Goal: Task Accomplishment & Management: Use online tool/utility

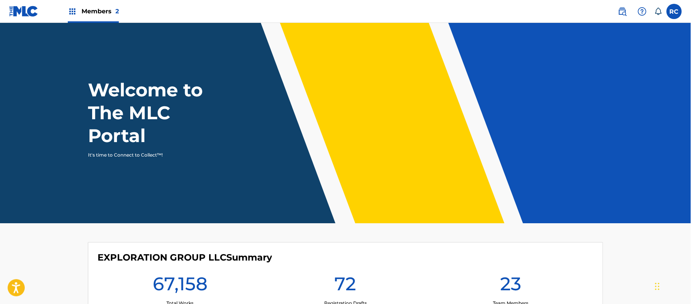
click at [84, 13] on span "Members 2" at bounding box center [100, 11] width 37 height 9
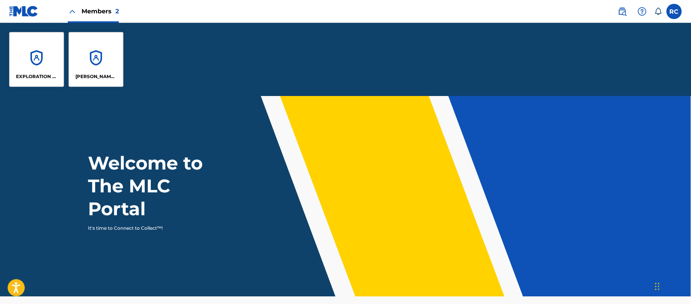
click at [42, 52] on div "EXPLORATION GROUP LLC" at bounding box center [36, 59] width 55 height 55
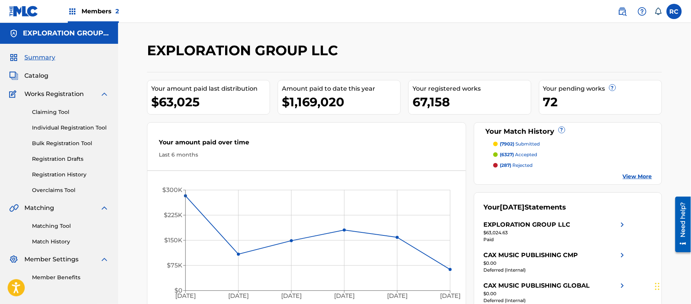
click at [52, 226] on link "Matching Tool" at bounding box center [70, 226] width 77 height 8
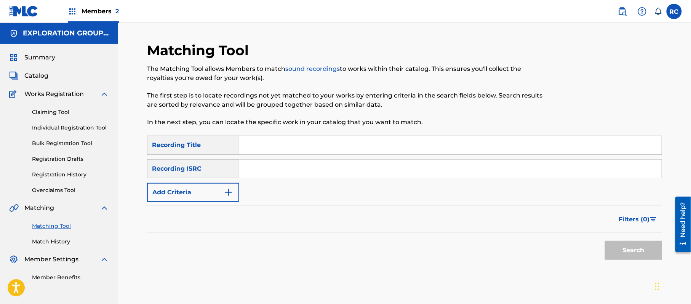
click at [293, 173] on input "Search Form" at bounding box center [450, 169] width 423 height 18
paste input "TCJPR2262340"
type input "TCJPR2262340"
click at [630, 252] on button "Search" at bounding box center [633, 250] width 57 height 19
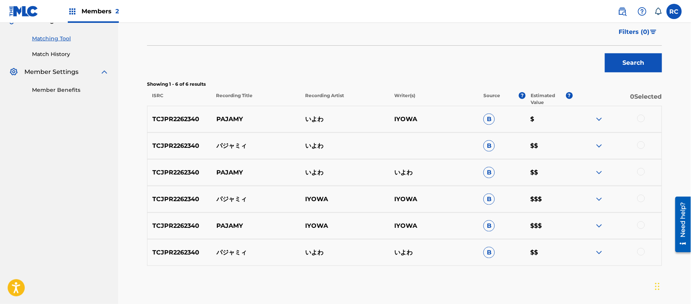
scroll to position [189, 0]
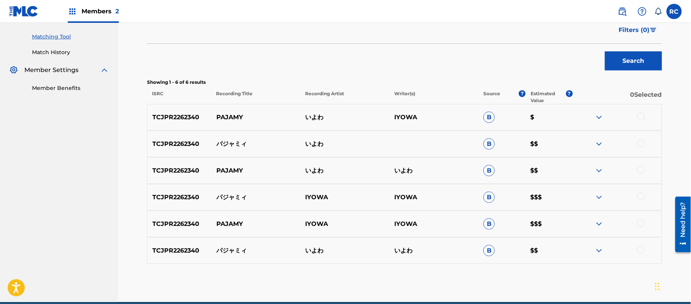
click at [641, 116] on div at bounding box center [642, 117] width 8 height 8
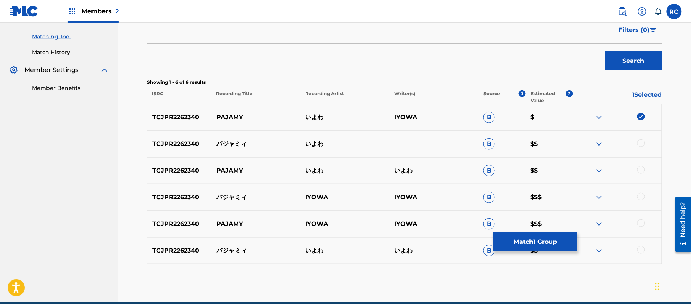
click at [641, 142] on div at bounding box center [642, 143] width 8 height 8
click at [641, 170] on div at bounding box center [642, 170] width 8 height 8
click at [643, 196] on div at bounding box center [642, 197] width 8 height 8
click at [643, 224] on div at bounding box center [642, 224] width 8 height 8
click at [642, 250] on div at bounding box center [642, 250] width 8 height 8
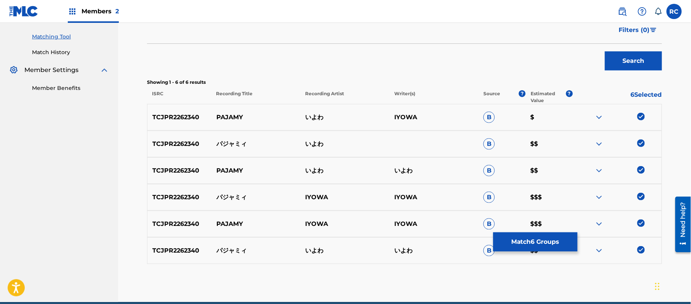
click at [563, 249] on button "Match 6 Groups" at bounding box center [536, 241] width 84 height 19
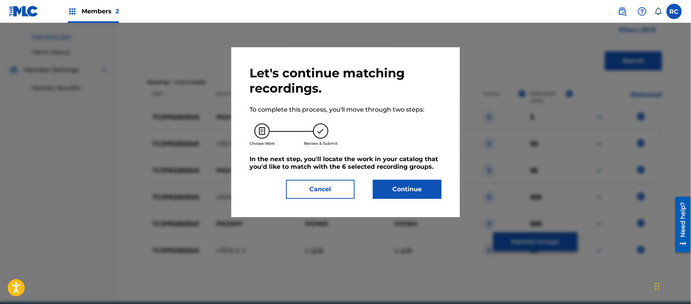
click at [421, 191] on button "Continue" at bounding box center [407, 189] width 69 height 19
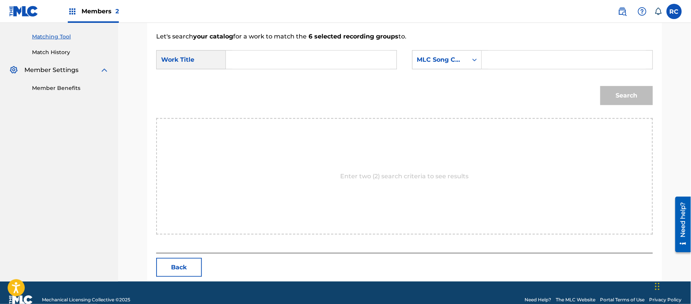
click at [298, 68] on input "Search Form" at bounding box center [311, 60] width 158 height 18
paste input "Pajamyi PJ7T7B"
click at [281, 59] on input "Pajamyi PJ7T7B" at bounding box center [311, 60] width 158 height 18
type input "Pajamyi"
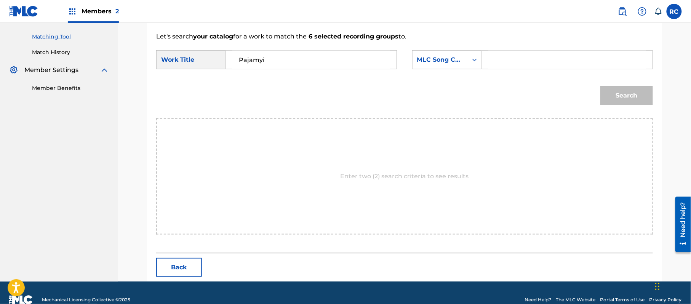
click at [501, 53] on input "Search Form" at bounding box center [568, 60] width 158 height 18
paste input "PJ7T7B"
type input "PJ7T7B"
click at [607, 95] on button "Search" at bounding box center [627, 95] width 53 height 19
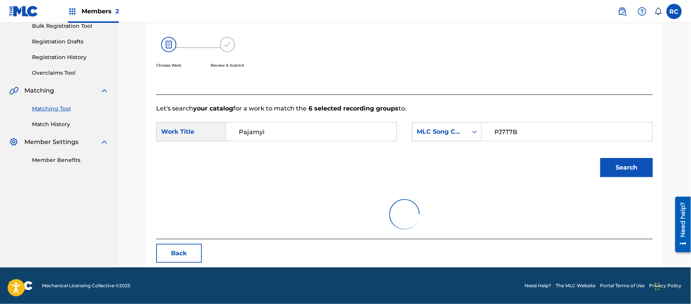
scroll to position [181, 0]
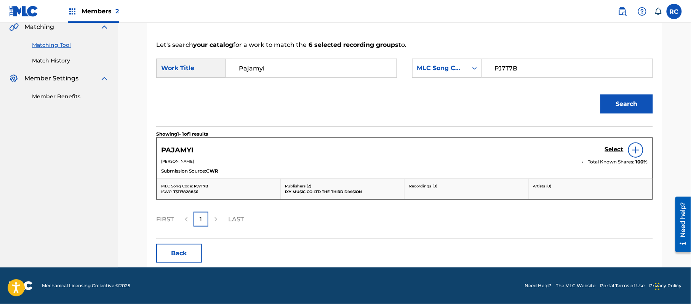
click at [616, 152] on h5 "Select" at bounding box center [614, 149] width 19 height 7
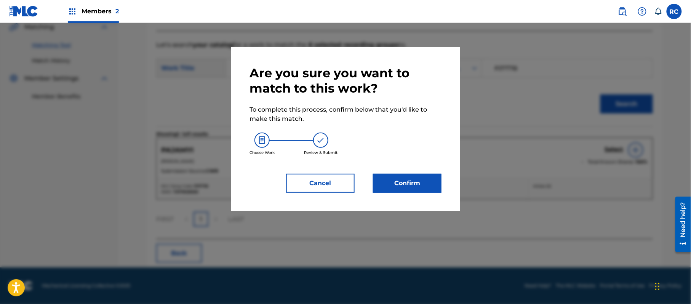
click at [415, 180] on button "Confirm" at bounding box center [407, 183] width 69 height 19
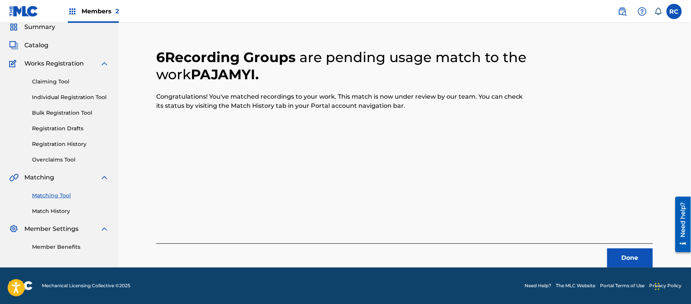
scroll to position [30, 0]
click at [633, 264] on button "Done" at bounding box center [631, 258] width 46 height 19
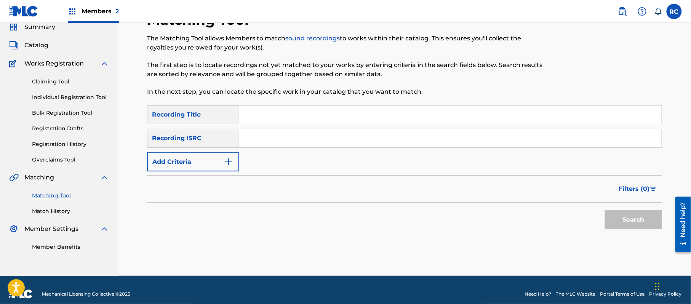
click at [297, 135] on input "Search Form" at bounding box center [450, 138] width 423 height 18
paste input "TCJPR2263267"
type input "TCJPR2263267"
click at [628, 220] on button "Search" at bounding box center [633, 219] width 57 height 19
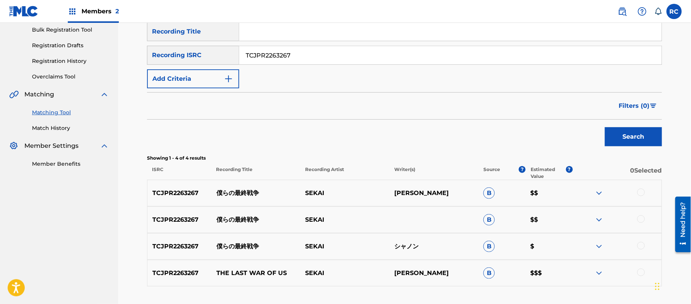
scroll to position [132, 0]
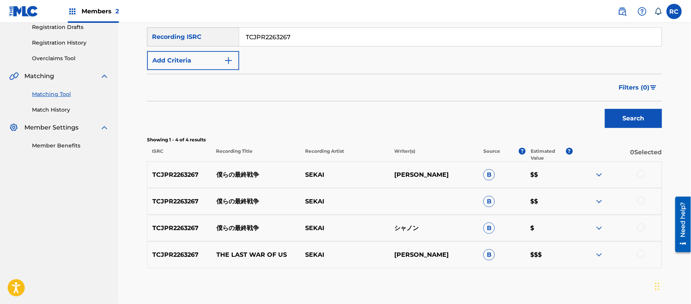
click at [643, 174] on div at bounding box center [642, 174] width 8 height 8
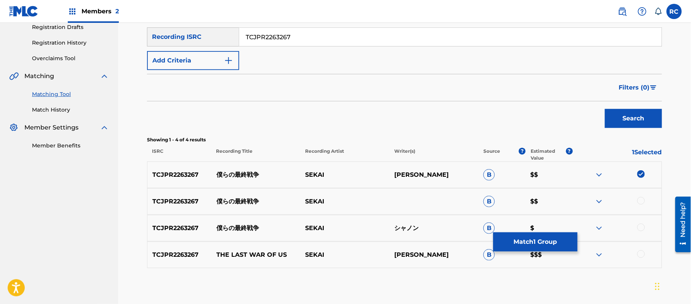
click at [641, 200] on div at bounding box center [642, 201] width 8 height 8
click at [642, 229] on div at bounding box center [642, 228] width 8 height 8
click at [640, 254] on div at bounding box center [642, 254] width 8 height 8
click at [552, 247] on button "Match 4 Groups" at bounding box center [536, 241] width 84 height 19
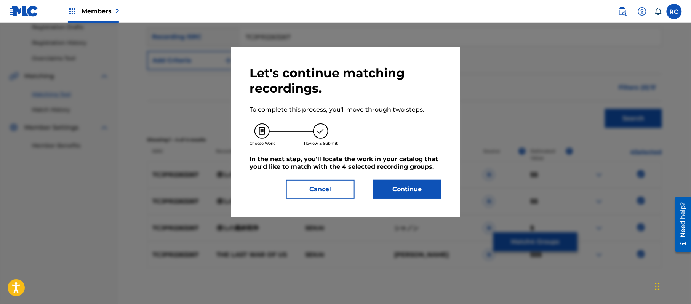
click at [394, 191] on button "Continue" at bounding box center [407, 189] width 69 height 19
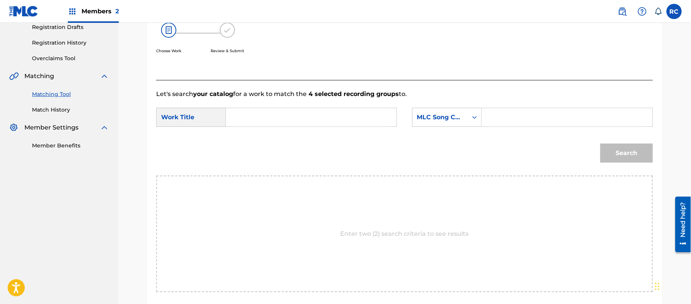
click at [284, 118] on input "Search Form" at bounding box center [311, 117] width 158 height 18
paste input "Bokurano Saishuu Sensou BD7P1K"
click at [338, 116] on input "Bokurano Saishuu Sensou BD7P1K" at bounding box center [311, 117] width 158 height 18
type input "Bokurano Saishuu Sensou"
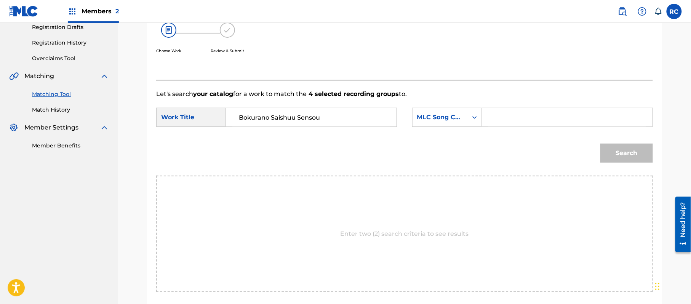
click at [504, 115] on input "Search Form" at bounding box center [568, 117] width 158 height 18
paste input "BD7P1K"
type input "BD7P1K"
click at [611, 154] on button "Search" at bounding box center [627, 153] width 53 height 19
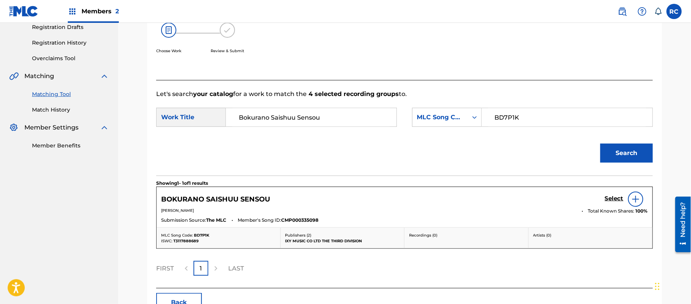
click at [607, 198] on h5 "Select" at bounding box center [614, 198] width 19 height 7
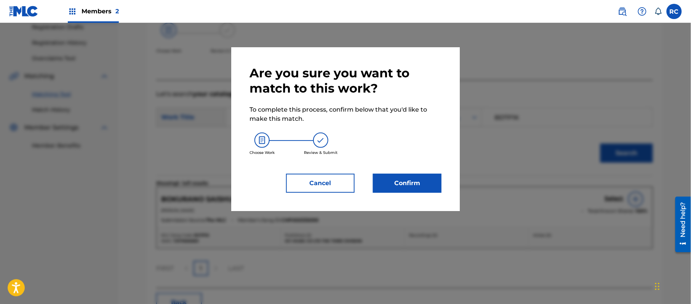
click at [434, 184] on button "Confirm" at bounding box center [407, 183] width 69 height 19
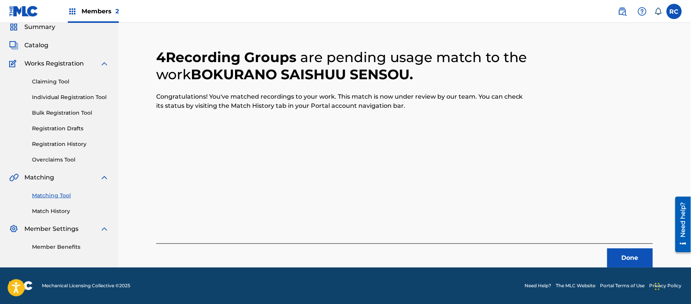
scroll to position [30, 0]
click at [620, 263] on button "Done" at bounding box center [631, 258] width 46 height 19
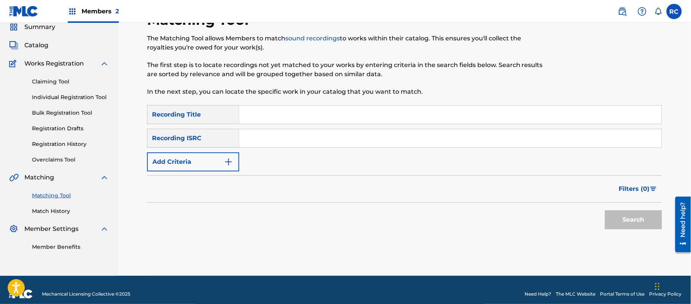
click at [329, 143] on input "Search Form" at bounding box center [450, 138] width 423 height 18
paste input "TCJPR2280808"
type input "TCJPR2280808"
click at [619, 223] on button "Search" at bounding box center [633, 219] width 57 height 19
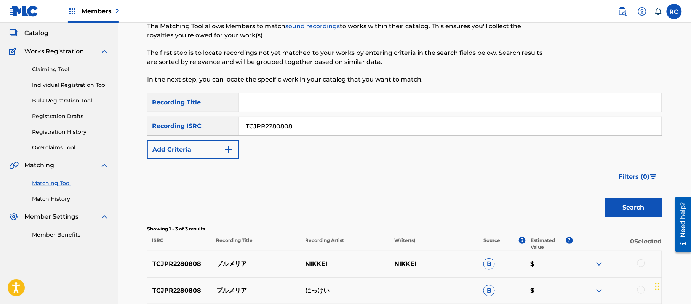
scroll to position [132, 0]
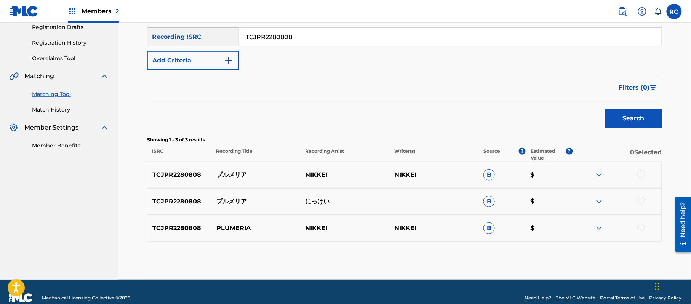
click at [640, 175] on div at bounding box center [642, 174] width 8 height 8
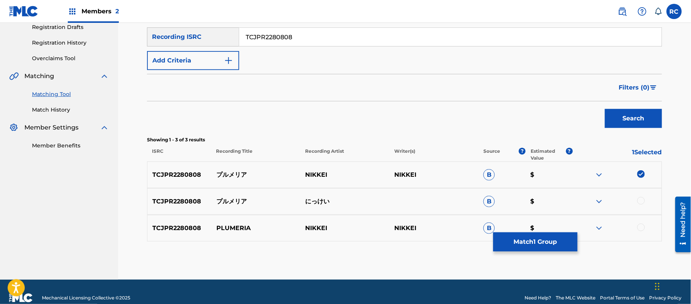
click at [641, 199] on div at bounding box center [642, 201] width 8 height 8
click at [643, 224] on div at bounding box center [642, 228] width 8 height 8
click at [545, 239] on button "Match 3 Groups" at bounding box center [536, 241] width 84 height 19
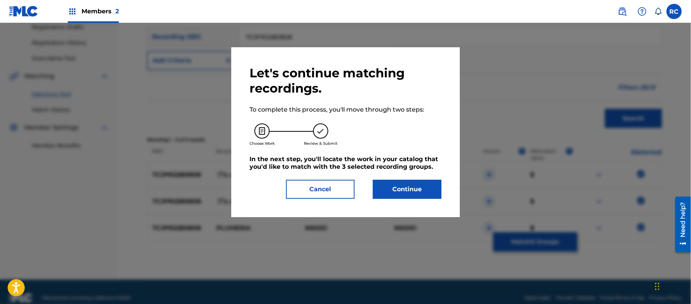
click at [403, 188] on button "Continue" at bounding box center [407, 189] width 69 height 19
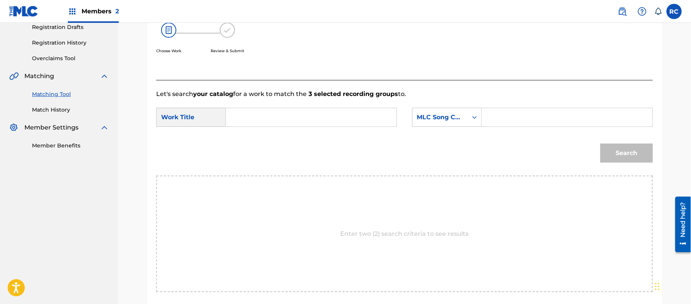
click at [314, 117] on input "Search Form" at bounding box center [311, 117] width 158 height 18
paste input "Purumeria PJ7MDP"
click at [296, 123] on input "Purumeria PJ7MDP" at bounding box center [311, 117] width 158 height 18
type input "Purumeria"
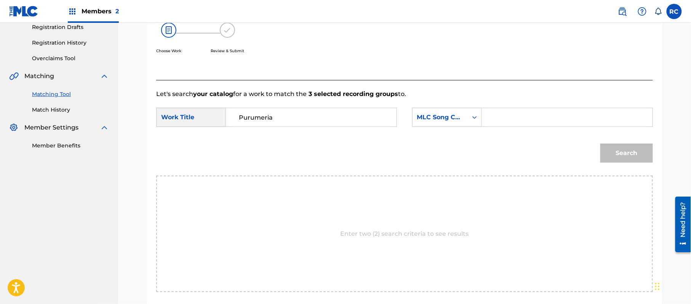
drag, startPoint x: 576, startPoint y: 121, endPoint x: 578, endPoint y: 127, distance: 6.2
click at [576, 121] on input "Search Form" at bounding box center [568, 117] width 158 height 18
paste input "PJ7MDP"
type input "PJ7MDP"
drag, startPoint x: 632, startPoint y: 154, endPoint x: 536, endPoint y: 159, distance: 96.5
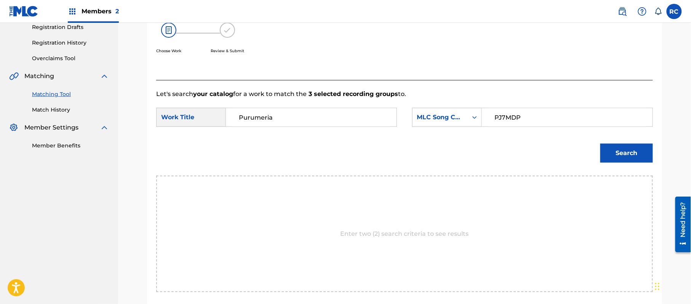
click at [630, 154] on button "Search" at bounding box center [627, 153] width 53 height 19
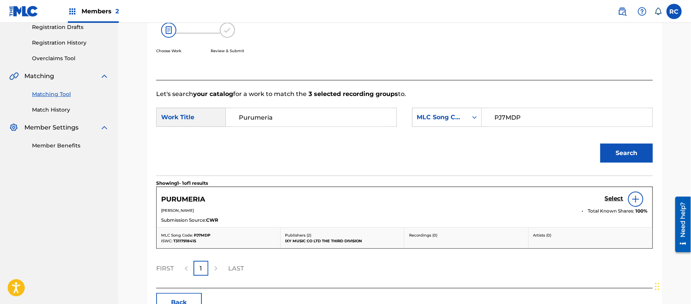
click at [612, 197] on h5 "Select" at bounding box center [614, 198] width 19 height 7
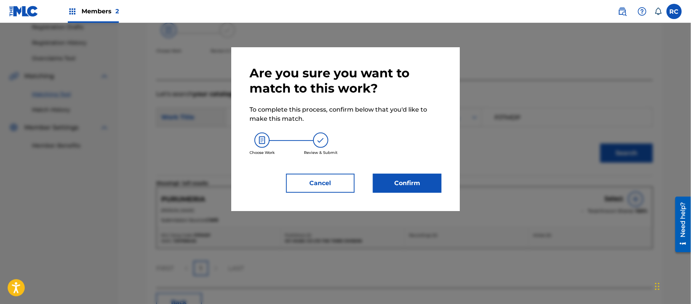
click at [421, 189] on button "Confirm" at bounding box center [407, 183] width 69 height 19
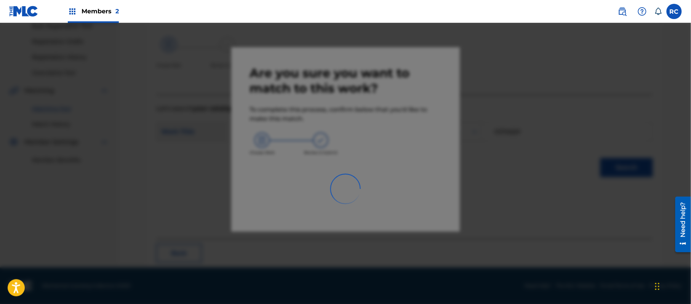
scroll to position [30, 0]
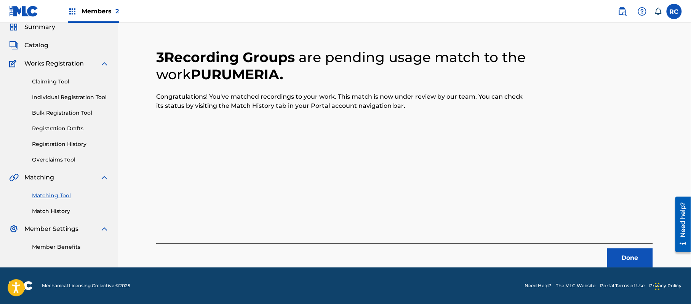
click at [619, 256] on button "Done" at bounding box center [631, 258] width 46 height 19
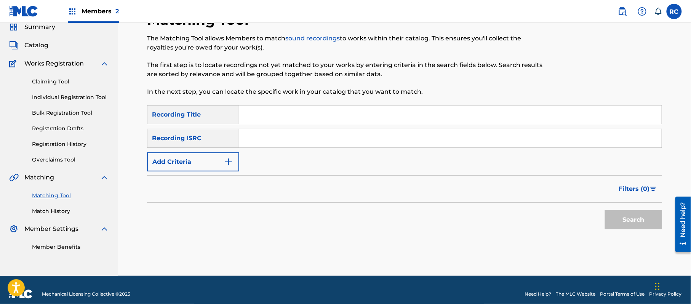
click at [325, 139] on input "Search Form" at bounding box center [450, 138] width 423 height 18
paste input "JPV752307227"
type input "JPV752307227"
click at [627, 216] on button "Search" at bounding box center [633, 219] width 57 height 19
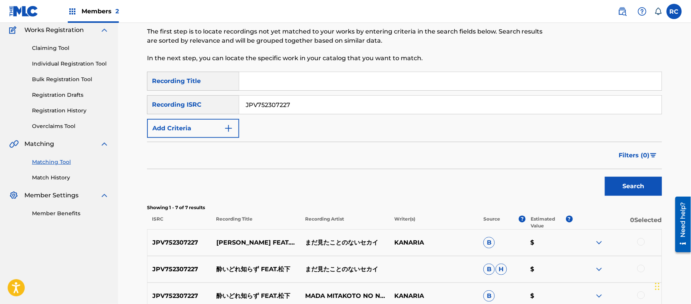
scroll to position [132, 0]
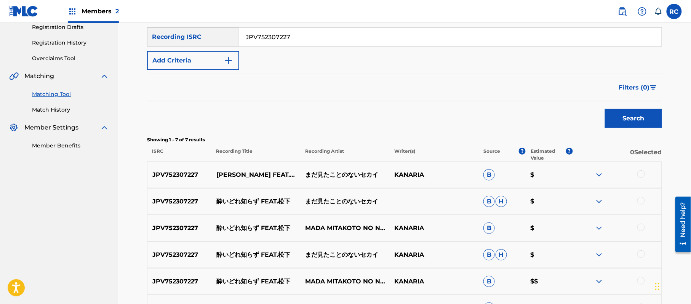
click at [641, 173] on div at bounding box center [642, 174] width 8 height 8
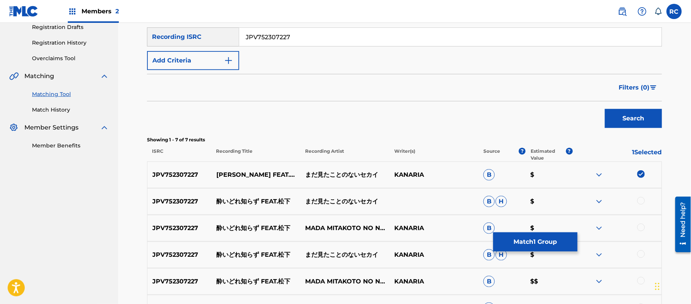
click at [644, 200] on div at bounding box center [642, 201] width 8 height 8
click at [643, 227] on div at bounding box center [642, 228] width 8 height 8
click at [640, 254] on div at bounding box center [642, 254] width 8 height 8
click at [643, 282] on div at bounding box center [642, 281] width 8 height 8
click at [544, 240] on button "Match 5 Groups" at bounding box center [536, 241] width 84 height 19
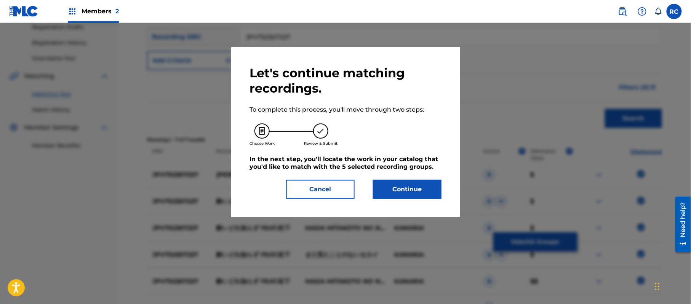
click at [398, 188] on button "Continue" at bounding box center [407, 189] width 69 height 19
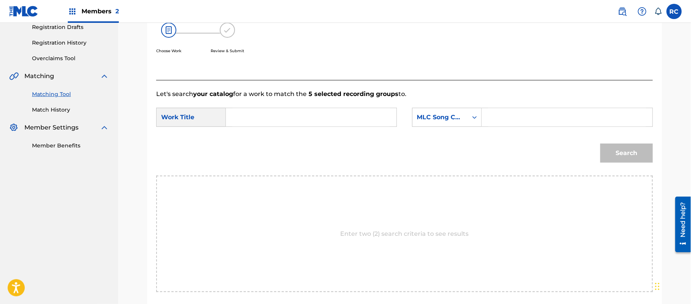
click at [297, 116] on input "Search Form" at bounding box center [311, 117] width 158 height 18
paste input "Yoidore Shirazu YP6AOW"
click at [297, 116] on input "Yoidore Shirazu YP6AOW" at bounding box center [311, 117] width 158 height 18
type input "Yoidore Shirazu"
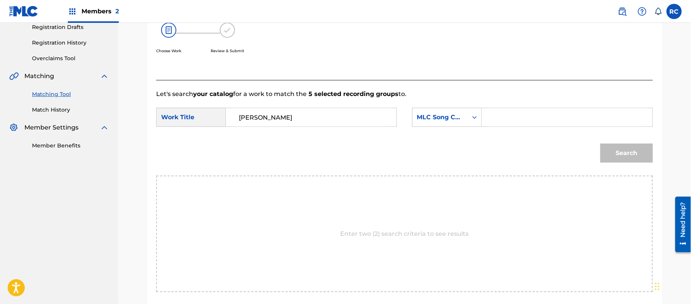
click at [501, 114] on input "Search Form" at bounding box center [568, 117] width 158 height 18
paste input "YP6AOW"
type input "YP6AOW"
click at [623, 151] on button "Search" at bounding box center [627, 153] width 53 height 19
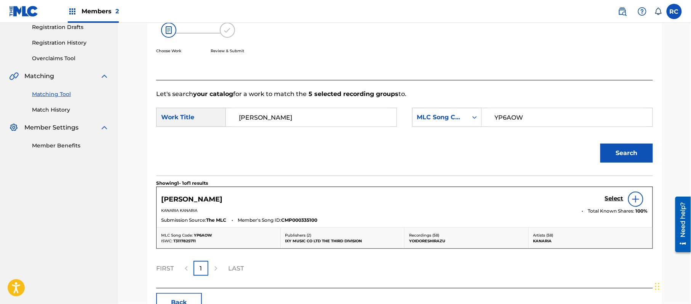
click at [612, 199] on h5 "Select" at bounding box center [614, 198] width 19 height 7
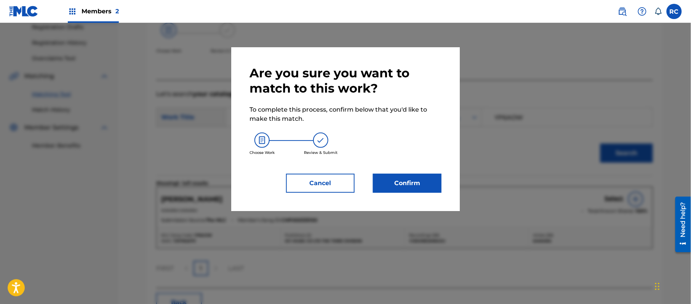
click at [421, 181] on button "Confirm" at bounding box center [407, 183] width 69 height 19
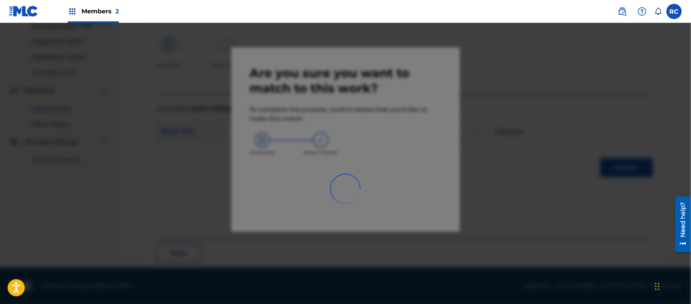
scroll to position [30, 0]
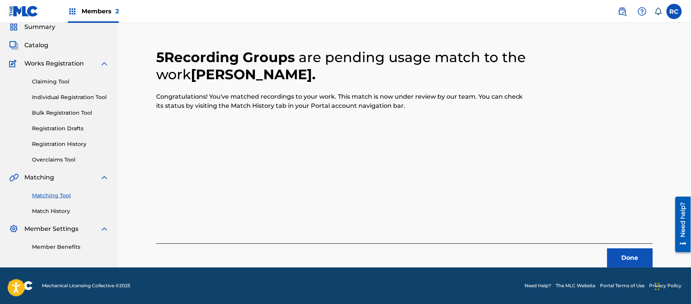
click at [621, 252] on button "Done" at bounding box center [631, 258] width 46 height 19
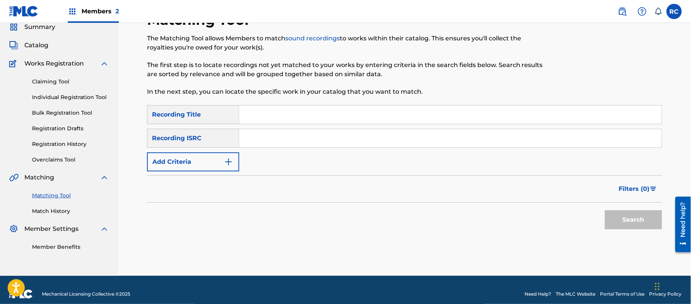
click at [264, 135] on input "Search Form" at bounding box center [450, 138] width 423 height 18
paste input "JPV752307227"
type input "JPV752307227"
drag, startPoint x: 633, startPoint y: 220, endPoint x: 501, endPoint y: 168, distance: 141.8
click at [633, 220] on button "Search" at bounding box center [633, 219] width 57 height 19
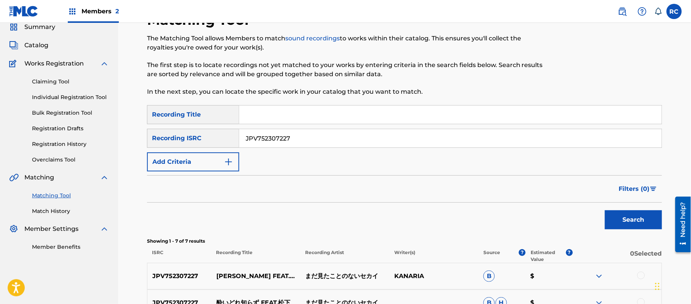
click at [328, 274] on p "まだ見たことのないセカイ" at bounding box center [344, 276] width 89 height 9
copy p "まだ見たことのないセカイ"
click at [267, 141] on input "JPV752307227" at bounding box center [450, 138] width 423 height 18
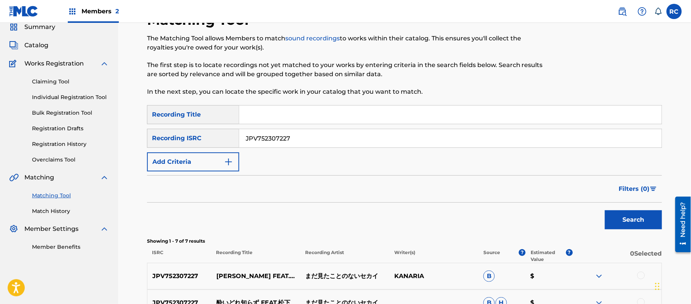
click at [267, 141] on input "JPV752307227" at bounding box center [450, 138] width 423 height 18
click at [286, 137] on input "Search Form" at bounding box center [450, 138] width 423 height 18
paste input "JPB952210682"
type input "JPB952210682"
click at [630, 225] on button "Search" at bounding box center [633, 219] width 57 height 19
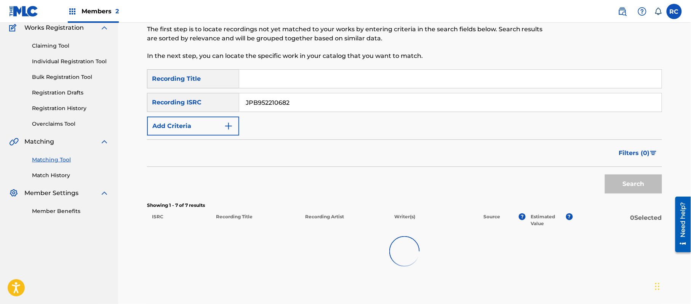
scroll to position [113, 0]
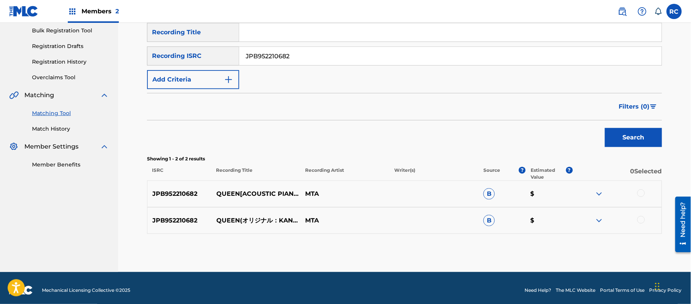
click at [642, 194] on div at bounding box center [642, 193] width 8 height 8
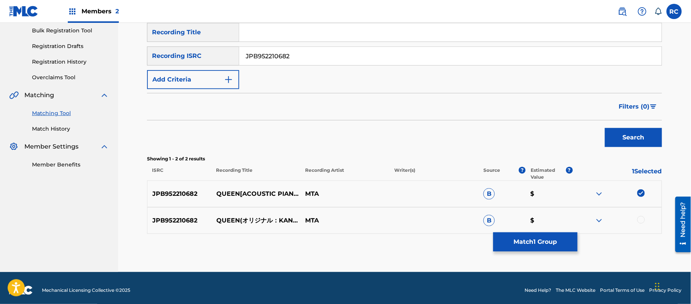
click at [640, 222] on div at bounding box center [642, 220] width 8 height 8
click at [525, 243] on button "Match 2 Groups" at bounding box center [536, 241] width 84 height 19
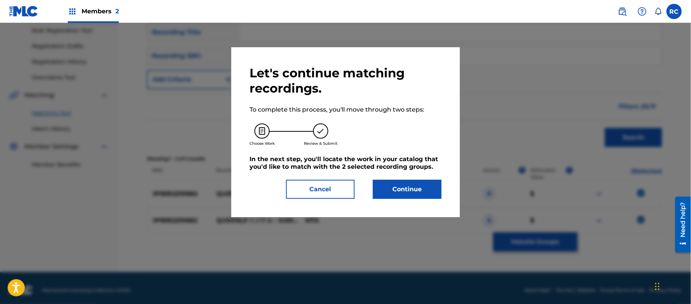
click at [412, 187] on button "Continue" at bounding box center [407, 189] width 69 height 19
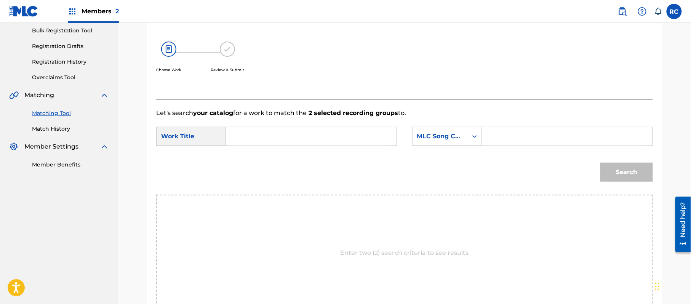
drag, startPoint x: 331, startPoint y: 136, endPoint x: 293, endPoint y: 136, distance: 37.4
click at [329, 136] on input "Search Form" at bounding box center [311, 136] width 158 height 18
paste input "Queen QP6DZY"
click at [285, 136] on input "Queen QP6DZY" at bounding box center [311, 136] width 158 height 18
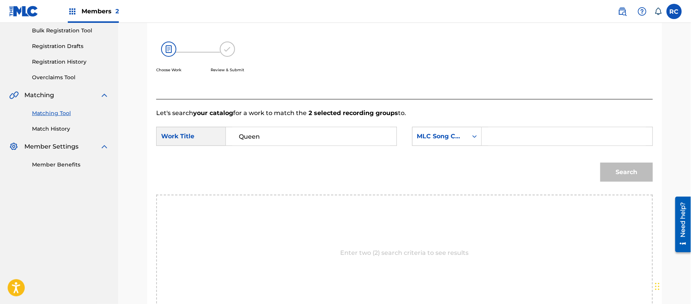
type input "Queen"
click at [526, 136] on input "Search Form" at bounding box center [568, 136] width 158 height 18
paste input "QP6DZY"
type input "QP6DZY"
click at [618, 181] on button "Search" at bounding box center [627, 172] width 53 height 19
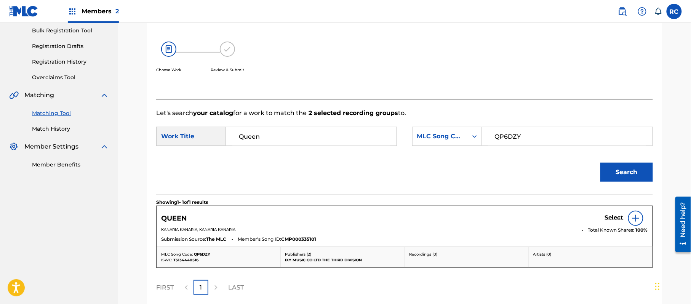
click at [611, 220] on h5 "Select" at bounding box center [614, 217] width 19 height 7
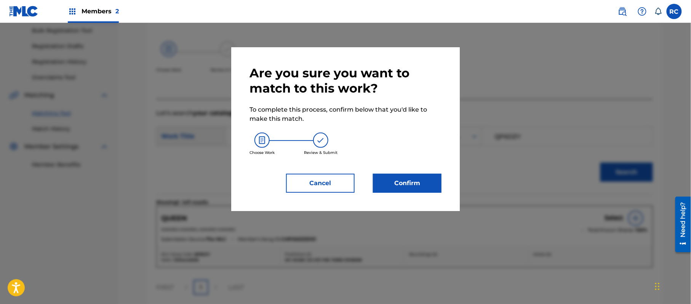
click at [413, 177] on button "Confirm" at bounding box center [407, 183] width 69 height 19
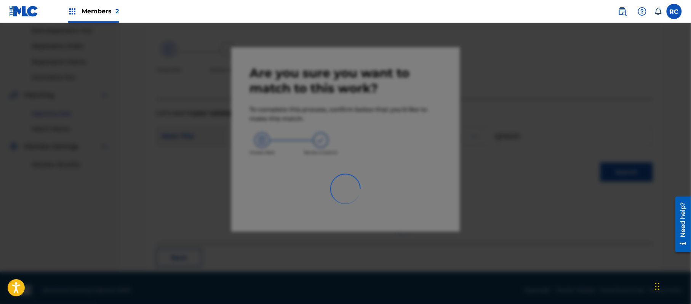
scroll to position [30, 0]
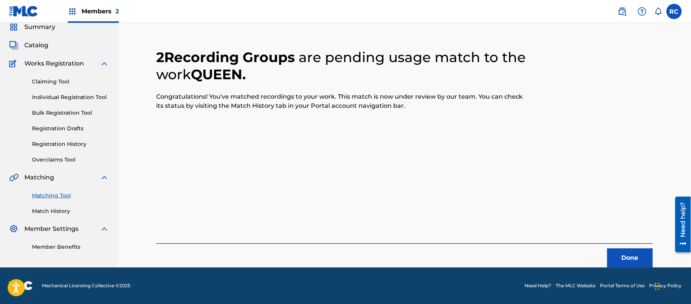
click at [633, 266] on button "Done" at bounding box center [631, 258] width 46 height 19
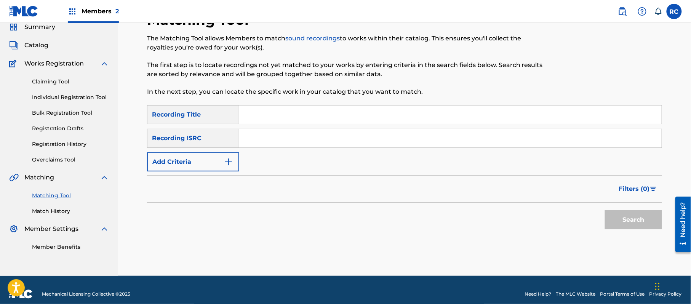
click at [290, 115] on input "Search Form" at bounding box center [450, 115] width 423 height 18
paste input "Sekaiga Somatteiku RAKERU FEAT HATSUNE MIKU"
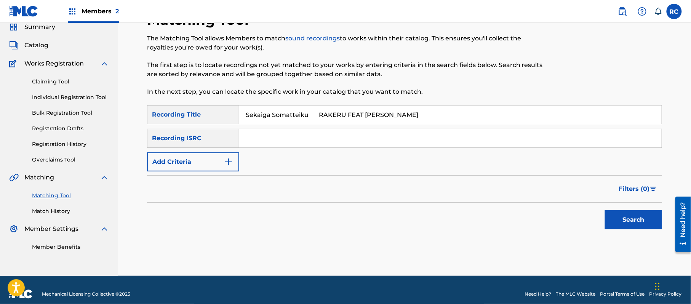
drag, startPoint x: 312, startPoint y: 114, endPoint x: 465, endPoint y: 142, distance: 156.1
click at [465, 142] on div "SearchWithCriteria5b060821-c665-41a0-9606-a227325cacdf Recording Title Sekaiga …" at bounding box center [404, 138] width 515 height 66
type input "Sekaiga Somatteiku"
click at [210, 159] on button "Add Criteria" at bounding box center [193, 161] width 92 height 19
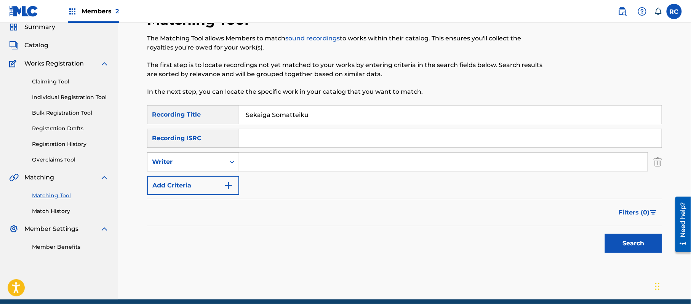
click at [209, 165] on div "Writer" at bounding box center [186, 161] width 69 height 9
click at [205, 186] on div "Recording Artist" at bounding box center [193, 181] width 91 height 19
click at [258, 163] on input "Search Form" at bounding box center [443, 162] width 409 height 18
paste input "RAKERU FEAT HATSUNE MIKU"
drag, startPoint x: 274, startPoint y: 161, endPoint x: 366, endPoint y: 161, distance: 91.9
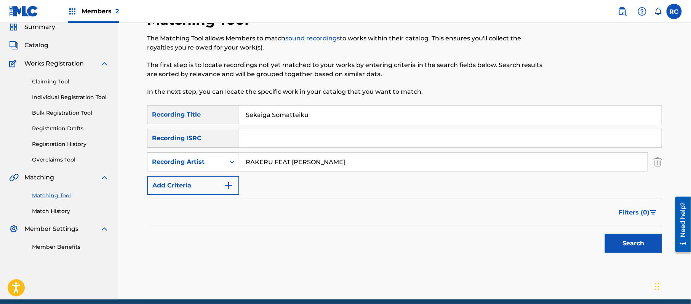
click at [366, 161] on input "RAKERU FEAT HATSUNE MIKU" at bounding box center [443, 162] width 409 height 18
click at [608, 242] on button "Search" at bounding box center [633, 243] width 57 height 19
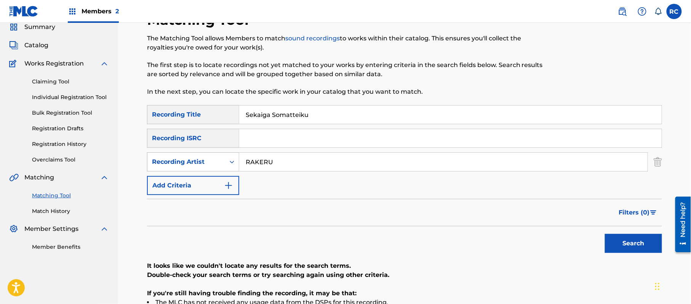
drag, startPoint x: 284, startPoint y: 162, endPoint x: 224, endPoint y: 162, distance: 60.2
click at [224, 162] on div "SearchWithCriteria4d2db60f-5ccd-4a80-ba28-e643a229d879 Recording Artist RAKERU" at bounding box center [404, 161] width 515 height 19
paste input "FEAT HATSUNE MIKU"
drag, startPoint x: 264, startPoint y: 163, endPoint x: 233, endPoint y: 163, distance: 30.9
click at [233, 163] on div "SearchWithCriteria4d2db60f-5ccd-4a80-ba28-e643a229d879 Recording Artist FEAT HA…" at bounding box center [404, 161] width 515 height 19
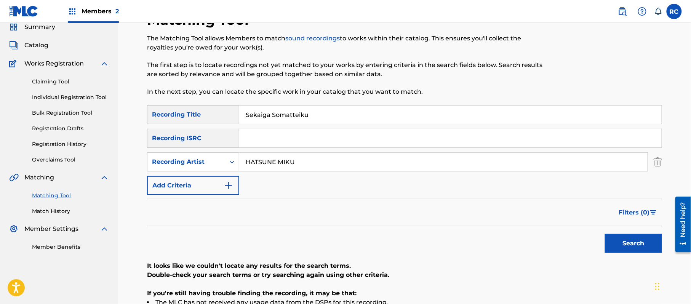
type input "HATSUNE MIKU"
click at [622, 239] on button "Search" at bounding box center [633, 243] width 57 height 19
click at [224, 162] on div "Recording Artist" at bounding box center [187, 162] width 78 height 14
click at [202, 181] on div "Writer" at bounding box center [193, 181] width 91 height 19
click at [271, 168] on input "Search Form" at bounding box center [443, 162] width 409 height 18
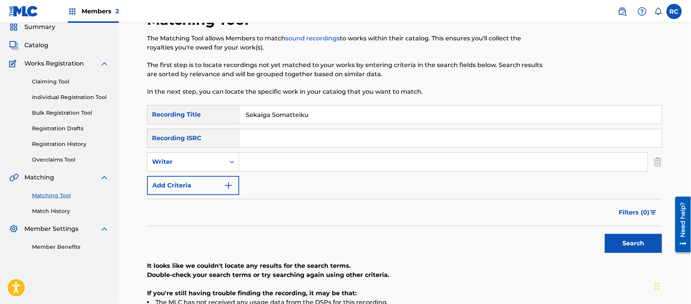
paste input "Rukaku"
type input "Rukaku"
click at [627, 244] on button "Search" at bounding box center [633, 243] width 57 height 19
click at [279, 118] on input "Sekaiga Somatteiku" at bounding box center [450, 115] width 423 height 18
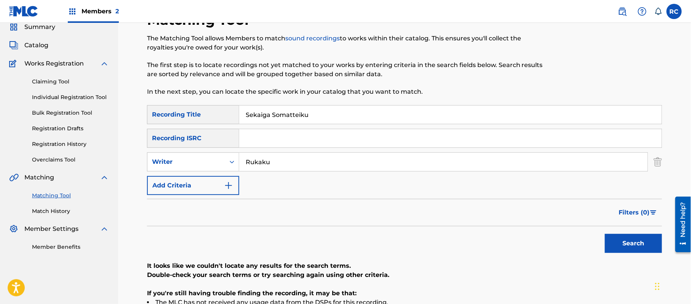
click at [279, 118] on input "Sekaiga Somatteiku" at bounding box center [450, 115] width 423 height 18
paste input "セカイが染まっていく"
type input "セカイが染まっていく"
click at [614, 246] on button "Search" at bounding box center [633, 243] width 57 height 19
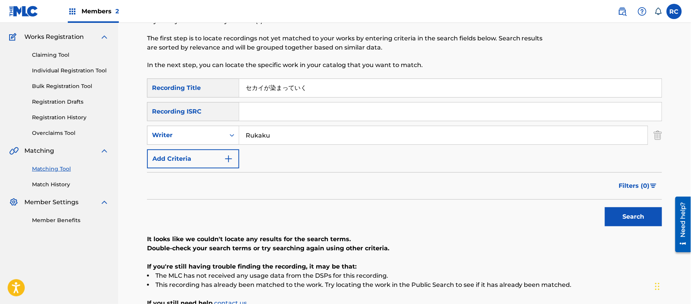
scroll to position [81, 0]
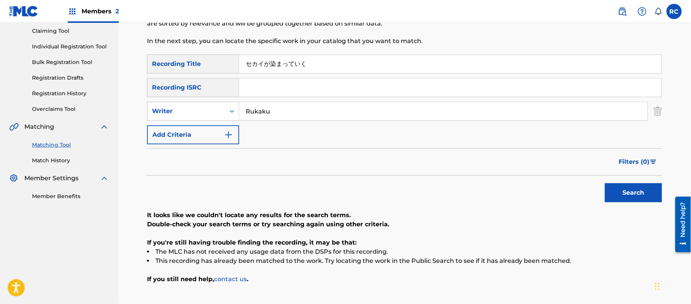
click at [261, 86] on input "Search Form" at bounding box center [450, 88] width 423 height 18
paste input "TCJPM2051689"
type input "TCJPM2051689"
drag, startPoint x: 314, startPoint y: 64, endPoint x: 200, endPoint y: 63, distance: 114.3
click at [200, 63] on div "SearchWithCriteria5b060821-c665-41a0-9606-a227325cacdf Recording Title セカイが染まって…" at bounding box center [404, 64] width 515 height 19
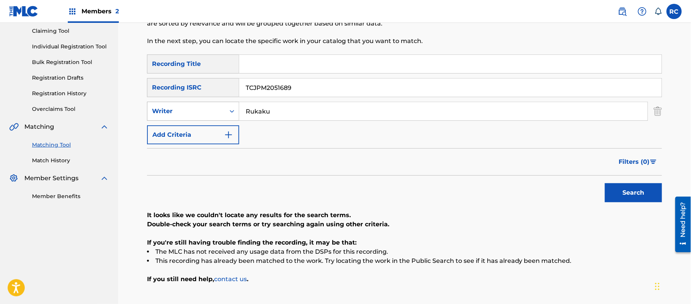
click at [217, 112] on div "SearchWithCriteriadacf09a9-fcdf-4db8-aaa6-ec1c1f6fe67e Writer Rukaku" at bounding box center [404, 111] width 515 height 19
click at [646, 192] on button "Search" at bounding box center [633, 192] width 57 height 19
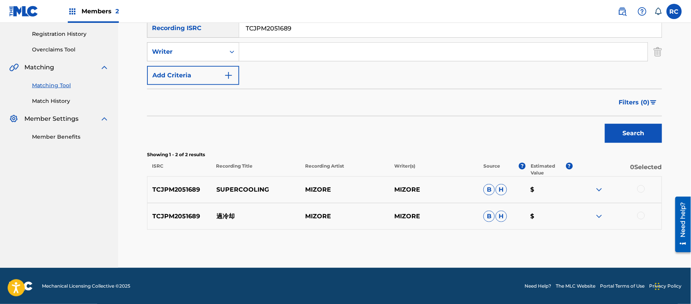
scroll to position [141, 0]
click at [643, 188] on div at bounding box center [642, 189] width 8 height 8
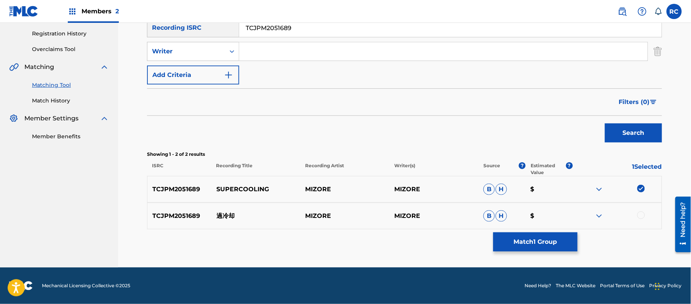
click at [641, 217] on div at bounding box center [642, 216] width 8 height 8
click at [556, 241] on button "Match 2 Groups" at bounding box center [536, 241] width 84 height 19
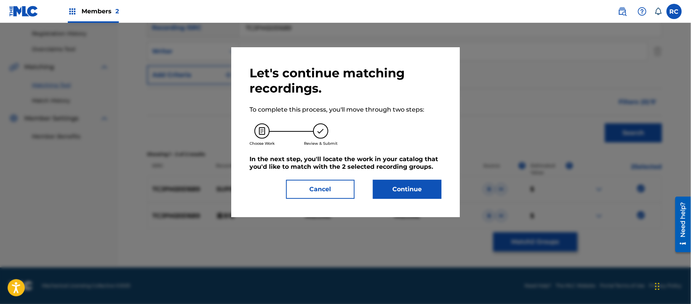
click at [424, 186] on button "Continue" at bounding box center [407, 189] width 69 height 19
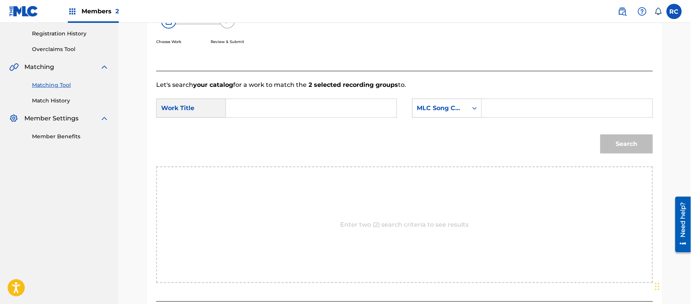
click at [264, 113] on input "Search Form" at bounding box center [311, 108] width 158 height 18
paste input "Kareikyaku KE31TR"
click at [292, 103] on input "Kareikyaku KE31TR" at bounding box center [311, 108] width 158 height 18
type input "Kareikyaku"
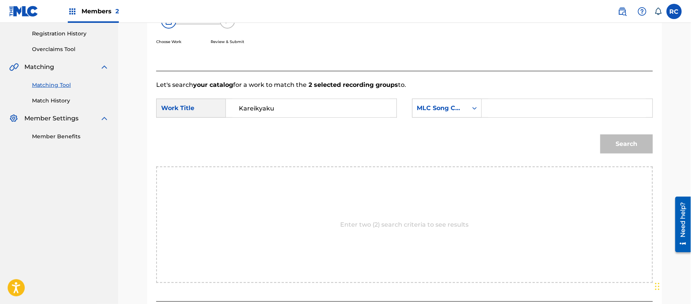
drag, startPoint x: 503, startPoint y: 107, endPoint x: 508, endPoint y: 109, distance: 5.1
click at [503, 107] on input "Search Form" at bounding box center [568, 108] width 158 height 18
paste input "KE31TR"
type input "KE31TR"
click at [606, 142] on button "Search" at bounding box center [627, 144] width 53 height 19
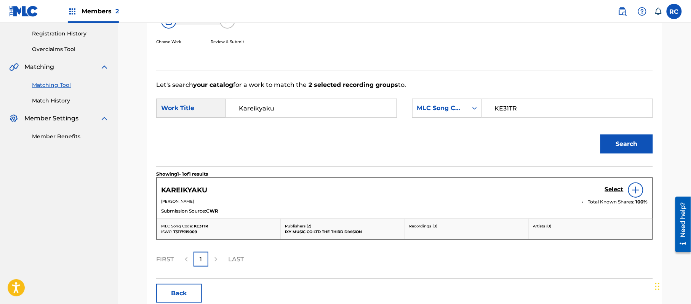
click at [611, 191] on h5 "Select" at bounding box center [614, 189] width 19 height 7
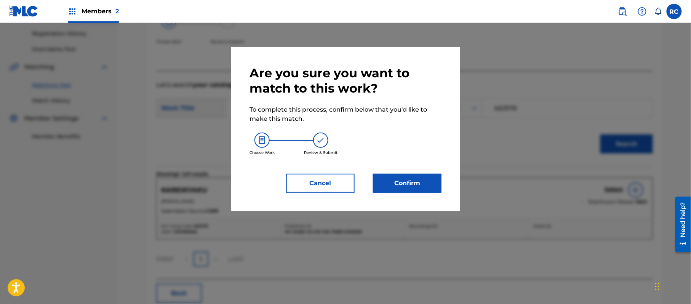
click at [426, 184] on button "Confirm" at bounding box center [407, 183] width 69 height 19
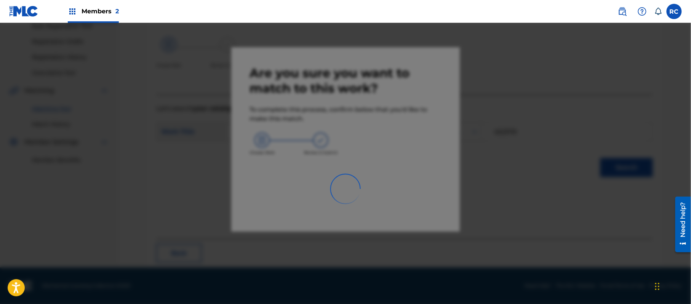
scroll to position [30, 0]
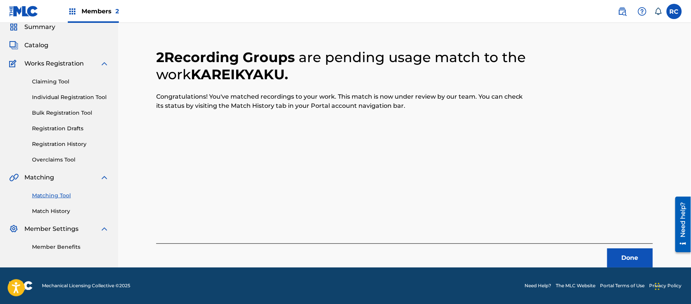
click at [628, 252] on button "Done" at bounding box center [631, 258] width 46 height 19
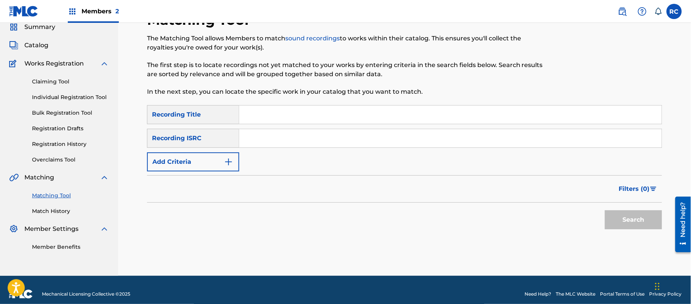
click at [292, 146] on input "Search Form" at bounding box center [450, 138] width 423 height 18
paste input "TCJPS2232175"
type input "TCJPS2232175"
click at [625, 223] on button "Search" at bounding box center [633, 219] width 57 height 19
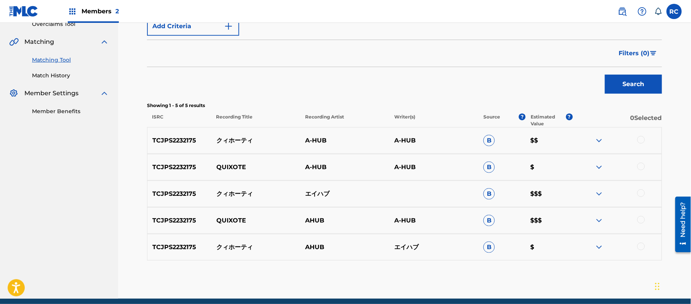
scroll to position [183, 0]
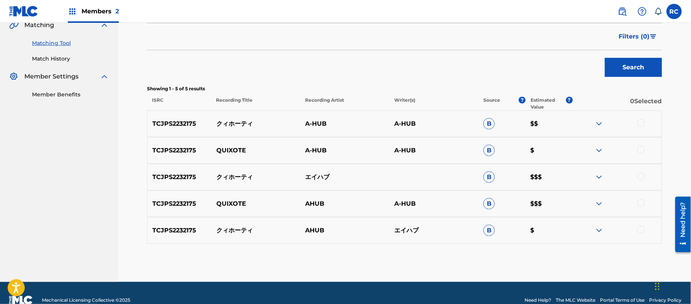
click at [230, 149] on p "QUIXOTE" at bounding box center [256, 150] width 89 height 9
click at [641, 120] on div at bounding box center [642, 123] width 8 height 8
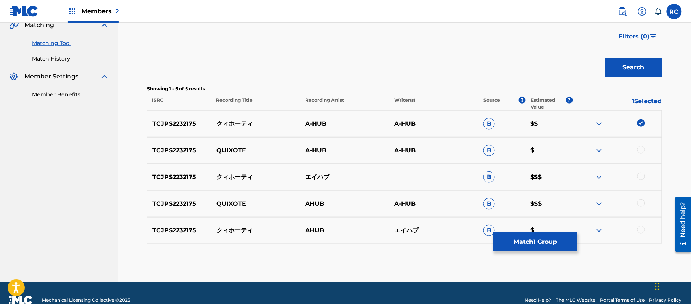
click at [643, 151] on div at bounding box center [642, 150] width 8 height 8
click at [642, 177] on div at bounding box center [642, 177] width 8 height 8
click at [639, 203] on div at bounding box center [642, 203] width 8 height 8
click at [643, 230] on div at bounding box center [642, 230] width 8 height 8
click at [545, 238] on button "Match 5 Groups" at bounding box center [536, 241] width 84 height 19
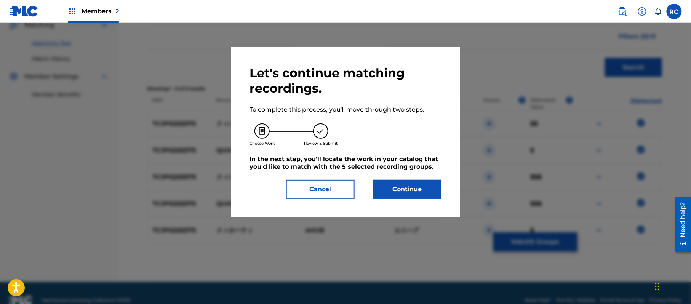
click at [414, 186] on button "Continue" at bounding box center [407, 189] width 69 height 19
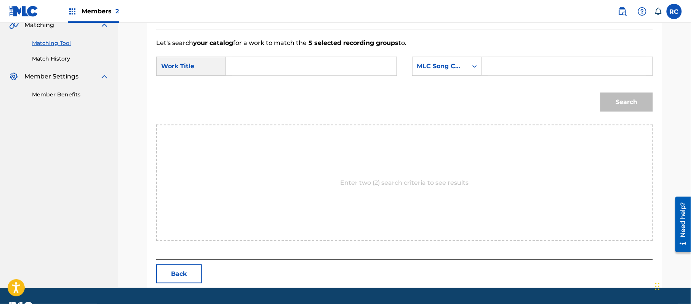
click at [303, 74] on input "Search Form" at bounding box center [311, 66] width 158 height 18
paste input "Qihooti QA502F"
click at [279, 67] on input "Qihooti QA502F" at bounding box center [311, 66] width 158 height 18
type input "Qihooti"
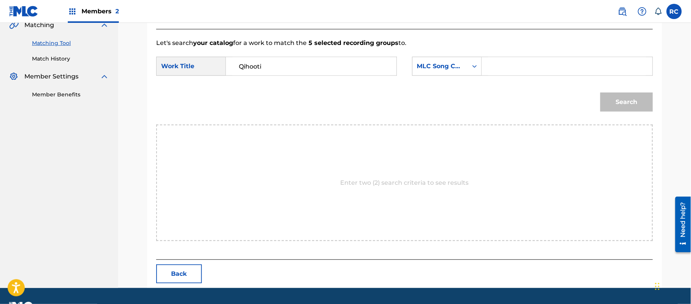
click at [489, 67] on input "Search Form" at bounding box center [568, 66] width 158 height 18
paste input "QA502F"
type input "QA502F"
click at [617, 101] on button "Search" at bounding box center [627, 102] width 53 height 19
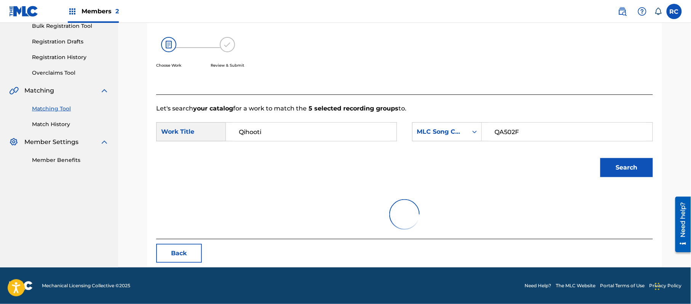
scroll to position [181, 0]
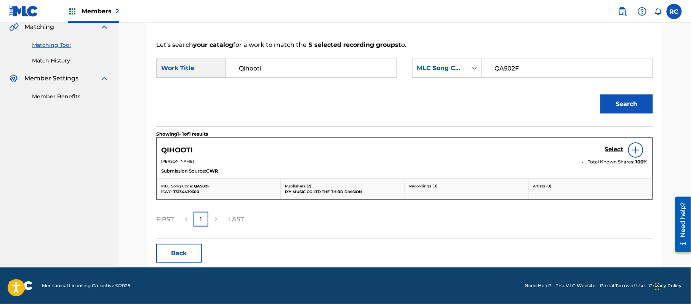
click at [613, 149] on h5 "Select" at bounding box center [614, 149] width 19 height 7
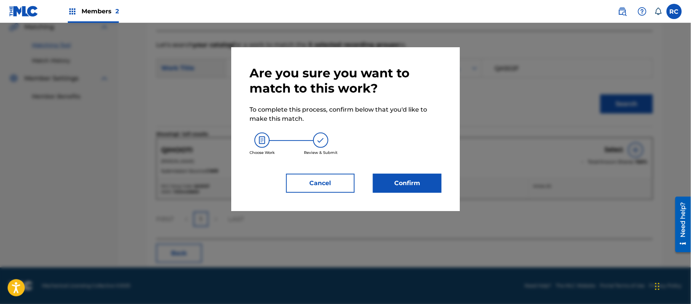
click at [419, 185] on button "Confirm" at bounding box center [407, 183] width 69 height 19
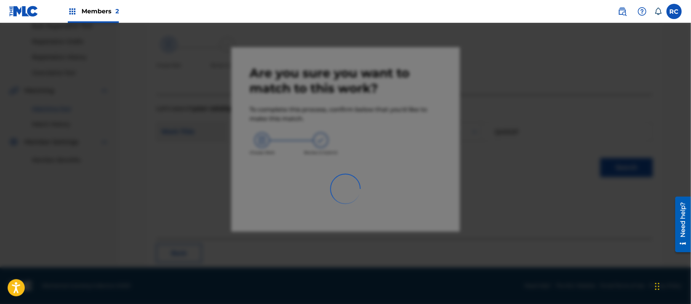
scroll to position [30, 0]
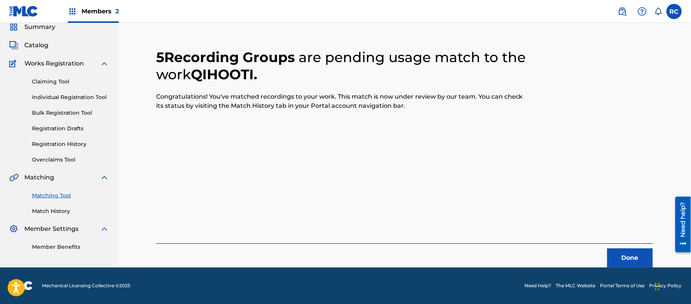
click at [622, 257] on button "Done" at bounding box center [631, 258] width 46 height 19
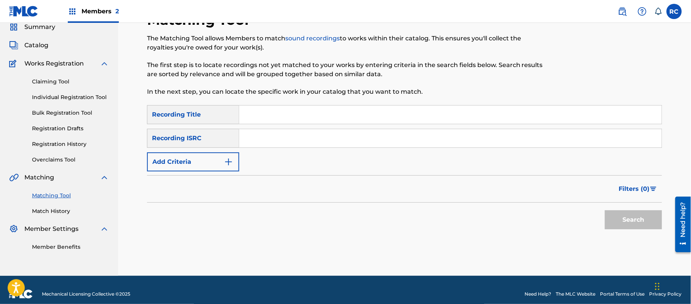
click at [260, 141] on input "Search Form" at bounding box center [450, 138] width 423 height 18
paste input "JP92Q2400466"
type input "JP92Q2400466"
click at [639, 223] on button "Search" at bounding box center [633, 219] width 57 height 19
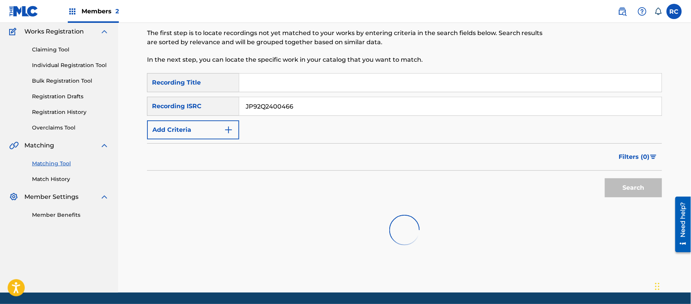
scroll to position [88, 0]
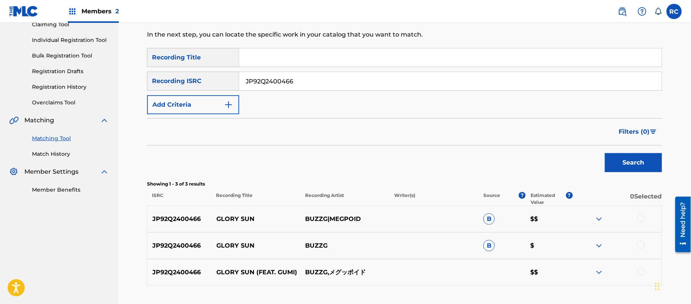
click at [643, 217] on div at bounding box center [642, 219] width 8 height 8
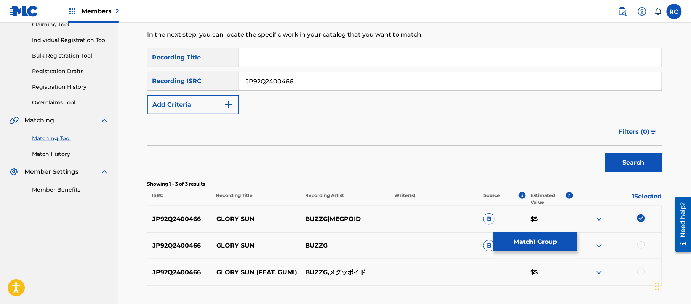
click at [643, 247] on div at bounding box center [642, 245] width 8 height 8
click at [642, 270] on div at bounding box center [642, 272] width 8 height 8
click at [562, 238] on button "Match 3 Groups" at bounding box center [536, 241] width 84 height 19
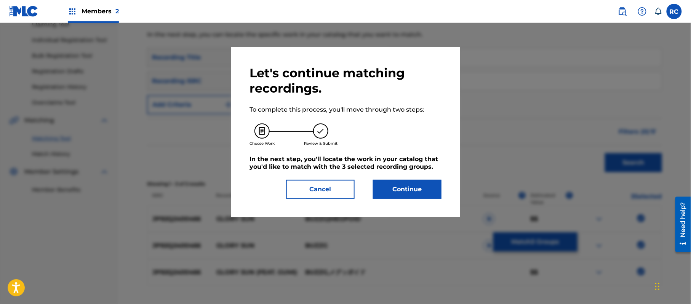
click at [412, 185] on button "Continue" at bounding box center [407, 189] width 69 height 19
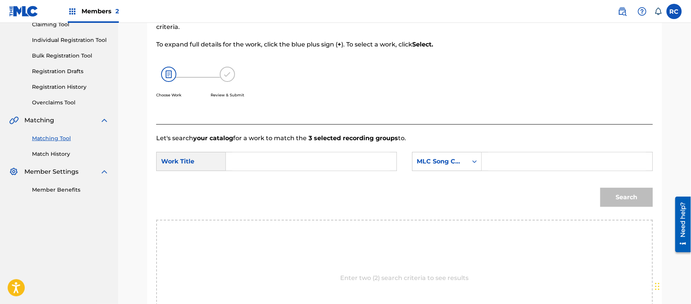
click at [302, 153] on input "Search Form" at bounding box center [311, 161] width 158 height 18
paste input "Glory Sun GB19JW"
click at [293, 162] on input "Glory Sun GB19JW" at bounding box center [311, 161] width 158 height 18
type input "Glory Sun"
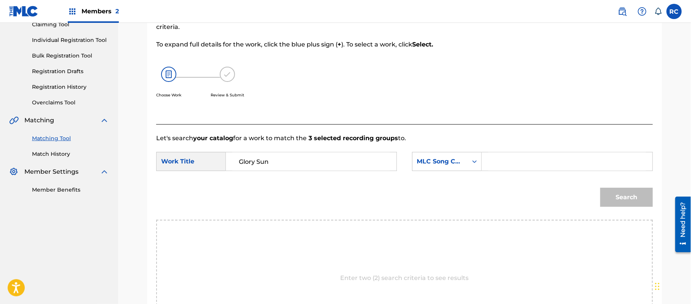
click at [508, 163] on input "Search Form" at bounding box center [568, 161] width 158 height 18
paste input "GB19JW"
type input "GB19JW"
click at [610, 197] on button "Search" at bounding box center [627, 197] width 53 height 19
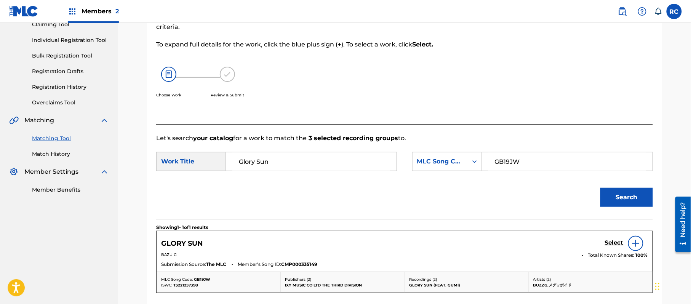
click at [609, 242] on h5 "Select" at bounding box center [614, 242] width 19 height 7
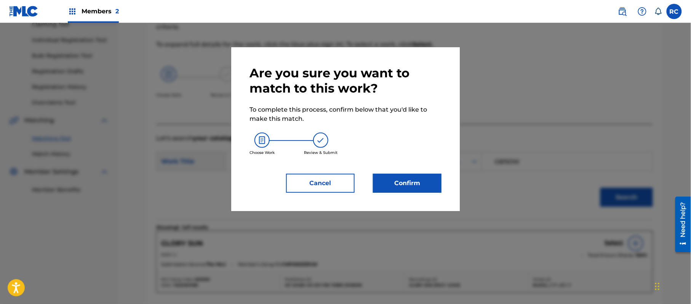
click at [414, 181] on button "Confirm" at bounding box center [407, 183] width 69 height 19
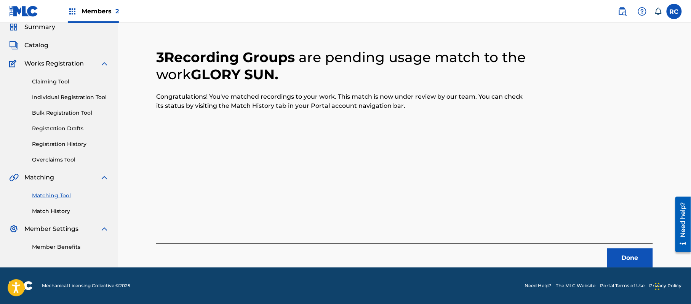
scroll to position [30, 0]
click at [627, 264] on button "Done" at bounding box center [631, 258] width 46 height 19
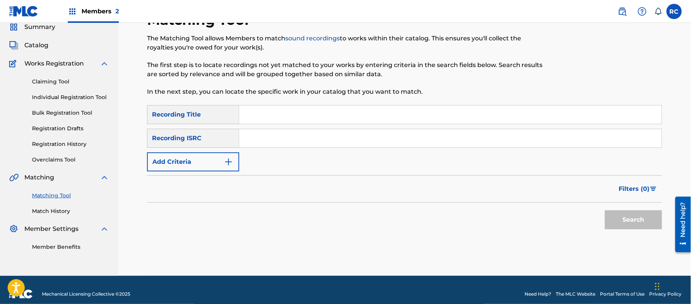
click at [265, 117] on input "Search Form" at bounding box center [450, 115] width 423 height 18
paste input "Time Machine Miyake Yuuki"
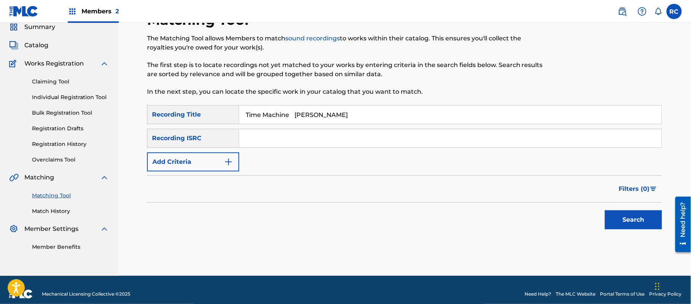
drag, startPoint x: 298, startPoint y: 115, endPoint x: 368, endPoint y: 127, distance: 71.2
click at [368, 127] on div "SearchWithCriteria5b060821-c665-41a0-9606-a227325cacdf Recording Title Time Mac…" at bounding box center [404, 138] width 515 height 66
type input "Time Machine"
click at [208, 159] on button "Add Criteria" at bounding box center [193, 161] width 92 height 19
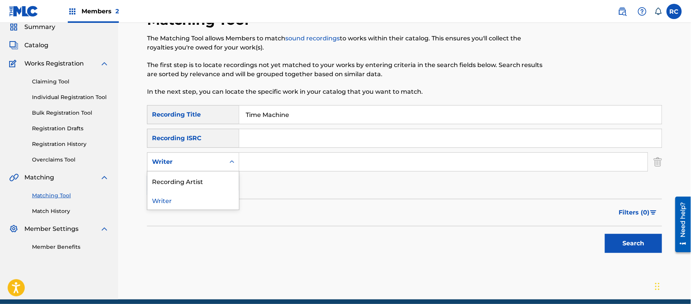
click at [207, 161] on div "Writer" at bounding box center [186, 161] width 69 height 9
click at [201, 186] on div "Recording Artist" at bounding box center [193, 181] width 91 height 19
click at [264, 162] on input "Search Form" at bounding box center [443, 162] width 409 height 18
paste input "Miyake Yuuki"
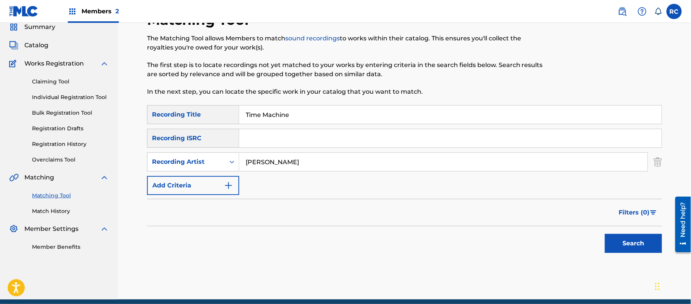
type input "Miyake Yuuki"
click at [623, 242] on button "Search" at bounding box center [633, 243] width 57 height 19
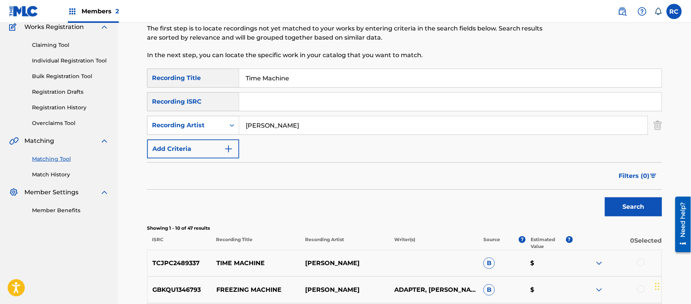
scroll to position [132, 0]
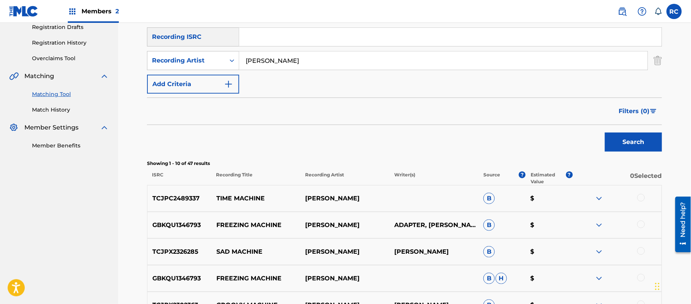
click at [179, 192] on div "TCJPC2489337 TIME MACHINE YUUKI MIYAKE B $" at bounding box center [404, 198] width 515 height 27
copy p "TCJPC2489337"
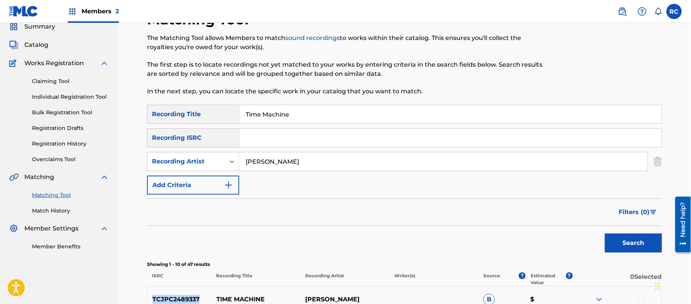
scroll to position [30, 0]
click at [260, 136] on input "Search Form" at bounding box center [450, 138] width 423 height 18
paste input "TCJPC2489337"
type input "TCJPC2489337"
drag, startPoint x: 300, startPoint y: 116, endPoint x: 216, endPoint y: 116, distance: 84.6
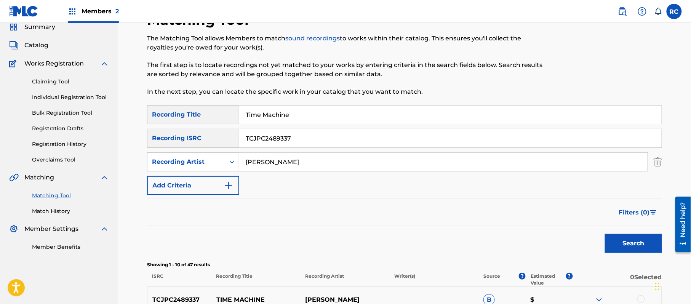
click at [216, 116] on div "SearchWithCriteria5b060821-c665-41a0-9606-a227325cacdf Recording Title Time Mac…" at bounding box center [404, 114] width 515 height 19
drag, startPoint x: 301, startPoint y: 162, endPoint x: 211, endPoint y: 163, distance: 90.0
click at [211, 163] on div "SearchWithCriteria76eeaf8f-3e55-4236-8884-7275ade56041 Recording Artist" at bounding box center [404, 161] width 515 height 19
click at [637, 242] on button "Search" at bounding box center [633, 243] width 57 height 19
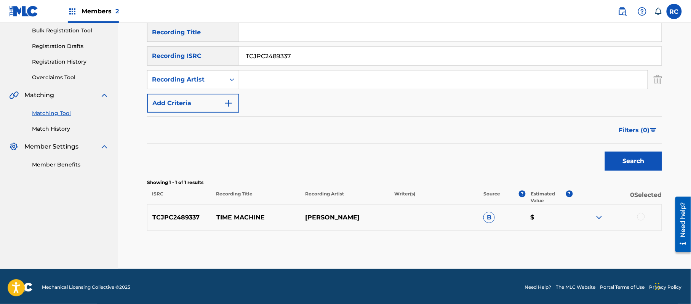
scroll to position [114, 0]
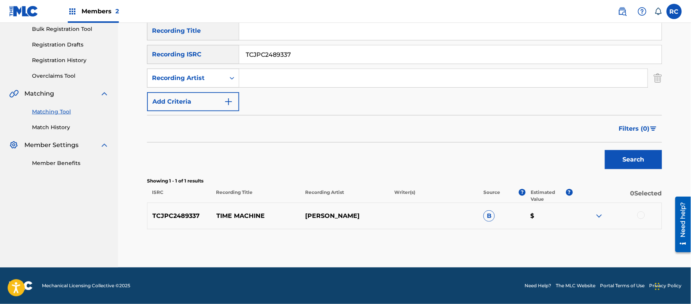
click at [642, 217] on div at bounding box center [642, 216] width 8 height 8
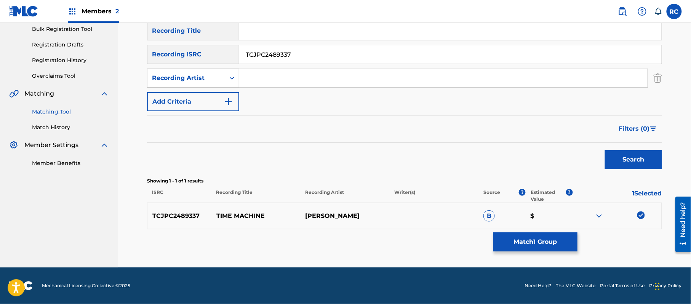
click at [545, 239] on button "Match 1 Group" at bounding box center [536, 241] width 84 height 19
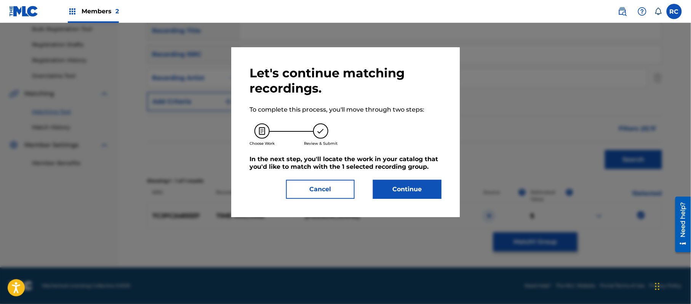
click at [416, 192] on button "Continue" at bounding box center [407, 189] width 69 height 19
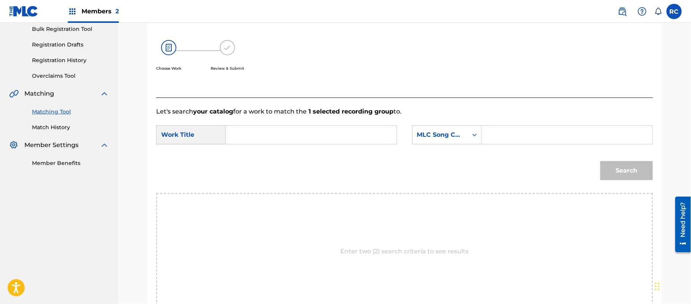
click at [298, 139] on input "Search Form" at bounding box center [311, 135] width 158 height 18
paste input "Time Machine TX5M7Z"
click at [297, 137] on input "Time Machine TX5M7Z" at bounding box center [311, 135] width 158 height 18
type input "Time Machine"
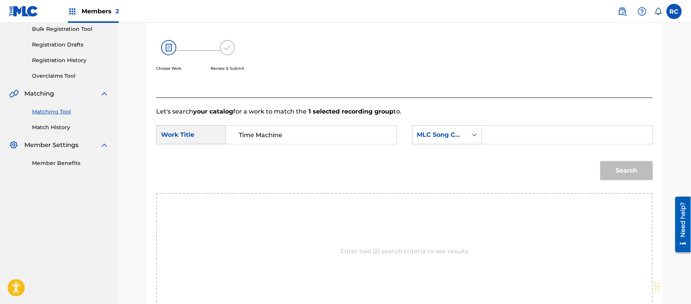
click at [515, 141] on input "Search Form" at bounding box center [568, 135] width 158 height 18
paste input "TX5M7Z"
type input "TX5M7Z"
click at [618, 160] on div "Search" at bounding box center [625, 169] width 56 height 30
click at [618, 170] on button "Search" at bounding box center [627, 170] width 53 height 19
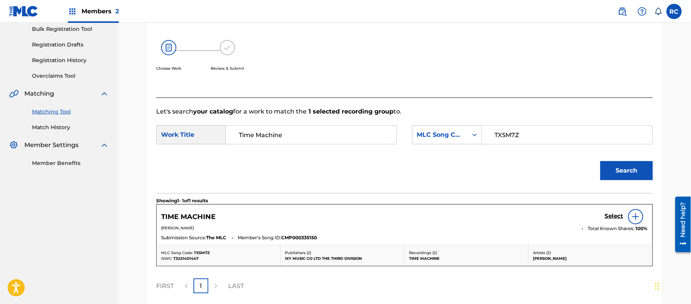
click at [610, 215] on h5 "Select" at bounding box center [614, 216] width 19 height 7
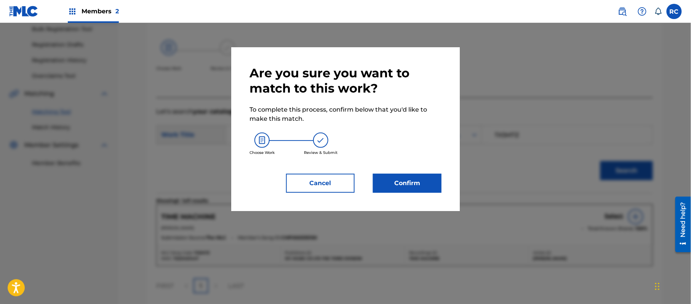
click at [431, 186] on button "Confirm" at bounding box center [407, 183] width 69 height 19
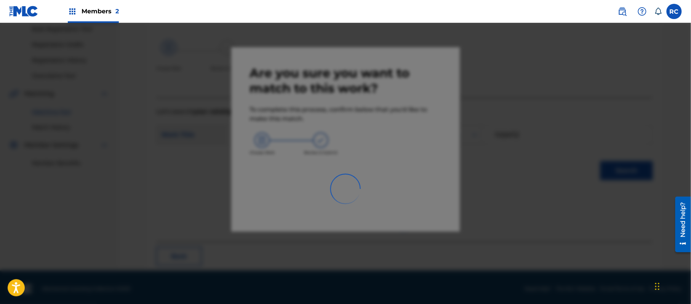
scroll to position [30, 0]
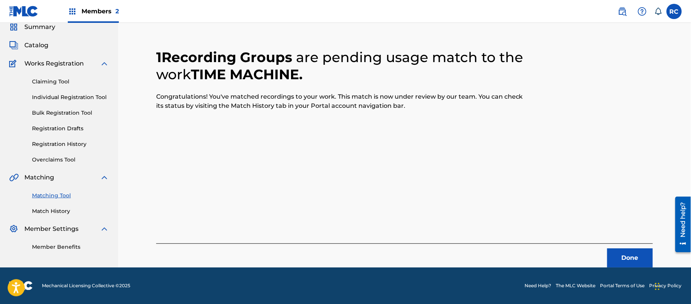
click at [627, 260] on button "Done" at bounding box center [631, 258] width 46 height 19
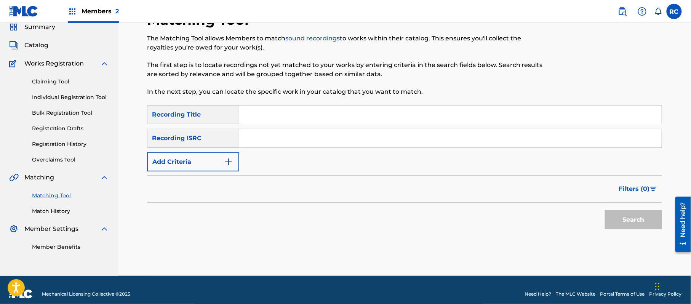
click at [269, 136] on input "Search Form" at bounding box center [450, 138] width 423 height 18
paste input "TCJPX2368607"
type input "TCJPX2368607"
click at [621, 220] on button "Search" at bounding box center [633, 219] width 57 height 19
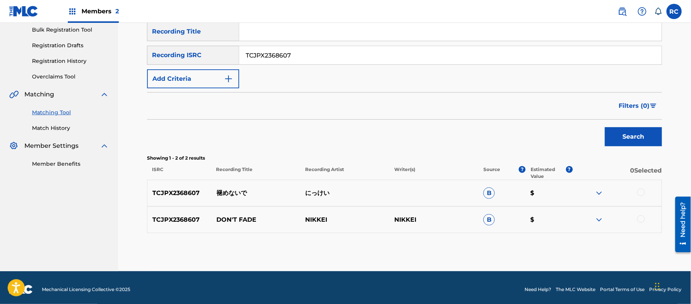
scroll to position [117, 0]
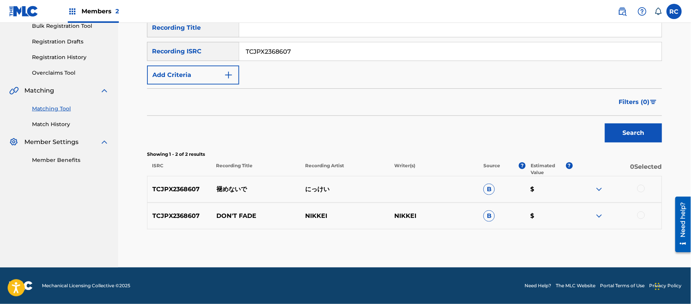
click at [643, 185] on div at bounding box center [642, 189] width 8 height 8
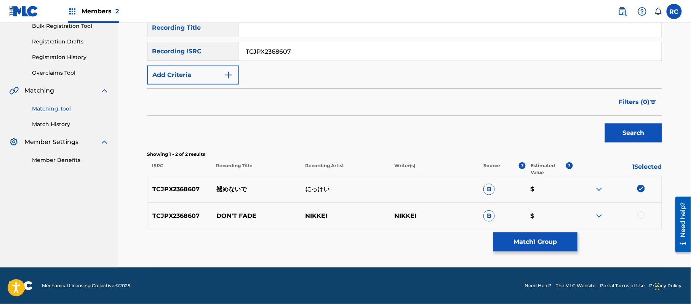
click at [644, 213] on div at bounding box center [642, 216] width 8 height 8
click at [554, 240] on button "Match 2 Groups" at bounding box center [536, 241] width 84 height 19
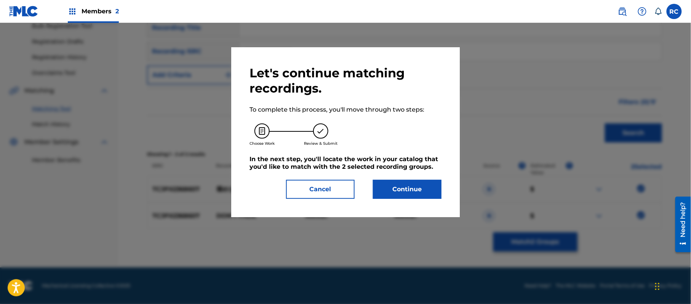
click at [427, 188] on button "Continue" at bounding box center [407, 189] width 69 height 19
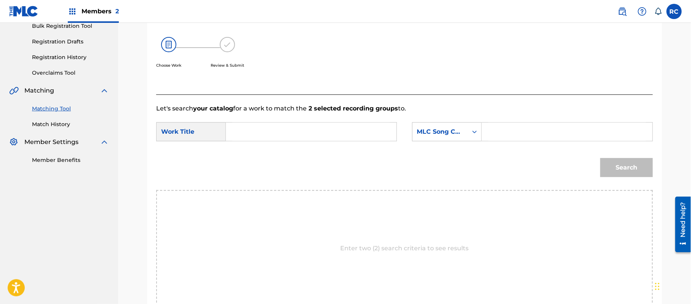
click at [257, 130] on input "Search Form" at bounding box center [311, 132] width 158 height 18
paste input "Samenaide S695ZL"
click at [289, 130] on input "Samenaide S695ZL" at bounding box center [311, 132] width 158 height 18
type input "Samenaide"
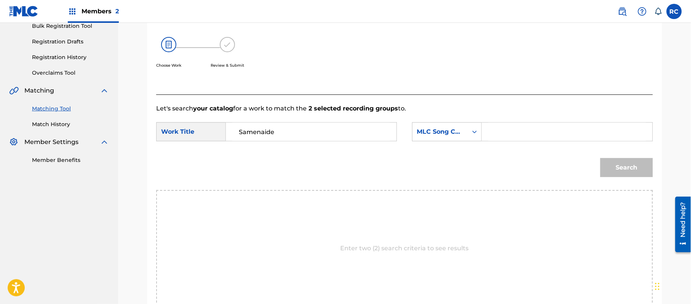
drag, startPoint x: 512, startPoint y: 135, endPoint x: 526, endPoint y: 139, distance: 14.5
click at [512, 135] on input "Search Form" at bounding box center [568, 132] width 158 height 18
paste input "S695ZL"
type input "S695ZL"
click at [632, 170] on button "Search" at bounding box center [627, 167] width 53 height 19
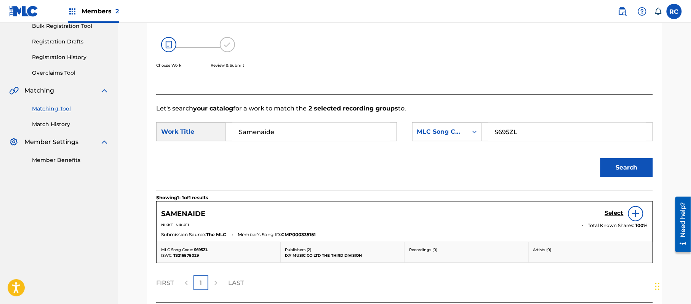
click at [610, 214] on h5 "Select" at bounding box center [614, 213] width 19 height 7
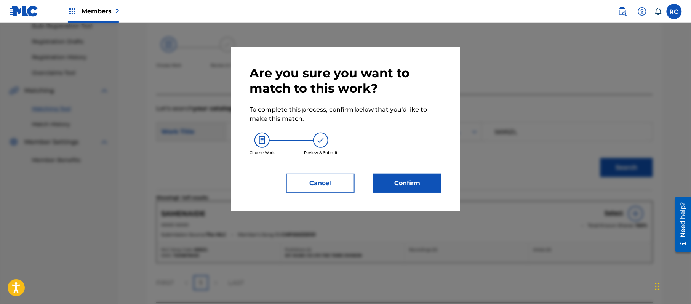
click at [408, 177] on button "Confirm" at bounding box center [407, 183] width 69 height 19
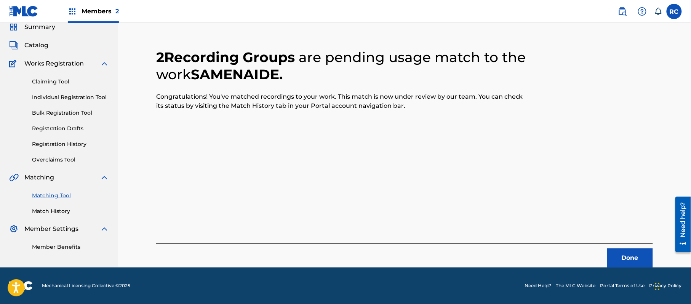
scroll to position [30, 0]
click at [633, 253] on button "Done" at bounding box center [631, 258] width 46 height 19
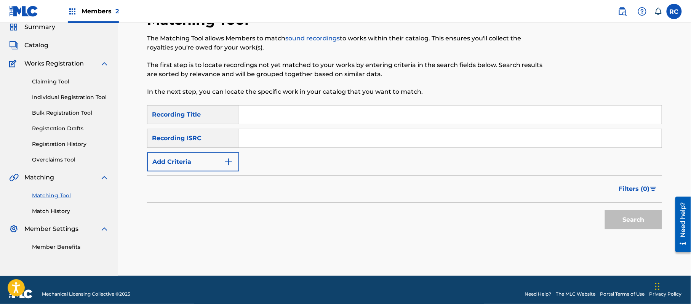
click at [278, 132] on input "Search Form" at bounding box center [450, 138] width 423 height 18
paste input "TCJPX2333681"
type input "TCJPX2333681"
click at [622, 221] on button "Search" at bounding box center [633, 219] width 57 height 19
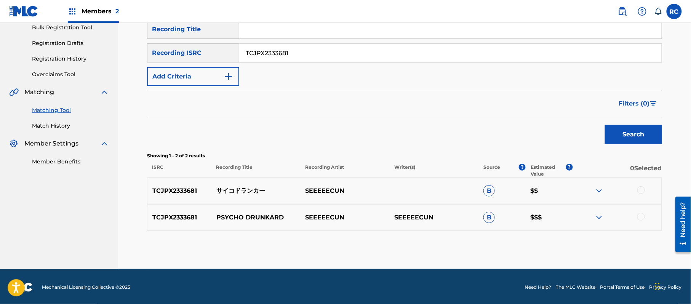
scroll to position [117, 0]
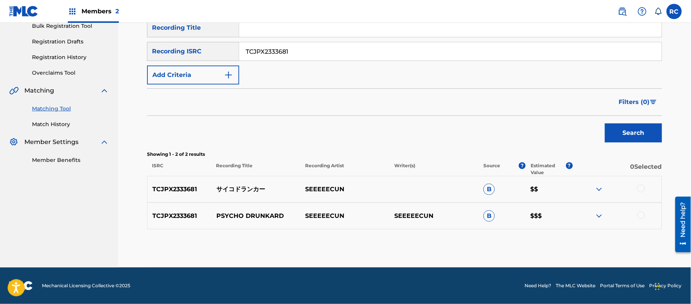
click at [641, 189] on div at bounding box center [642, 189] width 8 height 8
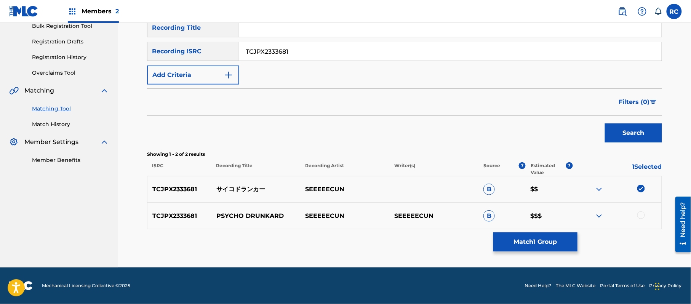
click at [643, 217] on div at bounding box center [642, 216] width 8 height 8
click at [550, 249] on button "Match 2 Groups" at bounding box center [536, 241] width 84 height 19
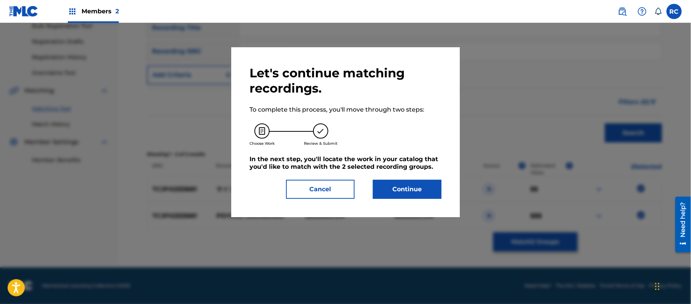
click at [407, 192] on button "Continue" at bounding box center [407, 189] width 69 height 19
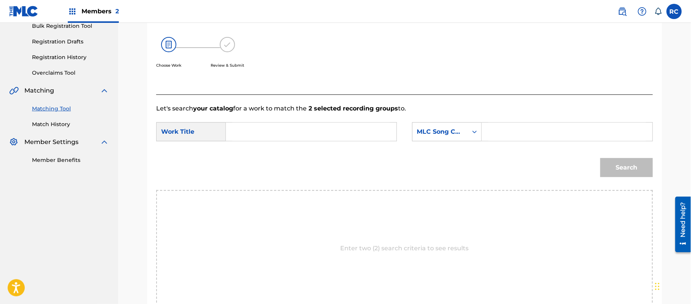
click at [272, 138] on input "Search Form" at bounding box center [311, 132] width 158 height 18
paste input "Saikodorankaa S696KE"
click at [295, 130] on input "Saikodorankaa S696KE" at bounding box center [311, 132] width 158 height 18
type input "Saikodorankaa"
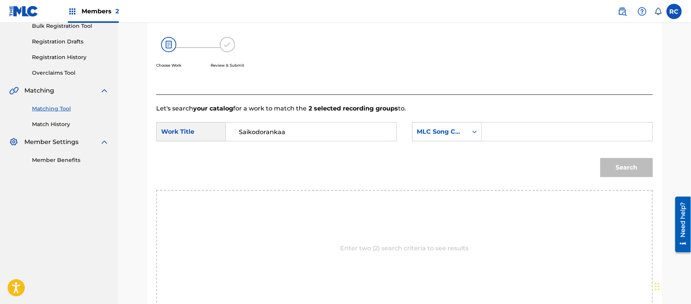
click at [504, 136] on input "Search Form" at bounding box center [568, 132] width 158 height 18
paste input "S696KE"
type input "S696KE"
click at [612, 170] on button "Search" at bounding box center [627, 167] width 53 height 19
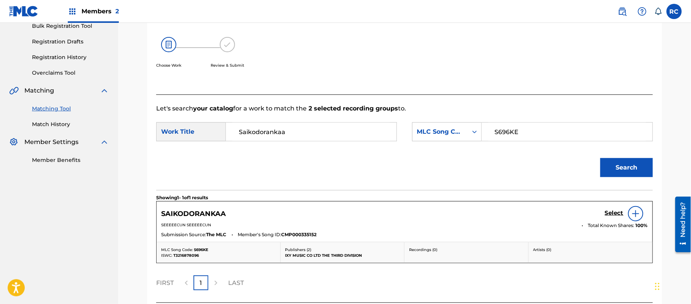
click at [605, 215] on h5 "Select" at bounding box center [614, 213] width 19 height 7
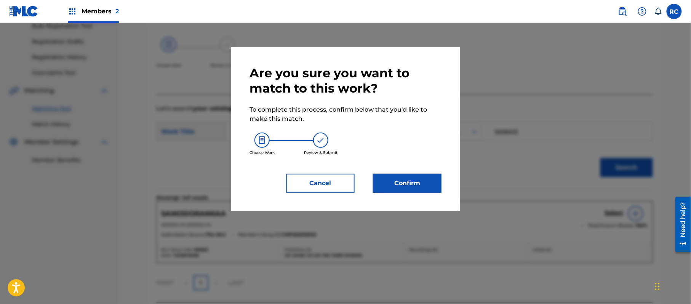
click at [383, 186] on button "Confirm" at bounding box center [407, 183] width 69 height 19
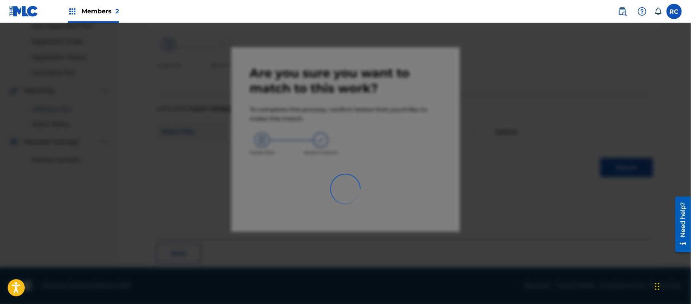
scroll to position [30, 0]
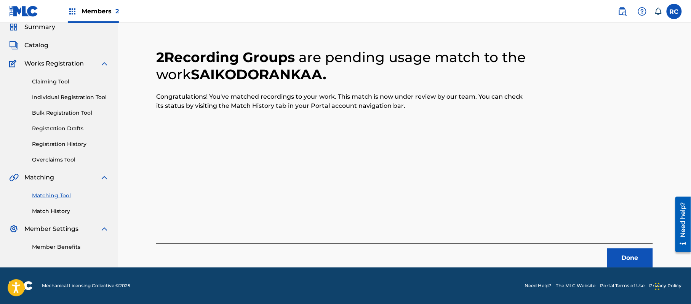
click at [615, 259] on button "Done" at bounding box center [631, 258] width 46 height 19
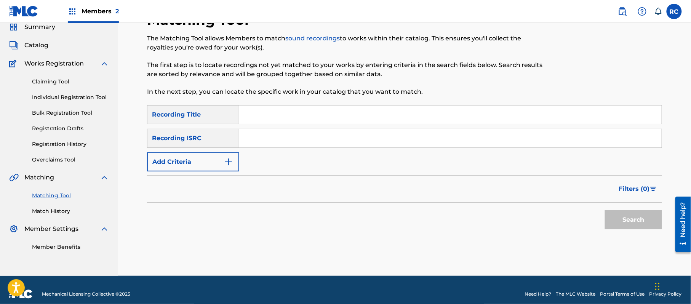
click at [278, 139] on input "Search Form" at bounding box center [450, 138] width 423 height 18
paste input "JPS801838952"
type input "JPS801838952"
click at [624, 214] on button "Search" at bounding box center [633, 219] width 57 height 19
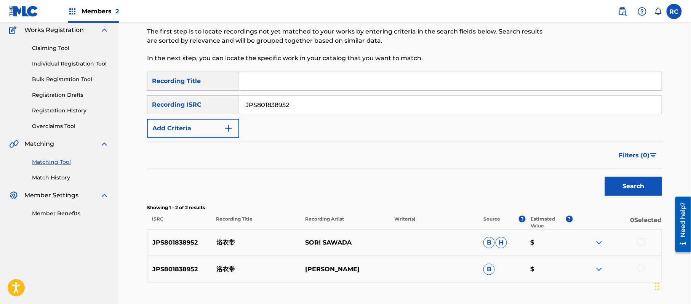
scroll to position [117, 0]
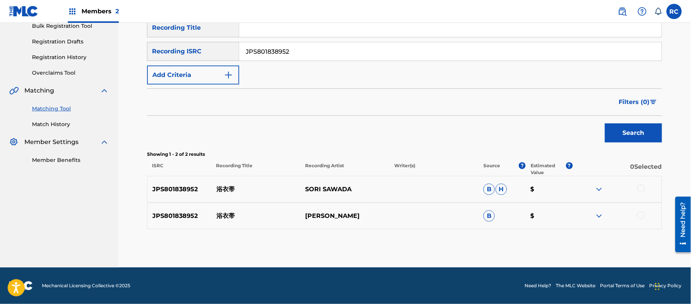
click at [645, 189] on div at bounding box center [642, 189] width 8 height 8
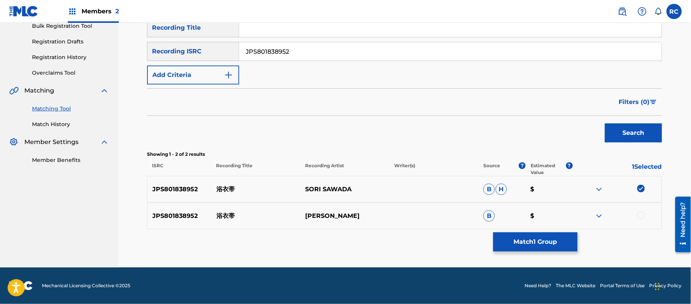
drag, startPoint x: 643, startPoint y: 214, endPoint x: 604, endPoint y: 223, distance: 39.2
click at [642, 214] on div at bounding box center [642, 216] width 8 height 8
click at [560, 246] on button "Match 2 Groups" at bounding box center [536, 241] width 84 height 19
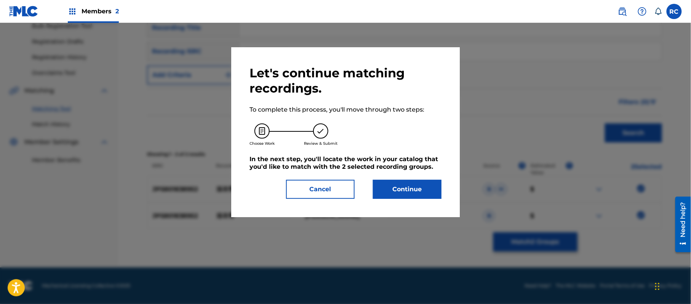
click at [415, 188] on button "Continue" at bounding box center [407, 189] width 69 height 19
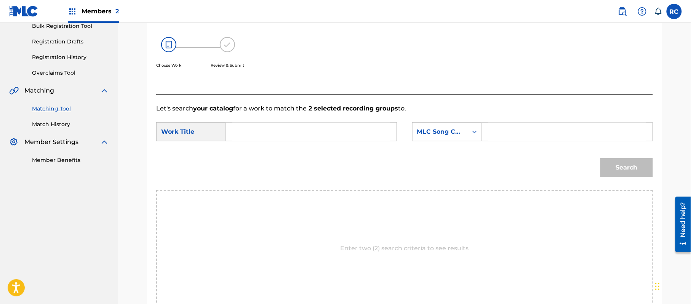
click at [274, 130] on input "Search Form" at bounding box center [311, 132] width 158 height 18
paste input "Yukataobi YP53K4"
click at [285, 130] on input "Yukataobi YP53K4" at bounding box center [311, 132] width 158 height 18
type input "Yukataobi"
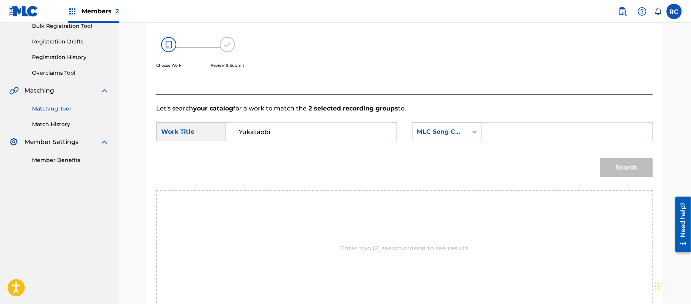
click at [528, 128] on input "Search Form" at bounding box center [568, 132] width 158 height 18
paste input "YP53K4"
type input "YP53K4"
click at [637, 173] on button "Search" at bounding box center [627, 167] width 53 height 19
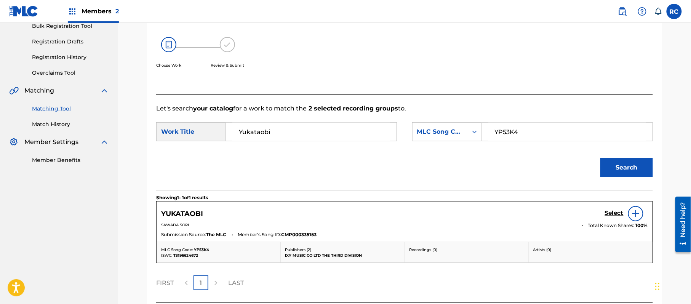
click at [611, 213] on h5 "Select" at bounding box center [614, 213] width 19 height 7
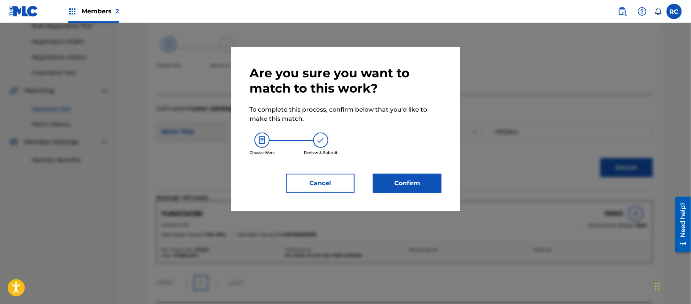
click at [424, 183] on button "Confirm" at bounding box center [407, 183] width 69 height 19
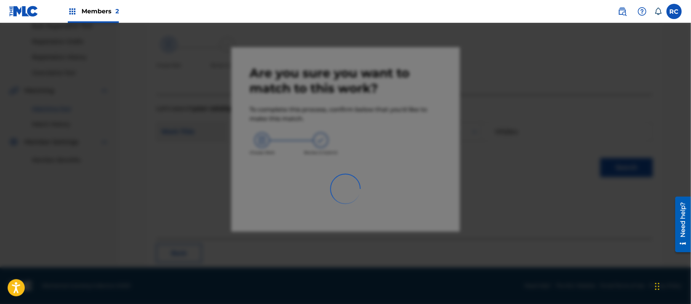
scroll to position [30, 0]
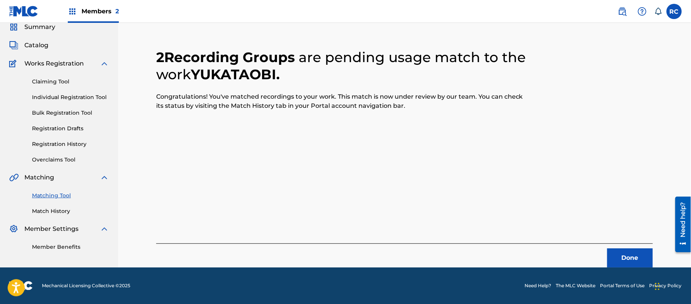
click at [621, 261] on button "Done" at bounding box center [631, 258] width 46 height 19
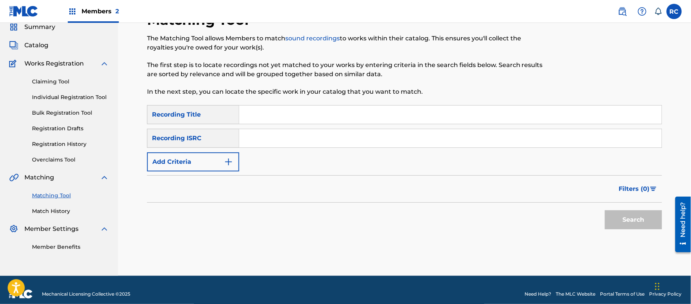
click at [267, 114] on input "Search Form" at bounding box center [450, 115] width 423 height 18
paste input "Night Drive Journey Rukaku"
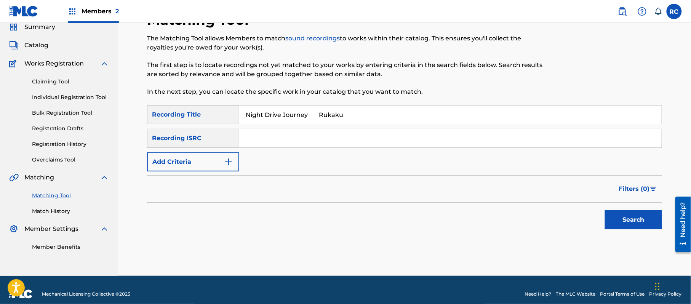
click at [310, 116] on input "Night Drive Journey Rukaku" at bounding box center [450, 115] width 423 height 18
click at [322, 116] on input "Night Drive Journey Rukaku" at bounding box center [450, 115] width 423 height 18
type input "Night Drive Journey"
click at [194, 159] on button "Add Criteria" at bounding box center [193, 161] width 92 height 19
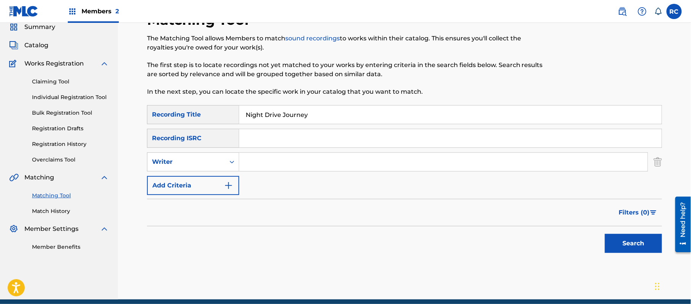
click at [194, 162] on div "Writer" at bounding box center [186, 161] width 69 height 9
click at [192, 188] on div "Recording Artist" at bounding box center [193, 181] width 91 height 19
drag, startPoint x: 235, startPoint y: 173, endPoint x: 290, endPoint y: 170, distance: 55.8
click at [269, 162] on input "Search Form" at bounding box center [443, 162] width 409 height 18
paste input "Rukaku"
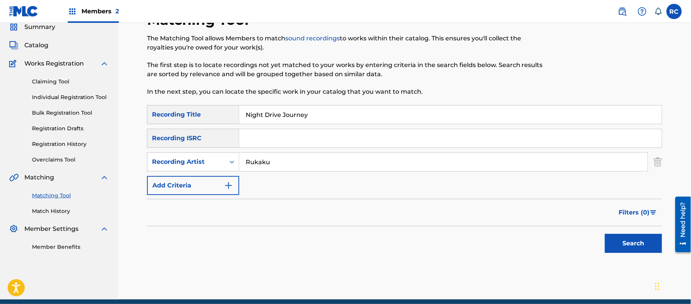
type input "Rukaku"
click at [631, 243] on button "Search" at bounding box center [633, 243] width 57 height 19
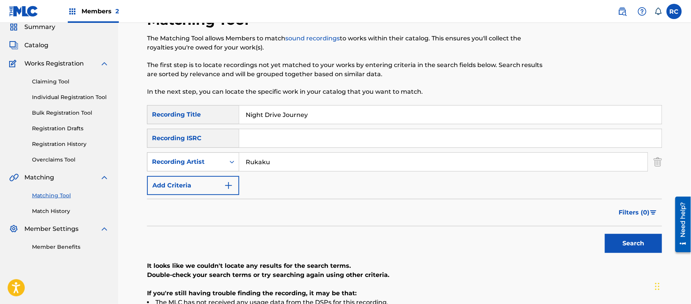
click at [206, 156] on div "Recording Artist" at bounding box center [187, 162] width 78 height 14
click at [200, 182] on div "Writer" at bounding box center [193, 181] width 91 height 19
click at [284, 169] on input "Search Form" at bounding box center [443, 162] width 409 height 18
paste input "Rukaku"
type input "Rukaku"
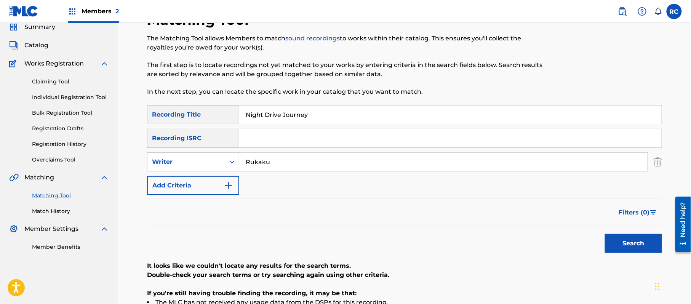
click at [627, 243] on button "Search" at bounding box center [633, 243] width 57 height 19
drag, startPoint x: 321, startPoint y: 120, endPoint x: 211, endPoint y: 122, distance: 110.2
click at [211, 122] on div "SearchWithCriteria5b060821-c665-41a0-9606-a227325cacdf Recording Title Night Dr…" at bounding box center [404, 114] width 515 height 19
drag, startPoint x: 255, startPoint y: 164, endPoint x: 231, endPoint y: 165, distance: 24.0
click at [231, 165] on div "SearchWithCriteriac701b80d-b515-4c2f-aef2-efc4c1d7b603 Writer" at bounding box center [404, 161] width 515 height 19
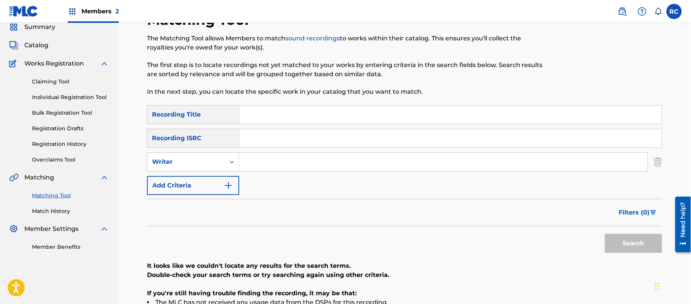
click at [268, 138] on input "Search Form" at bounding box center [450, 138] width 423 height 18
paste input "JP92Q2400205"
type input "JP92Q2400205"
click at [653, 248] on button "Search" at bounding box center [633, 243] width 57 height 19
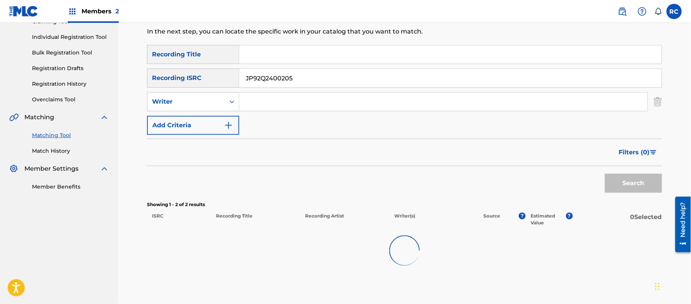
scroll to position [141, 0]
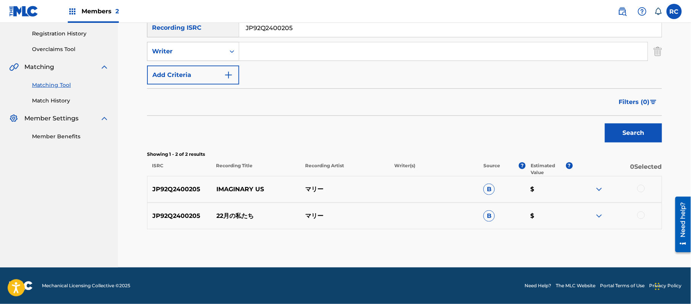
click at [642, 214] on div at bounding box center [642, 216] width 8 height 8
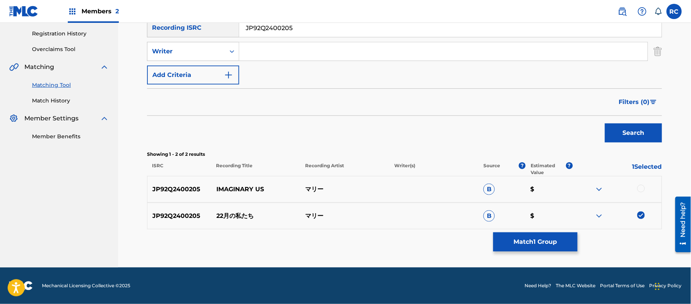
click at [515, 240] on button "Match 1 Group" at bounding box center [536, 241] width 84 height 19
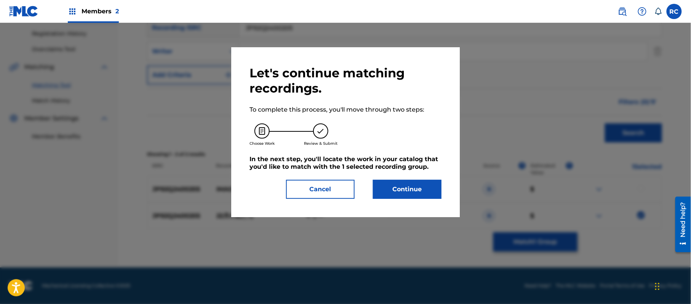
click at [394, 186] on button "Continue" at bounding box center [407, 189] width 69 height 19
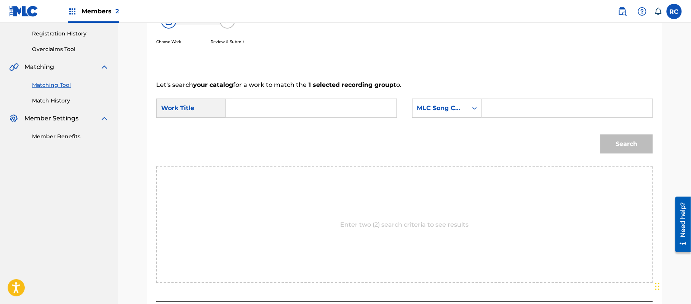
click at [306, 110] on input "Search Form" at bounding box center [311, 108] width 158 height 18
paste input "22 Gatsuno Watashitachi 2M0IIF"
click at [321, 112] on input "22 Gatsuno Watashitachi 2M0IIF" at bounding box center [311, 108] width 158 height 18
type input "22 Gatsuno Watashitachi"
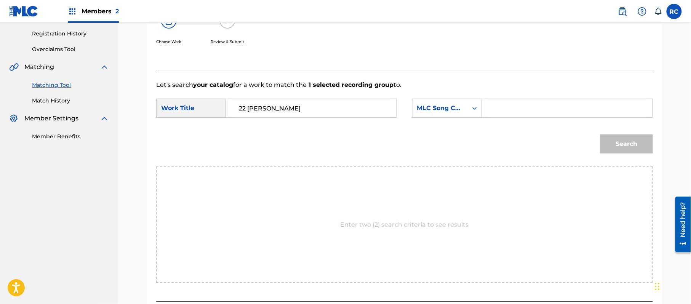
click at [516, 104] on input "Search Form" at bounding box center [568, 108] width 158 height 18
paste input "2M0IIF"
type input "2M0IIF"
drag, startPoint x: 633, startPoint y: 148, endPoint x: 558, endPoint y: 119, distance: 80.3
click at [633, 149] on button "Search" at bounding box center [627, 144] width 53 height 19
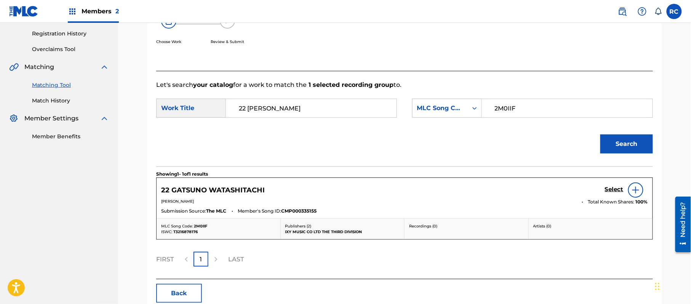
click at [610, 187] on h5 "Select" at bounding box center [614, 189] width 19 height 7
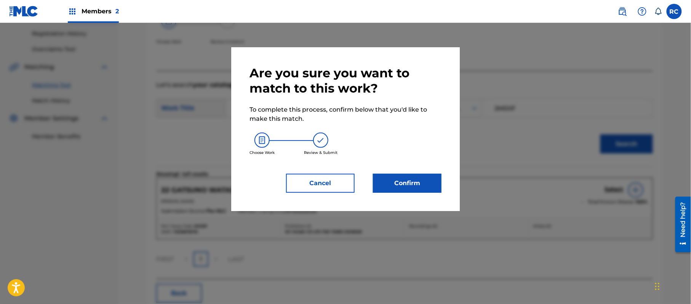
click at [417, 176] on button "Confirm" at bounding box center [407, 183] width 69 height 19
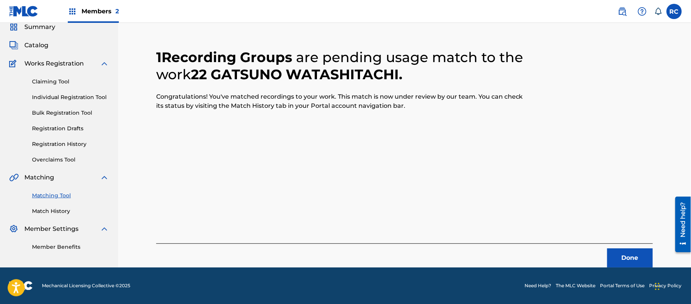
scroll to position [30, 0]
click at [622, 252] on button "Done" at bounding box center [631, 258] width 46 height 19
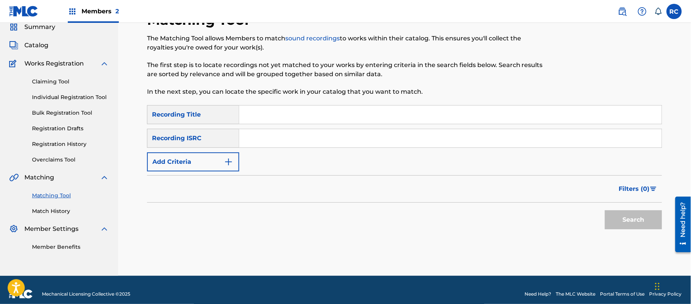
click at [294, 138] on input "Search Form" at bounding box center [450, 138] width 423 height 18
paste input "JP92Q2400205"
type input "JP92Q2400205"
click at [630, 217] on button "Search" at bounding box center [633, 219] width 57 height 19
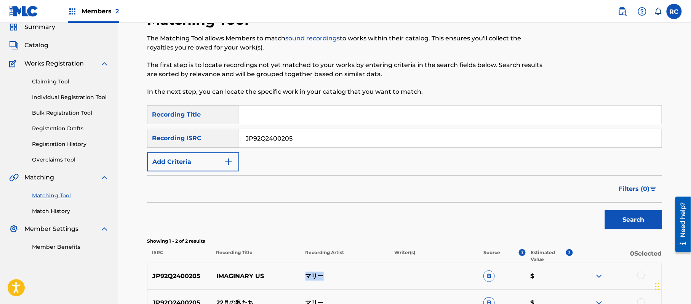
drag, startPoint x: 302, startPoint y: 272, endPoint x: 325, endPoint y: 277, distance: 23.9
click at [325, 277] on p "マリー" at bounding box center [344, 276] width 89 height 9
copy p "マリー"
click at [284, 138] on input "JP92Q2400205" at bounding box center [450, 138] width 423 height 18
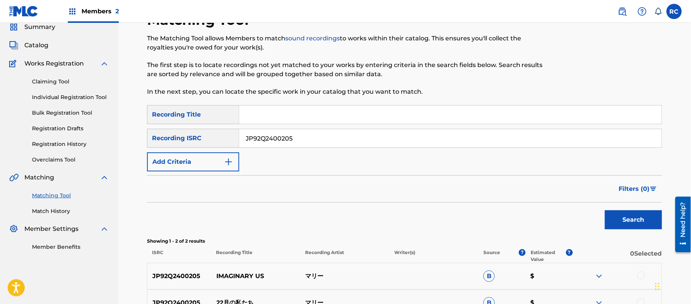
click at [284, 138] on input "JP92Q2400205" at bounding box center [450, 138] width 423 height 18
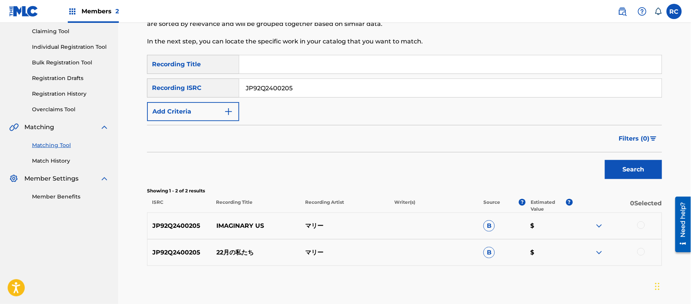
scroll to position [81, 0]
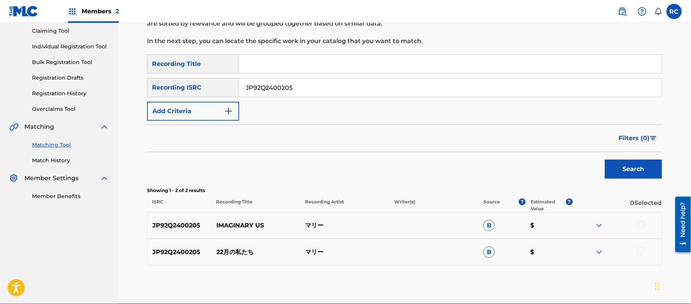
click at [640, 252] on div at bounding box center [642, 252] width 8 height 8
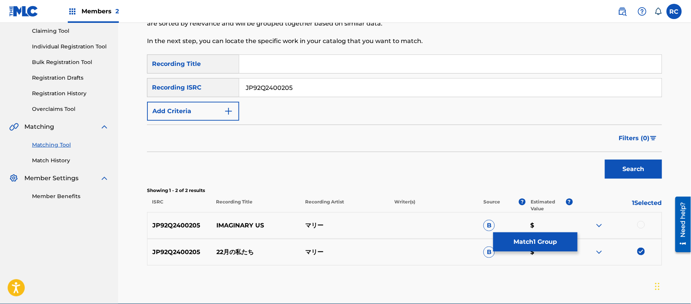
click at [518, 241] on button "Match 1 Group" at bounding box center [536, 241] width 84 height 19
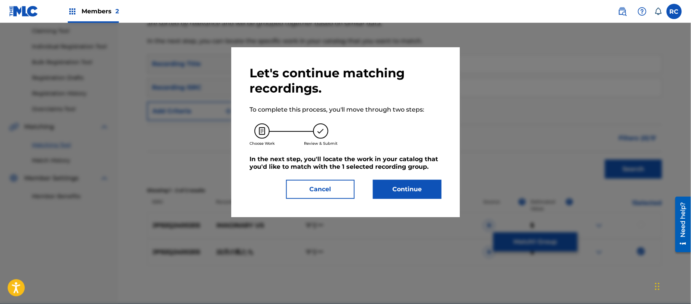
click at [397, 192] on button "Continue" at bounding box center [407, 189] width 69 height 19
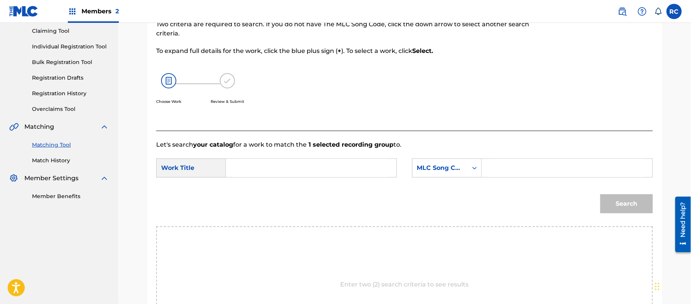
click at [269, 176] on input "Search Form" at bounding box center [311, 168] width 158 height 18
paste input "22 Gatsuno Watashitachi 2M0IIF"
click at [339, 168] on input "22 Gatsuno Watashitachi 2M0IIF" at bounding box center [311, 168] width 158 height 18
click at [322, 164] on input "22 Gatsuno Watashitachi 2M0IIF" at bounding box center [311, 168] width 158 height 18
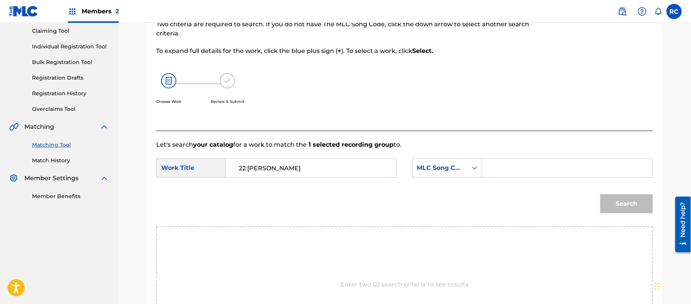
type input "22 Gatsuno Watashitachi"
click at [545, 169] on input "Search Form" at bounding box center [568, 168] width 158 height 18
paste input "2M0IIF"
type input "2M0IIF"
click at [617, 207] on button "Search" at bounding box center [627, 203] width 53 height 19
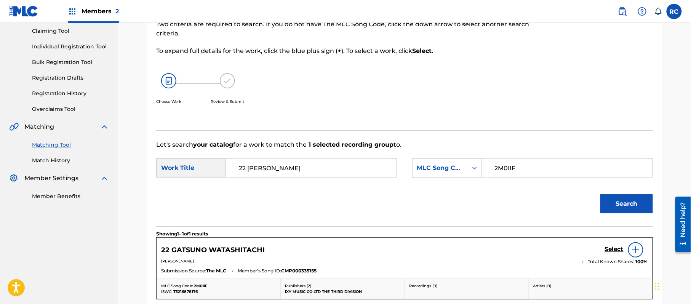
click at [605, 249] on h5 "Select" at bounding box center [614, 249] width 19 height 7
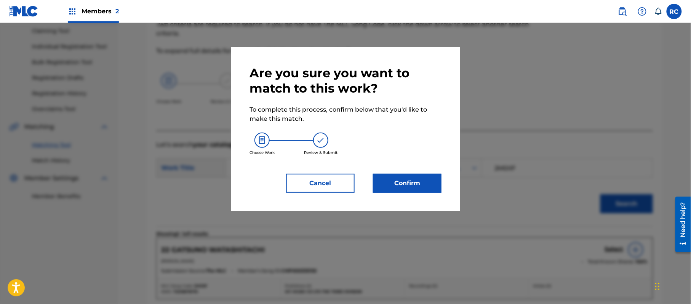
click at [429, 183] on button "Confirm" at bounding box center [407, 183] width 69 height 19
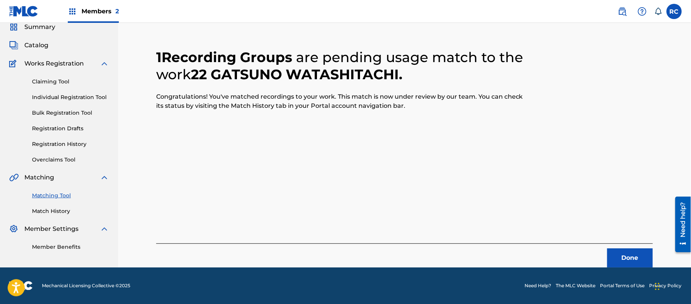
scroll to position [30, 0]
click at [626, 263] on button "Done" at bounding box center [631, 258] width 46 height 19
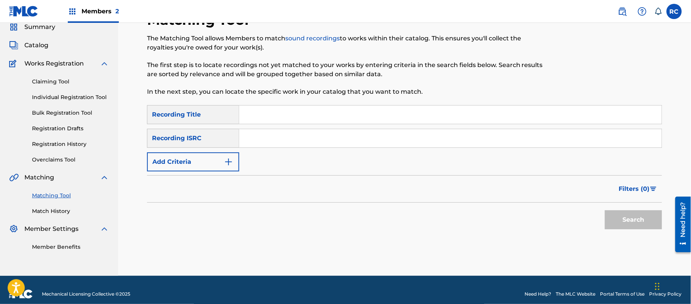
drag, startPoint x: 284, startPoint y: 141, endPoint x: 289, endPoint y: 143, distance: 4.6
click at [284, 141] on input "Search Form" at bounding box center [450, 138] width 423 height 18
paste input "JPS801838956"
type input "JPS801838956"
click at [649, 226] on button "Search" at bounding box center [633, 219] width 57 height 19
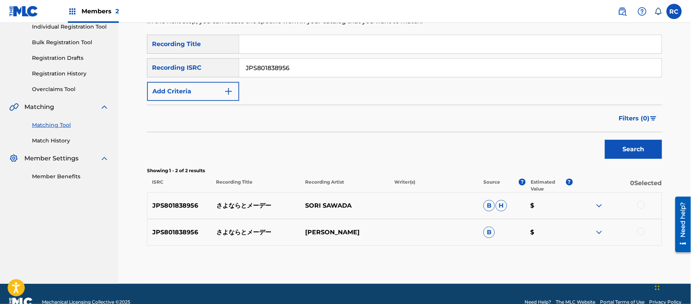
scroll to position [117, 0]
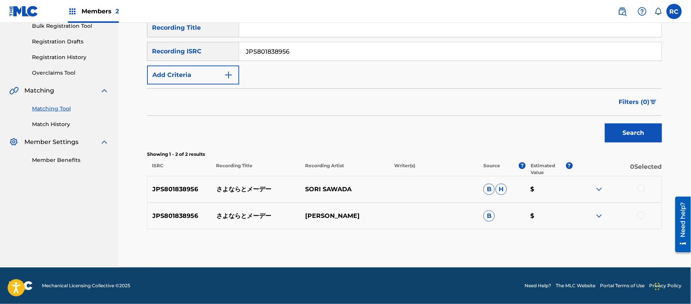
click at [644, 189] on div at bounding box center [642, 189] width 8 height 8
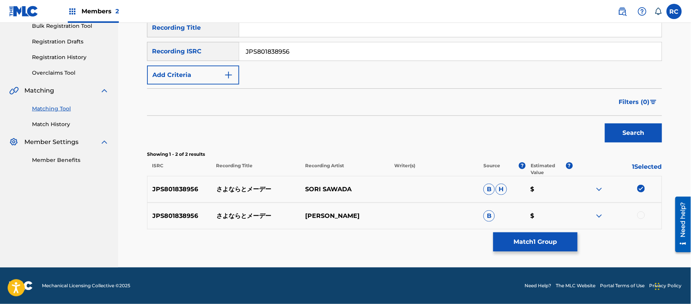
click at [642, 214] on div at bounding box center [642, 216] width 8 height 8
click at [561, 245] on button "Match 2 Groups" at bounding box center [536, 241] width 84 height 19
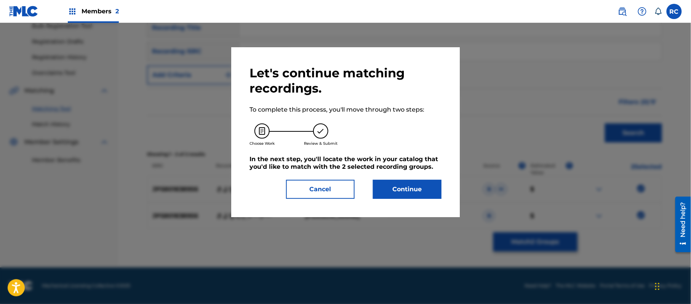
click at [403, 193] on button "Continue" at bounding box center [407, 189] width 69 height 19
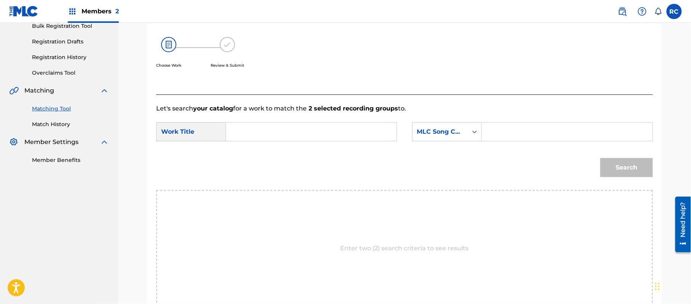
click at [252, 135] on input "Search Form" at bounding box center [311, 132] width 158 height 18
paste input "Sayonaratomeedee S696HB"
click at [314, 136] on input "Sayonaratomeedee S696HB" at bounding box center [311, 132] width 158 height 18
type input "Sayonaratomeedee"
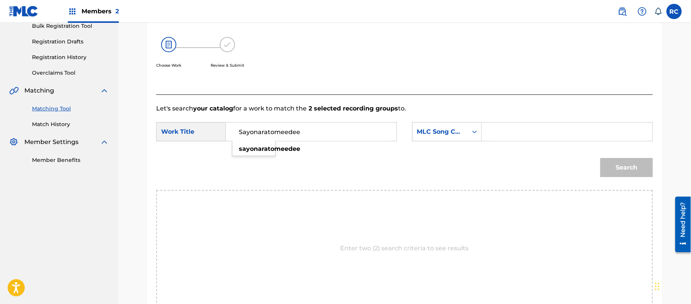
click at [515, 128] on input "Search Form" at bounding box center [568, 132] width 158 height 18
paste input "S696HB"
type input "S696HB"
click at [621, 167] on button "Search" at bounding box center [627, 167] width 53 height 19
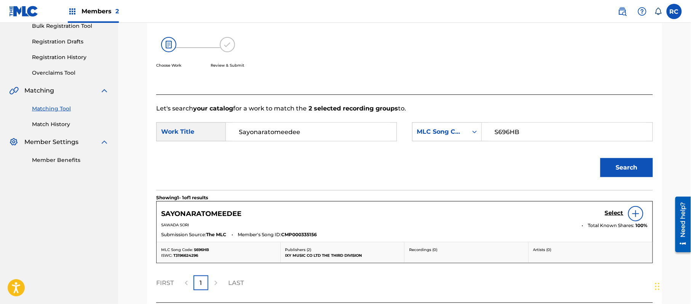
click at [609, 211] on h5 "Select" at bounding box center [614, 213] width 19 height 7
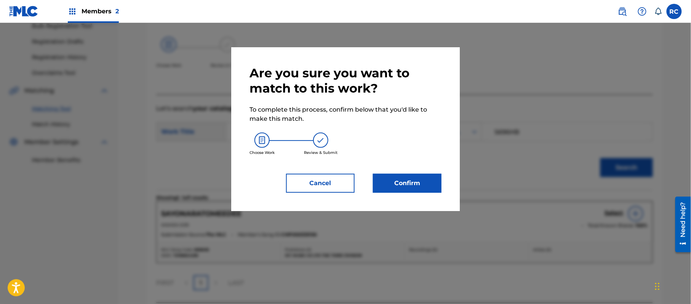
click at [435, 188] on button "Confirm" at bounding box center [407, 183] width 69 height 19
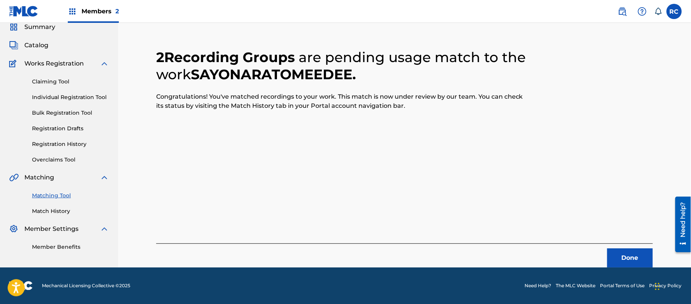
scroll to position [30, 0]
click at [620, 258] on button "Done" at bounding box center [631, 258] width 46 height 19
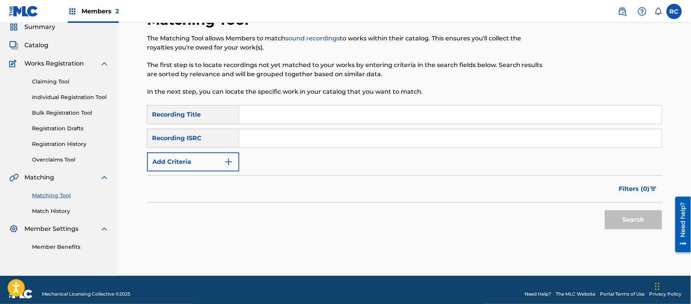
click at [251, 143] on input "Search Form" at bounding box center [450, 138] width 423 height 18
paste input "TCJPW2367983"
type input "TCJPW2367983"
click at [629, 226] on button "Search" at bounding box center [633, 219] width 57 height 19
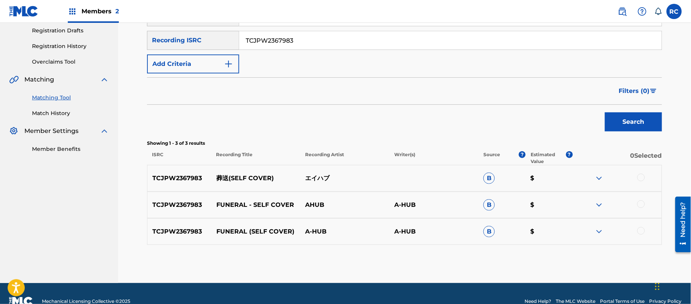
scroll to position [132, 0]
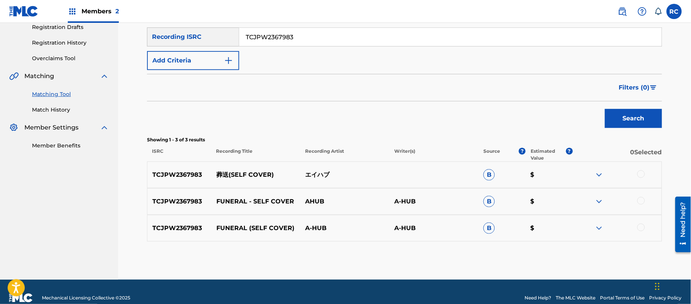
click at [640, 173] on div at bounding box center [642, 174] width 8 height 8
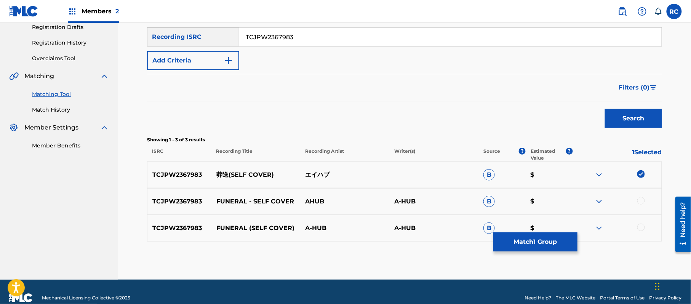
click at [643, 201] on div at bounding box center [642, 201] width 8 height 8
click at [643, 232] on div at bounding box center [617, 228] width 89 height 9
click at [640, 226] on div at bounding box center [642, 228] width 8 height 8
click at [546, 246] on button "Match 3 Groups" at bounding box center [536, 241] width 84 height 19
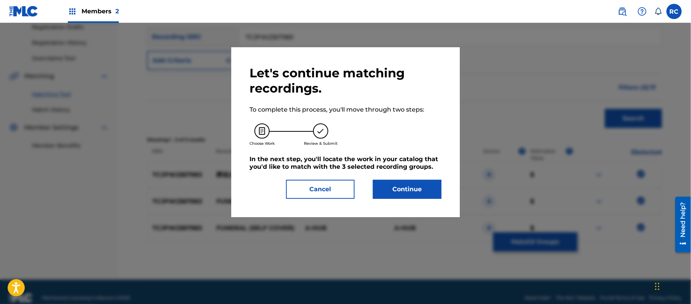
click at [433, 194] on button "Continue" at bounding box center [407, 189] width 69 height 19
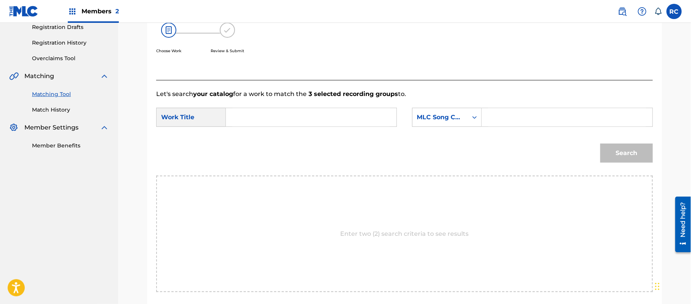
click at [304, 118] on input "Search Form" at bounding box center [311, 117] width 158 height 18
paste input "Sousou S696WD"
click at [278, 117] on input "Sousou S696WD" at bounding box center [311, 117] width 158 height 18
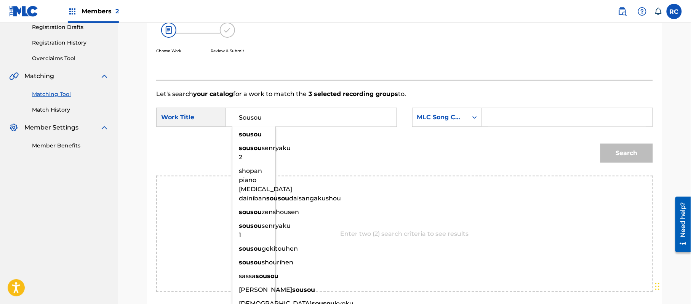
type input "Sousou"
click at [513, 122] on input "Search Form" at bounding box center [568, 117] width 158 height 18
paste input "S696WD"
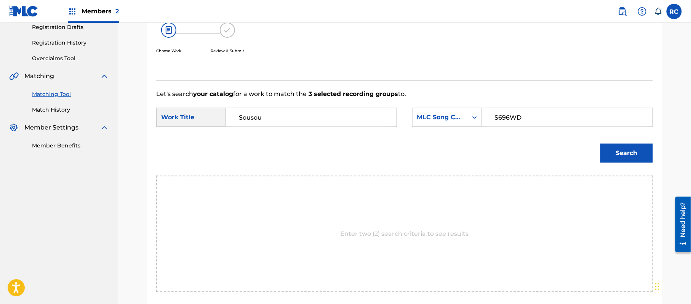
type input "S696WD"
click at [627, 156] on button "Search" at bounding box center [627, 153] width 53 height 19
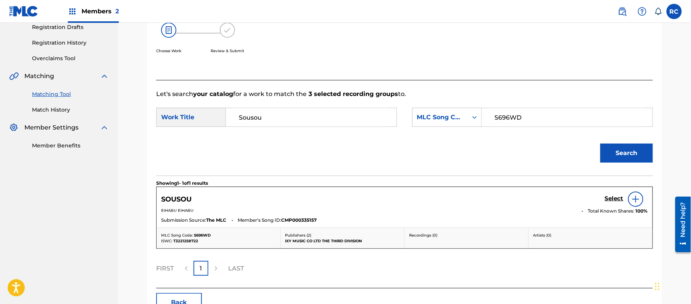
click at [616, 200] on h5 "Select" at bounding box center [614, 198] width 19 height 7
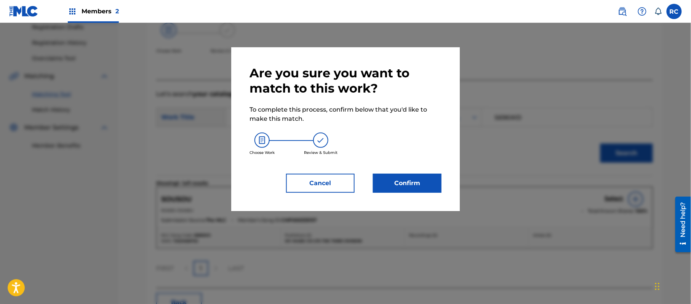
click at [415, 185] on button "Confirm" at bounding box center [407, 183] width 69 height 19
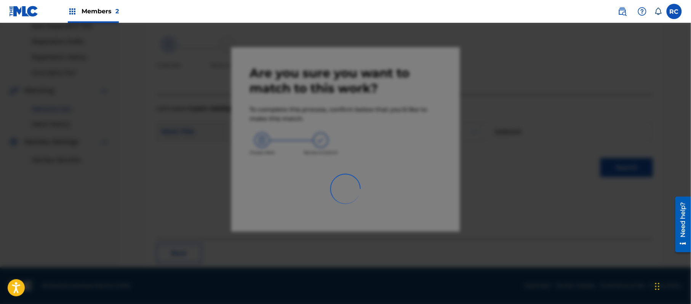
scroll to position [30, 0]
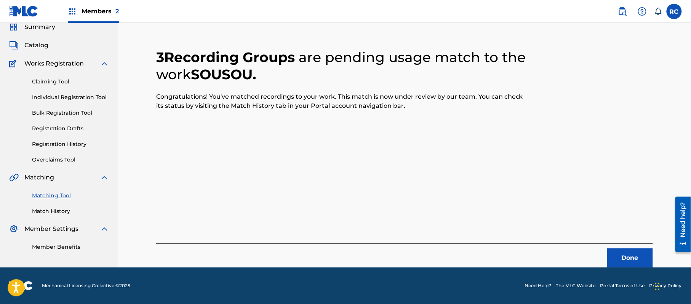
click at [620, 258] on button "Done" at bounding box center [631, 258] width 46 height 19
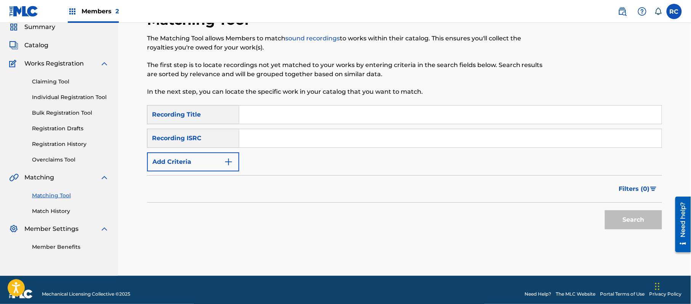
click at [299, 131] on input "Search Form" at bounding box center [450, 138] width 423 height 18
paste input "JPS801838955"
type input "JPS801838955"
click at [615, 220] on button "Search" at bounding box center [633, 219] width 57 height 19
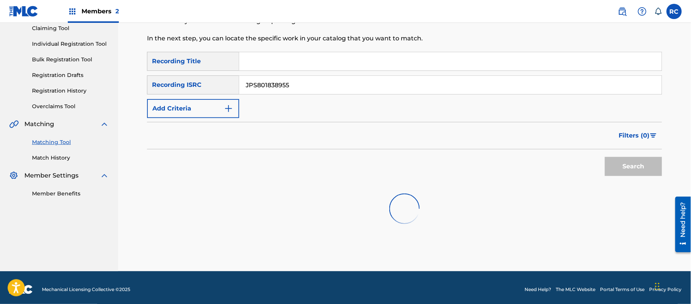
scroll to position [88, 0]
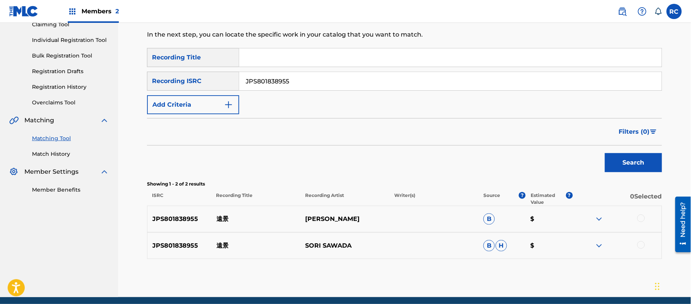
drag, startPoint x: 641, startPoint y: 217, endPoint x: 642, endPoint y: 234, distance: 16.8
click at [641, 217] on div at bounding box center [642, 219] width 8 height 8
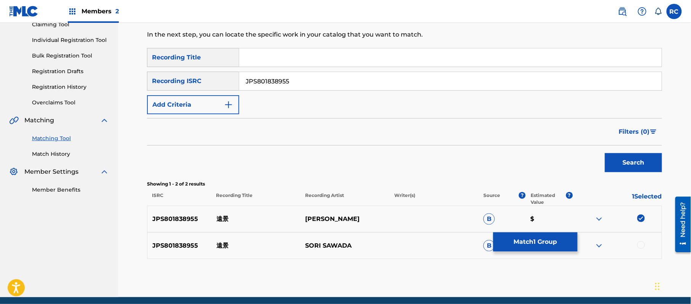
click at [642, 243] on div at bounding box center [642, 245] width 8 height 8
click at [553, 244] on button "Match 2 Groups" at bounding box center [536, 241] width 84 height 19
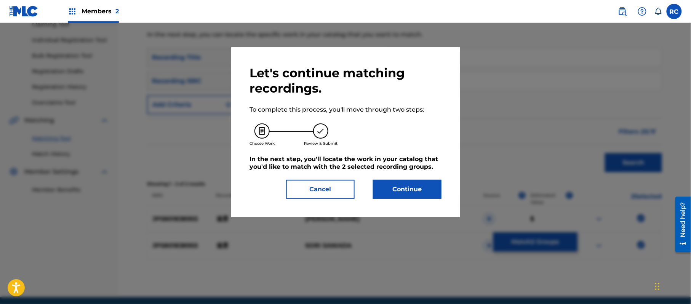
click at [417, 196] on button "Continue" at bounding box center [407, 189] width 69 height 19
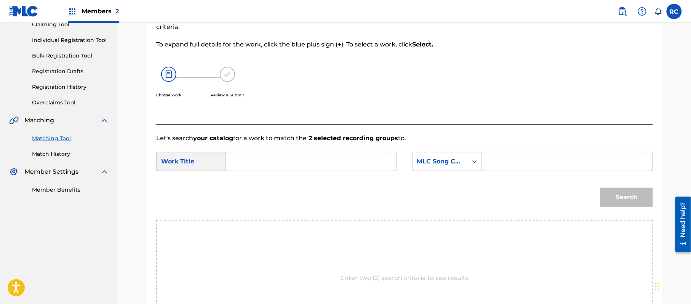
click at [264, 162] on input "Search Form" at bounding box center [311, 161] width 158 height 18
paste input "Enkei ES2EDA"
click at [277, 160] on input "Enkei ES2EDA" at bounding box center [311, 161] width 158 height 18
type input "Enkei"
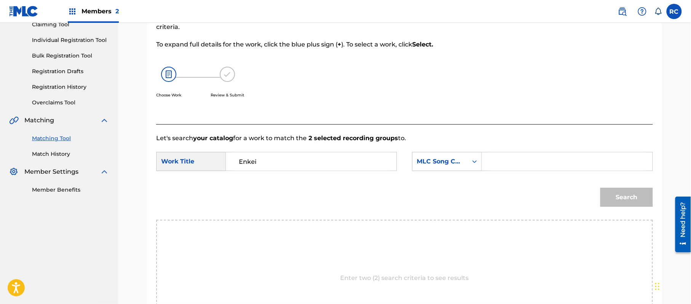
drag, startPoint x: 534, startPoint y: 160, endPoint x: 539, endPoint y: 163, distance: 5.3
click at [534, 160] on input "Search Form" at bounding box center [568, 161] width 158 height 18
paste input "ES2EDA"
type input "ES2EDA"
click at [625, 197] on button "Search" at bounding box center [627, 197] width 53 height 19
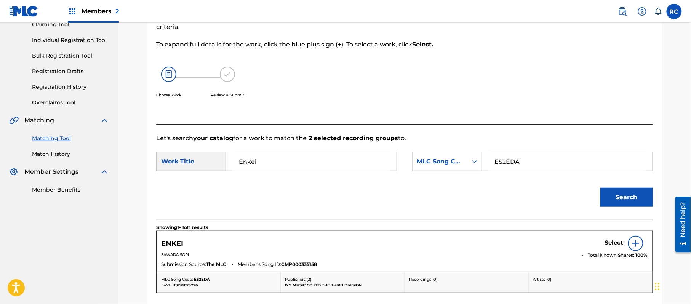
click at [613, 244] on h5 "Select" at bounding box center [614, 242] width 19 height 7
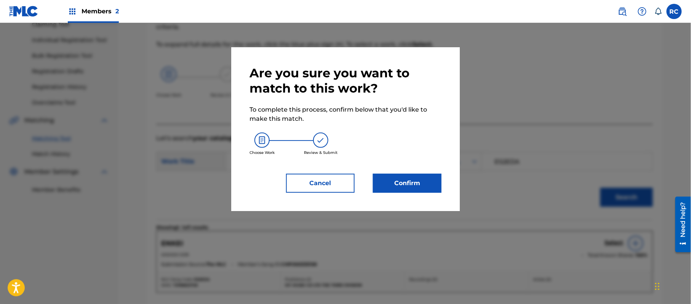
click at [415, 184] on button "Confirm" at bounding box center [407, 183] width 69 height 19
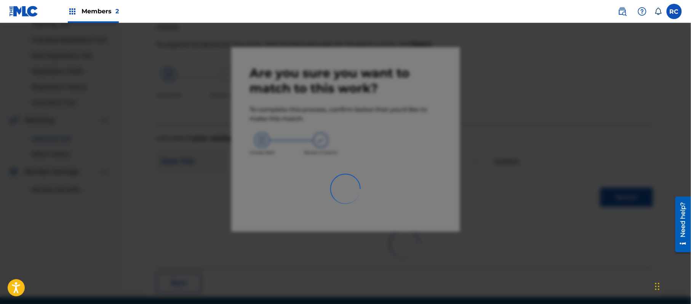
scroll to position [30, 0]
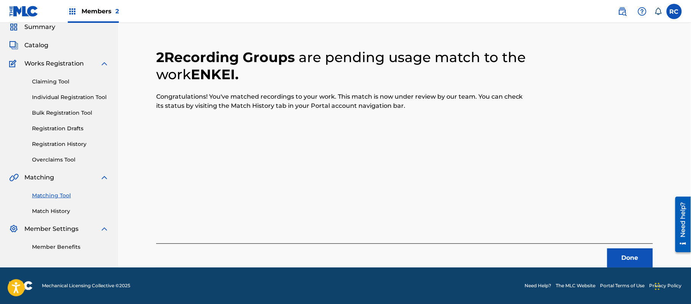
click at [630, 257] on button "Done" at bounding box center [631, 258] width 46 height 19
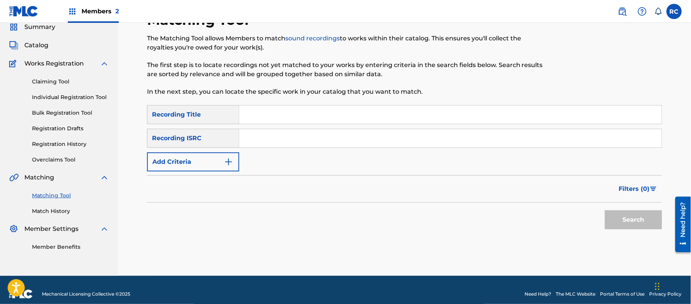
click at [296, 110] on input "Search Form" at bounding box center [450, 115] width 423 height 18
paste input "Sutetahanataba Sawada Sori"
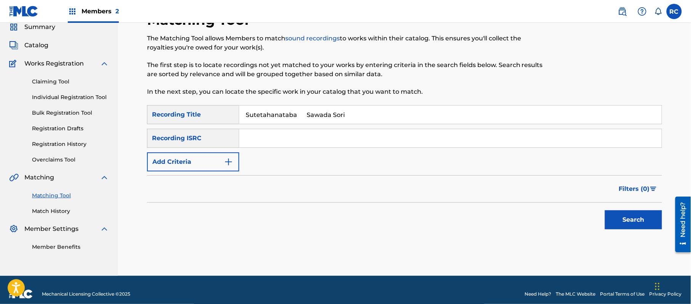
drag, startPoint x: 301, startPoint y: 116, endPoint x: 356, endPoint y: 124, distance: 55.8
click at [356, 124] on div "Sutetahanataba Sawada Sori" at bounding box center [450, 114] width 423 height 19
drag, startPoint x: 300, startPoint y: 114, endPoint x: 367, endPoint y: 119, distance: 68.0
click at [367, 119] on input "Sutetahanataba Sawada Sori" at bounding box center [450, 115] width 423 height 18
type input "Sutetahanataba"
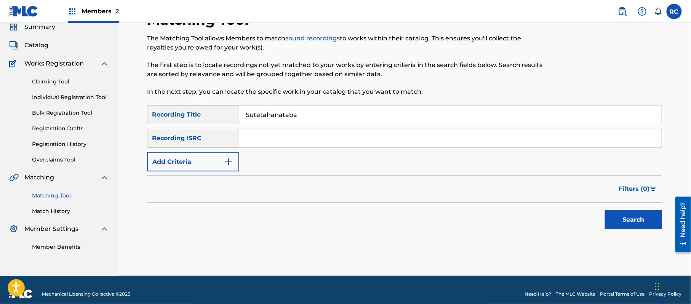
click at [202, 159] on button "Add Criteria" at bounding box center [193, 161] width 92 height 19
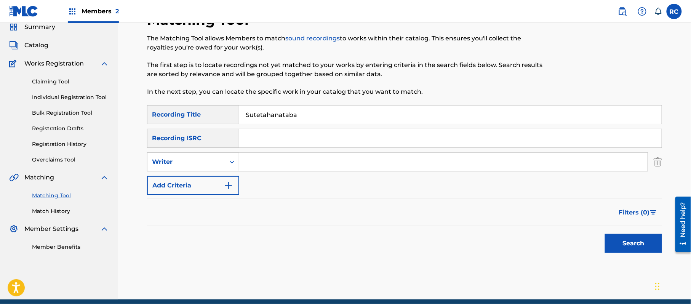
click at [278, 165] on input "Search Form" at bounding box center [443, 162] width 409 height 18
paste input "Sawada Sori"
type input "Sawada Sori"
click at [630, 238] on button "Search" at bounding box center [633, 243] width 57 height 19
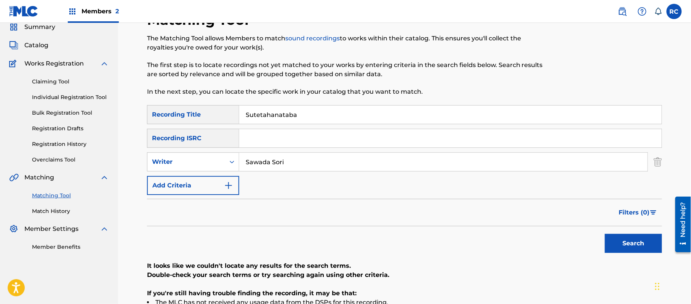
click at [267, 117] on input "Sutetahanataba" at bounding box center [450, 115] width 423 height 18
paste input "捨てた花束"
type input "捨てた花束"
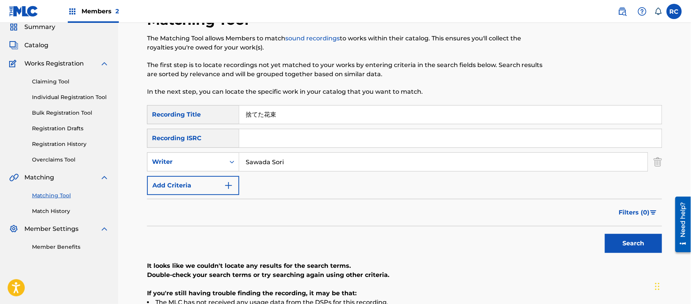
click at [619, 244] on button "Search" at bounding box center [633, 243] width 57 height 19
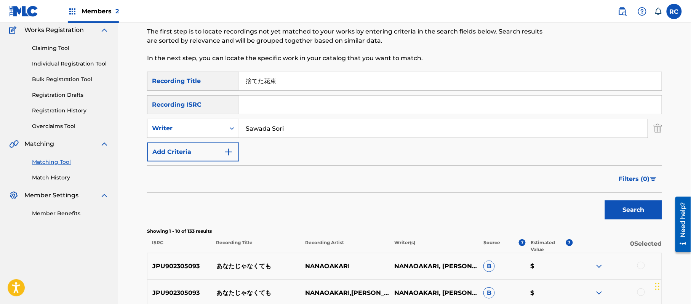
scroll to position [81, 0]
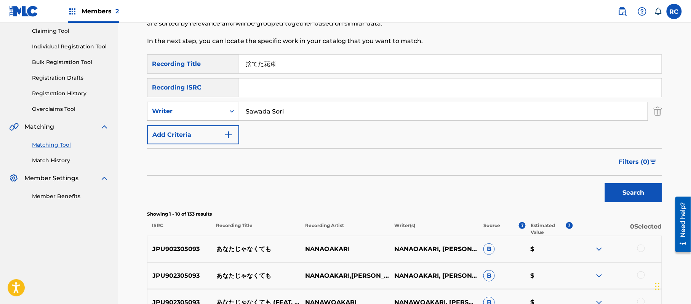
drag, startPoint x: 293, startPoint y: 109, endPoint x: 224, endPoint y: 111, distance: 69.0
click at [224, 111] on div "SearchWithCriteria8c5e665d-2020-45ad-9c1a-d2a1e7388d17 Writer Sawada Sori" at bounding box center [404, 111] width 515 height 19
click at [646, 200] on button "Search" at bounding box center [633, 192] width 57 height 19
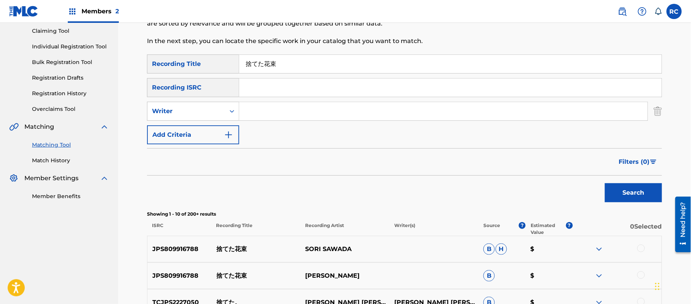
click at [310, 273] on p "澤田空海理" at bounding box center [344, 275] width 89 height 9
copy div "澤田空海理"
click at [182, 245] on p "JPS809916788" at bounding box center [180, 249] width 64 height 9
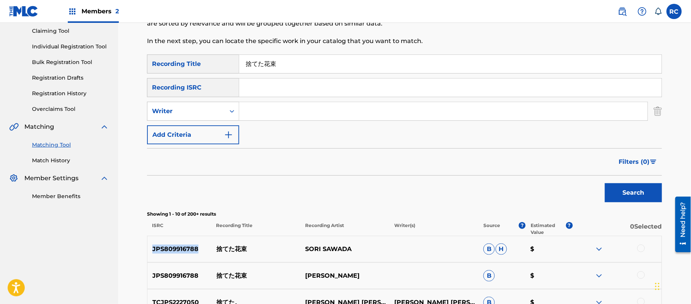
click at [182, 245] on p "JPS809916788" at bounding box center [180, 249] width 64 height 9
copy p "JPS809916788"
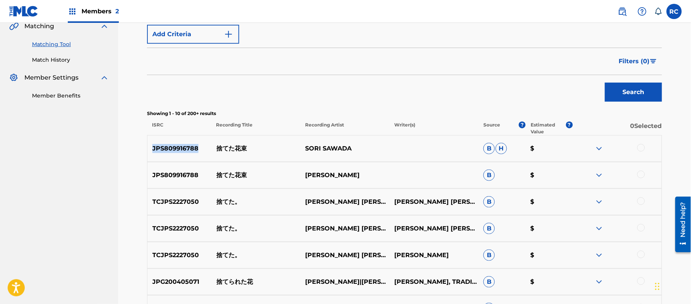
scroll to position [183, 0]
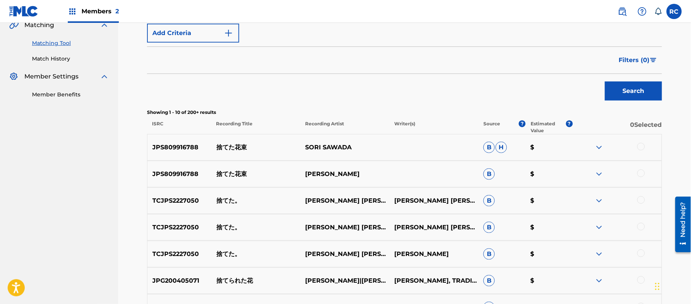
click at [640, 145] on div at bounding box center [642, 147] width 8 height 8
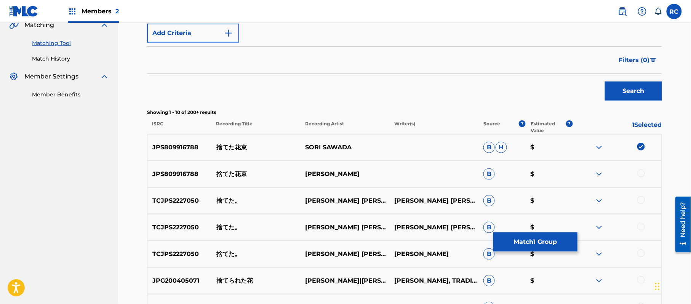
click at [641, 172] on div at bounding box center [642, 174] width 8 height 8
click at [527, 245] on button "Match 2 Groups" at bounding box center [536, 241] width 84 height 19
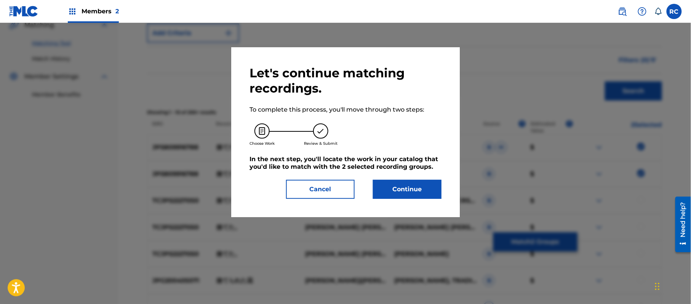
click at [418, 191] on button "Continue" at bounding box center [407, 189] width 69 height 19
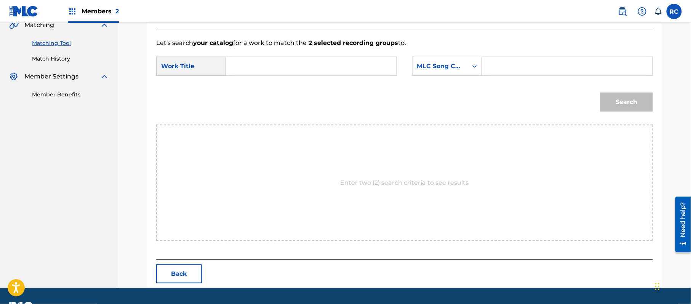
click at [283, 73] on input "Search Form" at bounding box center [311, 66] width 158 height 18
paste input "Sutetahanataba S696HL"
click at [298, 66] on input "Sutetahanataba S696HL" at bounding box center [311, 66] width 158 height 18
type input "Sutetahanataba"
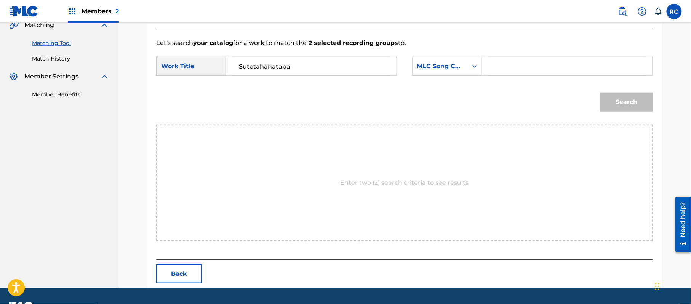
click at [538, 61] on input "Search Form" at bounding box center [568, 66] width 158 height 18
paste input "S696HL"
type input "S696HL"
click at [617, 104] on button "Search" at bounding box center [627, 102] width 53 height 19
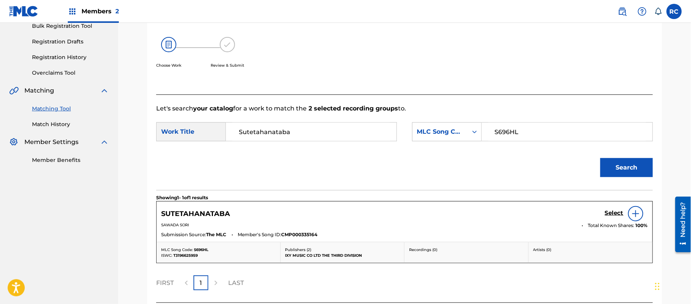
scroll to position [181, 0]
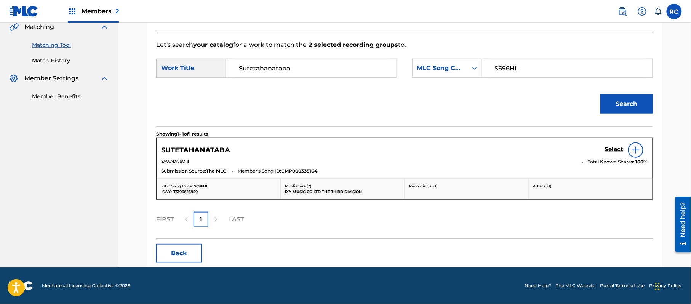
click at [608, 149] on h5 "Select" at bounding box center [614, 149] width 19 height 7
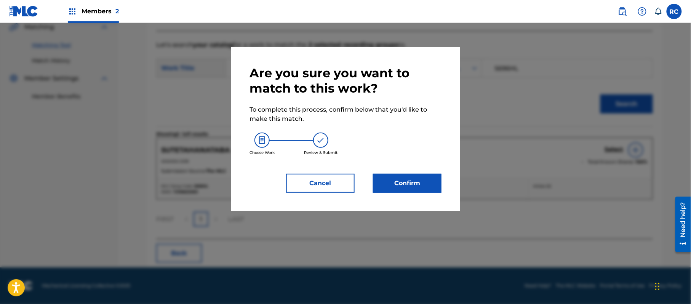
click at [432, 179] on button "Confirm" at bounding box center [407, 183] width 69 height 19
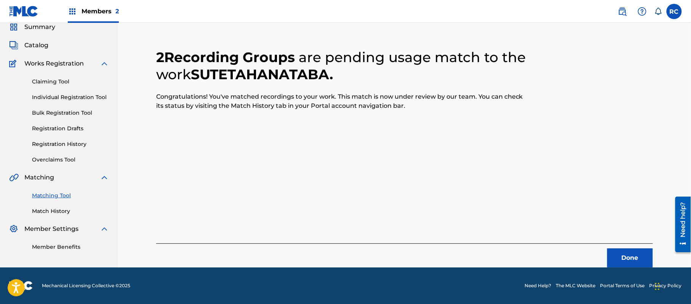
scroll to position [30, 0]
click at [619, 255] on button "Done" at bounding box center [631, 258] width 46 height 19
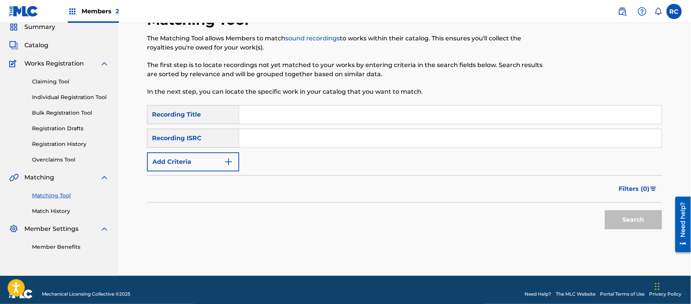
drag, startPoint x: 287, startPoint y: 139, endPoint x: 295, endPoint y: 138, distance: 7.7
click at [287, 139] on input "Search Form" at bounding box center [450, 138] width 423 height 18
paste input "JPS809916788"
click at [622, 214] on button "Search" at bounding box center [633, 219] width 57 height 19
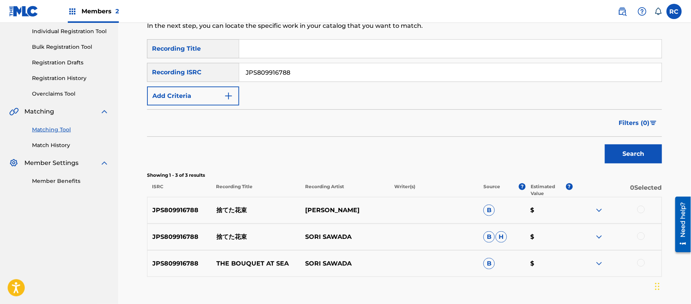
scroll to position [101, 0]
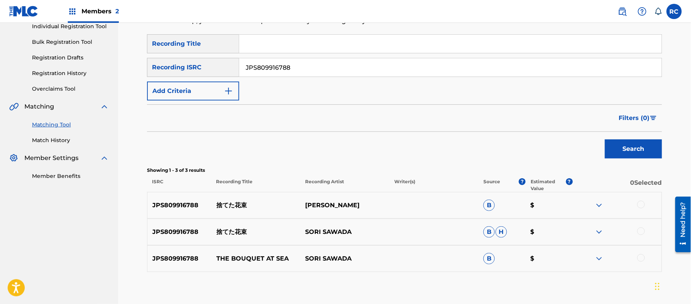
click at [230, 234] on p "捨てた花束" at bounding box center [256, 232] width 89 height 9
copy p "捨てた花束"
click at [266, 69] on input "JPS809916788" at bounding box center [450, 67] width 423 height 18
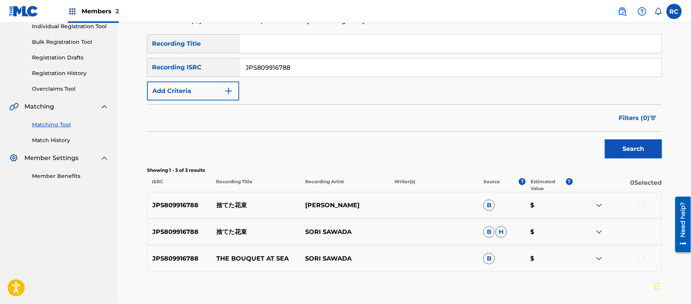
click at [266, 69] on input "JPS809916788" at bounding box center [450, 67] width 423 height 18
paste input "TCJPV2332111"
type input "TCJPV2332111"
click at [642, 146] on button "Search" at bounding box center [633, 148] width 57 height 19
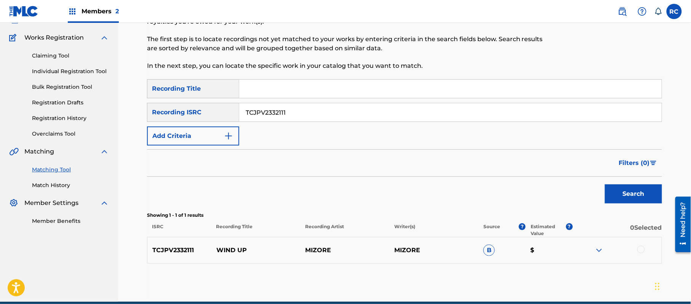
scroll to position [40, 0]
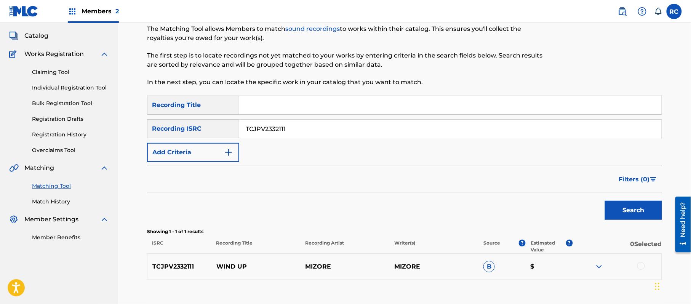
click at [273, 108] on input "Search Form" at bounding box center [450, 105] width 423 height 18
paste input "Mizore 風も追随"
drag, startPoint x: 270, startPoint y: 106, endPoint x: 230, endPoint y: 104, distance: 39.7
click at [230, 104] on div "SearchWithCriteria5b060821-c665-41a0-9606-a227325cacdf Recording Title Mizore 風…" at bounding box center [404, 105] width 515 height 19
type input "風も追随"
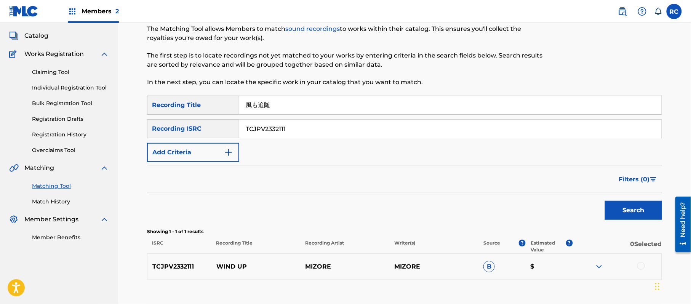
click at [267, 131] on input "TCJPV2332111" at bounding box center [450, 129] width 423 height 18
click at [208, 152] on button "Add Criteria" at bounding box center [193, 152] width 92 height 19
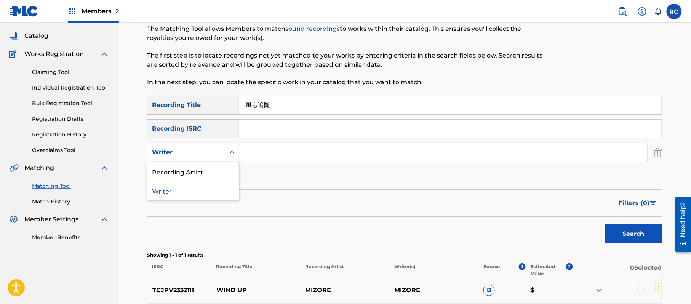
click at [206, 157] on div "Writer" at bounding box center [187, 152] width 78 height 14
click at [203, 173] on div "Recording Artist" at bounding box center [193, 171] width 91 height 19
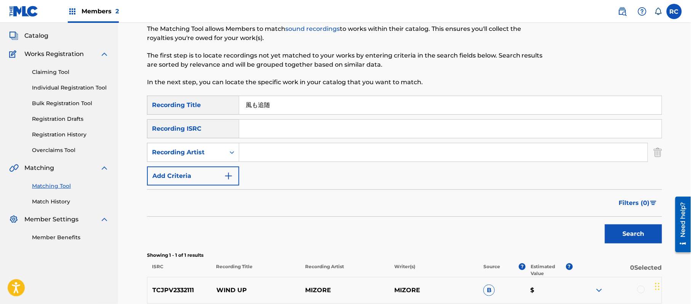
click at [267, 156] on input "Search Form" at bounding box center [443, 152] width 409 height 18
paste input "Mizore"
type input "Mizore"
click at [620, 226] on button "Search" at bounding box center [633, 233] width 57 height 19
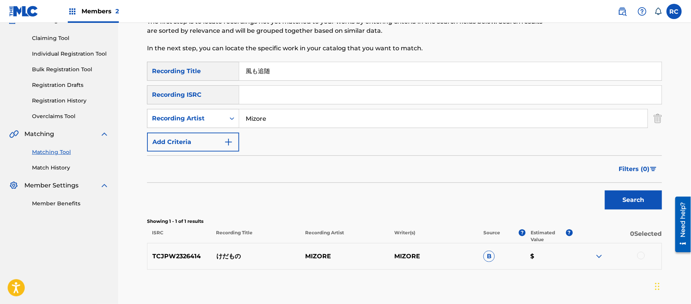
scroll to position [91, 0]
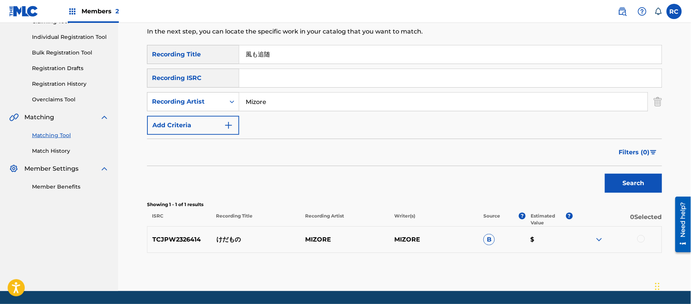
drag, startPoint x: 275, startPoint y: 56, endPoint x: 208, endPoint y: 55, distance: 67.5
click at [208, 55] on div "SearchWithCriteria5b060821-c665-41a0-9606-a227325cacdf Recording Title 風も追随" at bounding box center [404, 54] width 515 height 19
click at [287, 53] on input "風も追随" at bounding box center [450, 54] width 423 height 18
paste input "Hiiroointabyuu Buzzg"
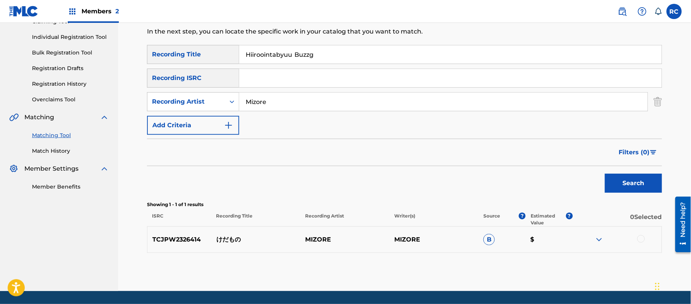
click at [287, 53] on input "Hiiroointabyuu Buzzg" at bounding box center [450, 54] width 423 height 18
click at [304, 54] on input "Hiiroointabyuu Buzzg" at bounding box center [450, 54] width 423 height 18
type input "Hiiroointabyuu"
drag, startPoint x: 249, startPoint y: 102, endPoint x: 235, endPoint y: 102, distance: 14.5
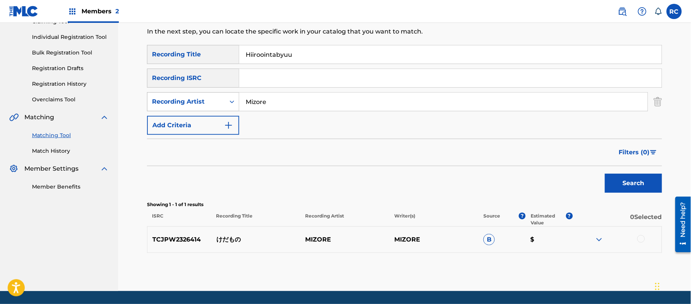
click at [235, 102] on div "SearchWithCriteriac2cefe2c-a6de-4e03-adb2-420f117e4fc5 Recording Artist Mizore" at bounding box center [404, 101] width 515 height 19
paste input "Buzzg"
type input "Buzzg"
click at [613, 180] on button "Search" at bounding box center [633, 183] width 57 height 19
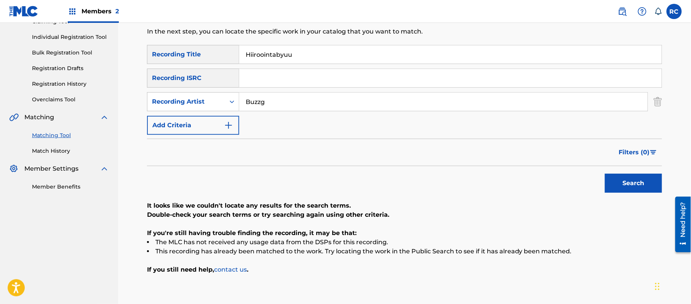
drag, startPoint x: 234, startPoint y: 58, endPoint x: 117, endPoint y: 60, distance: 117.4
click at [111, 60] on main "EXPLORATION GROUP LLC Summary Catalog Works Registration Claiming Tool Individu…" at bounding box center [345, 122] width 691 height 380
paste input "ヒーローインタビュー"
type input "ヒーローインタビュー"
click at [616, 180] on button "Search" at bounding box center [633, 183] width 57 height 19
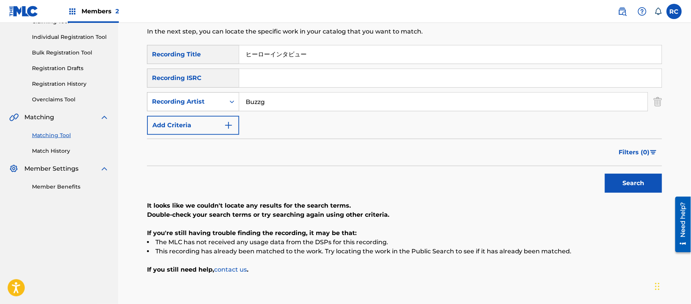
drag, startPoint x: 279, startPoint y: 101, endPoint x: 218, endPoint y: 101, distance: 61.0
click at [218, 101] on div "SearchWithCriteriac2cefe2c-a6de-4e03-adb2-420f117e4fc5 Recording Artist Buzzg" at bounding box center [404, 101] width 515 height 19
paste input "SHAKEMII"
type input "SHAKEMII"
click at [618, 185] on button "Search" at bounding box center [633, 183] width 57 height 19
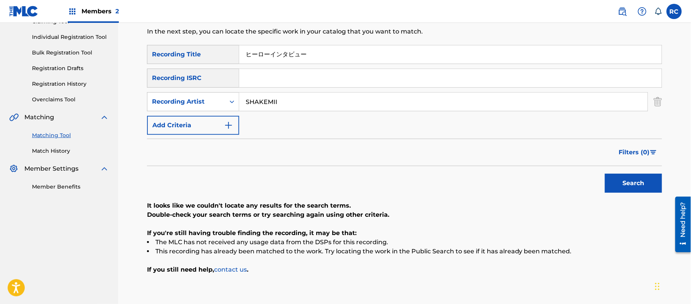
drag, startPoint x: 308, startPoint y: 57, endPoint x: 165, endPoint y: 36, distance: 144.1
click at [165, 36] on div "Matching Tool The Matching Tool allows Members to match sound recordings to wor…" at bounding box center [404, 131] width 515 height 361
drag, startPoint x: 279, startPoint y: 101, endPoint x: 224, endPoint y: 101, distance: 54.9
click at [224, 101] on div "SearchWithCriteriac2cefe2c-a6de-4e03-adb2-420f117e4fc5 Recording Artist SHAKEMII" at bounding box center [404, 101] width 515 height 19
click at [257, 81] on input "Search Form" at bounding box center [450, 78] width 423 height 18
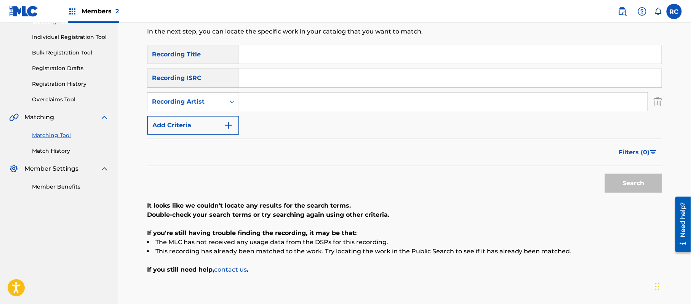
paste input "TCJPV2364916"
type input "TCJPV2364916"
click at [627, 182] on button "Search" at bounding box center [633, 183] width 57 height 19
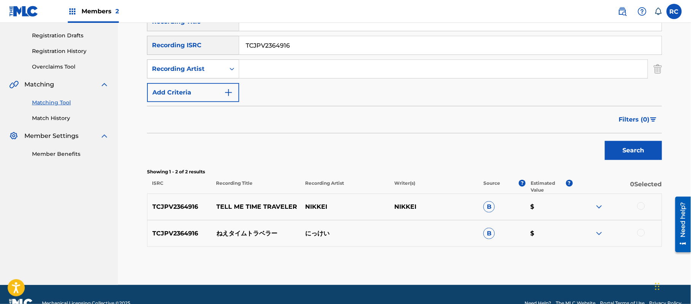
scroll to position [141, 0]
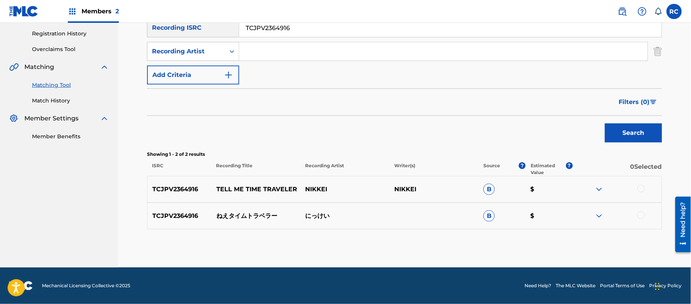
click at [642, 188] on div at bounding box center [642, 189] width 8 height 8
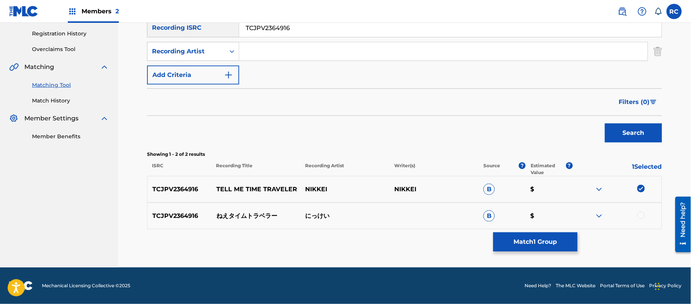
click at [642, 215] on div at bounding box center [642, 216] width 8 height 8
click at [518, 244] on button "Match 2 Groups" at bounding box center [536, 241] width 84 height 19
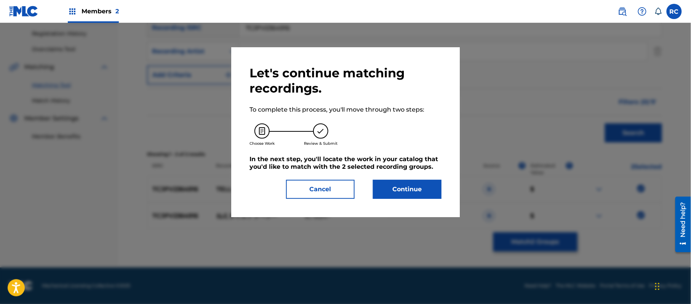
click at [409, 187] on button "Continue" at bounding box center [407, 189] width 69 height 19
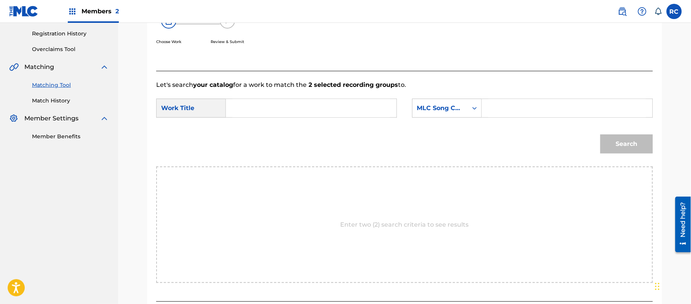
click at [268, 112] on input "Search Form" at bounding box center [311, 108] width 158 height 18
paste input "Neetaimutoraberaa N69X2R"
click at [301, 112] on input "Neetaimutoraberaa N69X2R" at bounding box center [311, 108] width 158 height 18
click at [313, 109] on input "Neetaimutoraberaa N69X2R" at bounding box center [311, 108] width 158 height 18
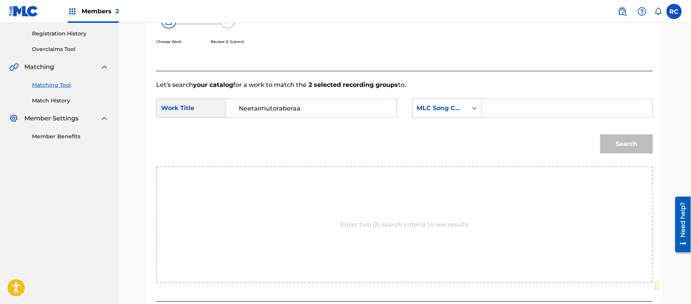
type input "Neetaimutoraberaa"
click at [517, 101] on input "Search Form" at bounding box center [568, 108] width 158 height 18
paste input "N69X2R"
type input "N69X2R"
click at [618, 141] on button "Search" at bounding box center [627, 144] width 53 height 19
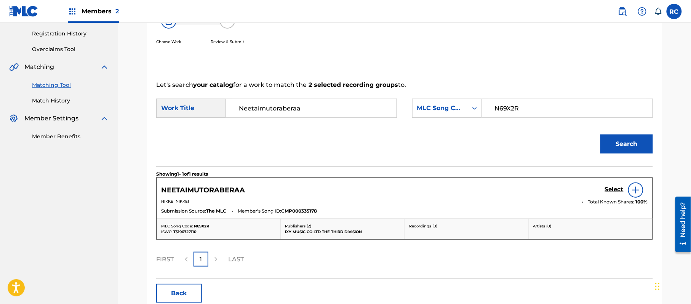
click at [616, 189] on h5 "Select" at bounding box center [614, 189] width 19 height 7
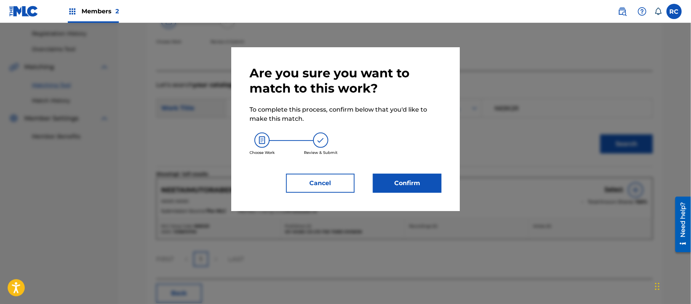
click at [410, 185] on button "Confirm" at bounding box center [407, 183] width 69 height 19
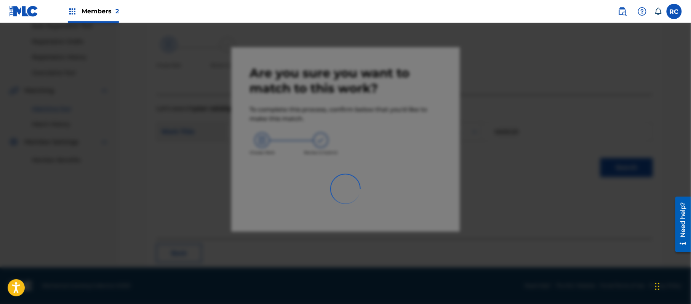
scroll to position [30, 0]
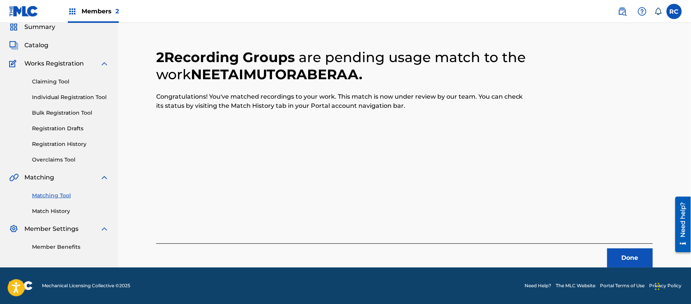
click at [621, 255] on button "Done" at bounding box center [631, 258] width 46 height 19
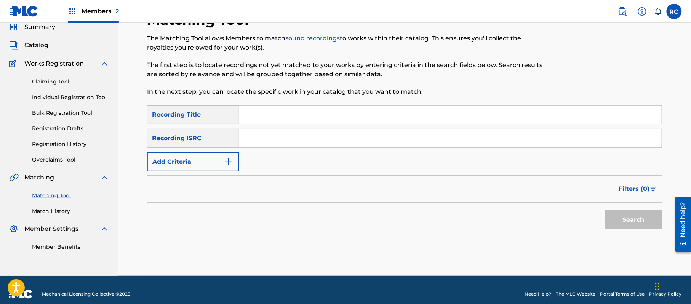
drag, startPoint x: 277, startPoint y: 136, endPoint x: 282, endPoint y: 140, distance: 6.8
click at [277, 136] on input "Search Form" at bounding box center [450, 138] width 423 height 18
paste input "JPS801838954"
type input "JPS801838954"
click at [632, 223] on button "Search" at bounding box center [633, 219] width 57 height 19
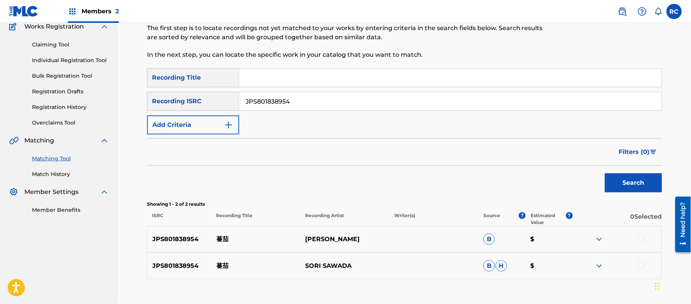
scroll to position [117, 0]
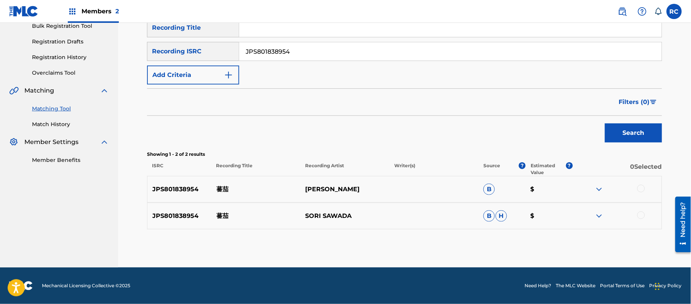
click at [644, 189] on div at bounding box center [642, 189] width 8 height 8
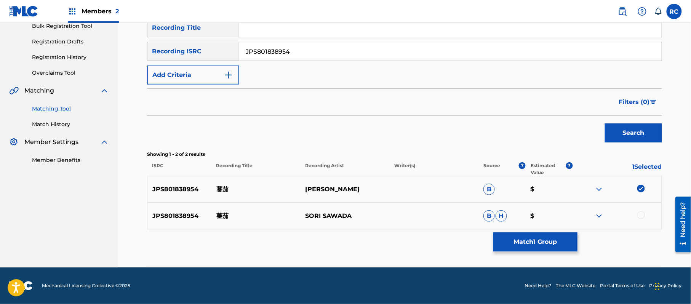
click at [644, 217] on div at bounding box center [642, 216] width 8 height 8
click at [532, 244] on button "Match 2 Groups" at bounding box center [536, 241] width 84 height 19
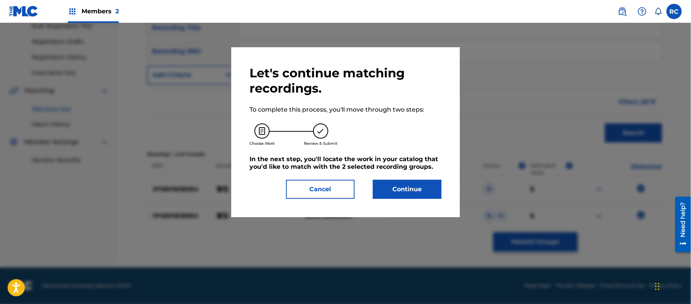
click at [409, 180] on button "Continue" at bounding box center [407, 189] width 69 height 19
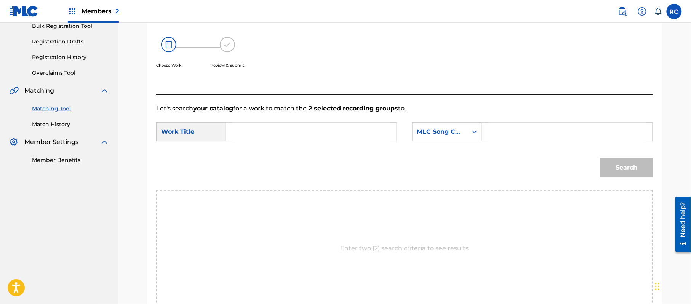
click at [285, 134] on input "Search Form" at bounding box center [311, 132] width 158 height 18
paste input "Tomato TX5F24"
click at [276, 133] on input "Tomato TX5F24" at bounding box center [311, 132] width 158 height 18
type input "Tomato"
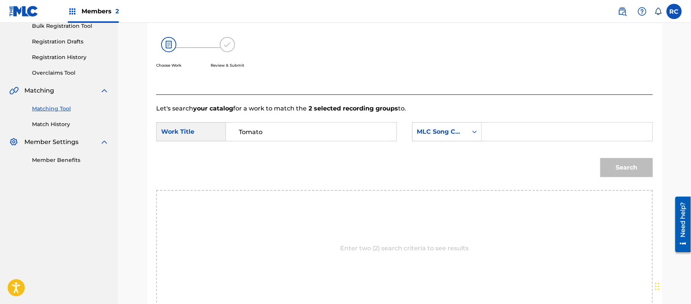
click at [503, 130] on input "Search Form" at bounding box center [568, 132] width 158 height 18
paste input "TX5F24"
type input "TX5F24"
click at [610, 155] on div "Search" at bounding box center [625, 166] width 56 height 30
click at [612, 170] on button "Search" at bounding box center [627, 167] width 53 height 19
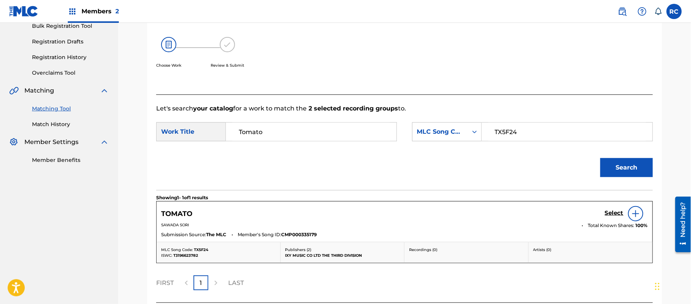
click at [616, 216] on h5 "Select" at bounding box center [614, 213] width 19 height 7
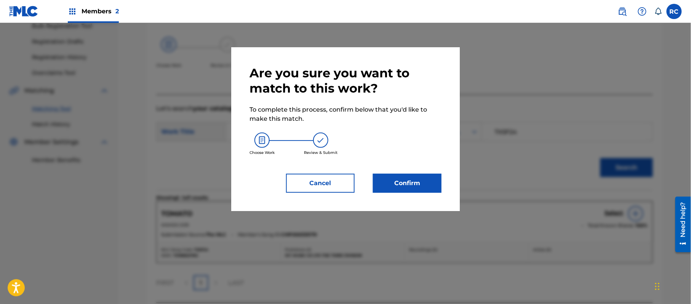
click at [402, 184] on button "Confirm" at bounding box center [407, 183] width 69 height 19
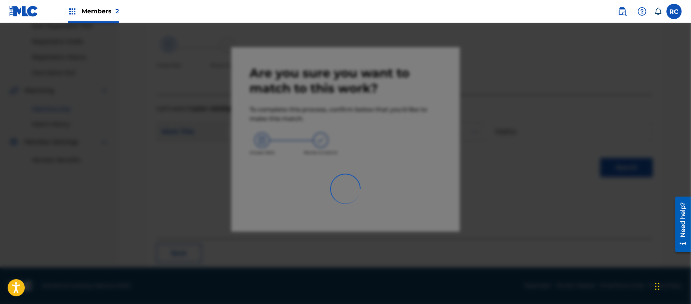
scroll to position [30, 0]
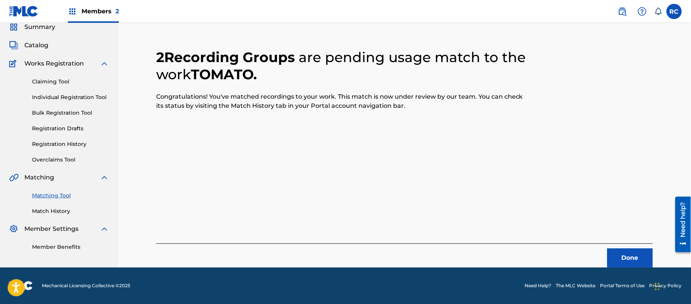
click at [615, 257] on button "Done" at bounding box center [631, 258] width 46 height 19
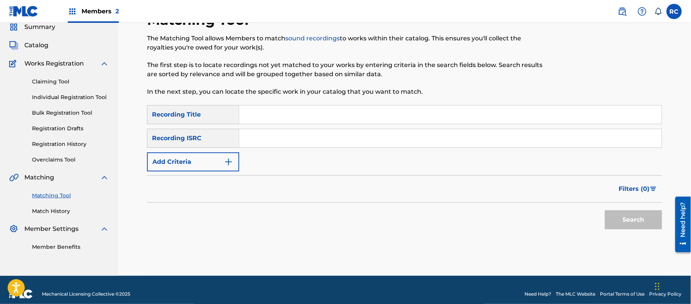
click at [301, 142] on input "Search Form" at bounding box center [450, 138] width 423 height 18
paste input "TCJPW2377263"
type input "TCJPW2377263"
click at [637, 228] on button "Search" at bounding box center [633, 219] width 57 height 19
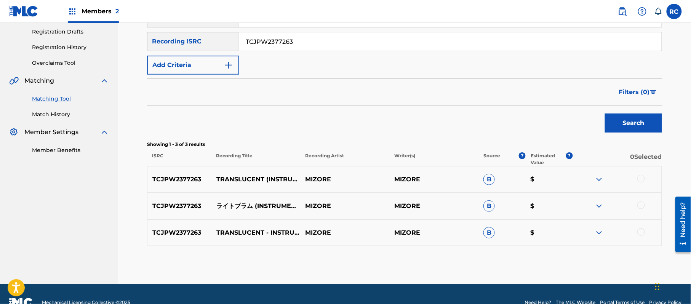
scroll to position [132, 0]
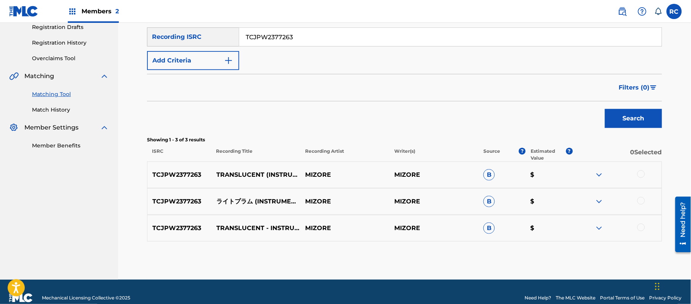
click at [640, 197] on div at bounding box center [617, 201] width 89 height 9
click at [641, 197] on div at bounding box center [642, 201] width 8 height 8
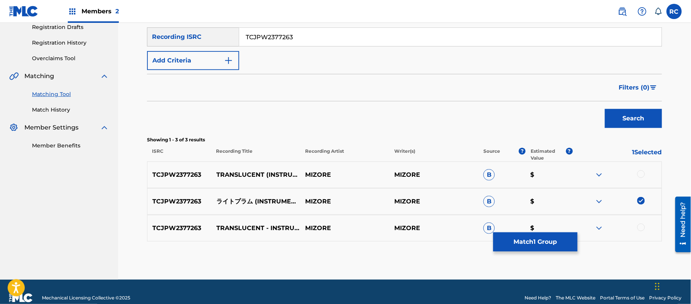
click at [540, 246] on button "Match 1 Group" at bounding box center [536, 241] width 84 height 19
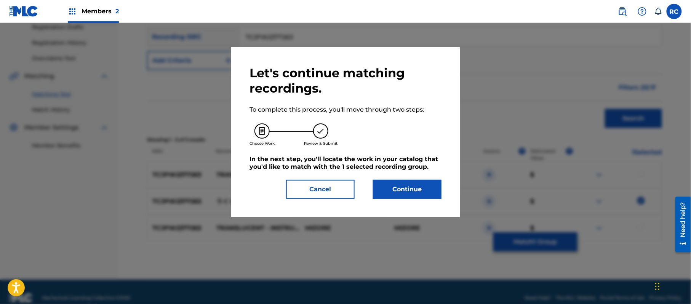
click at [412, 184] on button "Continue" at bounding box center [407, 189] width 69 height 19
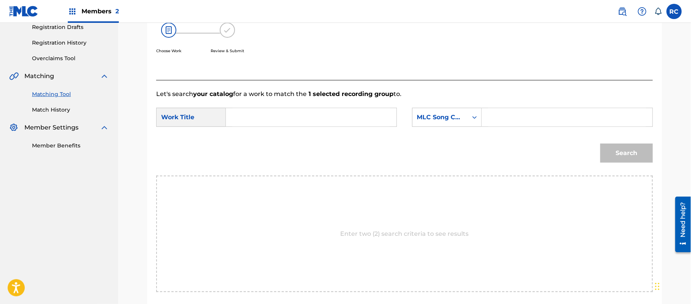
click at [257, 128] on div "SearchWithCriteriae22fea5a-adc4-411f-94bf-00d776f0b941 Work Title SearchWithCri…" at bounding box center [404, 120] width 497 height 24
paste input "Raito Puramu RO3BMA"
click at [257, 123] on input "Raito Puramu RO3BMA" at bounding box center [311, 117] width 158 height 18
click at [300, 118] on input "Raito Puramu RO3BMA" at bounding box center [311, 117] width 158 height 18
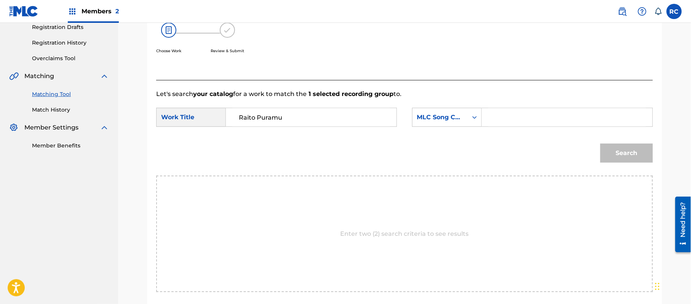
type input "Raito Puramu"
click at [509, 114] on input "Search Form" at bounding box center [568, 117] width 158 height 18
paste input "RO3BMA"
type input "RO3BMA"
click at [626, 159] on button "Search" at bounding box center [627, 153] width 53 height 19
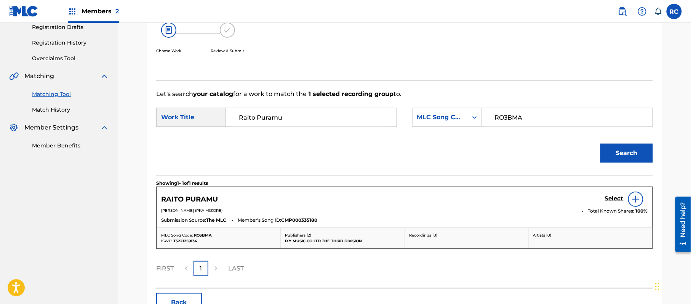
click at [612, 203] on link "Select" at bounding box center [614, 199] width 19 height 8
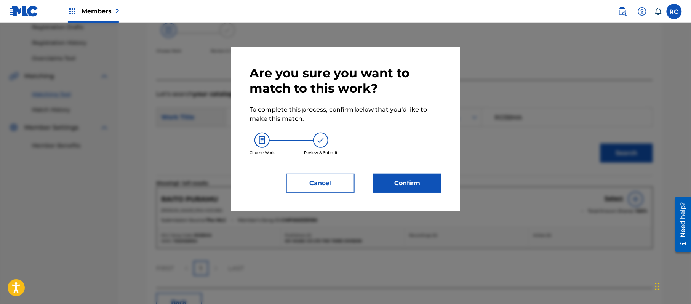
click at [407, 180] on button "Confirm" at bounding box center [407, 183] width 69 height 19
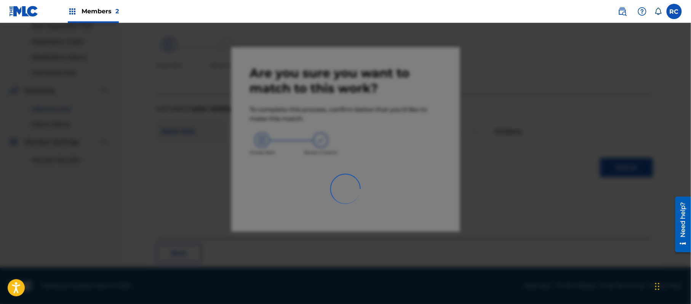
scroll to position [30, 0]
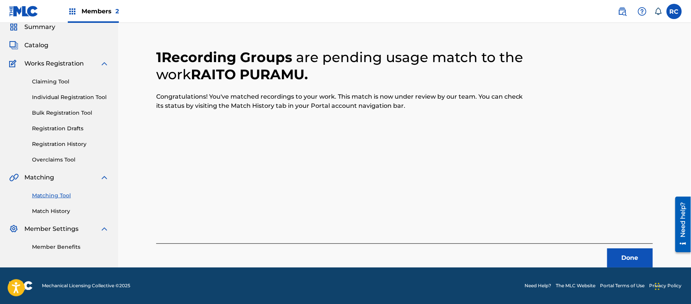
click at [627, 260] on button "Done" at bounding box center [631, 258] width 46 height 19
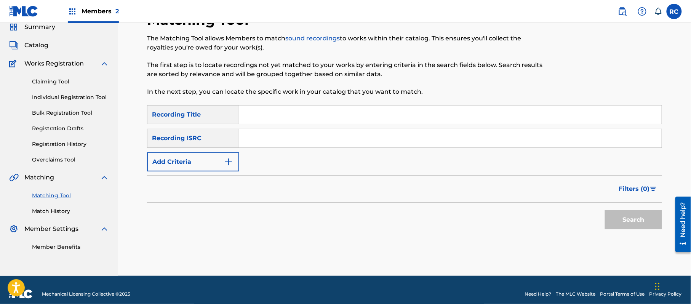
click at [281, 138] on input "Search Form" at bounding box center [450, 138] width 423 height 18
paste input "JPA652306321"
type input "JPA652306321"
click at [633, 213] on button "Search" at bounding box center [633, 219] width 57 height 19
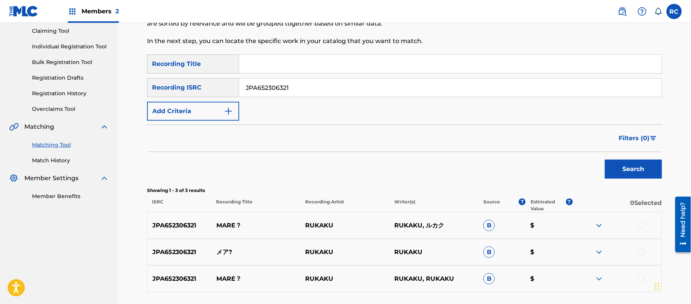
scroll to position [132, 0]
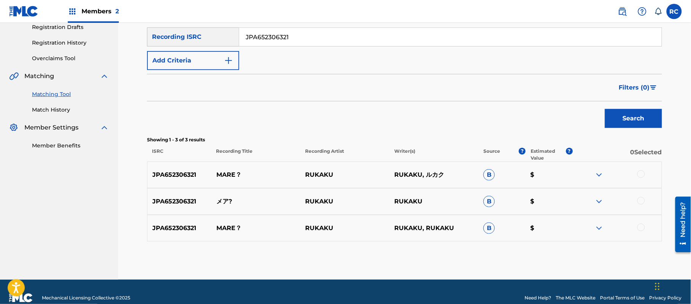
click at [640, 171] on div at bounding box center [642, 174] width 8 height 8
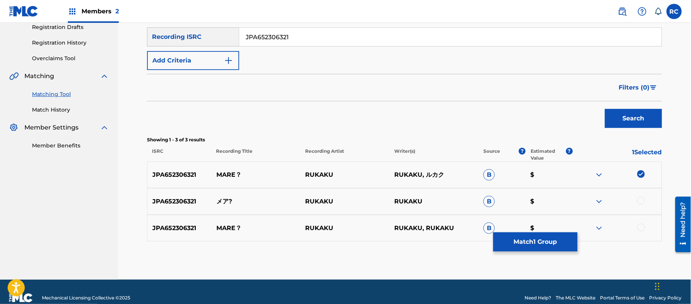
click at [644, 203] on div at bounding box center [642, 201] width 8 height 8
click at [641, 226] on div at bounding box center [642, 228] width 8 height 8
click at [550, 245] on button "Match 3 Groups" at bounding box center [536, 241] width 84 height 19
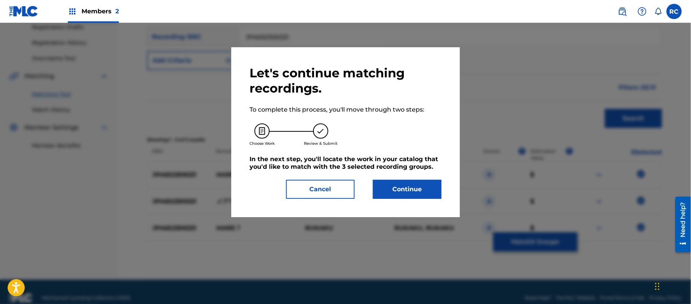
click at [420, 192] on button "Continue" at bounding box center [407, 189] width 69 height 19
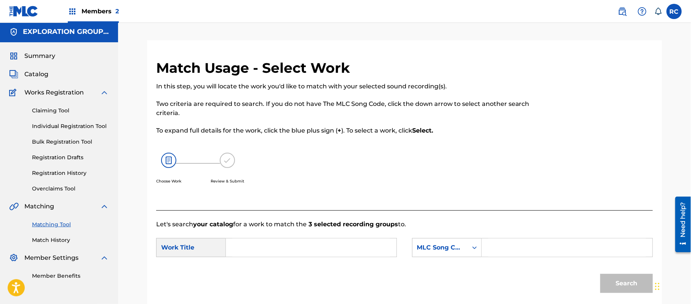
scroll to position [0, 0]
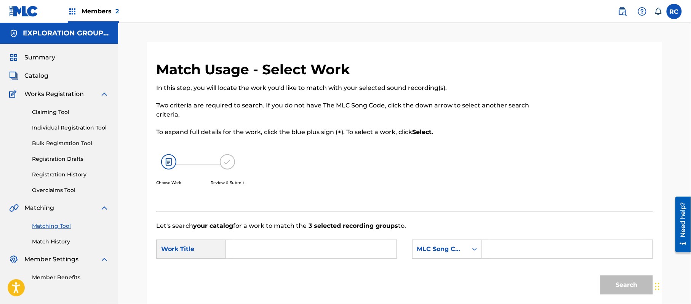
click at [35, 72] on span "Catalog" at bounding box center [36, 75] width 24 height 9
click at [274, 255] on input "Search Form" at bounding box center [311, 249] width 158 height 18
paste input "Mea MV19W3"
click at [284, 249] on input "Mea MV19W3" at bounding box center [311, 249] width 158 height 18
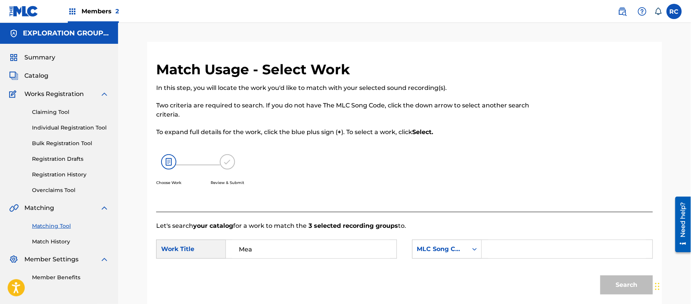
type input "Mea"
click at [527, 246] on input "Search Form" at bounding box center [568, 249] width 158 height 18
paste input "MV19W3"
type input "MV19W3"
click at [618, 282] on button "Search" at bounding box center [627, 285] width 53 height 19
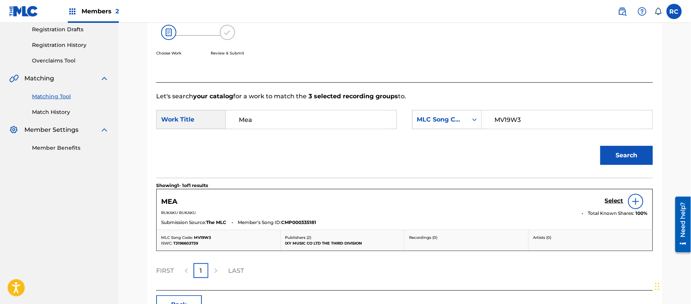
scroll to position [152, 0]
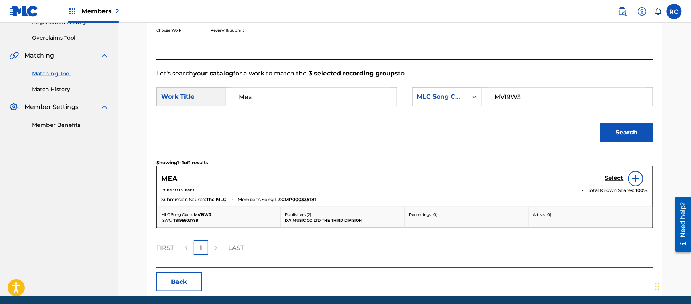
click at [614, 175] on h5 "Select" at bounding box center [614, 178] width 19 height 7
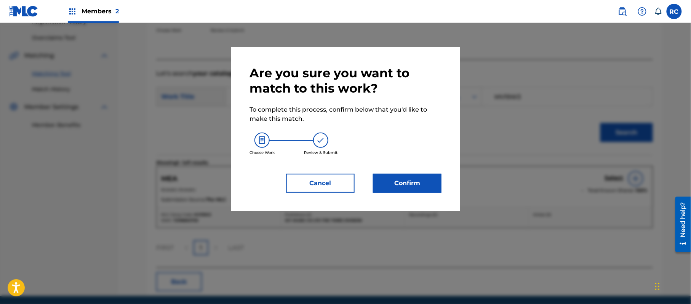
click at [436, 181] on button "Confirm" at bounding box center [407, 183] width 69 height 19
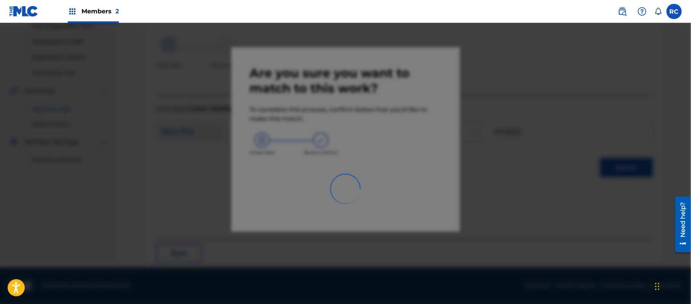
scroll to position [30, 0]
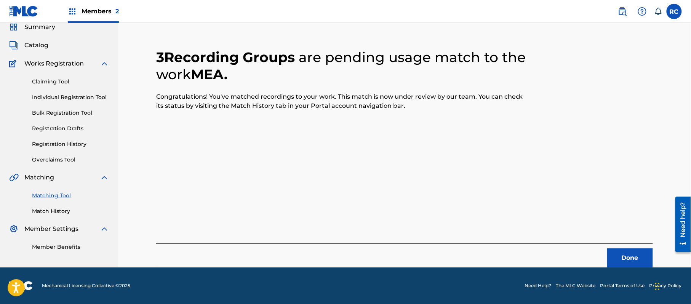
click at [618, 255] on button "Done" at bounding box center [631, 258] width 46 height 19
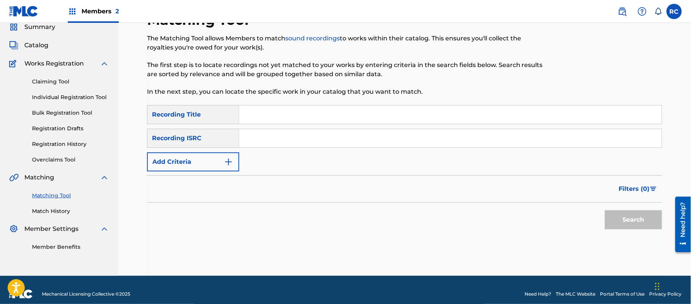
click at [307, 146] on input "Search Form" at bounding box center [450, 138] width 423 height 18
paste input "JPA652306321"
click at [626, 214] on button "Search" at bounding box center [633, 219] width 57 height 19
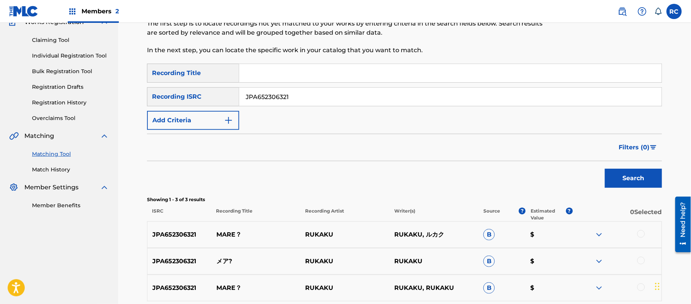
scroll to position [132, 0]
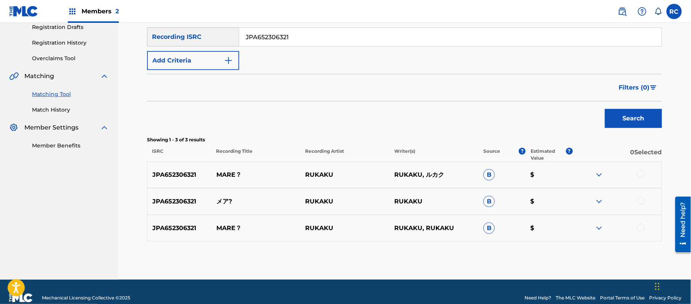
drag, startPoint x: 295, startPoint y: 32, endPoint x: 208, endPoint y: 30, distance: 87.3
click at [208, 30] on div "SearchWithCriteriac4df2dbc-171b-44ef-be9a-81ea21ca5ee2 Recording ISRC JPA652306…" at bounding box center [404, 36] width 515 height 19
paste input "TCJPY2312720"
click at [613, 109] on button "Search" at bounding box center [633, 118] width 57 height 19
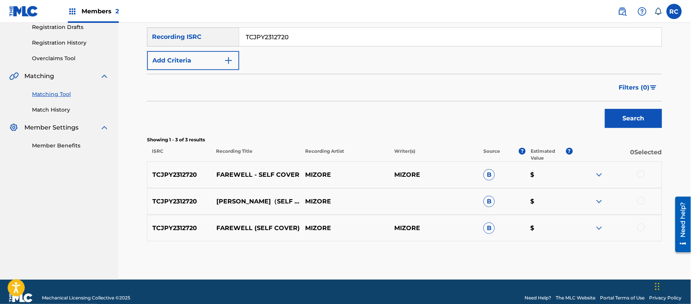
drag, startPoint x: 293, startPoint y: 40, endPoint x: 190, endPoint y: 40, distance: 103.3
click at [191, 40] on div "SearchWithCriteriac4df2dbc-171b-44ef-be9a-81ea21ca5ee2 Recording ISRC TCJPY2312…" at bounding box center [404, 36] width 515 height 19
paste input "ジューヴナイル・マーチ"
drag, startPoint x: 630, startPoint y: 121, endPoint x: 438, endPoint y: 94, distance: 194.8
click at [624, 121] on button "Search" at bounding box center [633, 118] width 57 height 19
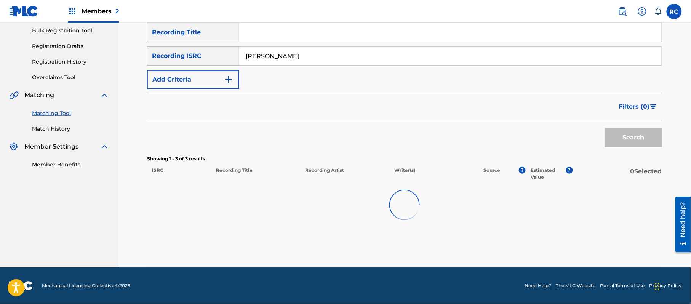
scroll to position [112, 0]
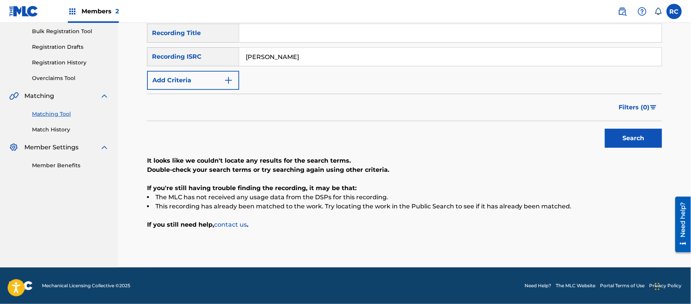
drag, startPoint x: 316, startPoint y: 53, endPoint x: 221, endPoint y: 56, distance: 95.4
click at [201, 56] on div "SearchWithCriteriac4df2dbc-171b-44ef-be9a-81ea21ca5ee2 Recording ISRC ジューヴナイル・マ…" at bounding box center [404, 56] width 515 height 19
paste input "TCJPY2312720"
type input "TCJPY2312720"
click at [643, 141] on button "Search" at bounding box center [633, 138] width 57 height 19
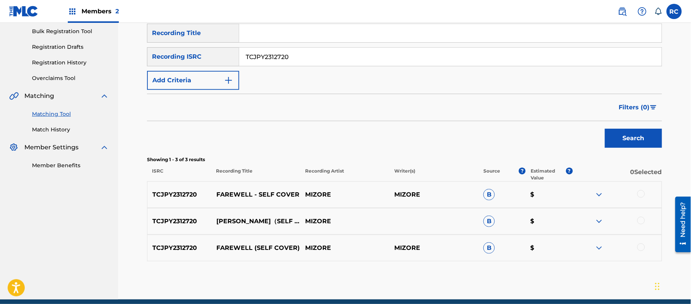
click at [642, 220] on div at bounding box center [642, 221] width 8 height 8
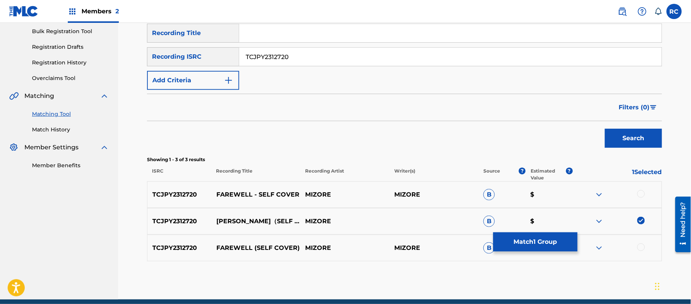
click at [509, 244] on button "Match 1 Group" at bounding box center [536, 241] width 84 height 19
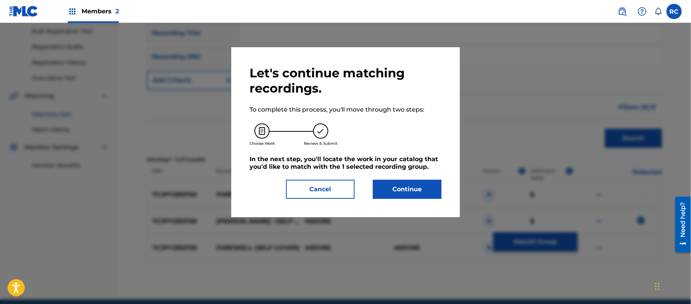
click at [388, 188] on button "Continue" at bounding box center [407, 189] width 69 height 19
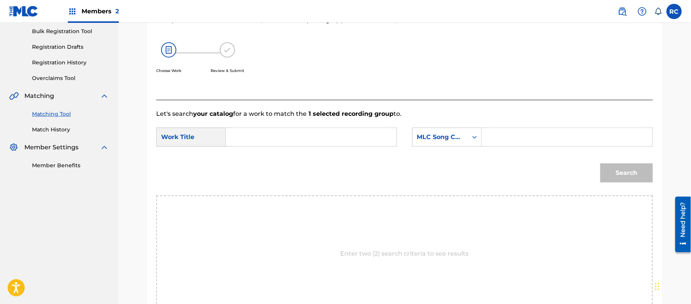
click at [307, 138] on input "Search Form" at bounding box center [311, 137] width 158 height 18
paste input "Juubunairu Maachi JC1FVK"
click at [307, 138] on input "Juubunairu Maachi JC1FVK" at bounding box center [311, 137] width 158 height 18
type input "Juubunairu Maachi"
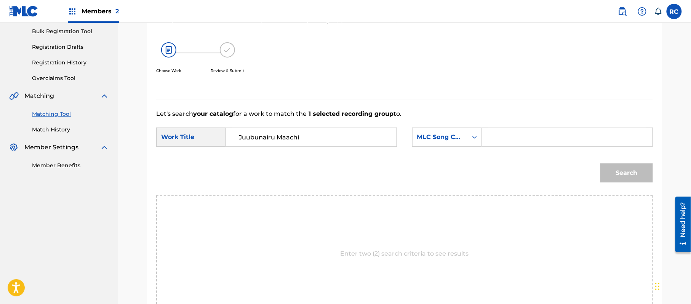
click at [497, 139] on input "Search Form" at bounding box center [568, 137] width 158 height 18
paste input "JC1FVK"
type input "JC1FVK"
click at [615, 181] on button "Search" at bounding box center [627, 173] width 53 height 19
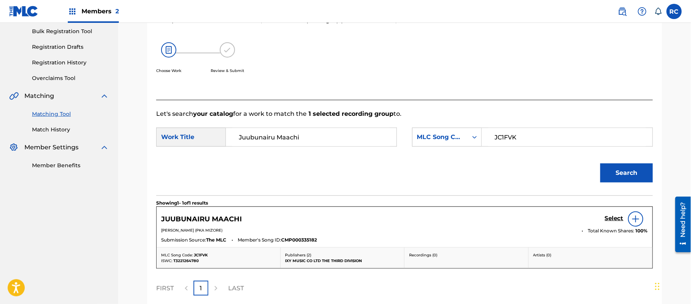
click at [616, 217] on h5 "Select" at bounding box center [614, 218] width 19 height 7
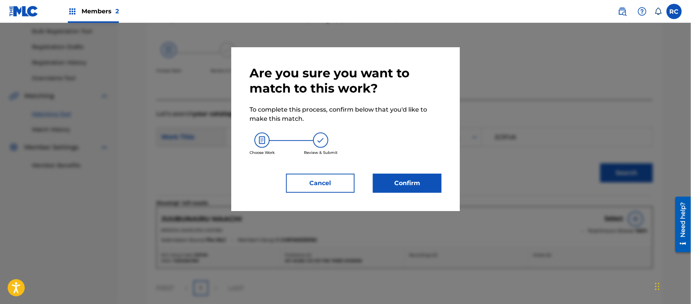
click at [416, 179] on button "Confirm" at bounding box center [407, 183] width 69 height 19
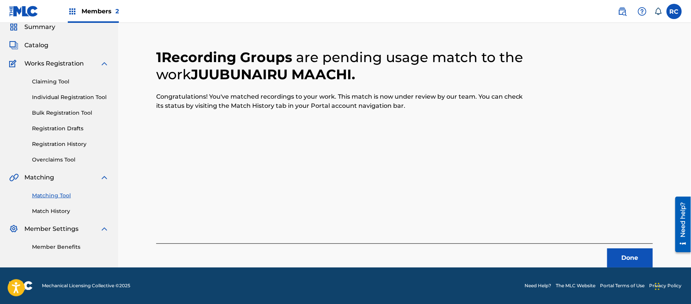
scroll to position [30, 0]
click at [620, 258] on button "Done" at bounding box center [631, 258] width 46 height 19
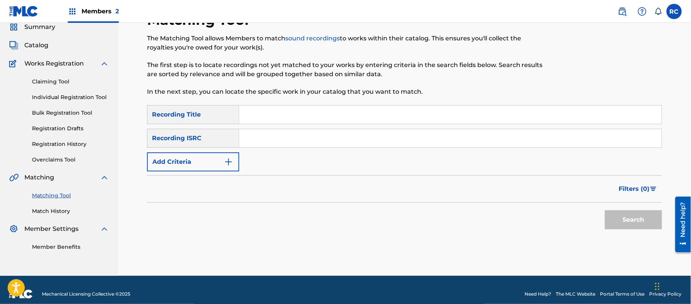
click at [288, 141] on input "Search Form" at bounding box center [450, 138] width 423 height 18
paste input "TCJPV2345524"
type input "TCJPV2345524"
click at [621, 224] on button "Search" at bounding box center [633, 219] width 57 height 19
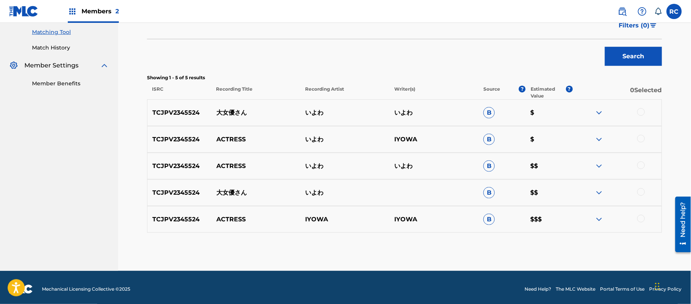
scroll to position [197, 0]
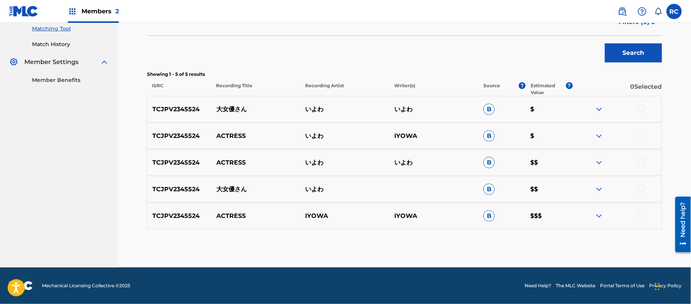
click at [640, 106] on div at bounding box center [642, 109] width 8 height 8
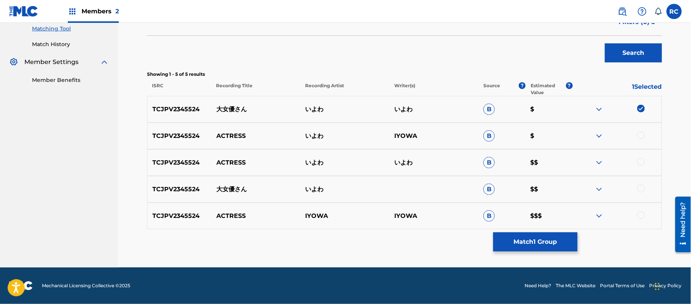
click at [641, 134] on div at bounding box center [642, 135] width 8 height 8
click at [642, 160] on div at bounding box center [642, 162] width 8 height 8
click at [638, 186] on div at bounding box center [617, 189] width 89 height 9
click at [641, 192] on div at bounding box center [617, 189] width 89 height 9
click at [642, 215] on div at bounding box center [642, 216] width 8 height 8
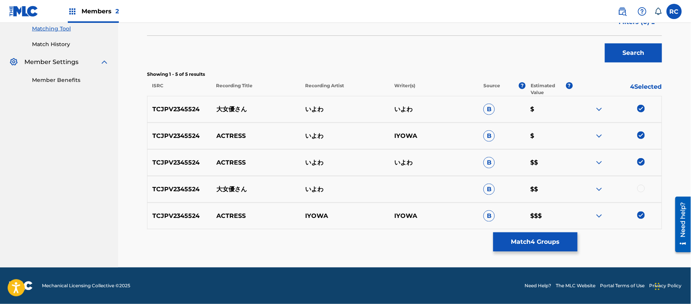
drag, startPoint x: 643, startPoint y: 187, endPoint x: 638, endPoint y: 188, distance: 4.7
click at [642, 187] on div at bounding box center [642, 189] width 8 height 8
click at [528, 240] on button "Match 5 Groups" at bounding box center [536, 241] width 84 height 19
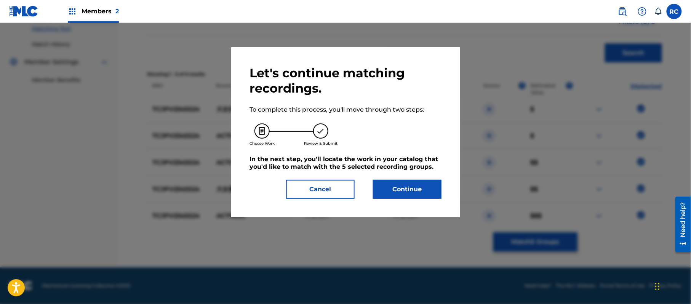
click at [418, 188] on button "Continue" at bounding box center [407, 189] width 69 height 19
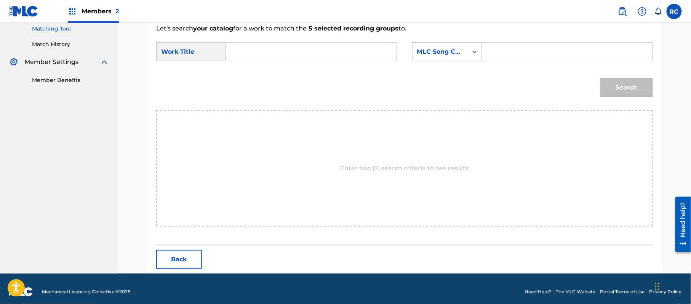
click at [266, 55] on input "Search Form" at bounding box center [311, 52] width 158 height 18
paste input "Daijoyuusan DQ4JVE"
click at [296, 49] on input "Daijoyuusan DQ4JVE" at bounding box center [311, 52] width 158 height 18
type input "Daijoyuusan"
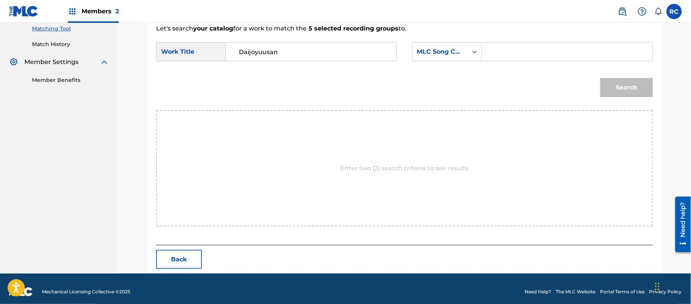
click at [506, 45] on input "Search Form" at bounding box center [568, 52] width 158 height 18
paste input "DQ4JVE"
type input "DQ4JVE"
click at [611, 87] on button "Search" at bounding box center [627, 87] width 53 height 19
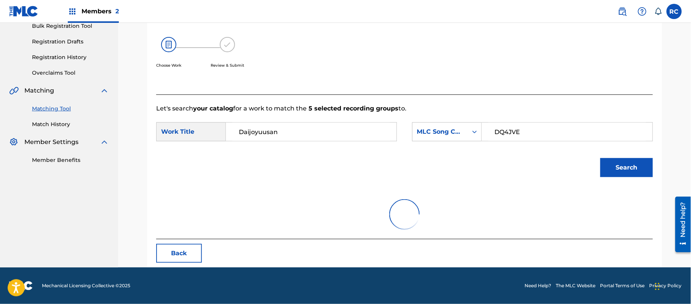
scroll to position [181, 0]
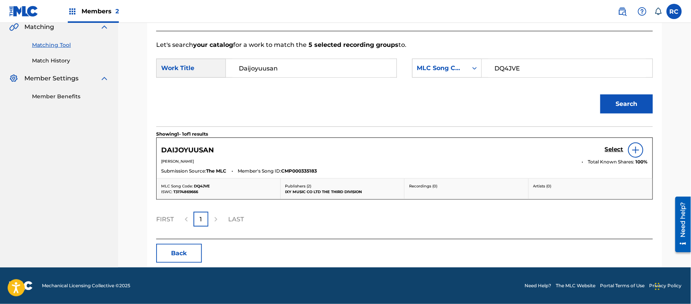
click at [611, 151] on h5 "Select" at bounding box center [614, 149] width 19 height 7
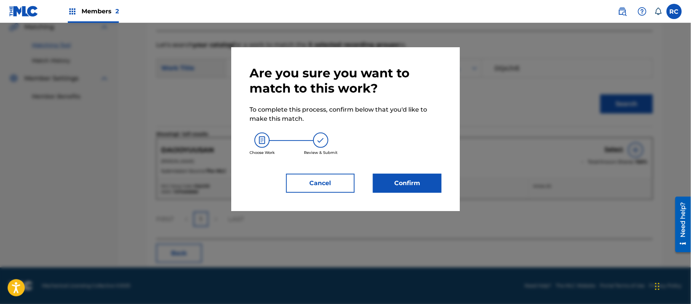
click at [430, 185] on button "Confirm" at bounding box center [407, 183] width 69 height 19
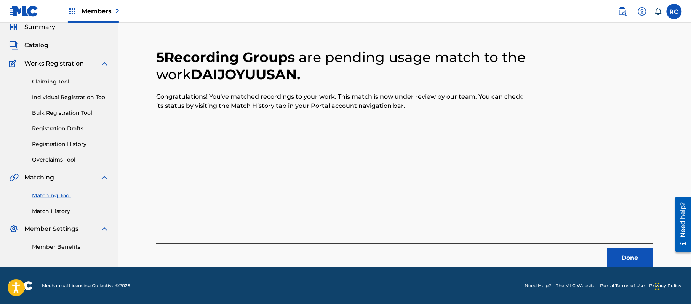
scroll to position [30, 0]
click at [621, 261] on button "Done" at bounding box center [631, 258] width 46 height 19
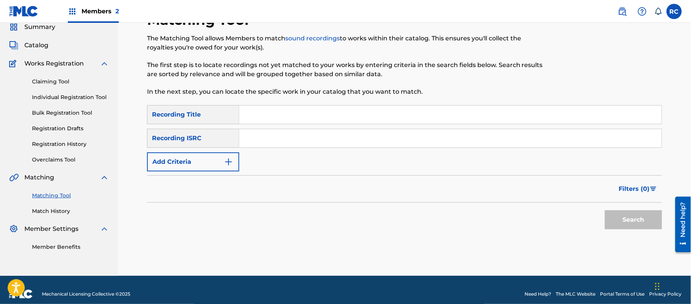
click at [281, 147] on input "Search Form" at bounding box center [450, 138] width 423 height 18
paste input "TCJPU2367911"
type input "TCJPU2367911"
click at [616, 219] on button "Search" at bounding box center [633, 219] width 57 height 19
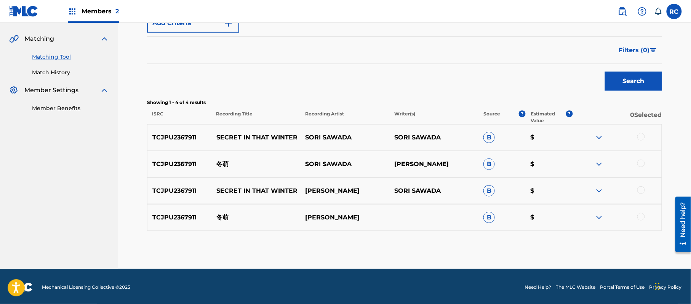
scroll to position [171, 0]
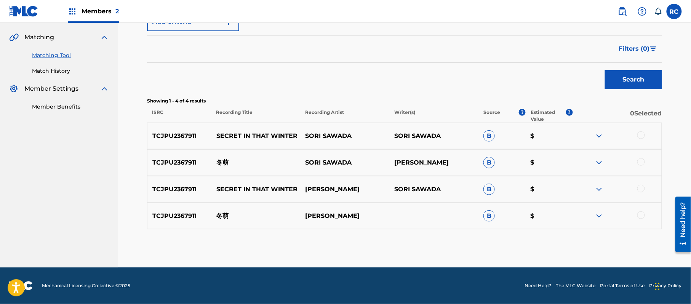
click at [640, 165] on div at bounding box center [642, 162] width 8 height 8
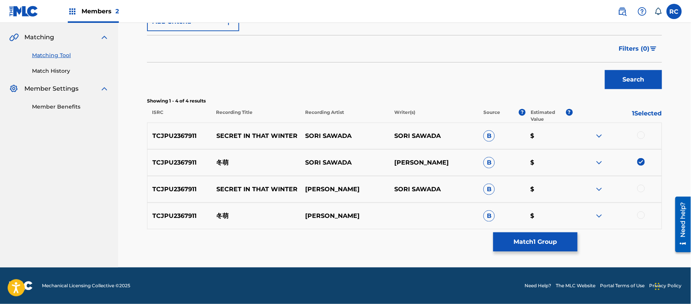
click at [640, 215] on div at bounding box center [642, 216] width 8 height 8
click at [526, 243] on button "Match 2 Groups" at bounding box center [536, 241] width 84 height 19
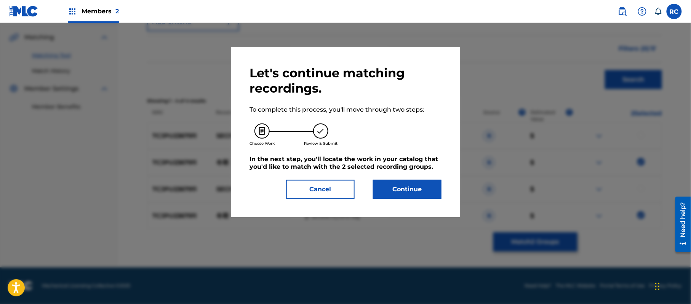
click at [409, 188] on button "Continue" at bounding box center [407, 189] width 69 height 19
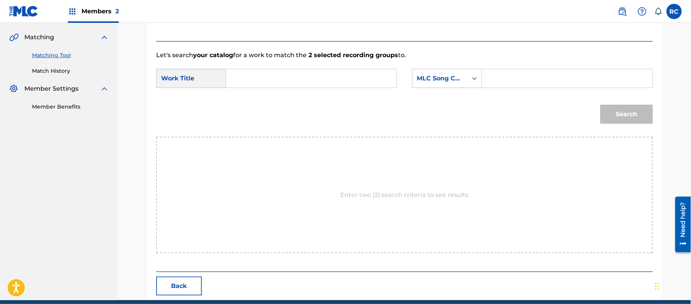
click at [294, 78] on input "Search Form" at bounding box center [311, 78] width 158 height 18
paste input "Fuyumoe FB0KS8"
click at [293, 78] on input "Fuyumoe FB0KS8" at bounding box center [311, 78] width 158 height 18
type input "Fuyumoe"
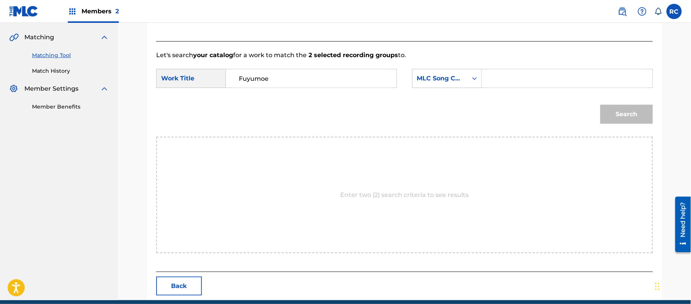
click at [511, 78] on input "Search Form" at bounding box center [568, 78] width 158 height 18
paste input "FB0KS8"
type input "FB0KS8"
click at [621, 117] on button "Search" at bounding box center [627, 114] width 53 height 19
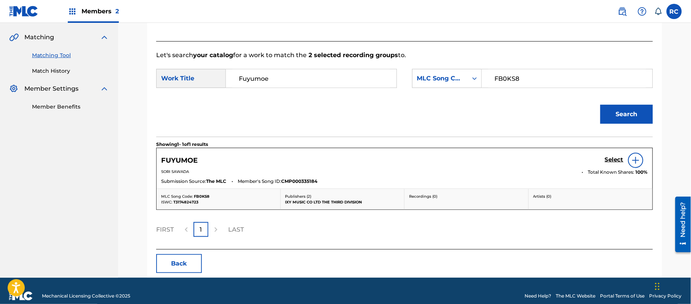
click at [616, 156] on div "Select" at bounding box center [626, 160] width 43 height 15
click at [606, 159] on h5 "Select" at bounding box center [614, 159] width 19 height 7
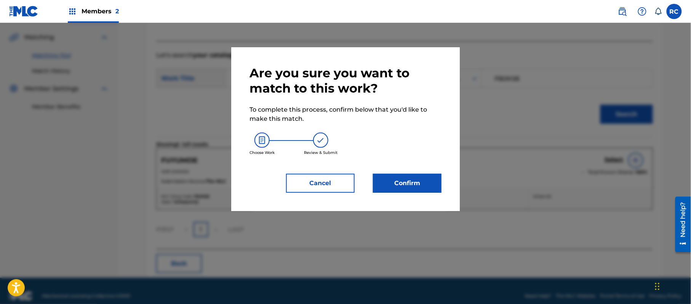
click at [422, 189] on button "Confirm" at bounding box center [407, 183] width 69 height 19
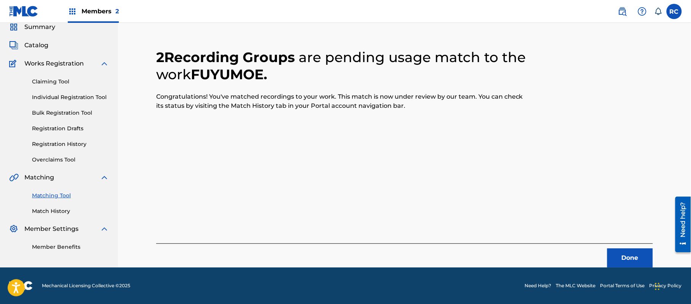
scroll to position [30, 0]
click at [612, 254] on button "Done" at bounding box center [631, 258] width 46 height 19
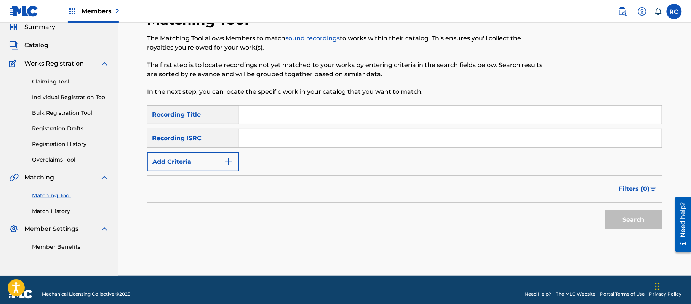
click at [291, 141] on input "Search Form" at bounding box center [450, 138] width 423 height 18
paste input "TCJPU2217073"
type input "TCJPU2217073"
click at [648, 223] on button "Search" at bounding box center [633, 219] width 57 height 19
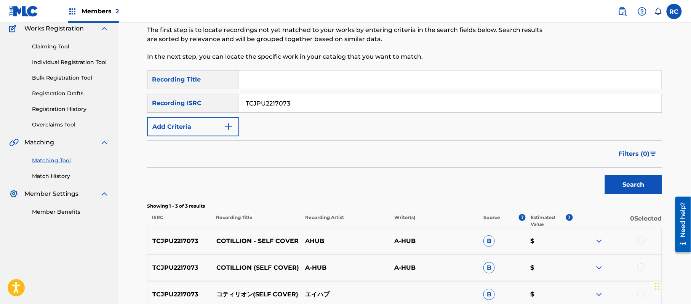
scroll to position [132, 0]
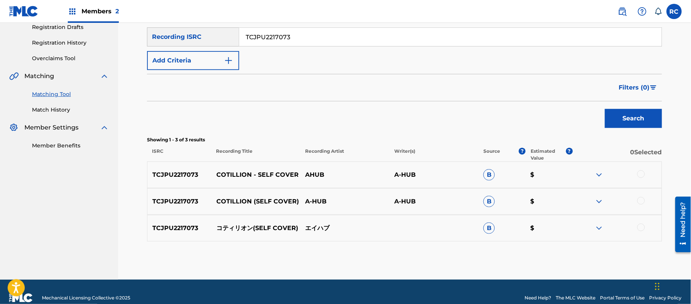
click at [642, 172] on div at bounding box center [642, 174] width 8 height 8
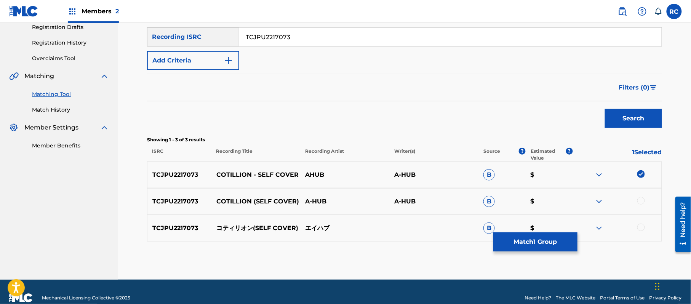
click at [643, 200] on div at bounding box center [642, 201] width 8 height 8
click at [638, 228] on div at bounding box center [642, 228] width 8 height 8
click at [531, 241] on button "Match 3 Groups" at bounding box center [536, 241] width 84 height 19
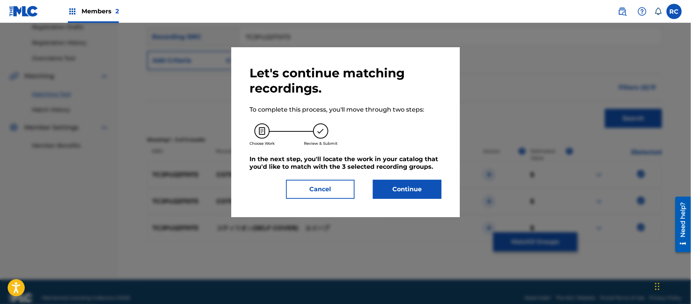
click at [403, 191] on button "Continue" at bounding box center [407, 189] width 69 height 19
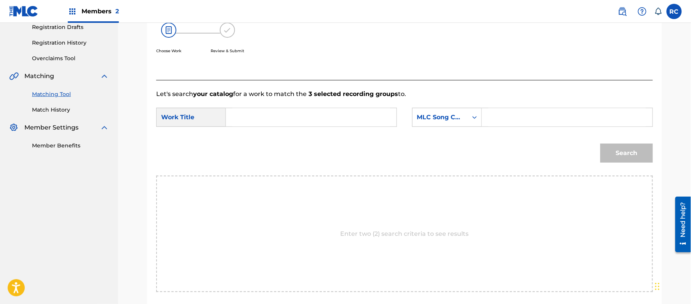
click at [267, 128] on div "SearchWithCriteriae22fea5a-adc4-411f-94bf-00d776f0b941 Work Title SearchWithCri…" at bounding box center [404, 120] width 497 height 24
paste
click at [272, 113] on input "Kotirion KB7KHM" at bounding box center [311, 117] width 158 height 18
click at [290, 117] on input "Kotirion KB7KHM" at bounding box center [311, 117] width 158 height 18
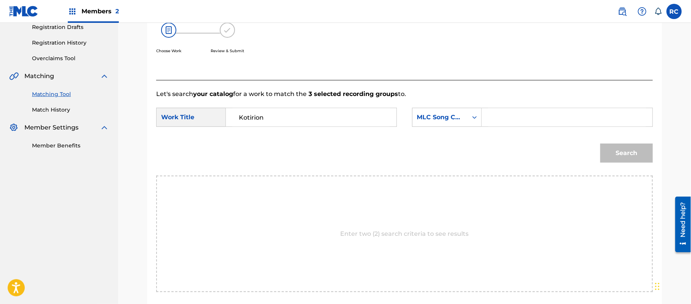
type input "Kotirion"
click at [520, 117] on input "Search Form" at bounding box center [568, 117] width 158 height 18
type input "KB7KHM"
click at [630, 156] on button "Search" at bounding box center [627, 153] width 53 height 19
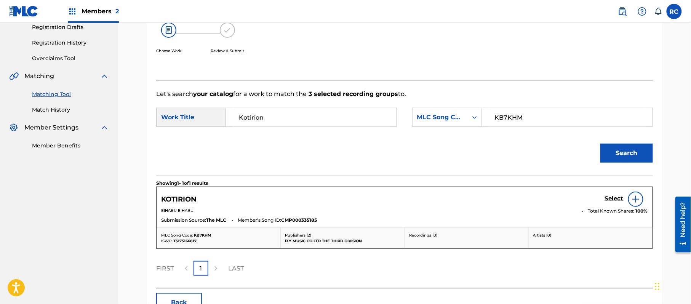
click at [608, 200] on h5 "Select" at bounding box center [614, 198] width 19 height 7
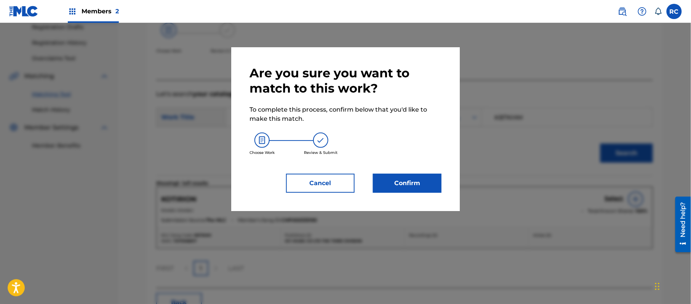
click at [423, 183] on button "Confirm" at bounding box center [407, 183] width 69 height 19
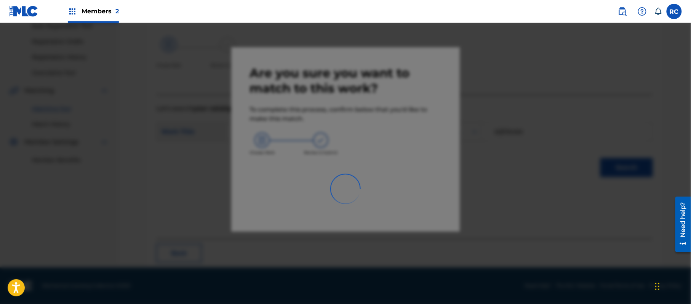
scroll to position [30, 0]
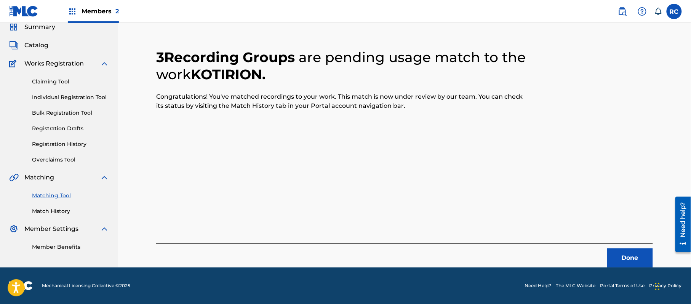
click at [620, 253] on button "Done" at bounding box center [631, 258] width 46 height 19
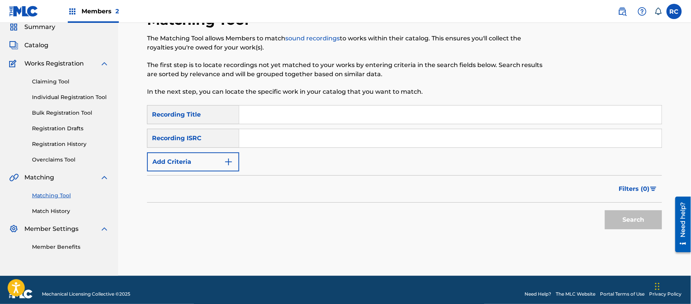
click at [289, 139] on input "Search Form" at bounding box center [450, 138] width 423 height 18
type input "TCJPU2217139"
click at [651, 216] on button "Search" at bounding box center [633, 219] width 57 height 19
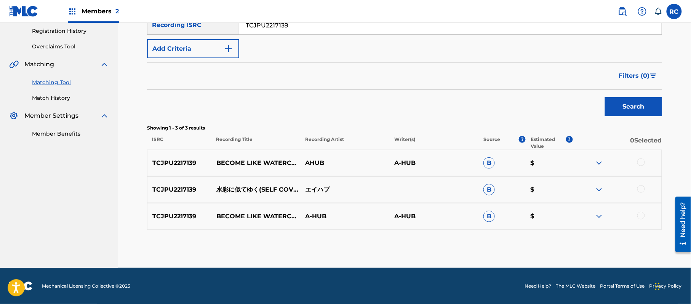
scroll to position [144, 0]
click at [645, 162] on div at bounding box center [617, 162] width 89 height 9
click at [639, 157] on div "TCJPU2217139 BECOME LIKE WATERCOLOR - SELF COVER AHUB A-HUB B $" at bounding box center [404, 162] width 515 height 27
click at [640, 190] on div at bounding box center [642, 189] width 8 height 8
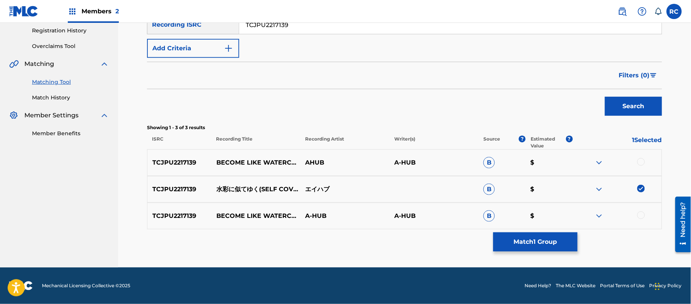
click at [641, 157] on div "TCJPU2217139 BECOME LIKE WATERCOLOR - SELF COVER AHUB A-HUB B $" at bounding box center [404, 162] width 515 height 27
click at [640, 161] on div at bounding box center [642, 162] width 8 height 8
click at [641, 216] on div at bounding box center [642, 216] width 8 height 8
click at [540, 244] on button "Match 3 Groups" at bounding box center [536, 241] width 84 height 19
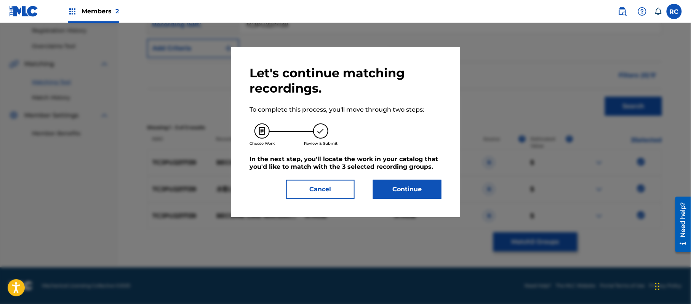
click at [421, 194] on button "Continue" at bounding box center [407, 189] width 69 height 19
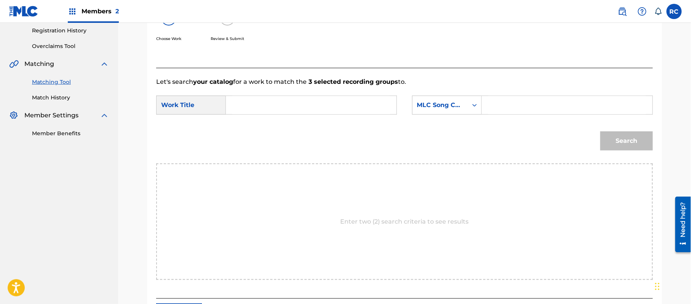
click at [267, 110] on input "Search Form" at bounding box center [311, 105] width 158 height 18
click at [298, 103] on input "Suisaininiteyuku S696QI" at bounding box center [311, 105] width 158 height 18
type input "Suisaininiteyuku"
click at [495, 104] on input "Search Form" at bounding box center [568, 105] width 158 height 18
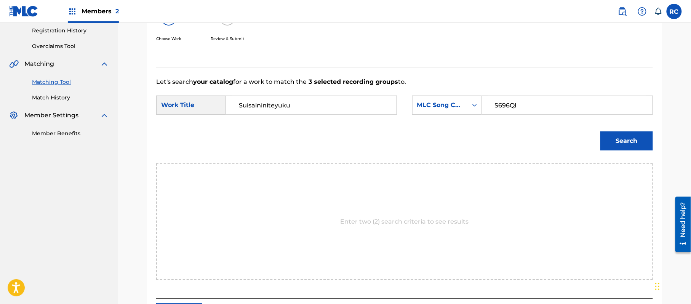
type input "S696QI"
click at [622, 140] on button "Search" at bounding box center [627, 140] width 53 height 19
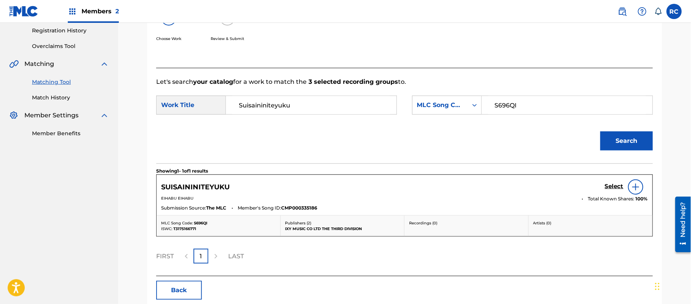
click at [611, 185] on h5 "Select" at bounding box center [614, 186] width 19 height 7
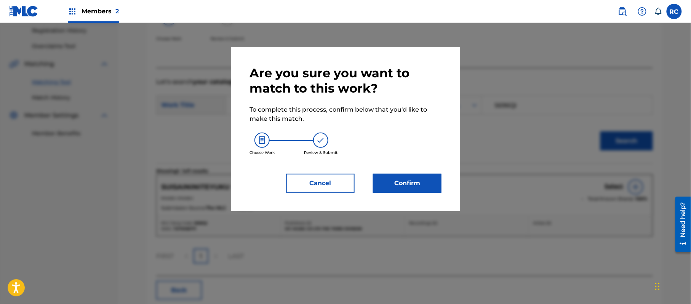
click at [431, 186] on button "Confirm" at bounding box center [407, 183] width 69 height 19
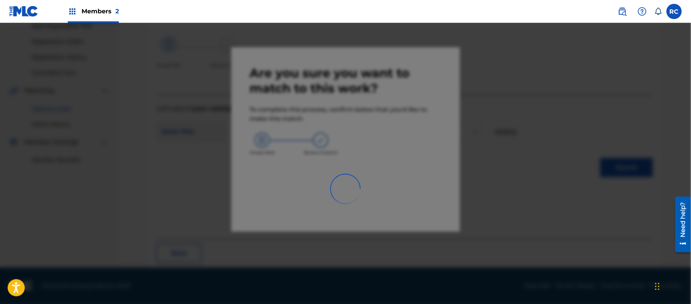
scroll to position [30, 0]
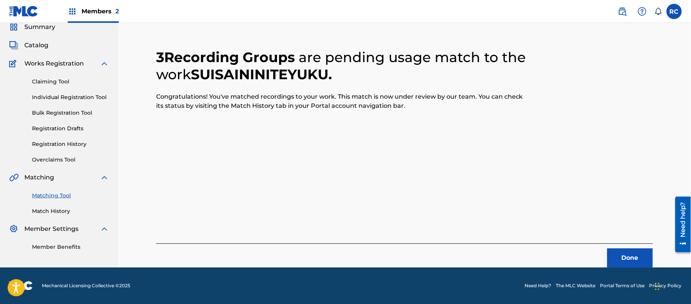
click at [630, 256] on button "Done" at bounding box center [631, 258] width 46 height 19
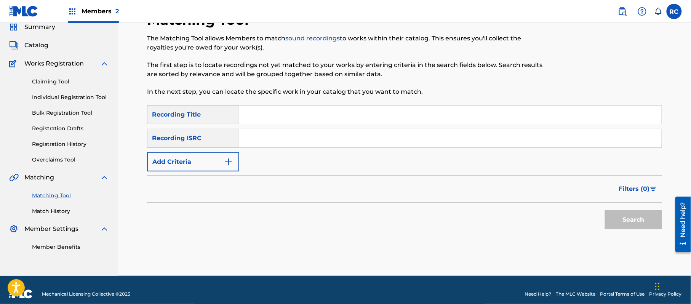
click at [274, 121] on input "Search Form" at bounding box center [450, 115] width 423 height 18
click at [302, 118] on input "Subeteshian Mizore" at bounding box center [450, 115] width 423 height 18
type input "Subeteshian"
click at [192, 165] on button "Add Criteria" at bounding box center [193, 161] width 92 height 19
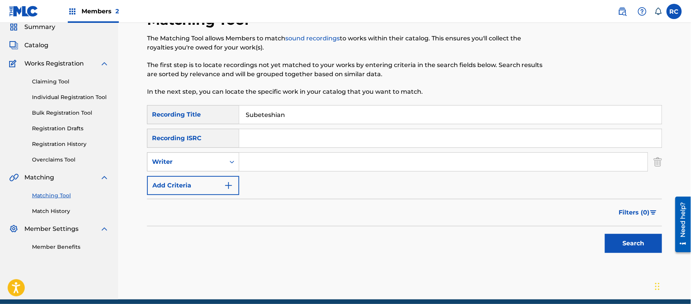
click at [191, 166] on div "Writer" at bounding box center [186, 161] width 69 height 9
click at [186, 188] on div "Recording Artist" at bounding box center [193, 181] width 91 height 19
click at [249, 167] on input "Search Form" at bounding box center [443, 162] width 409 height 18
type input "Mizore"
click at [623, 244] on button "Search" at bounding box center [633, 243] width 57 height 19
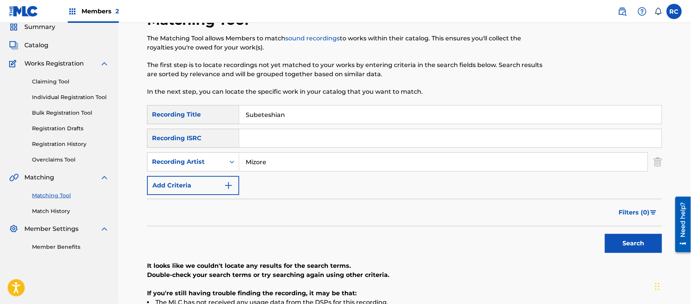
drag, startPoint x: 296, startPoint y: 118, endPoint x: 221, endPoint y: 119, distance: 74.7
click at [221, 119] on div "SearchWithCriteria5b060821-c665-41a0-9606-a227325cacdf Recording Title Subetesh…" at bounding box center [404, 114] width 515 height 19
type input "総べてシアン"
drag, startPoint x: 633, startPoint y: 244, endPoint x: 612, endPoint y: 249, distance: 21.8
click at [633, 245] on button "Search" at bounding box center [633, 243] width 57 height 19
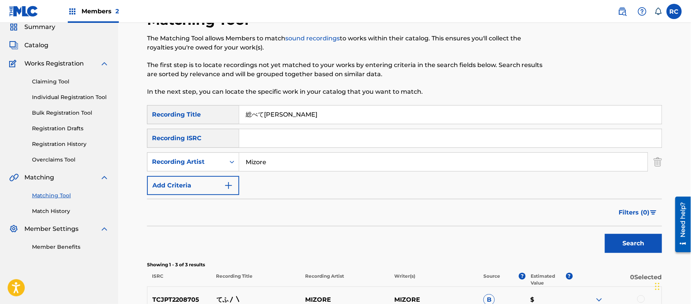
click at [281, 139] on input "Search Form" at bounding box center [450, 138] width 423 height 18
type input "TCJPU2216955"
drag, startPoint x: 287, startPoint y: 115, endPoint x: 195, endPoint y: 104, distance: 92.8
click at [195, 104] on div "Matching Tool The Matching Tool allows Members to match sound recordings to wor…" at bounding box center [404, 207] width 515 height 393
click at [227, 170] on div "SearchWithCriteria5a6425fd-f8e8-4e8c-8b17-62077e5e2439 Recording Artist Mizore" at bounding box center [404, 161] width 515 height 19
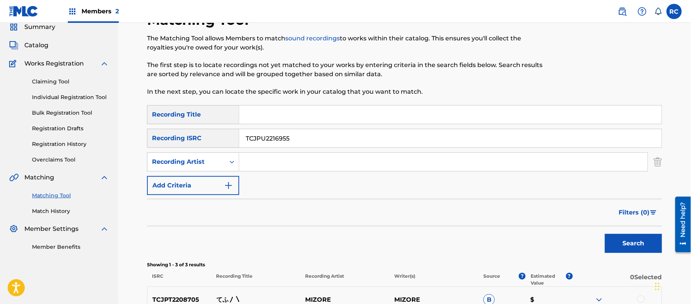
drag, startPoint x: 648, startPoint y: 246, endPoint x: 608, endPoint y: 241, distance: 39.9
click at [647, 246] on button "Search" at bounding box center [633, 243] width 57 height 19
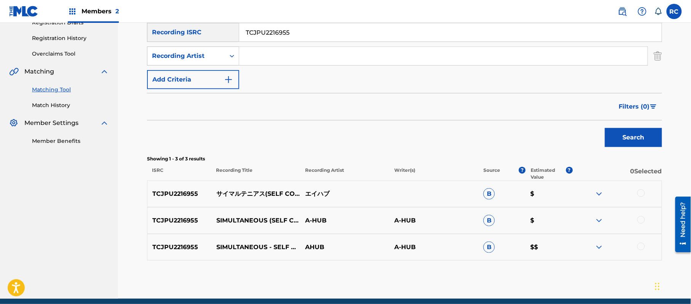
click at [643, 194] on div at bounding box center [642, 193] width 8 height 8
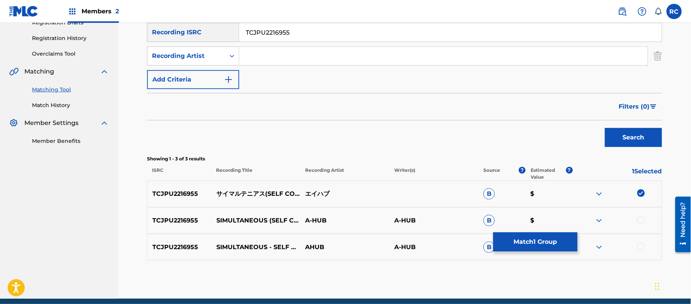
click at [641, 220] on div at bounding box center [642, 220] width 8 height 8
click at [640, 246] on div at bounding box center [642, 247] width 8 height 8
click at [540, 242] on button "Match 3 Groups" at bounding box center [536, 241] width 84 height 19
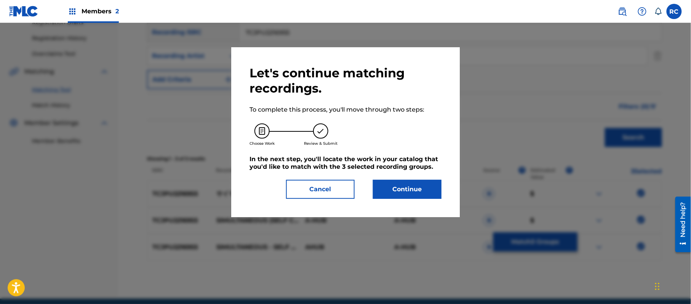
click at [406, 188] on button "Continue" at bounding box center [407, 189] width 69 height 19
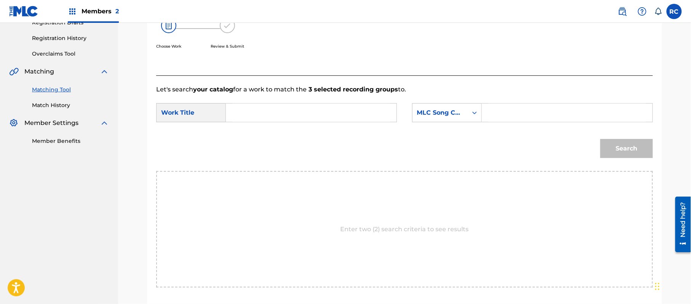
click at [319, 112] on input "Search Form" at bounding box center [311, 113] width 158 height 18
click at [311, 112] on input "Saimaruteniasu S696G1" at bounding box center [311, 113] width 158 height 18
type input "Saimaruteniasu"
click at [521, 114] on input "Search Form" at bounding box center [568, 113] width 158 height 18
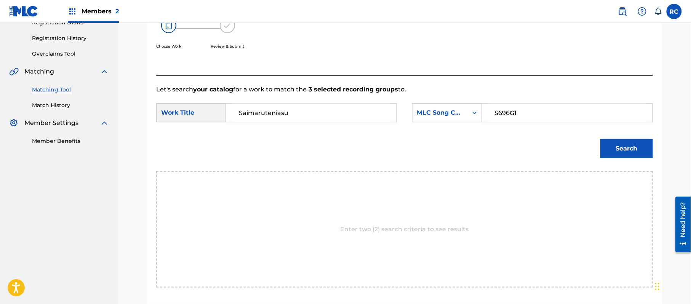
type input "S696G1"
click at [633, 153] on button "Search" at bounding box center [627, 148] width 53 height 19
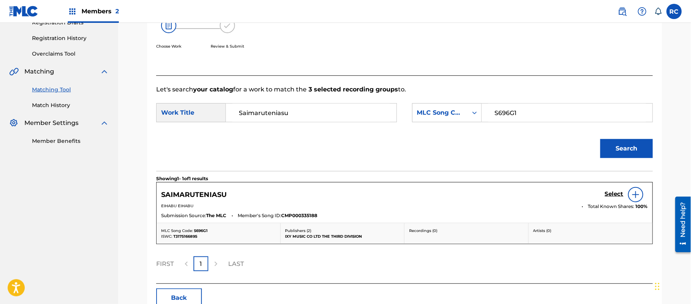
click at [610, 196] on h5 "Select" at bounding box center [614, 194] width 19 height 7
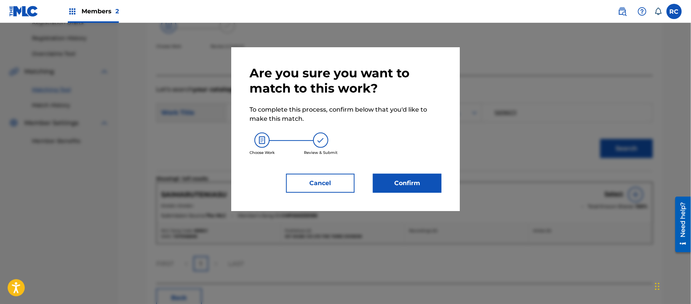
click at [406, 185] on button "Confirm" at bounding box center [407, 183] width 69 height 19
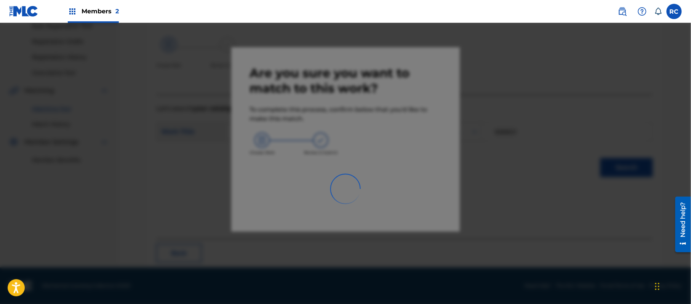
scroll to position [30, 0]
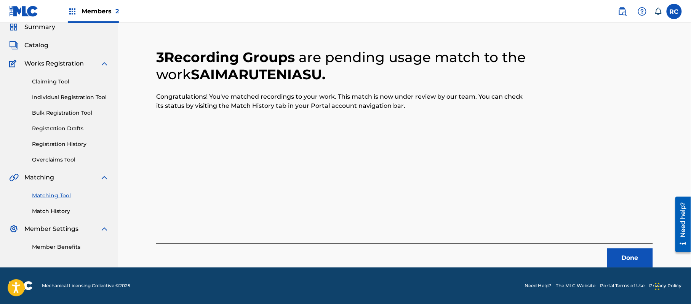
click at [619, 255] on button "Done" at bounding box center [631, 258] width 46 height 19
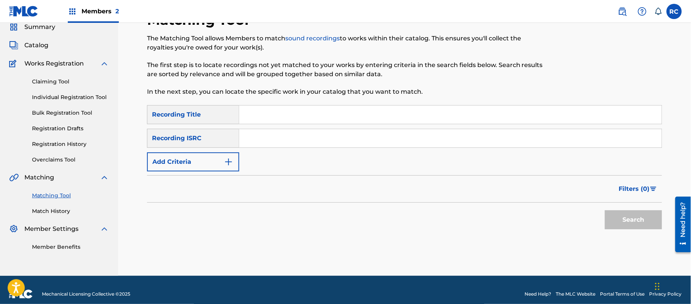
drag, startPoint x: 277, startPoint y: 141, endPoint x: 298, endPoint y: 146, distance: 21.2
click at [277, 141] on input "Search Form" at bounding box center [450, 138] width 423 height 18
type input "JP92Q2400204"
click at [628, 217] on button "Search" at bounding box center [633, 219] width 57 height 19
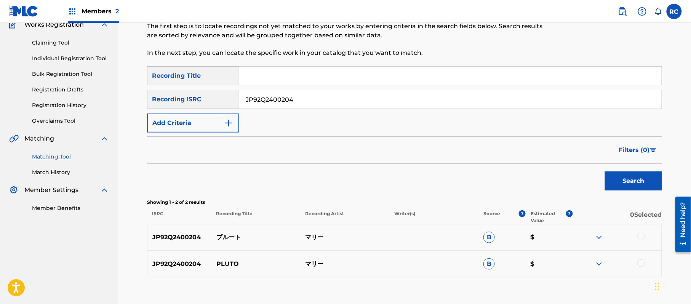
scroll to position [81, 0]
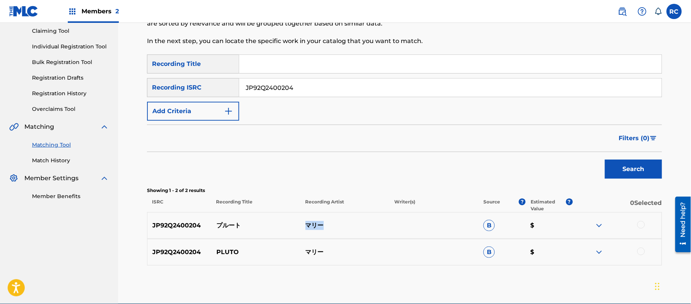
drag, startPoint x: 319, startPoint y: 230, endPoint x: 329, endPoint y: 230, distance: 10.3
click at [329, 230] on p "マリー" at bounding box center [344, 225] width 89 height 9
copy p "マリー"
click at [643, 223] on div at bounding box center [642, 225] width 8 height 8
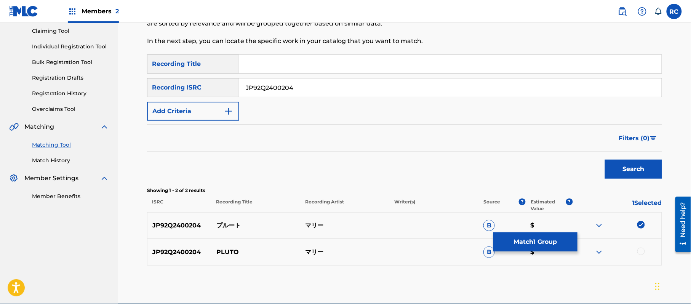
click at [640, 252] on div at bounding box center [642, 252] width 8 height 8
click at [540, 235] on button "Match 2 Groups" at bounding box center [536, 241] width 84 height 19
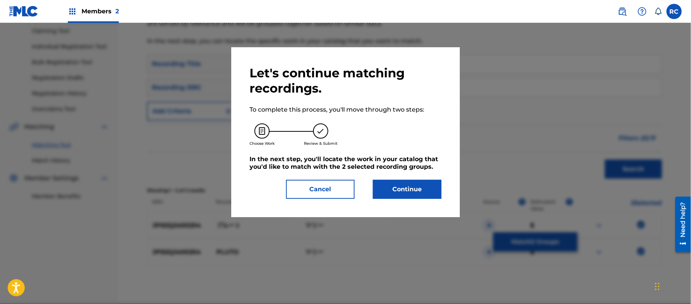
click at [417, 192] on button "Continue" at bounding box center [407, 189] width 69 height 19
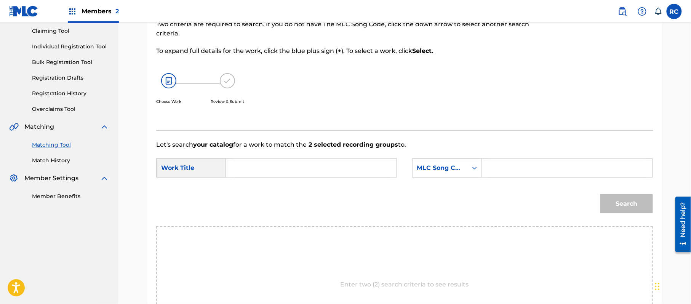
click at [281, 167] on input "Search Form" at bounding box center [311, 168] width 158 height 18
click at [299, 168] on input "Puruuto PM6ADI" at bounding box center [311, 168] width 158 height 18
type input "Puruuto"
click at [542, 171] on input "Search Form" at bounding box center [568, 168] width 158 height 18
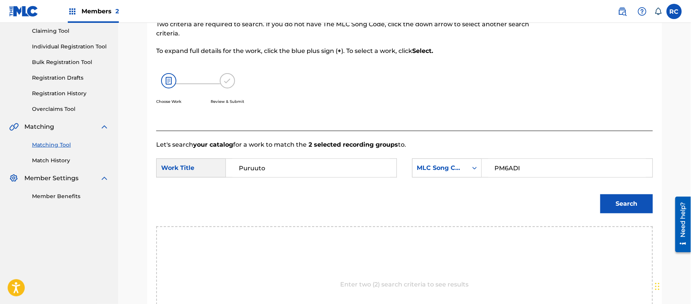
type input "PM6ADI"
click at [602, 202] on button "Search" at bounding box center [627, 203] width 53 height 19
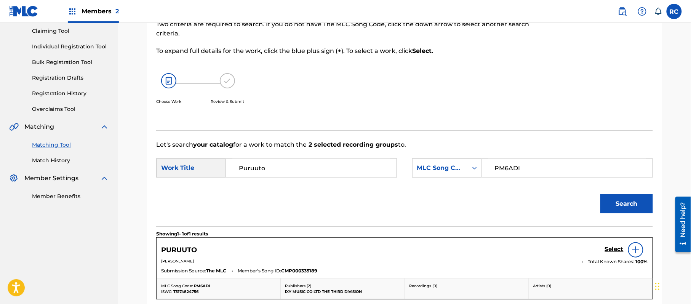
click at [605, 249] on h5 "Select" at bounding box center [614, 249] width 19 height 7
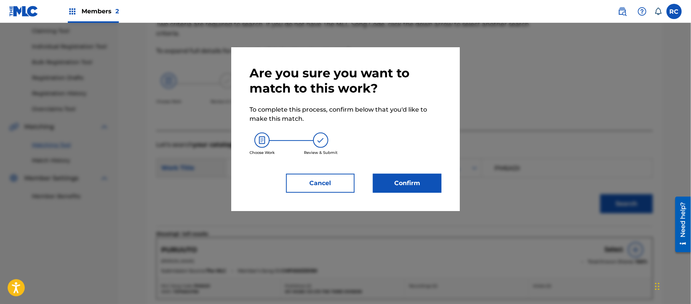
click at [406, 185] on button "Confirm" at bounding box center [407, 183] width 69 height 19
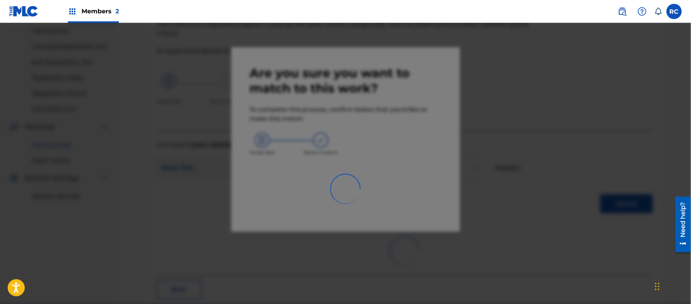
scroll to position [30, 0]
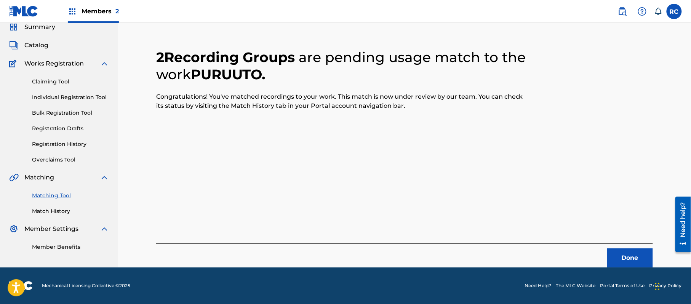
click at [625, 258] on button "Done" at bounding box center [631, 258] width 46 height 19
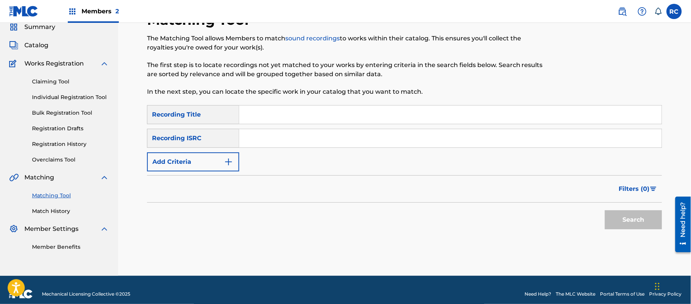
click at [275, 139] on input "Search Form" at bounding box center [450, 138] width 423 height 18
type input "TCJPU2383029"
click at [612, 219] on button "Search" at bounding box center [633, 219] width 57 height 19
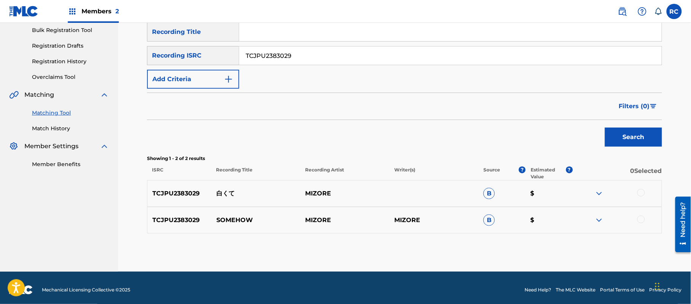
scroll to position [117, 0]
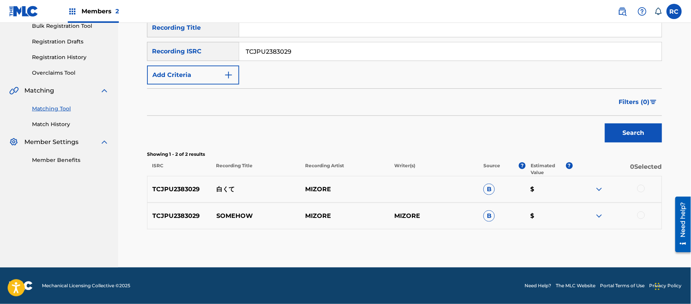
click at [639, 188] on div at bounding box center [642, 189] width 8 height 8
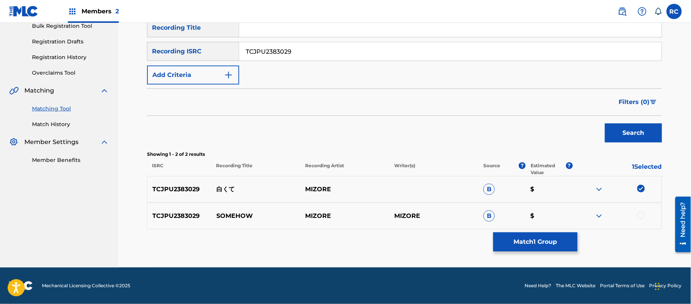
click at [511, 244] on button "Match 1 Group" at bounding box center [536, 241] width 84 height 19
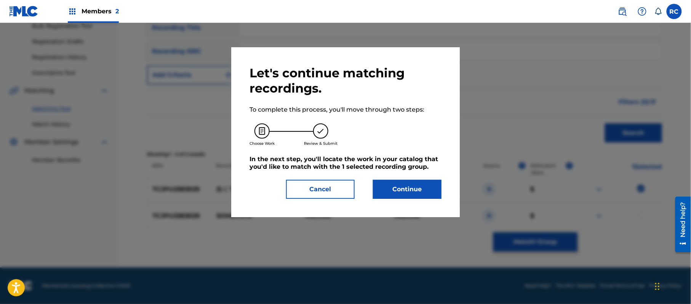
click at [392, 183] on button "Continue" at bounding box center [407, 189] width 69 height 19
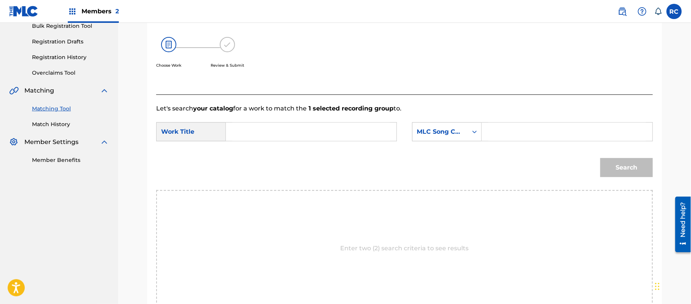
click at [285, 132] on input "Search Form" at bounding box center [311, 132] width 158 height 18
click at [286, 131] on input "Shirokute S696PL" at bounding box center [311, 132] width 158 height 18
type input "Shirokute"
click at [515, 133] on input "Search Form" at bounding box center [568, 132] width 158 height 18
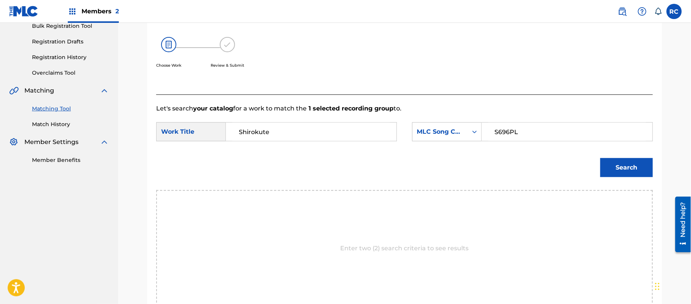
type input "S696PL"
click at [615, 171] on button "Search" at bounding box center [627, 167] width 53 height 19
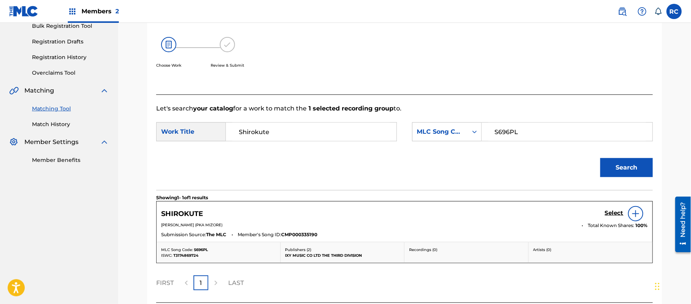
click at [610, 213] on h5 "Select" at bounding box center [614, 213] width 19 height 7
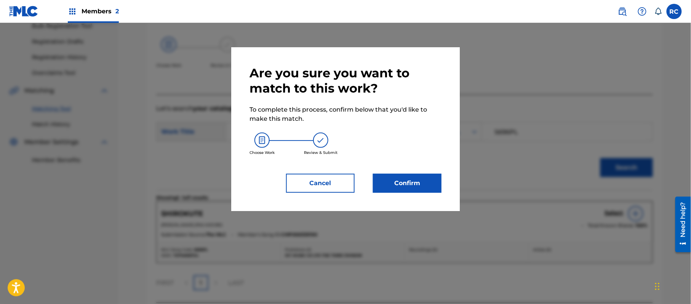
click at [424, 186] on button "Confirm" at bounding box center [407, 183] width 69 height 19
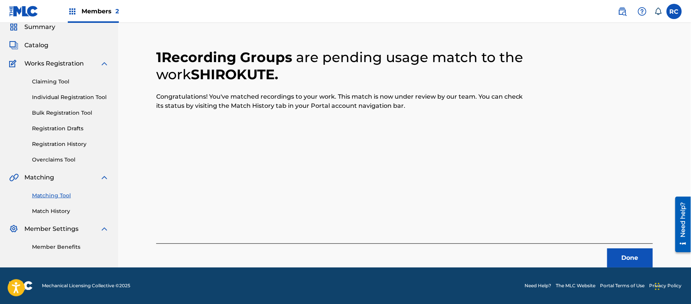
scroll to position [30, 0]
click at [630, 256] on button "Done" at bounding box center [631, 258] width 46 height 19
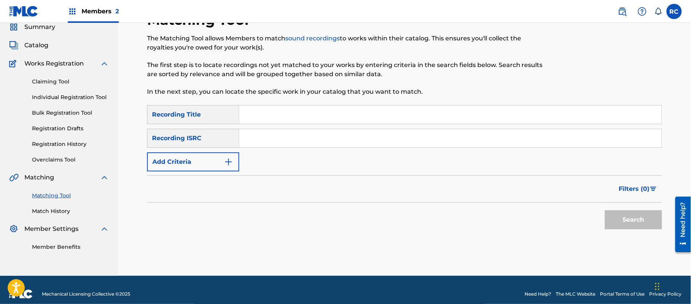
click at [261, 143] on input "Search Form" at bounding box center [450, 138] width 423 height 18
type input "TCJPV2355018"
click at [617, 220] on button "Search" at bounding box center [633, 219] width 57 height 19
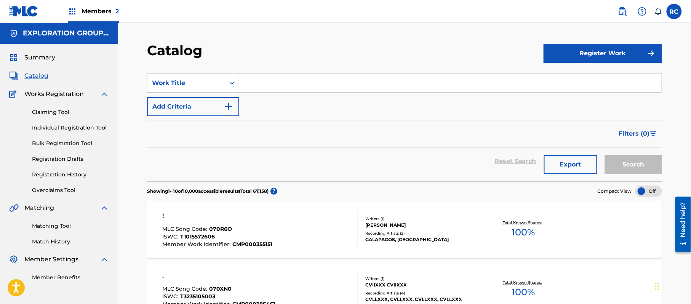
click at [291, 86] on input "Search Form" at bounding box center [450, 83] width 423 height 18
paste input "Mea RUKAKU"
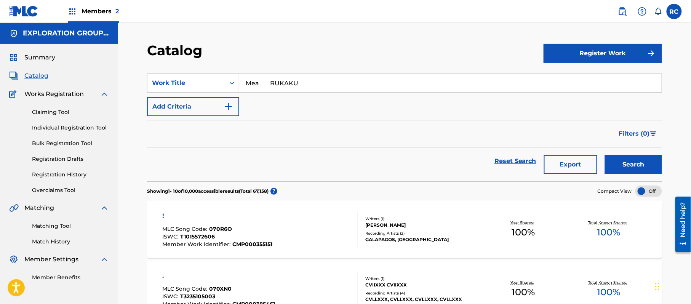
click at [280, 82] on input "Mea RUKAKU" at bounding box center [450, 83] width 423 height 18
type input "Mea"
click at [213, 104] on button "Add Criteria" at bounding box center [193, 106] width 92 height 19
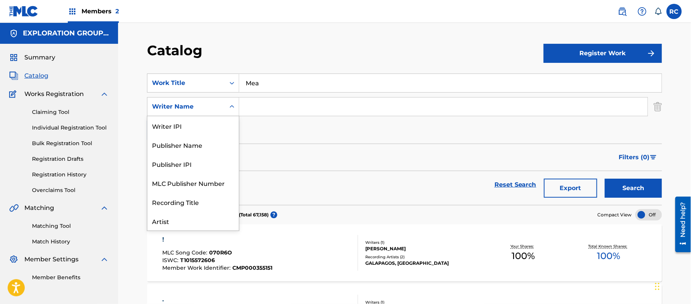
click at [205, 109] on div "Writer Name" at bounding box center [186, 106] width 69 height 9
click at [201, 182] on div "Artist" at bounding box center [193, 182] width 91 height 19
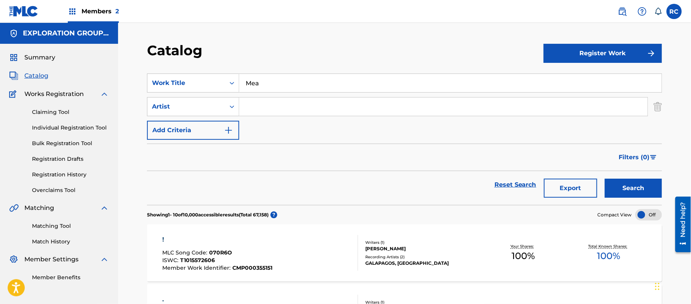
click at [285, 108] on input "Search Form" at bounding box center [443, 107] width 409 height 18
paste input "RUKAKU"
type input "RUKAKU"
click at [653, 185] on button "Search" at bounding box center [633, 188] width 57 height 19
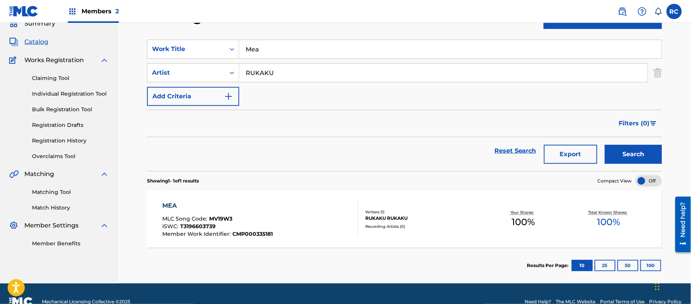
scroll to position [50, 0]
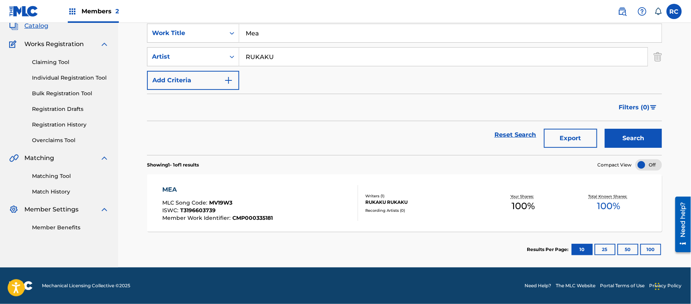
click at [174, 191] on div "MEA" at bounding box center [218, 189] width 111 height 9
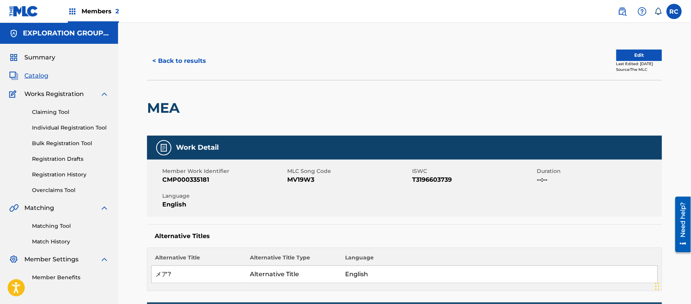
click at [292, 180] on span "MV19W3" at bounding box center [348, 179] width 123 height 9
copy span "MV19W3"
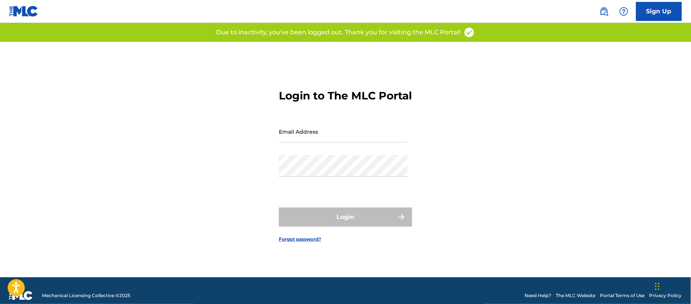
click at [297, 138] on input "Email Address" at bounding box center [343, 132] width 129 height 22
type input "[EMAIL_ADDRESS][PERSON_NAME][DOMAIN_NAME]"
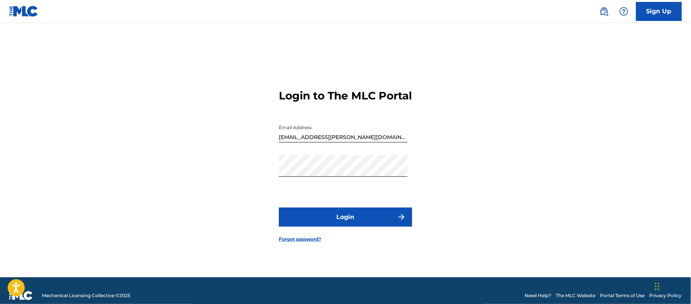
click at [296, 215] on button "Login" at bounding box center [345, 217] width 133 height 19
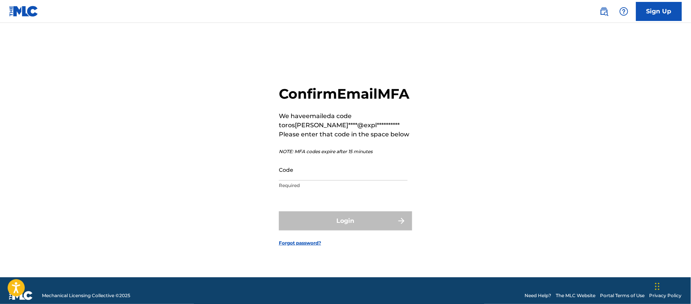
click at [287, 176] on input "Code" at bounding box center [343, 170] width 129 height 22
paste input "280093"
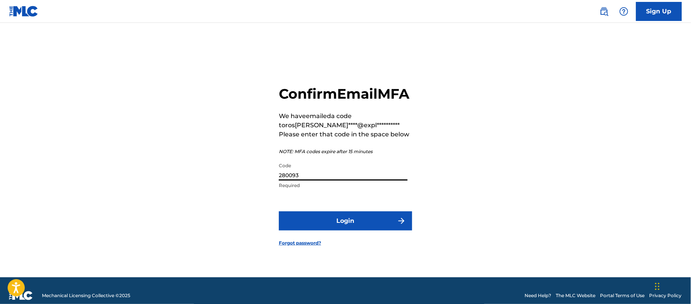
type input "280093"
click at [314, 231] on button "Login" at bounding box center [345, 221] width 133 height 19
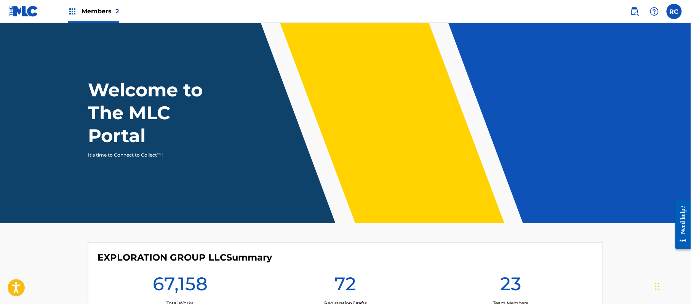
click at [78, 13] on div "Members 2" at bounding box center [93, 11] width 51 height 22
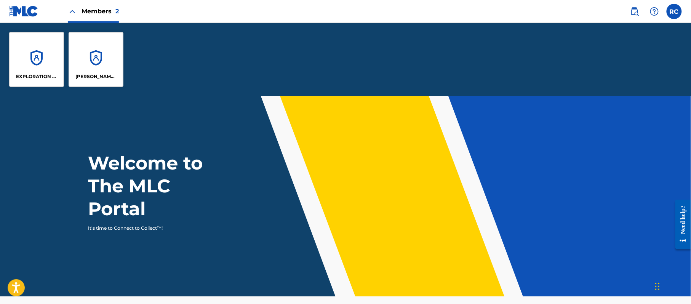
click at [35, 56] on div "EXPLORATION GROUP LLC" at bounding box center [36, 59] width 55 height 55
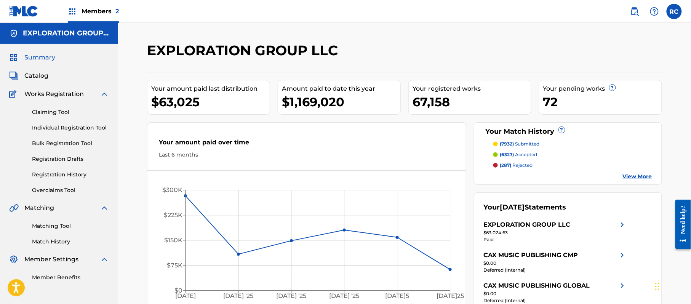
click at [54, 225] on link "Matching Tool" at bounding box center [70, 226] width 77 height 8
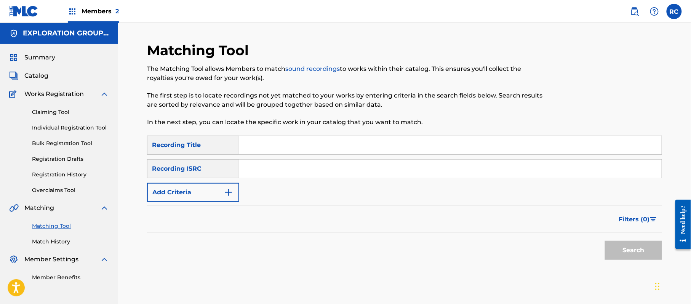
click at [272, 168] on input "Search Form" at bounding box center [450, 169] width 423 height 18
paste input "TCJPV2355018"
type input "TCJPV2355018"
click at [614, 245] on button "Search" at bounding box center [633, 250] width 57 height 19
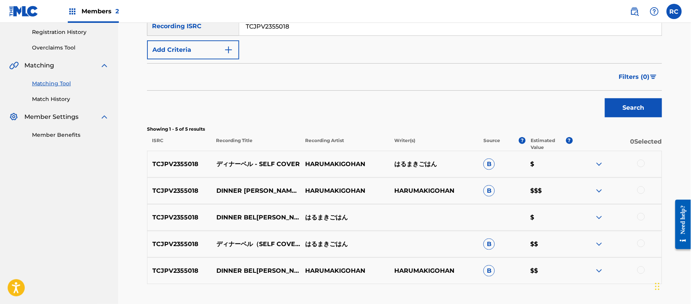
scroll to position [152, 0]
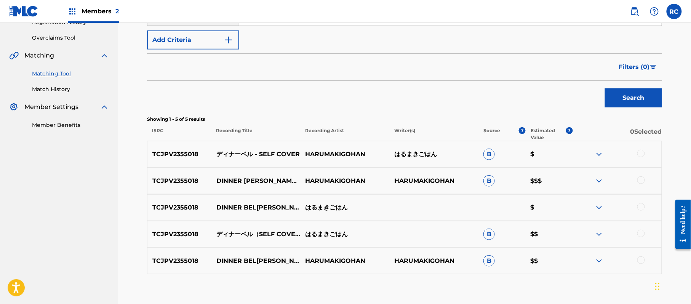
click at [642, 150] on div at bounding box center [642, 154] width 8 height 8
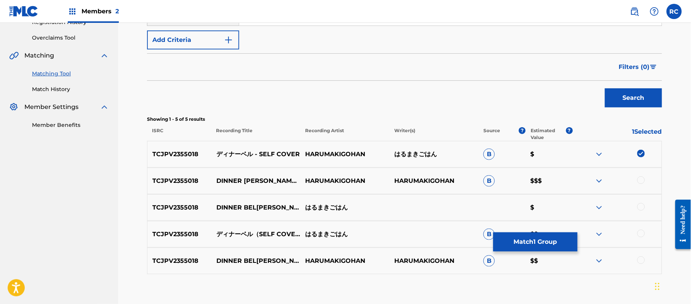
click at [643, 181] on div at bounding box center [642, 180] width 8 height 8
click at [642, 207] on div at bounding box center [642, 207] width 8 height 8
click at [639, 235] on div at bounding box center [642, 234] width 8 height 8
click at [642, 262] on div at bounding box center [642, 261] width 8 height 8
click at [550, 240] on button "Match 5 Groups" at bounding box center [536, 241] width 84 height 19
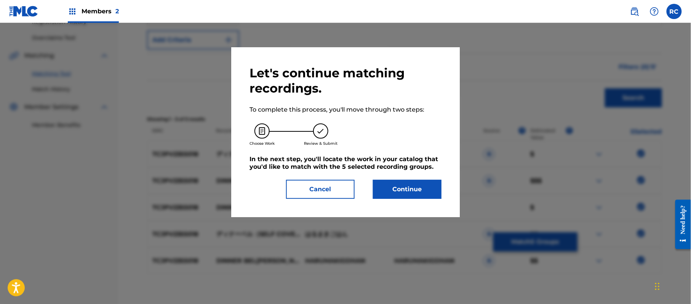
click at [421, 188] on button "Continue" at bounding box center [407, 189] width 69 height 19
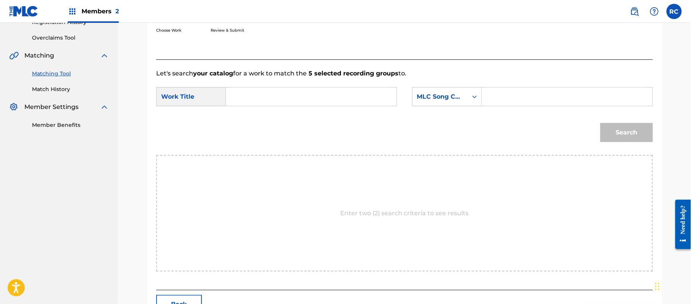
paste input "Dinaaberu DQ4JON"
click at [298, 98] on input "Dinaaberu DQ4JON" at bounding box center [311, 97] width 158 height 18
click at [299, 97] on input "Dinaaberu DQ4JON" at bounding box center [311, 97] width 158 height 18
click at [296, 96] on input "Dinaaberu DQ4JON" at bounding box center [311, 97] width 158 height 18
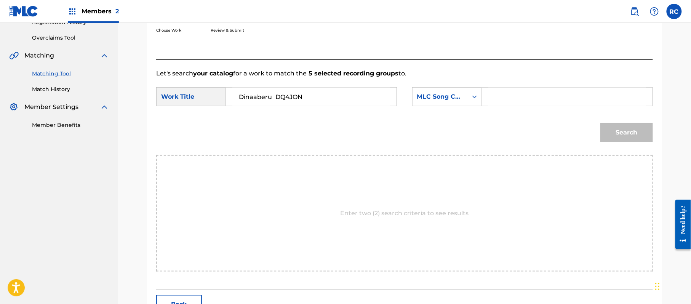
click at [296, 96] on input "Dinaaberu DQ4JON" at bounding box center [311, 97] width 158 height 18
type input "Dinaaberu"
click at [511, 98] on input "Search Form" at bounding box center [568, 97] width 158 height 18
paste input "DQ4JON"
type input "DQ4JON"
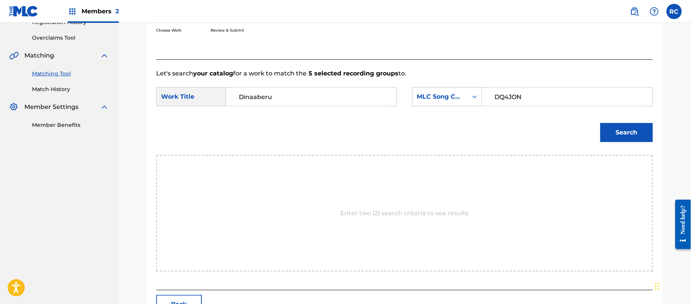
click at [616, 139] on button "Search" at bounding box center [627, 132] width 53 height 19
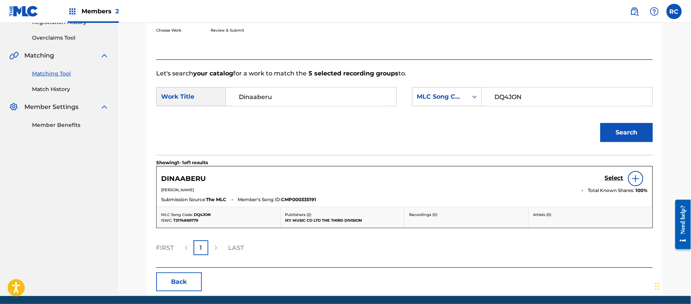
click at [608, 180] on h5 "Select" at bounding box center [614, 178] width 19 height 7
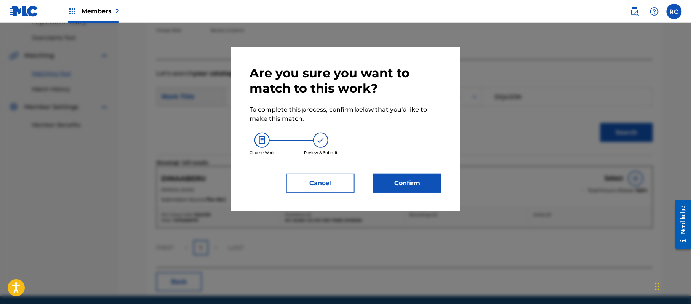
click at [408, 185] on button "Confirm" at bounding box center [407, 183] width 69 height 19
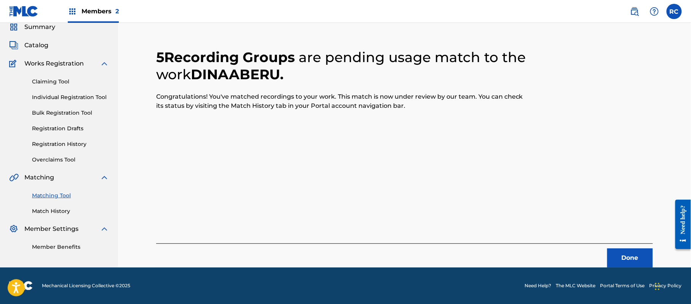
scroll to position [30, 0]
click at [625, 255] on button "Done" at bounding box center [631, 258] width 46 height 19
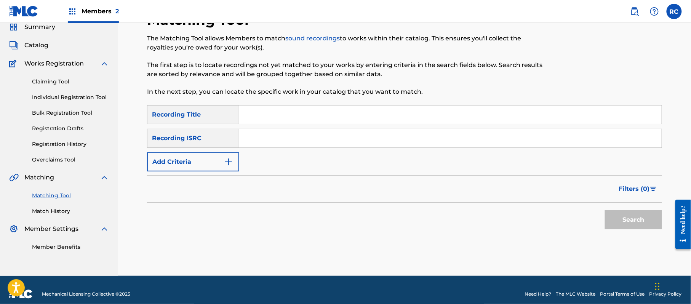
click at [267, 139] on input "Search Form" at bounding box center [450, 138] width 423 height 18
paste input "DEB330912007"
type input "DEB330912007"
click at [616, 217] on button "Search" at bounding box center [633, 219] width 57 height 19
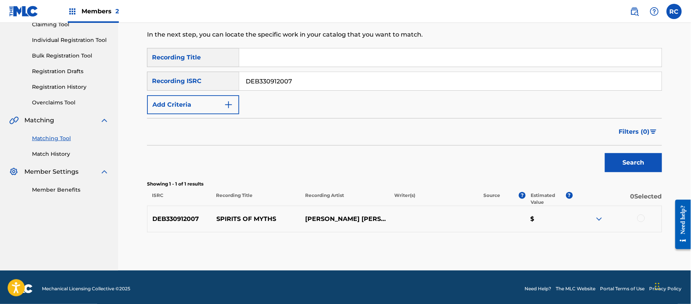
scroll to position [91, 0]
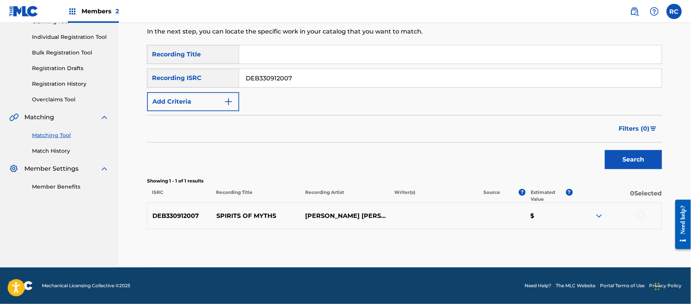
click at [642, 215] on div at bounding box center [642, 216] width 8 height 8
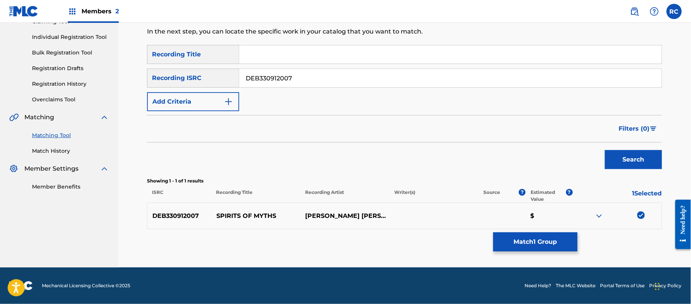
click at [543, 242] on button "Match 1 Group" at bounding box center [536, 241] width 84 height 19
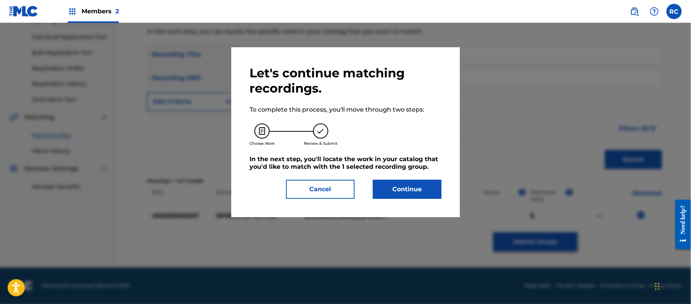
click at [430, 194] on button "Continue" at bounding box center [407, 189] width 69 height 19
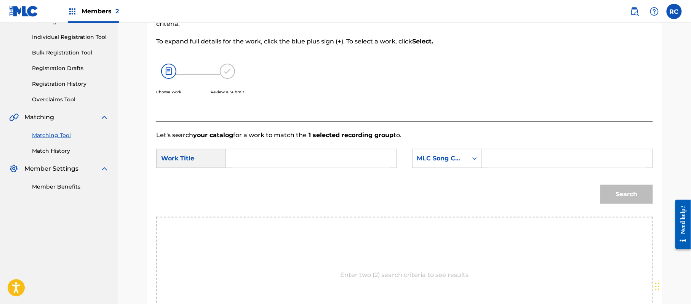
click at [317, 157] on input "Search Form" at bounding box center [311, 158] width 158 height 18
paste input "Spirits Of Myths SH617D"
click at [307, 158] on input "Spirits Of Myths SH617D" at bounding box center [311, 158] width 158 height 18
type input "Spirits Of Myths"
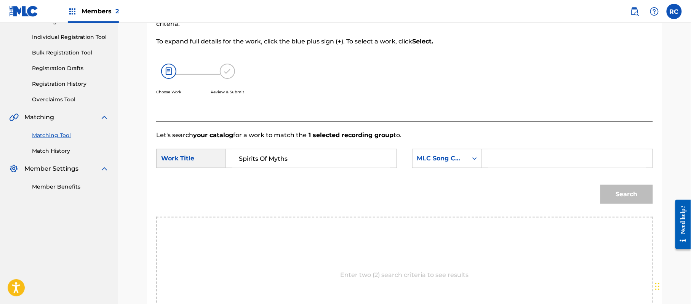
click at [517, 164] on input "Search Form" at bounding box center [568, 158] width 158 height 18
paste input "SH617D"
type input "SH617D"
click at [616, 190] on button "Search" at bounding box center [627, 194] width 53 height 19
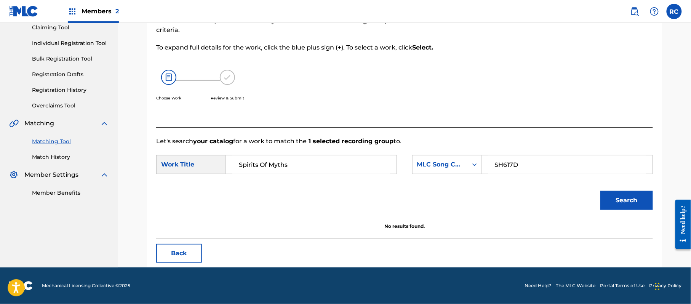
scroll to position [85, 0]
drag, startPoint x: 310, startPoint y: 168, endPoint x: 277, endPoint y: 168, distance: 32.8
click at [277, 168] on input "Spirits Of Myths" at bounding box center [311, 165] width 158 height 18
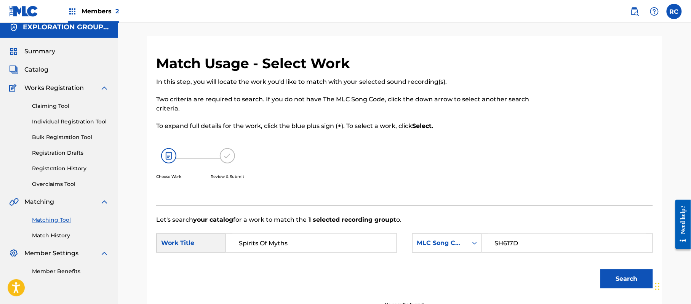
scroll to position [0, 0]
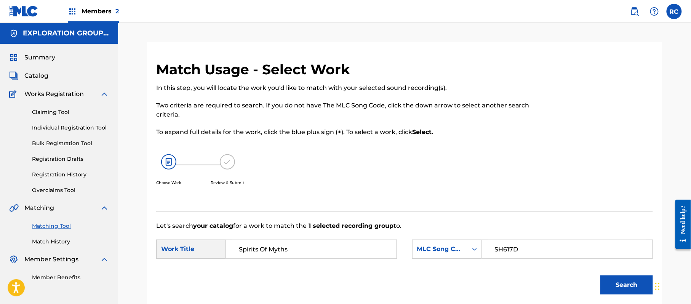
click at [45, 76] on span "Catalog" at bounding box center [36, 75] width 24 height 9
click at [62, 223] on link "Matching Tool" at bounding box center [70, 226] width 77 height 8
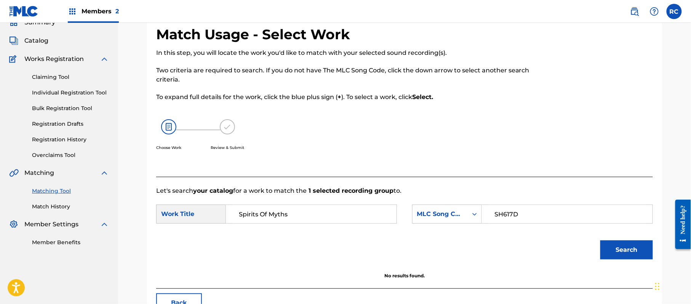
scroll to position [51, 0]
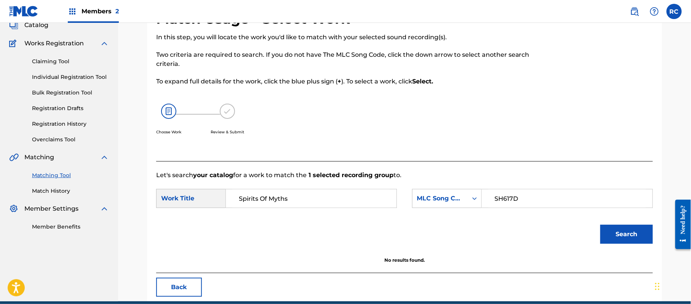
click at [188, 294] on button "Back" at bounding box center [179, 287] width 46 height 19
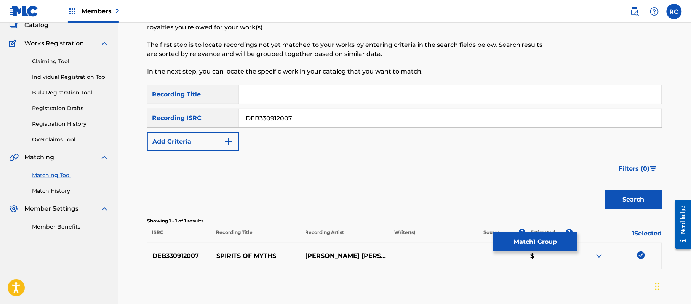
drag, startPoint x: 304, startPoint y: 123, endPoint x: 240, endPoint y: 123, distance: 64.0
click at [240, 123] on input "DEB330912007" at bounding box center [450, 118] width 423 height 18
paste input "USHM20592913"
type input "USHM20592913"
click at [627, 197] on button "Search" at bounding box center [633, 199] width 57 height 19
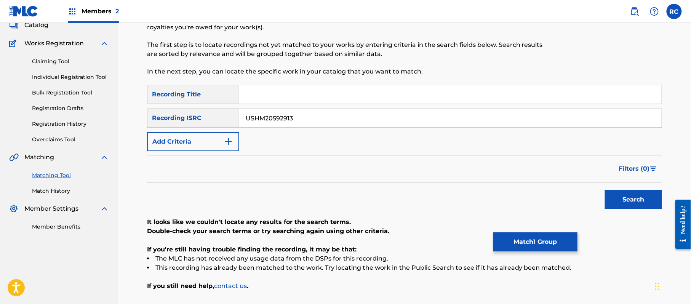
click at [269, 97] on input "Search Form" at bounding box center [450, 94] width 423 height 18
paste input "Auto Music OUR DAUGHTERS WEDDING"
drag, startPoint x: 287, startPoint y: 95, endPoint x: 401, endPoint y: 101, distance: 114.5
click at [401, 101] on input "Auto Music OUR DAUGHTERS WEDDING" at bounding box center [450, 94] width 423 height 18
type input "Auto Music"
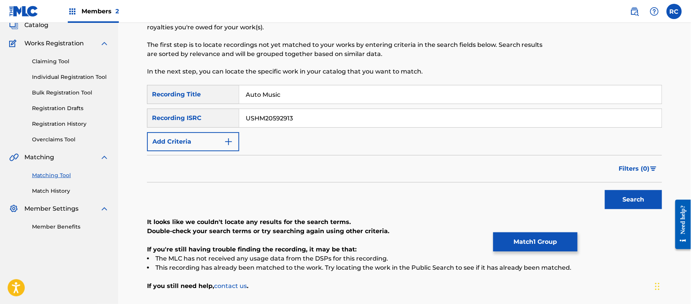
drag, startPoint x: 252, startPoint y: 117, endPoint x: 249, endPoint y: 118, distance: 4.0
click at [249, 118] on input "USHM20592913" at bounding box center [450, 118] width 423 height 18
type input "U"
click at [199, 143] on button "Add Criteria" at bounding box center [193, 141] width 92 height 19
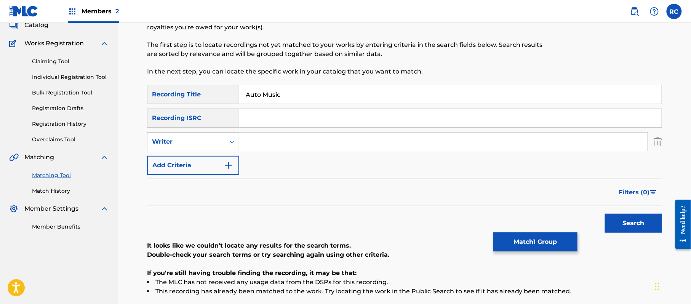
click at [202, 143] on div "Writer" at bounding box center [186, 141] width 69 height 9
click at [200, 161] on div "Recording Artist" at bounding box center [193, 160] width 91 height 19
click at [274, 146] on input "Search Form" at bounding box center [443, 142] width 409 height 18
paste input "OUR DAUGHTERS WEDDING"
type input "OUR DAUGHTERS WEDDING"
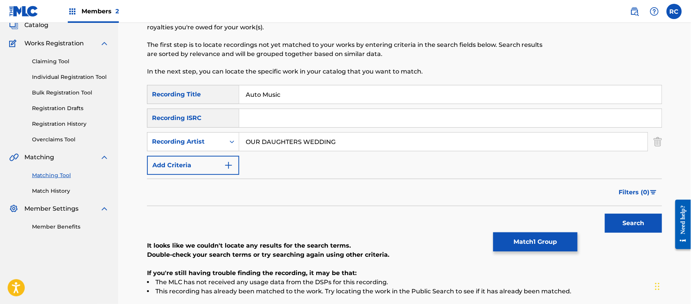
click at [624, 221] on button "Search" at bounding box center [633, 223] width 57 height 19
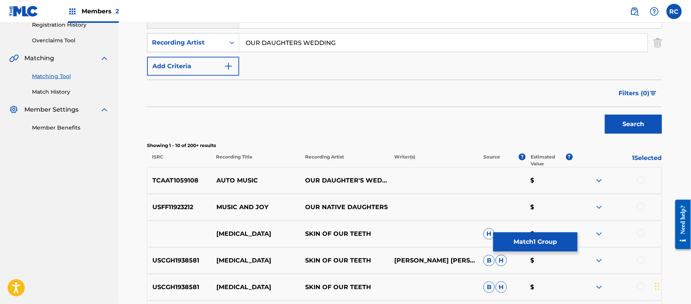
scroll to position [152, 0]
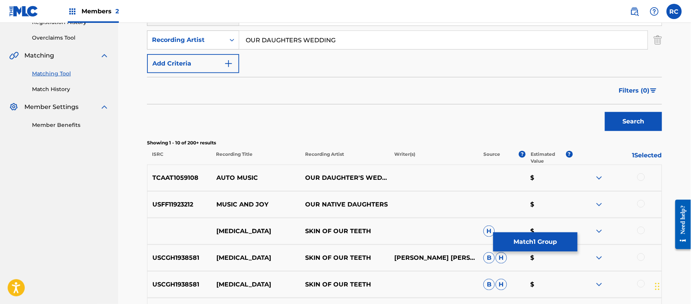
click at [179, 177] on p "TCAAT1059108" at bounding box center [180, 177] width 64 height 9
copy p "TCAAT1059108"
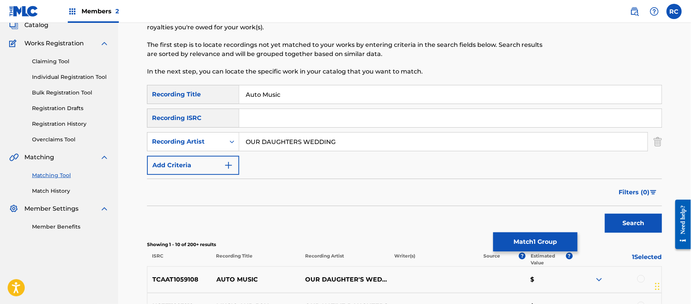
drag, startPoint x: 234, startPoint y: 94, endPoint x: 211, endPoint y: 99, distance: 23.5
click at [211, 99] on div "SearchWithCriteria8841baf3-06e9-4978-b4f7-e97a4b300e5c Recording Title Auto Mus…" at bounding box center [404, 94] width 515 height 19
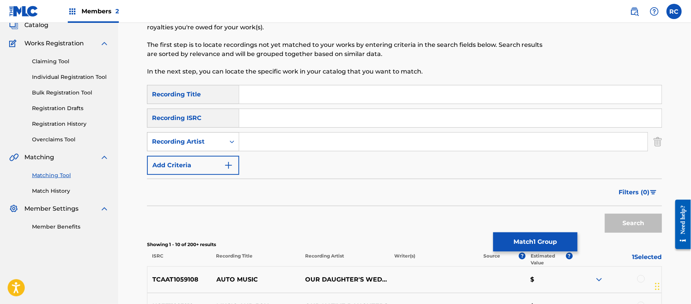
drag, startPoint x: 364, startPoint y: 146, endPoint x: 238, endPoint y: 146, distance: 125.8
click at [238, 146] on div "SearchWithCriteriad23f0144-4cb9-4cdd-8aff-bb24a7940cff Recording Artist" at bounding box center [404, 141] width 515 height 19
click at [278, 123] on input "Search Form" at bounding box center [450, 118] width 423 height 18
paste input "TCAAT1059108"
type input "TCAAT1059108"
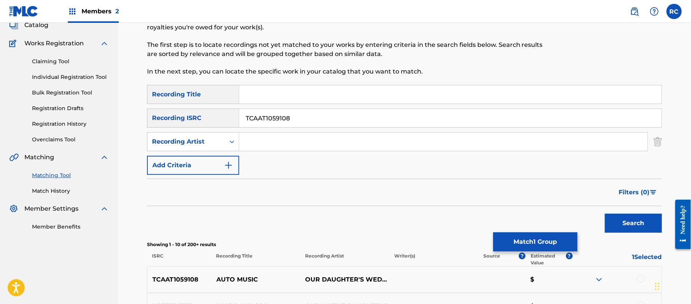
click at [621, 223] on button "Search" at bounding box center [633, 223] width 57 height 19
click at [516, 241] on button "Match 1 Group" at bounding box center [536, 241] width 84 height 19
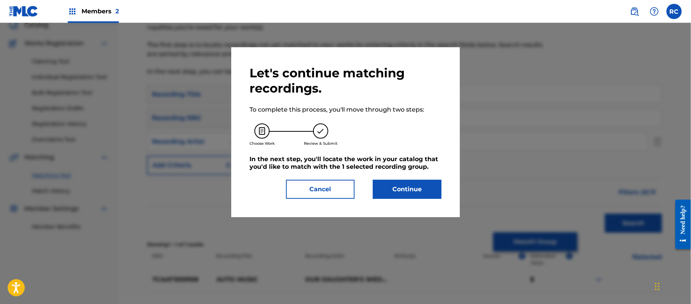
click at [340, 192] on button "Cancel" at bounding box center [320, 189] width 69 height 19
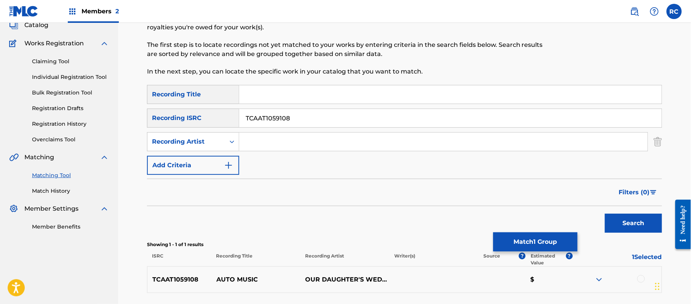
scroll to position [101, 0]
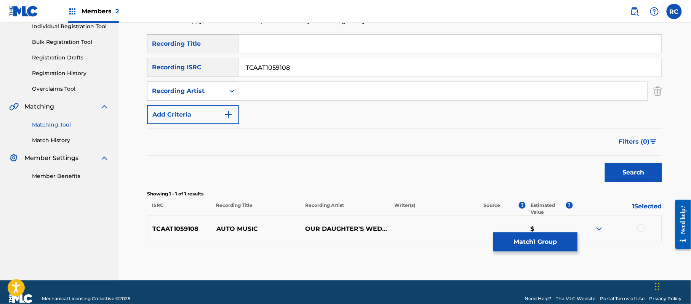
click at [640, 230] on div at bounding box center [642, 228] width 8 height 8
click at [50, 126] on link "Matching Tool" at bounding box center [70, 125] width 77 height 8
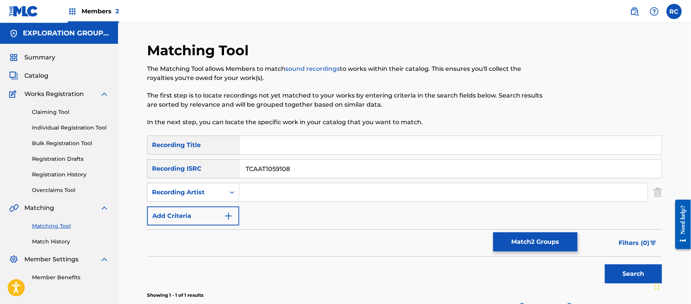
click at [54, 241] on link "Match History" at bounding box center [70, 242] width 77 height 8
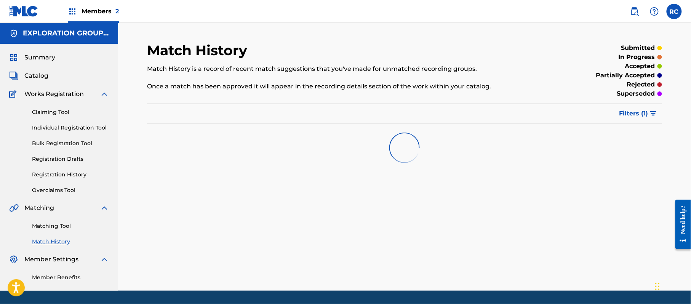
click at [51, 224] on link "Matching Tool" at bounding box center [70, 226] width 77 height 8
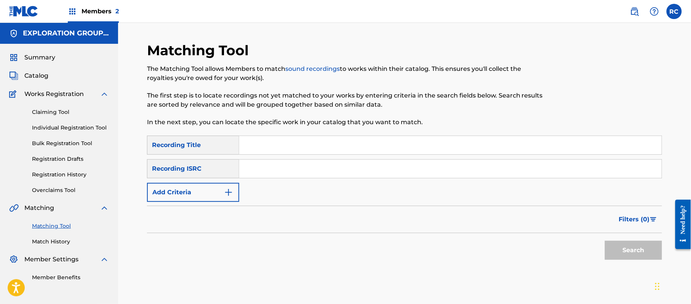
click at [281, 175] on input "Search Form" at bounding box center [450, 169] width 423 height 18
paste input "TCAAT1059108"
type input "TCAAT1059108"
click at [623, 249] on button "Search" at bounding box center [633, 250] width 57 height 19
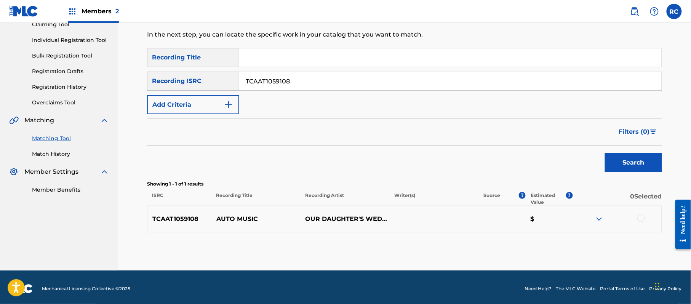
scroll to position [91, 0]
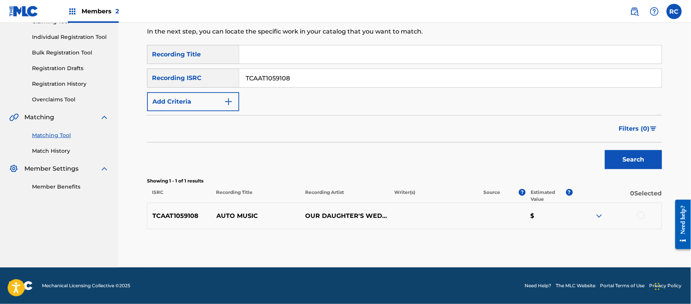
click at [640, 216] on div at bounding box center [642, 216] width 8 height 8
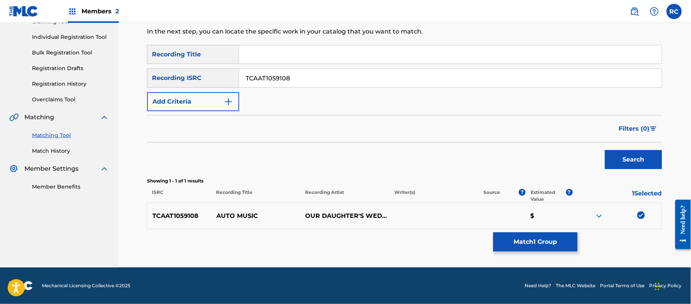
click at [557, 240] on button "Match 1 Group" at bounding box center [536, 241] width 84 height 19
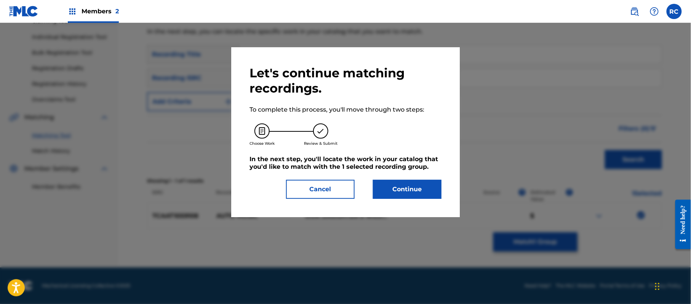
click at [407, 194] on button "Continue" at bounding box center [407, 189] width 69 height 19
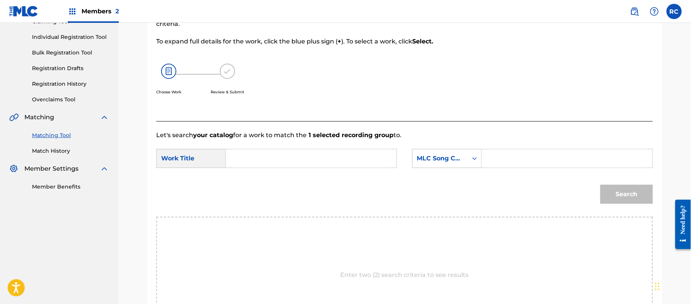
click at [264, 160] on input "Search Form" at bounding box center [311, 158] width 158 height 18
paste input "Auto Music AA6EBW"
click at [289, 158] on input "Auto Music AA6EBW" at bounding box center [311, 158] width 158 height 18
type input "Auto Music"
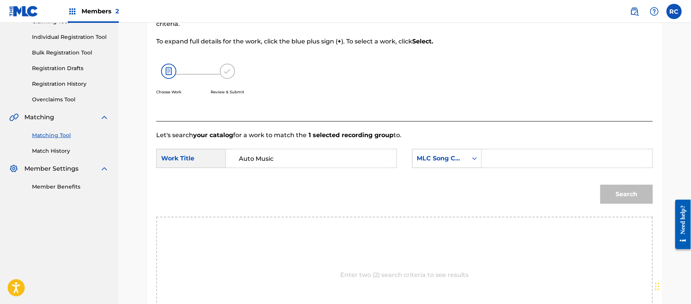
click at [528, 165] on input "Search Form" at bounding box center [568, 158] width 158 height 18
paste input "AA6EBW"
type input "AA6EBW"
click at [630, 189] on button "Search" at bounding box center [627, 194] width 53 height 19
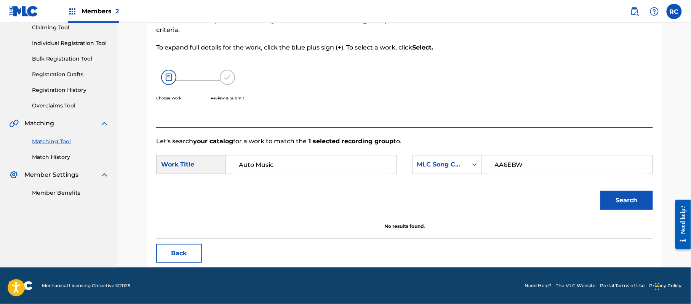
scroll to position [85, 0]
drag, startPoint x: 276, startPoint y: 166, endPoint x: 222, endPoint y: 167, distance: 54.1
click at [222, 167] on div "SearchWithCriteriac2cee685-9df6-4f07-8d70-bf6db8db0378 Work Title Auto Music" at bounding box center [276, 164] width 241 height 19
click at [46, 157] on link "Match History" at bounding box center [70, 157] width 77 height 8
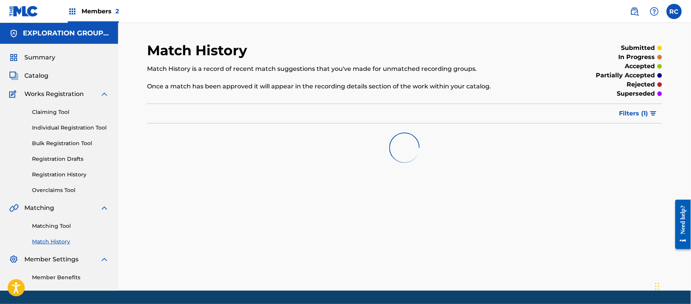
click at [48, 226] on link "Matching Tool" at bounding box center [70, 226] width 77 height 8
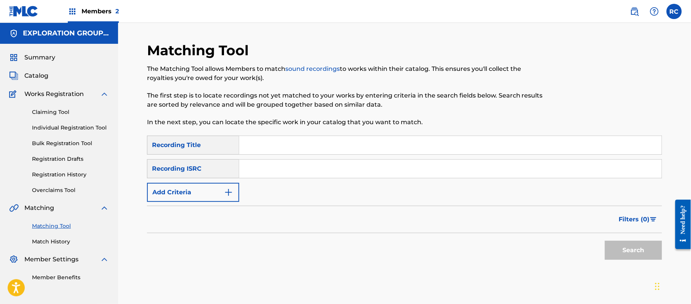
click at [288, 169] on input "Search Form" at bounding box center [450, 169] width 423 height 18
paste input "GBBLG6800084"
click at [625, 255] on button "Search" at bounding box center [633, 250] width 57 height 19
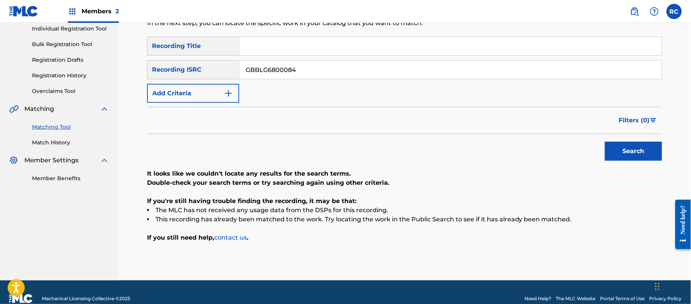
scroll to position [101, 0]
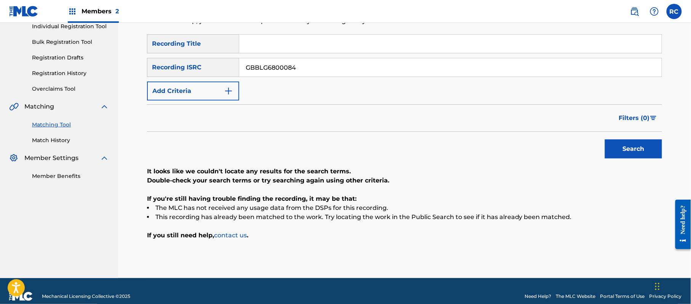
drag, startPoint x: 269, startPoint y: 72, endPoint x: 227, endPoint y: 81, distance: 42.5
click at [172, 72] on div "SearchWithCriteria83ba27b2-940a-457b-8f01-ff8b8d3b37ab Recording ISRC GBBLG6800…" at bounding box center [404, 67] width 515 height 19
paste input "USUGR1002280"
click at [636, 155] on button "Search" at bounding box center [633, 148] width 57 height 19
drag, startPoint x: 316, startPoint y: 64, endPoint x: 195, endPoint y: 65, distance: 120.4
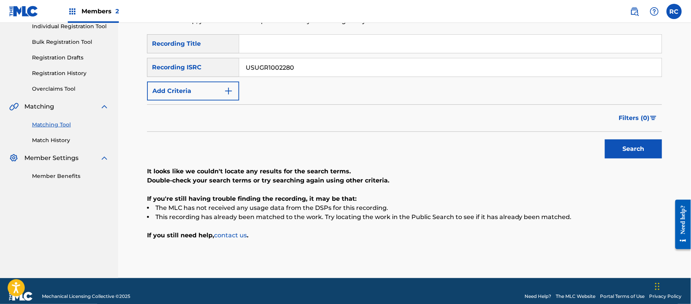
click at [196, 64] on div "SearchWithCriteria83ba27b2-940a-457b-8f01-ff8b8d3b37ab Recording ISRC USUGR1002…" at bounding box center [404, 67] width 515 height 19
paste input "NLP43112005"
click at [618, 148] on button "Search" at bounding box center [633, 148] width 57 height 19
click at [252, 70] on input "NLP431120050" at bounding box center [450, 67] width 423 height 18
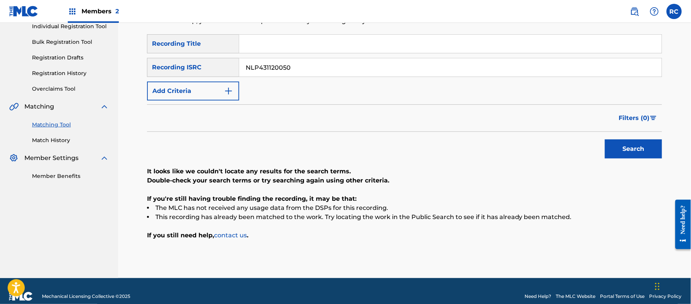
paste input "USMW42312207"
click at [620, 148] on button "Search" at bounding box center [633, 148] width 57 height 19
drag, startPoint x: 298, startPoint y: 71, endPoint x: 213, endPoint y: 72, distance: 84.6
click at [213, 72] on div "SearchWithCriteria83ba27b2-940a-457b-8f01-ff8b8d3b37ab Recording ISRC USMW42312…" at bounding box center [404, 67] width 515 height 19
paste input "8"
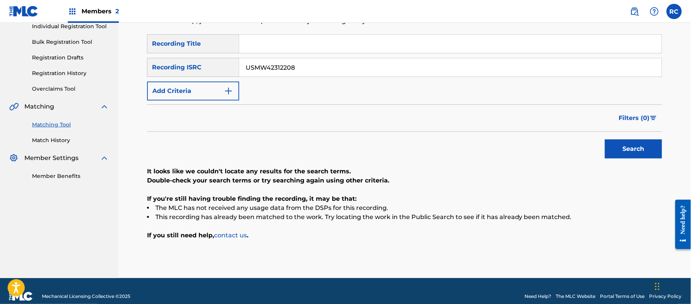
click at [618, 150] on button "Search" at bounding box center [633, 148] width 57 height 19
drag, startPoint x: 269, startPoint y: 67, endPoint x: 209, endPoint y: 74, distance: 60.2
click at [209, 74] on div "SearchWithCriteria83ba27b2-940a-457b-8f01-ff8b8d3b37ab Recording ISRC USMW42312…" at bounding box center [404, 67] width 515 height 19
paste input "QZMEQ2081041"
click at [622, 152] on button "Search" at bounding box center [633, 148] width 57 height 19
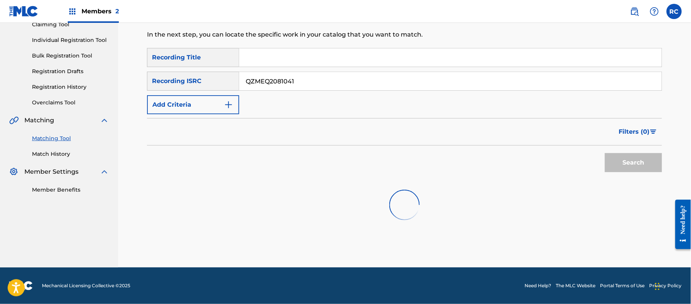
scroll to position [91, 0]
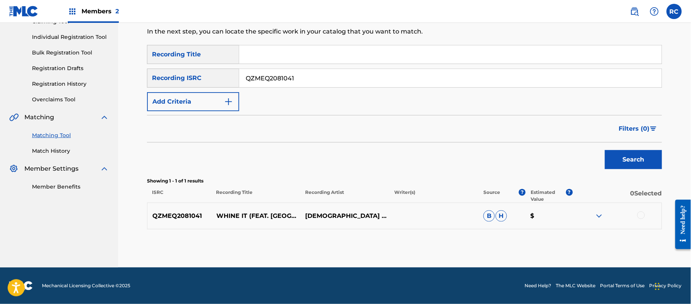
drag, startPoint x: 304, startPoint y: 81, endPoint x: 163, endPoint y: 81, distance: 140.6
click at [163, 81] on div "SearchWithCriteria83ba27b2-940a-457b-8f01-ff8b8d3b37ab Recording ISRC QZMEQ2081…" at bounding box center [404, 78] width 515 height 19
paste input "TCAAU1171850"
click at [623, 159] on button "Search" at bounding box center [633, 159] width 57 height 19
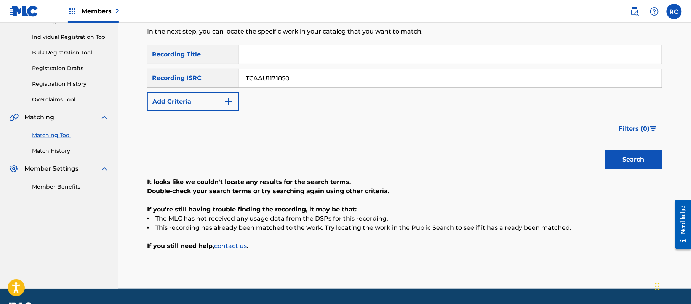
drag, startPoint x: 298, startPoint y: 81, endPoint x: 224, endPoint y: 82, distance: 73.6
click at [224, 82] on div "SearchWithCriteria83ba27b2-940a-457b-8f01-ff8b8d3b37ab Recording ISRC TCAAU1171…" at bounding box center [404, 78] width 515 height 19
paste input "QZEMN1800049"
click at [627, 165] on button "Search" at bounding box center [633, 159] width 57 height 19
drag, startPoint x: 316, startPoint y: 74, endPoint x: 220, endPoint y: 80, distance: 96.2
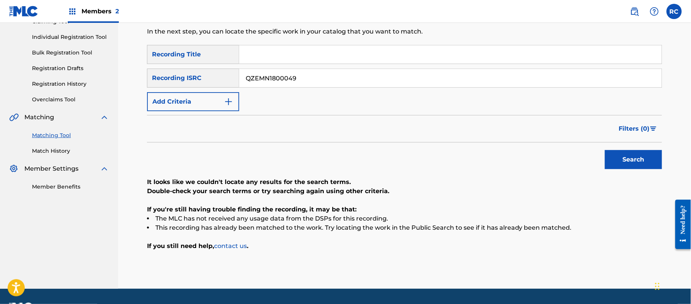
click at [220, 80] on div "SearchWithCriteria83ba27b2-940a-457b-8f01-ff8b8d3b37ab Recording ISRC QZEMN1800…" at bounding box center [404, 78] width 515 height 19
paste input "USHM82059565"
type input "USHM82059565"
click at [614, 159] on button "Search" at bounding box center [633, 159] width 57 height 19
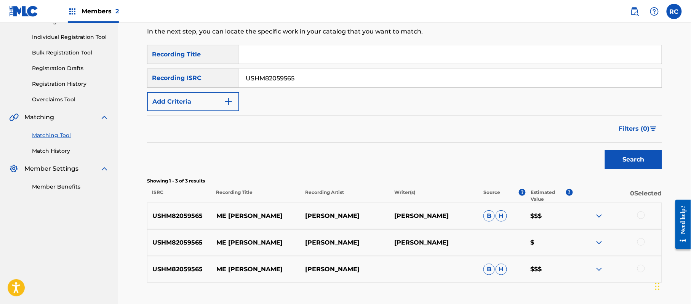
click at [642, 216] on div at bounding box center [642, 216] width 8 height 8
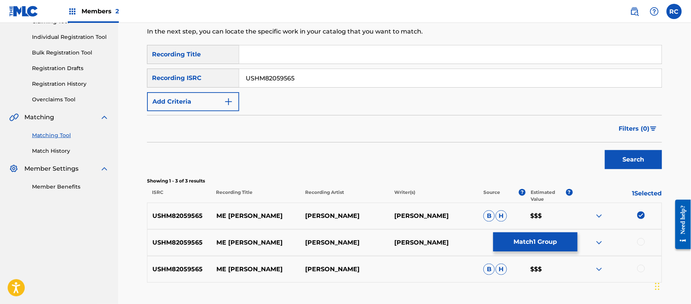
click at [640, 244] on div at bounding box center [642, 242] width 8 height 8
click at [640, 266] on div at bounding box center [642, 269] width 8 height 8
click at [552, 239] on button "Match 3 Groups" at bounding box center [536, 241] width 84 height 19
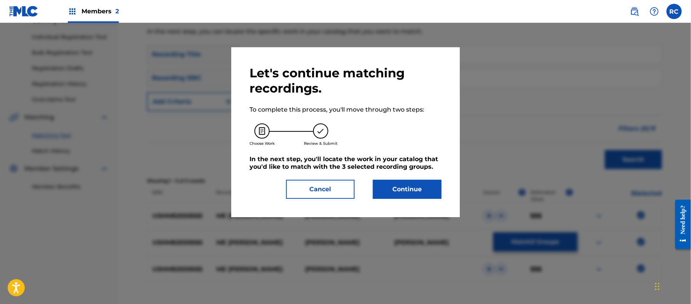
click at [415, 199] on div "Let's continue matching recordings. To complete this process, you'll move throu…" at bounding box center [345, 132] width 229 height 170
click at [426, 197] on button "Continue" at bounding box center [407, 189] width 69 height 19
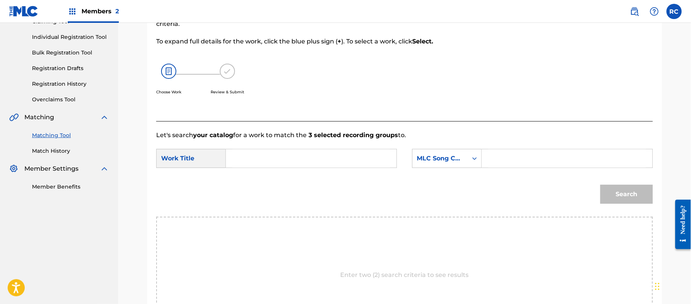
click at [284, 160] on input "Search Form" at bounding box center [311, 158] width 158 height 18
paste input "Me A Librado MG9Q2Q"
click at [300, 159] on input "Me A Librado MG9Q2Q" at bounding box center [311, 158] width 158 height 18
type input "Me A Librado"
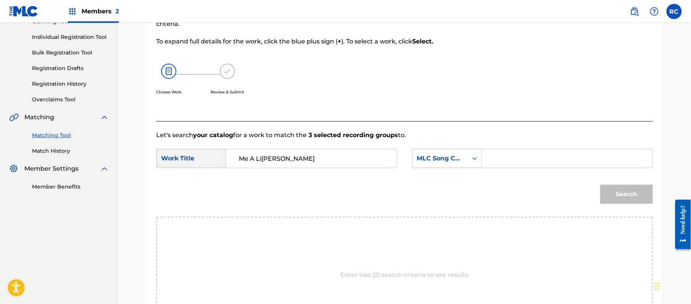
click at [548, 154] on input "Search Form" at bounding box center [568, 158] width 158 height 18
paste input "MG9Q2Q"
type input "MG9Q2Q"
click at [619, 190] on button "Search" at bounding box center [627, 194] width 53 height 19
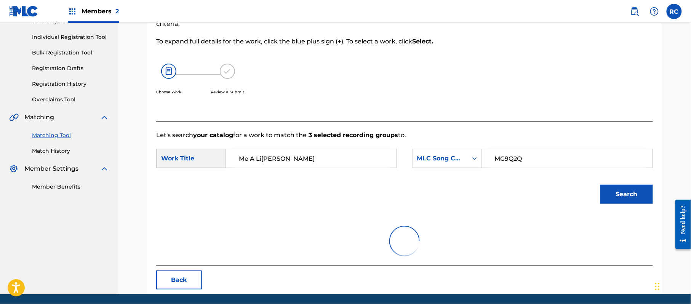
scroll to position [85, 0]
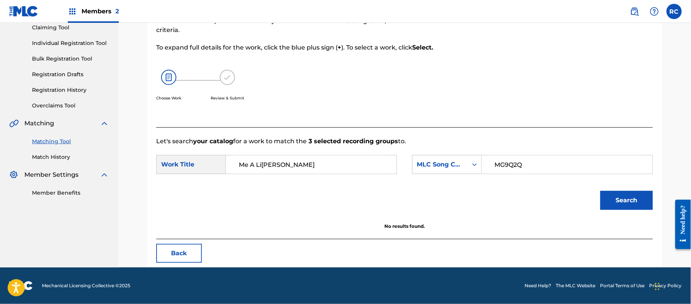
drag, startPoint x: 288, startPoint y: 164, endPoint x: 226, endPoint y: 165, distance: 62.1
click at [226, 165] on div "Me A Librado" at bounding box center [311, 164] width 171 height 19
click at [52, 155] on link "Match History" at bounding box center [70, 157] width 77 height 8
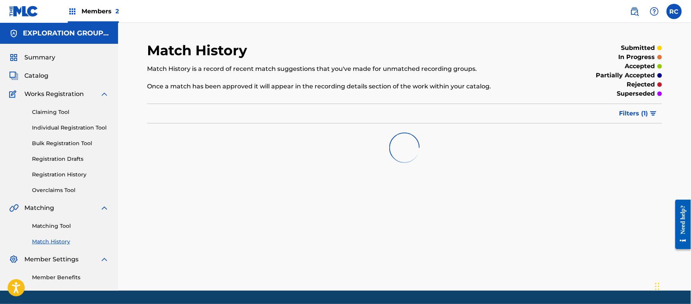
click at [52, 226] on link "Matching Tool" at bounding box center [70, 226] width 77 height 8
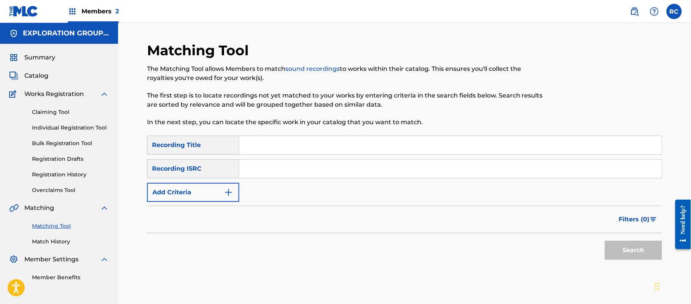
click at [262, 169] on input "Search Form" at bounding box center [450, 169] width 423 height 18
paste input "US3DF2107673"
type input "US3DF2107673"
click at [623, 245] on button "Search" at bounding box center [633, 250] width 57 height 19
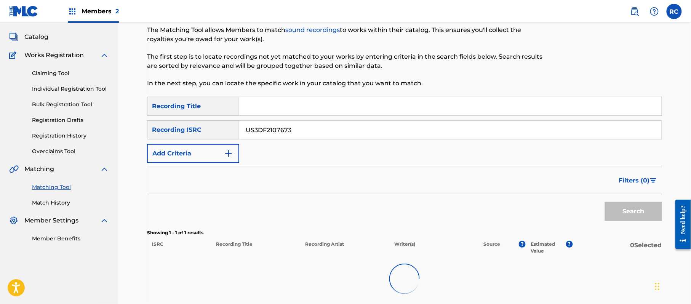
scroll to position [91, 0]
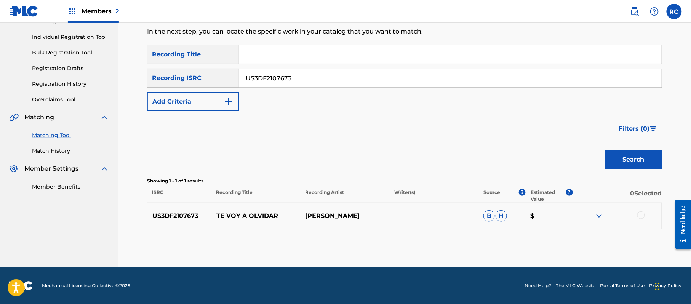
click at [641, 214] on div at bounding box center [642, 216] width 8 height 8
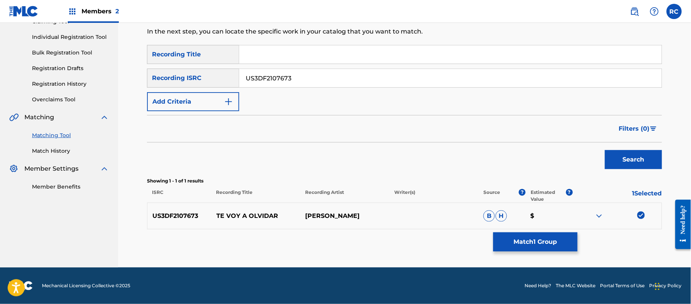
click at [548, 239] on button "Match 1 Group" at bounding box center [536, 241] width 84 height 19
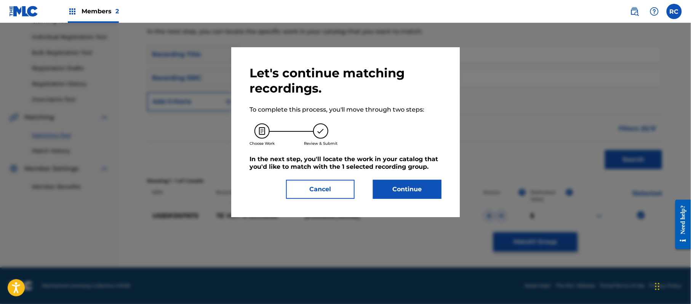
click at [395, 197] on button "Continue" at bounding box center [407, 189] width 69 height 19
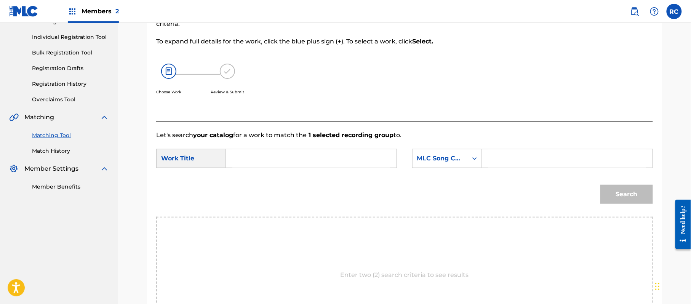
click at [267, 163] on input "Search Form" at bounding box center [311, 158] width 158 height 18
paste input "Te Voy A Olvidar TE1WIR"
click at [291, 157] on input "Te Voy A Olvidar TE1WIR" at bounding box center [311, 158] width 158 height 18
type input "Te Voy A Olvidar"
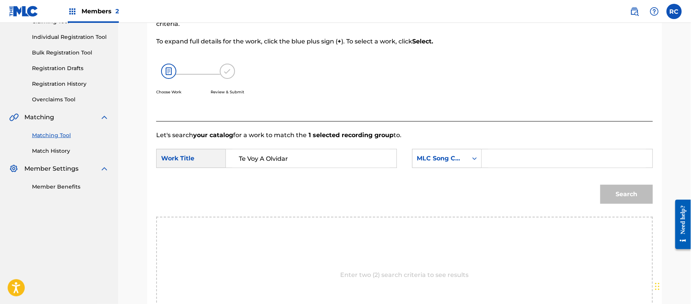
drag, startPoint x: 547, startPoint y: 162, endPoint x: 553, endPoint y: 162, distance: 6.9
click at [547, 162] on input "Search Form" at bounding box center [568, 158] width 158 height 18
paste input "TE1WIR"
type input "TE1WIR"
click at [618, 189] on button "Search" at bounding box center [627, 194] width 53 height 19
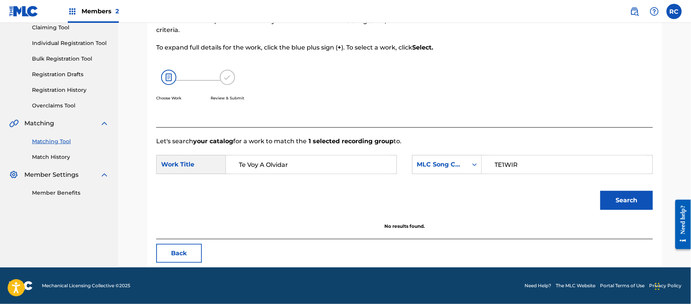
scroll to position [85, 0]
drag, startPoint x: 295, startPoint y: 164, endPoint x: 218, endPoint y: 164, distance: 76.6
click at [218, 164] on div "SearchWithCriteriac2cee685-9df6-4f07-8d70-bf6db8db0378 Work Title Te Voy A Olvi…" at bounding box center [276, 164] width 241 height 19
click at [49, 155] on link "Match History" at bounding box center [70, 157] width 77 height 8
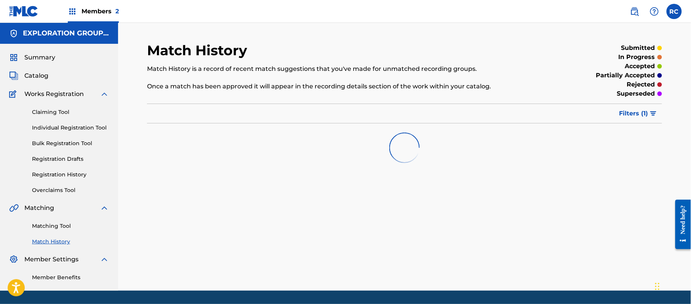
click at [55, 227] on link "Matching Tool" at bounding box center [70, 226] width 77 height 8
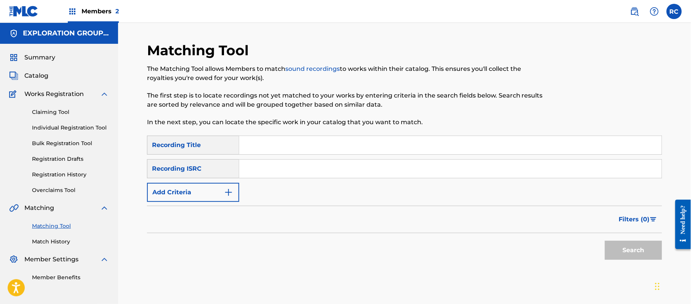
drag, startPoint x: 272, startPoint y: 175, endPoint x: 279, endPoint y: 175, distance: 7.2
click at [272, 175] on input "Search Form" at bounding box center [450, 169] width 423 height 18
paste input "TCAII2405826"
click at [618, 247] on button "Search" at bounding box center [633, 250] width 57 height 19
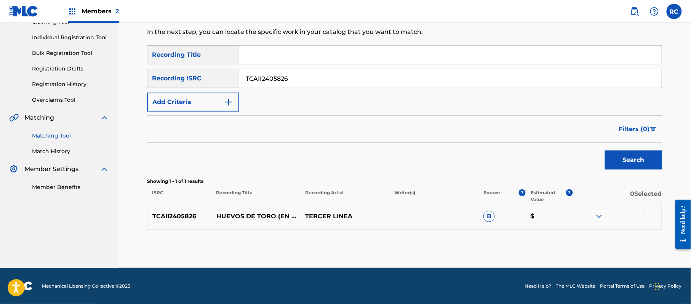
scroll to position [91, 0]
drag, startPoint x: 290, startPoint y: 83, endPoint x: 221, endPoint y: 85, distance: 68.6
click at [221, 85] on div "SearchWithCriteria83ba27b2-940a-457b-8f01-ff8b8d3b37ab Recording ISRC TCAII2405…" at bounding box center [404, 78] width 515 height 19
paste input "QZDQH2390671"
click at [620, 154] on button "Search" at bounding box center [633, 159] width 57 height 19
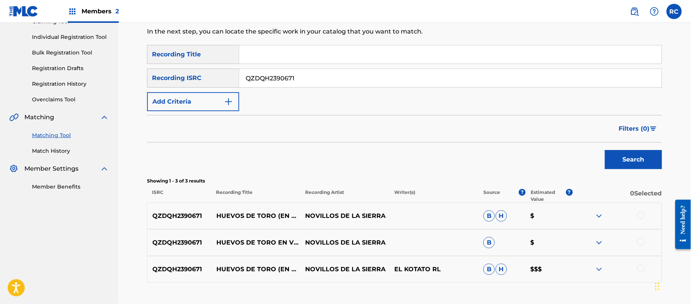
scroll to position [142, 0]
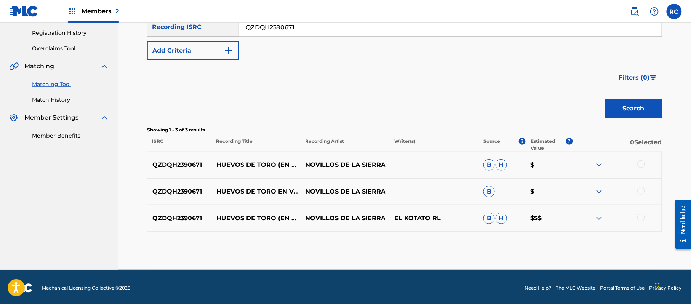
click at [289, 30] on input "QZDQH2390671" at bounding box center [450, 27] width 423 height 18
paste input "TCAII2405826"
type input "TCAII2405826"
click at [619, 106] on button "Search" at bounding box center [633, 108] width 57 height 19
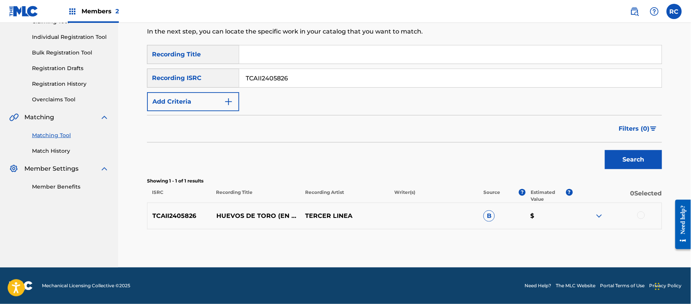
scroll to position [91, 0]
click at [640, 215] on div at bounding box center [642, 216] width 8 height 8
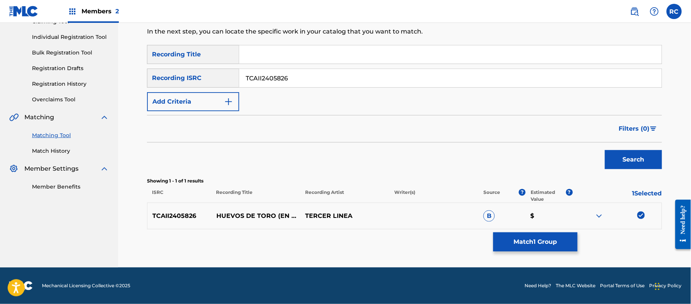
click at [534, 241] on button "Match 1 Group" at bounding box center [536, 241] width 84 height 19
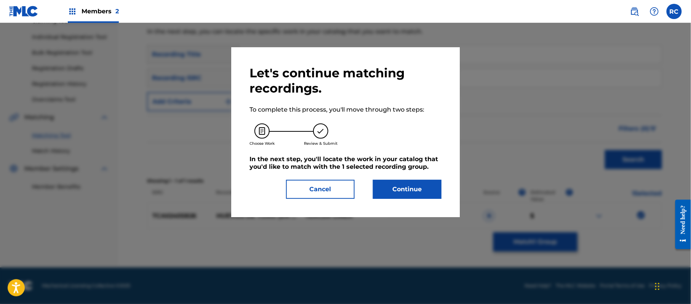
click at [418, 191] on button "Continue" at bounding box center [407, 189] width 69 height 19
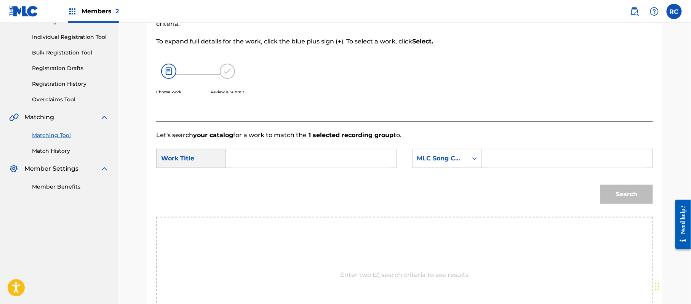
click at [281, 165] on input "Search Form" at bounding box center [311, 158] width 158 height 18
paste input "Huevos De Toro EB2UCP"
click at [313, 156] on input "Huevos De Toro EB2UCP" at bounding box center [311, 158] width 158 height 18
type input "Huevos De Toro"
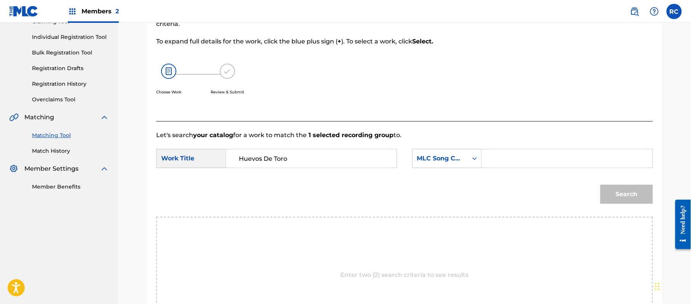
click at [546, 167] on input "Search Form" at bounding box center [568, 158] width 158 height 18
paste input "EB2UCP"
type input "EB2UCP"
click at [632, 191] on button "Search" at bounding box center [627, 194] width 53 height 19
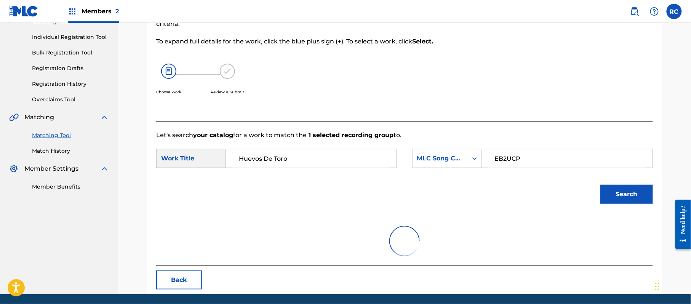
scroll to position [85, 0]
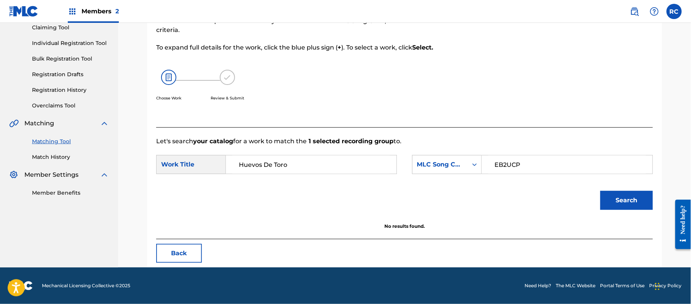
drag, startPoint x: 308, startPoint y: 164, endPoint x: 213, endPoint y: 165, distance: 95.7
click at [213, 165] on div "SearchWithCriteriac2cee685-9df6-4f07-8d70-bf6db8db0378 Work Title Huevos De Toro" at bounding box center [276, 164] width 241 height 19
click at [54, 158] on link "Match History" at bounding box center [70, 157] width 77 height 8
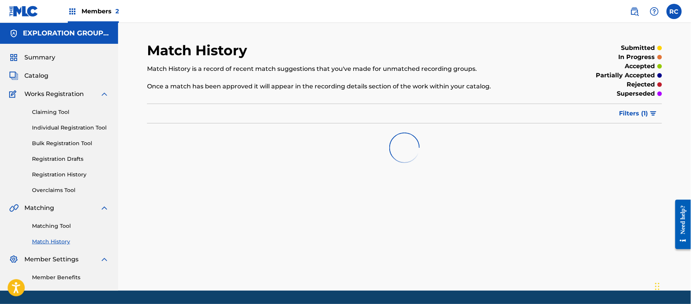
click at [58, 225] on link "Matching Tool" at bounding box center [70, 226] width 77 height 8
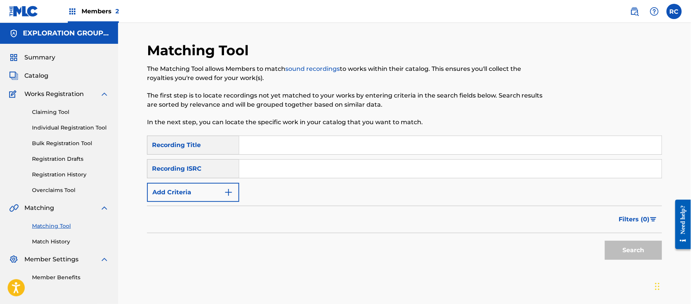
click at [279, 170] on input "Search Form" at bounding box center [450, 169] width 423 height 18
paste input "USCGH1564373"
type input "USCGH1564373"
click at [627, 255] on button "Search" at bounding box center [633, 250] width 57 height 19
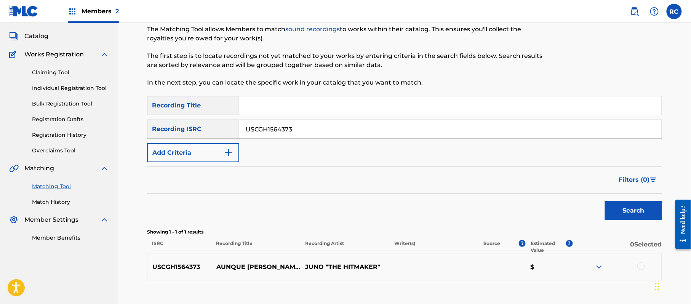
scroll to position [91, 0]
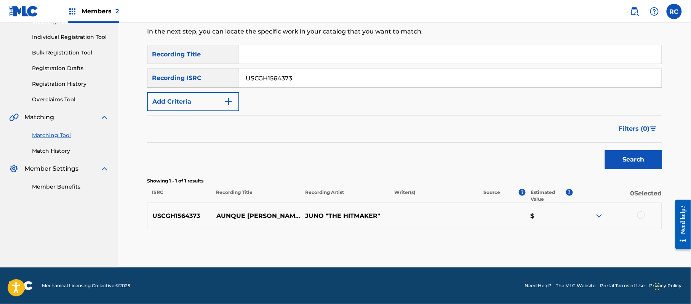
click at [642, 218] on div at bounding box center [642, 216] width 8 height 8
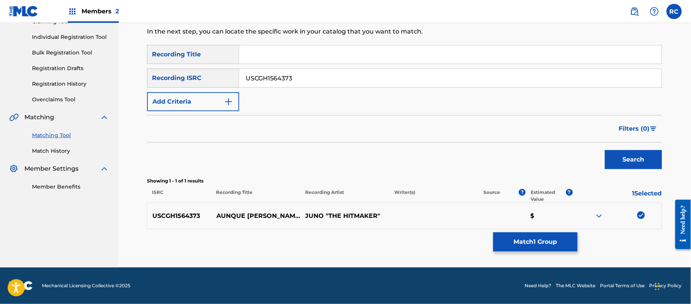
click at [518, 239] on button "Match 1 Group" at bounding box center [536, 241] width 84 height 19
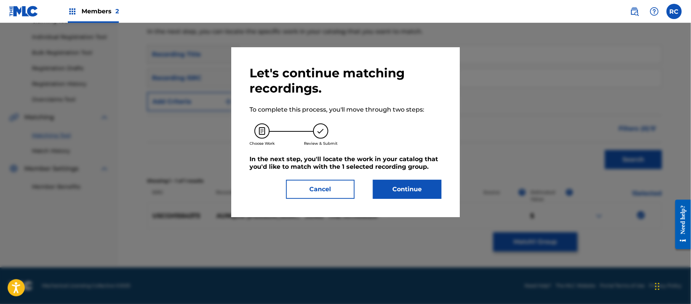
click at [394, 190] on button "Continue" at bounding box center [407, 189] width 69 height 19
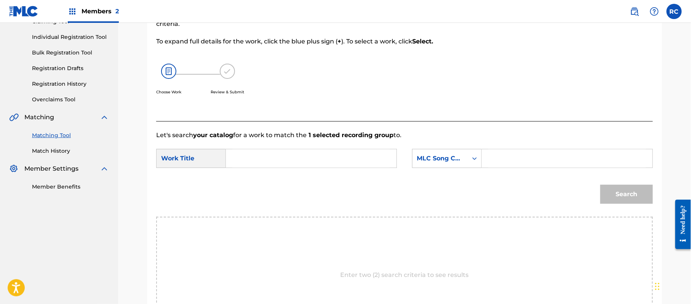
click at [264, 154] on input "Search Form" at bounding box center [311, 158] width 158 height 18
paste input "Aunque Estes Con El A8894P"
click at [313, 163] on input "Aunque Estes Con El A8894P" at bounding box center [311, 158] width 158 height 18
type input "Aunque Estes Con El"
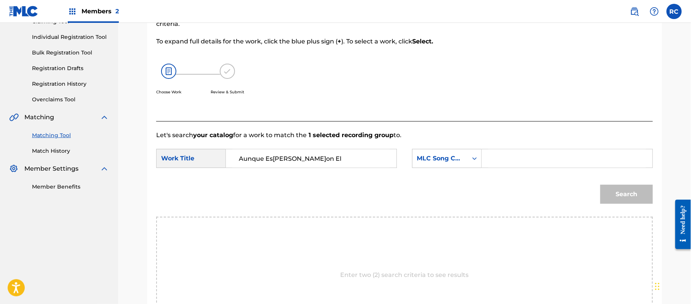
click at [506, 161] on input "Search Form" at bounding box center [568, 158] width 158 height 18
paste input "A8894P"
type input "A8894P"
click at [627, 189] on button "Search" at bounding box center [627, 194] width 53 height 19
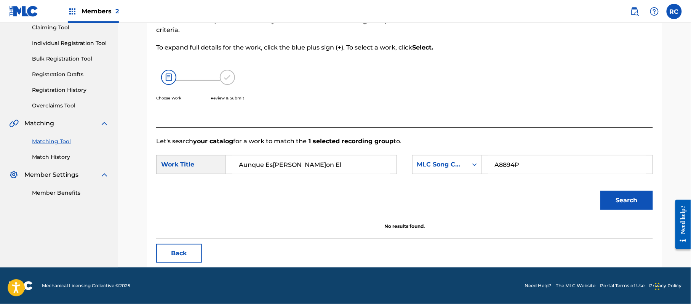
scroll to position [85, 0]
click at [46, 158] on link "Match History" at bounding box center [70, 157] width 77 height 8
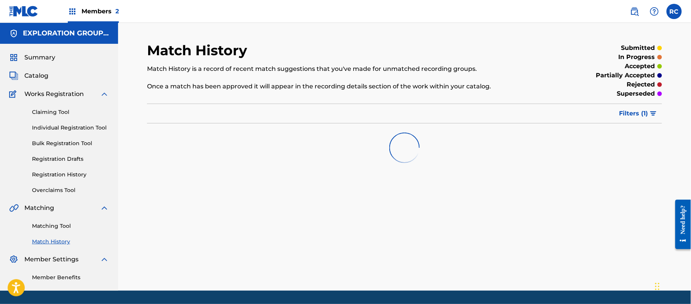
click at [56, 226] on link "Matching Tool" at bounding box center [70, 226] width 77 height 8
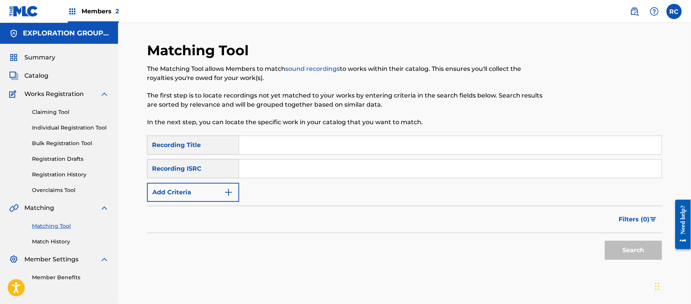
click at [277, 151] on input "Search Form" at bounding box center [450, 145] width 423 height 18
paste input "Over My Head Michael Jay|Tori Green|Johnny Mosegaard Pedersen"
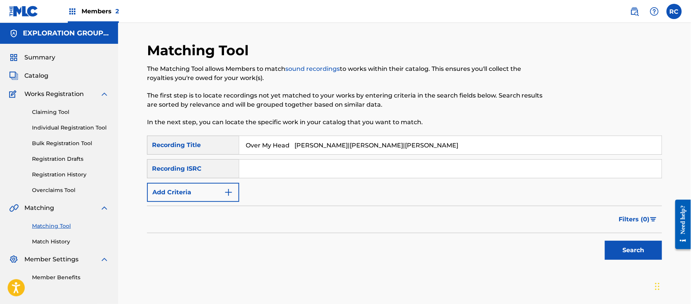
drag, startPoint x: 299, startPoint y: 147, endPoint x: 494, endPoint y: 147, distance: 195.1
click at [494, 147] on input "Over My Head Michael Jay|Tori Green|Johnny Mosegaard Pedersen" at bounding box center [450, 145] width 423 height 18
type input "Over My Head"
click at [207, 189] on button "Add Criteria" at bounding box center [193, 192] width 92 height 19
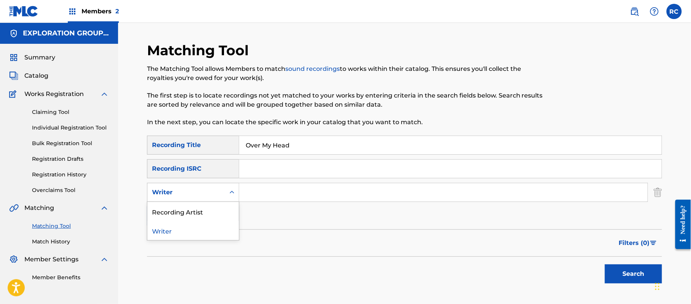
click at [203, 198] on div "Writer" at bounding box center [187, 192] width 78 height 14
click at [200, 214] on div "Recording Artist" at bounding box center [193, 211] width 91 height 19
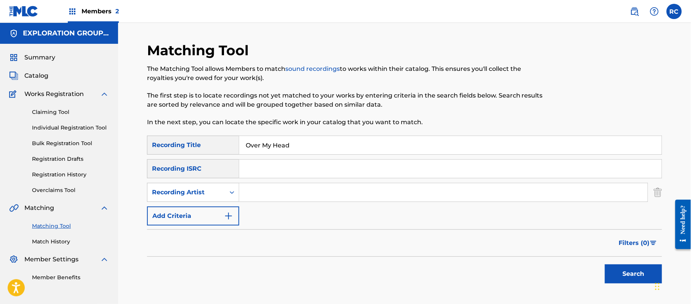
click at [274, 185] on input "Search Form" at bounding box center [443, 192] width 409 height 18
paste input "Michael Jay|Tori Green|Johnny Mosegaard Pedersen"
drag, startPoint x: 287, startPoint y: 195, endPoint x: 418, endPoint y: 196, distance: 131.5
click at [418, 196] on input "Michael Jay|Tori Green|Johnny Mosegaard Pedersen" at bounding box center [443, 192] width 409 height 18
type input "Michael Jay"
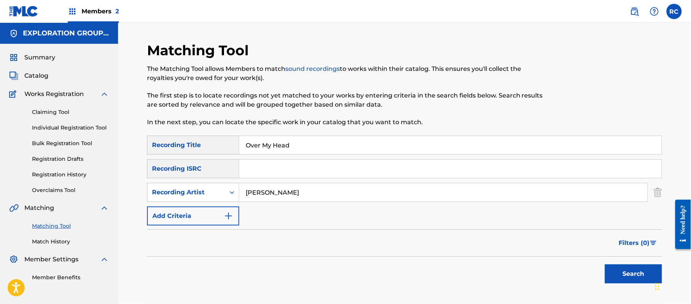
click at [625, 273] on button "Search" at bounding box center [633, 274] width 57 height 19
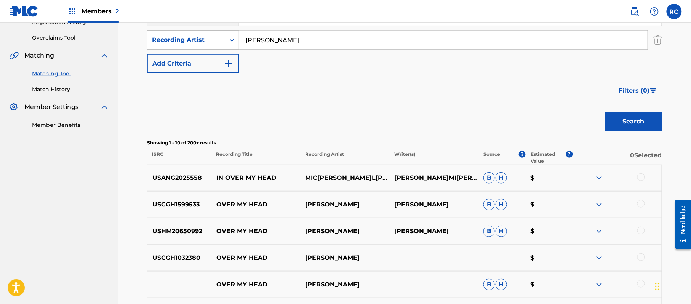
scroll to position [101, 0]
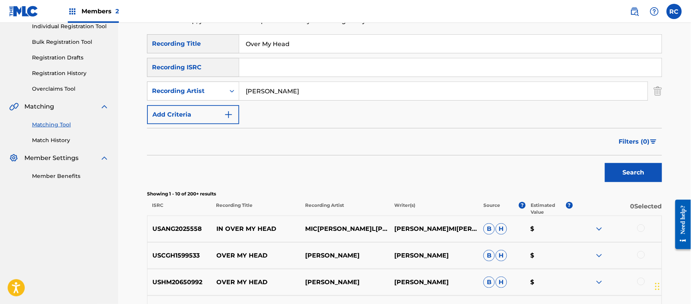
drag, startPoint x: 299, startPoint y: 49, endPoint x: 227, endPoint y: 55, distance: 72.3
click at [201, 52] on div "SearchWithCriteria8841baf3-06e9-4978-b4f7-e97a4b300e5c Recording Title Over My …" at bounding box center [404, 43] width 515 height 19
paste input "Kiss Me Goodbye"
type input "Kiss Me Goodbye"
click at [646, 174] on button "Search" at bounding box center [633, 172] width 57 height 19
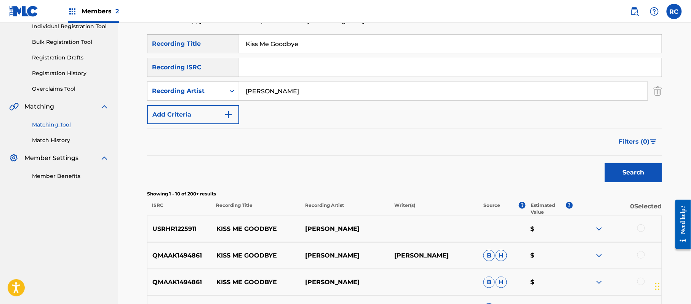
drag, startPoint x: 302, startPoint y: 46, endPoint x: 226, endPoint y: 59, distance: 76.7
click at [226, 59] on div "SearchWithCriteria8841baf3-06e9-4978-b4f7-e97a4b300e5c Recording Title Kiss Me …" at bounding box center [404, 79] width 515 height 90
drag, startPoint x: 226, startPoint y: 96, endPoint x: 220, endPoint y: 96, distance: 5.7
click at [220, 96] on div "SearchWithCriteria97ca1daa-e373-45c4-a6df-b19cd39c0c37 Recording Artist" at bounding box center [404, 91] width 515 height 19
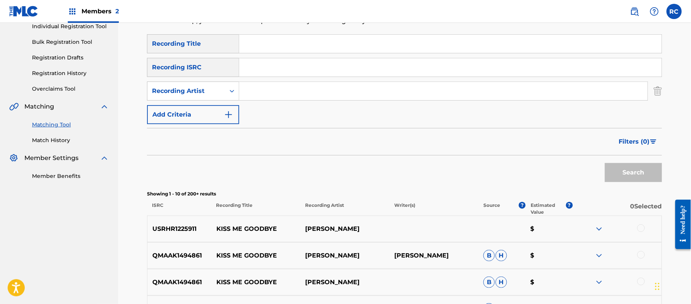
click at [255, 71] on input "Search Form" at bounding box center [450, 67] width 423 height 18
paste input "CZC630530804"
type input "CZC630530804"
click at [630, 175] on button "Search" at bounding box center [633, 172] width 57 height 19
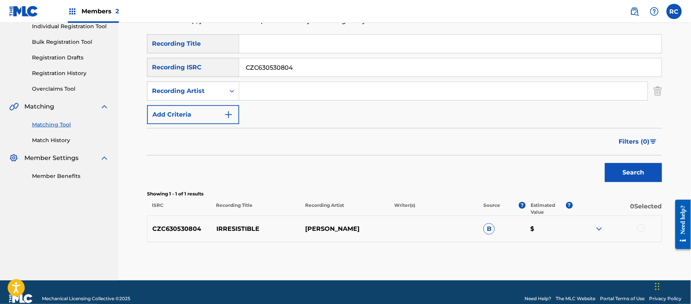
click at [642, 229] on div at bounding box center [642, 228] width 8 height 8
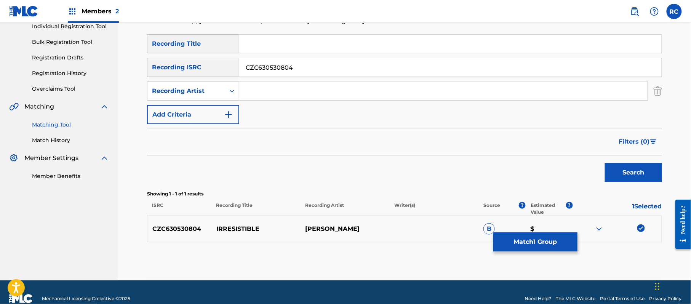
click at [528, 242] on button "Match 1 Group" at bounding box center [536, 241] width 84 height 19
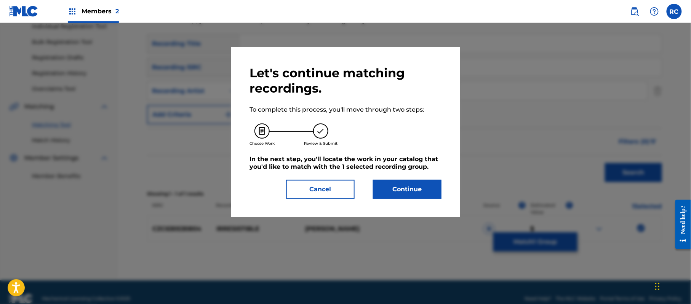
click at [406, 189] on button "Continue" at bounding box center [407, 189] width 69 height 19
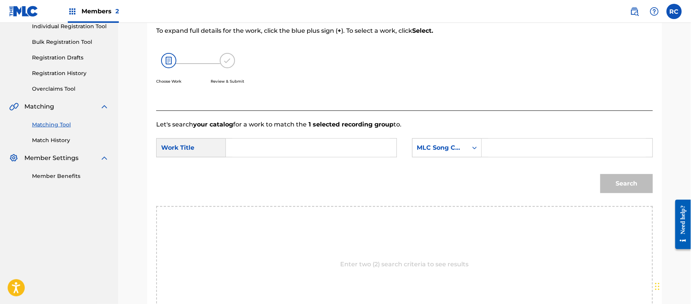
click at [263, 148] on input "Search Form" at bounding box center [311, 148] width 158 height 18
paste input "Irresistible Z56008"
click at [287, 152] on input "Irresistible Z56008" at bounding box center [311, 148] width 158 height 18
type input "Irresistible"
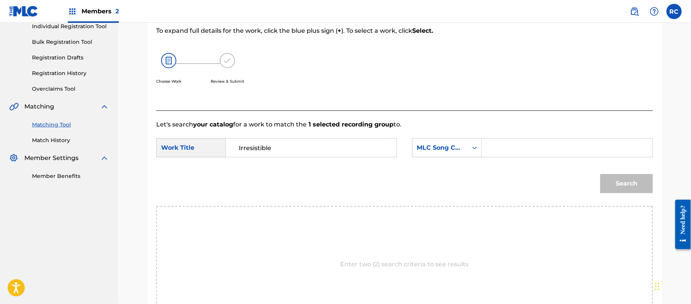
click at [531, 156] on input "Search Form" at bounding box center [568, 148] width 158 height 18
paste input "Z56008"
type input "Z56008"
click at [607, 179] on button "Search" at bounding box center [627, 183] width 53 height 19
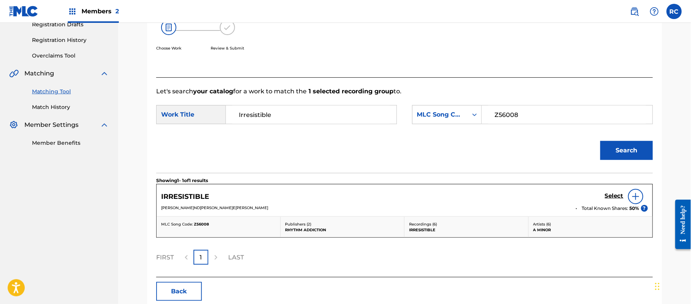
scroll to position [152, 0]
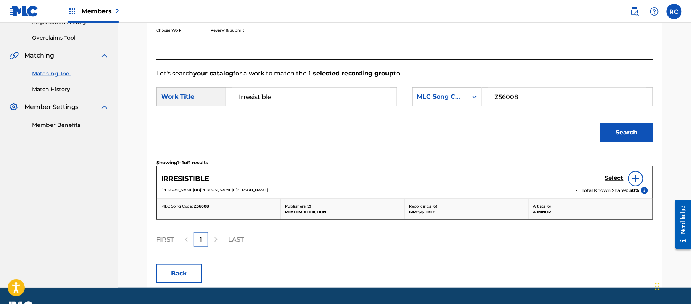
click at [605, 178] on h5 "Select" at bounding box center [614, 178] width 19 height 7
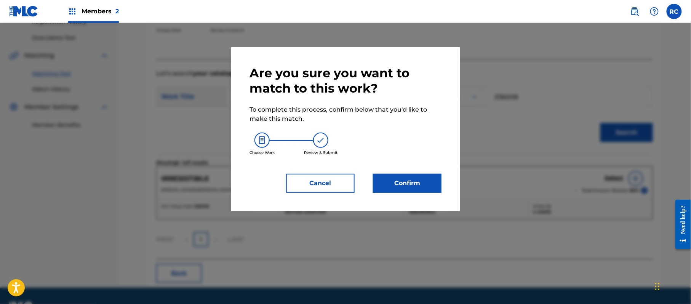
click at [438, 183] on button "Confirm" at bounding box center [407, 183] width 69 height 19
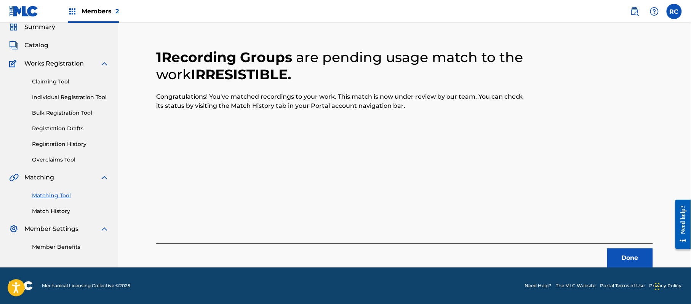
scroll to position [30, 0]
click at [633, 252] on button "Done" at bounding box center [631, 258] width 46 height 19
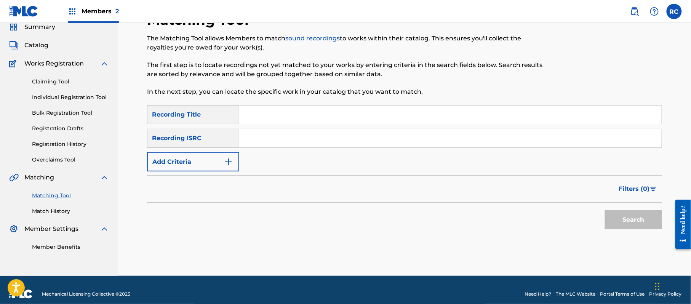
click at [260, 121] on input "Search Form" at bounding box center [450, 115] width 423 height 18
paste input "Invisible Petalstones"
click at [290, 121] on input "Invisible Petalstones" at bounding box center [450, 115] width 423 height 18
type input "Invisible"
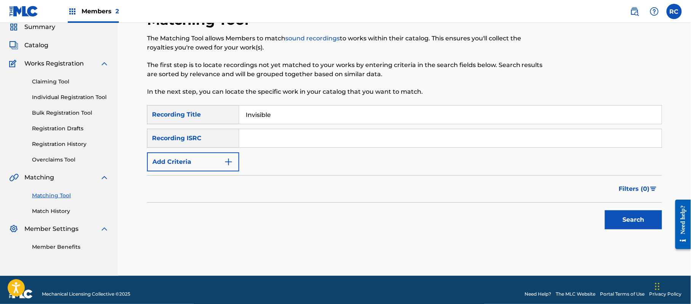
click at [205, 161] on button "Add Criteria" at bounding box center [193, 161] width 92 height 19
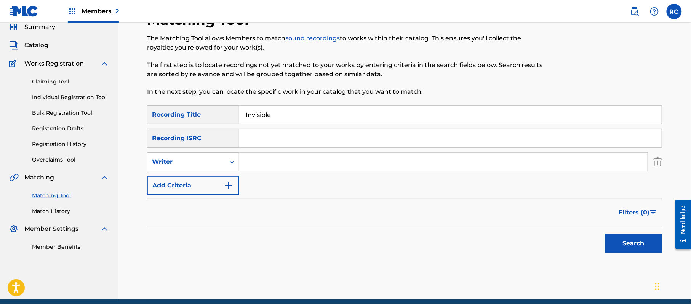
click at [205, 162] on div "Writer" at bounding box center [186, 161] width 69 height 9
click at [199, 184] on div "Recording Artist" at bounding box center [193, 181] width 91 height 19
click at [261, 164] on input "Search Form" at bounding box center [443, 162] width 409 height 18
paste input "Petalstones"
type input "Petalstones"
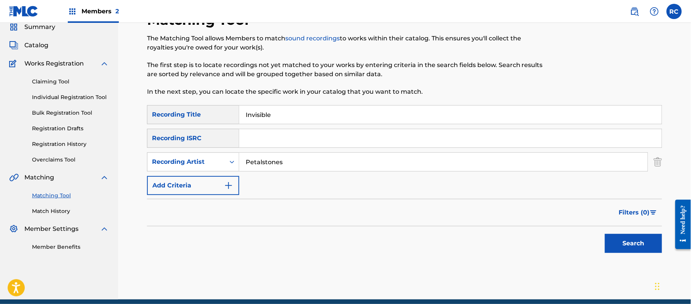
click at [622, 245] on button "Search" at bounding box center [633, 243] width 57 height 19
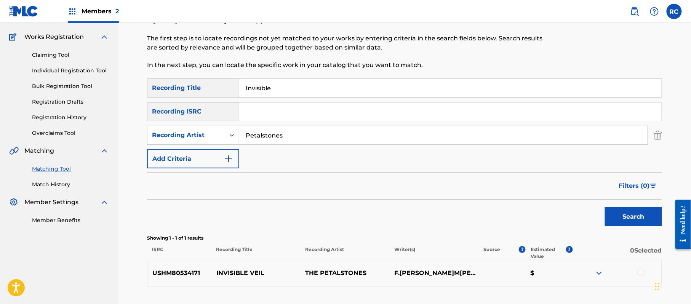
scroll to position [81, 0]
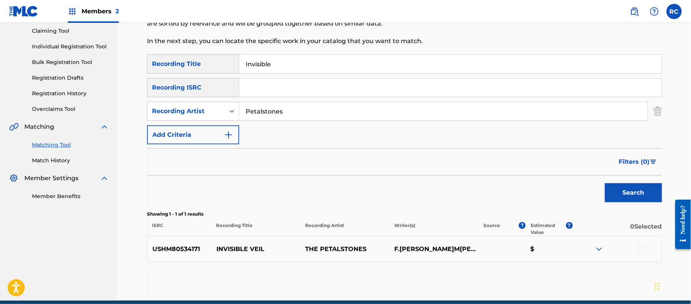
click at [640, 249] on div at bounding box center [642, 249] width 8 height 8
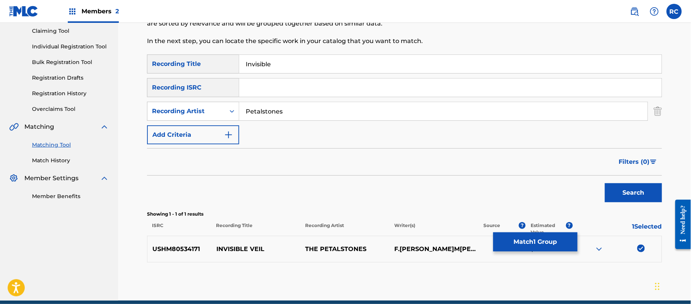
click at [524, 246] on button "Match 1 Group" at bounding box center [536, 241] width 84 height 19
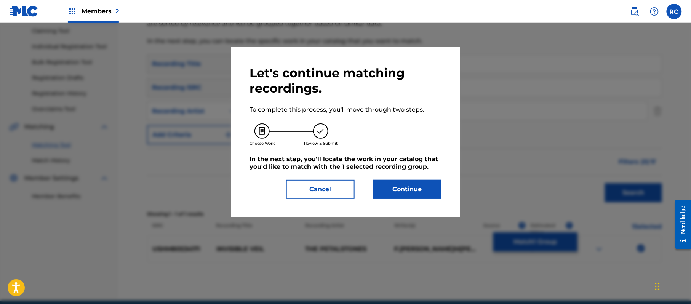
click at [390, 188] on button "Continue" at bounding box center [407, 189] width 69 height 19
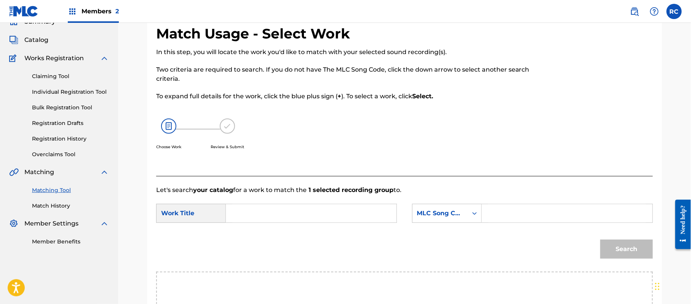
scroll to position [0, 0]
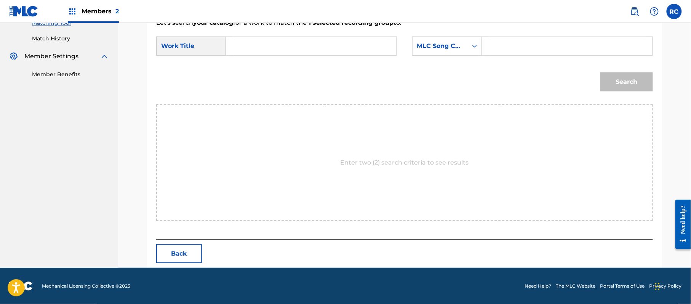
click at [183, 260] on button "Back" at bounding box center [179, 253] width 46 height 19
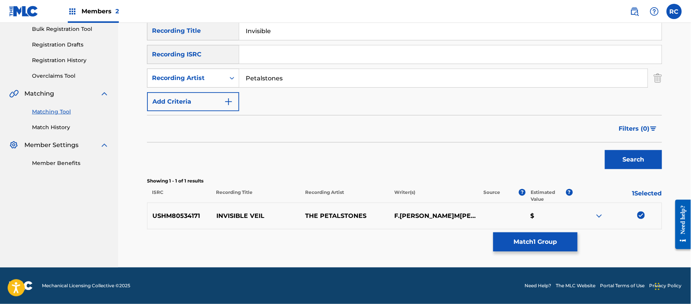
scroll to position [114, 0]
click at [183, 216] on p "USHM80534171" at bounding box center [180, 216] width 64 height 9
copy p "USHM80534171"
drag, startPoint x: 281, startPoint y: 31, endPoint x: 206, endPoint y: 38, distance: 74.6
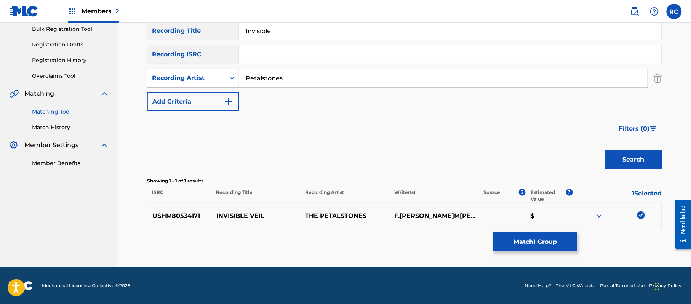
click at [206, 38] on div "SearchWithCriteria8841baf3-06e9-4978-b4f7-e97a4b300e5c Recording Title Invisible" at bounding box center [404, 30] width 515 height 19
drag, startPoint x: 256, startPoint y: 81, endPoint x: 218, endPoint y: 81, distance: 37.7
click at [218, 81] on div "SearchWithCriteria7184bee0-da90-4404-857c-5cdd557b9b69 Recording Artist Petalst…" at bounding box center [404, 78] width 515 height 19
drag, startPoint x: 243, startPoint y: 51, endPoint x: 247, endPoint y: 52, distance: 4.0
click at [243, 51] on input "Search Form" at bounding box center [450, 54] width 423 height 18
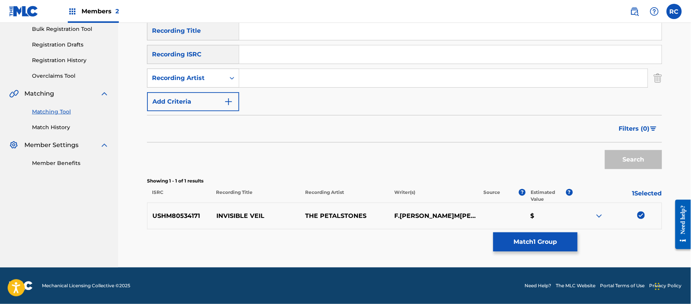
paste input "USHM80534171"
type input "USHM80534171"
click at [615, 154] on button "Search" at bounding box center [633, 159] width 57 height 19
click at [546, 240] on button "Match 1 Group" at bounding box center [536, 241] width 84 height 19
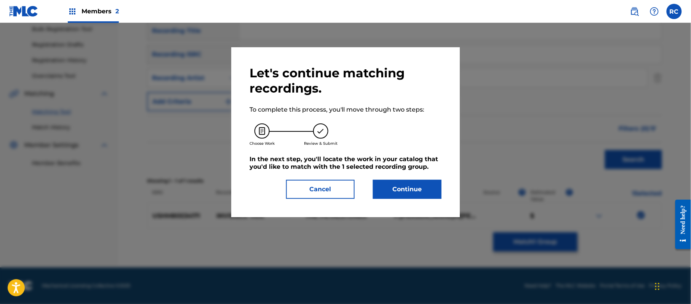
click at [426, 191] on button "Continue" at bounding box center [407, 189] width 69 height 19
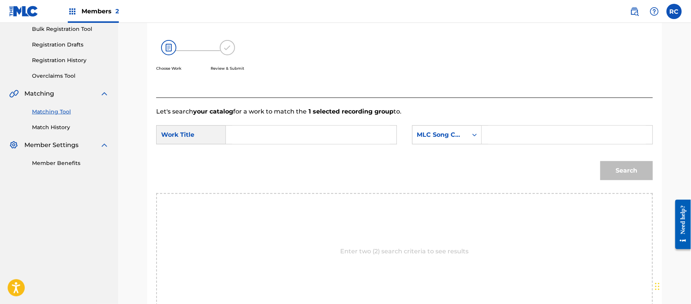
click at [284, 140] on input "Search Form" at bounding box center [311, 135] width 158 height 18
paste input "Invisible ID02LS"
click at [285, 137] on input "Invisible ID02LS" at bounding box center [311, 135] width 158 height 18
type input "Invisible"
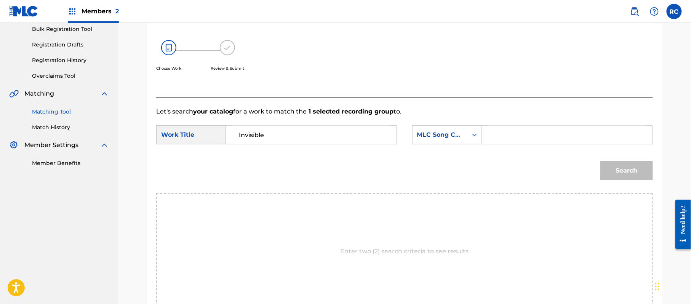
click at [512, 138] on input "Search Form" at bounding box center [568, 135] width 158 height 18
paste input "ID02LS"
type input "ID02LS"
click at [623, 170] on button "Search" at bounding box center [627, 170] width 53 height 19
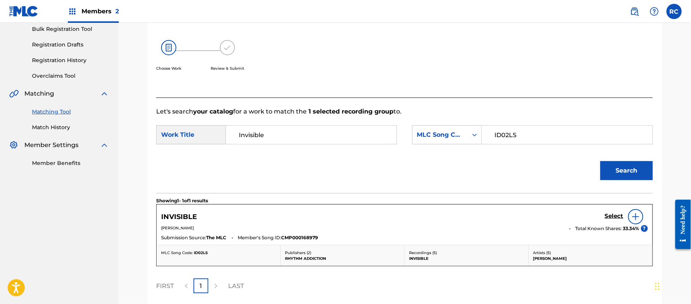
click at [611, 219] on h5 "Select" at bounding box center [614, 216] width 19 height 7
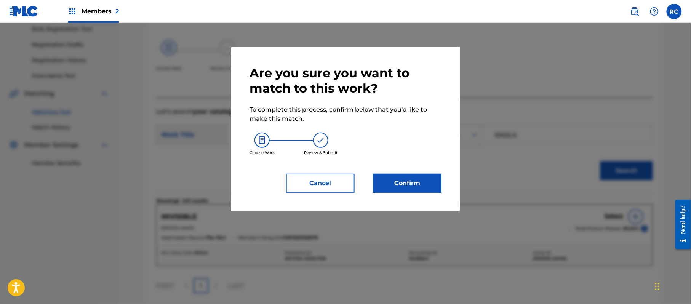
click at [409, 187] on button "Confirm" at bounding box center [407, 183] width 69 height 19
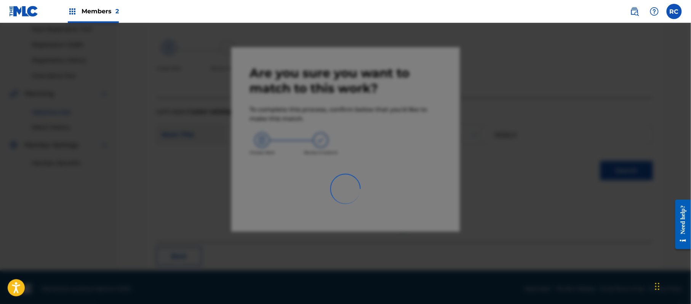
scroll to position [30, 0]
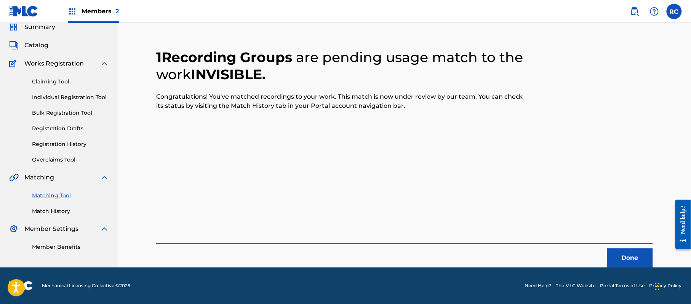
click at [627, 257] on button "Done" at bounding box center [631, 258] width 46 height 19
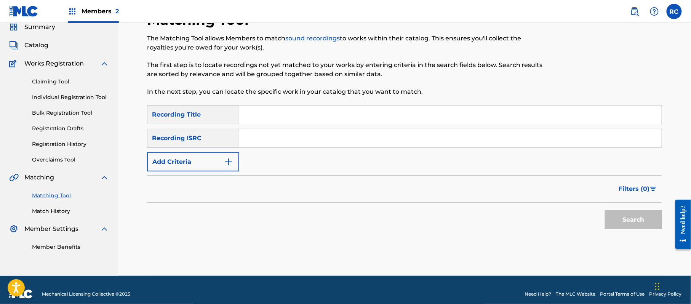
click at [276, 121] on input "Search Form" at bounding box center [450, 115] width 423 height 18
paste input "In My Universe Kateřina Nováková"
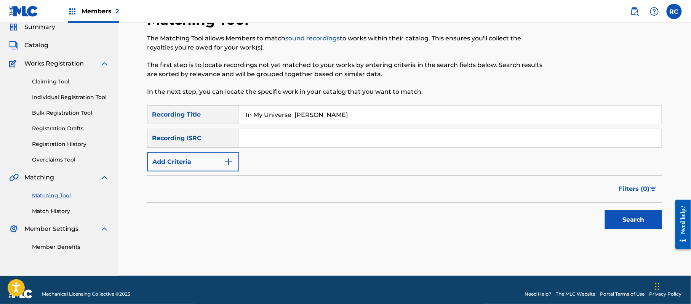
drag, startPoint x: 298, startPoint y: 116, endPoint x: 393, endPoint y: 122, distance: 94.7
click at [393, 122] on input "In My Universe Kateřina Nováková" at bounding box center [450, 115] width 423 height 18
type input "In My Universe"
click at [204, 160] on button "Add Criteria" at bounding box center [193, 161] width 92 height 19
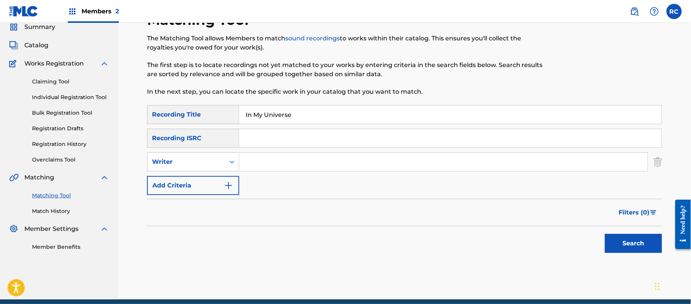
click at [197, 169] on div "Writer" at bounding box center [193, 161] width 92 height 19
click at [197, 184] on div "Recording Artist" at bounding box center [193, 181] width 91 height 19
click at [274, 170] on input "Search Form" at bounding box center [443, 162] width 409 height 18
paste input "Kateřina Nováková"
type input "Kateřina Nováková"
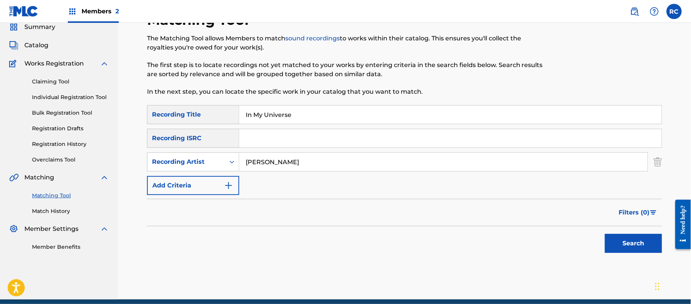
click at [615, 239] on button "Search" at bounding box center [633, 243] width 57 height 19
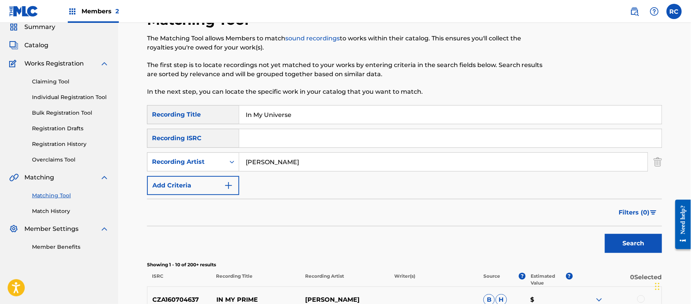
drag, startPoint x: 306, startPoint y: 124, endPoint x: 226, endPoint y: 124, distance: 80.0
click at [226, 124] on div "SearchWithCriteria8841baf3-06e9-4978-b4f7-e97a4b300e5c Recording Title In My Un…" at bounding box center [404, 114] width 515 height 19
click at [261, 118] on input "In My Universe" at bounding box center [450, 115] width 423 height 18
paste input "’ll Wait For You Uyapo"
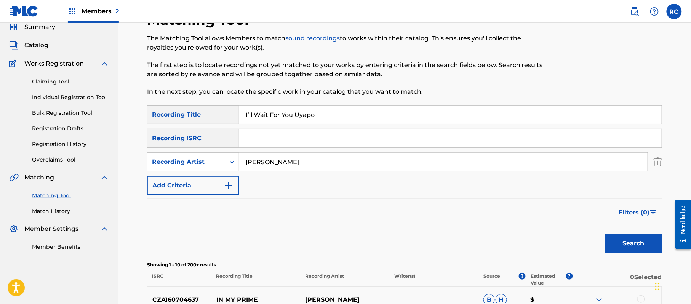
click at [261, 118] on input "I’ll Wait For You Uyapo" at bounding box center [450, 115] width 423 height 18
click at [304, 118] on input "I’ll Wait For You Uyapo" at bounding box center [450, 115] width 423 height 18
type input "I’ll Wait For You"
paste input "Uyapo"
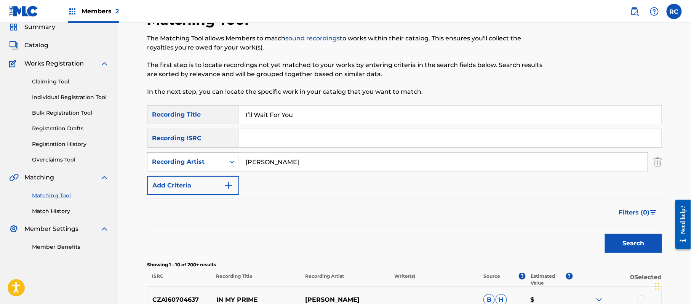
drag, startPoint x: 319, startPoint y: 162, endPoint x: 210, endPoint y: 162, distance: 109.4
click at [210, 162] on div "SearchWithCriteria553dd501-10e9-4056-b40e-b8c9ed35c1bf Recording Artist Kateřin…" at bounding box center [404, 161] width 515 height 19
type input "Uyapo"
click at [650, 250] on button "Search" at bounding box center [633, 243] width 57 height 19
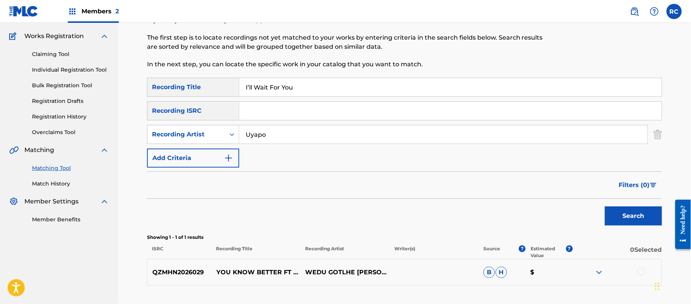
scroll to position [81, 0]
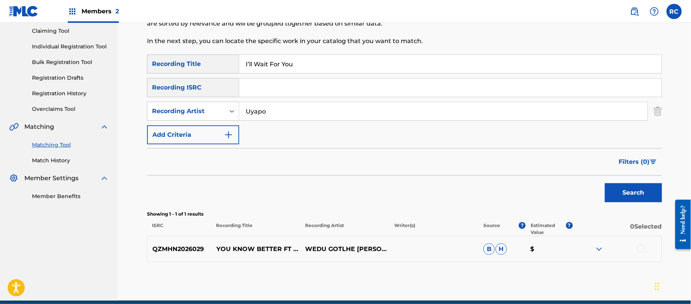
drag, startPoint x: 296, startPoint y: 68, endPoint x: 165, endPoint y: 68, distance: 130.7
click at [154, 68] on div "SearchWithCriteria8841baf3-06e9-4978-b4f7-e97a4b300e5c Recording Title I’ll Wai…" at bounding box center [404, 64] width 515 height 19
paste input "Be Waiting Jay-Dee James & Simon Simson"
drag, startPoint x: 298, startPoint y: 62, endPoint x: 415, endPoint y: 63, distance: 117.4
click at [415, 63] on input "I’ll Be Waiting Jay-Dee James & Simon Simson" at bounding box center [450, 64] width 423 height 18
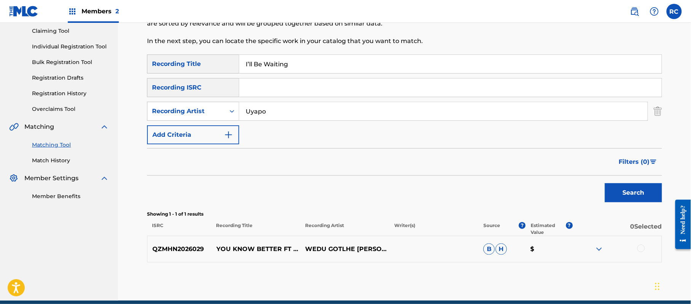
type input "I’ll Be Waiting"
drag, startPoint x: 271, startPoint y: 107, endPoint x: 221, endPoint y: 116, distance: 51.0
click at [221, 116] on div "SearchWithCriteria553dd501-10e9-4056-b40e-b8c9ed35c1bf Recording Artist Uyapo" at bounding box center [404, 111] width 515 height 19
paste input "Jay-Dee James & Simon Simson"
drag, startPoint x: 292, startPoint y: 113, endPoint x: 366, endPoint y: 113, distance: 74.7
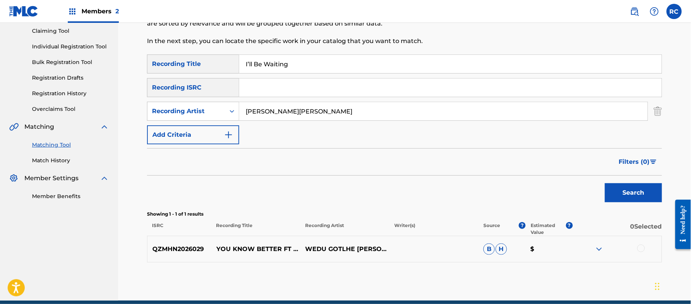
click at [366, 113] on input "Jay-Dee James & Simon Simson" at bounding box center [443, 111] width 409 height 18
click at [633, 188] on button "Search" at bounding box center [633, 192] width 57 height 19
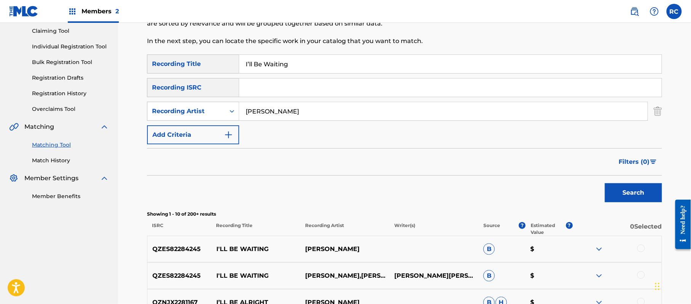
drag, startPoint x: 231, startPoint y: 122, endPoint x: 220, endPoint y: 124, distance: 11.7
click at [220, 124] on div "SearchWithCriteria8841baf3-06e9-4978-b4f7-e97a4b300e5c Recording Title I’ll Be …" at bounding box center [404, 100] width 515 height 90
paste input "& Simon Simson"
type input "& Simon Simson"
click at [172, 249] on p "QZES82284245" at bounding box center [180, 249] width 64 height 9
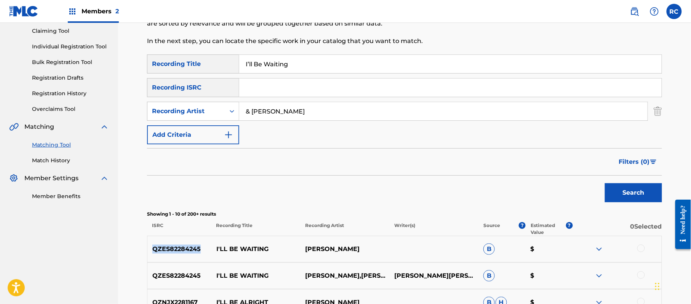
click at [172, 249] on p "QZES82284245" at bounding box center [180, 249] width 64 height 9
copy p "QZES82284245"
click at [258, 92] on input "Search Form" at bounding box center [450, 88] width 423 height 18
paste input "QZES82284245"
type input "QZES82284245"
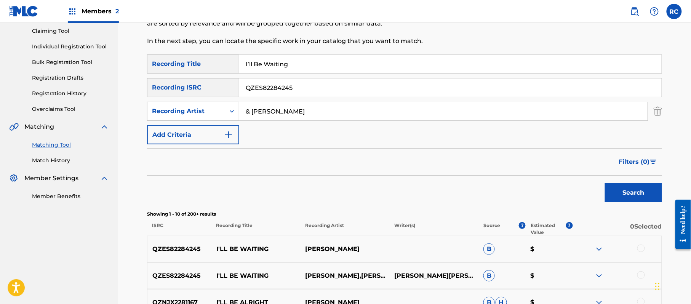
click at [268, 113] on input "& Simon Simson" at bounding box center [443, 111] width 409 height 18
drag, startPoint x: 291, startPoint y: 64, endPoint x: 207, endPoint y: 75, distance: 85.3
click at [207, 75] on div "SearchWithCriteria8841baf3-06e9-4978-b4f7-e97a4b300e5c Recording Title SearchWi…" at bounding box center [404, 100] width 515 height 90
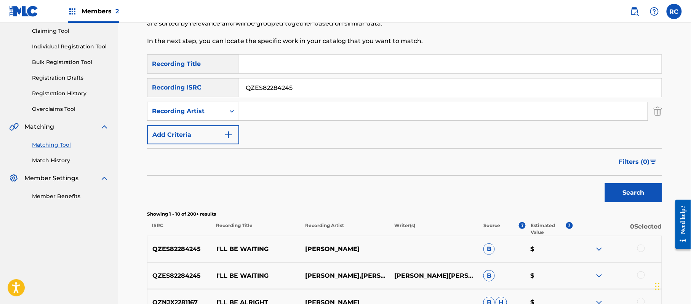
click at [625, 184] on button "Search" at bounding box center [633, 192] width 57 height 19
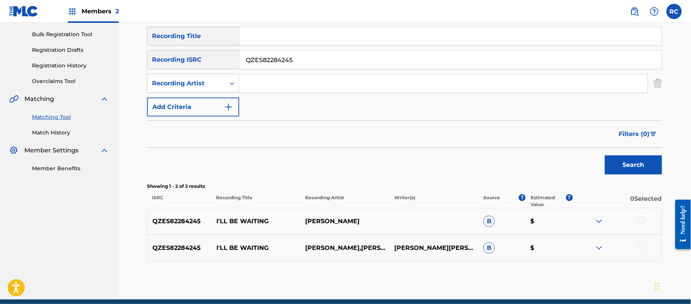
scroll to position [132, 0]
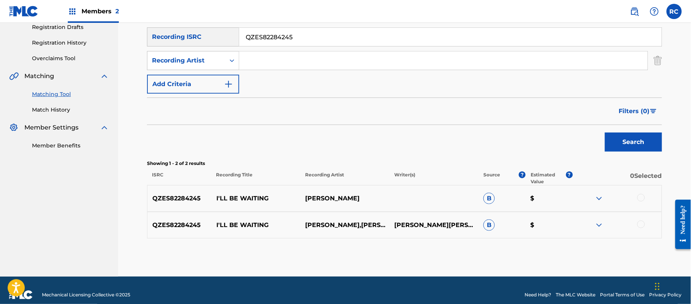
click at [639, 195] on div at bounding box center [642, 198] width 8 height 8
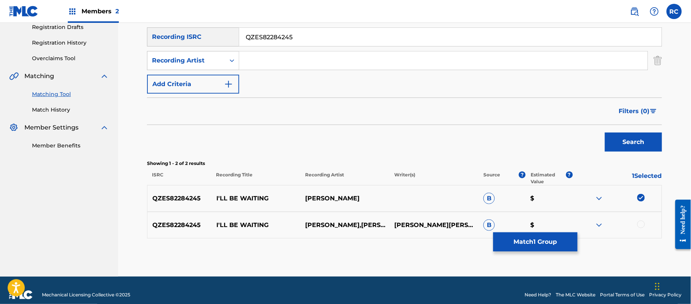
click at [638, 226] on div at bounding box center [617, 225] width 89 height 9
click at [642, 223] on div at bounding box center [642, 225] width 8 height 8
click at [550, 241] on button "Match 2 Groups" at bounding box center [536, 241] width 84 height 19
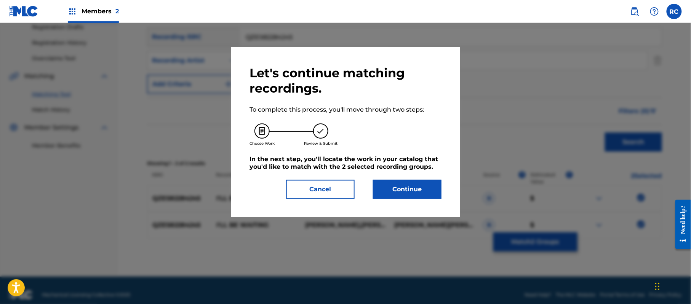
click at [415, 190] on button "Continue" at bounding box center [407, 189] width 69 height 19
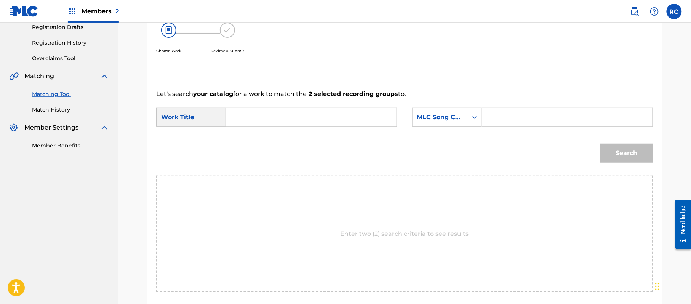
click at [287, 124] on input "Search Form" at bounding box center [311, 117] width 158 height 18
paste input "I’ll Be Waiting ID0SMW"
click at [290, 116] on input "I’ll Be Waiting ID0SMW" at bounding box center [311, 117] width 158 height 18
type input "I’ll Be Waiting"
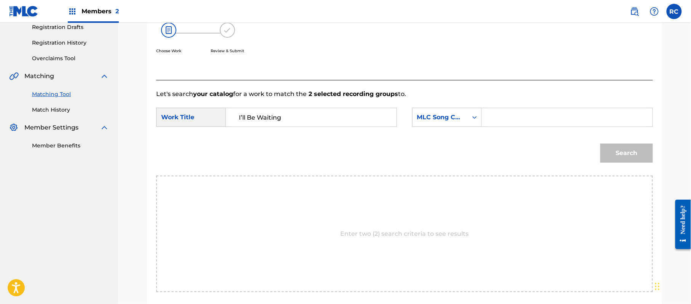
drag, startPoint x: 505, startPoint y: 114, endPoint x: 514, endPoint y: 115, distance: 8.9
click at [505, 114] on input "Search Form" at bounding box center [568, 117] width 158 height 18
paste input "ID0SMW"
type input "ID0SMW"
click at [645, 142] on div "Search" at bounding box center [625, 151] width 56 height 30
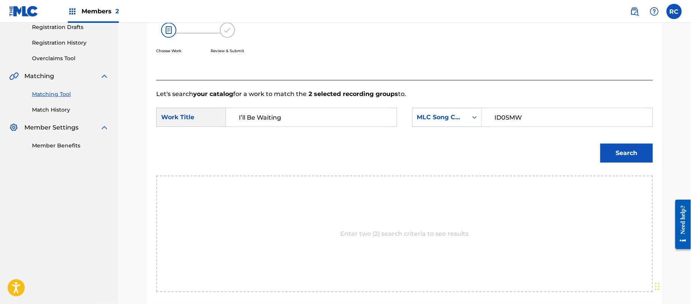
click at [637, 154] on button "Search" at bounding box center [627, 153] width 53 height 19
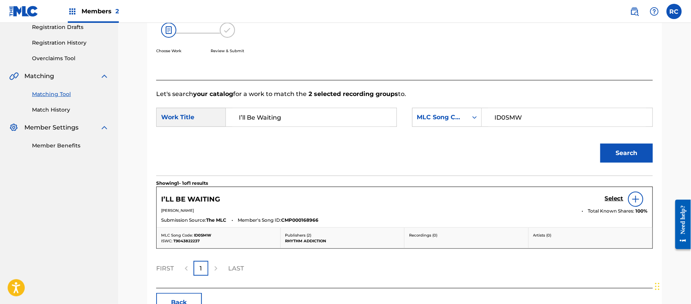
click at [611, 199] on h5 "Select" at bounding box center [614, 198] width 19 height 7
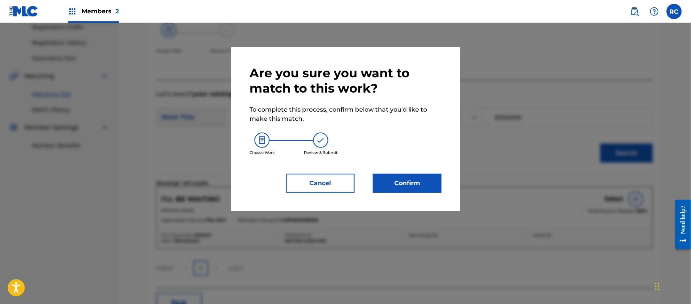
click at [396, 181] on button "Confirm" at bounding box center [407, 183] width 69 height 19
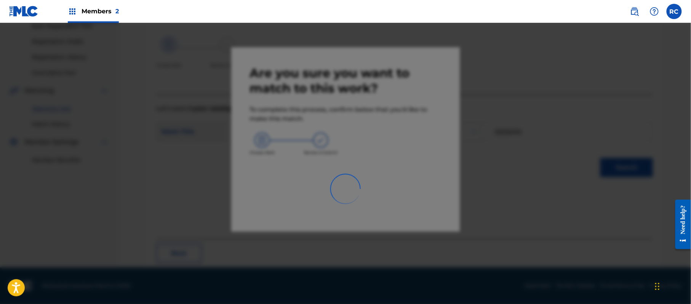
scroll to position [30, 0]
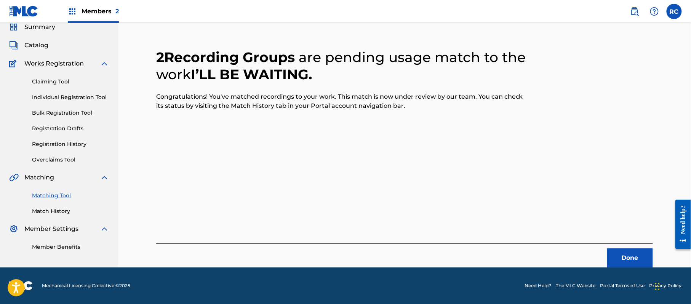
click at [615, 260] on button "Done" at bounding box center [631, 258] width 46 height 19
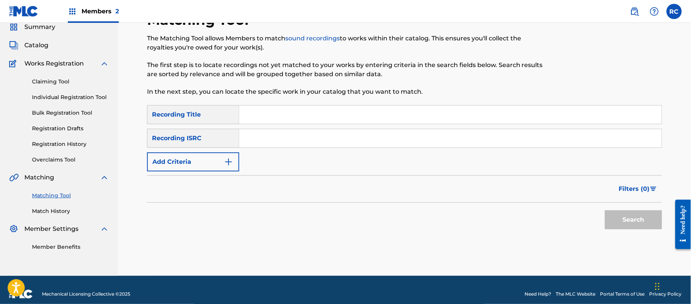
click at [273, 138] on input "Search Form" at bounding box center [450, 138] width 423 height 18
paste input "CZA430100010"
type input "CZA430100010"
click at [625, 218] on button "Search" at bounding box center [633, 219] width 57 height 19
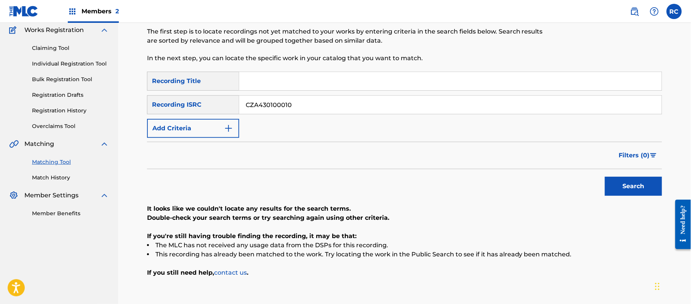
scroll to position [81, 0]
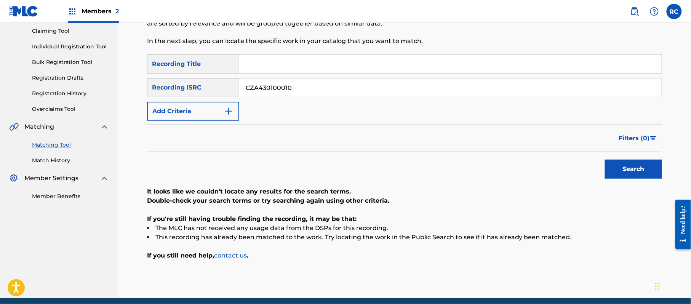
click at [275, 74] on div "SearchWithCriteria8841baf3-06e9-4978-b4f7-e97a4b300e5c Recording Title SearchWi…" at bounding box center [404, 88] width 515 height 66
click at [275, 64] on input "Search Form" at bounding box center [450, 64] width 423 height 18
paste input "If I Could See Love Vera Spinarova"
drag, startPoint x: 309, startPoint y: 64, endPoint x: 392, endPoint y: 72, distance: 82.7
click at [392, 72] on input "If I Could See Love Vera Spinarova" at bounding box center [450, 64] width 423 height 18
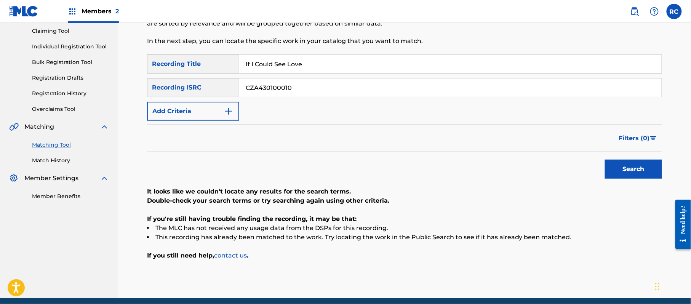
type input "If I Could See Love"
drag, startPoint x: 315, startPoint y: 87, endPoint x: 201, endPoint y: 89, distance: 113.6
click at [201, 89] on div "SearchWithCriteria83ba27b2-940a-457b-8f01-ff8b8d3b37ab Recording ISRC CZA430100…" at bounding box center [404, 87] width 515 height 19
click at [203, 110] on button "Add Criteria" at bounding box center [193, 111] width 92 height 19
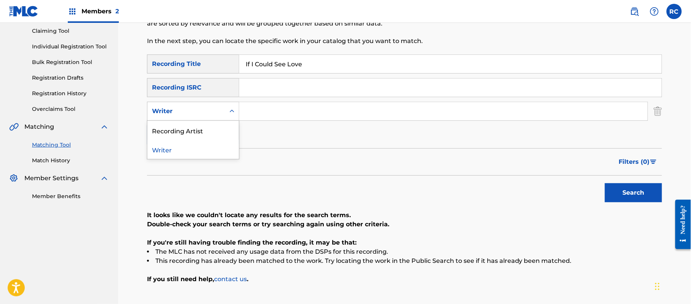
click at [200, 115] on div "Writer" at bounding box center [186, 111] width 69 height 9
click at [199, 133] on div "Recording Artist" at bounding box center [193, 130] width 91 height 19
click at [265, 116] on input "Search Form" at bounding box center [443, 111] width 409 height 18
paste input "Vera Spinarova"
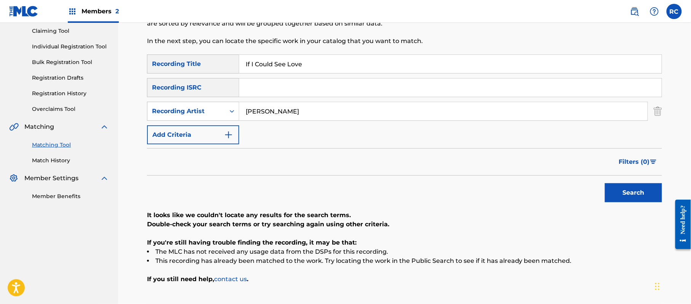
type input "Vera Spinarova"
click at [631, 190] on button "Search" at bounding box center [633, 192] width 57 height 19
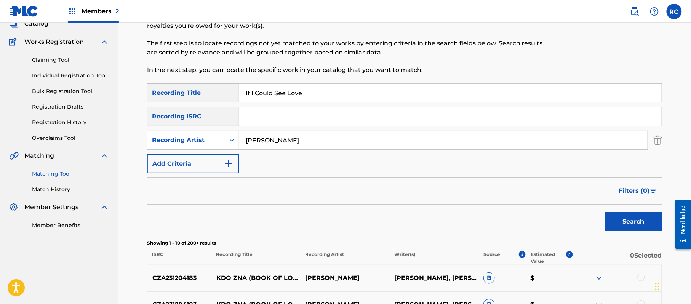
scroll to position [30, 0]
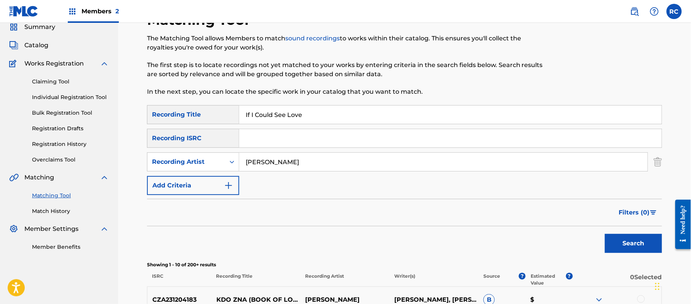
drag, startPoint x: 306, startPoint y: 121, endPoint x: 186, endPoint y: 122, distance: 119.7
click at [186, 122] on div "SearchWithCriteria8841baf3-06e9-4978-b4f7-e97a4b300e5c Recording Title If I Cou…" at bounding box center [404, 114] width 515 height 19
paste input "Don’t Have You Michael Jay|Tori Green|Johnny Mosegaard Pedersen"
drag, startPoint x: 311, startPoint y: 115, endPoint x: 542, endPoint y: 124, distance: 230.8
click at [542, 124] on div "If I Don’t Have You Michael Jay|Tori Green|Johnny Mosegaard Pedersen" at bounding box center [450, 114] width 423 height 19
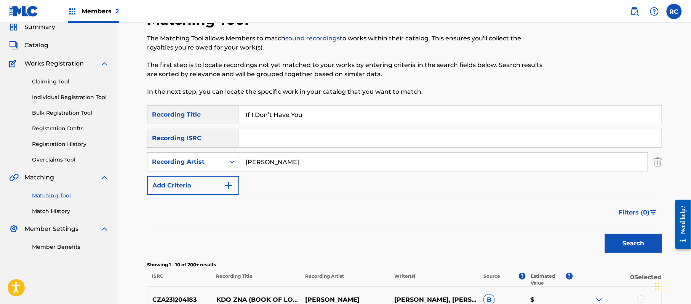
type input "If I Don’t Have You"
drag, startPoint x: 298, startPoint y: 164, endPoint x: 232, endPoint y: 167, distance: 65.6
click at [232, 167] on div "SearchWithCriteria09ca8072-11b6-4cf0-bf4d-4fe8459e7fbc Recording Artist Vera Sp…" at bounding box center [404, 161] width 515 height 19
click at [232, 167] on div "Search Form" at bounding box center [232, 162] width 14 height 14
click at [199, 182] on div "Writer" at bounding box center [193, 181] width 91 height 19
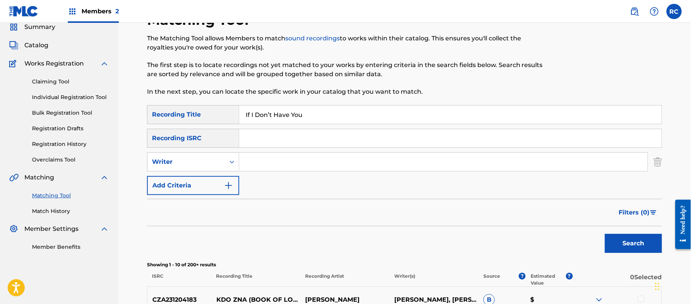
click at [277, 162] on input "Search Form" at bounding box center [443, 162] width 409 height 18
paste input "Michael Jay|Tori Green|Johnny Mosegaard Pedersen"
drag, startPoint x: 284, startPoint y: 164, endPoint x: 445, endPoint y: 164, distance: 161.6
click at [445, 164] on input "Michael Jay|Tori Green|Johnny Mosegaard Pedersen" at bounding box center [443, 162] width 409 height 18
click at [648, 242] on button "Search" at bounding box center [633, 243] width 57 height 19
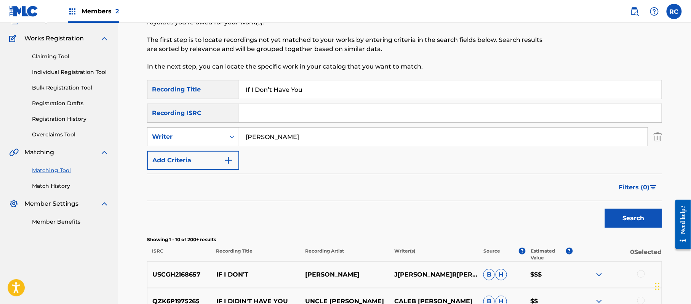
scroll to position [81, 0]
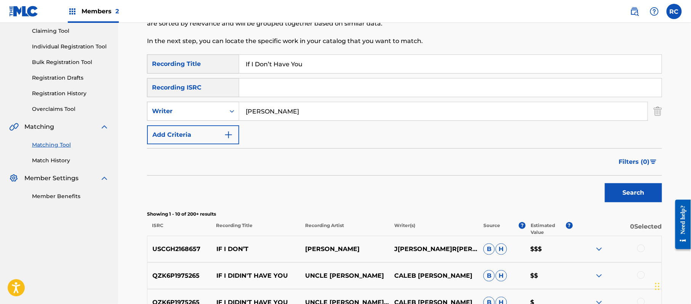
click at [276, 112] on input "Michael Jay" at bounding box center [443, 111] width 409 height 18
click at [263, 114] on input "Michael Jay" at bounding box center [443, 111] width 409 height 18
type input "Jay"
click at [643, 191] on button "Search" at bounding box center [633, 192] width 57 height 19
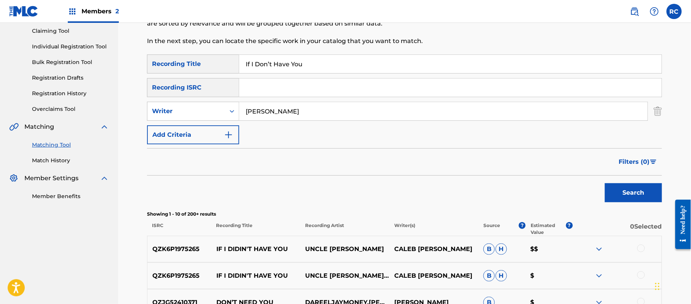
click at [265, 66] on input "If I Don’t Have You" at bounding box center [450, 64] width 423 height 18
paste input "’m What You Need Alice Konecna"
click at [265, 66] on input "If I’m What You Need Alice Konecna" at bounding box center [450, 64] width 423 height 18
drag, startPoint x: 325, startPoint y: 66, endPoint x: 357, endPoint y: 94, distance: 42.4
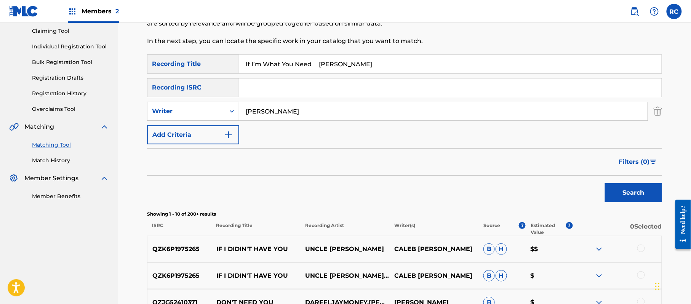
click at [421, 72] on input "If I’m What You Need Alice Konecna" at bounding box center [450, 64] width 423 height 18
type input "If I’m What You Need"
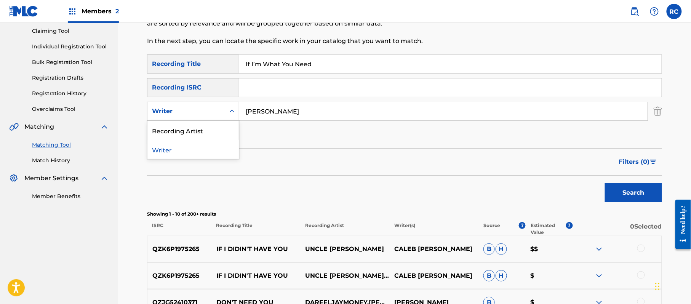
click at [197, 114] on div "Writer" at bounding box center [186, 111] width 69 height 9
click at [192, 128] on div "Recording Artist" at bounding box center [193, 130] width 91 height 19
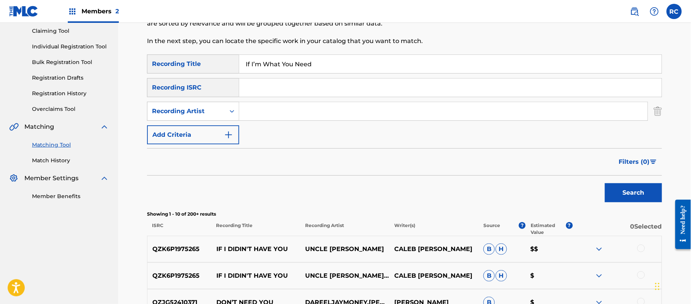
click at [262, 115] on input "Search Form" at bounding box center [443, 111] width 409 height 18
paste input "Alice Konecna"
type input "Alice Konecna"
click at [644, 195] on button "Search" at bounding box center [633, 192] width 57 height 19
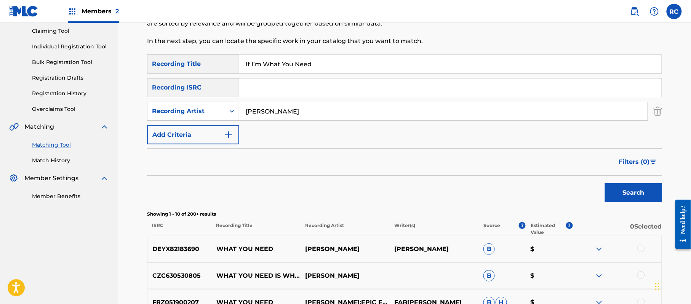
drag, startPoint x: 322, startPoint y: 65, endPoint x: 204, endPoint y: 65, distance: 117.8
click at [204, 65] on div "SearchWithCriteria8841baf3-06e9-4978-b4f7-e97a4b300e5c Recording Title If I’m W…" at bounding box center [404, 64] width 515 height 19
drag, startPoint x: 296, startPoint y: 110, endPoint x: 224, endPoint y: 111, distance: 71.7
click at [224, 111] on div "SearchWithCriteriad8ec9392-f457-4223-ae06-59a636481810 Recording Artist" at bounding box center [404, 111] width 515 height 19
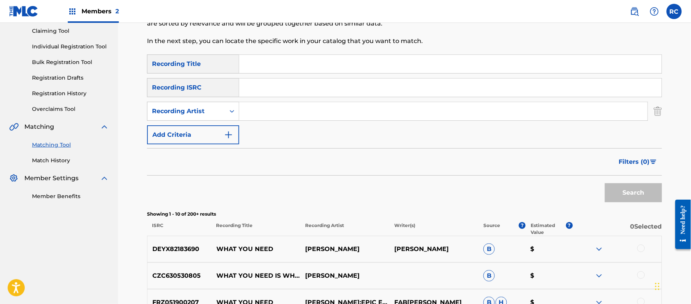
click at [267, 87] on input "Search Form" at bounding box center [450, 88] width 423 height 18
paste input "GBBBM9702048"
type input "GBBBM9702048"
click at [638, 190] on button "Search" at bounding box center [633, 192] width 57 height 19
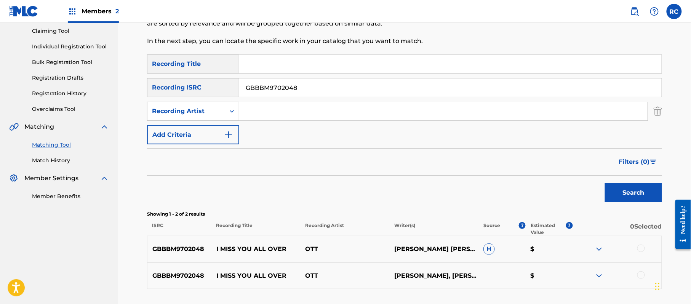
click at [641, 249] on div at bounding box center [642, 249] width 8 height 8
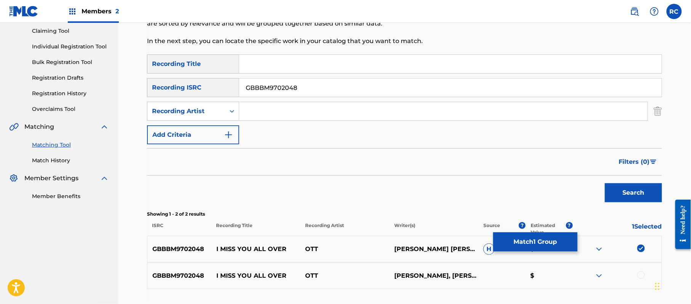
click at [643, 274] on div at bounding box center [642, 275] width 8 height 8
click at [556, 245] on button "Match 2 Groups" at bounding box center [536, 241] width 84 height 19
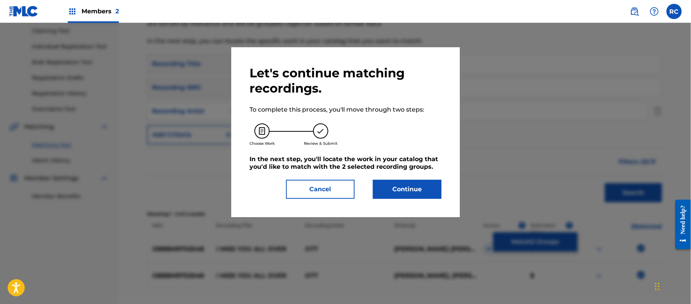
click at [422, 188] on button "Continue" at bounding box center [407, 189] width 69 height 19
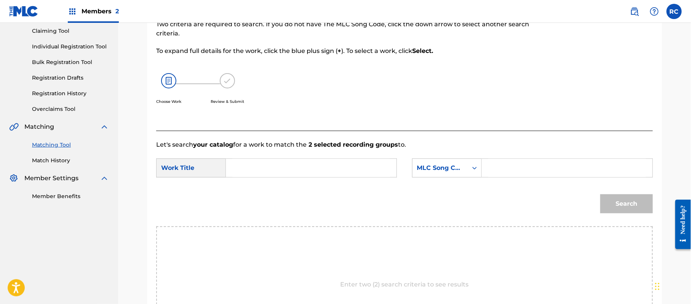
click at [264, 168] on input "Search Form" at bounding box center [311, 168] width 158 height 18
paste input "I Miss You All Over I6035T"
click at [309, 170] on input "I Miss You All Over I6035T" at bounding box center [311, 168] width 158 height 18
type input "I Miss You All Over"
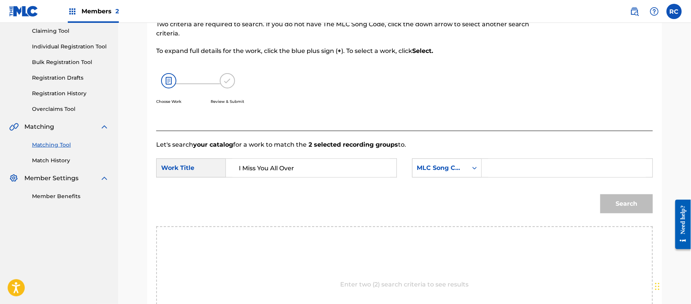
click at [537, 179] on div "SearchWithCriteriac2cee685-9df6-4f07-8d70-bf6db8db0378 Work Title I Miss You Al…" at bounding box center [404, 171] width 497 height 24
click at [536, 171] on input "Search Form" at bounding box center [568, 168] width 158 height 18
paste input "I6035T"
type input "I6035T"
click at [632, 199] on button "Search" at bounding box center [627, 203] width 53 height 19
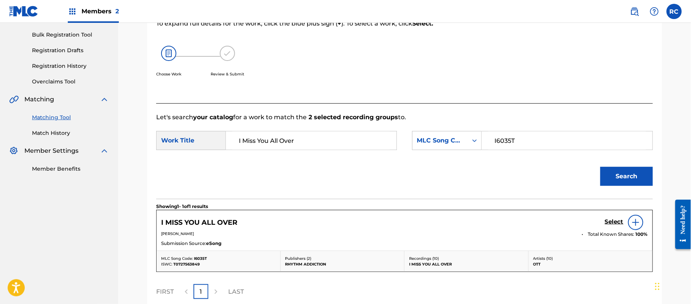
scroll to position [132, 0]
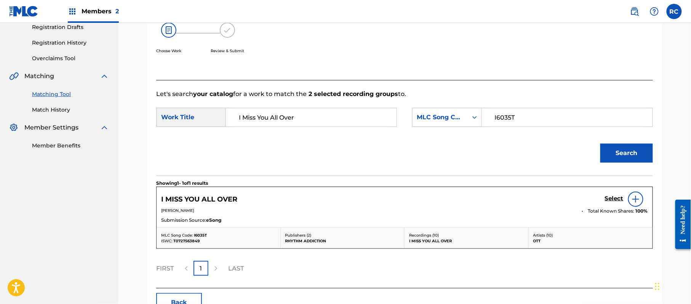
click at [612, 198] on h5 "Select" at bounding box center [614, 198] width 19 height 7
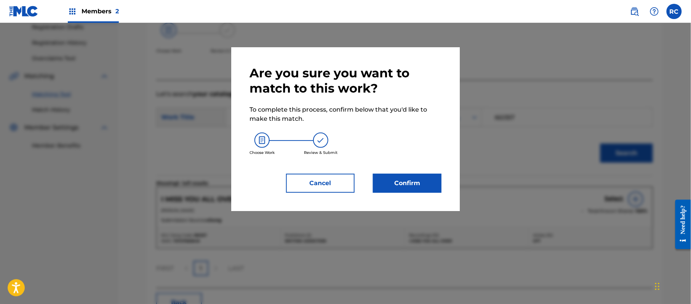
click at [435, 185] on button "Confirm" at bounding box center [407, 183] width 69 height 19
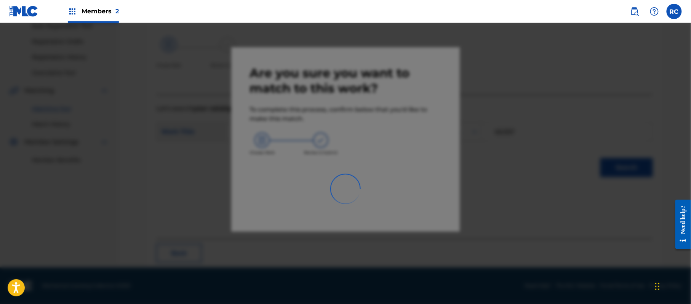
scroll to position [30, 0]
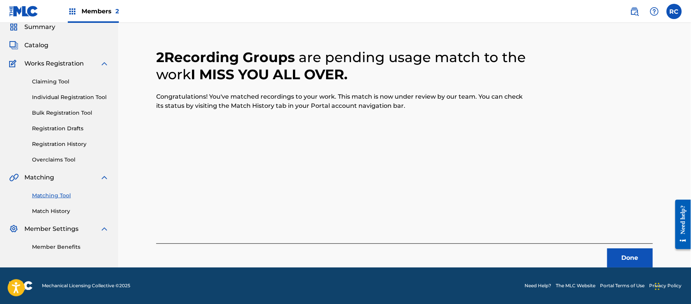
click at [613, 257] on button "Done" at bounding box center [631, 258] width 46 height 19
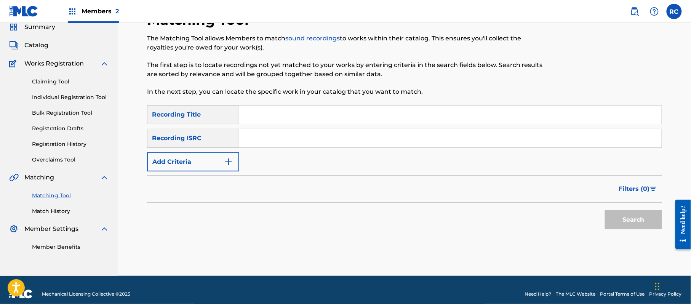
click at [270, 121] on input "Search Form" at bounding box center [450, 115] width 423 height 18
paste input "Us Against The World Jane Zhang"
drag, startPoint x: 321, startPoint y: 113, endPoint x: 372, endPoint y: 116, distance: 51.5
click at [372, 116] on input "Us Against The World" at bounding box center [450, 115] width 423 height 18
type input "Us Against The World"
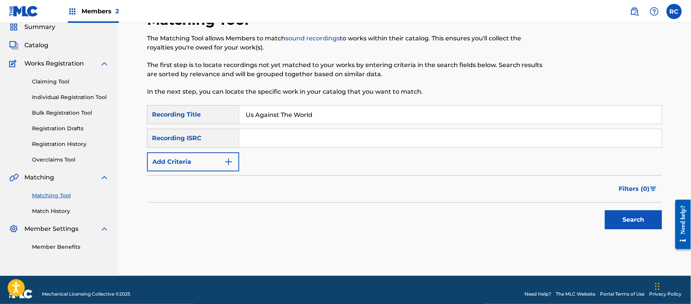
click at [197, 160] on button "Add Criteria" at bounding box center [193, 161] width 92 height 19
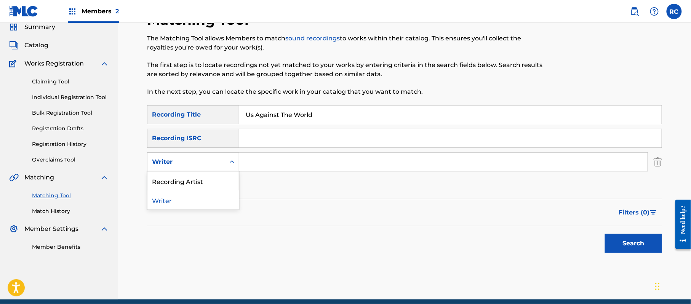
drag, startPoint x: 196, startPoint y: 162, endPoint x: 193, endPoint y: 172, distance: 10.0
click at [196, 162] on div "Writer" at bounding box center [186, 161] width 69 height 9
click at [192, 177] on div "Recording Artist" at bounding box center [193, 181] width 91 height 19
drag, startPoint x: 218, startPoint y: 172, endPoint x: 312, endPoint y: 170, distance: 93.4
click at [267, 162] on input "Search Form" at bounding box center [443, 162] width 409 height 18
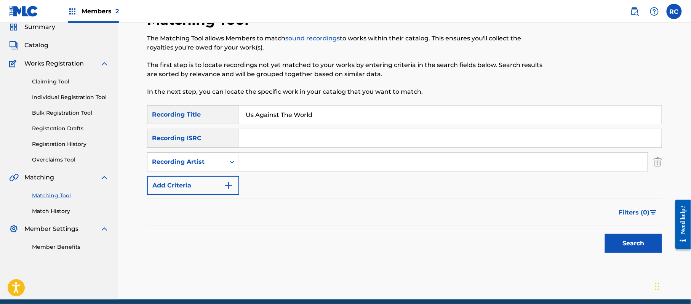
paste input "Jane Zhang"
type input "Jane Zhang"
click at [618, 240] on button "Search" at bounding box center [633, 243] width 57 height 19
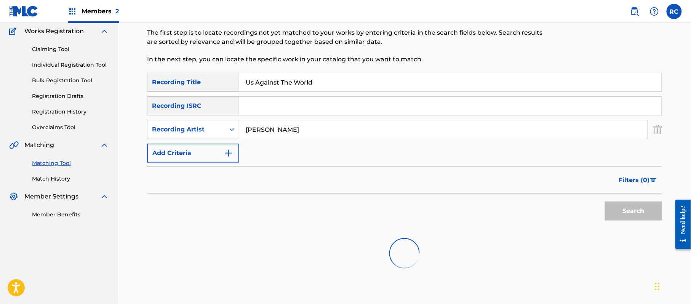
scroll to position [81, 0]
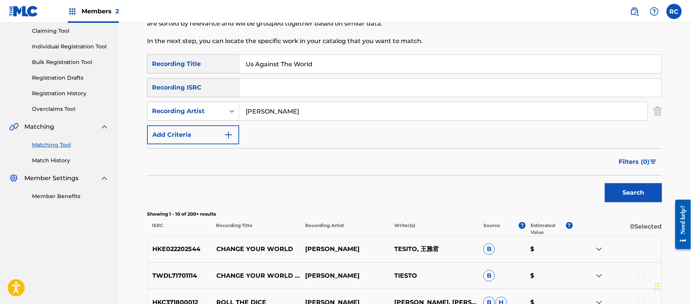
click at [285, 61] on input "Us Against The World" at bounding box center [450, 64] width 423 height 18
paste input "Break Up With Her Alice Konečná"
click at [285, 61] on input "Break Up With Her Alice Konečná" at bounding box center [450, 64] width 423 height 18
drag, startPoint x: 309, startPoint y: 69, endPoint x: 399, endPoint y: 69, distance: 90.0
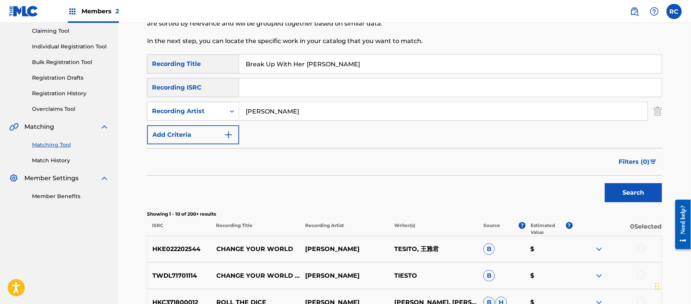
click at [399, 69] on input "Break Up With Her Alice Konečná" at bounding box center [450, 64] width 423 height 18
type input "Break Up With Her"
drag, startPoint x: 289, startPoint y: 115, endPoint x: 211, endPoint y: 116, distance: 77.8
click at [211, 116] on div "SearchWithCriteria50d5bc9b-b011-4b55-9ad0-ca5e87abc1e4 Recording Artist Jane Zh…" at bounding box center [404, 111] width 515 height 19
paste input "Alice Konečná"
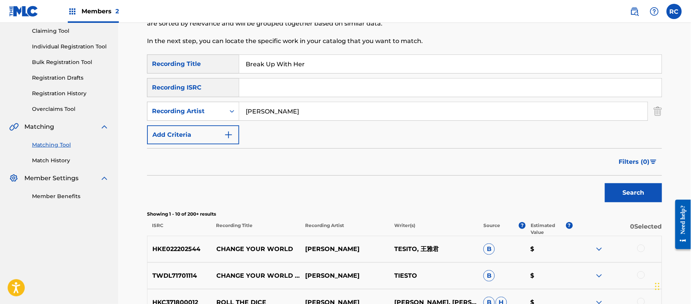
type input "Alice Konečná"
click at [619, 194] on button "Search" at bounding box center [633, 192] width 57 height 19
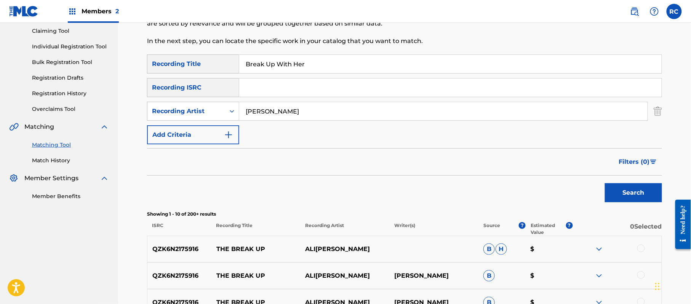
click at [270, 92] on input "Search Form" at bounding box center [450, 88] width 423 height 18
paste input "CZA430202036"
type input "CZA430202036"
drag, startPoint x: 323, startPoint y: 71, endPoint x: 223, endPoint y: 63, distance: 100.9
click at [223, 63] on div "SearchWithCriteria8841baf3-06e9-4978-b4f7-e97a4b300e5c Recording Title Break Up…" at bounding box center [404, 64] width 515 height 19
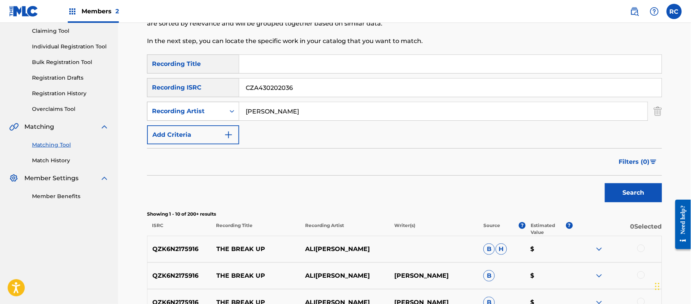
drag, startPoint x: 297, startPoint y: 110, endPoint x: 204, endPoint y: 112, distance: 93.0
click at [204, 112] on div "SearchWithCriteria50d5bc9b-b011-4b55-9ad0-ca5e87abc1e4 Recording Artist Alice K…" at bounding box center [404, 111] width 515 height 19
click at [617, 192] on button "Search" at bounding box center [633, 192] width 57 height 19
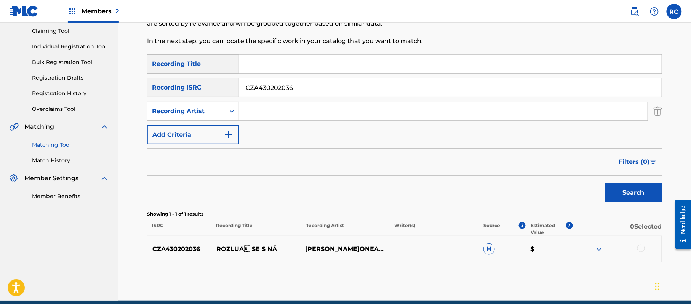
click at [239, 247] on p "ROZLUÄ SE S NÃ­" at bounding box center [256, 249] width 89 height 9
copy p "ROZLUÄ SE S NÃ­"
click at [642, 246] on div at bounding box center [642, 249] width 8 height 8
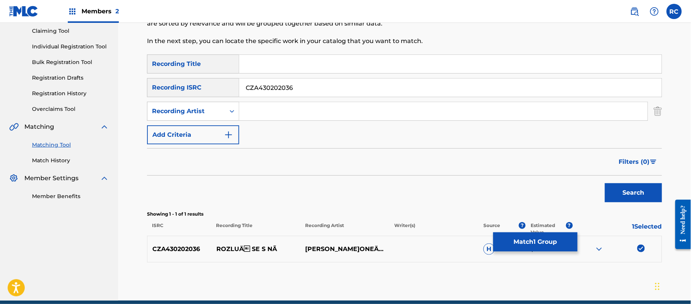
click at [540, 247] on button "Match 1 Group" at bounding box center [536, 241] width 84 height 19
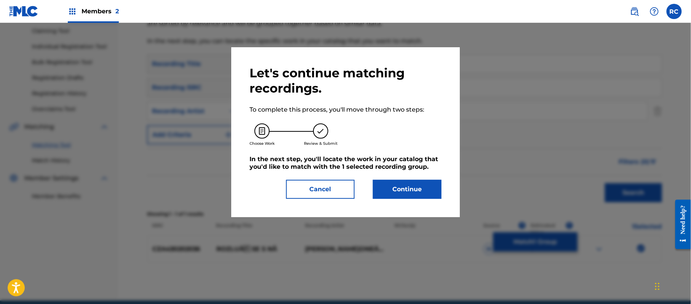
click at [408, 186] on button "Continue" at bounding box center [407, 189] width 69 height 19
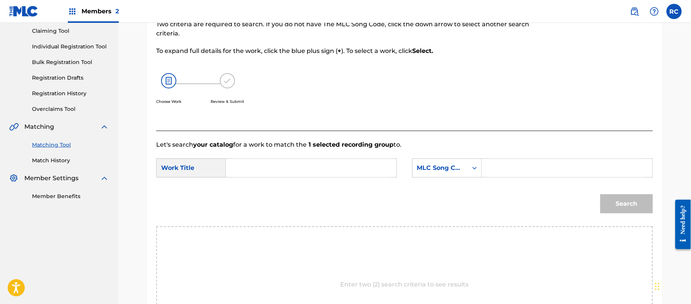
click at [293, 170] on input "Search Form" at bounding box center [311, 168] width 158 height 18
paste input "Break Up With Her B5193H"
click at [311, 168] on input "Break Up With Her B5193H" at bounding box center [311, 168] width 158 height 18
type input "Break Up With Her"
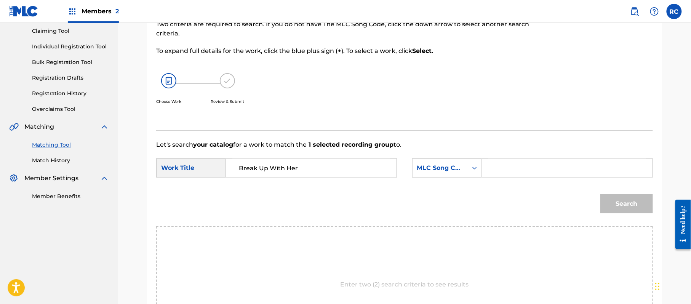
click at [533, 167] on input "Search Form" at bounding box center [568, 168] width 158 height 18
paste input "B5193H"
type input "B5193H"
click at [626, 203] on button "Search" at bounding box center [627, 203] width 53 height 19
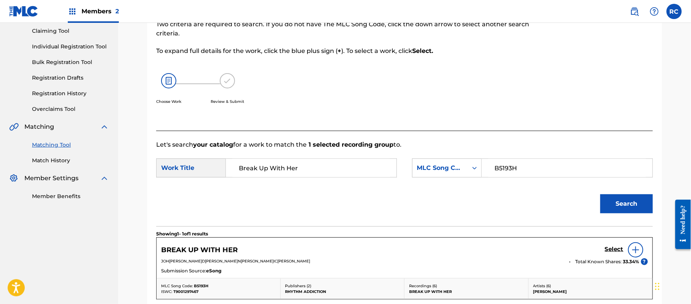
click at [607, 249] on h5 "Select" at bounding box center [614, 249] width 19 height 7
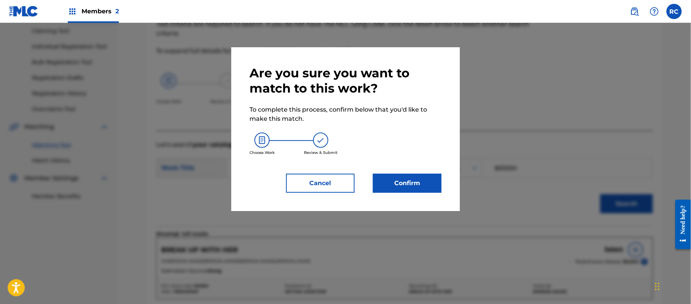
click at [431, 188] on button "Confirm" at bounding box center [407, 183] width 69 height 19
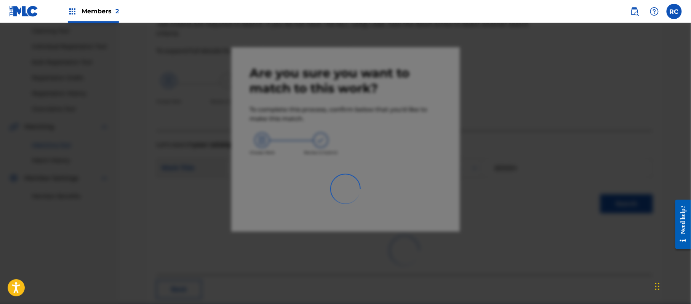
scroll to position [30, 0]
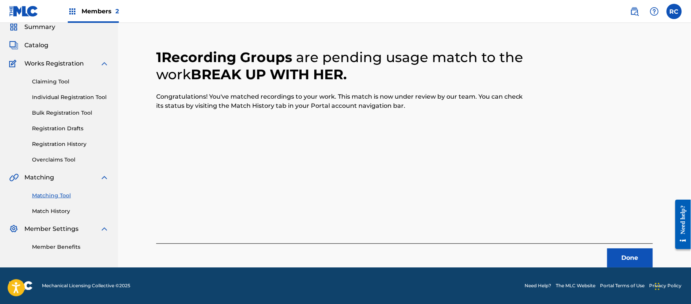
click at [633, 255] on button "Done" at bounding box center [631, 258] width 46 height 19
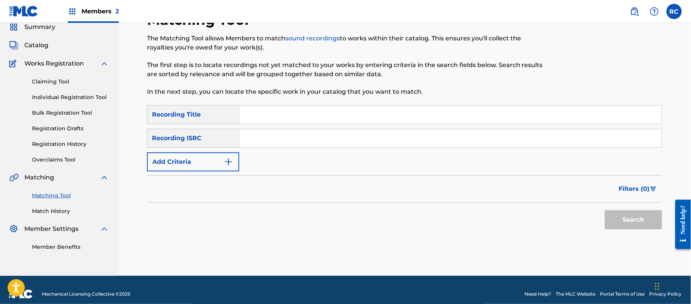
drag, startPoint x: 278, startPoint y: 141, endPoint x: 300, endPoint y: 146, distance: 21.9
click at [278, 141] on input "Search Form" at bounding box center [450, 138] width 423 height 18
paste input "SGA311112079"
click at [619, 223] on button "Search" at bounding box center [633, 219] width 57 height 19
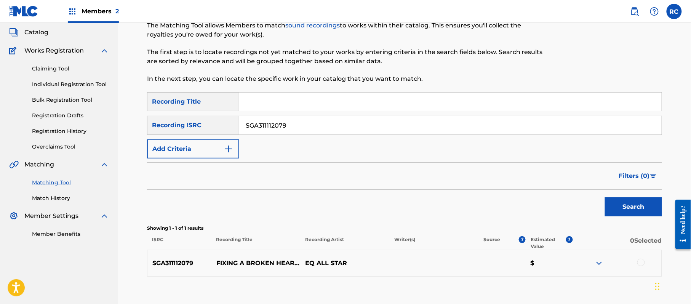
scroll to position [81, 0]
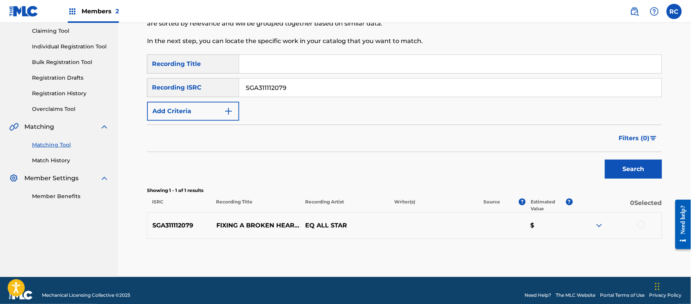
click at [261, 91] on input "SGA311112079" at bounding box center [450, 88] width 423 height 18
paste input "AUMU09300146"
type input "AUMU09300146"
click at [635, 165] on button "Search" at bounding box center [633, 169] width 57 height 19
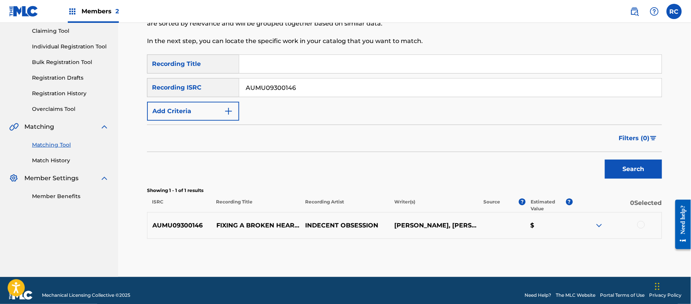
click at [641, 226] on div at bounding box center [642, 225] width 8 height 8
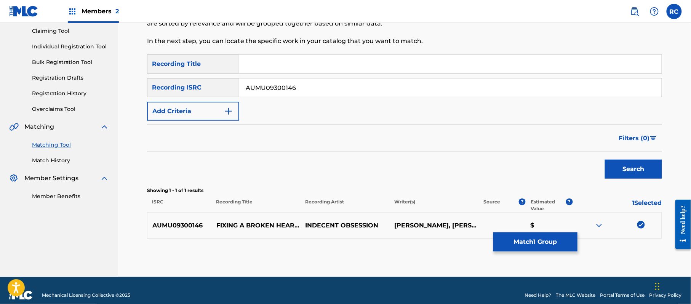
click at [542, 243] on button "Match 1 Group" at bounding box center [536, 241] width 84 height 19
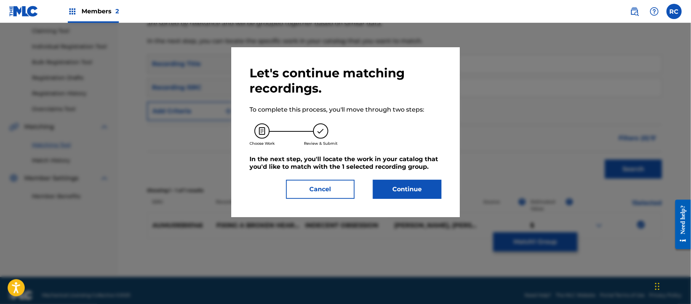
click at [301, 142] on div "Choose Work Review & Submit" at bounding box center [346, 134] width 192 height 41
click at [399, 188] on button "Continue" at bounding box center [407, 189] width 69 height 19
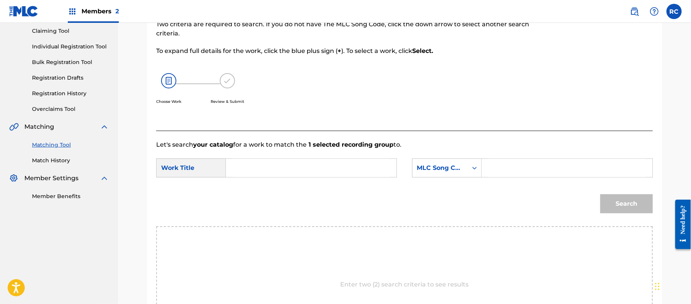
click at [51, 160] on link "Match History" at bounding box center [70, 161] width 77 height 8
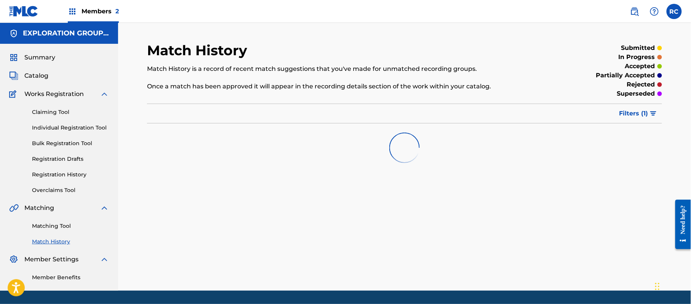
click at [54, 226] on link "Matching Tool" at bounding box center [70, 226] width 77 height 8
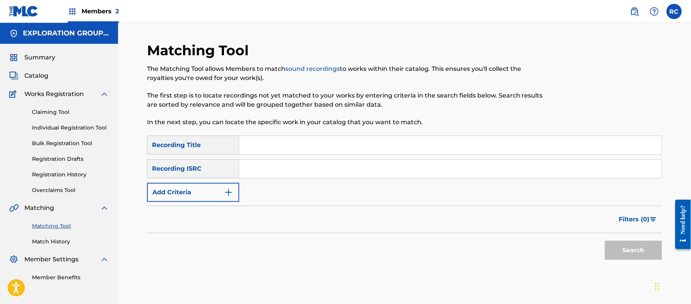
click at [317, 171] on input "Search Form" at bounding box center [450, 169] width 423 height 18
paste input "CZA430202042"
click at [624, 248] on button "Search" at bounding box center [633, 250] width 57 height 19
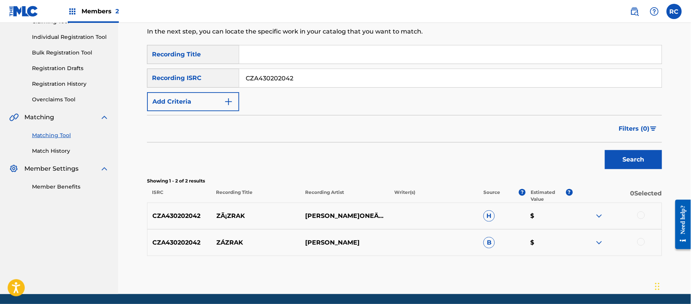
scroll to position [101, 0]
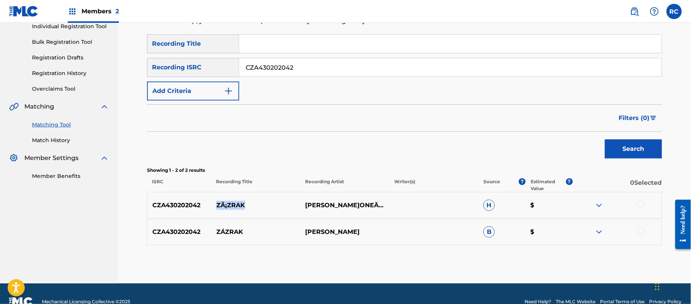
drag, startPoint x: 212, startPoint y: 207, endPoint x: 265, endPoint y: 217, distance: 53.9
click at [265, 217] on div "CZA430202042 ZÃ¡ZRAK ALICE KONEÄNÃ¡ H $" at bounding box center [404, 205] width 515 height 27
copy p "ZÃ¡ZRAK"
drag, startPoint x: 307, startPoint y: 70, endPoint x: 198, endPoint y: 74, distance: 109.1
click at [174, 69] on div "SearchWithCriteria83ba27b2-940a-457b-8f01-ff8b8d3b37ab Recording ISRC CZA430202…" at bounding box center [404, 67] width 515 height 19
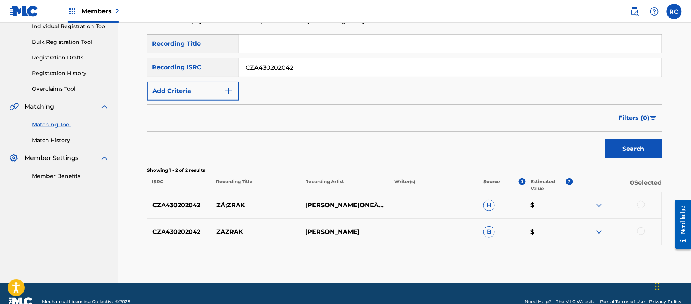
paste input "AFE6200000"
click at [620, 147] on button "Search" at bounding box center [633, 148] width 57 height 19
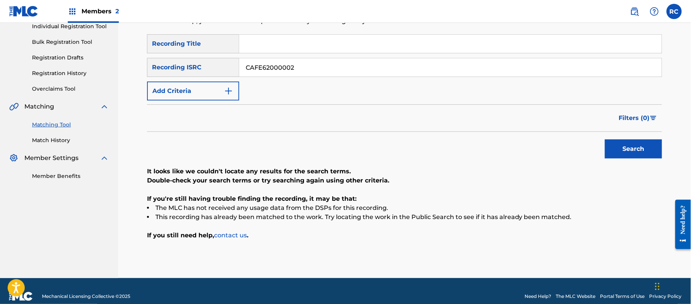
drag, startPoint x: 300, startPoint y: 69, endPoint x: 204, endPoint y: 66, distance: 96.9
click at [204, 66] on div "SearchWithCriteria83ba27b2-940a-457b-8f01-ff8b8d3b37ab Recording ISRC CAFE62000…" at bounding box center [404, 67] width 515 height 19
paste input "QZK6K2074629"
click at [637, 151] on button "Search" at bounding box center [633, 148] width 57 height 19
click at [216, 67] on div "SearchWithCriteria83ba27b2-940a-457b-8f01-ff8b8d3b37ab Recording ISRC QZK6K2074…" at bounding box center [404, 67] width 515 height 19
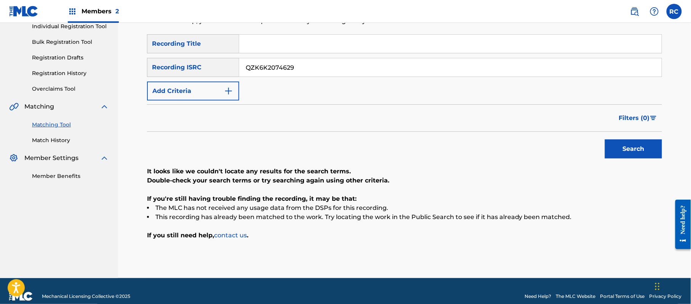
paste input "CZC630530418"
click at [637, 156] on button "Search" at bounding box center [633, 148] width 57 height 19
drag, startPoint x: 293, startPoint y: 69, endPoint x: 168, endPoint y: 74, distance: 125.9
click at [168, 74] on div "SearchWithCriteria83ba27b2-940a-457b-8f01-ff8b8d3b37ab Recording ISRC CZC630530…" at bounding box center [404, 67] width 515 height 19
paste input "UM7050010"
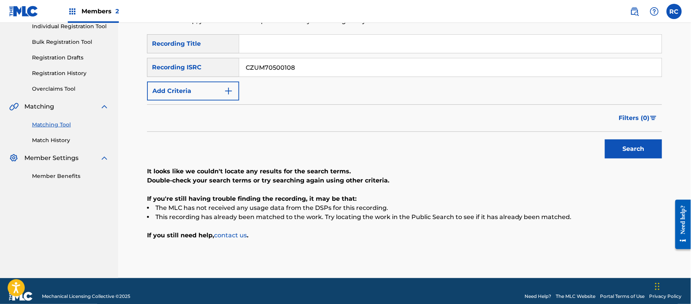
type input "CZUM70500108"
click at [637, 152] on button "Search" at bounding box center [633, 148] width 57 height 19
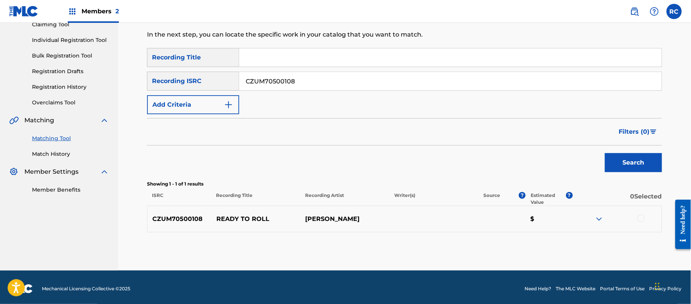
scroll to position [91, 0]
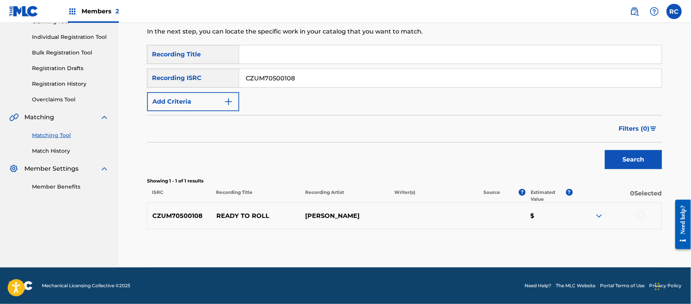
drag, startPoint x: 642, startPoint y: 215, endPoint x: 602, endPoint y: 228, distance: 41.5
click at [640, 215] on div at bounding box center [642, 216] width 8 height 8
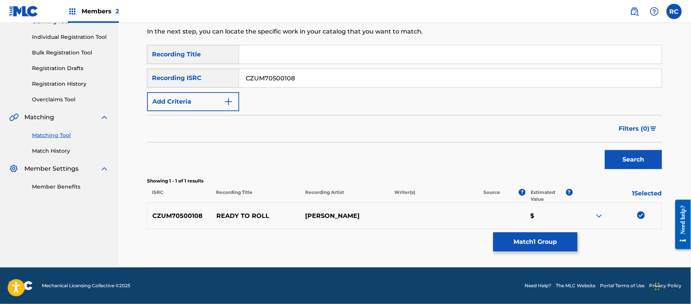
click at [561, 244] on button "Match 1 Group" at bounding box center [536, 241] width 84 height 19
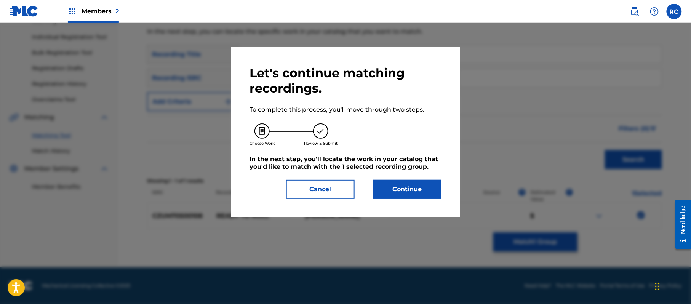
click at [404, 185] on button "Continue" at bounding box center [407, 189] width 69 height 19
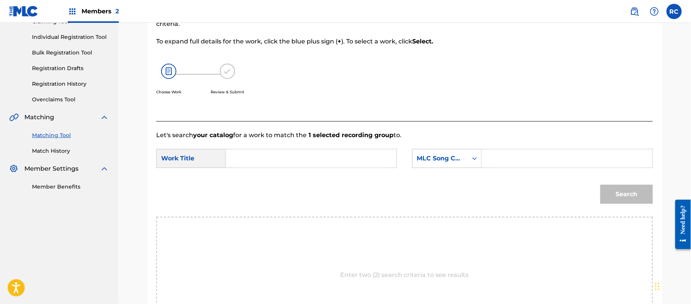
click at [257, 156] on input "Search Form" at bounding box center [311, 158] width 158 height 18
paste input "Ready To Roll R1487G"
click at [295, 156] on input "Ready To Roll R1487G" at bounding box center [311, 158] width 158 height 18
type input "Ready To Roll"
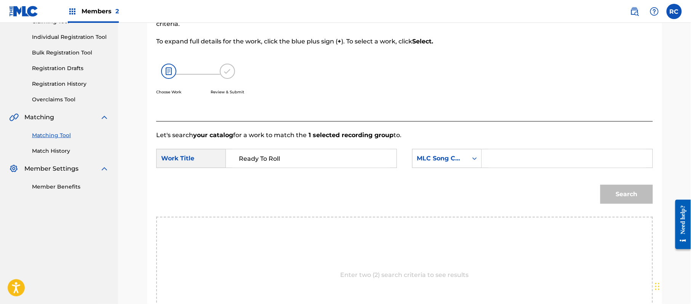
click at [520, 164] on input "Search Form" at bounding box center [568, 158] width 158 height 18
paste input "R1487G"
type input "R1487G"
click at [617, 191] on button "Search" at bounding box center [627, 194] width 53 height 19
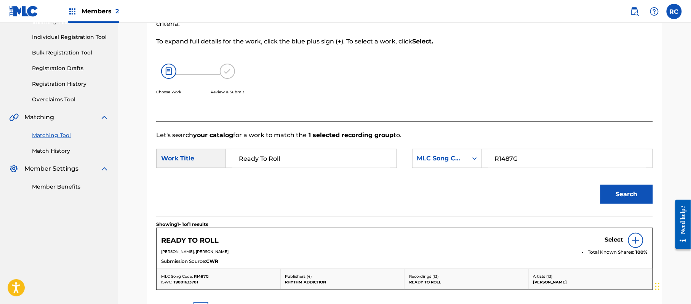
click at [609, 241] on h5 "Select" at bounding box center [614, 239] width 19 height 7
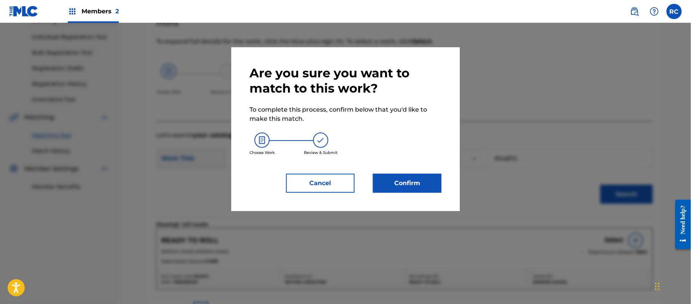
click at [399, 187] on button "Confirm" at bounding box center [407, 183] width 69 height 19
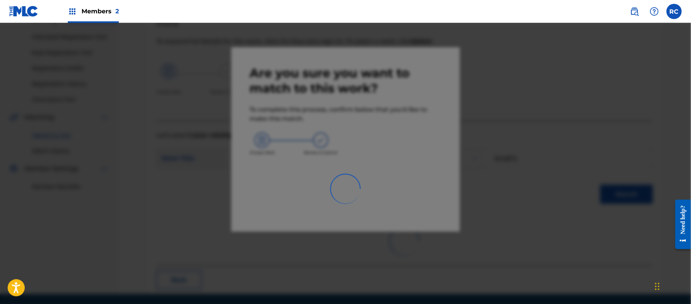
scroll to position [30, 0]
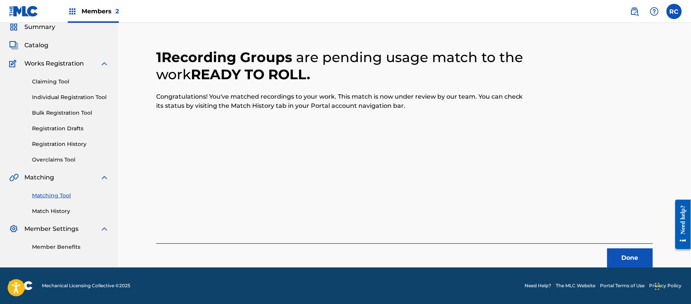
click at [621, 260] on button "Done" at bounding box center [631, 258] width 46 height 19
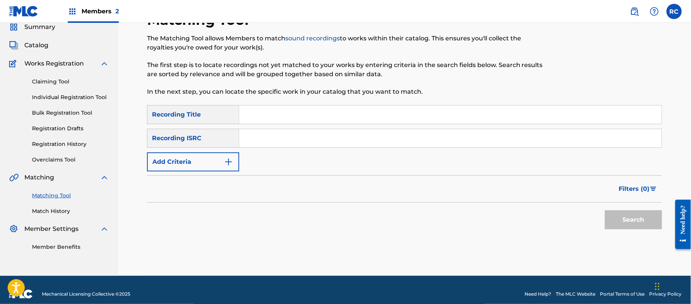
click at [276, 144] on input "Search Form" at bounding box center [450, 138] width 423 height 18
paste input "CZA430430601"
click at [624, 220] on button "Search" at bounding box center [633, 219] width 57 height 19
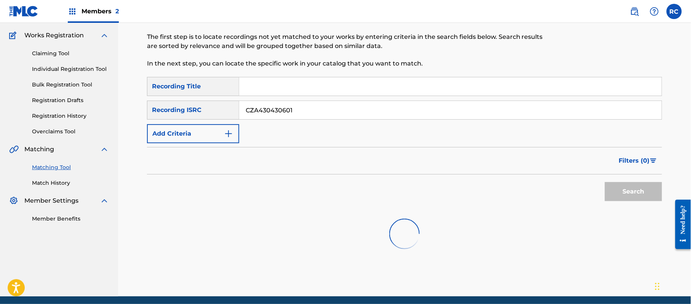
scroll to position [88, 0]
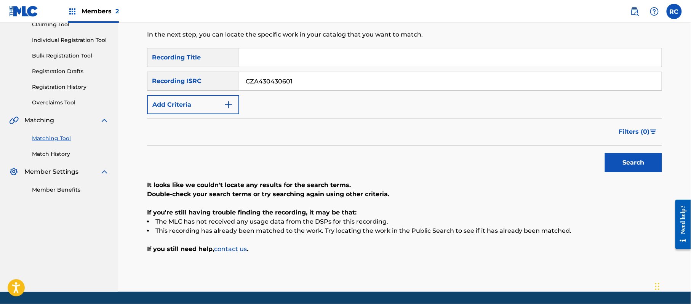
click at [266, 78] on input "CZA430430601" at bounding box center [450, 81] width 423 height 18
paste input "DEKM61404579"
click at [635, 157] on button "Search" at bounding box center [633, 162] width 57 height 19
drag, startPoint x: 305, startPoint y: 82, endPoint x: 186, endPoint y: 85, distance: 118.6
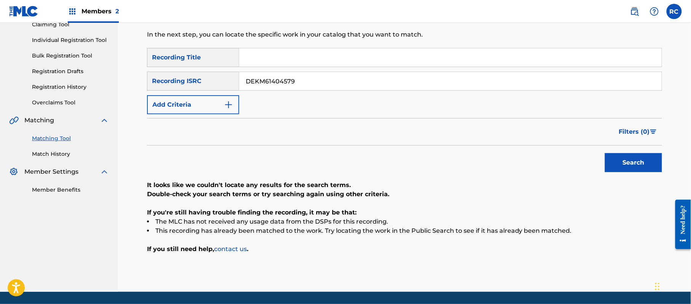
click at [186, 85] on div "SearchWithCriteria83ba27b2-940a-457b-8f01-ff8b8d3b37ab Recording ISRC DEKM61404…" at bounding box center [404, 81] width 515 height 19
paste input "CZC630530420"
type input "CZC630530420"
click at [625, 162] on button "Search" at bounding box center [633, 162] width 57 height 19
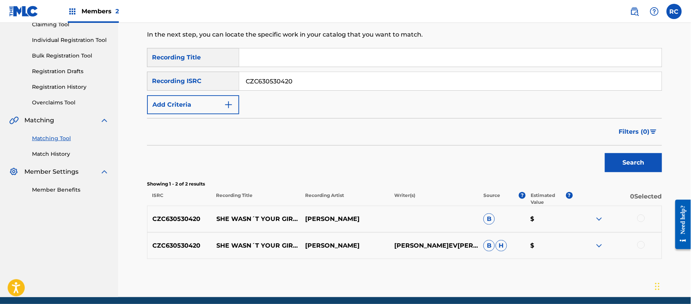
click at [646, 218] on div at bounding box center [617, 219] width 89 height 9
click at [641, 215] on div at bounding box center [642, 219] width 8 height 8
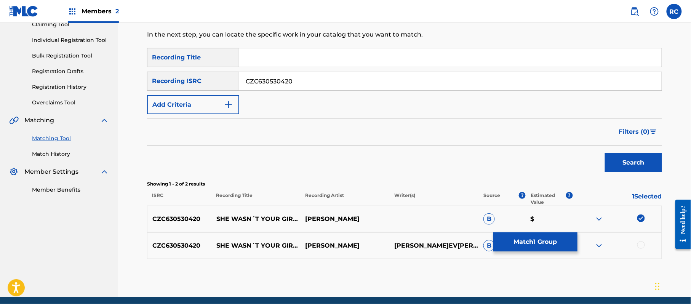
click at [641, 246] on div at bounding box center [642, 245] width 8 height 8
click at [567, 244] on button "Match 2 Groups" at bounding box center [536, 241] width 84 height 19
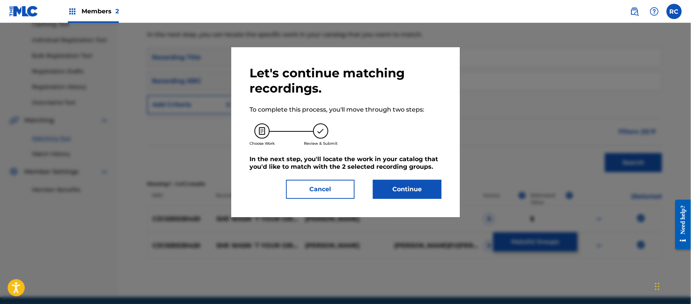
click at [432, 197] on button "Continue" at bounding box center [407, 189] width 69 height 19
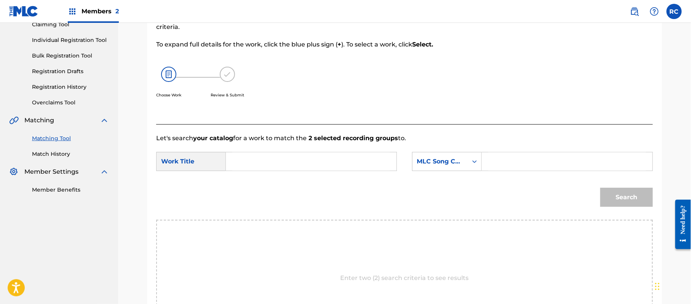
click at [247, 159] on input "Search Form" at bounding box center [311, 161] width 158 height 18
paste input "She Wasn't Your Girlfriend Last Night SV8T5H"
click at [357, 162] on input "She Wasn't Your Girlfriend Last Night SV8T5H" at bounding box center [311, 161] width 158 height 18
type input "She Wasn't Your Girlfriend Last Night"
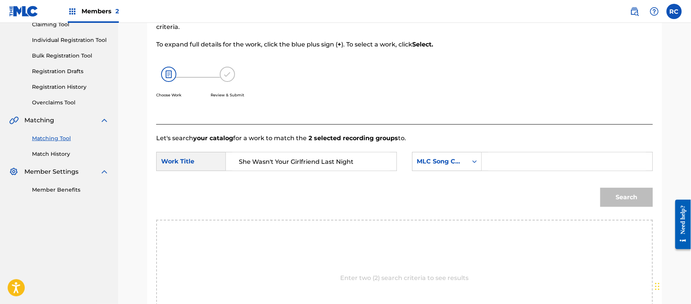
click at [529, 161] on input "Search Form" at bounding box center [568, 161] width 158 height 18
paste input "SV8T5H"
type input "SV8T5H"
click at [625, 192] on button "Search" at bounding box center [627, 197] width 53 height 19
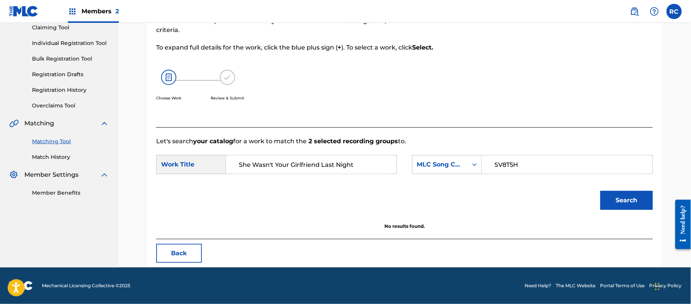
scroll to position [85, 0]
drag, startPoint x: 249, startPoint y: 165, endPoint x: 200, endPoint y: 165, distance: 49.2
click at [200, 165] on div "SearchWithCriteriac2cee685-9df6-4f07-8d70-bf6db8db0378 Work Title She Wasn't Yo…" at bounding box center [276, 164] width 241 height 19
click at [58, 157] on link "Match History" at bounding box center [70, 157] width 77 height 8
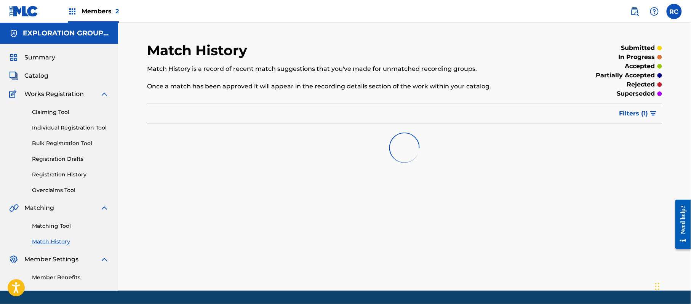
click at [56, 223] on link "Matching Tool" at bounding box center [70, 226] width 77 height 8
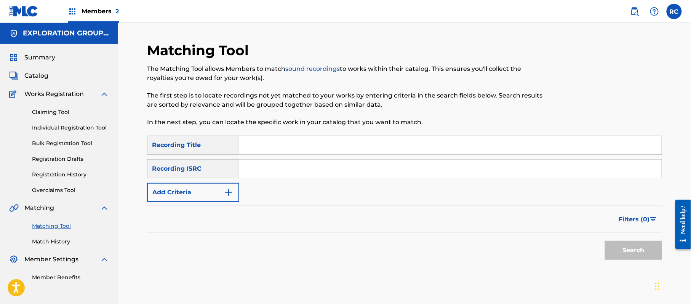
click at [360, 165] on input "Search Form" at bounding box center [450, 169] width 423 height 18
paste input "CAL620500013"
type input "CAL620500013"
click at [627, 249] on button "Search" at bounding box center [633, 250] width 57 height 19
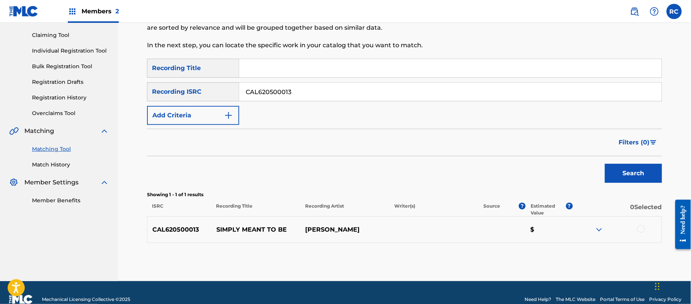
scroll to position [91, 0]
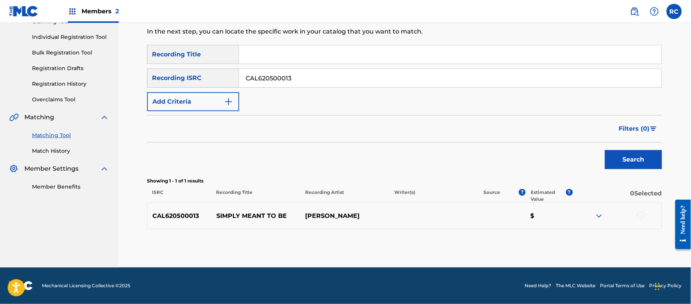
click at [642, 213] on div at bounding box center [642, 216] width 8 height 8
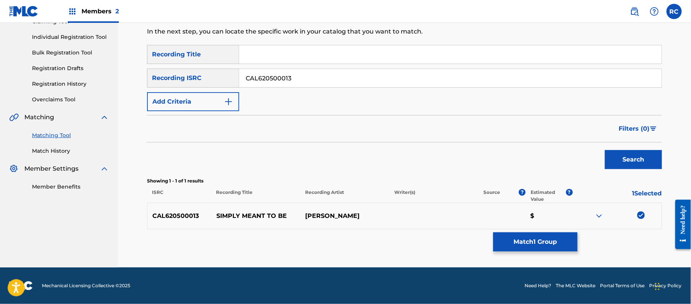
click at [554, 237] on button "Match 1 Group" at bounding box center [536, 241] width 84 height 19
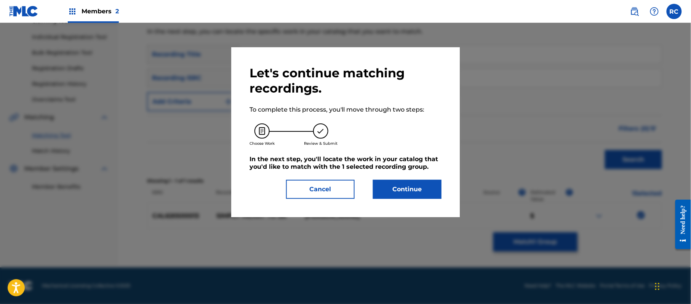
click at [386, 186] on button "Continue" at bounding box center [407, 189] width 69 height 19
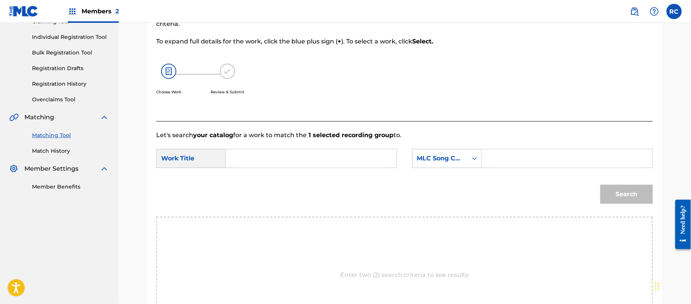
click at [255, 157] on input "Search Form" at bounding box center [311, 158] width 158 height 18
paste input "Simply Meant To Be S7162K"
click at [314, 165] on input "Simply Meant To Be S7162K" at bounding box center [311, 158] width 158 height 18
type input "Simply Meant To Be"
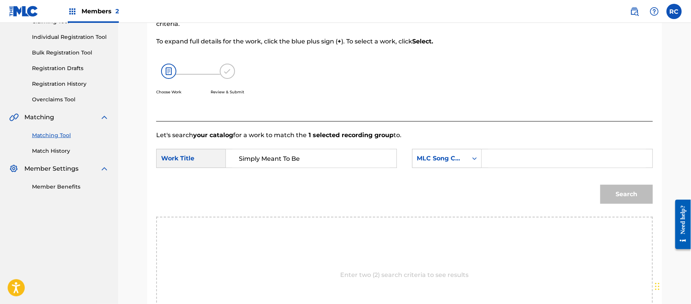
click at [510, 159] on input "Search Form" at bounding box center [568, 158] width 158 height 18
paste input "S7162K"
type input "S7162K"
click at [622, 195] on button "Search" at bounding box center [627, 194] width 53 height 19
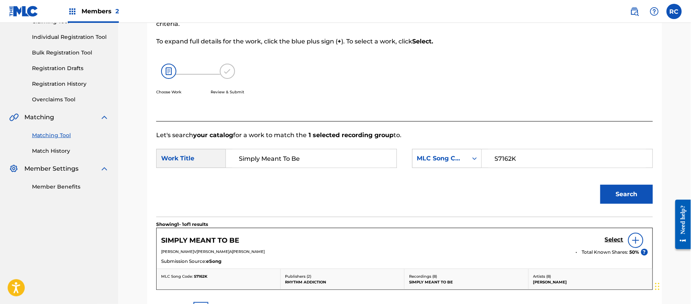
click at [603, 237] on div "SIMPLY MEANT TO BE Select" at bounding box center [404, 240] width 487 height 15
click at [607, 239] on h5 "Select" at bounding box center [614, 239] width 19 height 7
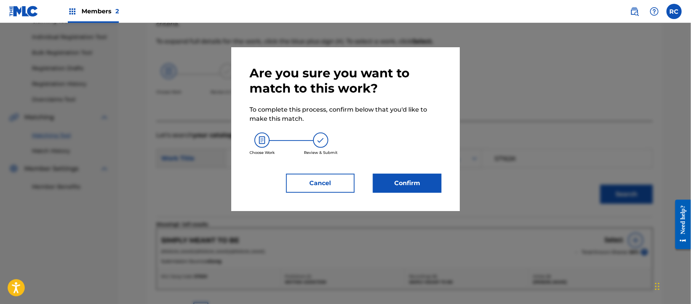
click at [428, 185] on button "Confirm" at bounding box center [407, 183] width 69 height 19
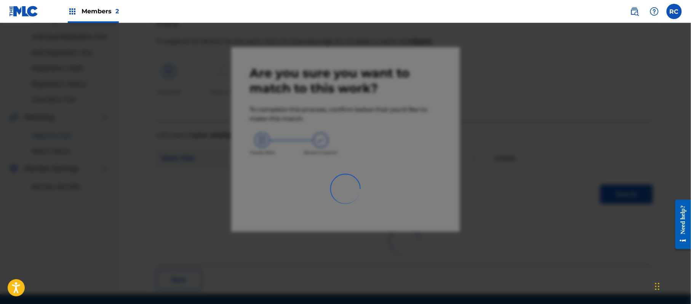
scroll to position [30, 0]
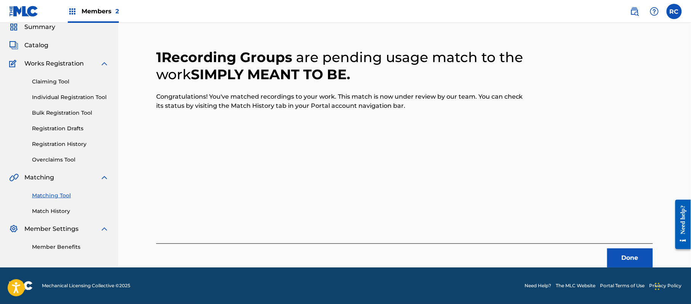
click at [626, 255] on button "Done" at bounding box center [631, 258] width 46 height 19
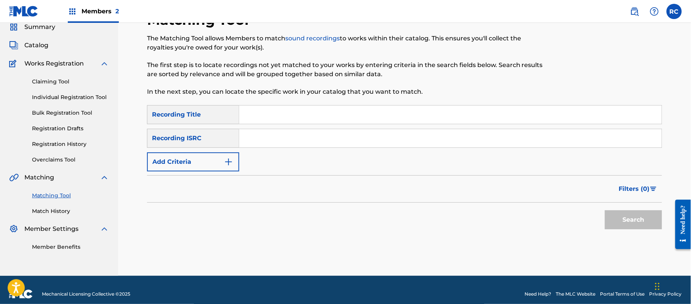
click at [310, 146] on input "Search Form" at bounding box center [450, 138] width 423 height 18
paste input "QZH5E2189546"
click at [631, 227] on button "Search" at bounding box center [633, 219] width 57 height 19
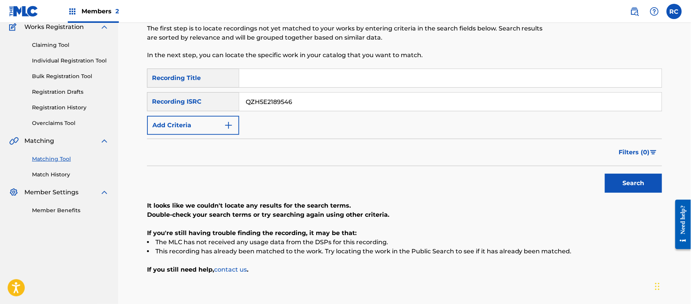
scroll to position [112, 0]
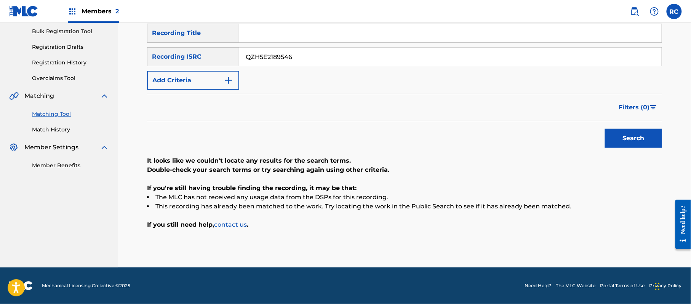
drag, startPoint x: 292, startPoint y: 60, endPoint x: 196, endPoint y: 59, distance: 96.4
click at [196, 59] on div "SearchWithCriteria83ba27b2-940a-457b-8f01-ff8b8d3b37ab Recording ISRC QZH5E2189…" at bounding box center [404, 56] width 515 height 19
click at [631, 133] on button "Search" at bounding box center [633, 138] width 57 height 19
drag, startPoint x: 313, startPoint y: 59, endPoint x: 157, endPoint y: 59, distance: 155.5
click at [157, 59] on div "SearchWithCriteria83ba27b2-940a-457b-8f01-ff8b8d3b37ab Recording ISRC QZH5E2189…" at bounding box center [404, 56] width 515 height 19
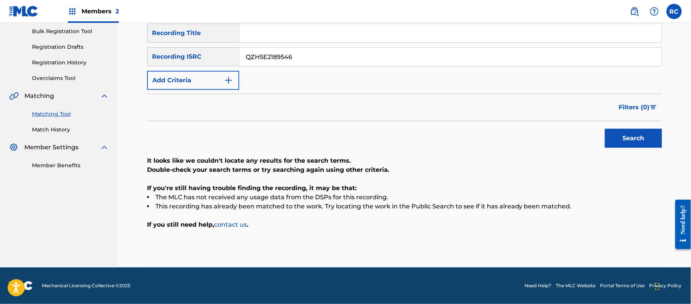
paste input "CZA430100012"
click at [620, 140] on button "Search" at bounding box center [633, 138] width 57 height 19
drag, startPoint x: 295, startPoint y: 57, endPoint x: 208, endPoint y: 58, distance: 86.9
click at [208, 58] on div "SearchWithCriteria83ba27b2-940a-457b-8f01-ff8b8d3b37ab Recording ISRC CZA430100…" at bounding box center [404, 56] width 515 height 19
paste input "ZAA01060027"
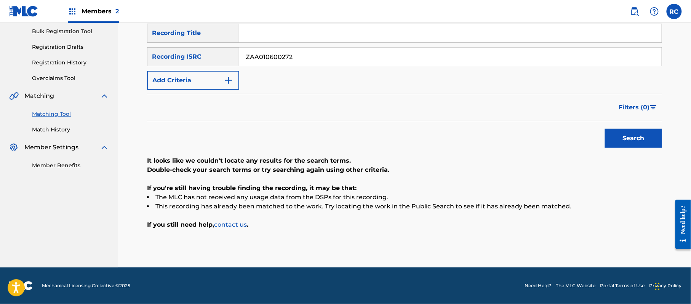
type input "ZAA010600272"
click at [622, 140] on button "Search" at bounding box center [633, 138] width 57 height 19
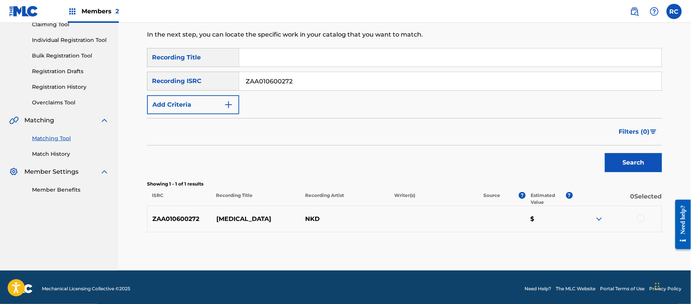
scroll to position [91, 0]
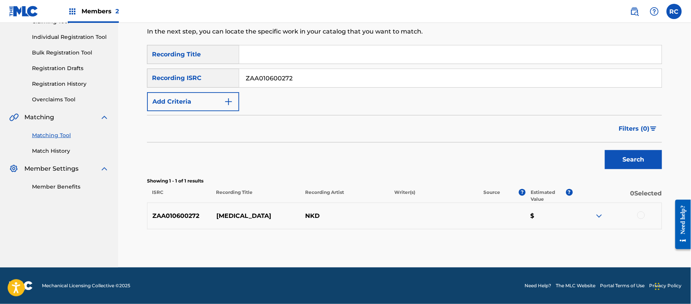
click at [639, 212] on div at bounding box center [642, 216] width 8 height 8
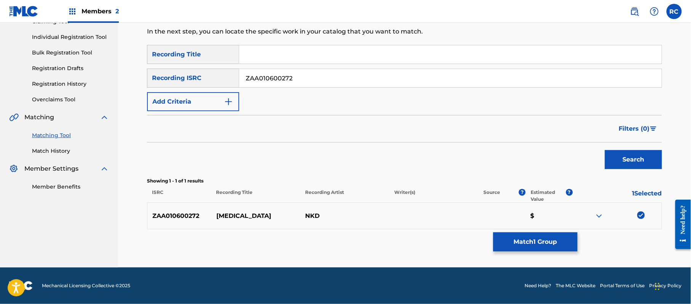
click at [552, 243] on button "Match 1 Group" at bounding box center [536, 241] width 84 height 19
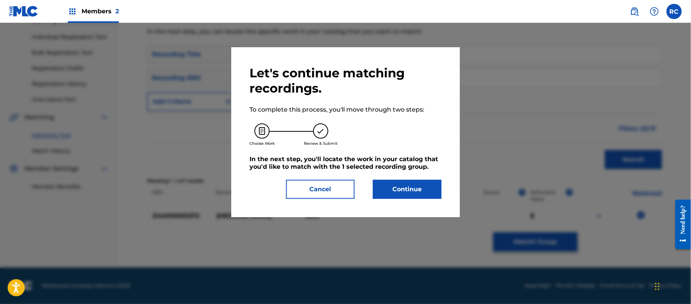
click at [401, 186] on button "Continue" at bounding box center [407, 189] width 69 height 19
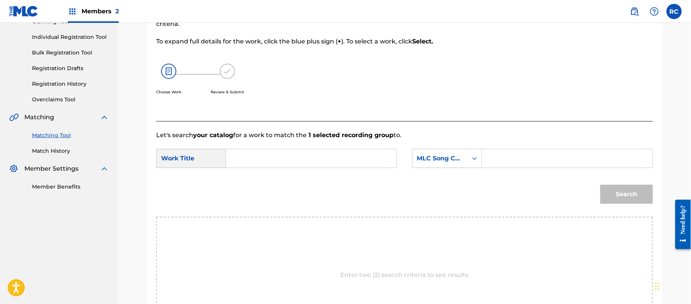
click at [302, 153] on input "Search Form" at bounding box center [311, 158] width 158 height 18
paste input "Snakebite S7860I"
click at [288, 160] on input "Snakebite S7860I" at bounding box center [311, 158] width 158 height 18
type input "Snakebite"
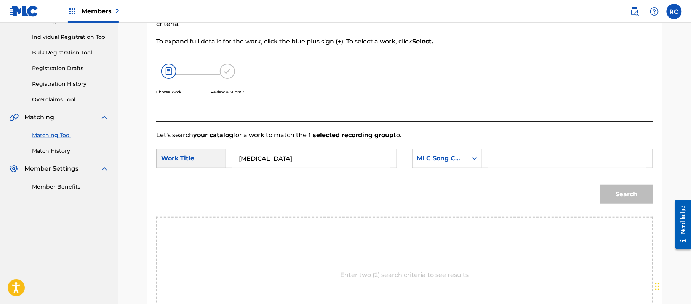
click at [540, 160] on input "Search Form" at bounding box center [568, 158] width 158 height 18
paste input "S7860I"
type input "S7860I"
click at [622, 193] on button "Search" at bounding box center [627, 194] width 53 height 19
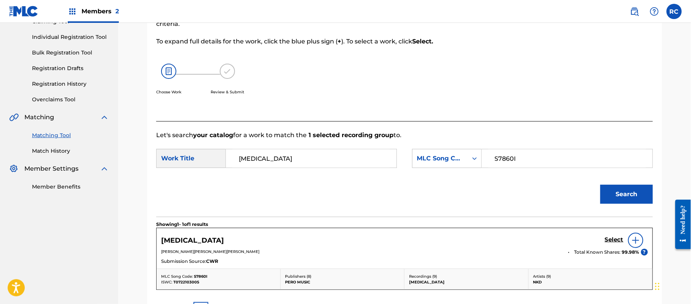
click at [610, 239] on h5 "Select" at bounding box center [614, 239] width 19 height 7
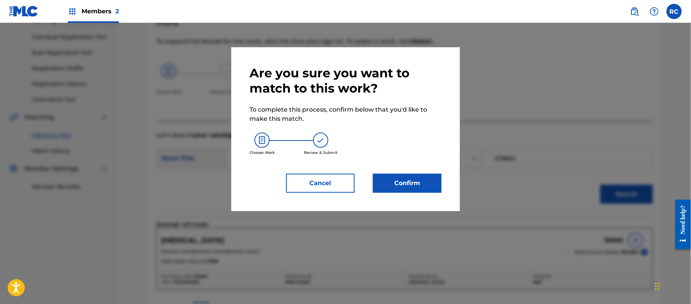
click at [415, 181] on button "Confirm" at bounding box center [407, 183] width 69 height 19
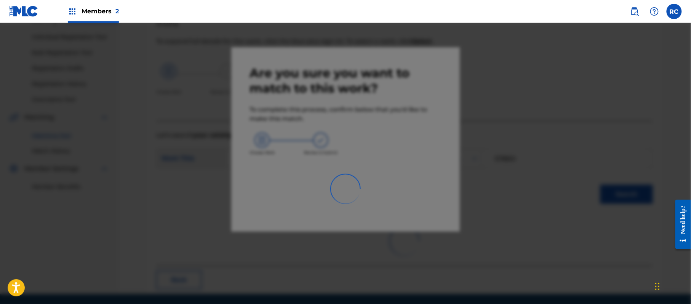
scroll to position [30, 0]
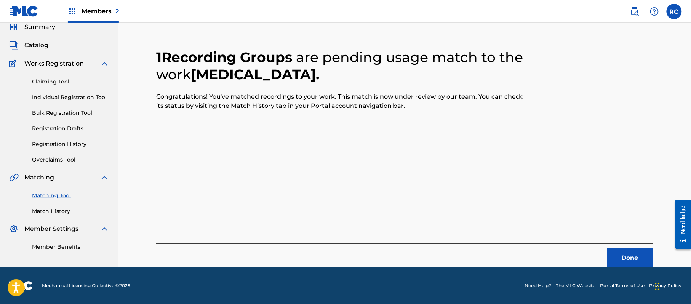
click at [622, 255] on button "Done" at bounding box center [631, 258] width 46 height 19
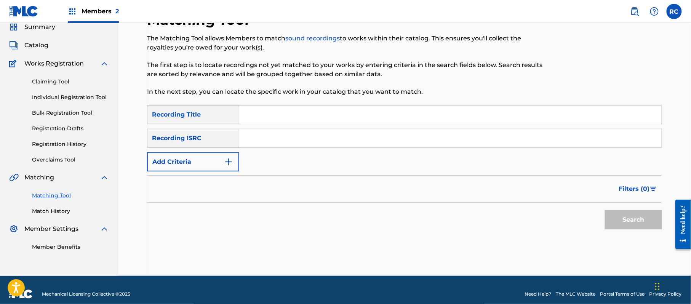
click at [279, 145] on input "Search Form" at bounding box center [450, 138] width 423 height 18
paste input "CZUM70700701"
drag, startPoint x: 653, startPoint y: 221, endPoint x: 633, endPoint y: 221, distance: 19.8
click at [646, 221] on button "Search" at bounding box center [633, 219] width 57 height 19
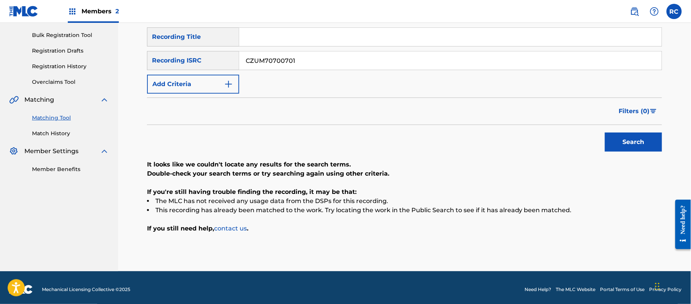
scroll to position [112, 0]
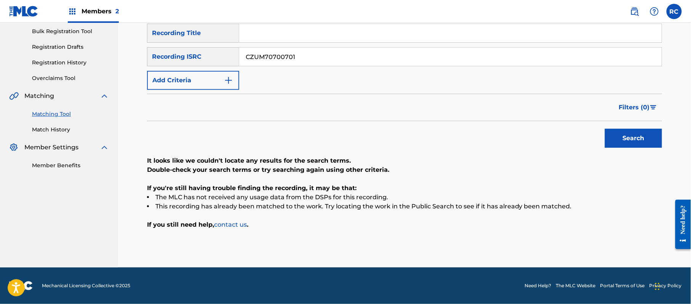
paste input "A430431012"
drag, startPoint x: 319, startPoint y: 55, endPoint x: 214, endPoint y: 57, distance: 105.2
click at [195, 55] on div "SearchWithCriteria83ba27b2-940a-457b-8f01-ff8b8d3b37ab Recording ISRC CZA430431…" at bounding box center [404, 56] width 515 height 19
drag, startPoint x: 635, startPoint y: 136, endPoint x: 611, endPoint y: 141, distance: 24.1
click at [633, 138] on button "Search" at bounding box center [633, 138] width 57 height 19
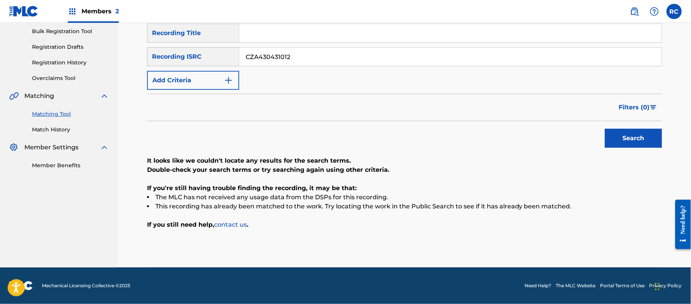
paste input "TWUM7110004"
drag, startPoint x: 296, startPoint y: 57, endPoint x: 228, endPoint y: 57, distance: 68.2
click at [228, 57] on div "SearchWithCriteria83ba27b2-940a-457b-8f01-ff8b8d3b37ab Recording ISRC CZA430431…" at bounding box center [404, 56] width 515 height 19
type input "TWUM71100042"
drag, startPoint x: 649, startPoint y: 139, endPoint x: 575, endPoint y: 164, distance: 78.2
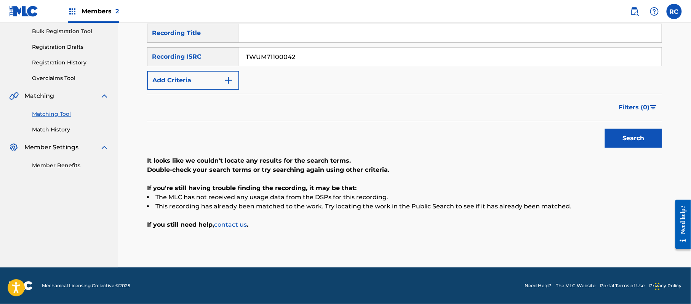
click at [649, 139] on button "Search" at bounding box center [633, 138] width 57 height 19
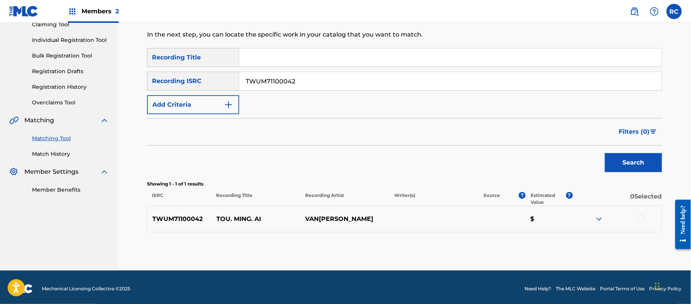
scroll to position [91, 0]
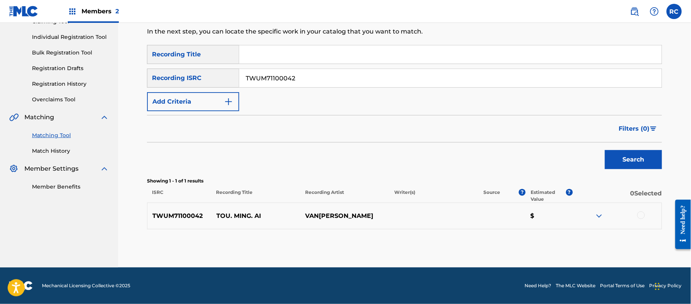
drag, startPoint x: 644, startPoint y: 215, endPoint x: 607, endPoint y: 221, distance: 37.5
click at [643, 215] on div at bounding box center [642, 216] width 8 height 8
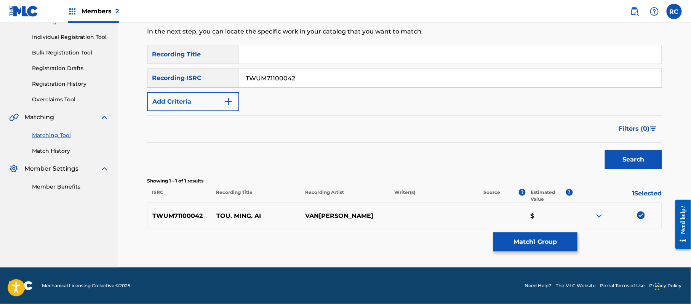
click at [534, 245] on button "Match 1 Group" at bounding box center [536, 241] width 84 height 19
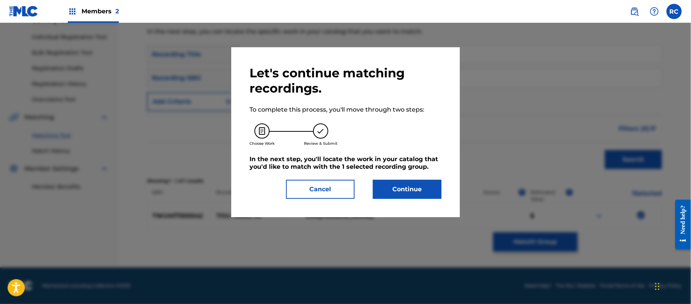
click at [403, 187] on button "Continue" at bounding box center [407, 189] width 69 height 19
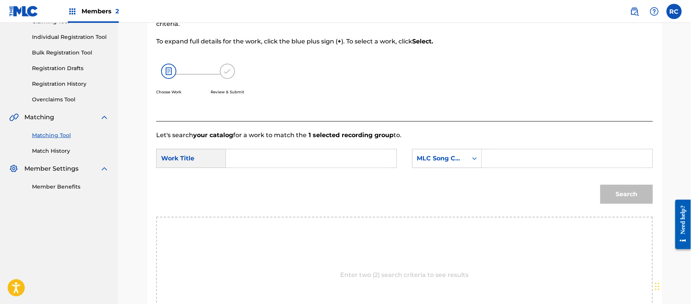
click at [260, 151] on input "Search Form" at bounding box center [311, 158] width 158 height 18
paste input "Tou Ming Ai TV8MNZ"
click at [290, 155] on input "Tou Ming Ai TV8MNZ" at bounding box center [311, 158] width 158 height 18
type input "Tou Ming Ai"
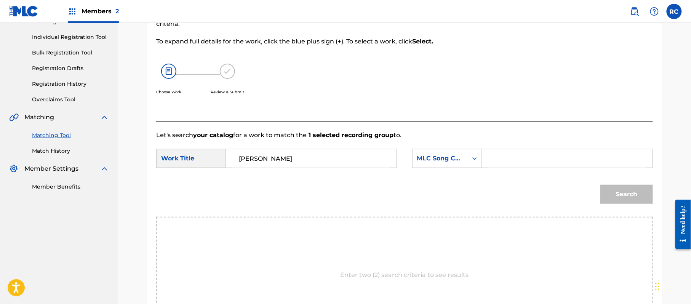
click at [525, 156] on input "Search Form" at bounding box center [568, 158] width 158 height 18
paste
type input "TV8MNZ"
drag, startPoint x: 619, startPoint y: 188, endPoint x: 618, endPoint y: 194, distance: 5.8
click at [619, 191] on button "Search" at bounding box center [627, 194] width 53 height 19
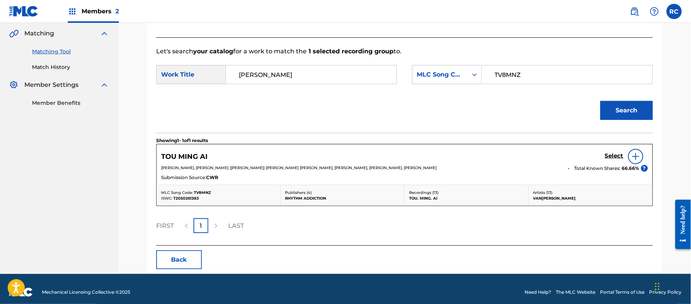
scroll to position [181, 0]
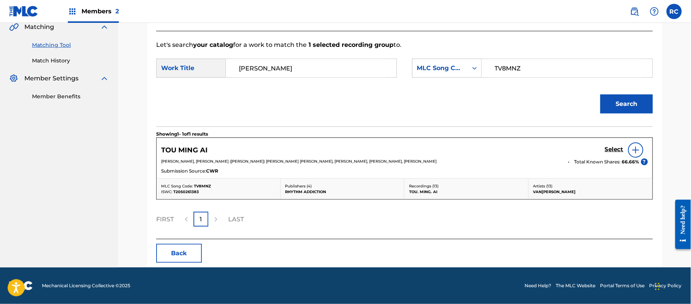
click at [610, 152] on h5 "Select" at bounding box center [614, 149] width 19 height 7
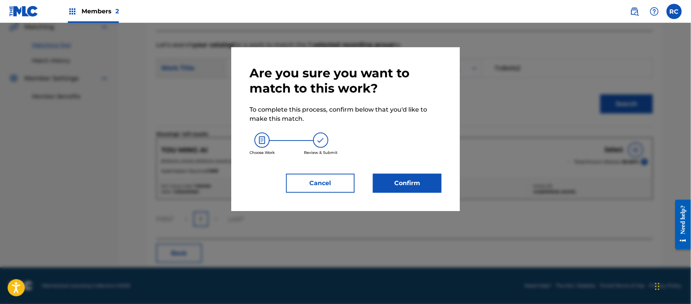
click at [423, 188] on button "Confirm" at bounding box center [407, 183] width 69 height 19
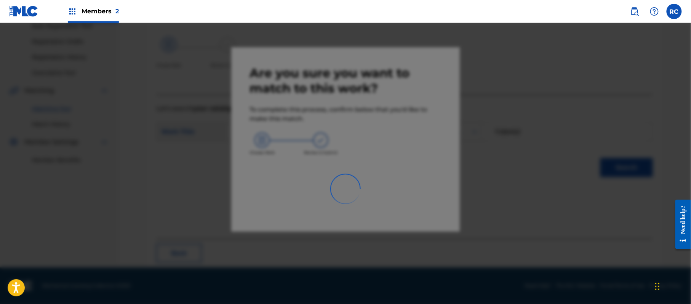
scroll to position [30, 0]
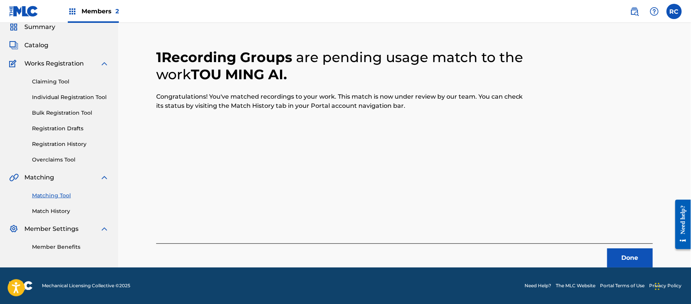
click at [619, 258] on button "Done" at bounding box center [631, 258] width 46 height 19
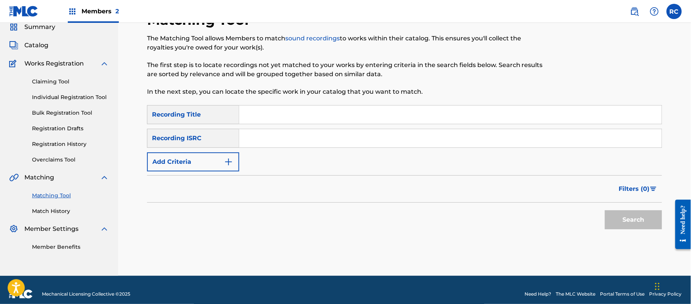
click at [285, 141] on input "Search Form" at bounding box center [450, 138] width 423 height 18
click at [626, 221] on button "Search" at bounding box center [633, 219] width 57 height 19
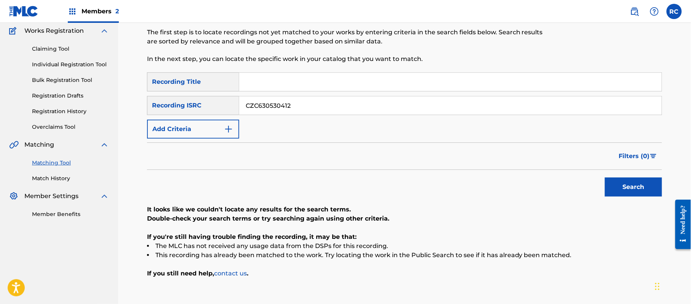
scroll to position [81, 0]
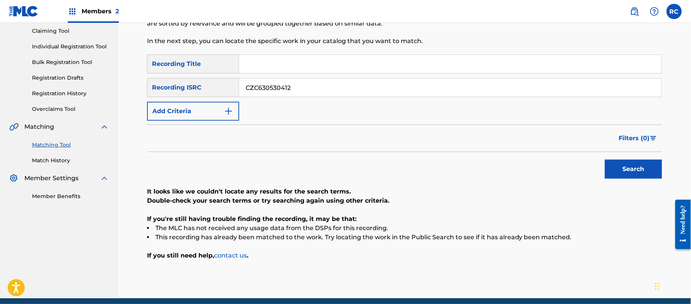
drag, startPoint x: 236, startPoint y: 99, endPoint x: 223, endPoint y: 101, distance: 13.9
click at [223, 101] on div "SearchWithCriteria8841baf3-06e9-4978-b4f7-e97a4b300e5c Recording Title SearchWi…" at bounding box center [404, 88] width 515 height 66
type input "LVA100800065"
drag, startPoint x: 630, startPoint y: 173, endPoint x: 546, endPoint y: 173, distance: 83.9
click at [630, 173] on button "Search" at bounding box center [633, 169] width 57 height 19
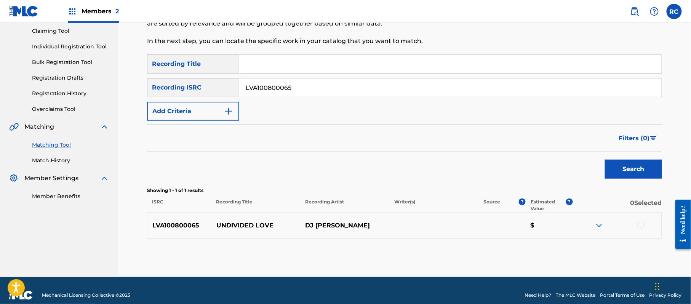
click at [642, 225] on div at bounding box center [642, 225] width 8 height 8
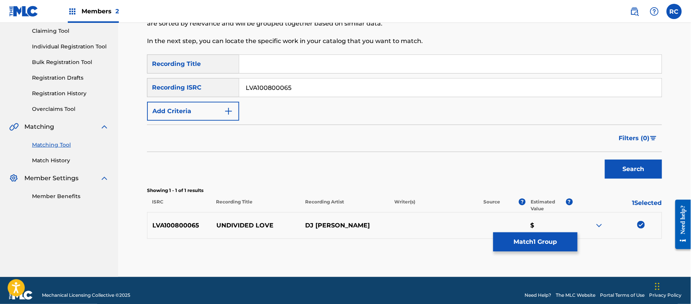
click at [551, 247] on button "Match 1 Group" at bounding box center [536, 241] width 84 height 19
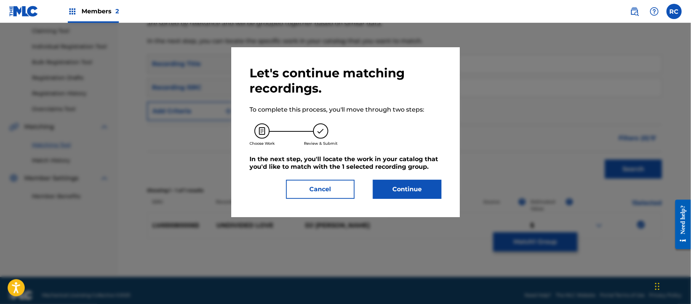
click at [420, 185] on button "Continue" at bounding box center [407, 189] width 69 height 19
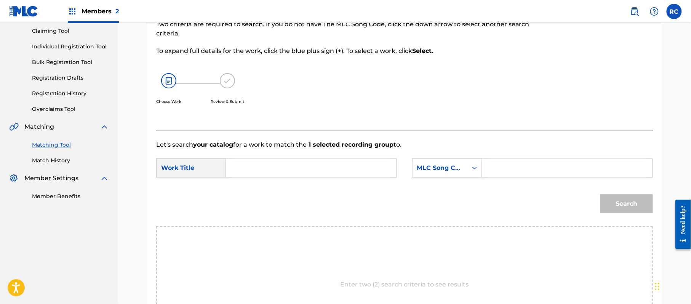
click at [303, 170] on input "Search Form" at bounding box center [311, 168] width 158 height 18
click at [298, 168] on input "Undivided Love U1164B" at bounding box center [311, 168] width 158 height 18
type input "Undivided Love"
click at [543, 165] on input "Search Form" at bounding box center [568, 168] width 158 height 18
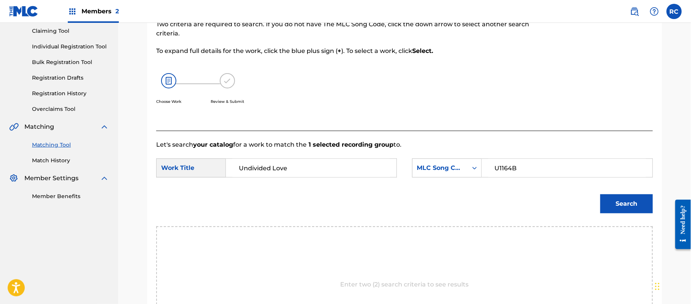
type input "U1164B"
click at [621, 199] on button "Search" at bounding box center [627, 203] width 53 height 19
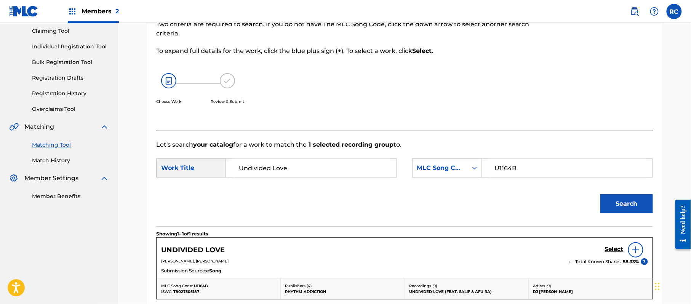
click at [614, 253] on link "Select" at bounding box center [614, 250] width 19 height 8
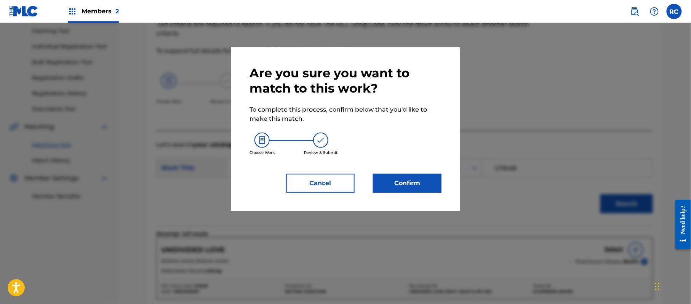
click at [424, 188] on button "Confirm" at bounding box center [407, 183] width 69 height 19
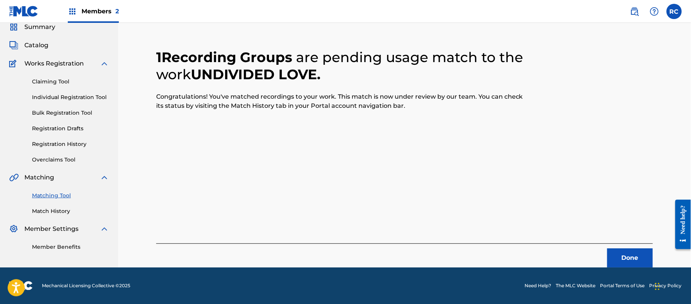
scroll to position [30, 0]
click at [627, 264] on button "Done" at bounding box center [631, 258] width 46 height 19
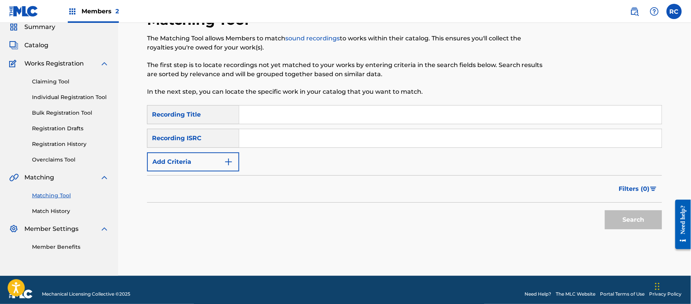
click at [311, 146] on input "Search Form" at bounding box center [450, 138] width 423 height 18
click at [308, 142] on input "Search Form" at bounding box center [450, 138] width 423 height 18
type input "USUYG1251351"
drag, startPoint x: 615, startPoint y: 216, endPoint x: 441, endPoint y: 197, distance: 174.9
click at [615, 217] on button "Search" at bounding box center [633, 219] width 57 height 19
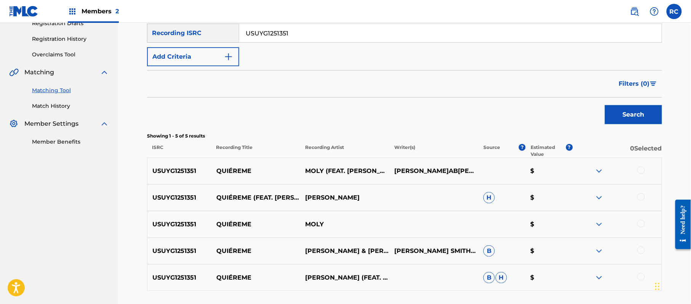
scroll to position [152, 0]
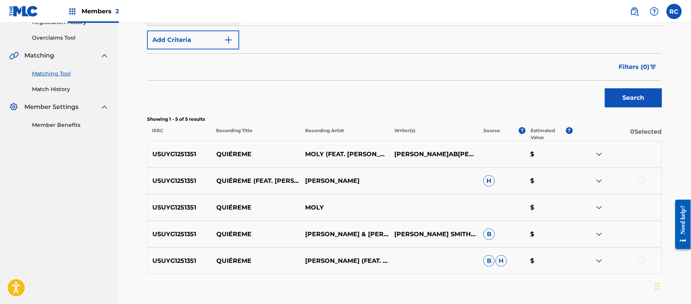
click at [642, 151] on div at bounding box center [642, 154] width 8 height 8
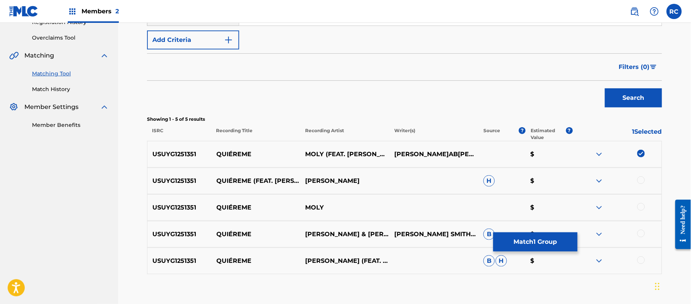
click at [642, 181] on div at bounding box center [642, 180] width 8 height 8
click at [643, 209] on div at bounding box center [642, 207] width 8 height 8
click at [643, 233] on div at bounding box center [642, 234] width 8 height 8
click at [644, 261] on div at bounding box center [642, 261] width 8 height 8
click at [531, 241] on button "Match 5 Groups" at bounding box center [536, 241] width 84 height 19
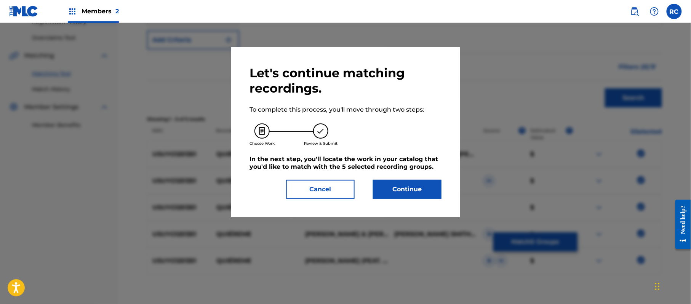
click at [385, 182] on button "Continue" at bounding box center [407, 189] width 69 height 19
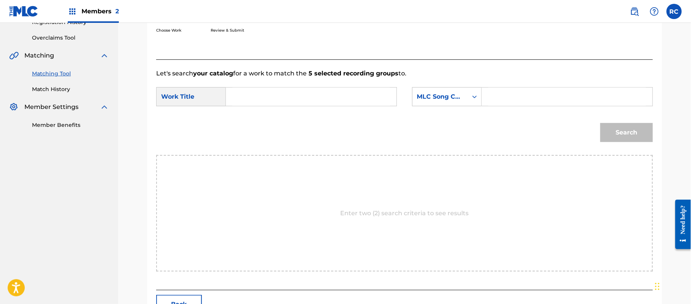
click at [279, 100] on input "Search Form" at bounding box center [311, 97] width 158 height 18
click at [294, 98] on input "Quiereme QB1IYV" at bounding box center [311, 97] width 158 height 18
type input "Quiereme"
click at [539, 98] on input "Search Form" at bounding box center [568, 97] width 158 height 18
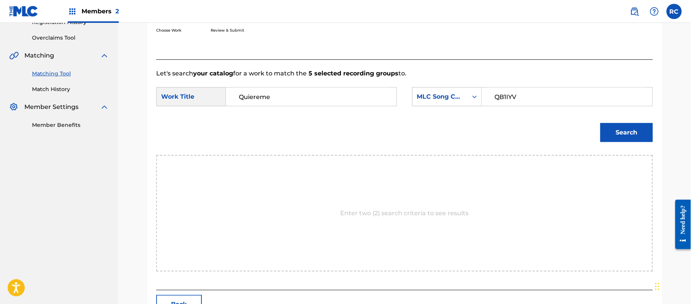
type input "QB1IYV"
click at [619, 131] on button "Search" at bounding box center [627, 132] width 53 height 19
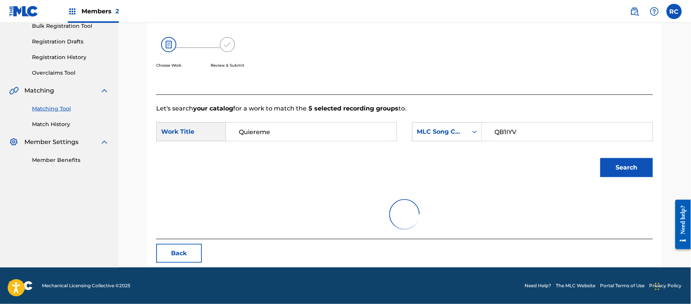
scroll to position [85, 0]
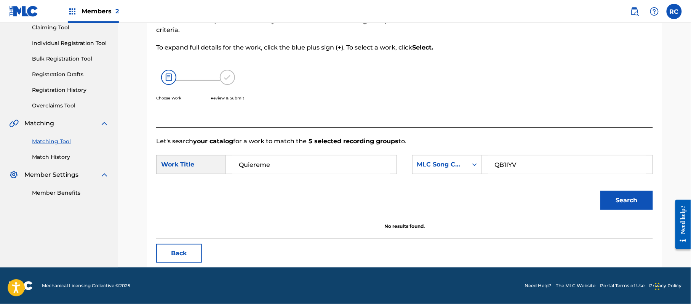
drag, startPoint x: 281, startPoint y: 166, endPoint x: 203, endPoint y: 167, distance: 77.8
click at [203, 167] on div "SearchWithCriteriac2cee685-9df6-4f07-8d70-bf6db8db0378 Work Title Quiereme" at bounding box center [276, 164] width 241 height 19
click at [56, 157] on link "Match History" at bounding box center [70, 157] width 77 height 8
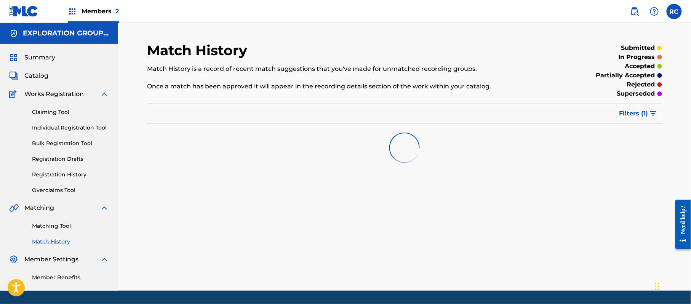
click at [54, 224] on link "Matching Tool" at bounding box center [70, 226] width 77 height 8
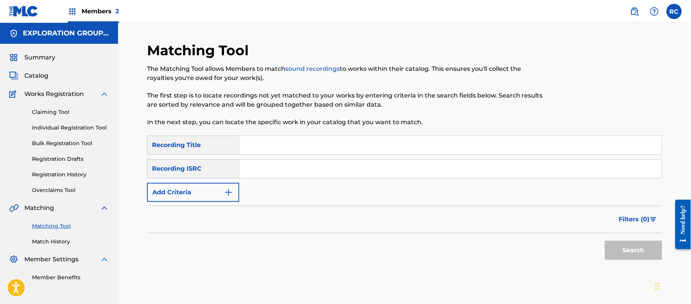
drag, startPoint x: 290, startPoint y: 170, endPoint x: 296, endPoint y: 170, distance: 5.3
click at [290, 170] on input "Search Form" at bounding box center [450, 169] width 423 height 18
type input "TCAHK2307229"
click at [615, 252] on button "Search" at bounding box center [633, 250] width 57 height 19
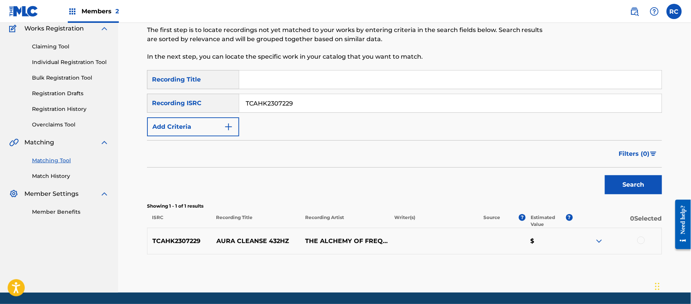
scroll to position [91, 0]
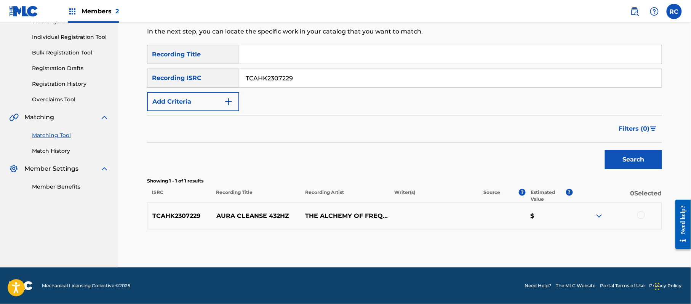
click at [643, 215] on div at bounding box center [642, 216] width 8 height 8
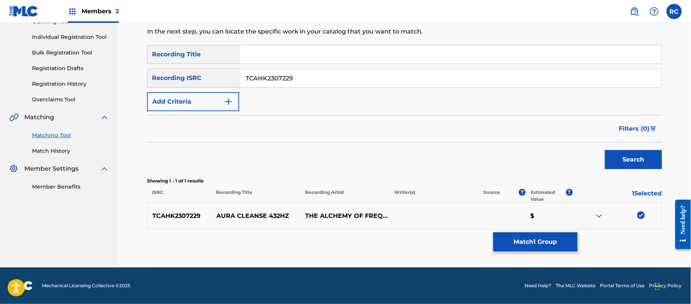
click at [545, 243] on button "Match 1 Group" at bounding box center [536, 241] width 84 height 19
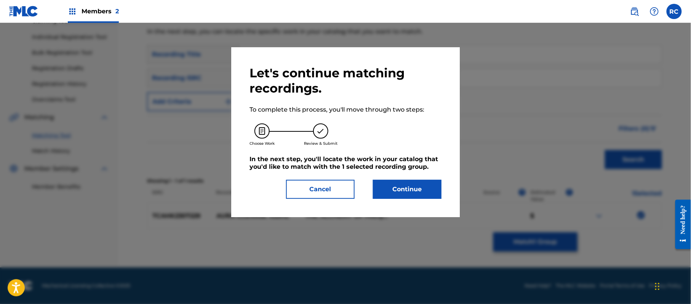
click at [399, 197] on button "Continue" at bounding box center [407, 189] width 69 height 19
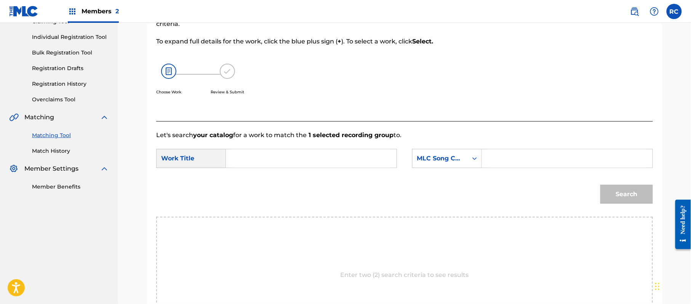
click at [272, 160] on input "Search Form" at bounding box center [311, 158] width 158 height 18
click at [316, 160] on input "Aura Cleanse 432Hz AX5SED" at bounding box center [311, 158] width 158 height 18
type input "Aura Cleanse 432Hz"
click at [529, 158] on input "Search Form" at bounding box center [568, 158] width 158 height 18
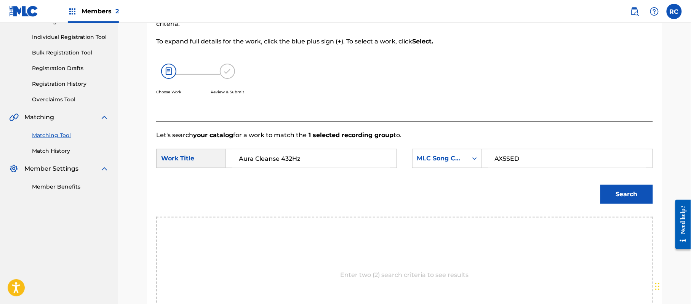
type input "AX5SED"
click at [612, 195] on button "Search" at bounding box center [627, 194] width 53 height 19
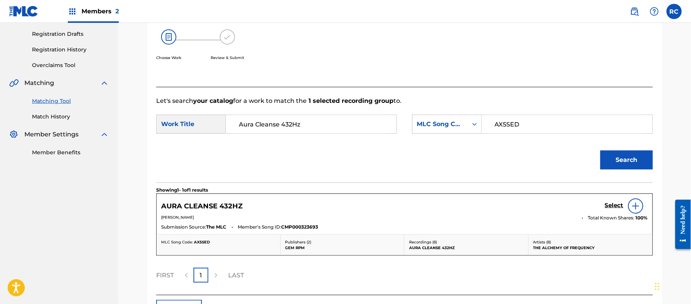
scroll to position [142, 0]
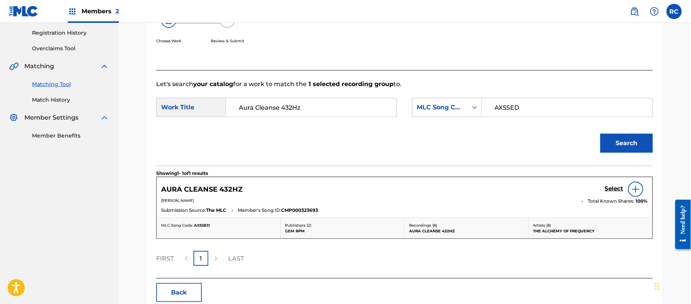
click at [614, 187] on h5 "Select" at bounding box center [614, 188] width 19 height 7
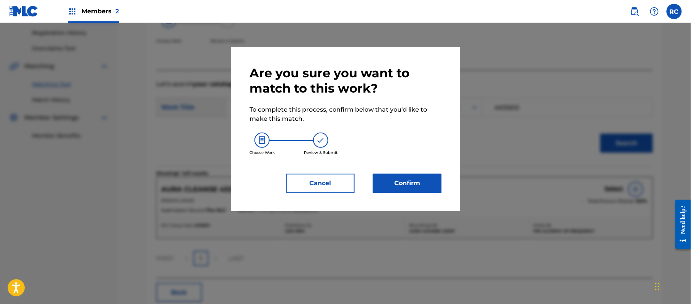
click at [403, 185] on button "Confirm" at bounding box center [407, 183] width 69 height 19
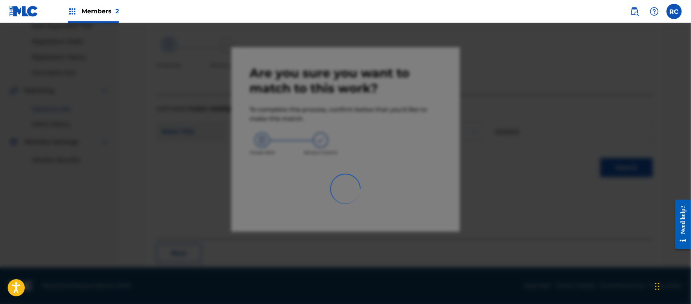
scroll to position [30, 0]
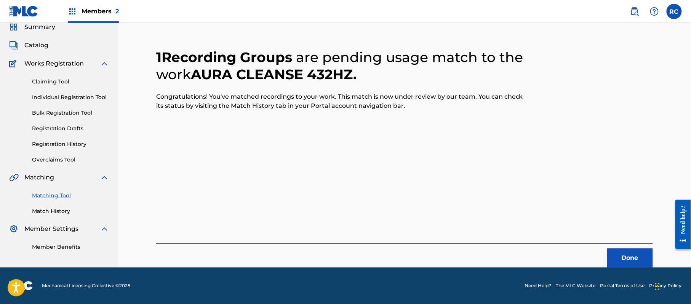
click at [624, 255] on button "Done" at bounding box center [631, 258] width 46 height 19
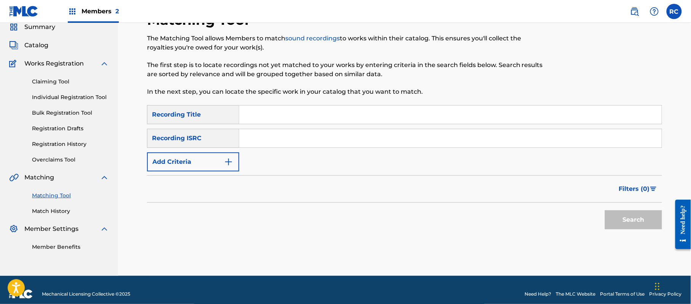
click at [308, 142] on input "Search Form" at bounding box center [450, 138] width 423 height 18
click at [617, 219] on button "Search" at bounding box center [633, 219] width 57 height 19
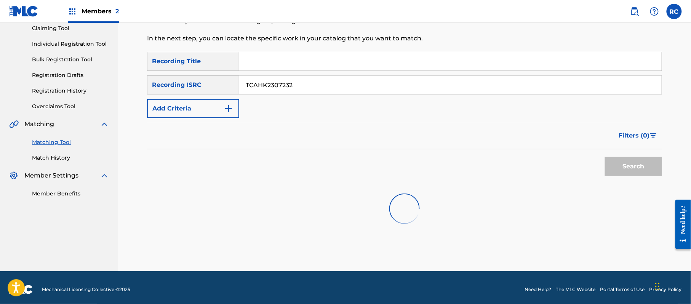
scroll to position [88, 0]
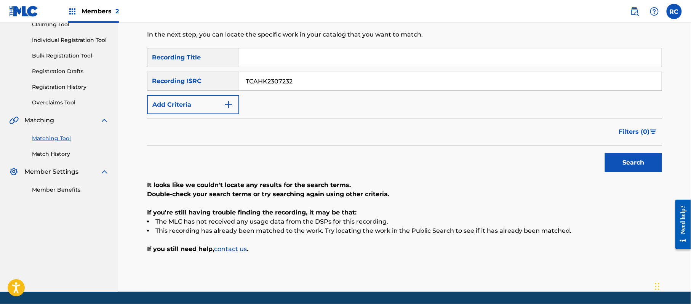
drag, startPoint x: 293, startPoint y: 84, endPoint x: 208, endPoint y: 84, distance: 85.4
click at [208, 84] on div "SearchWithCriteria83ba27b2-940a-457b-8f01-ff8b8d3b37ab Recording ISRC TCAHK2307…" at bounding box center [404, 81] width 515 height 19
type input "TCAHK2307306"
drag, startPoint x: 633, startPoint y: 165, endPoint x: 529, endPoint y: 165, distance: 103.3
click at [631, 165] on button "Search" at bounding box center [633, 162] width 57 height 19
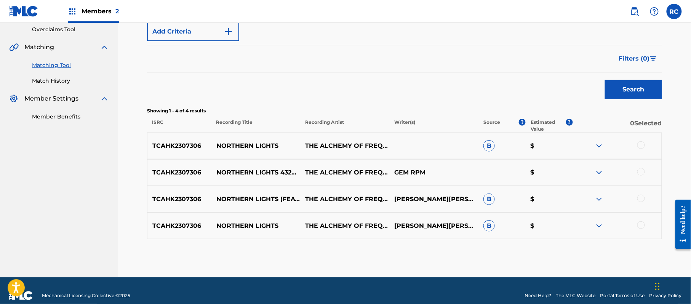
scroll to position [171, 0]
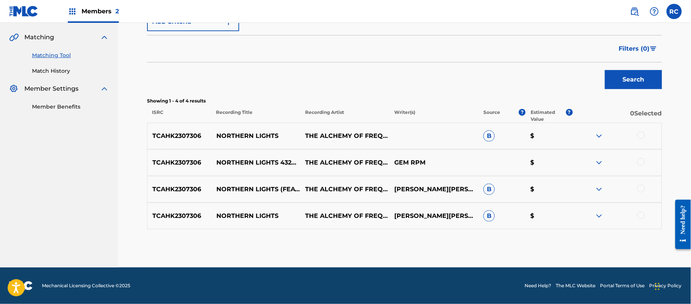
click at [642, 136] on div at bounding box center [642, 135] width 8 height 8
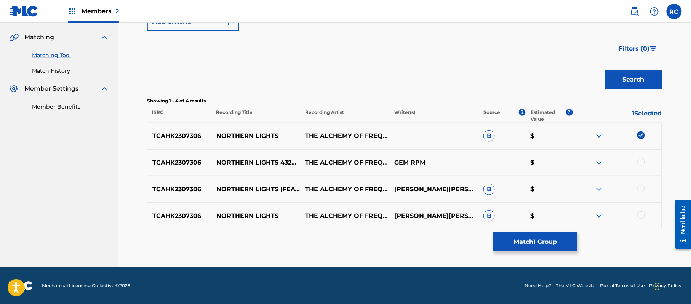
click at [642, 162] on div at bounding box center [642, 162] width 8 height 8
click at [641, 188] on div at bounding box center [642, 189] width 8 height 8
click at [641, 218] on div at bounding box center [642, 216] width 8 height 8
click at [547, 238] on button "Match 4 Groups" at bounding box center [536, 241] width 84 height 19
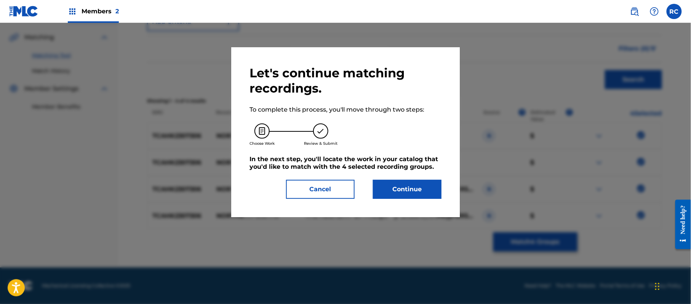
click at [440, 194] on button "Continue" at bounding box center [407, 189] width 69 height 19
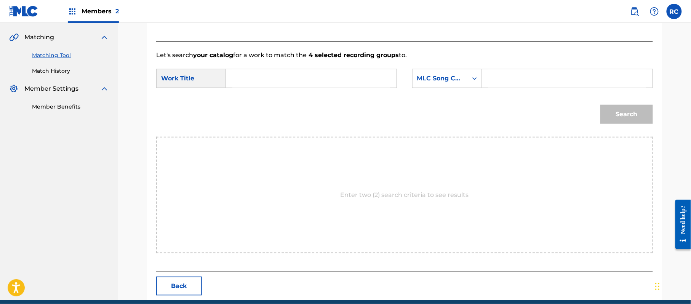
click at [290, 73] on input "Search Form" at bounding box center [311, 78] width 158 height 18
click at [348, 81] on input "Northern Lights 432Hz (feat GEM) N81F8X" at bounding box center [311, 78] width 158 height 18
type input "Northern Lights 432Hz (feat GEM)"
drag, startPoint x: 500, startPoint y: 76, endPoint x: 514, endPoint y: 81, distance: 14.1
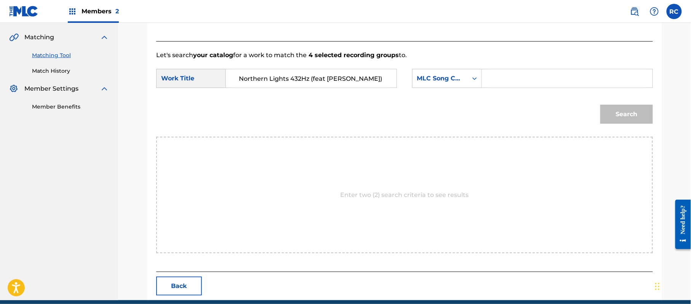
click at [500, 76] on input "Search Form" at bounding box center [568, 78] width 158 height 18
type input "N81F8X"
click at [602, 113] on button "Search" at bounding box center [627, 114] width 53 height 19
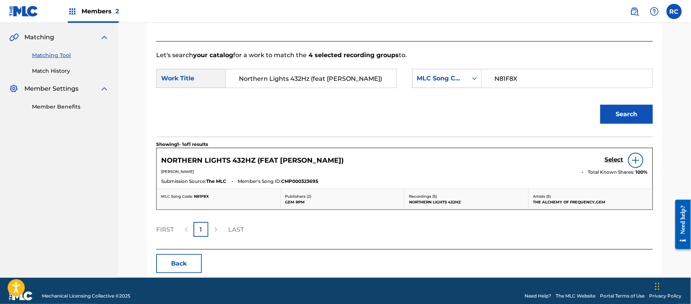
click at [611, 157] on h5 "Select" at bounding box center [614, 159] width 19 height 7
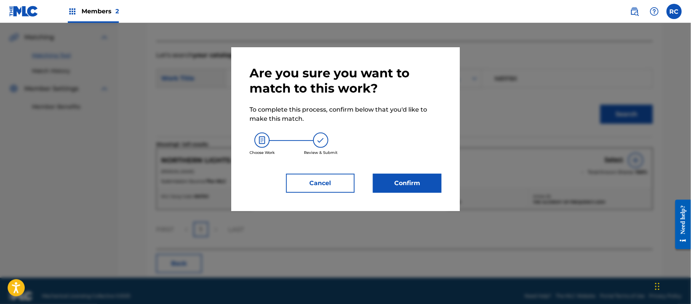
click at [418, 177] on button "Confirm" at bounding box center [407, 183] width 69 height 19
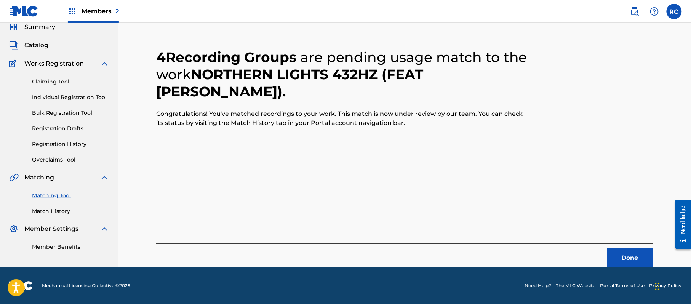
scroll to position [30, 0]
click at [624, 263] on button "Done" at bounding box center [631, 258] width 46 height 19
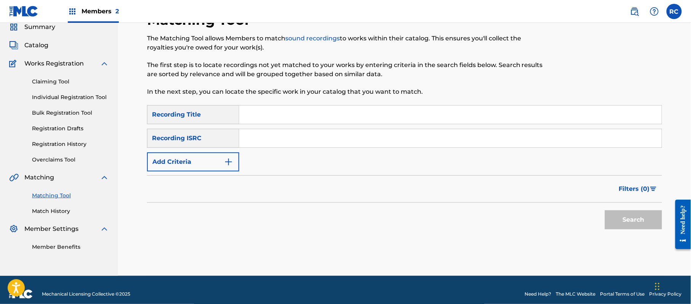
drag, startPoint x: 311, startPoint y: 130, endPoint x: 311, endPoint y: 134, distance: 3.8
click at [311, 133] on input "Search Form" at bounding box center [450, 138] width 423 height 18
click at [308, 136] on input "Search Form" at bounding box center [450, 138] width 423 height 18
click at [630, 219] on button "Search" at bounding box center [633, 219] width 57 height 19
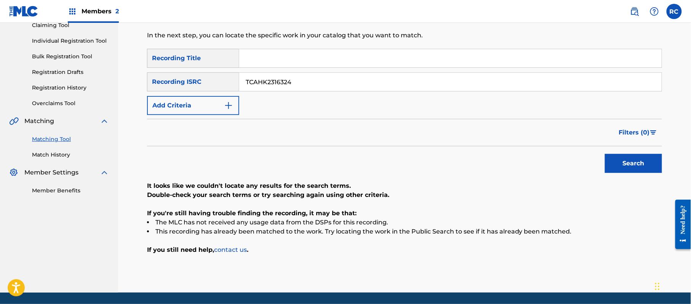
scroll to position [88, 0]
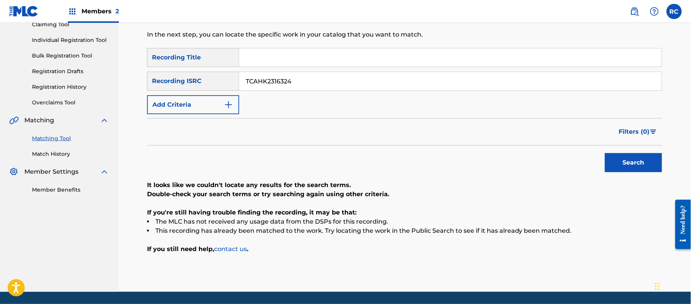
drag, startPoint x: 299, startPoint y: 85, endPoint x: 194, endPoint y: 95, distance: 105.7
click at [194, 95] on div "SearchWithCriteria8841baf3-06e9-4978-b4f7-e97a4b300e5c Recording Title SearchWi…" at bounding box center [404, 81] width 515 height 66
type input "TCAHK2307406"
click at [621, 164] on button "Search" at bounding box center [633, 162] width 57 height 19
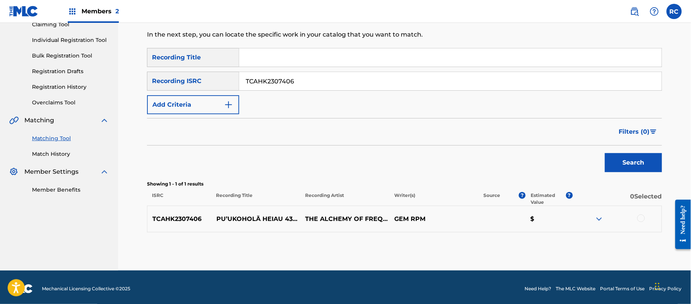
click at [642, 218] on div at bounding box center [642, 219] width 8 height 8
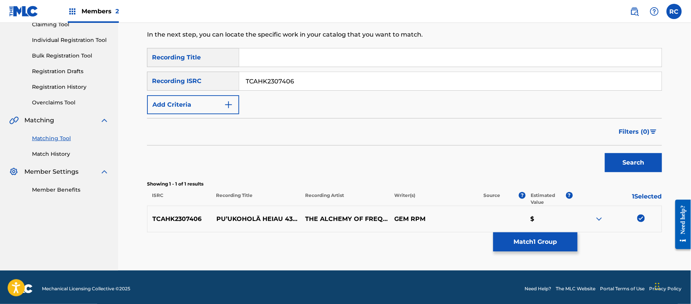
click at [521, 241] on button "Match 1 Group" at bounding box center [536, 241] width 84 height 19
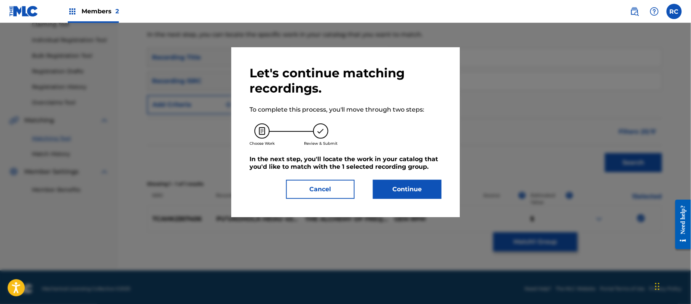
click at [429, 184] on button "Continue" at bounding box center [407, 189] width 69 height 19
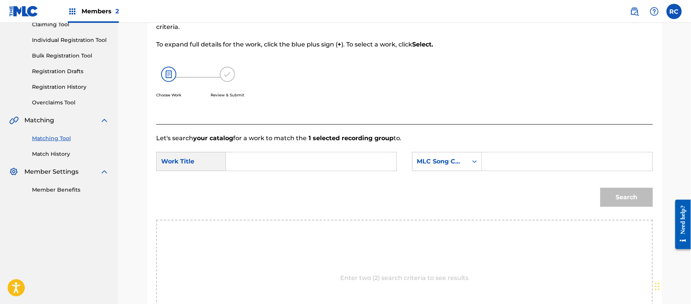
click at [296, 159] on input "Search Form" at bounding box center [311, 161] width 158 height 18
click at [367, 159] on input "Pu’ukoholā Heiau 432Hz (feat Daniel Ho) PN003V" at bounding box center [311, 161] width 158 height 18
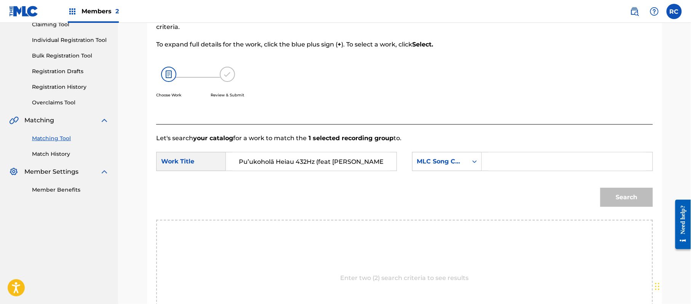
type input "Pu’ukoholā Heiau 432Hz (feat Daniel Ho)"
click at [515, 157] on input "Search Form" at bounding box center [568, 161] width 158 height 18
type input "PN003V"
click at [633, 194] on button "Search" at bounding box center [627, 197] width 53 height 19
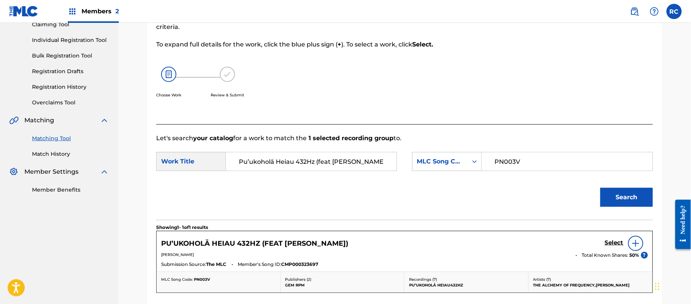
click at [611, 241] on h5 "Select" at bounding box center [614, 242] width 19 height 7
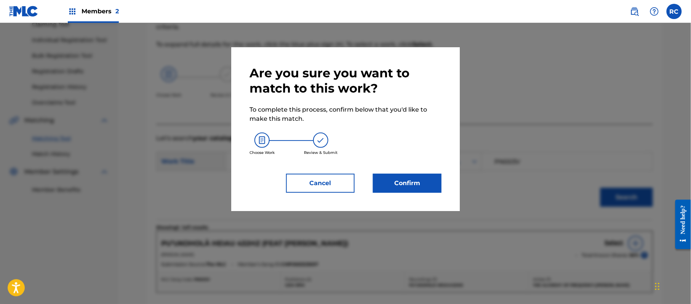
click at [415, 183] on button "Confirm" at bounding box center [407, 183] width 69 height 19
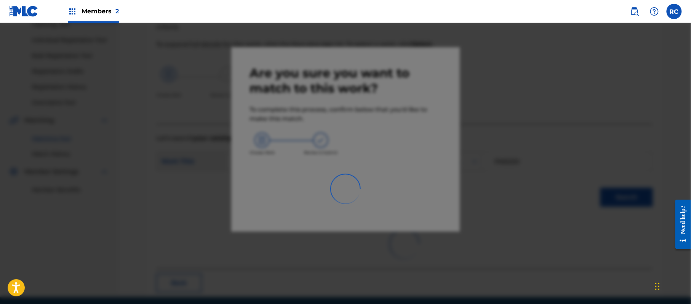
scroll to position [30, 0]
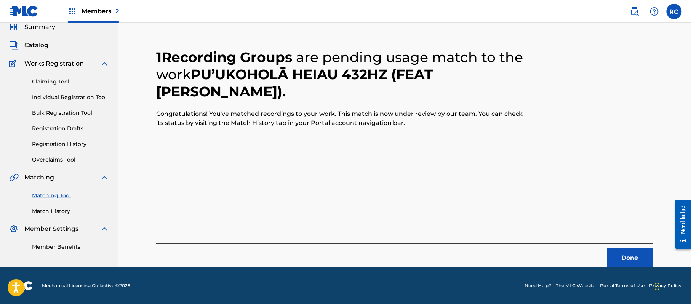
click at [621, 255] on button "Done" at bounding box center [631, 258] width 46 height 19
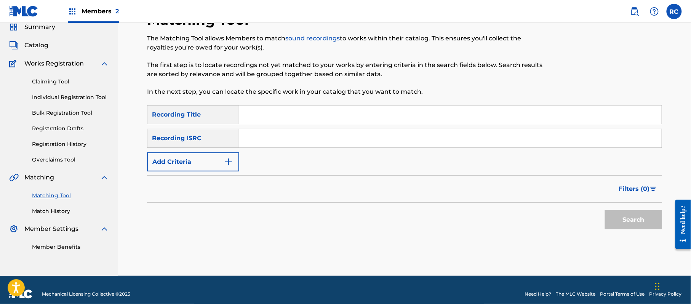
click at [256, 142] on input "Search Form" at bounding box center [450, 138] width 423 height 18
click at [634, 221] on button "Search" at bounding box center [633, 219] width 57 height 19
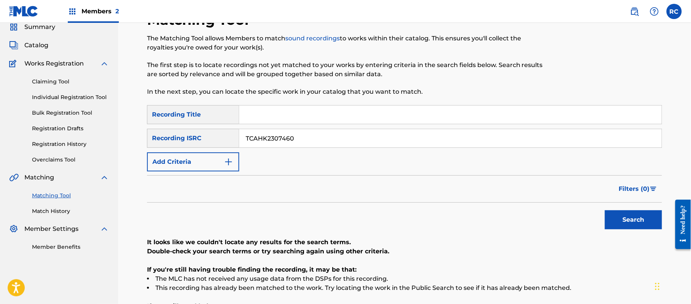
click at [274, 139] on input "TCAHK2307460" at bounding box center [450, 138] width 423 height 18
type input "TCAHK2316084"
drag, startPoint x: 637, startPoint y: 224, endPoint x: 188, endPoint y: 128, distance: 459.1
click at [635, 224] on button "Search" at bounding box center [633, 219] width 57 height 19
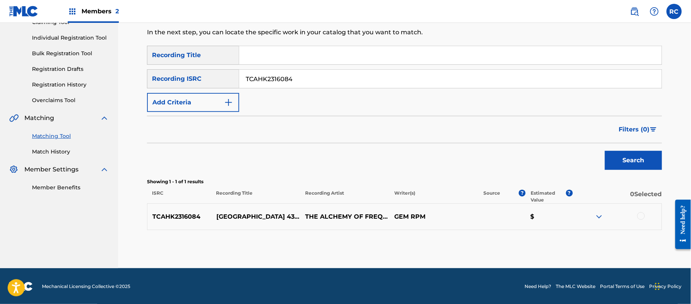
scroll to position [91, 0]
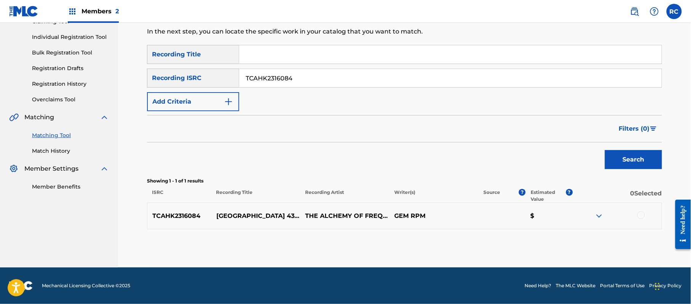
click at [642, 216] on div at bounding box center [642, 216] width 8 height 8
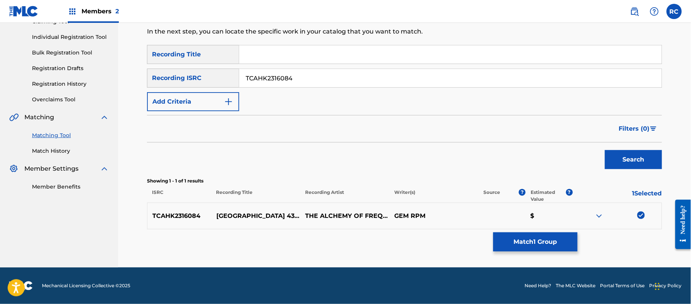
click at [523, 244] on button "Match 1 Group" at bounding box center [536, 241] width 84 height 19
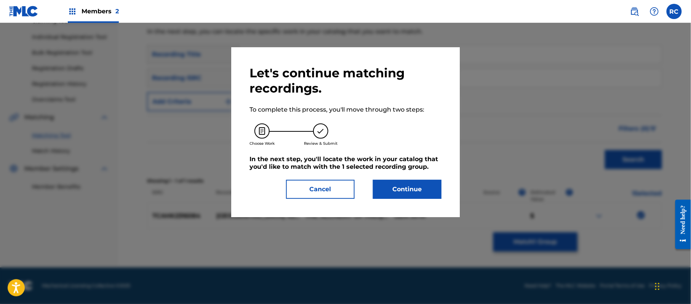
click at [405, 187] on button "Continue" at bounding box center [407, 189] width 69 height 19
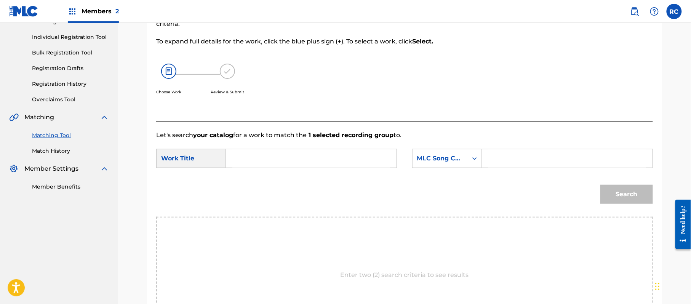
click at [313, 160] on input "Search Form" at bounding box center [311, 158] width 158 height 18
click at [371, 157] on input "Whitsunday Islands 432Hz (feat GEM) W446PK" at bounding box center [311, 158] width 158 height 18
type input "Whitsunday Islands 432Hz (feat GEM)"
click at [537, 162] on input "Search Form" at bounding box center [568, 158] width 158 height 18
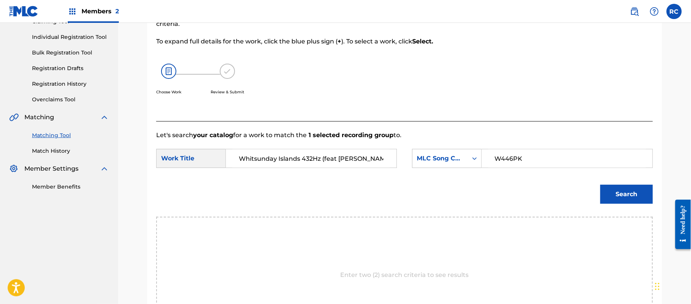
type input "W446PK"
click at [615, 189] on button "Search" at bounding box center [627, 194] width 53 height 19
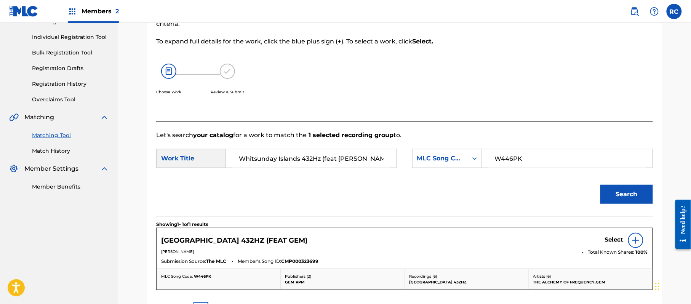
click at [614, 239] on h5 "Select" at bounding box center [614, 239] width 19 height 7
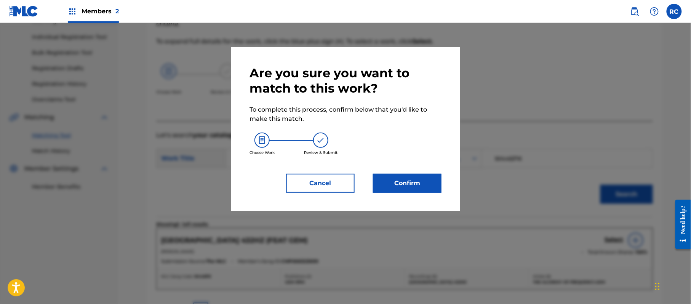
click at [415, 183] on button "Confirm" at bounding box center [407, 183] width 69 height 19
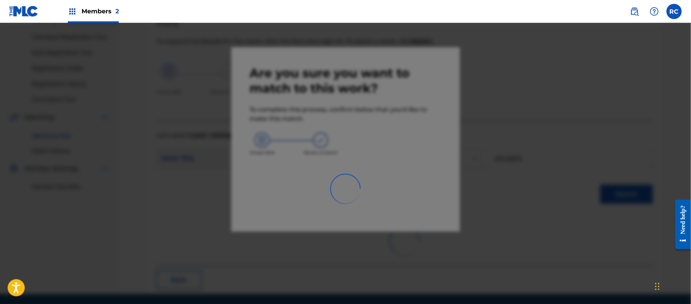
scroll to position [30, 0]
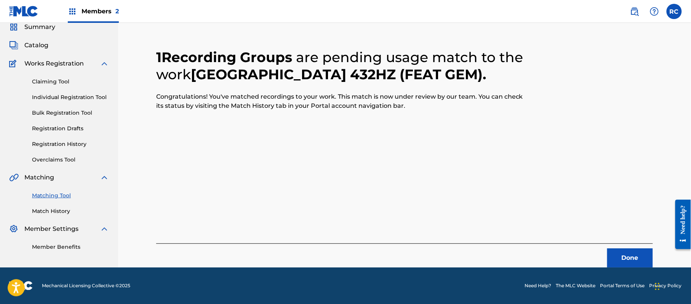
click at [619, 249] on button "Done" at bounding box center [631, 258] width 46 height 19
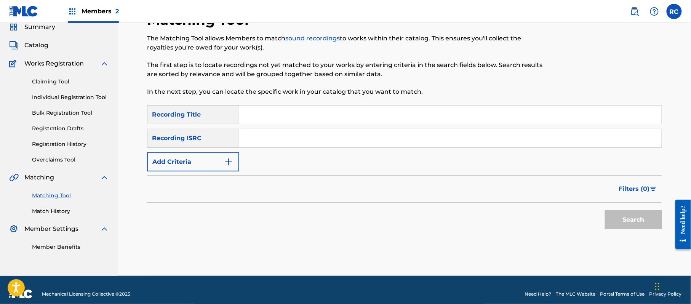
click at [267, 146] on input "Search Form" at bounding box center [450, 138] width 423 height 18
click at [630, 214] on button "Search" at bounding box center [633, 219] width 57 height 19
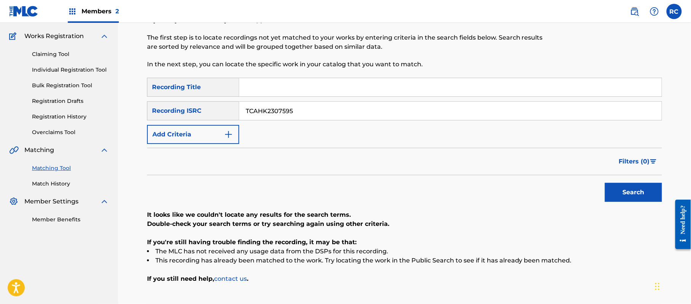
scroll to position [81, 0]
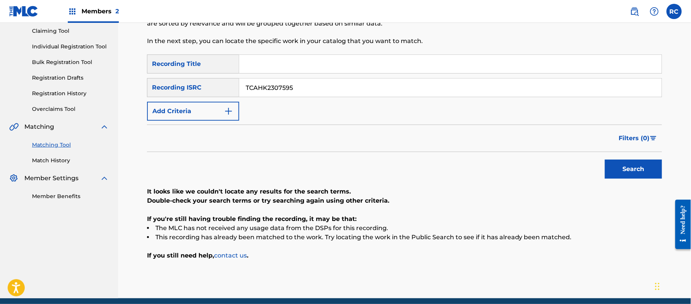
drag, startPoint x: 216, startPoint y: 90, endPoint x: 200, endPoint y: 90, distance: 16.0
click at [200, 90] on div "SearchWithCriteria83ba27b2-940a-457b-8f01-ff8b8d3b37ab Recording ISRC TCAHK2307…" at bounding box center [404, 87] width 515 height 19
click at [622, 166] on button "Search" at bounding box center [633, 169] width 57 height 19
drag, startPoint x: 293, startPoint y: 92, endPoint x: 276, endPoint y: 107, distance: 22.4
click at [208, 93] on div "SearchWithCriteria83ba27b2-940a-457b-8f01-ff8b8d3b37ab Recording ISRC TCAHK2307…" at bounding box center [404, 87] width 515 height 19
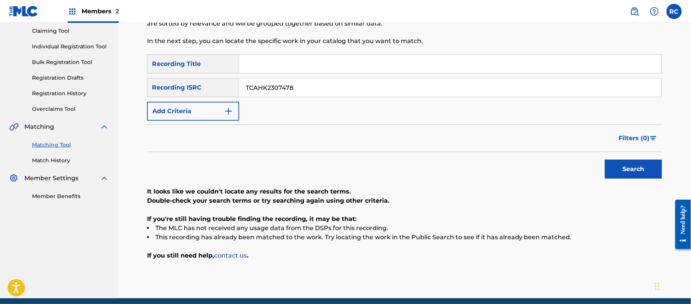
type input "TCAHK2307478"
click at [621, 171] on button "Search" at bounding box center [633, 169] width 57 height 19
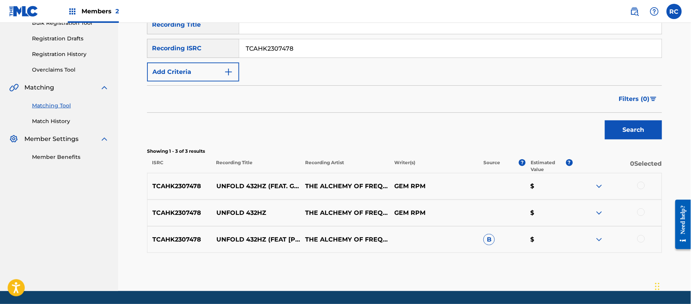
scroll to position [132, 0]
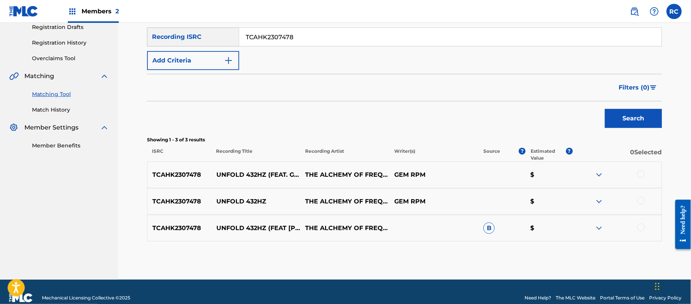
click at [645, 169] on div "TCAHK2307478 UNFOLD 432HZ (FEAT. GEM) THE ALCHEMY OF FREQUENCY GEM RPM $" at bounding box center [404, 175] width 515 height 27
click at [640, 168] on div "TCAHK2307478 UNFOLD 432HZ (FEAT. GEM) THE ALCHEMY OF FREQUENCY GEM RPM $" at bounding box center [404, 175] width 515 height 27
click at [640, 198] on div at bounding box center [642, 201] width 8 height 8
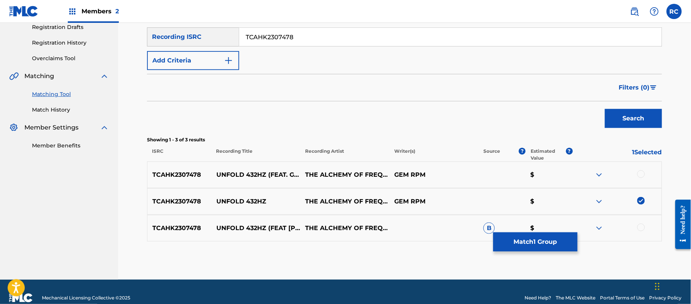
click at [643, 176] on div at bounding box center [642, 174] width 8 height 8
click at [643, 226] on div at bounding box center [642, 228] width 8 height 8
click at [564, 249] on button "Match 3 Groups" at bounding box center [536, 241] width 84 height 19
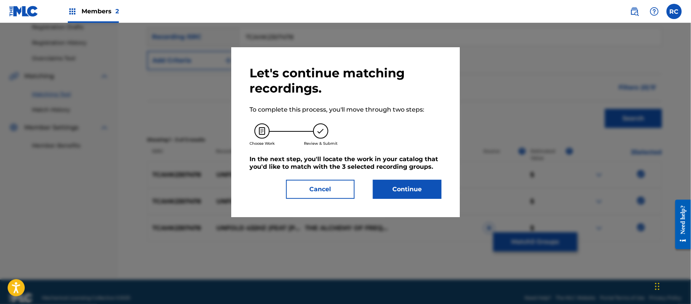
click at [423, 192] on button "Continue" at bounding box center [407, 189] width 69 height 19
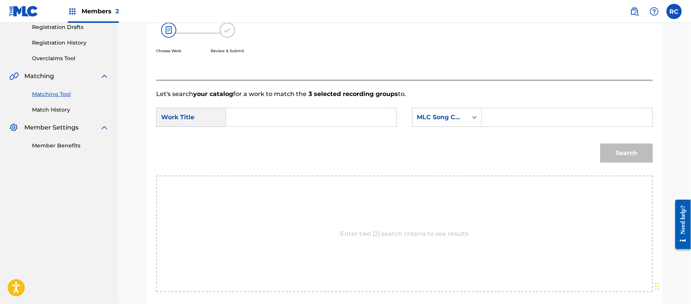
click at [282, 112] on input "Search Form" at bounding box center [311, 117] width 158 height 18
click at [369, 116] on input "Unfold aka Unfold 432 Hz (Feat. GEM) UX5EN9" at bounding box center [311, 117] width 158 height 18
type input "Unfold aka Unfold 432 Hz (Feat. GEM)"
click at [520, 118] on input "Search Form" at bounding box center [568, 117] width 158 height 18
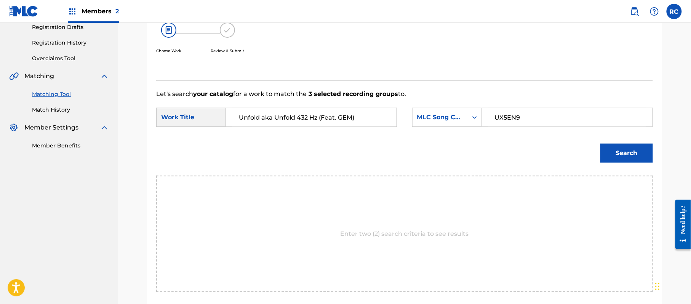
type input "UX5EN9"
click at [617, 148] on button "Search" at bounding box center [627, 153] width 53 height 19
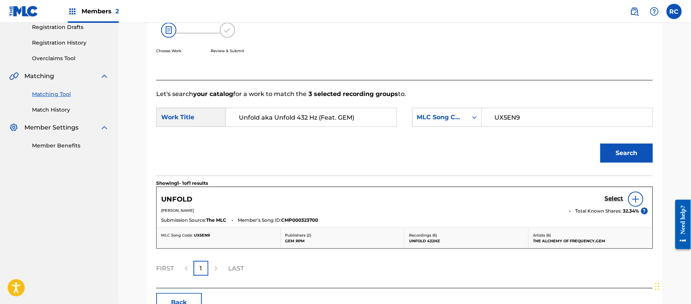
click at [608, 194] on div "Select" at bounding box center [626, 199] width 43 height 15
click at [606, 198] on h5 "Select" at bounding box center [614, 198] width 19 height 7
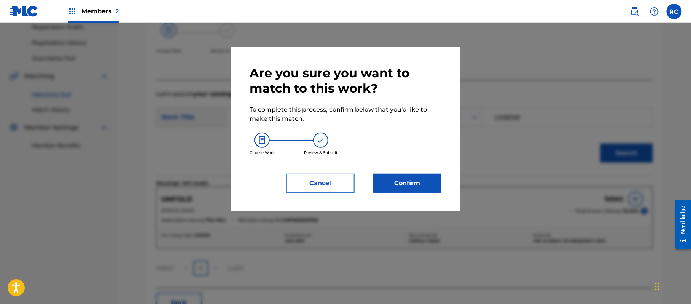
click at [426, 184] on button "Confirm" at bounding box center [407, 183] width 69 height 19
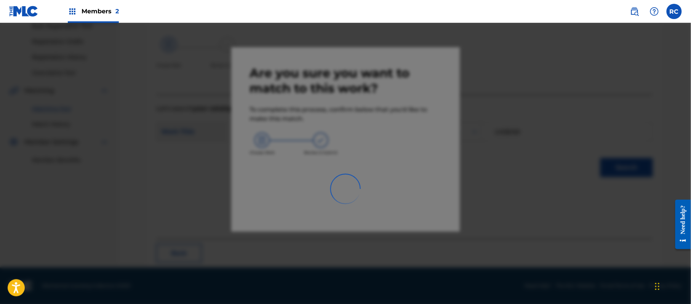
scroll to position [30, 0]
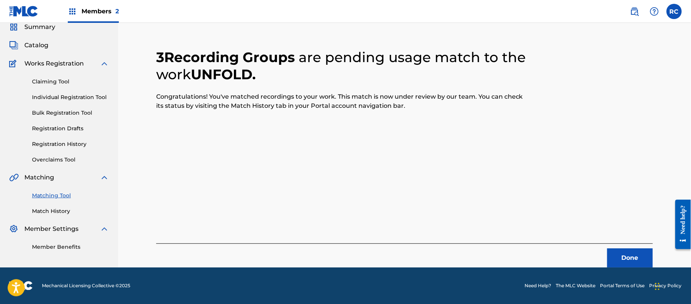
click at [620, 258] on button "Done" at bounding box center [631, 258] width 46 height 19
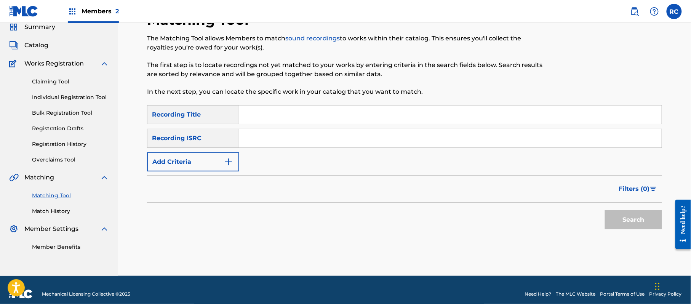
click at [259, 120] on input "Search Form" at bounding box center [450, 115] width 423 height 18
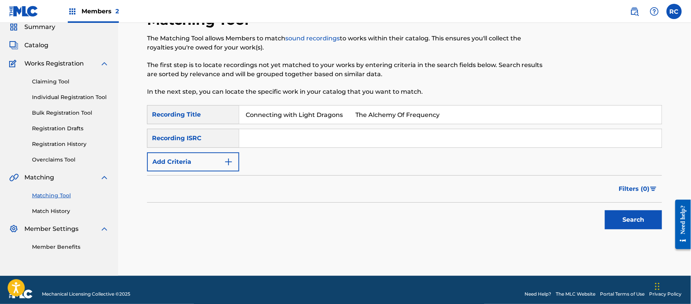
click at [354, 116] on input "Connecting with Light Dragons The Alchemy Of Frequency" at bounding box center [450, 115] width 423 height 18
drag, startPoint x: 350, startPoint y: 116, endPoint x: 289, endPoint y: 139, distance: 65.3
click at [450, 123] on input "Connecting with Light Dragons The Alchemy Of Frequency" at bounding box center [450, 115] width 423 height 18
type input "Connecting with Light Dragons"
click at [207, 162] on button "Add Criteria" at bounding box center [193, 161] width 92 height 19
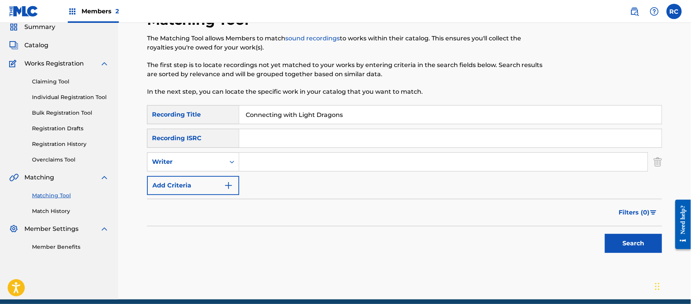
click at [206, 162] on div "Writer" at bounding box center [186, 161] width 69 height 9
click at [201, 181] on div "Recording Artist" at bounding box center [193, 181] width 91 height 19
click at [250, 166] on input "Search Form" at bounding box center [443, 162] width 409 height 18
type input "The Alchemy Of Frequency"
click at [633, 252] on button "Search" at bounding box center [633, 243] width 57 height 19
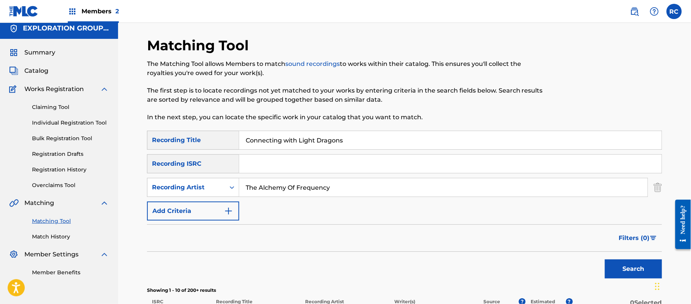
scroll to position [0, 0]
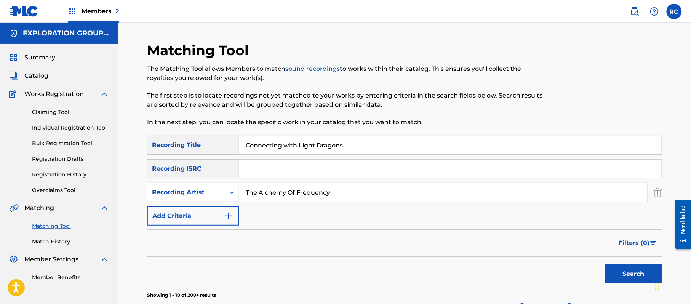
drag, startPoint x: 361, startPoint y: 143, endPoint x: 159, endPoint y: 148, distance: 202.5
click at [151, 146] on div "SearchWithCriteria8841baf3-06e9-4978-b4f7-e97a4b300e5c Recording Title Connecti…" at bounding box center [404, 145] width 515 height 19
drag, startPoint x: 349, startPoint y: 197, endPoint x: 220, endPoint y: 179, distance: 130.9
click at [183, 188] on div "SearchWithCriteriacd76e90b-43a8-4287-b244-5fd99fc741f8 Recording Artist" at bounding box center [404, 192] width 515 height 19
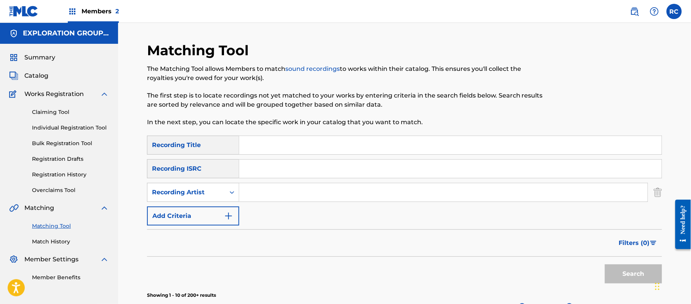
click at [269, 166] on input "Search Form" at bounding box center [450, 169] width 423 height 18
click at [627, 272] on button "Search" at bounding box center [633, 274] width 57 height 19
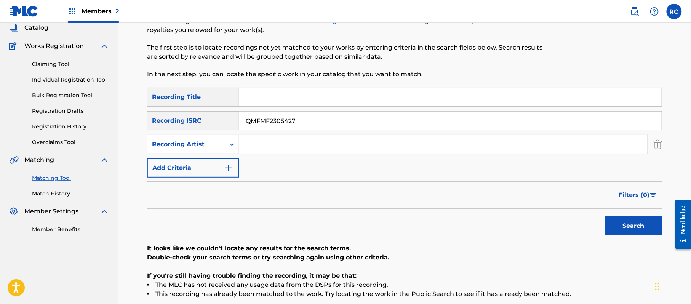
scroll to position [51, 0]
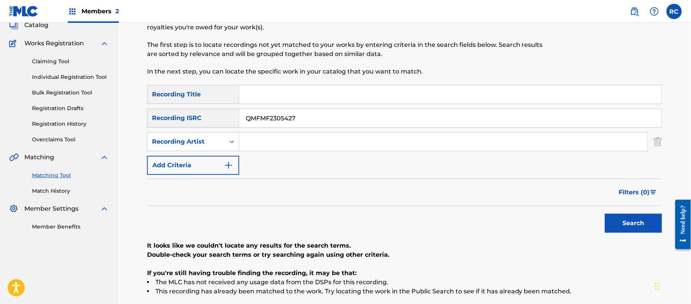
drag, startPoint x: 627, startPoint y: 228, endPoint x: 608, endPoint y: 229, distance: 18.7
click at [627, 228] on button "Search" at bounding box center [633, 223] width 57 height 19
drag, startPoint x: 302, startPoint y: 124, endPoint x: 203, endPoint y: 125, distance: 99.1
click at [197, 125] on div "SearchWithCriteria83ba27b2-940a-457b-8f01-ff8b8d3b37ab Recording ISRC QMFMF2305…" at bounding box center [404, 118] width 515 height 19
click at [639, 224] on button "Search" at bounding box center [633, 223] width 57 height 19
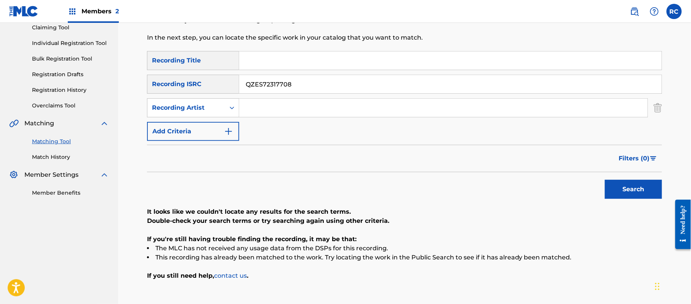
scroll to position [101, 0]
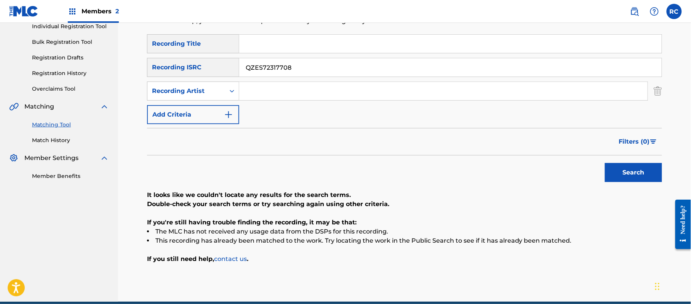
drag, startPoint x: 296, startPoint y: 69, endPoint x: 211, endPoint y: 69, distance: 85.0
click at [211, 69] on div "SearchWithCriteria83ba27b2-940a-457b-8f01-ff8b8d3b37ab Recording ISRC QZES72317…" at bounding box center [404, 67] width 515 height 19
click at [635, 171] on button "Search" at bounding box center [633, 172] width 57 height 19
drag, startPoint x: 211, startPoint y: 71, endPoint x: 205, endPoint y: 71, distance: 6.1
click at [205, 71] on div "SearchWithCriteria83ba27b2-940a-457b-8f01-ff8b8d3b37ab Recording ISRC QZHN62396…" at bounding box center [404, 67] width 515 height 19
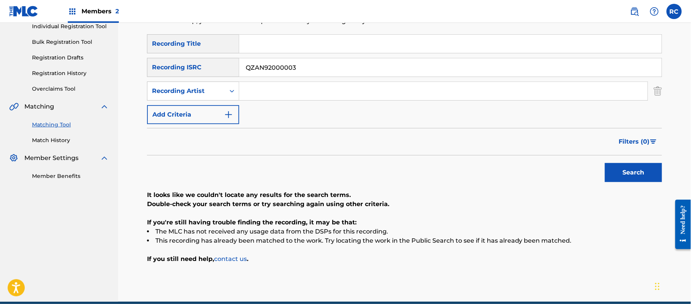
type input "QZAN92000003"
click at [633, 171] on button "Search" at bounding box center [633, 172] width 57 height 19
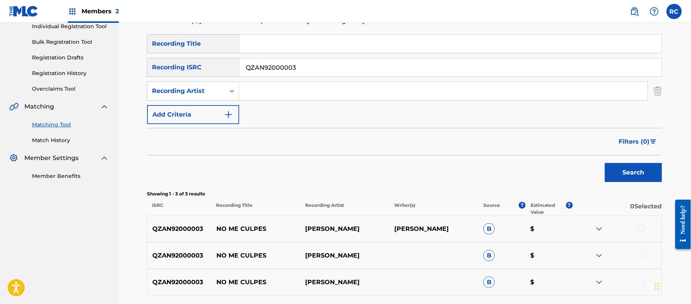
scroll to position [152, 0]
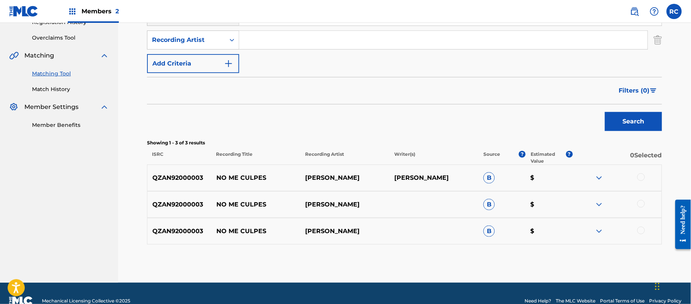
click at [639, 177] on div at bounding box center [642, 177] width 8 height 8
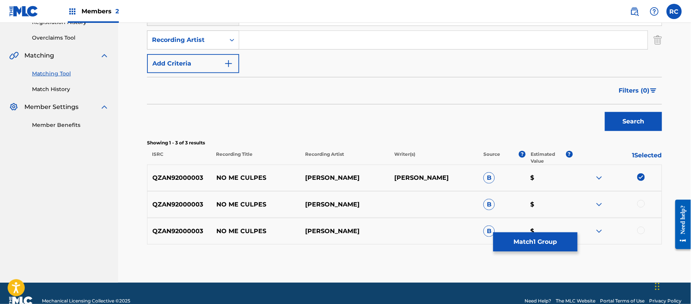
click at [640, 199] on div "QZAN92000003 NO ME CULPES CARLOS GARCÍA B $" at bounding box center [404, 204] width 515 height 27
click at [641, 205] on div at bounding box center [642, 204] width 8 height 8
click at [642, 232] on div at bounding box center [642, 231] width 8 height 8
click at [541, 241] on button "Match 3 Groups" at bounding box center [536, 241] width 84 height 19
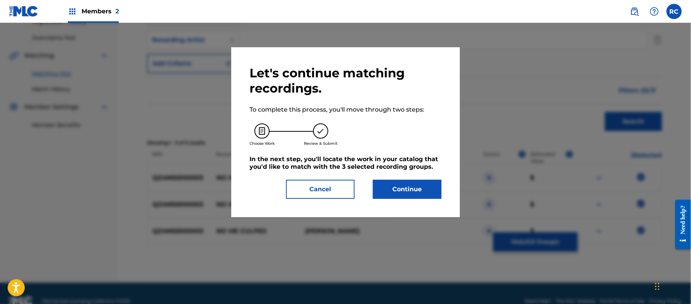
click at [424, 187] on button "Continue" at bounding box center [407, 189] width 69 height 19
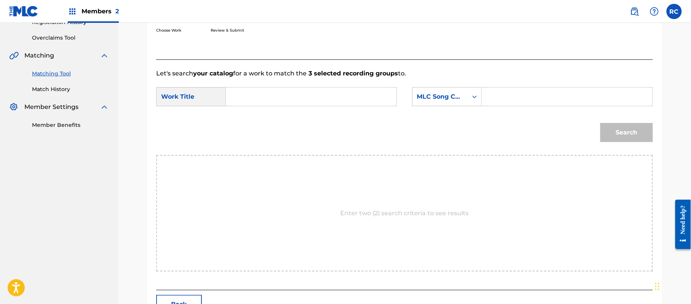
click at [278, 96] on input "Search Form" at bounding box center [311, 97] width 158 height 18
click at [308, 96] on input "No Me Culpes NG4A0H" at bounding box center [311, 97] width 158 height 18
type input "No Me Culpes"
click at [511, 99] on input "Search Form" at bounding box center [568, 97] width 158 height 18
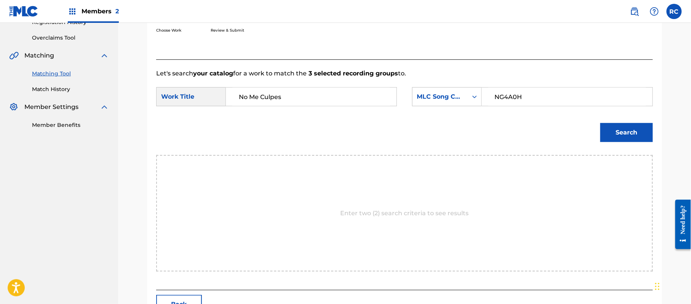
type input "NG4A0H"
click at [609, 130] on button "Search" at bounding box center [627, 132] width 53 height 19
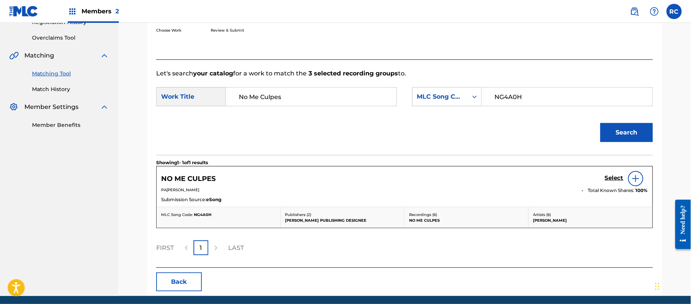
click at [607, 179] on h5 "Select" at bounding box center [614, 178] width 19 height 7
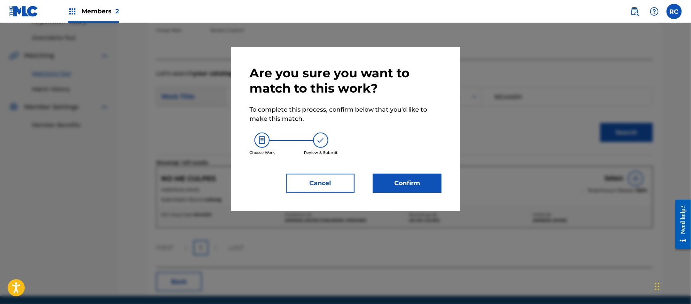
click at [432, 192] on button "Confirm" at bounding box center [407, 183] width 69 height 19
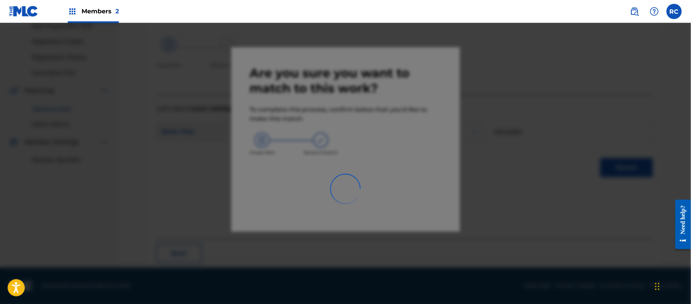
scroll to position [30, 0]
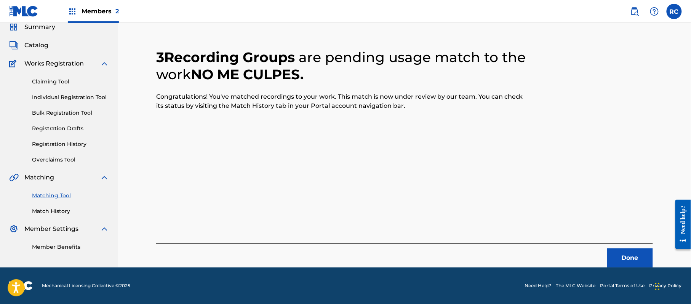
click at [620, 260] on button "Done" at bounding box center [631, 258] width 46 height 19
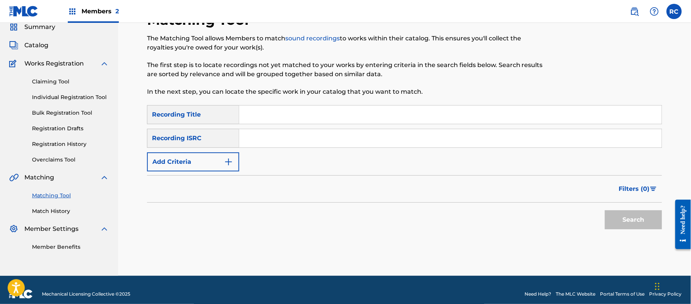
click at [264, 141] on input "Search Form" at bounding box center [450, 138] width 423 height 18
type input "USBMS1500175"
click at [615, 217] on button "Search" at bounding box center [633, 219] width 57 height 19
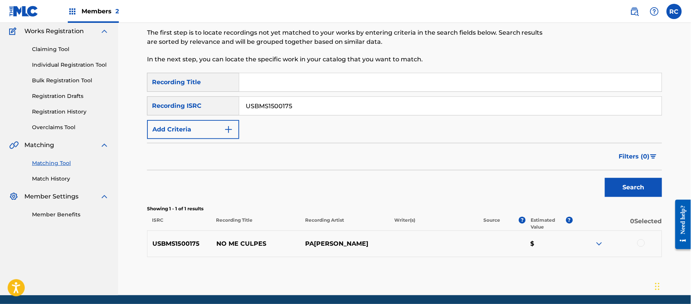
scroll to position [81, 0]
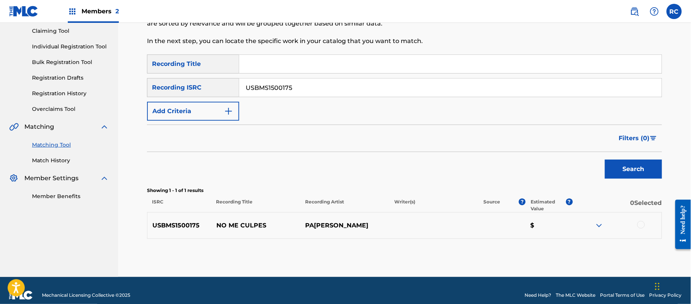
drag, startPoint x: 641, startPoint y: 224, endPoint x: 628, endPoint y: 225, distance: 12.6
click at [641, 224] on div at bounding box center [642, 225] width 8 height 8
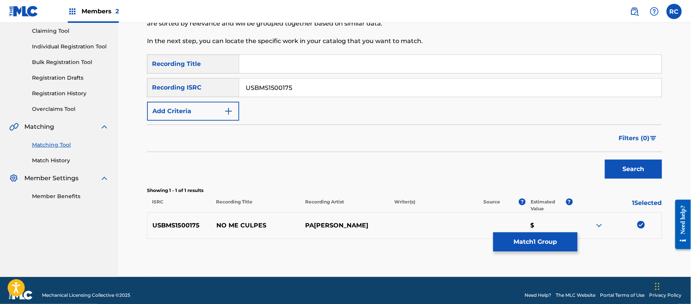
click at [560, 242] on button "Match 1 Group" at bounding box center [536, 241] width 84 height 19
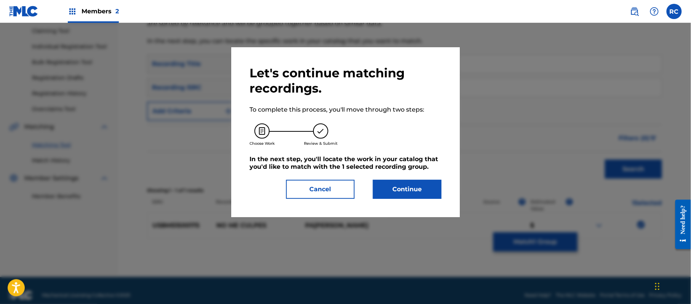
click at [438, 191] on button "Continue" at bounding box center [407, 189] width 69 height 19
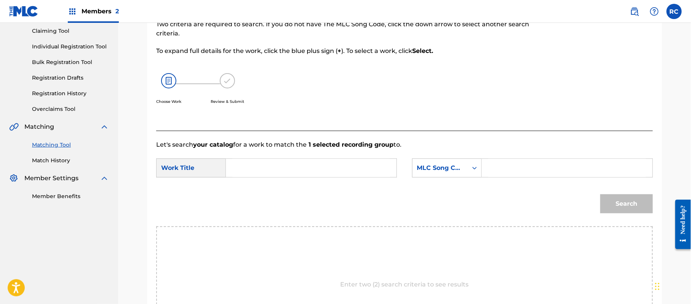
click at [275, 171] on input "Search Form" at bounding box center [311, 168] width 158 height 18
click at [303, 168] on input "No Me Culpes NG4A0H" at bounding box center [311, 168] width 158 height 18
type input "No Me Culpes"
click at [526, 160] on input "Search Form" at bounding box center [568, 168] width 158 height 18
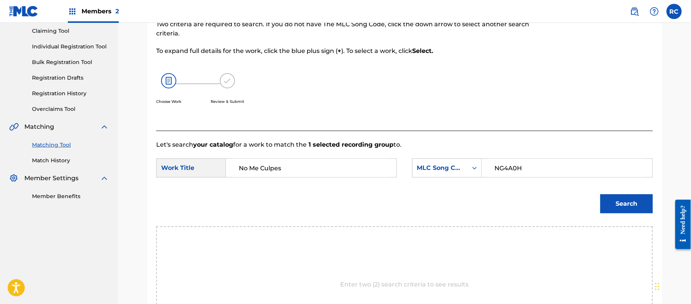
type input "NG4A0H"
click at [615, 205] on button "Search" at bounding box center [627, 203] width 53 height 19
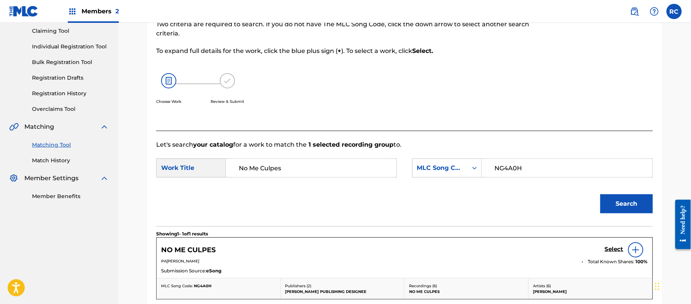
click at [610, 247] on h5 "Select" at bounding box center [614, 249] width 19 height 7
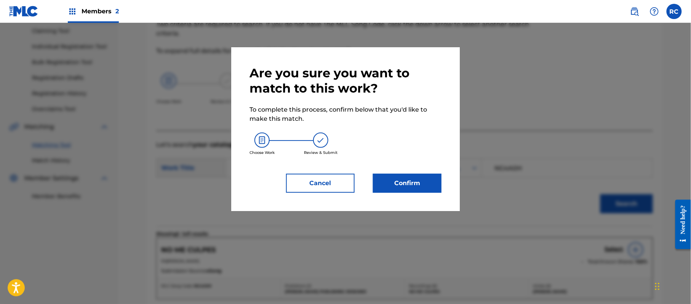
click at [422, 185] on button "Confirm" at bounding box center [407, 183] width 69 height 19
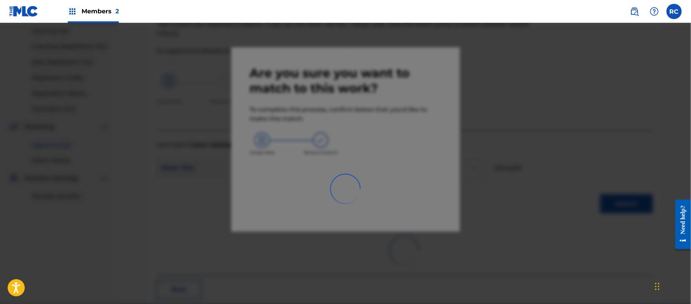
scroll to position [30, 0]
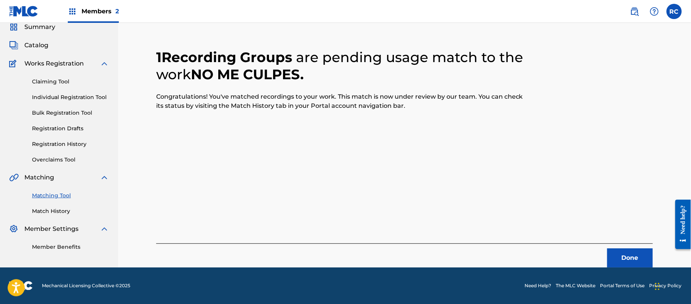
click at [632, 255] on button "Done" at bounding box center [631, 258] width 46 height 19
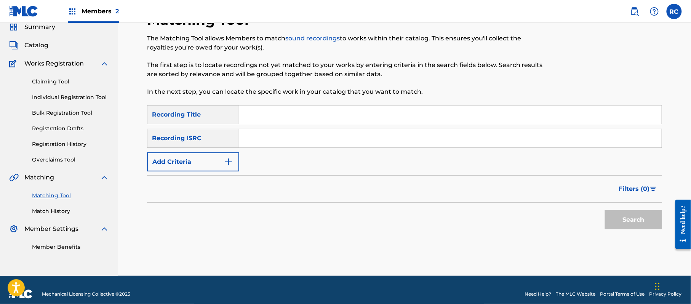
click at [266, 140] on input "Search Form" at bounding box center [450, 138] width 423 height 18
click at [651, 218] on button "Search" at bounding box center [633, 219] width 57 height 19
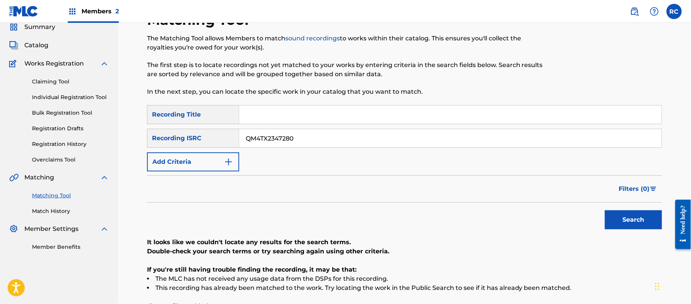
scroll to position [81, 0]
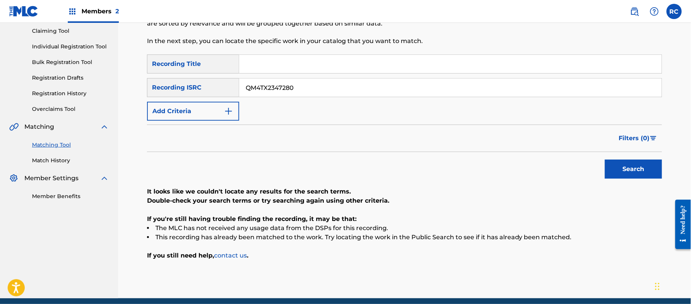
drag, startPoint x: 190, startPoint y: 87, endPoint x: 184, endPoint y: 88, distance: 5.5
click at [184, 88] on div "SearchWithCriteria83ba27b2-940a-457b-8f01-ff8b8d3b37ab Recording ISRC QM4TX2347…" at bounding box center [404, 87] width 515 height 19
click at [313, 85] on input "USBMS1400199|QM6N21810815" at bounding box center [450, 88] width 423 height 18
click at [638, 171] on button "Search" at bounding box center [633, 169] width 57 height 19
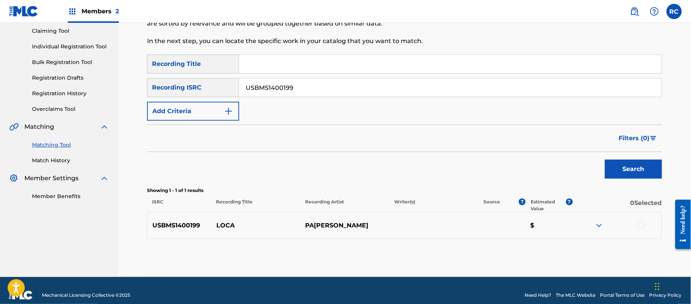
drag, startPoint x: 299, startPoint y: 88, endPoint x: 200, endPoint y: 95, distance: 99.7
click at [181, 87] on div "SearchWithCriteria83ba27b2-940a-457b-8f01-ff8b8d3b37ab Recording ISRC USBMS1400…" at bounding box center [404, 87] width 515 height 19
click at [621, 167] on button "Search" at bounding box center [633, 169] width 57 height 19
click at [284, 87] on input "QM6N21810815" at bounding box center [450, 88] width 423 height 18
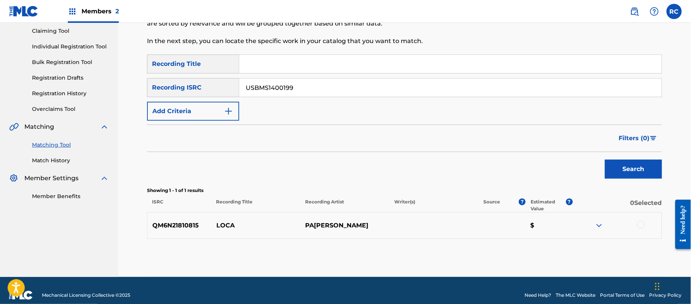
type input "USBMS1400199"
click at [638, 165] on button "Search" at bounding box center [633, 169] width 57 height 19
click at [640, 225] on div at bounding box center [642, 225] width 8 height 8
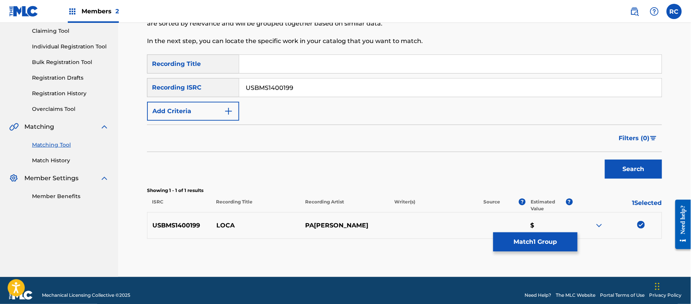
click at [517, 243] on button "Match 1 Group" at bounding box center [536, 241] width 84 height 19
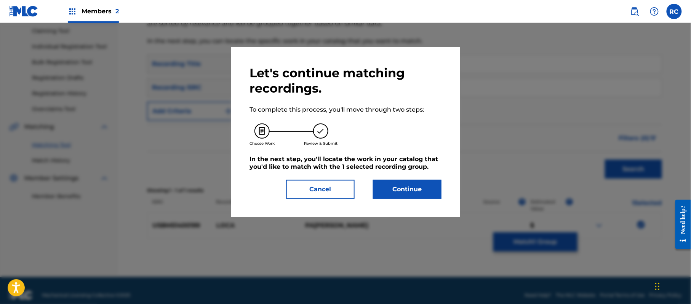
click at [402, 191] on button "Continue" at bounding box center [407, 189] width 69 height 19
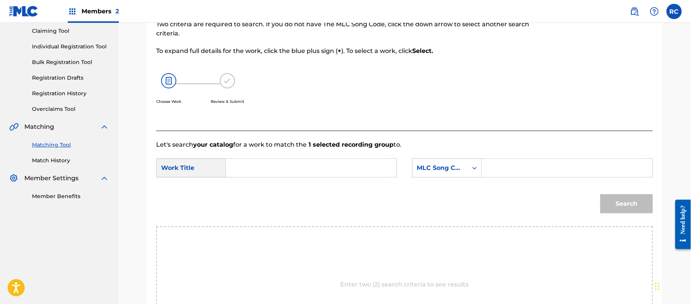
click at [268, 168] on input "Search Form" at bounding box center [311, 168] width 158 height 18
click at [284, 170] on input "Loca LF2OAF" at bounding box center [311, 168] width 158 height 18
type input "Loca"
click at [545, 170] on input "Search Form" at bounding box center [568, 168] width 158 height 18
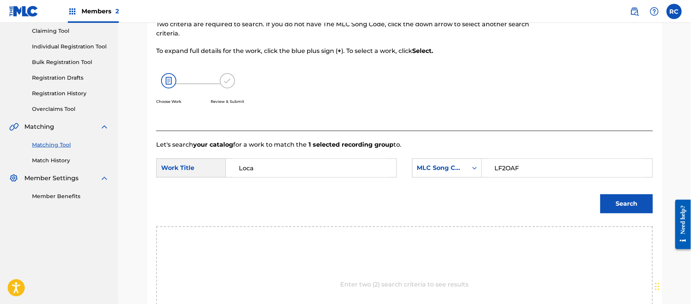
type input "LF2OAF"
click at [617, 202] on button "Search" at bounding box center [627, 203] width 53 height 19
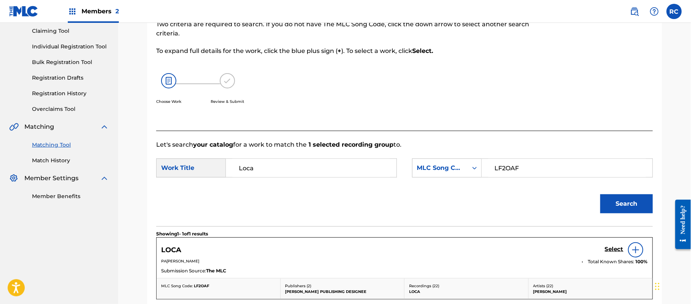
click at [610, 251] on h5 "Select" at bounding box center [614, 249] width 19 height 7
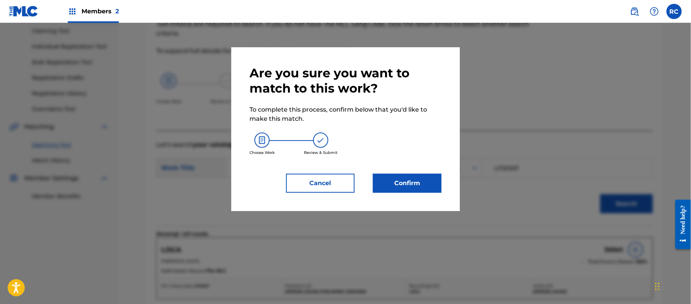
click at [407, 191] on button "Confirm" at bounding box center [407, 183] width 69 height 19
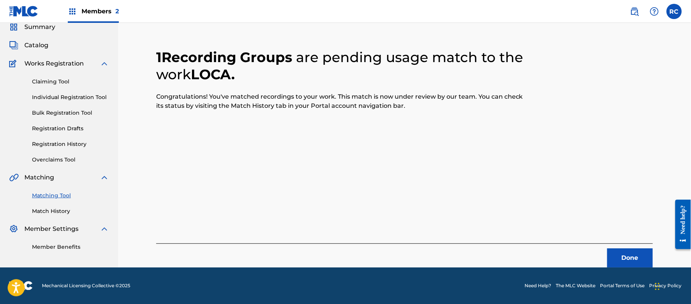
scroll to position [30, 0]
click at [624, 252] on button "Done" at bounding box center [631, 258] width 46 height 19
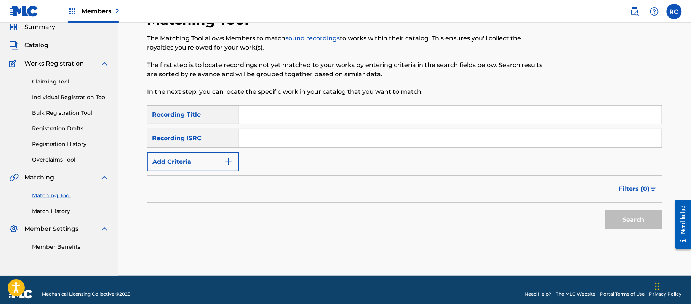
click at [291, 142] on input "Search Form" at bounding box center [450, 138] width 423 height 18
type input "QM6N21810815"
click at [624, 213] on button "Search" at bounding box center [633, 219] width 57 height 19
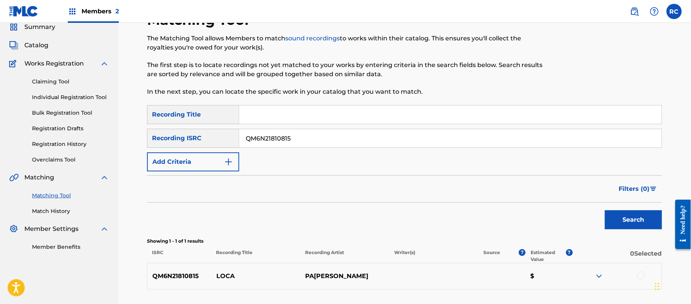
click at [642, 276] on div at bounding box center [642, 276] width 8 height 8
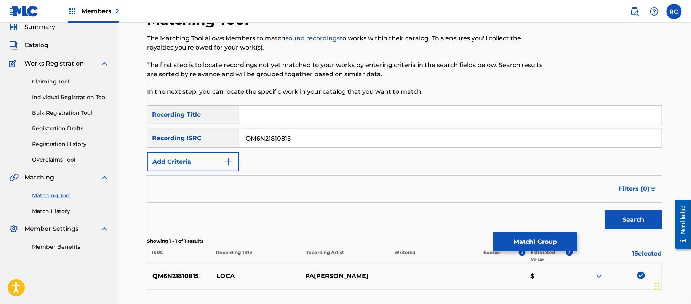
click at [547, 239] on button "Match 1 Group" at bounding box center [536, 241] width 84 height 19
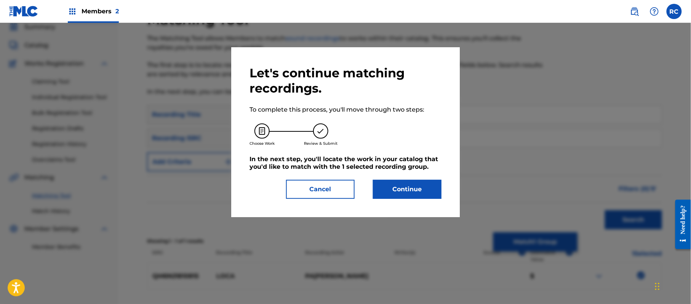
click at [421, 186] on button "Continue" at bounding box center [407, 189] width 69 height 19
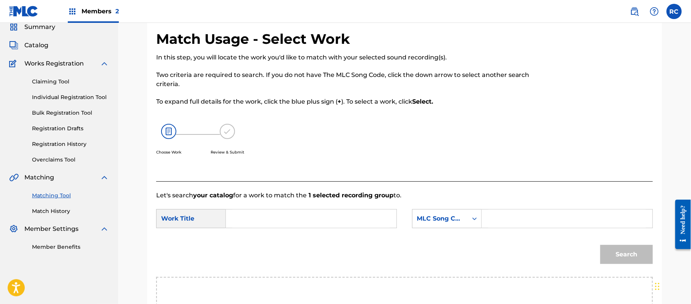
click at [345, 220] on input "Search Form" at bounding box center [311, 219] width 158 height 18
click at [266, 220] on input "Loca LF2OAF" at bounding box center [311, 219] width 158 height 18
type input "Loca"
click at [549, 219] on input "Search Form" at bounding box center [568, 219] width 158 height 18
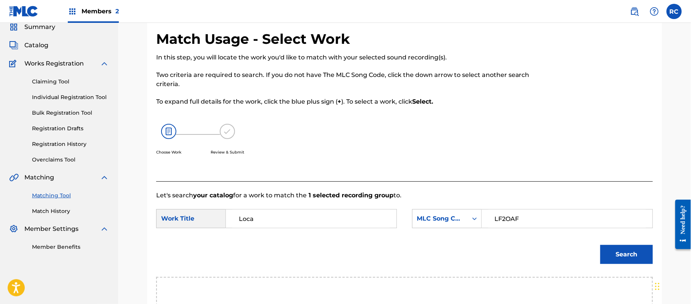
type input "LF2OAF"
click at [631, 256] on button "Search" at bounding box center [627, 254] width 53 height 19
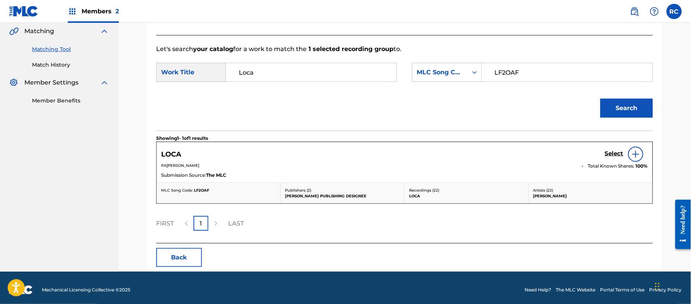
scroll to position [181, 0]
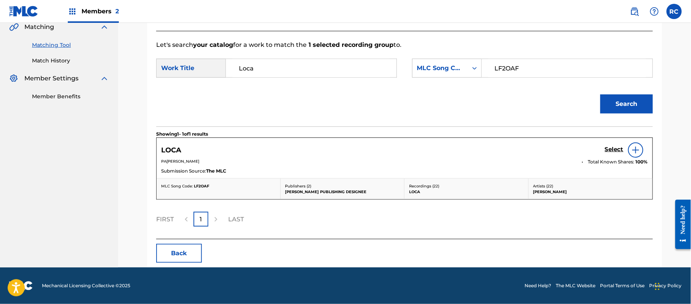
click at [606, 145] on div "Select" at bounding box center [626, 150] width 43 height 15
click at [606, 150] on h5 "Select" at bounding box center [614, 149] width 19 height 7
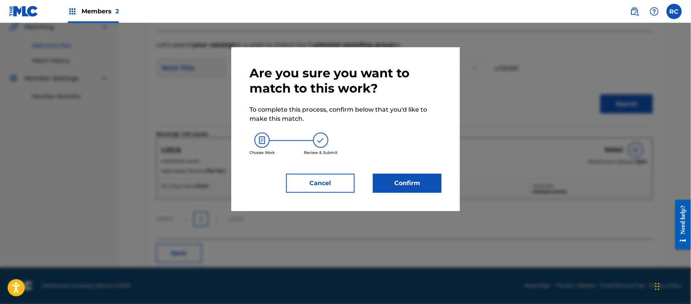
click at [418, 187] on button "Confirm" at bounding box center [407, 183] width 69 height 19
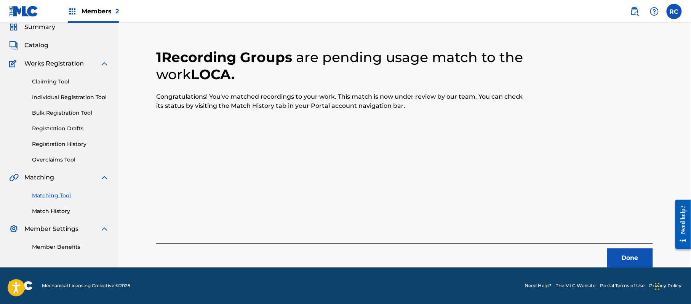
scroll to position [30, 0]
click at [627, 257] on button "Done" at bounding box center [631, 258] width 46 height 19
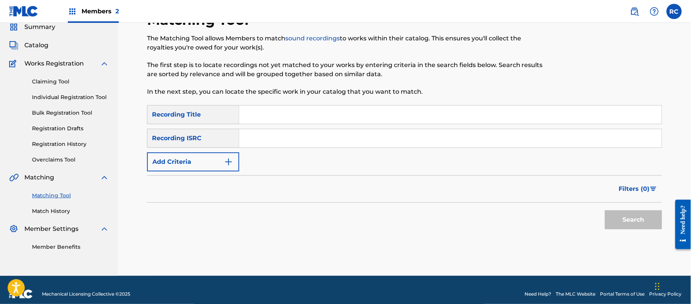
click at [265, 143] on input "Search Form" at bounding box center [450, 138] width 423 height 18
type input "QMFME1900254"
drag, startPoint x: 627, startPoint y: 223, endPoint x: 303, endPoint y: 174, distance: 327.7
click at [627, 224] on button "Search" at bounding box center [633, 219] width 57 height 19
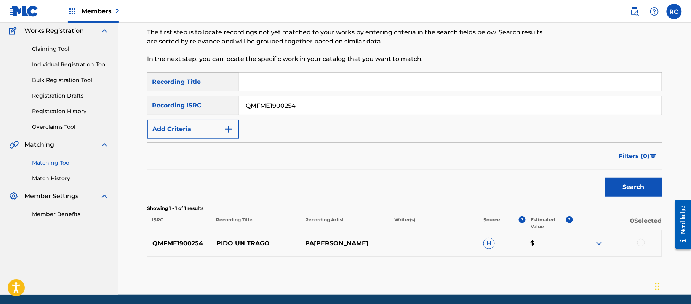
scroll to position [81, 0]
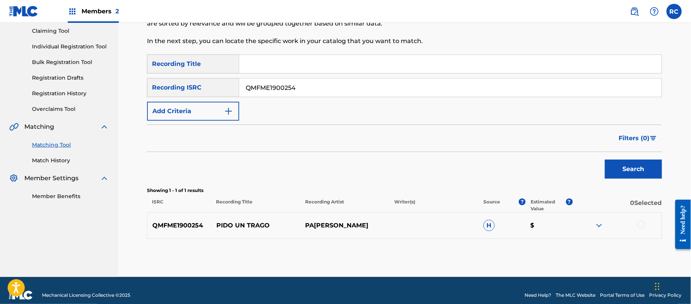
click at [645, 224] on div at bounding box center [642, 225] width 8 height 8
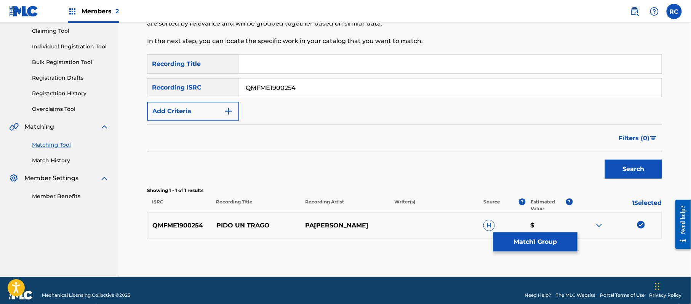
click at [514, 240] on button "Match 1 Group" at bounding box center [536, 241] width 84 height 19
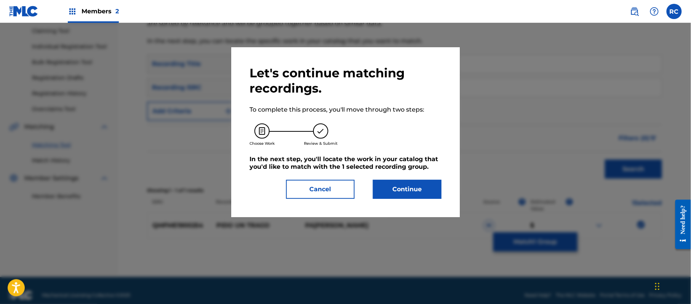
click at [406, 184] on button "Continue" at bounding box center [407, 189] width 69 height 19
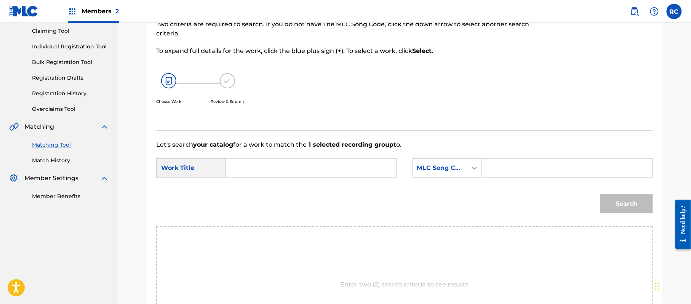
click at [281, 171] on input "Search Form" at bounding box center [311, 168] width 158 height 18
click at [297, 171] on input "Pido Un Trago PJ1YVZ" at bounding box center [311, 168] width 158 height 18
type input "Pido Un Trago"
click at [518, 170] on input "Search Form" at bounding box center [568, 168] width 158 height 18
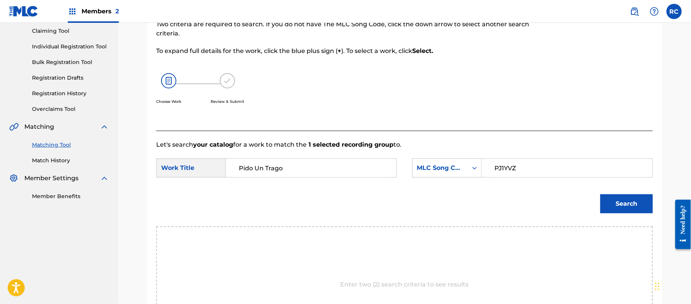
type input "PJ1YVZ"
click at [615, 207] on button "Search" at bounding box center [627, 203] width 53 height 19
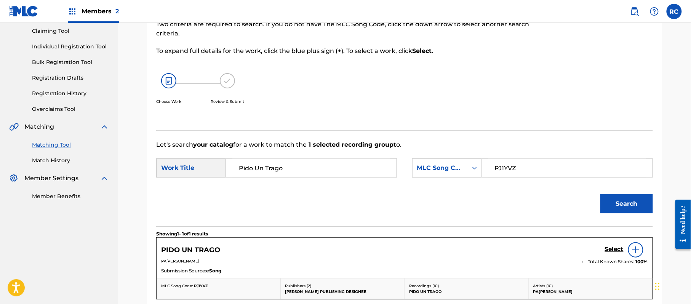
click at [611, 249] on h5 "Select" at bounding box center [614, 249] width 19 height 7
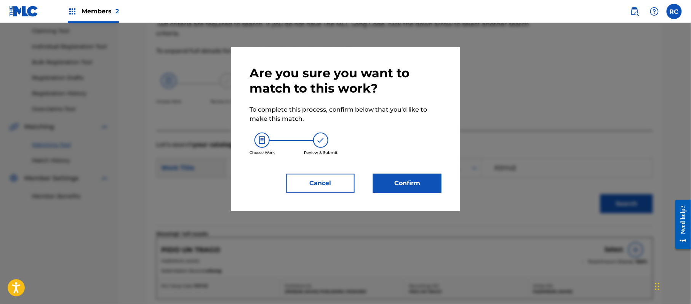
click at [410, 178] on button "Confirm" at bounding box center [407, 183] width 69 height 19
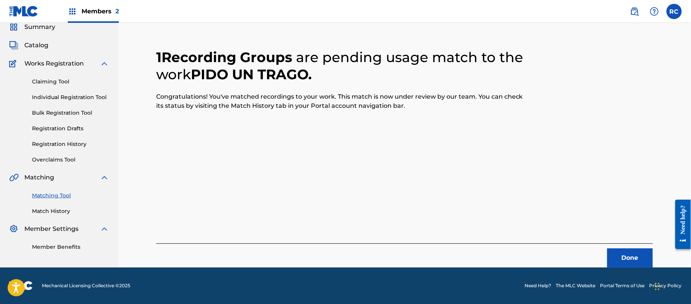
scroll to position [30, 0]
click at [614, 255] on button "Done" at bounding box center [631, 258] width 46 height 19
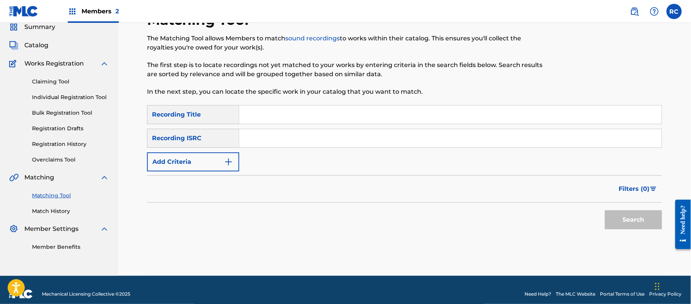
click at [283, 136] on input "Search Form" at bounding box center [450, 138] width 423 height 18
drag, startPoint x: 620, startPoint y: 216, endPoint x: 195, endPoint y: 162, distance: 428.0
click at [620, 216] on button "Search" at bounding box center [633, 219] width 57 height 19
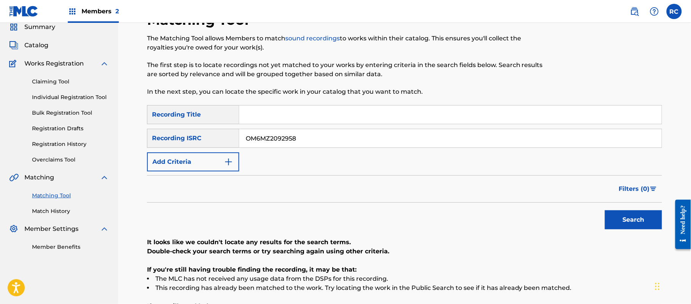
drag, startPoint x: 298, startPoint y: 145, endPoint x: 203, endPoint y: 145, distance: 94.9
click at [199, 145] on div "SearchWithCriteria83ba27b2-940a-457b-8f01-ff8b8d3b37ab Recording ISRC OM6MZ2092…" at bounding box center [404, 138] width 515 height 19
type input "QMBZ92090886"
click at [617, 220] on button "Search" at bounding box center [633, 219] width 57 height 19
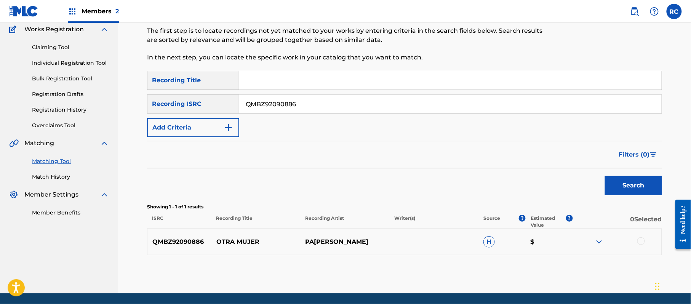
scroll to position [81, 0]
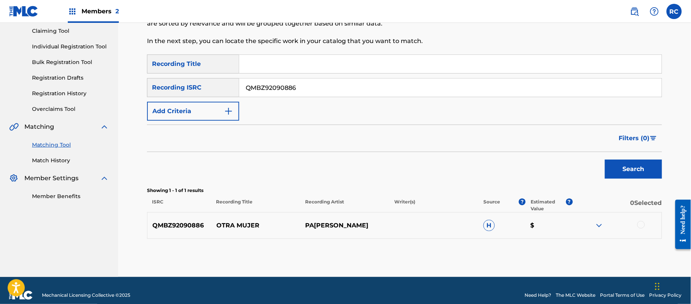
click at [641, 225] on div at bounding box center [642, 225] width 8 height 8
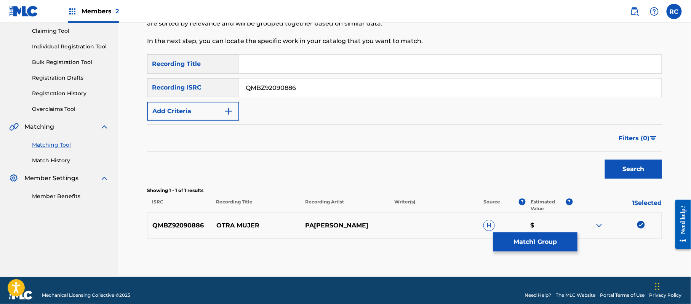
click at [563, 241] on button "Match 1 Group" at bounding box center [536, 241] width 84 height 19
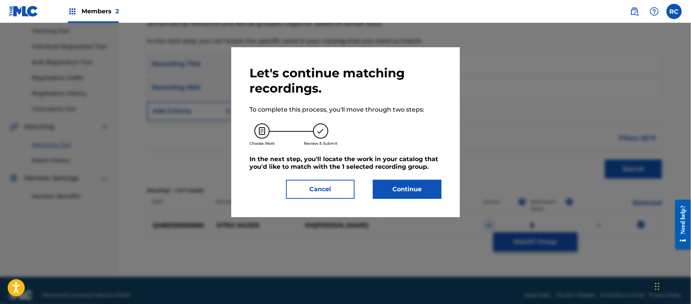
click at [400, 188] on button "Continue" at bounding box center [407, 189] width 69 height 19
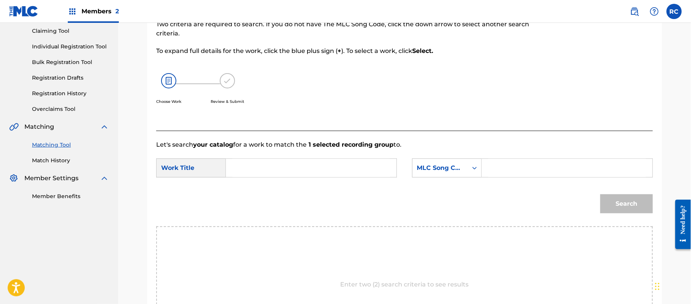
click at [266, 167] on input "Search Form" at bounding box center [311, 168] width 158 height 18
click at [300, 172] on input "Otra Mujer OC7LHH" at bounding box center [311, 168] width 158 height 18
type input "Otra Mujer"
click at [520, 172] on input "Search Form" at bounding box center [568, 168] width 158 height 18
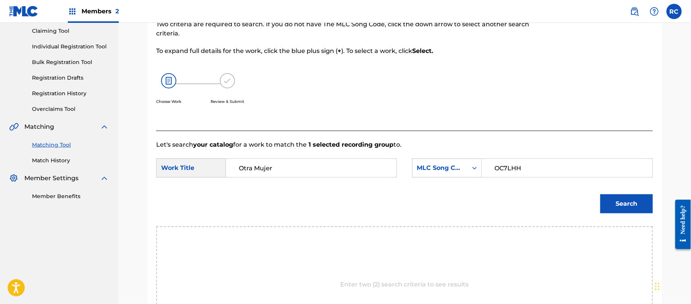
type input "OC7LHH"
click at [615, 201] on button "Search" at bounding box center [627, 203] width 53 height 19
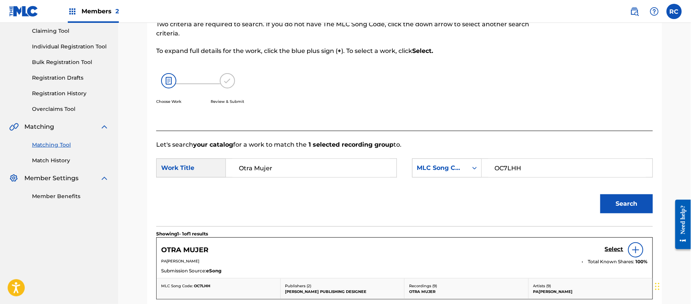
click at [608, 249] on h5 "Select" at bounding box center [614, 249] width 19 height 7
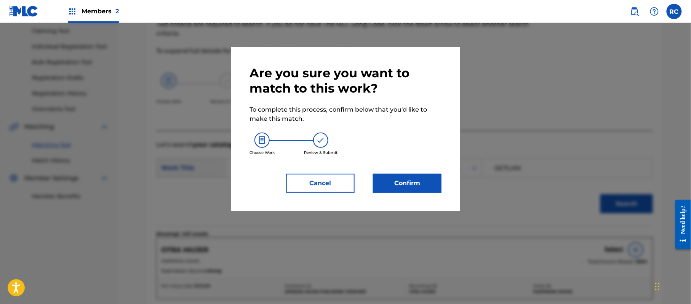
click at [404, 176] on button "Confirm" at bounding box center [407, 183] width 69 height 19
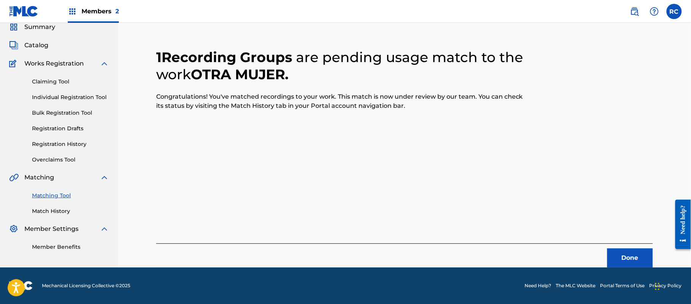
scroll to position [30, 0]
click at [621, 259] on button "Done" at bounding box center [631, 258] width 46 height 19
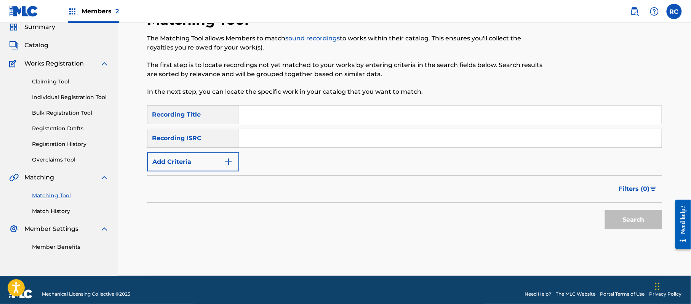
click at [266, 145] on input "Search Form" at bounding box center [450, 138] width 423 height 18
click at [621, 217] on button "Search" at bounding box center [633, 219] width 57 height 19
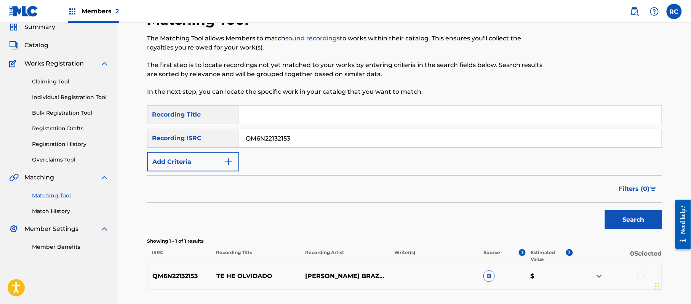
scroll to position [81, 0]
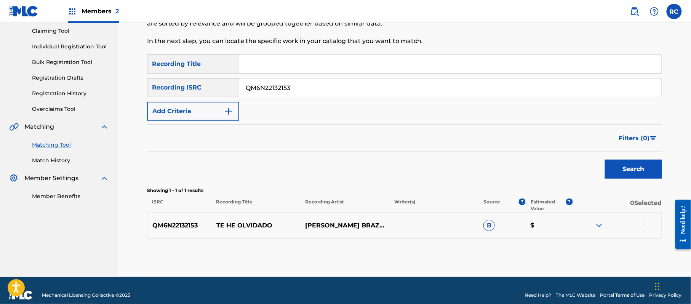
click at [257, 88] on input "QM6N22132153" at bounding box center [450, 88] width 423 height 18
drag, startPoint x: 632, startPoint y: 172, endPoint x: 624, endPoint y: 176, distance: 8.0
click at [631, 173] on button "Search" at bounding box center [633, 169] width 57 height 19
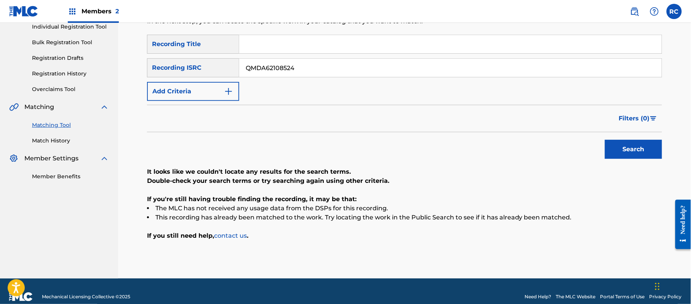
scroll to position [112, 0]
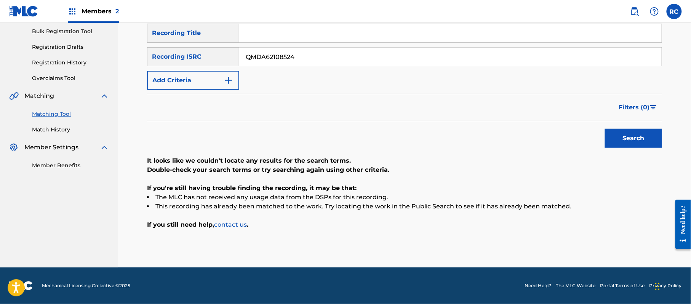
drag, startPoint x: 305, startPoint y: 51, endPoint x: 202, endPoint y: 51, distance: 103.3
click at [202, 51] on div "SearchWithCriteria83ba27b2-940a-457b-8f01-ff8b8d3b37ab Recording ISRC QMDA62108…" at bounding box center [404, 56] width 515 height 19
click at [619, 138] on button "Search" at bounding box center [633, 138] width 57 height 19
drag, startPoint x: 304, startPoint y: 58, endPoint x: 203, endPoint y: 59, distance: 100.6
click at [203, 59] on div "SearchWithCriteria83ba27b2-940a-457b-8f01-ff8b8d3b37ab Recording ISRC QM6N22287…" at bounding box center [404, 56] width 515 height 19
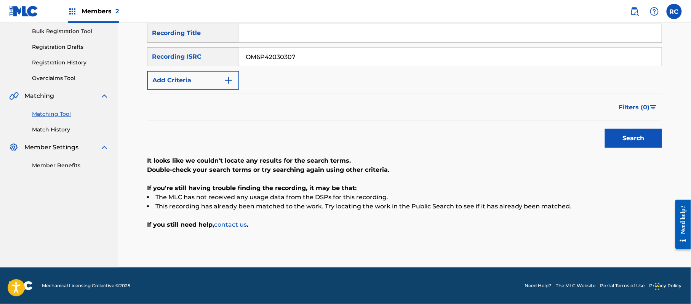
click at [627, 136] on button "Search" at bounding box center [633, 138] width 57 height 19
drag, startPoint x: 310, startPoint y: 59, endPoint x: 191, endPoint y: 59, distance: 119.7
click at [191, 59] on div "SearchWithCriteria83ba27b2-940a-457b-8f01-ff8b8d3b37ab Recording ISRC OM6P42030…" at bounding box center [404, 56] width 515 height 19
type input "USBMS1700543"
click at [622, 137] on button "Search" at bounding box center [633, 138] width 57 height 19
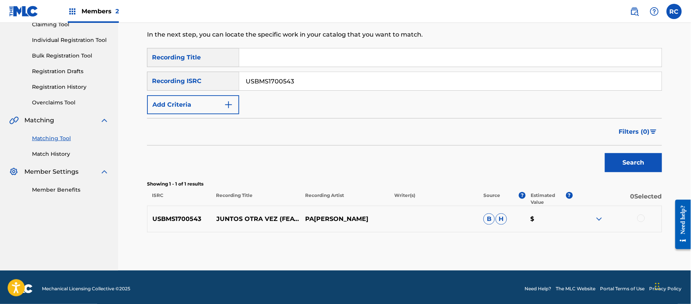
scroll to position [91, 0]
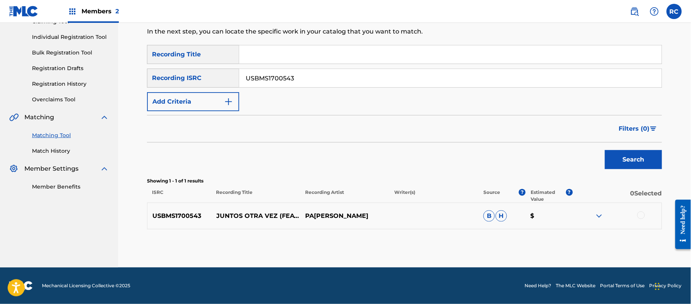
click at [641, 216] on div at bounding box center [642, 216] width 8 height 8
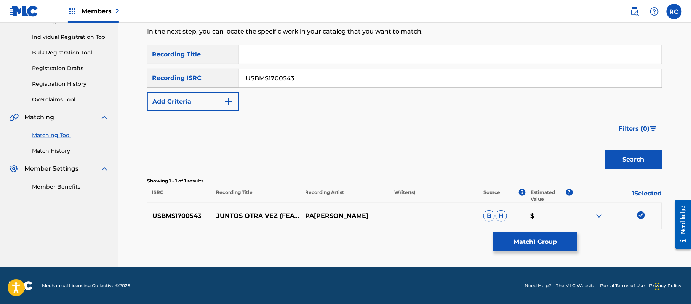
click at [513, 243] on button "Match 1 Group" at bounding box center [536, 241] width 84 height 19
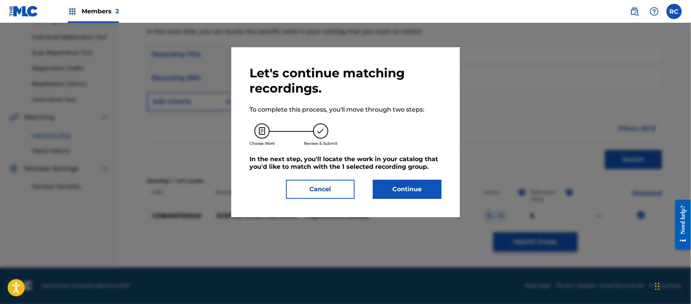
click at [413, 192] on button "Continue" at bounding box center [407, 189] width 69 height 19
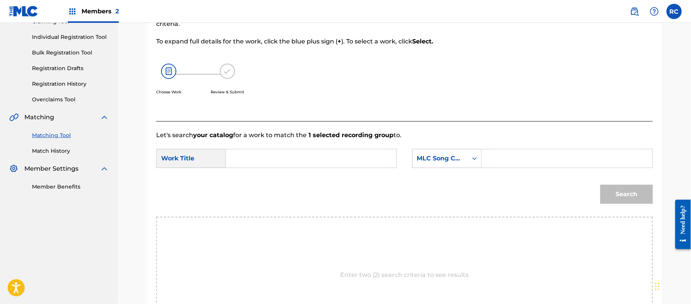
click at [279, 156] on input "Search Form" at bounding box center [311, 158] width 158 height 18
click at [307, 162] on input "Juntos Otra Vez JC6SH2" at bounding box center [311, 158] width 158 height 18
type input "Juntos Otra Vez"
click at [496, 160] on input "Search Form" at bounding box center [568, 158] width 158 height 18
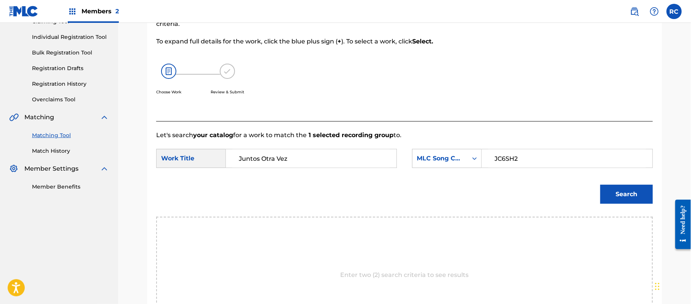
type input "JC6SH2"
click at [640, 191] on button "Search" at bounding box center [627, 194] width 53 height 19
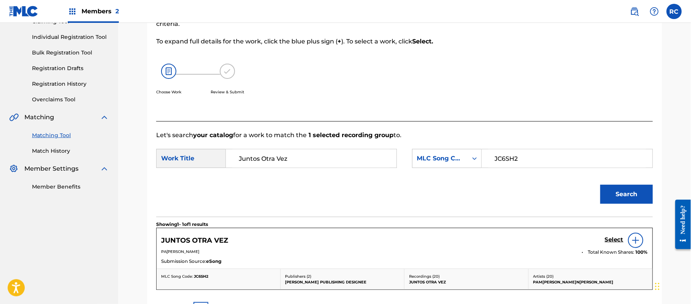
click at [612, 240] on h5 "Select" at bounding box center [614, 239] width 19 height 7
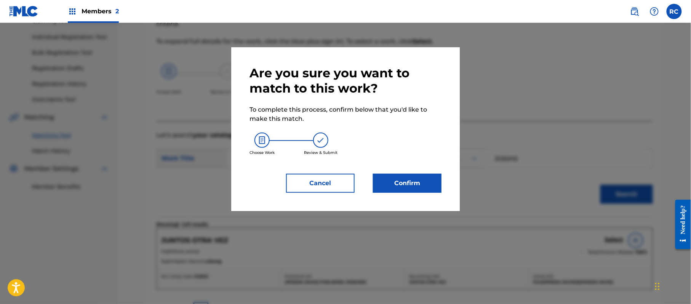
click at [416, 193] on div "Are you sure you want to match to this work? To complete this process, confirm …" at bounding box center [345, 129] width 229 height 164
click at [416, 187] on button "Confirm" at bounding box center [407, 183] width 69 height 19
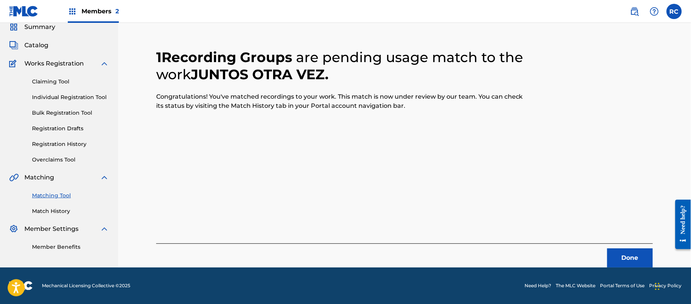
scroll to position [30, 0]
click at [615, 255] on button "Done" at bounding box center [631, 258] width 46 height 19
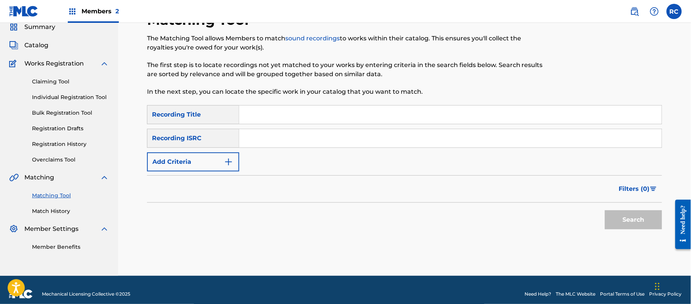
scroll to position [0, 0]
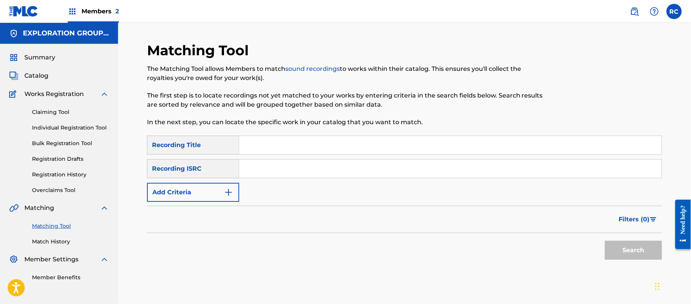
click at [43, 34] on h5 "EXPLORATION GROUP LLC" at bounding box center [66, 33] width 86 height 9
click at [98, 11] on span "Members 2" at bounding box center [100, 11] width 37 height 9
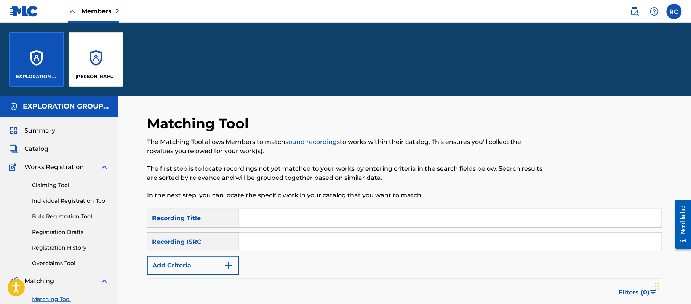
click at [85, 65] on div "[PERSON_NAME] BAY MUSIC" at bounding box center [96, 59] width 55 height 55
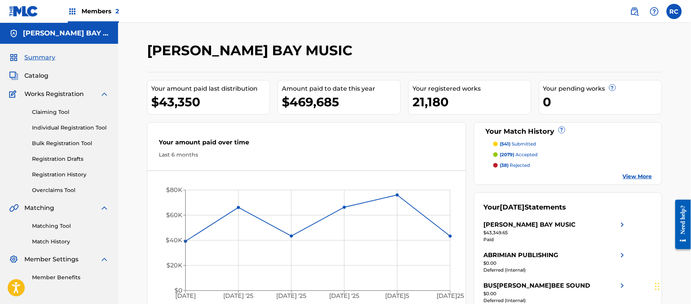
click at [57, 241] on link "Match History" at bounding box center [70, 242] width 77 height 8
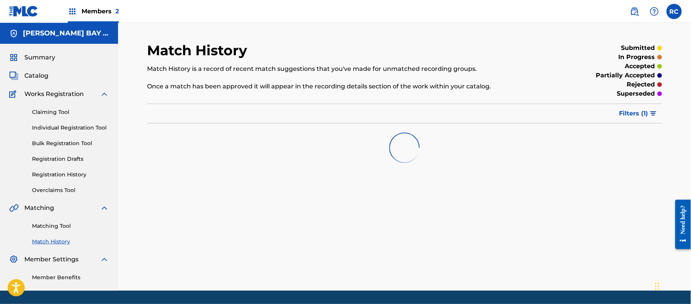
click at [57, 226] on link "Matching Tool" at bounding box center [70, 226] width 77 height 8
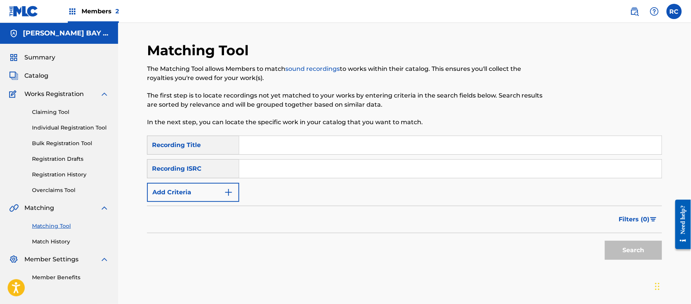
click at [313, 177] on input "Search Form" at bounding box center [450, 169] width 423 height 18
type input "USLD91726743"
click at [637, 247] on button "Search" at bounding box center [633, 250] width 57 height 19
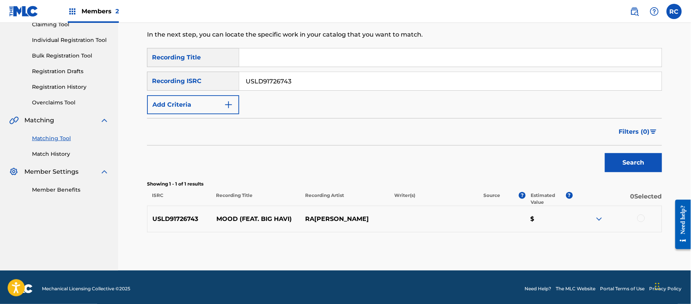
scroll to position [91, 0]
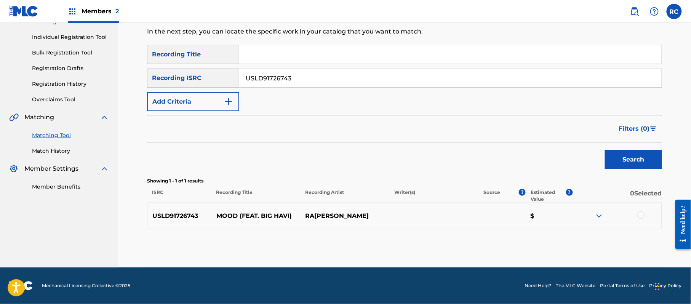
click at [645, 214] on div at bounding box center [642, 216] width 8 height 8
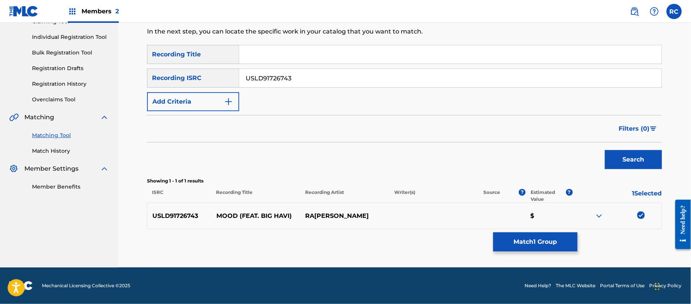
click at [560, 246] on button "Match 1 Group" at bounding box center [536, 241] width 84 height 19
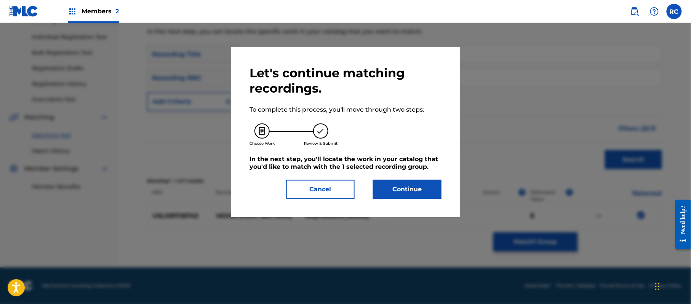
click at [393, 182] on button "Continue" at bounding box center [407, 189] width 69 height 19
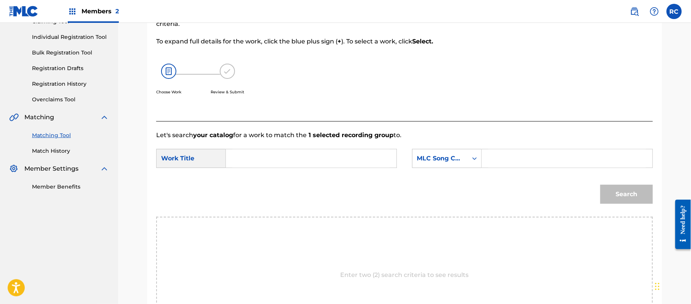
click at [251, 154] on input "Search Form" at bounding box center [311, 158] width 158 height 18
click at [275, 157] on input "Mood MC18LX" at bounding box center [311, 158] width 158 height 18
type input "Mood"
click at [540, 164] on input "Search Form" at bounding box center [568, 158] width 158 height 18
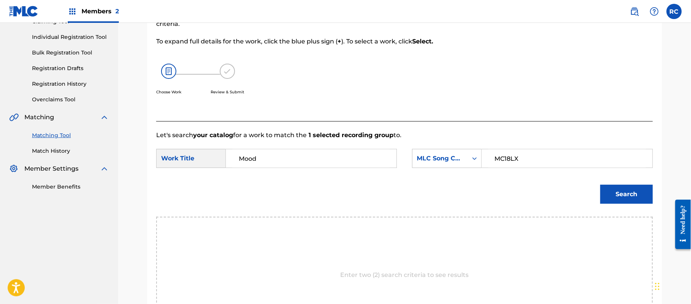
type input "MC18LX"
click at [612, 182] on div "Search" at bounding box center [625, 192] width 56 height 30
click at [611, 191] on button "Search" at bounding box center [627, 194] width 53 height 19
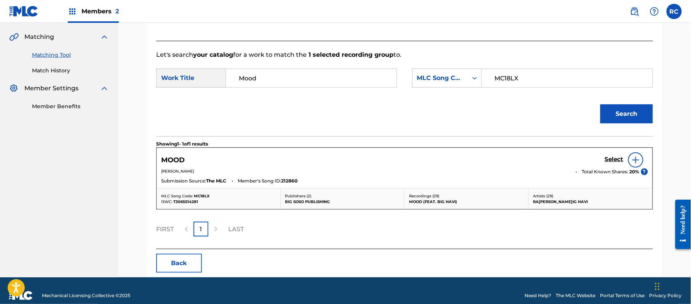
scroll to position [181, 0]
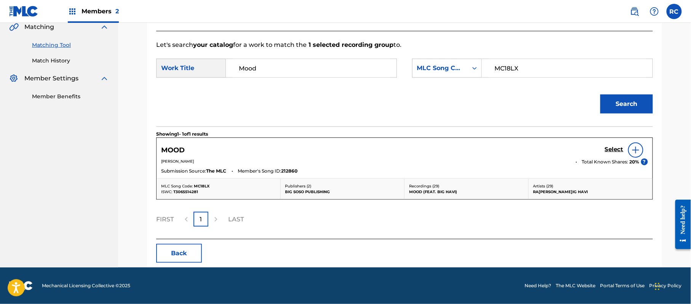
click at [612, 150] on h5 "Select" at bounding box center [614, 149] width 19 height 7
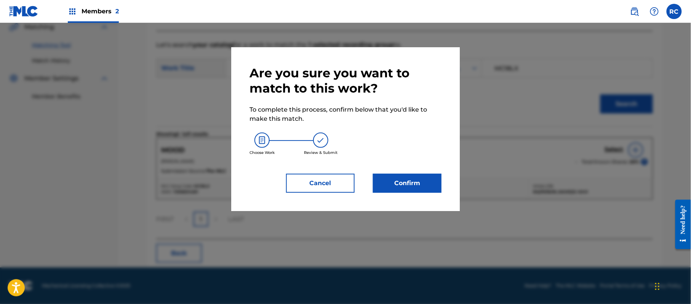
click at [411, 178] on button "Confirm" at bounding box center [407, 183] width 69 height 19
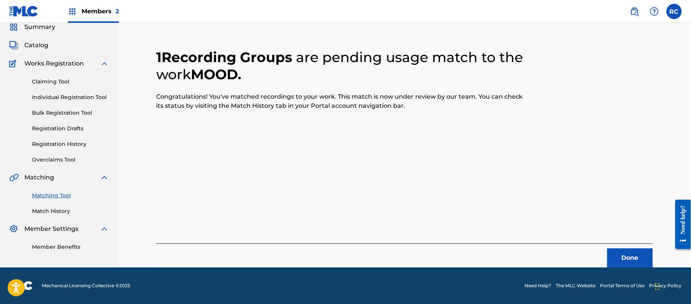
scroll to position [30, 0]
click at [632, 260] on button "Done" at bounding box center [631, 258] width 46 height 19
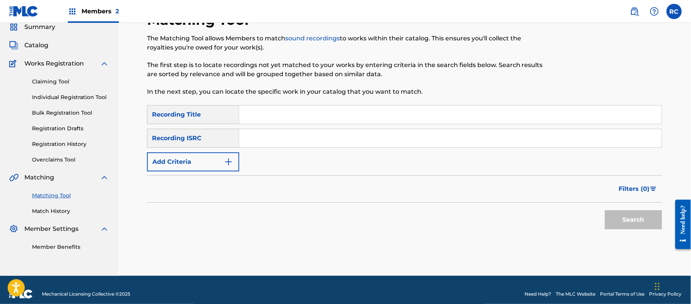
click at [289, 131] on input "Search Form" at bounding box center [450, 138] width 423 height 18
type input "QZ5FA1651065"
drag, startPoint x: 649, startPoint y: 217, endPoint x: 313, endPoint y: 125, distance: 348.9
click at [648, 218] on button "Search" at bounding box center [633, 219] width 57 height 19
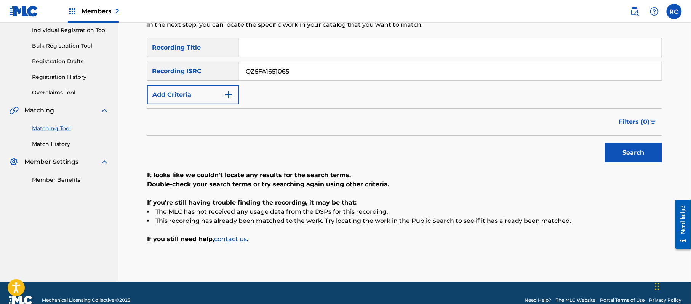
scroll to position [112, 0]
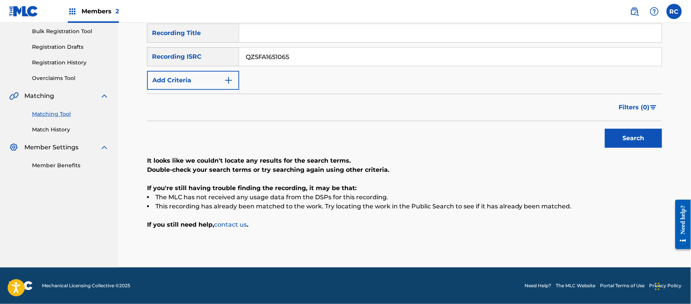
click at [273, 35] on input "Search Form" at bounding box center [450, 33] width 423 height 18
click at [303, 33] on input "Mr Incredible Big Sean" at bounding box center [450, 33] width 423 height 18
click at [298, 33] on input "Mr Incredible Big Sean" at bounding box center [450, 33] width 423 height 18
drag, startPoint x: 297, startPoint y: 33, endPoint x: 339, endPoint y: 40, distance: 42.5
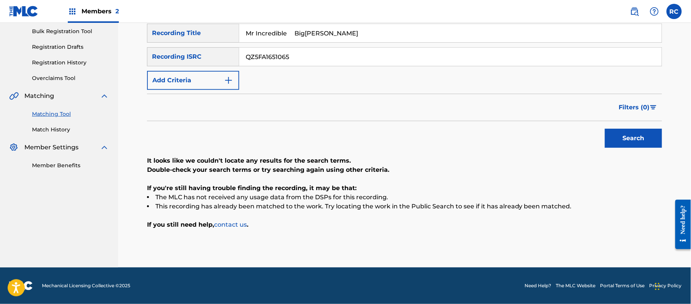
click at [339, 40] on input "Mr Incredible Big Sean" at bounding box center [450, 33] width 423 height 18
type input "Mr Incredible"
drag, startPoint x: 305, startPoint y: 53, endPoint x: 228, endPoint y: 57, distance: 77.8
click at [228, 57] on div "SearchWithCriteria83ba27b2-940a-457b-8f01-ff8b8d3b37ab Recording ISRC QZ5FA1651…" at bounding box center [404, 56] width 515 height 19
click at [224, 77] on img "Search Form" at bounding box center [228, 80] width 9 height 9
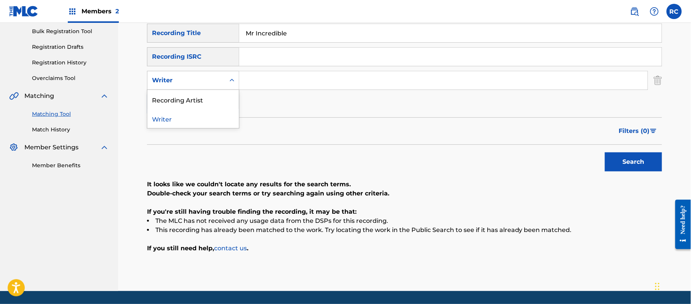
click at [219, 81] on div "Writer" at bounding box center [186, 80] width 69 height 9
click at [211, 99] on div "Recording Artist" at bounding box center [193, 99] width 91 height 19
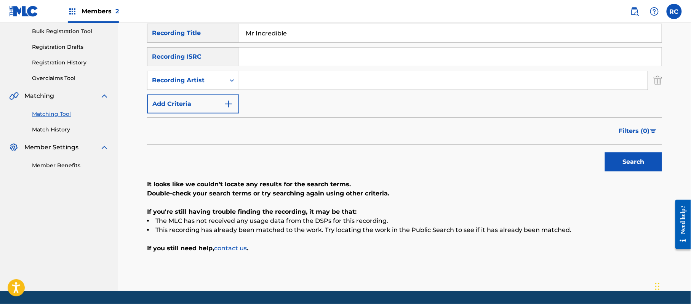
click at [262, 83] on input "Search Form" at bounding box center [443, 80] width 409 height 18
type input "Big Sean"
click at [636, 171] on button "Search" at bounding box center [633, 161] width 57 height 19
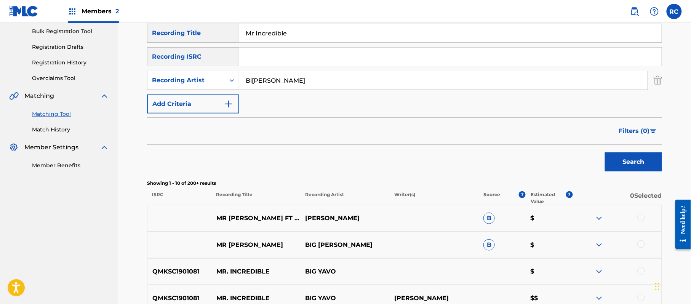
scroll to position [163, 0]
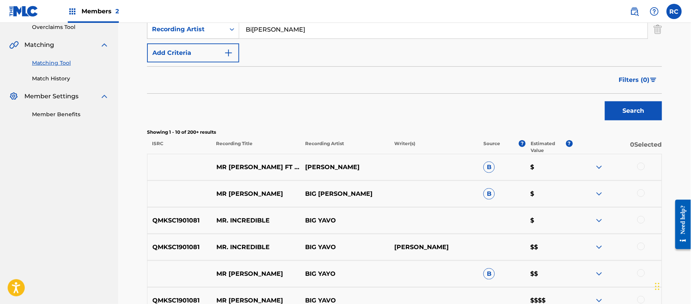
click at [641, 165] on div at bounding box center [642, 167] width 8 height 8
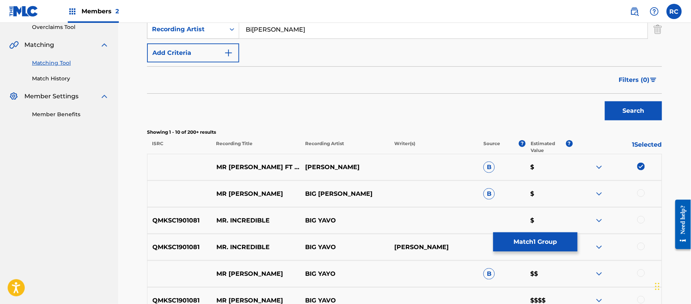
click at [520, 241] on button "Match 1 Group" at bounding box center [536, 241] width 84 height 19
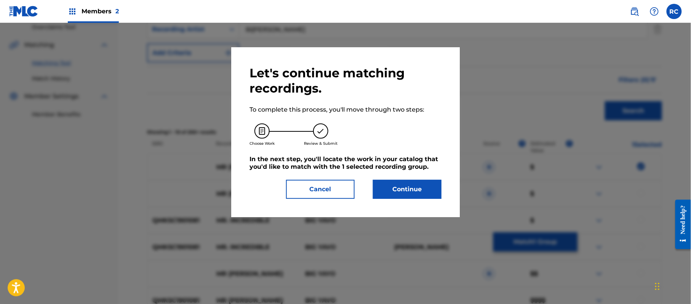
click at [423, 188] on button "Continue" at bounding box center [407, 189] width 69 height 19
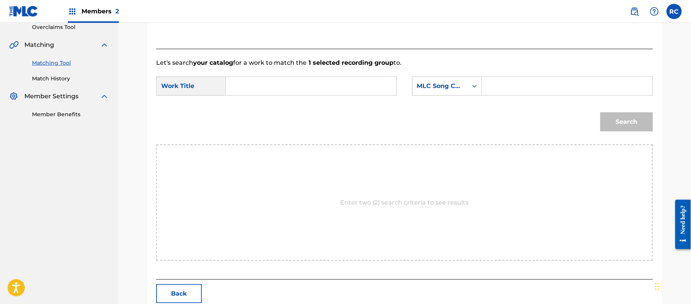
click at [274, 90] on input "Search Form" at bounding box center [311, 86] width 158 height 18
click at [295, 91] on input "Mr Incredible Z4462M" at bounding box center [311, 86] width 158 height 18
type input "Mr Incredible"
drag, startPoint x: 570, startPoint y: 84, endPoint x: 571, endPoint y: 88, distance: 4.3
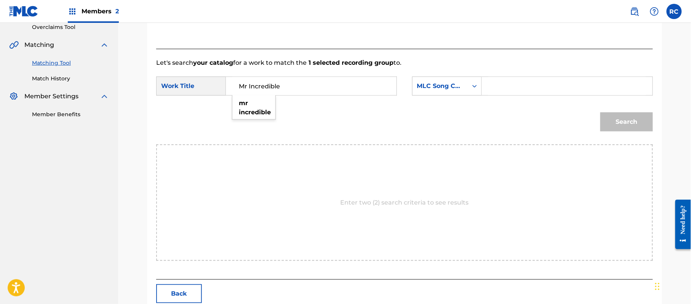
click at [570, 84] on input "Search Form" at bounding box center [568, 86] width 158 height 18
type input "Z4462M"
click at [620, 121] on button "Search" at bounding box center [627, 121] width 53 height 19
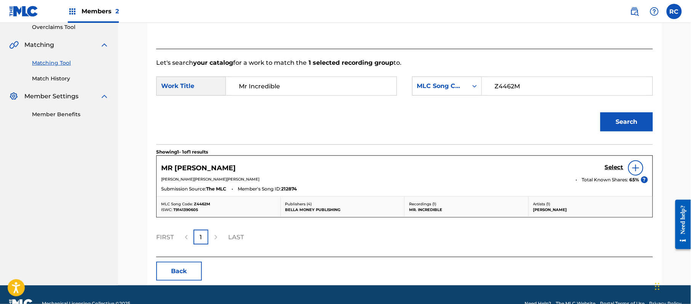
click at [609, 168] on h5 "Select" at bounding box center [614, 167] width 19 height 7
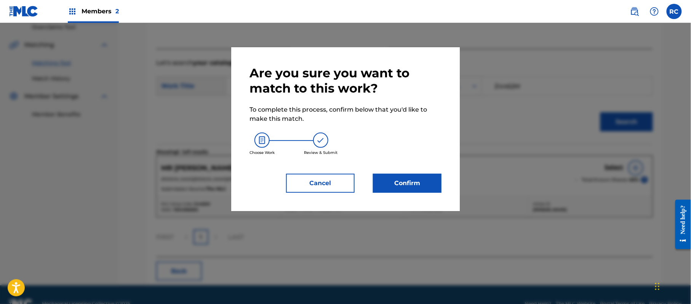
click at [428, 179] on button "Confirm" at bounding box center [407, 183] width 69 height 19
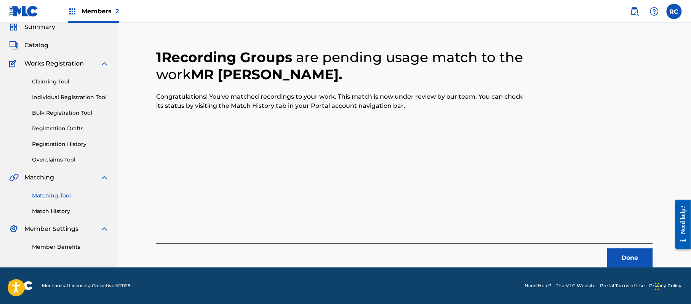
scroll to position [30, 0]
click at [633, 258] on button "Done" at bounding box center [631, 258] width 46 height 19
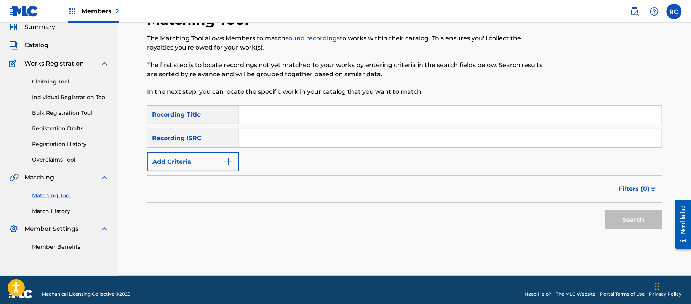
click at [257, 141] on input "Search Form" at bounding box center [450, 138] width 423 height 18
type input "QZR8F2100004"
click at [618, 218] on button "Search" at bounding box center [633, 219] width 57 height 19
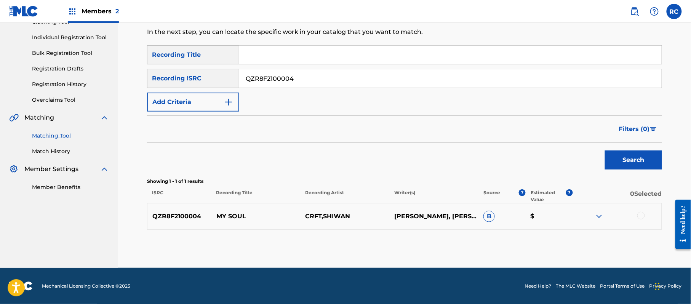
scroll to position [91, 0]
click at [641, 214] on div at bounding box center [642, 216] width 8 height 8
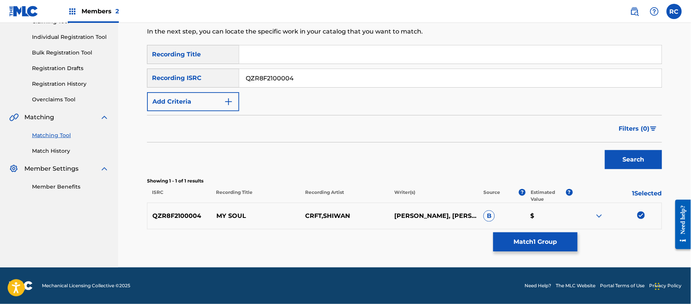
click at [530, 242] on button "Match 1 Group" at bounding box center [536, 241] width 84 height 19
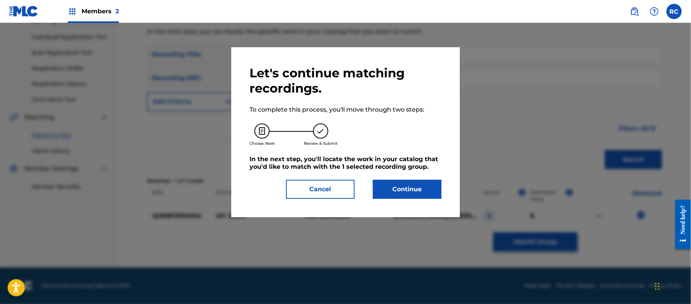
click at [420, 194] on button "Continue" at bounding box center [407, 189] width 69 height 19
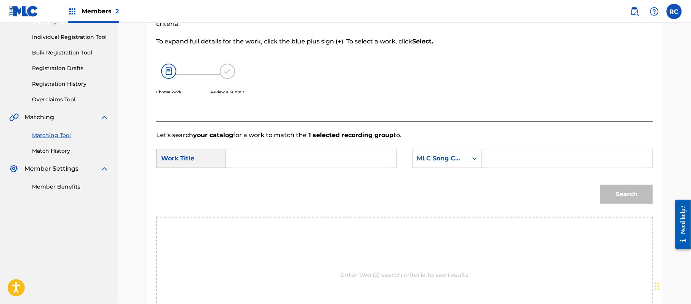
click at [249, 158] on input "Search Form" at bounding box center [311, 158] width 158 height 18
click at [275, 161] on input "My Soul MC2FM7" at bounding box center [311, 158] width 158 height 18
type input "My Soul"
drag, startPoint x: 515, startPoint y: 160, endPoint x: 543, endPoint y: 165, distance: 29.0
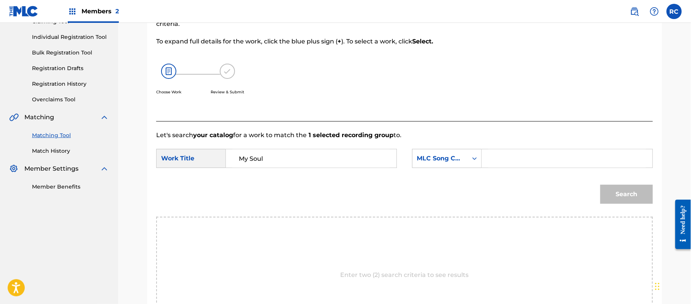
click at [515, 160] on input "Search Form" at bounding box center [568, 158] width 158 height 18
type input "MC2FM7"
click at [628, 191] on button "Search" at bounding box center [627, 194] width 53 height 19
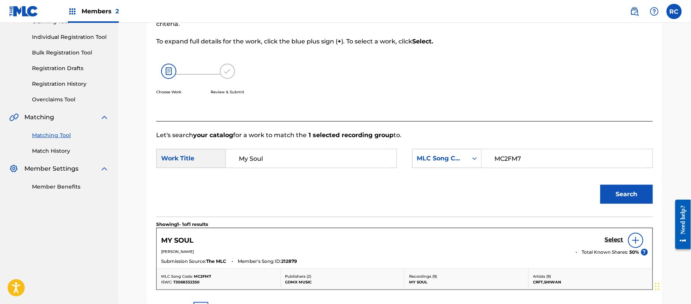
click at [614, 235] on div "Select" at bounding box center [626, 240] width 43 height 15
click at [610, 241] on h5 "Select" at bounding box center [614, 239] width 19 height 7
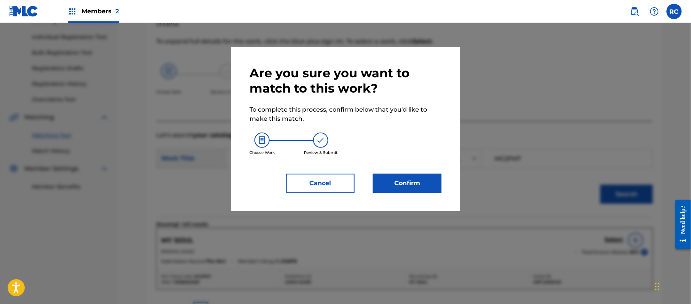
click at [428, 180] on button "Confirm" at bounding box center [407, 183] width 69 height 19
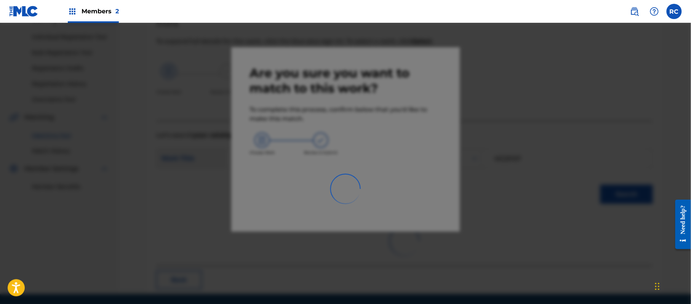
scroll to position [30, 0]
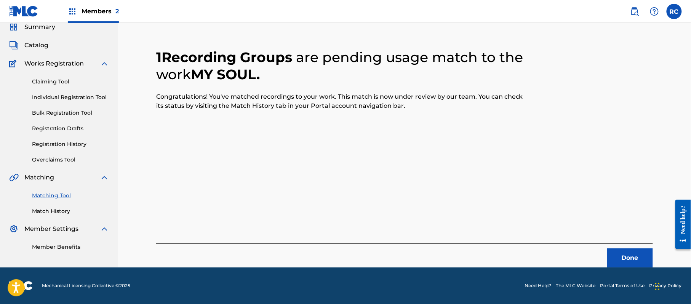
click at [633, 255] on button "Done" at bounding box center [631, 258] width 46 height 19
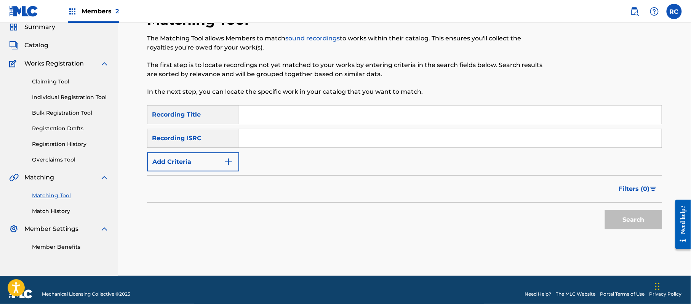
click at [285, 139] on input "Search Form" at bounding box center [450, 138] width 423 height 18
type input "QZR8F2100005"
click at [641, 220] on button "Search" at bounding box center [633, 219] width 57 height 19
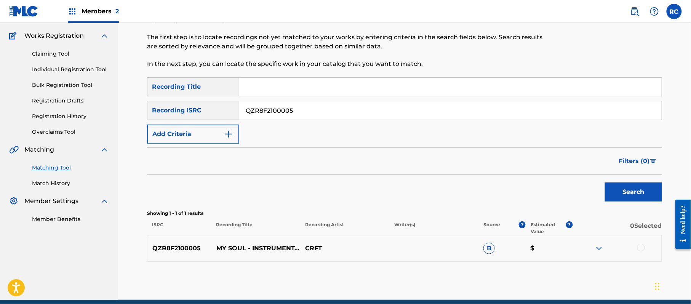
scroll to position [91, 0]
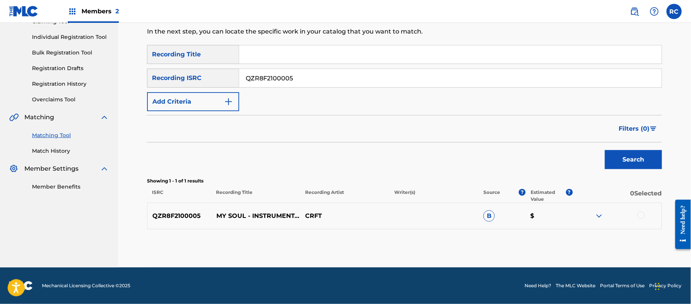
click at [642, 214] on div at bounding box center [642, 216] width 8 height 8
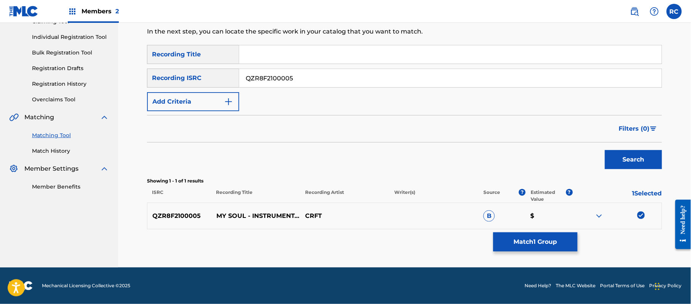
click at [534, 245] on button "Match 1 Group" at bounding box center [536, 241] width 84 height 19
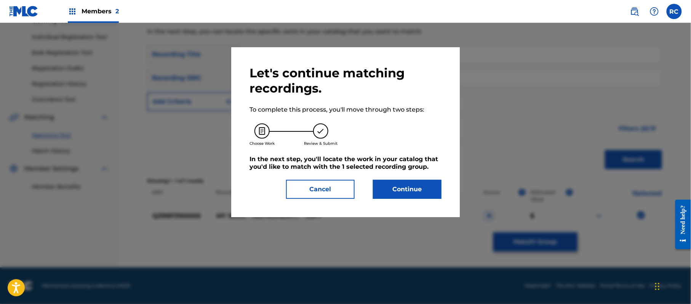
drag, startPoint x: 418, startPoint y: 179, endPoint x: 415, endPoint y: 184, distance: 6.3
click at [417, 182] on div "Let's continue matching recordings. To complete this process, you'll move throu…" at bounding box center [346, 132] width 192 height 133
click at [415, 187] on button "Continue" at bounding box center [407, 189] width 69 height 19
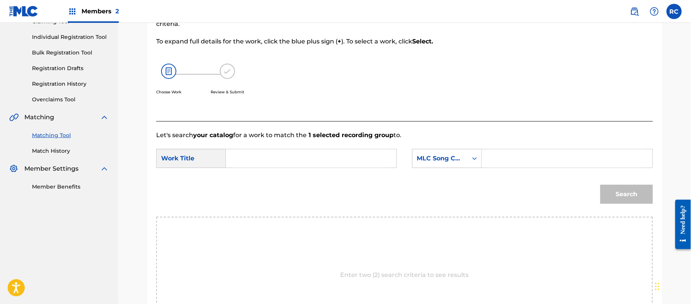
click at [275, 159] on input "Search Form" at bounding box center [311, 158] width 158 height 18
click at [320, 159] on input "My Soul (Instrumental) MC18LN" at bounding box center [311, 158] width 158 height 18
type input "My Soul (Instrumental)"
click at [519, 160] on input "Search Form" at bounding box center [568, 158] width 158 height 18
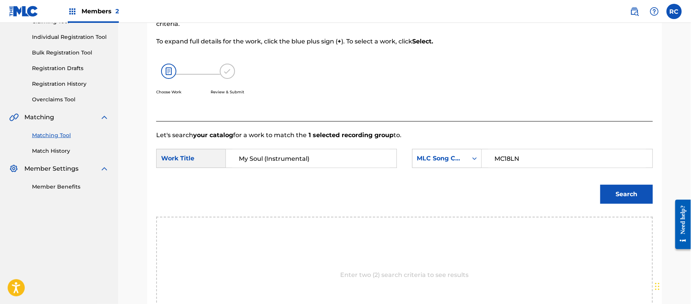
type input "MC18LN"
click at [639, 197] on button "Search" at bounding box center [627, 194] width 53 height 19
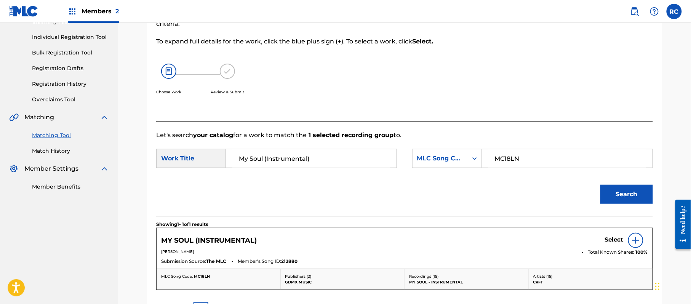
click at [618, 241] on h5 "Select" at bounding box center [614, 239] width 19 height 7
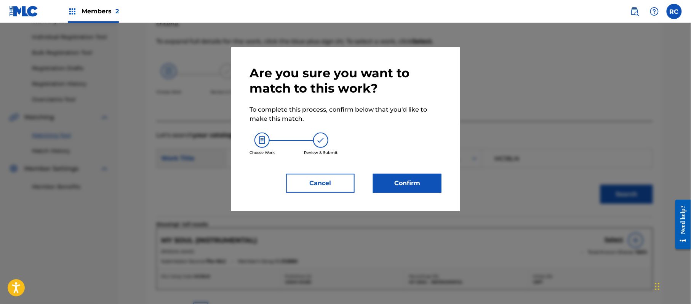
click at [428, 188] on button "Confirm" at bounding box center [407, 183] width 69 height 19
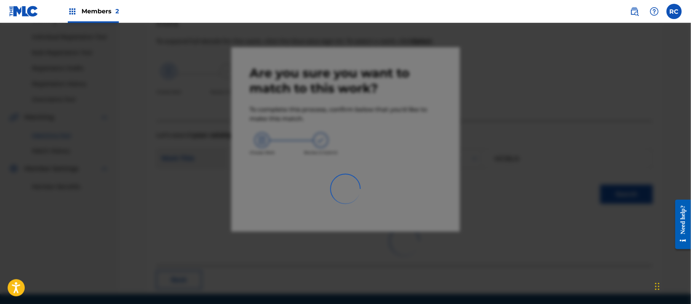
scroll to position [30, 0]
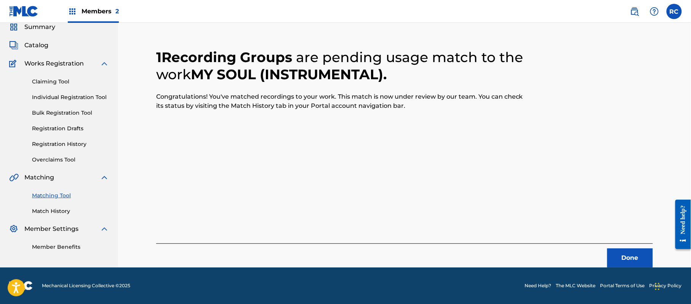
click at [613, 255] on button "Done" at bounding box center [631, 258] width 46 height 19
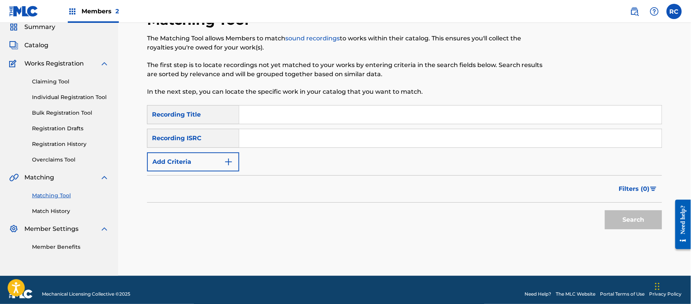
click at [311, 130] on input "Search Form" at bounding box center [450, 138] width 423 height 18
click at [614, 216] on button "Search" at bounding box center [633, 219] width 57 height 19
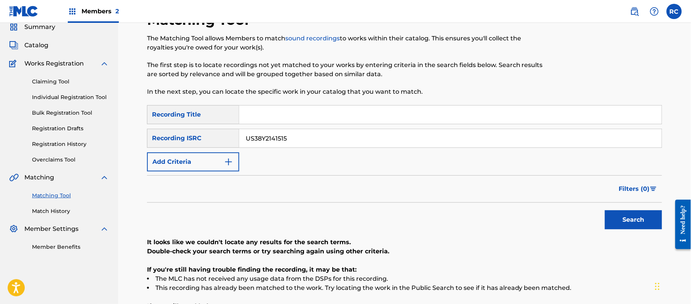
drag, startPoint x: 289, startPoint y: 143, endPoint x: 158, endPoint y: 149, distance: 130.8
click at [158, 149] on div "SearchWithCriteria8841baf3-06e9-4978-b4f7-e97a4b300e5c Recording Title SearchWi…" at bounding box center [404, 138] width 515 height 66
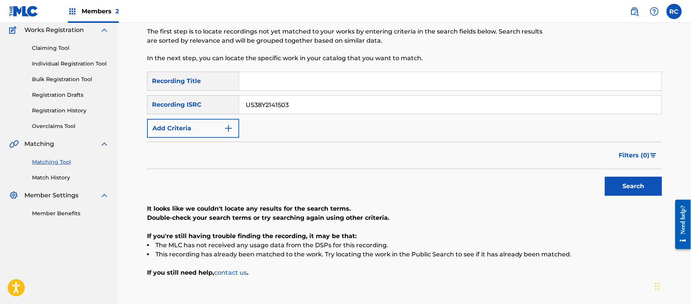
scroll to position [81, 0]
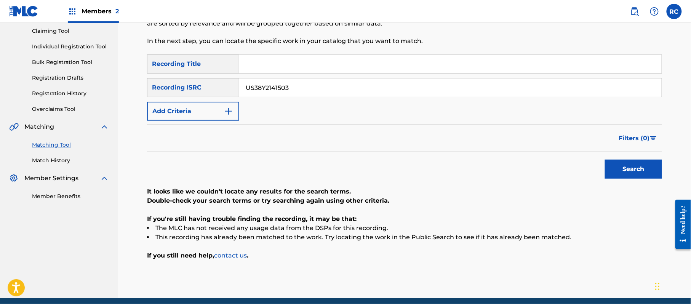
click at [636, 171] on button "Search" at bounding box center [633, 169] width 57 height 19
drag, startPoint x: 208, startPoint y: 93, endPoint x: 200, endPoint y: 93, distance: 7.6
click at [200, 93] on div "SearchWithCriteria83ba27b2-940a-457b-8f01-ff8b8d3b37ab Recording ISRC US38Y2141…" at bounding box center [404, 87] width 515 height 19
type input "USLD91724070"
drag, startPoint x: 639, startPoint y: 170, endPoint x: 556, endPoint y: 173, distance: 82.4
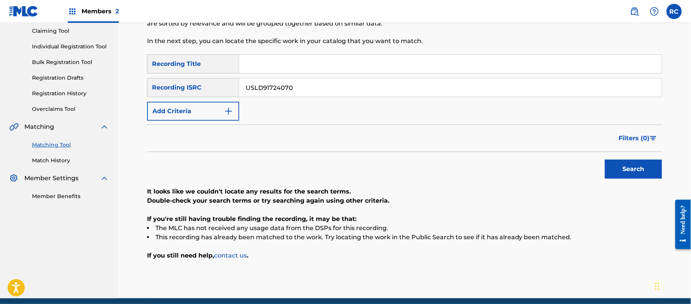
click at [638, 170] on button "Search" at bounding box center [633, 169] width 57 height 19
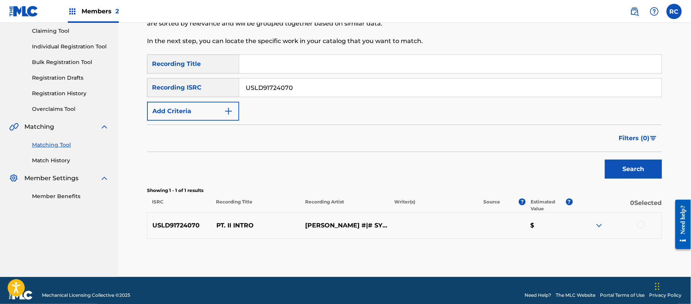
click at [639, 223] on div at bounding box center [642, 225] width 8 height 8
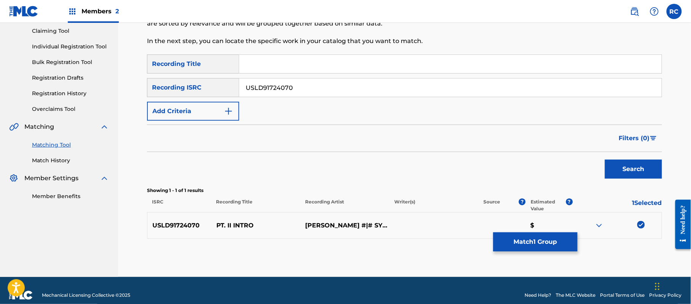
click at [556, 244] on button "Match 1 Group" at bounding box center [536, 241] width 84 height 19
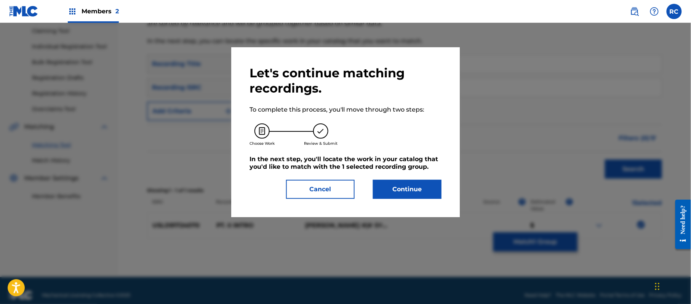
click at [424, 192] on button "Continue" at bounding box center [407, 189] width 69 height 19
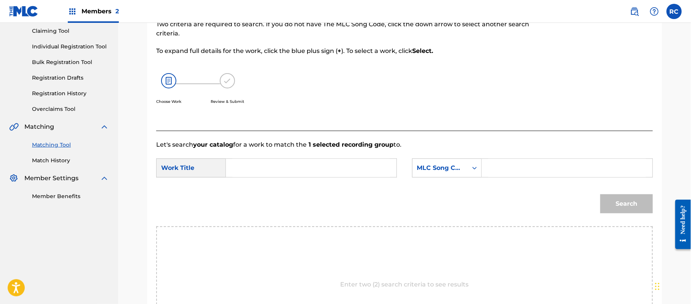
click at [274, 165] on input "Search Form" at bounding box center [311, 168] width 158 height 18
click at [290, 167] on input "Pt. II Intro PF2EL1" at bounding box center [311, 168] width 158 height 18
type input "Pt. II Intro"
click at [524, 165] on input "Search Form" at bounding box center [568, 168] width 158 height 18
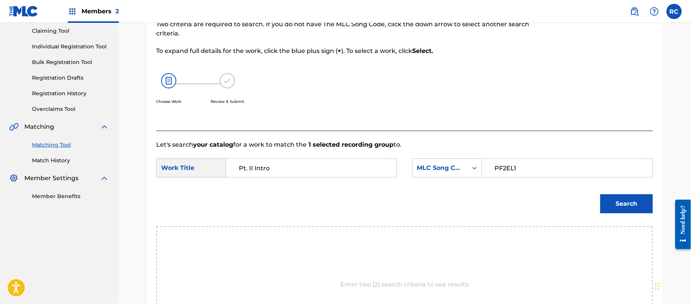
type input "PF2EL1"
click at [614, 200] on button "Search" at bounding box center [627, 203] width 53 height 19
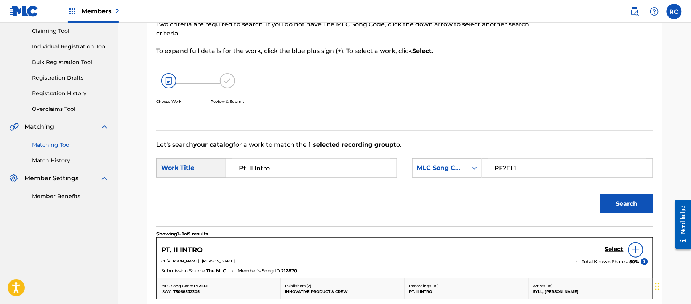
click at [611, 250] on h5 "Select" at bounding box center [614, 249] width 19 height 7
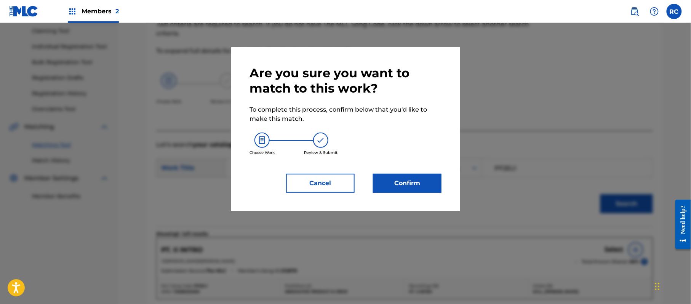
click at [421, 186] on button "Confirm" at bounding box center [407, 183] width 69 height 19
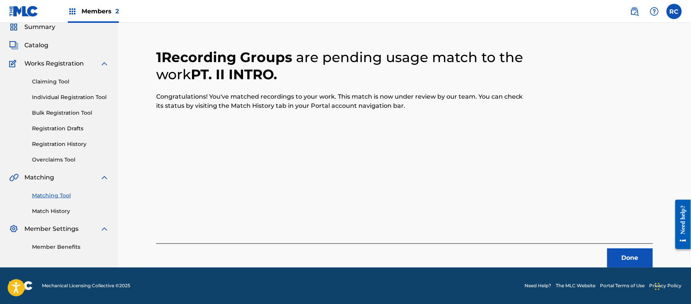
scroll to position [30, 0]
click at [637, 261] on button "Done" at bounding box center [631, 258] width 46 height 19
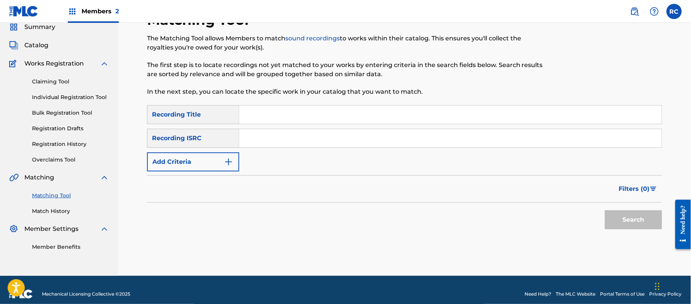
click at [298, 143] on input "Search Form" at bounding box center [450, 138] width 423 height 18
type input "USLD91724076"
click at [618, 219] on button "Search" at bounding box center [633, 219] width 57 height 19
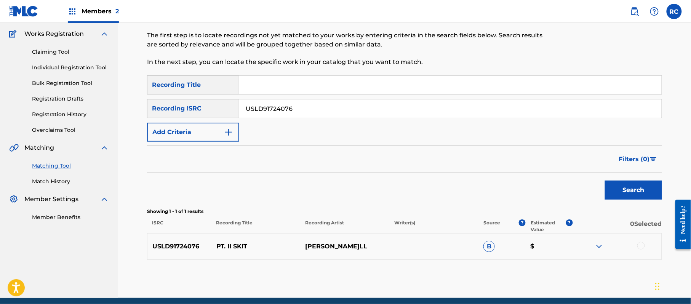
scroll to position [91, 0]
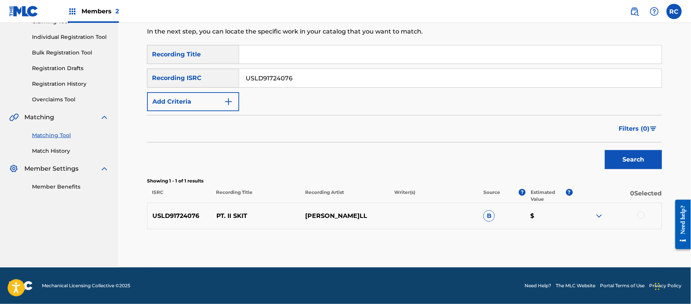
click at [641, 213] on div at bounding box center [642, 216] width 8 height 8
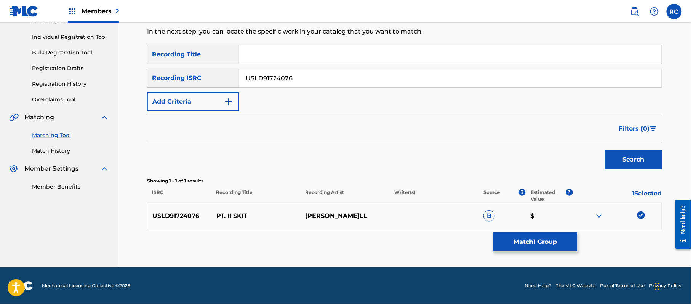
click at [555, 243] on button "Match 1 Group" at bounding box center [536, 241] width 84 height 19
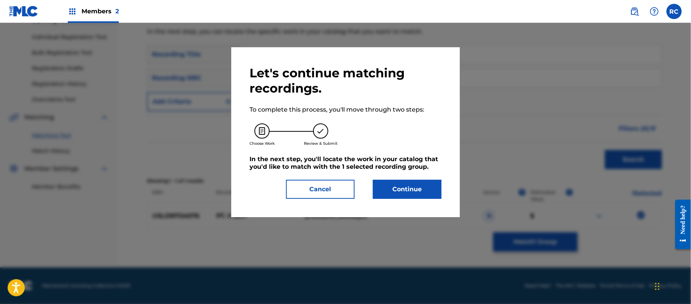
click at [413, 191] on button "Continue" at bounding box center [407, 189] width 69 height 19
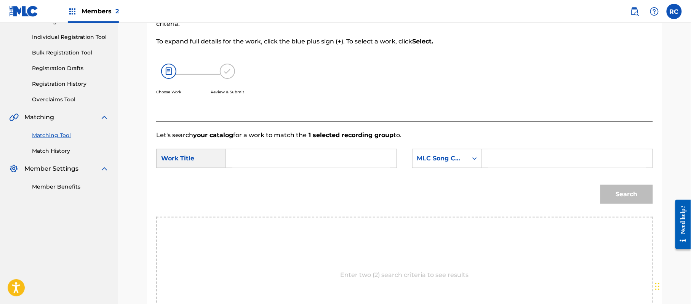
click at [285, 162] on input "Search Form" at bounding box center [311, 158] width 158 height 18
click at [290, 157] on input "Pt. II Skit PF2EKL" at bounding box center [311, 158] width 158 height 18
type input "Pt. II Skit"
click at [534, 156] on input "Search Form" at bounding box center [568, 158] width 158 height 18
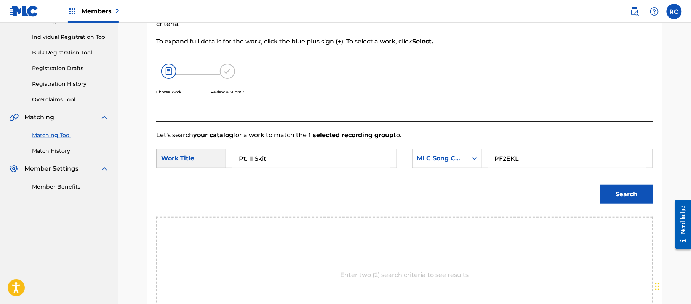
type input "PF2EKL"
click at [620, 189] on button "Search" at bounding box center [627, 194] width 53 height 19
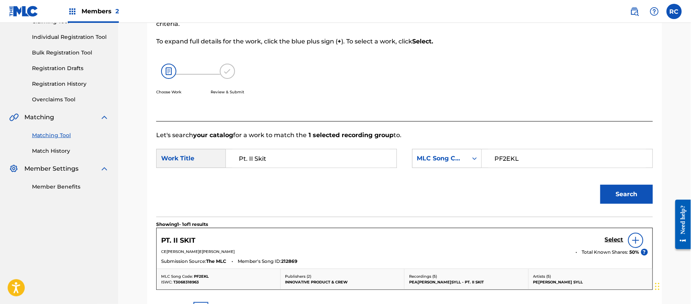
click at [616, 239] on h5 "Select" at bounding box center [614, 239] width 19 height 7
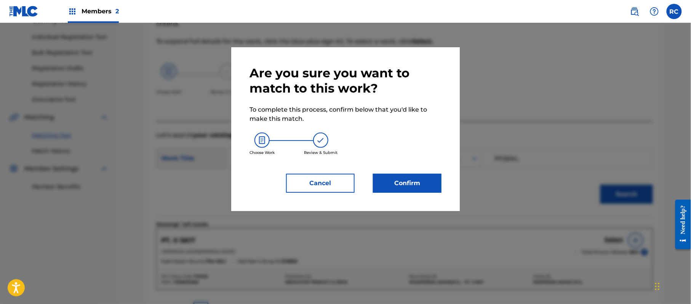
click at [407, 181] on button "Confirm" at bounding box center [407, 183] width 69 height 19
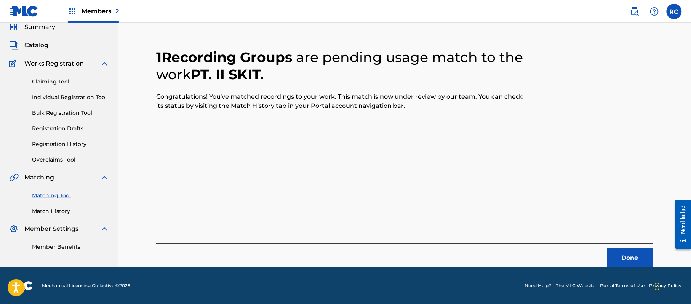
scroll to position [30, 0]
click at [627, 258] on button "Done" at bounding box center [631, 258] width 46 height 19
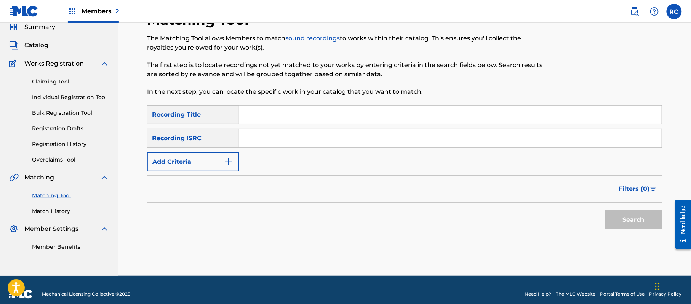
click at [287, 146] on input "Search Form" at bounding box center [450, 138] width 423 height 18
type input "USUYG1326073"
click at [615, 220] on button "Search" at bounding box center [633, 219] width 57 height 19
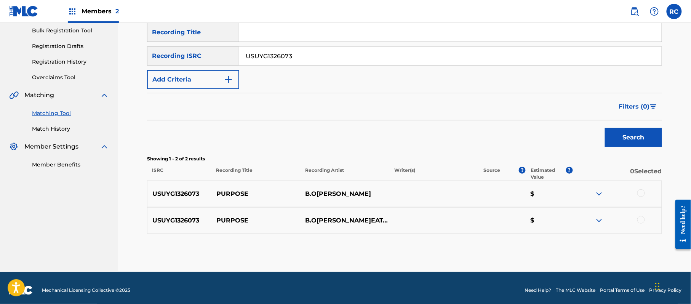
scroll to position [117, 0]
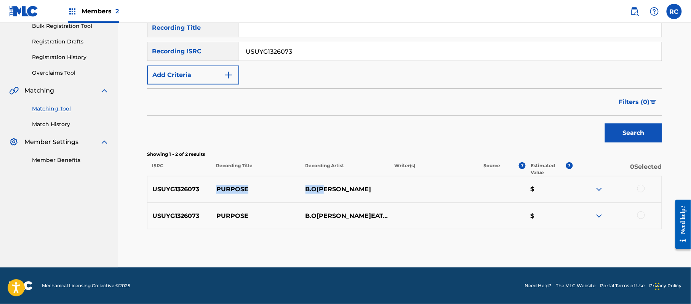
drag, startPoint x: 210, startPoint y: 186, endPoint x: 345, endPoint y: 191, distance: 135.0
click at [345, 191] on div "USUYG1326073 PURPOSE B.O.B $" at bounding box center [404, 189] width 515 height 27
copy div "PURPOSE B.O.B"
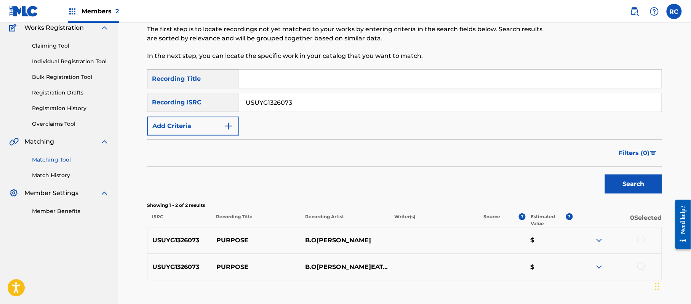
click at [258, 75] on input "Search Form" at bounding box center [450, 79] width 423 height 18
drag, startPoint x: 296, startPoint y: 78, endPoint x: 380, endPoint y: 81, distance: 83.9
click at [380, 81] on input "Respect Rashid Amir Feat Wordsworth" at bounding box center [450, 79] width 423 height 18
type input "Respect Rashid"
click at [252, 107] on input "USUYG1326073" at bounding box center [450, 102] width 423 height 18
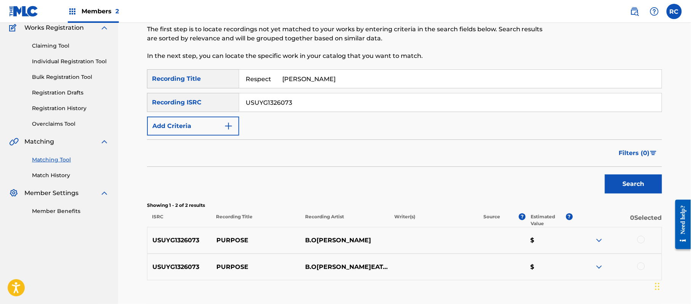
click at [252, 107] on input "USUYG1326073" at bounding box center [450, 102] width 423 height 18
click at [287, 84] on input "Respect Rashid" at bounding box center [450, 79] width 423 height 18
type input "Respect"
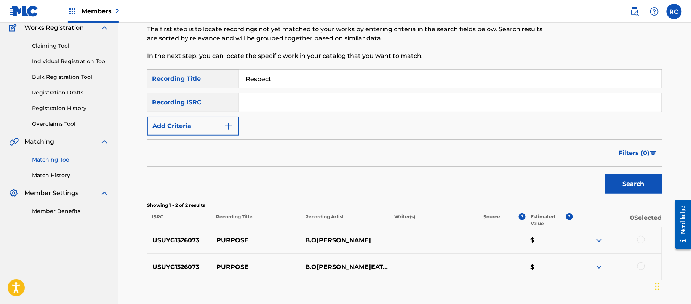
click at [192, 120] on button "Add Criteria" at bounding box center [193, 126] width 92 height 19
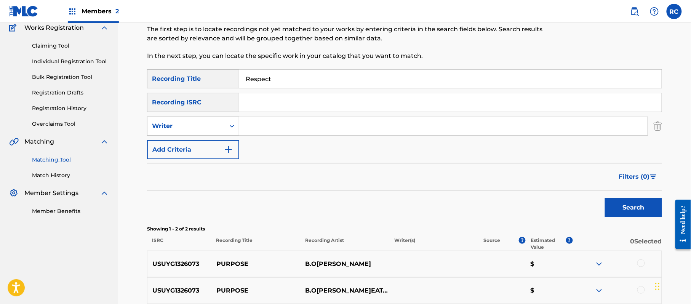
click at [191, 128] on div "Writer" at bounding box center [186, 126] width 69 height 9
click at [197, 147] on div "Recording Artist" at bounding box center [193, 145] width 91 height 19
drag, startPoint x: 257, startPoint y: 136, endPoint x: 281, endPoint y: 127, distance: 25.9
click at [281, 127] on input "Search Form" at bounding box center [443, 126] width 409 height 18
drag, startPoint x: 324, startPoint y: 125, endPoint x: 342, endPoint y: 125, distance: 18.3
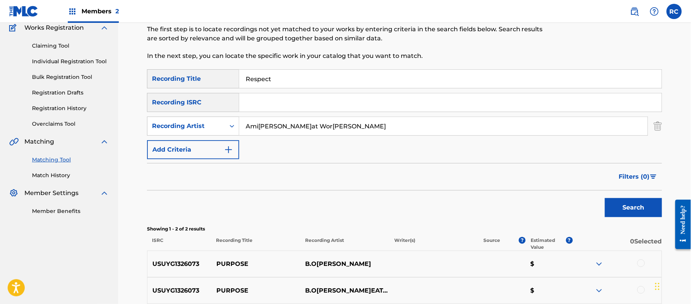
click at [342, 125] on input "Amir Feat Wordsworth" at bounding box center [443, 126] width 409 height 18
click at [633, 205] on button "Search" at bounding box center [633, 207] width 57 height 19
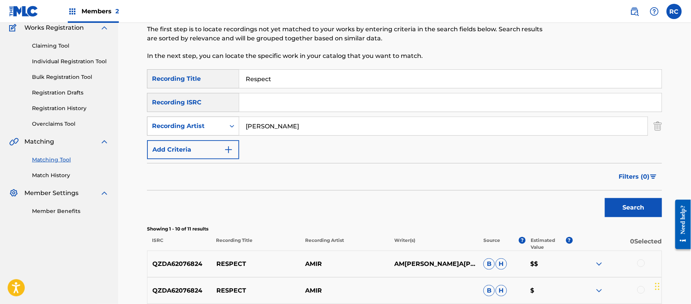
drag, startPoint x: 249, startPoint y: 127, endPoint x: 212, endPoint y: 128, distance: 37.0
click at [209, 128] on div "SearchWithCriteria07fc8179-1679-40f2-9f1f-1426c48590df Recording Artist Amir" at bounding box center [404, 126] width 515 height 19
click at [252, 127] on input "Feat Wordsworth" at bounding box center [443, 126] width 409 height 18
click at [634, 209] on button "Search" at bounding box center [633, 207] width 57 height 19
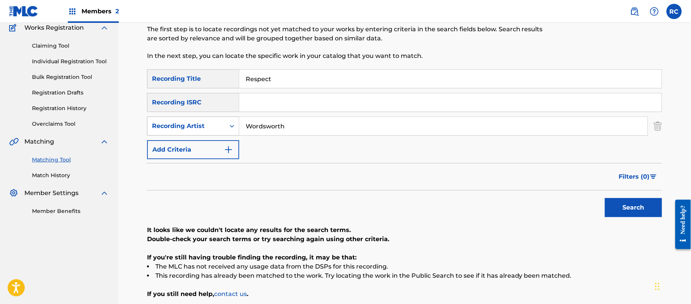
drag, startPoint x: 286, startPoint y: 126, endPoint x: 212, endPoint y: 132, distance: 73.8
click at [208, 132] on div "SearchWithCriteria07fc8179-1679-40f2-9f1f-1426c48590df Recording Artist Wordswo…" at bounding box center [404, 126] width 515 height 19
type input "Rashid Amir"
click at [623, 211] on button "Search" at bounding box center [633, 207] width 57 height 19
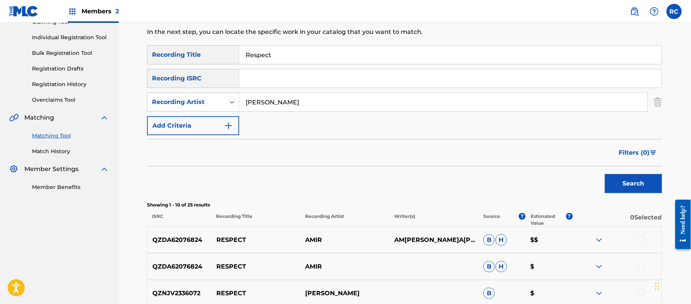
scroll to position [0, 0]
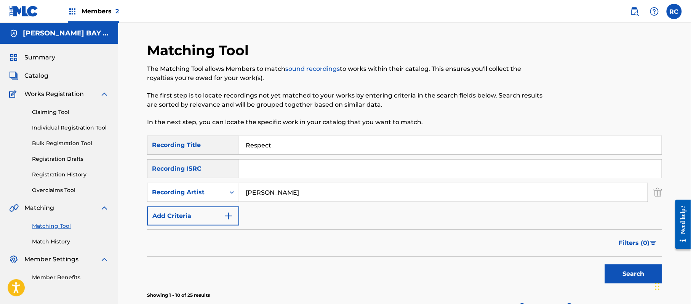
click at [266, 170] on input "Search Form" at bounding box center [450, 169] width 423 height 18
type input "ushm92145767"
drag, startPoint x: 285, startPoint y: 145, endPoint x: 220, endPoint y: 145, distance: 65.2
click at [220, 145] on div "SearchWithCriteria8841baf3-06e9-4978-b4f7-e97a4b300e5c Recording Title Respect" at bounding box center [404, 145] width 515 height 19
click at [231, 196] on div "SearchWithCriteria07fc8179-1679-40f2-9f1f-1426c48590df Recording Artist Rashid …" at bounding box center [404, 192] width 515 height 19
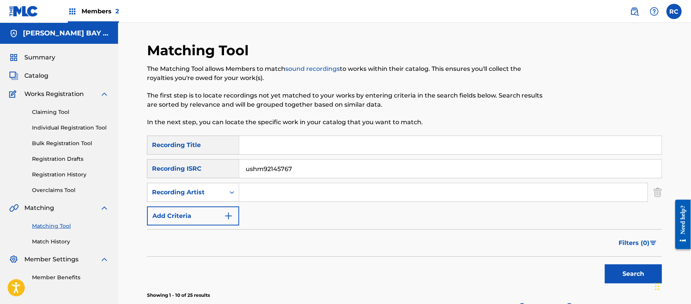
click at [619, 275] on button "Search" at bounding box center [633, 274] width 57 height 19
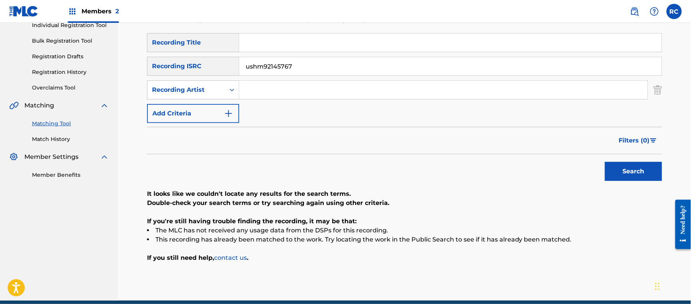
scroll to position [85, 0]
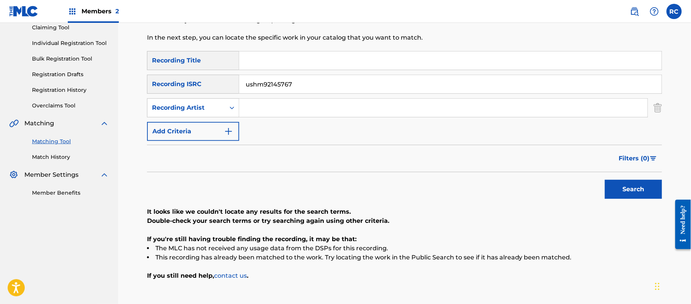
click at [261, 58] on input "Search Form" at bounding box center [450, 60] width 423 height 18
click at [300, 57] on input "Soul Sacrifice Dombresky" at bounding box center [450, 60] width 423 height 18
type input "Soul Sacrifice"
drag, startPoint x: 297, startPoint y: 82, endPoint x: 228, endPoint y: 83, distance: 69.0
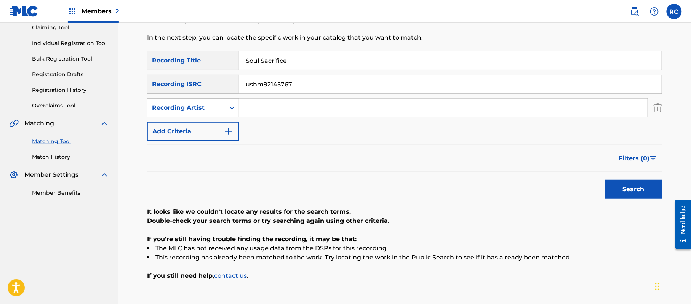
click at [228, 83] on div "SearchWithCriteria83ba27b2-940a-457b-8f01-ff8b8d3b37ab Recording ISRC ushm92145…" at bounding box center [404, 84] width 515 height 19
click at [250, 110] on input "Search Form" at bounding box center [443, 108] width 409 height 18
type input "Dombresky"
click at [632, 194] on button "Search" at bounding box center [633, 189] width 57 height 19
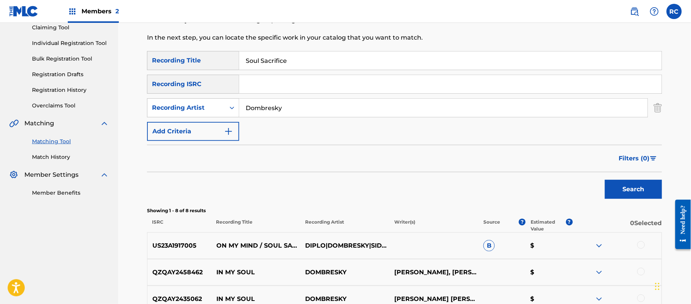
drag, startPoint x: 291, startPoint y: 61, endPoint x: 208, endPoint y: 64, distance: 83.5
click at [207, 61] on div "SearchWithCriteria8841baf3-06e9-4978-b4f7-e97a4b300e5c Recording Title Soul Sac…" at bounding box center [404, 60] width 515 height 19
type input "What's The Name Of This Nation Zulu By Time Zone"
drag, startPoint x: 289, startPoint y: 113, endPoint x: 212, endPoint y: 103, distance: 76.9
click at [213, 104] on div "SearchWithCriteria07fc8179-1679-40f2-9f1f-1426c48590df Recording Artist Dombres…" at bounding box center [404, 107] width 515 height 19
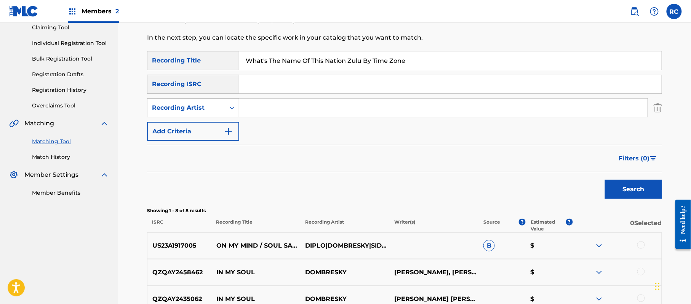
click at [636, 187] on button "Search" at bounding box center [633, 189] width 57 height 19
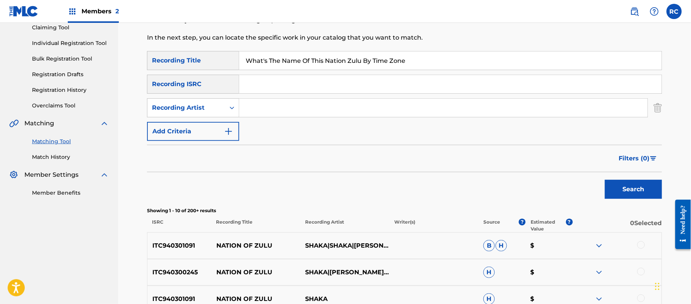
click at [290, 61] on input "What's The Name Of This Nation Zulu By Time Zone" at bounding box center [450, 60] width 423 height 18
click at [290, 61] on input "Zulu We Don't Stop Y Awl" at bounding box center [450, 60] width 423 height 18
type input "Zulu We Don't Stop Y Awl"
click at [631, 193] on button "Search" at bounding box center [633, 189] width 57 height 19
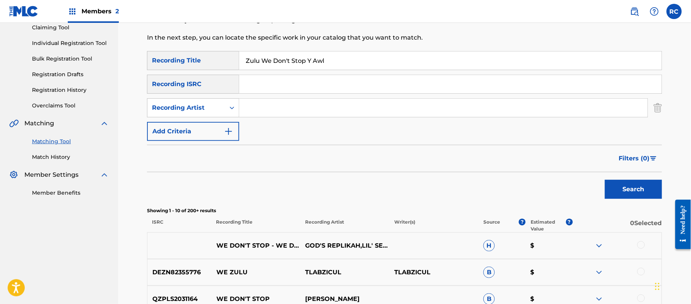
click at [254, 88] on input "Search Form" at bounding box center [450, 84] width 423 height 18
type input "US6680918264"
drag, startPoint x: 358, startPoint y: 60, endPoint x: 184, endPoint y: 60, distance: 173.8
click at [185, 60] on div "SearchWithCriteria8841baf3-06e9-4978-b4f7-e97a4b300e5c Recording Title Zulu We …" at bounding box center [404, 60] width 515 height 19
click at [628, 184] on button "Search" at bounding box center [633, 189] width 57 height 19
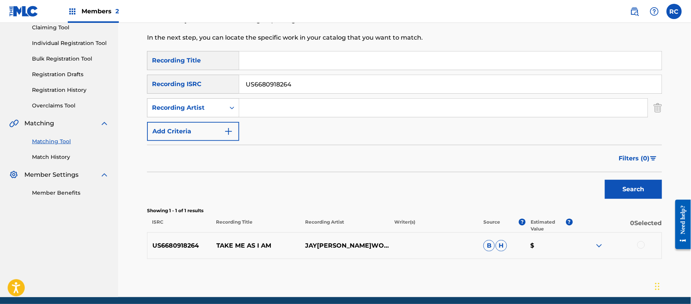
drag, startPoint x: 642, startPoint y: 243, endPoint x: 638, endPoint y: 243, distance: 3.8
click at [641, 243] on div at bounding box center [642, 245] width 8 height 8
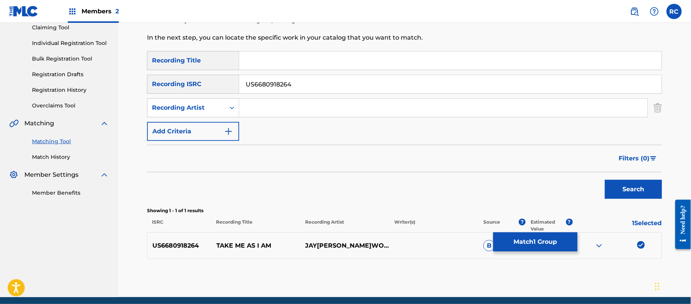
click at [554, 244] on button "Match 1 Group" at bounding box center [536, 241] width 84 height 19
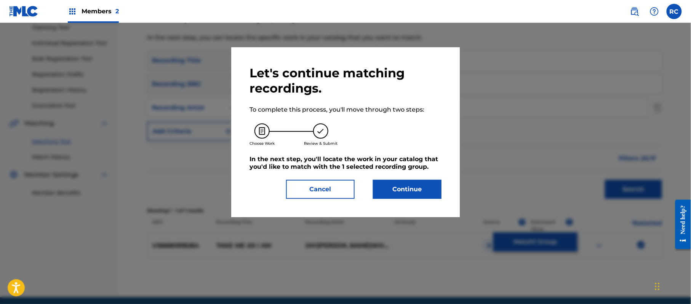
click at [412, 183] on button "Continue" at bounding box center [407, 189] width 69 height 19
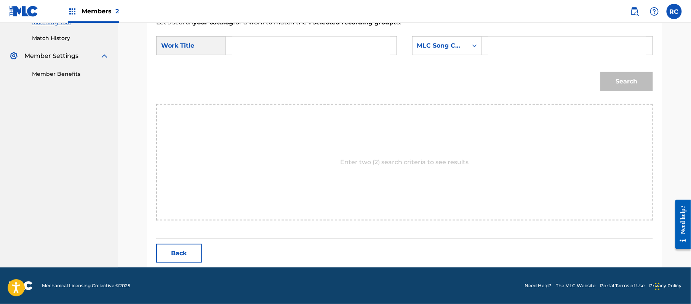
click at [180, 249] on button "Back" at bounding box center [179, 253] width 46 height 19
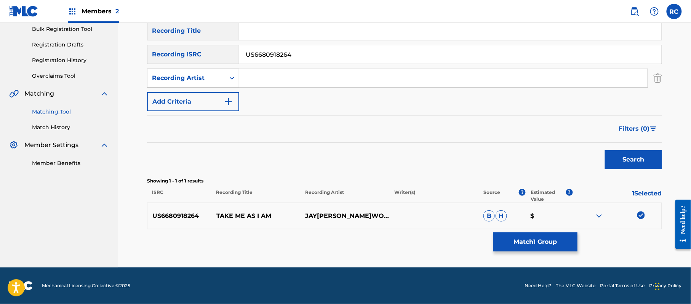
scroll to position [114, 0]
click at [640, 216] on img at bounding box center [642, 216] width 8 height 8
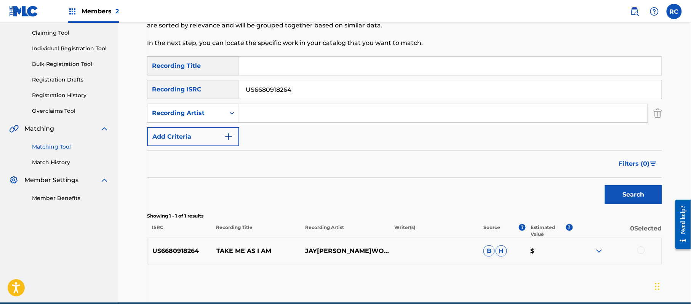
scroll to position [63, 0]
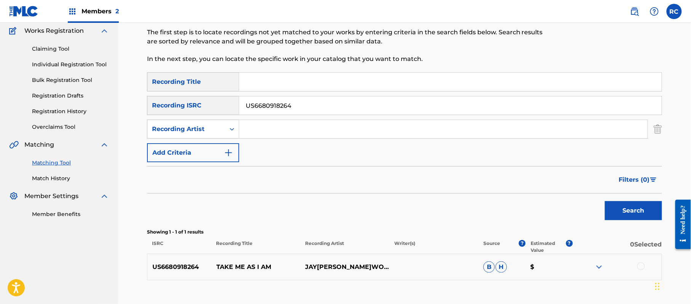
click at [278, 110] on input "US6680918264" at bounding box center [450, 105] width 423 height 18
type input "US6680918625"
click at [639, 211] on button "Search" at bounding box center [633, 210] width 57 height 19
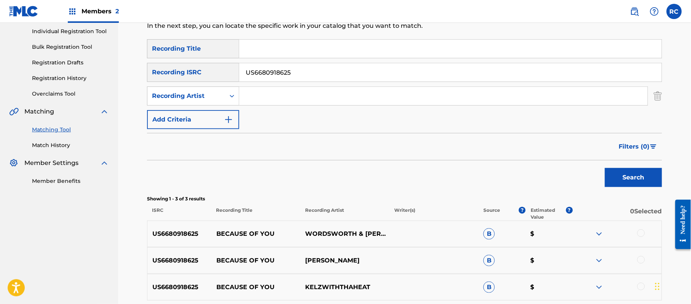
scroll to position [114, 0]
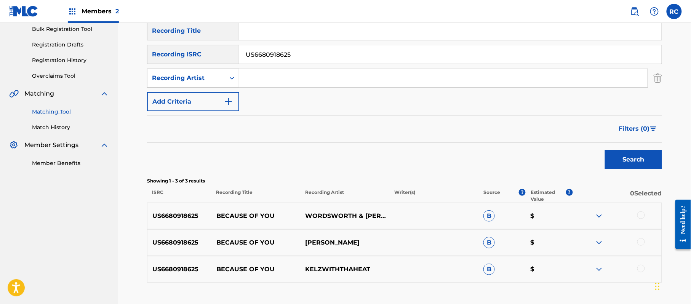
click at [642, 215] on div at bounding box center [642, 216] width 8 height 8
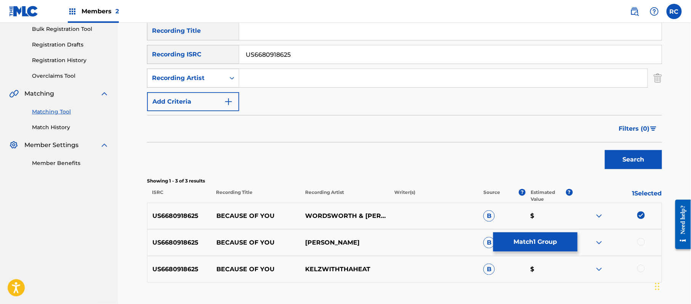
click at [642, 240] on div at bounding box center [642, 242] width 8 height 8
click at [643, 272] on div at bounding box center [642, 269] width 8 height 8
click at [551, 241] on button "Match 3 Groups" at bounding box center [536, 241] width 84 height 19
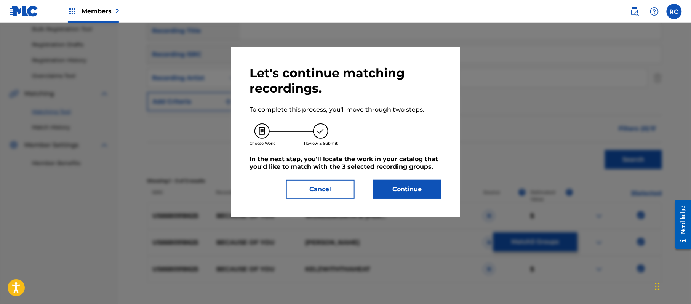
click at [412, 189] on button "Continue" at bounding box center [407, 189] width 69 height 19
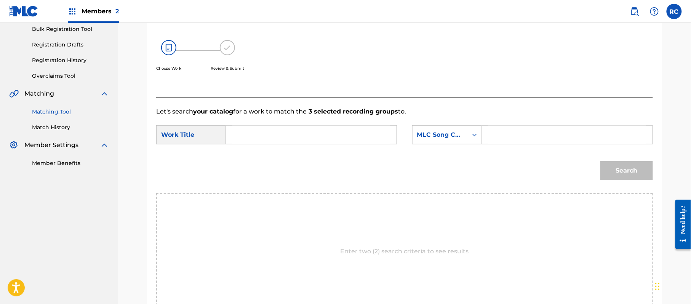
click at [277, 134] on input "Search Form" at bounding box center [311, 135] width 158 height 18
click at [300, 135] on input "Because Of You BB9NZX" at bounding box center [311, 135] width 158 height 18
type input "Because Of You"
click at [490, 130] on input "Search Form" at bounding box center [568, 135] width 158 height 18
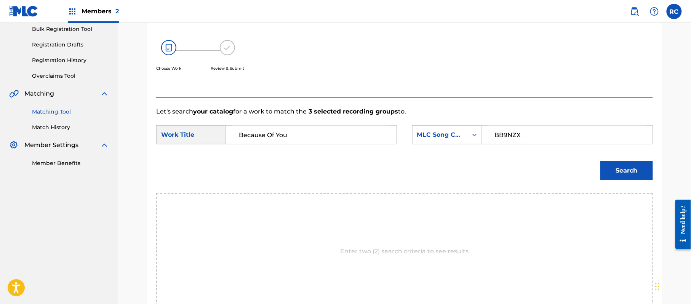
type input "BB9NZX"
click at [621, 168] on button "Search" at bounding box center [627, 170] width 53 height 19
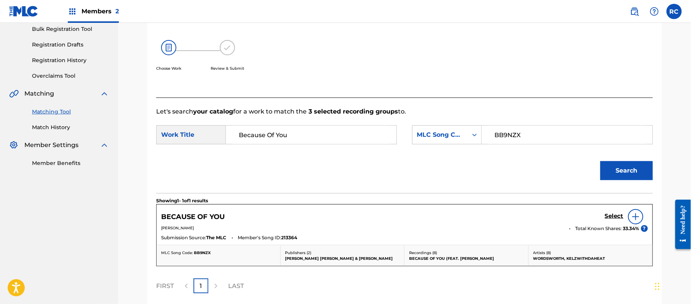
click at [613, 219] on h5 "Select" at bounding box center [614, 216] width 19 height 7
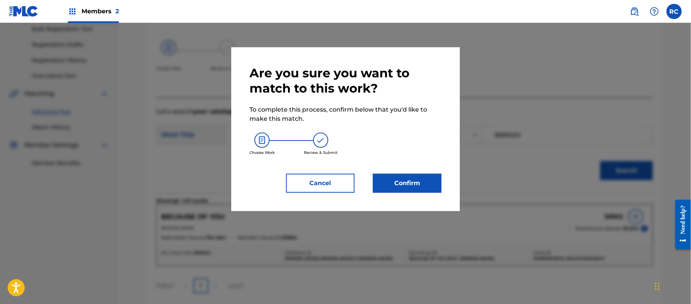
click at [411, 182] on button "Confirm" at bounding box center [407, 183] width 69 height 19
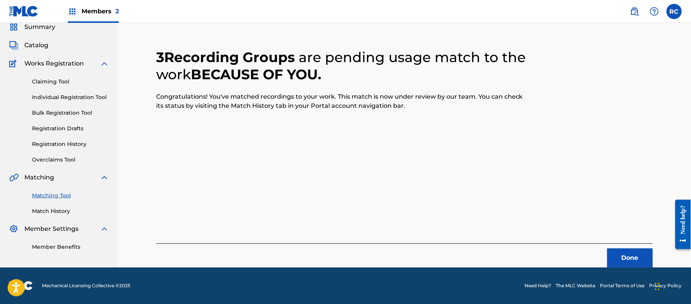
scroll to position [30, 0]
click at [618, 256] on button "Done" at bounding box center [631, 258] width 46 height 19
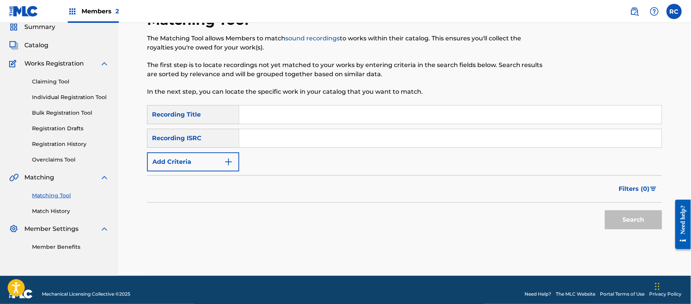
click at [267, 117] on input "Search Form" at bounding box center [450, 115] width 423 height 18
click at [303, 117] on input "Better Move On NHC" at bounding box center [450, 115] width 423 height 18
type input "Better Move On"
click at [203, 162] on button "Add Criteria" at bounding box center [193, 161] width 92 height 19
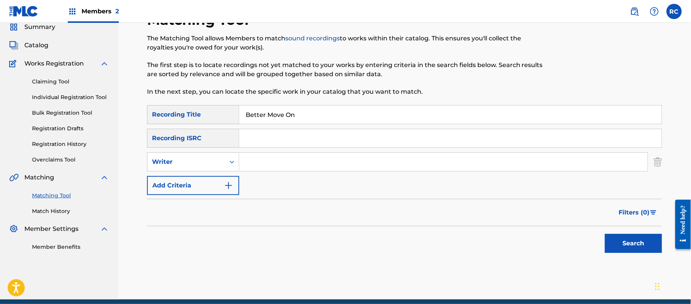
click at [202, 162] on div "Writer" at bounding box center [186, 161] width 69 height 9
click at [196, 180] on div "Recording Artist" at bounding box center [193, 181] width 91 height 19
click at [239, 165] on input "Search Form" at bounding box center [443, 162] width 409 height 18
type input "NHC"
click at [616, 243] on button "Search" at bounding box center [633, 243] width 57 height 19
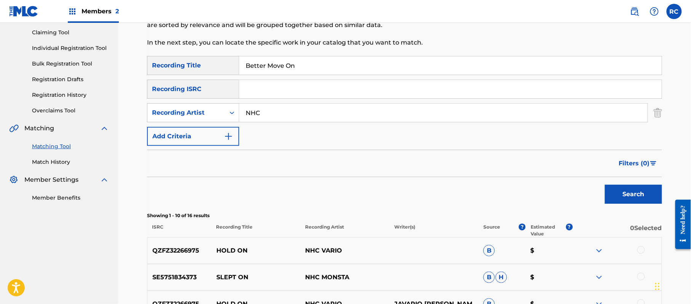
scroll to position [81, 0]
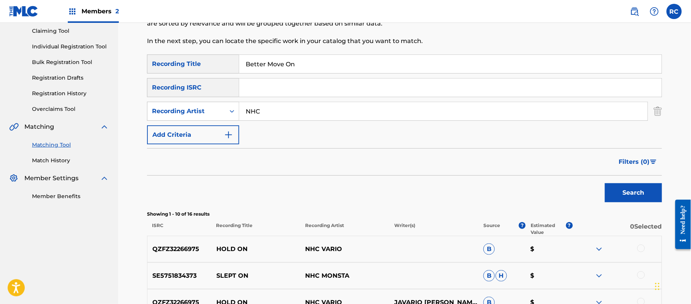
drag, startPoint x: 303, startPoint y: 68, endPoint x: 189, endPoint y: 76, distance: 113.5
click at [190, 76] on div "SearchWithCriteria8841baf3-06e9-4978-b4f7-e97a4b300e5c Recording Title Better M…" at bounding box center [404, 100] width 515 height 90
click at [313, 64] on input "Brick Buildings Wordsworth" at bounding box center [450, 64] width 423 height 18
type input "Brick Buildings"
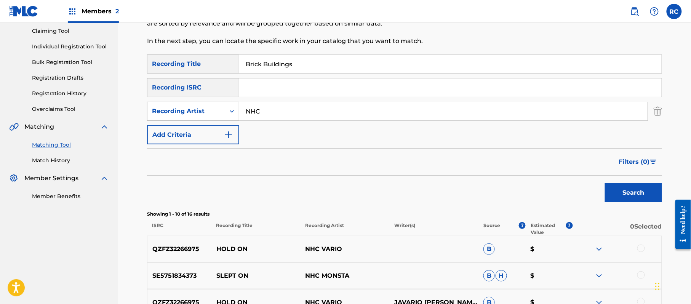
drag, startPoint x: 234, startPoint y: 118, endPoint x: 220, endPoint y: 118, distance: 14.1
click at [220, 118] on div "SearchWithCriteria96e84add-58c0-416e-bd87-9c4a669c8699 Recording Artist NHC" at bounding box center [404, 111] width 515 height 19
type input "Wordsworth"
click at [621, 192] on button "Search" at bounding box center [633, 192] width 57 height 19
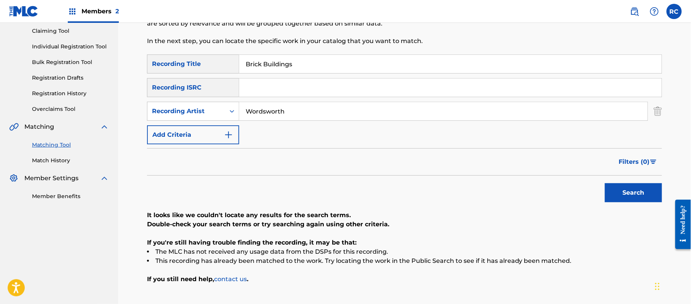
click at [288, 90] on input "Search Form" at bounding box center [450, 88] width 423 height 18
type input "US6680918263"
drag, startPoint x: 299, startPoint y: 57, endPoint x: 203, endPoint y: 63, distance: 96.6
click at [203, 63] on div "SearchWithCriteria8841baf3-06e9-4978-b4f7-e97a4b300e5c Recording Title Brick Bu…" at bounding box center [404, 64] width 515 height 19
drag, startPoint x: 297, startPoint y: 111, endPoint x: 224, endPoint y: 111, distance: 73.2
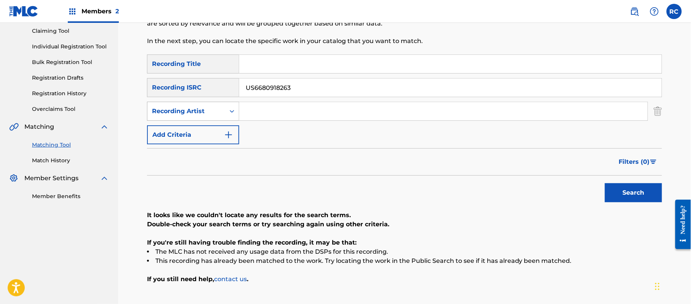
click at [224, 111] on div "SearchWithCriteria96e84add-58c0-416e-bd87-9c4a669c8699 Recording Artist" at bounding box center [404, 111] width 515 height 19
drag, startPoint x: 624, startPoint y: 193, endPoint x: 614, endPoint y: 196, distance: 10.4
click at [624, 194] on button "Search" at bounding box center [633, 192] width 57 height 19
drag, startPoint x: 306, startPoint y: 86, endPoint x: 220, endPoint y: 95, distance: 85.9
click at [197, 94] on div "SearchWithCriteria83ba27b2-940a-457b-8f01-ff8b8d3b37ab Recording ISRC US6680918…" at bounding box center [404, 87] width 515 height 19
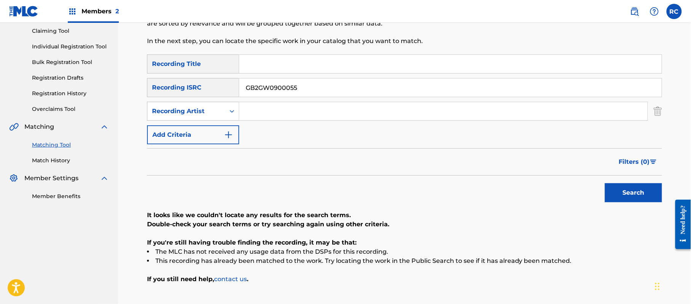
type input "GB2GW0900055"
drag, startPoint x: 628, startPoint y: 199, endPoint x: 593, endPoint y: 200, distance: 35.1
click at [625, 200] on button "Search" at bounding box center [633, 192] width 57 height 19
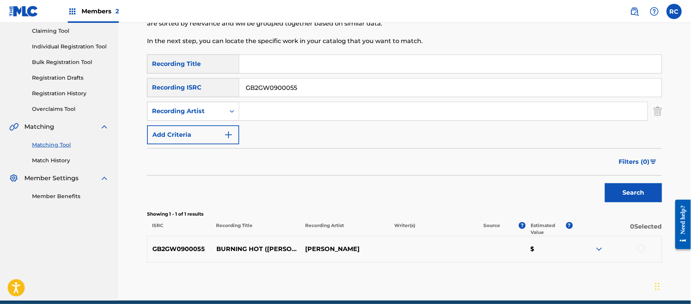
click at [642, 250] on div at bounding box center [642, 249] width 8 height 8
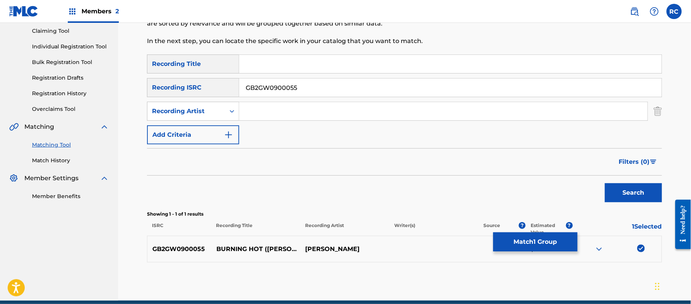
click at [537, 243] on button "Match 1 Group" at bounding box center [536, 241] width 84 height 19
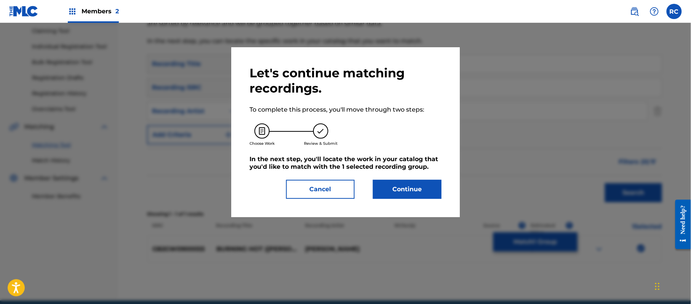
click at [423, 188] on button "Continue" at bounding box center [407, 189] width 69 height 19
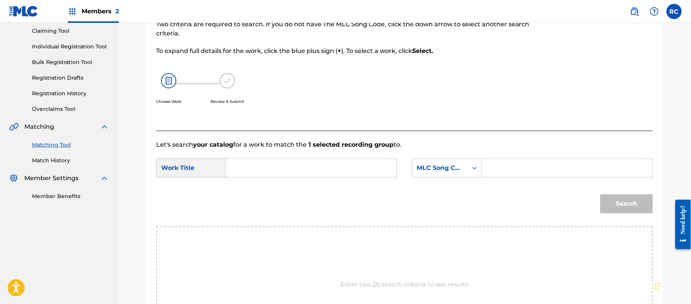
click at [313, 168] on input "Search Form" at bounding box center [311, 168] width 158 height 18
click at [297, 170] on input "Burning Hot BB9NZC" at bounding box center [311, 168] width 158 height 18
type input "Burning Hot"
drag, startPoint x: 521, startPoint y: 164, endPoint x: 524, endPoint y: 164, distance: 3.8
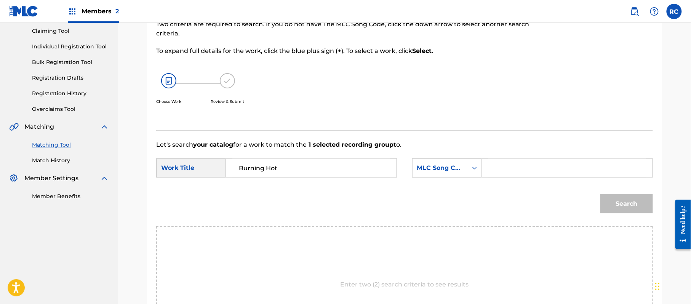
click at [521, 164] on input "Search Form" at bounding box center [568, 168] width 158 height 18
type input "BB9NZC"
drag, startPoint x: 633, startPoint y: 200, endPoint x: 595, endPoint y: 205, distance: 38.7
click at [617, 204] on button "Search" at bounding box center [627, 203] width 53 height 19
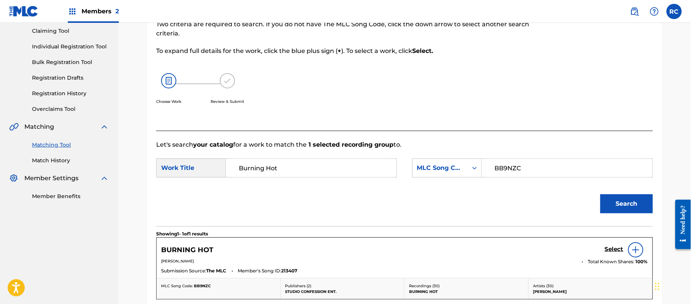
click at [607, 252] on h5 "Select" at bounding box center [614, 249] width 19 height 7
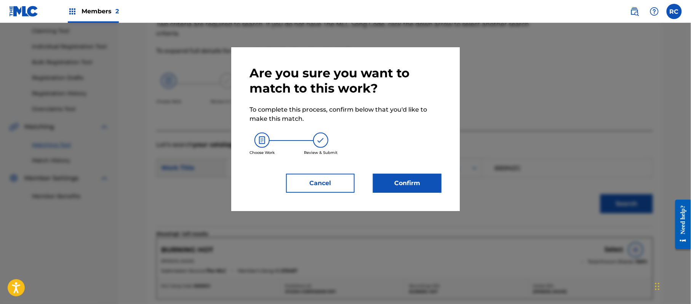
click at [410, 178] on button "Confirm" at bounding box center [407, 183] width 69 height 19
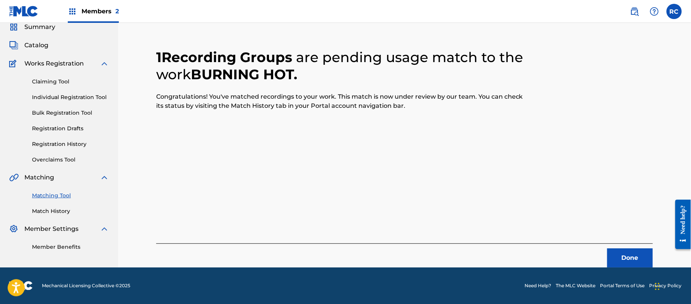
scroll to position [30, 0]
click at [611, 260] on button "Done" at bounding box center [631, 258] width 46 height 19
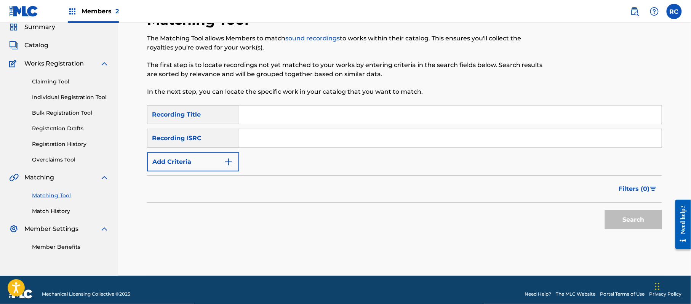
click at [276, 141] on input "Search Form" at bounding box center [450, 138] width 423 height 18
drag, startPoint x: 625, startPoint y: 216, endPoint x: 555, endPoint y: 207, distance: 71.0
click at [624, 215] on button "Search" at bounding box center [633, 219] width 57 height 19
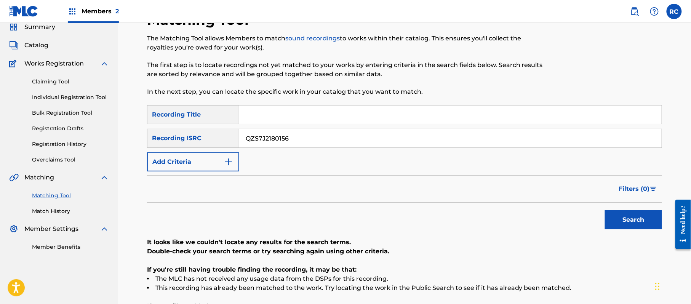
drag, startPoint x: 301, startPoint y: 145, endPoint x: 215, endPoint y: 146, distance: 85.8
click at [215, 146] on div "SearchWithCriteria83ba27b2-940a-457b-8f01-ff8b8d3b37ab Recording ISRC QZS7J2180…" at bounding box center [404, 138] width 515 height 19
type input "USUYG1352517"
click at [636, 220] on button "Search" at bounding box center [633, 219] width 57 height 19
click at [260, 117] on input "Search Form" at bounding box center [450, 115] width 423 height 18
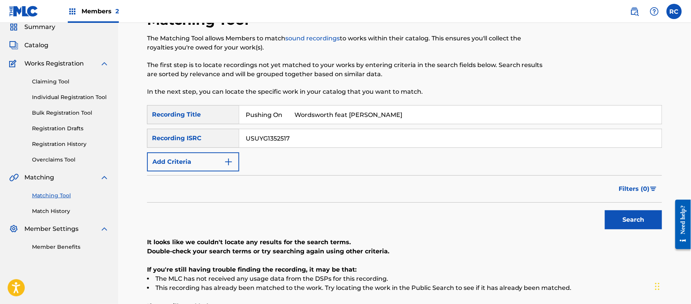
drag, startPoint x: 287, startPoint y: 114, endPoint x: 388, endPoint y: 125, distance: 101.6
click at [396, 118] on input "Pushing On Wordsworth feat Pav Bundy" at bounding box center [450, 115] width 423 height 18
type input "Pushing On"
drag, startPoint x: 292, startPoint y: 143, endPoint x: 218, endPoint y: 143, distance: 73.9
click at [218, 143] on div "SearchWithCriteria83ba27b2-940a-457b-8f01-ff8b8d3b37ab Recording ISRC USUYG1352…" at bounding box center [404, 138] width 515 height 19
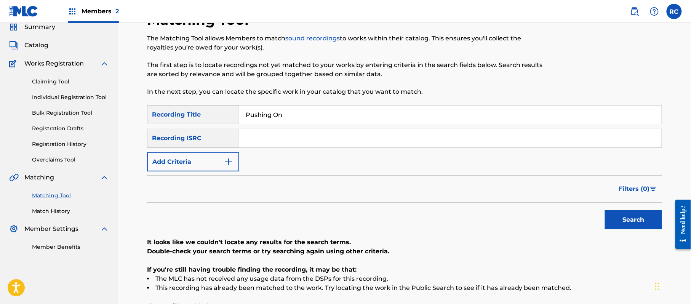
click at [208, 156] on button "Add Criteria" at bounding box center [193, 161] width 92 height 19
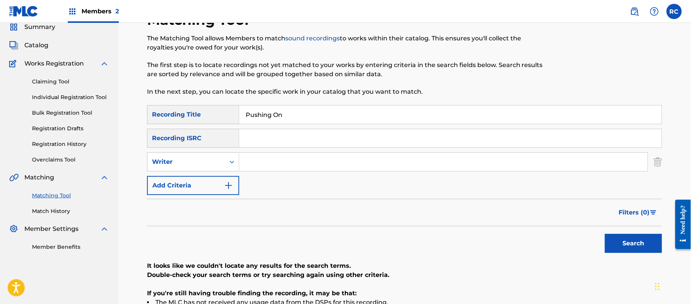
click at [206, 162] on div "Writer" at bounding box center [186, 161] width 69 height 9
click at [207, 181] on div "Recording Artist" at bounding box center [193, 181] width 91 height 19
drag, startPoint x: 238, startPoint y: 174, endPoint x: 267, endPoint y: 165, distance: 30.3
click at [261, 165] on input "Search Form" at bounding box center [443, 162] width 409 height 18
drag, startPoint x: 286, startPoint y: 162, endPoint x: 367, endPoint y: 168, distance: 81.8
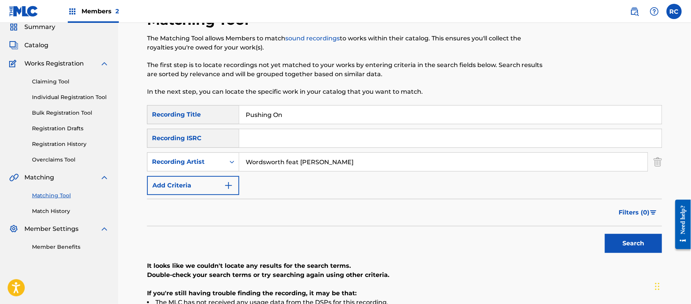
click at [367, 168] on input "Wordsworth feat Pav Bundy" at bounding box center [443, 162] width 409 height 18
type input "Wordsworth"
click at [632, 241] on button "Search" at bounding box center [633, 243] width 57 height 19
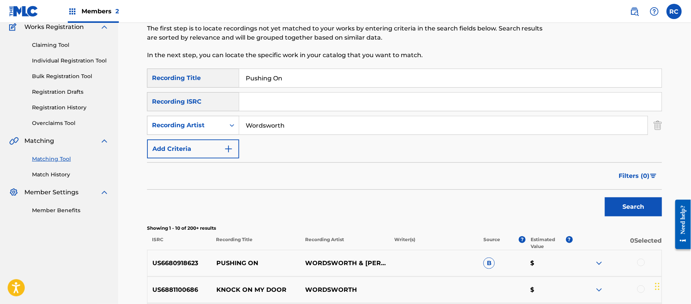
scroll to position [132, 0]
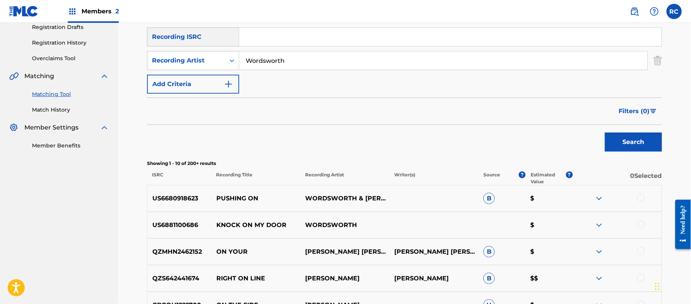
click at [180, 197] on p "US6680918623" at bounding box center [180, 198] width 64 height 9
copy p "US6680918623"
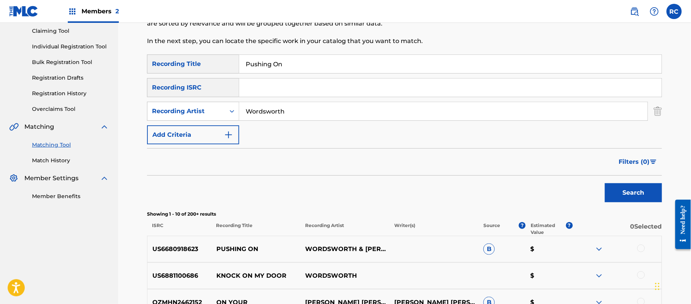
drag, startPoint x: 188, startPoint y: 62, endPoint x: 182, endPoint y: 63, distance: 5.9
click at [182, 63] on div "SearchWithCriteria8841baf3-06e9-4978-b4f7-e97a4b300e5c Recording Title Pushing …" at bounding box center [404, 64] width 515 height 19
drag, startPoint x: 213, startPoint y: 109, endPoint x: 245, endPoint y: 92, distance: 35.7
click at [213, 109] on div "SearchWithCriteriacbd3f355-869a-4777-aace-f9b7add5f3d3 Recording Artist" at bounding box center [404, 111] width 515 height 19
click at [259, 84] on input "Search Form" at bounding box center [450, 88] width 423 height 18
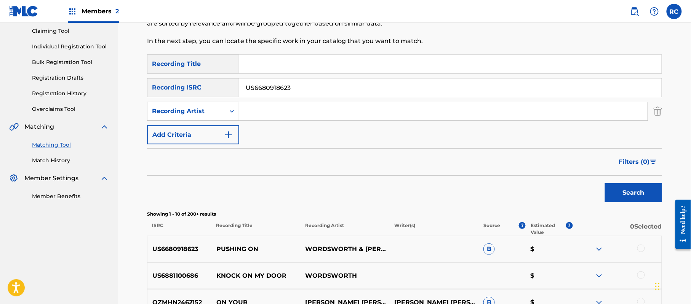
type input "US6680918623"
click at [625, 191] on button "Search" at bounding box center [633, 192] width 57 height 19
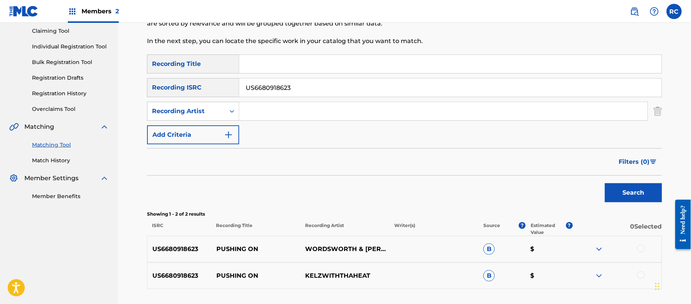
click at [642, 249] on div at bounding box center [642, 249] width 8 height 8
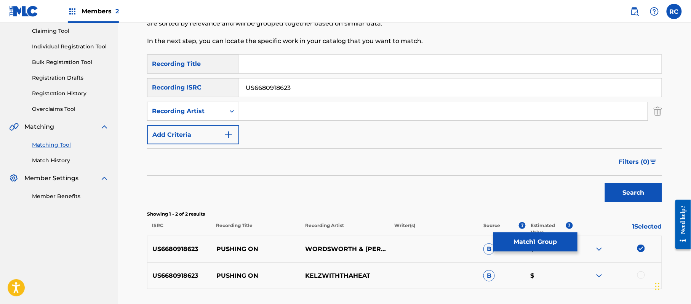
click at [639, 273] on div at bounding box center [642, 275] width 8 height 8
click at [531, 243] on button "Match 2 Groups" at bounding box center [536, 241] width 84 height 19
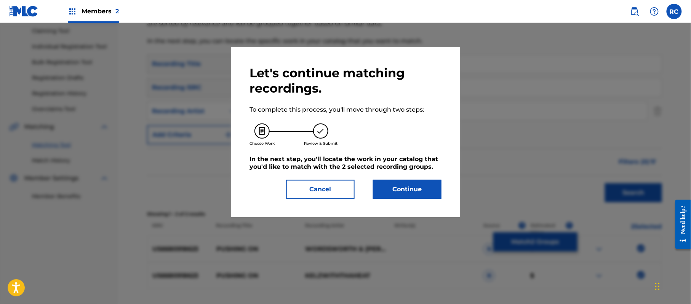
click at [409, 192] on button "Continue" at bounding box center [407, 189] width 69 height 19
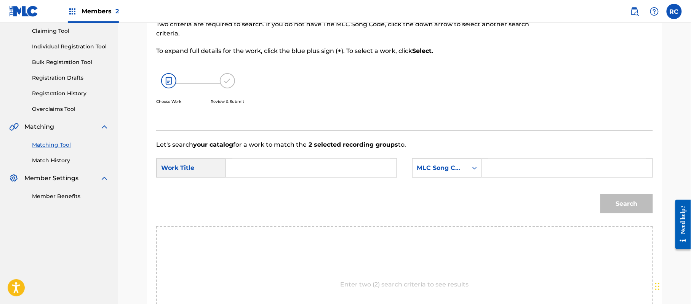
click at [248, 167] on input "Search Form" at bounding box center [311, 168] width 158 height 18
click at [301, 167] on input "Pushing On PF5X9A" at bounding box center [311, 168] width 158 height 18
type input "Pushing On"
drag, startPoint x: 525, startPoint y: 171, endPoint x: 537, endPoint y: 173, distance: 12.4
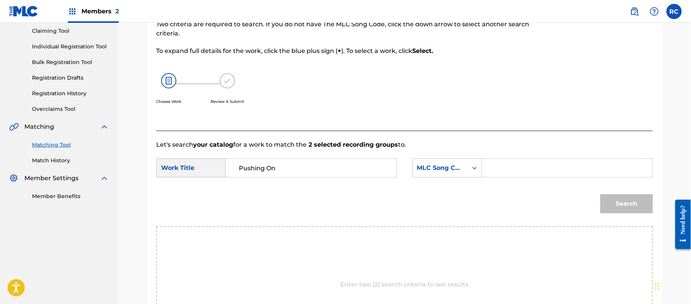
click at [525, 171] on input "Search Form" at bounding box center [568, 168] width 158 height 18
type input "PF5X9A"
click at [620, 204] on button "Search" at bounding box center [627, 203] width 53 height 19
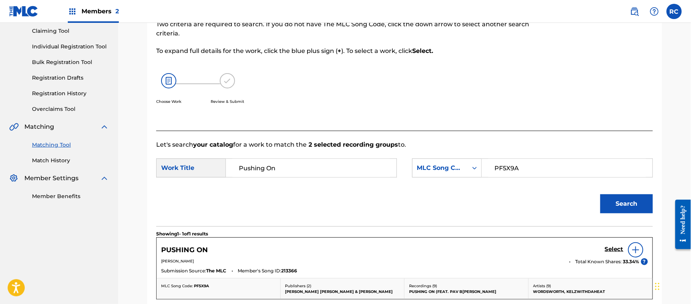
click at [608, 249] on h5 "Select" at bounding box center [614, 249] width 19 height 7
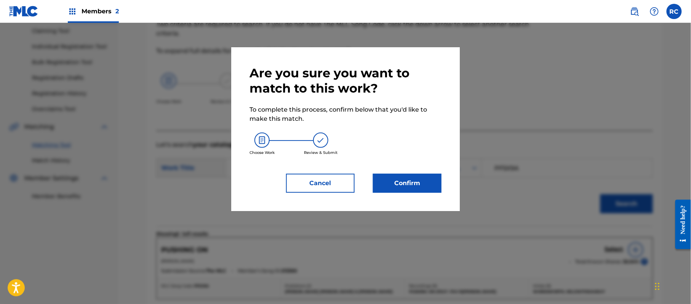
click at [414, 180] on button "Confirm" at bounding box center [407, 183] width 69 height 19
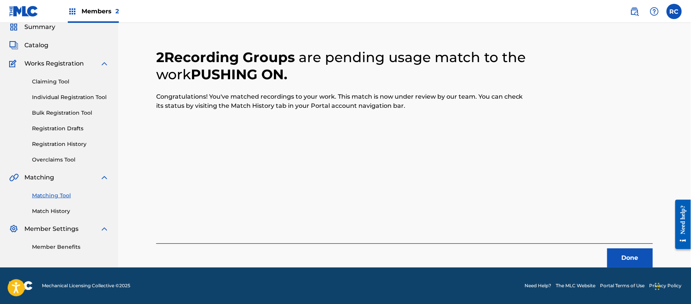
scroll to position [30, 0]
click at [633, 255] on button "Done" at bounding box center [631, 258] width 46 height 19
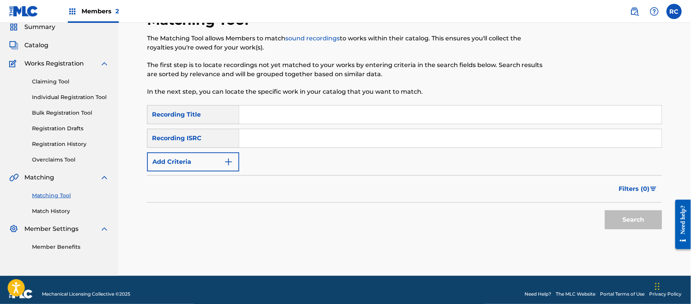
click at [313, 137] on input "Search Form" at bounding box center [450, 138] width 423 height 18
click at [635, 218] on button "Search" at bounding box center [633, 219] width 57 height 19
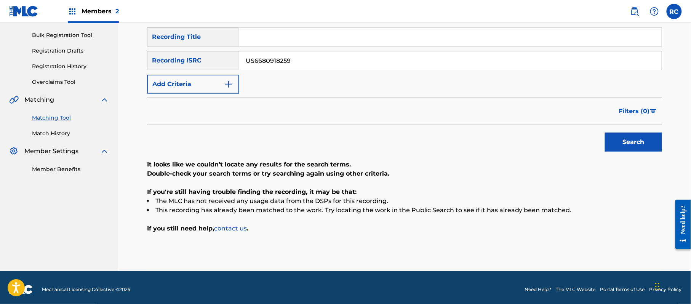
scroll to position [112, 0]
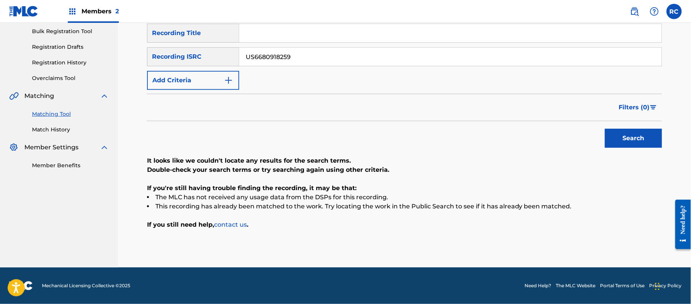
click at [287, 50] on input "US6680918259" at bounding box center [450, 57] width 423 height 18
drag, startPoint x: 624, startPoint y: 136, endPoint x: 617, endPoint y: 140, distance: 7.2
click at [624, 137] on button "Search" at bounding box center [633, 138] width 57 height 19
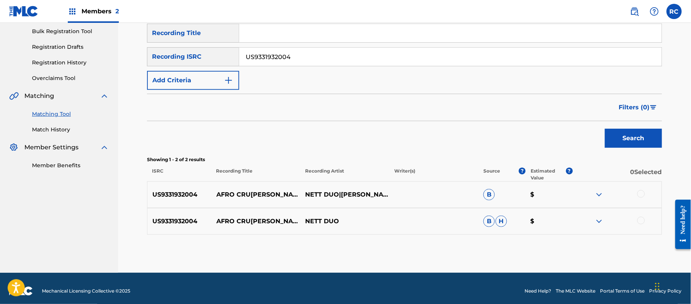
click at [643, 192] on div at bounding box center [642, 194] width 8 height 8
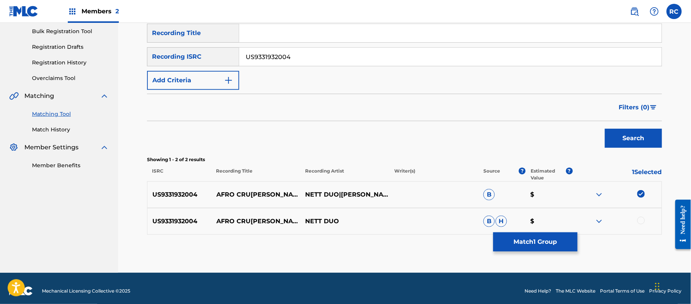
drag, startPoint x: 644, startPoint y: 221, endPoint x: 632, endPoint y: 223, distance: 12.7
click at [644, 221] on div at bounding box center [642, 221] width 8 height 8
click at [552, 238] on button "Match 2 Groups" at bounding box center [536, 241] width 84 height 19
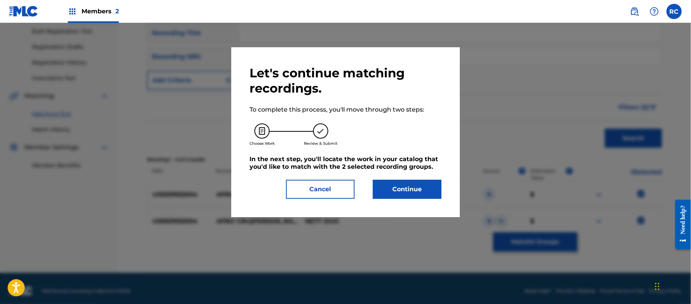
click at [422, 186] on button "Continue" at bounding box center [407, 189] width 69 height 19
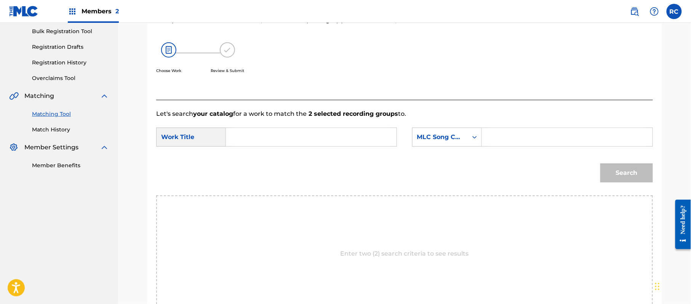
click at [333, 136] on input "Search Form" at bounding box center [311, 137] width 158 height 18
click at [290, 138] on input "Afro Cruz AB9L32" at bounding box center [311, 137] width 158 height 18
click at [537, 136] on input "Search Form" at bounding box center [568, 137] width 158 height 18
click at [618, 171] on button "Search" at bounding box center [627, 173] width 53 height 19
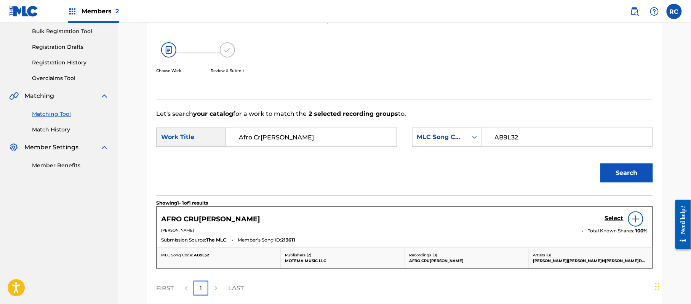
click at [610, 217] on h5 "Select" at bounding box center [614, 218] width 19 height 7
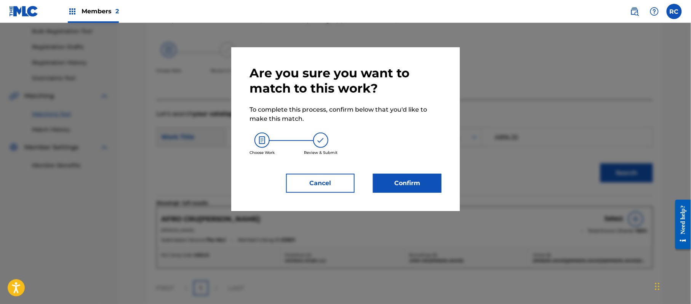
click at [412, 184] on button "Confirm" at bounding box center [407, 183] width 69 height 19
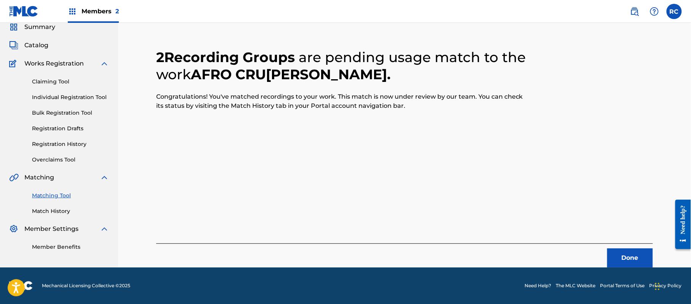
scroll to position [30, 0]
click at [622, 255] on button "Done" at bounding box center [631, 258] width 46 height 19
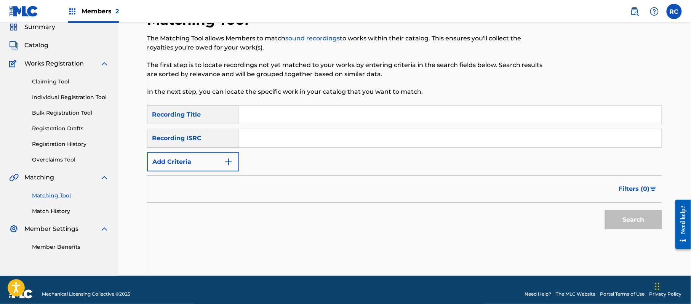
drag, startPoint x: 279, startPoint y: 140, endPoint x: 287, endPoint y: 147, distance: 10.0
click at [279, 141] on input "Search Form" at bounding box center [450, 138] width 423 height 18
click at [651, 224] on button "Search" at bounding box center [633, 219] width 57 height 19
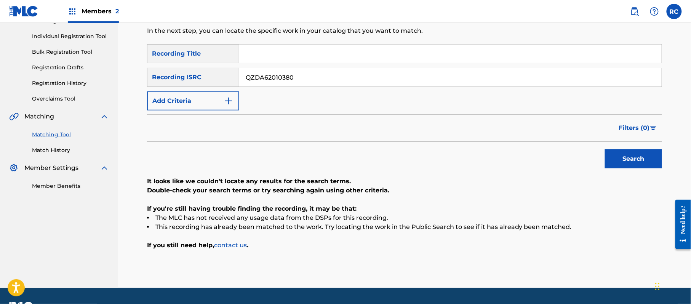
scroll to position [112, 0]
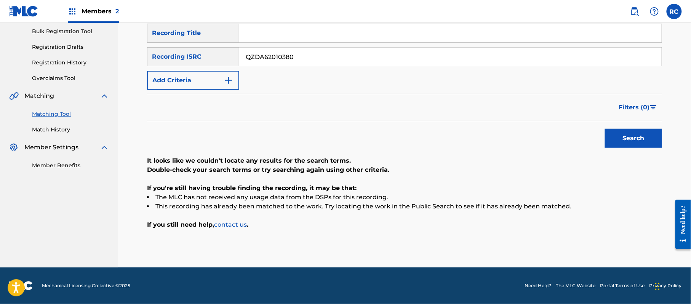
click at [278, 39] on input "Search Form" at bounding box center [450, 33] width 423 height 18
drag, startPoint x: 270, startPoint y: 31, endPoint x: 381, endPoint y: 37, distance: 111.1
click at [381, 37] on input "Arise Siberian Meat Grinder" at bounding box center [450, 33] width 423 height 18
drag, startPoint x: 243, startPoint y: 54, endPoint x: 218, endPoint y: 54, distance: 24.8
click at [218, 54] on div "SearchWithCriteria83ba27b2-940a-457b-8f01-ff8b8d3b37ab Recording ISRC QZDA62010…" at bounding box center [404, 56] width 515 height 19
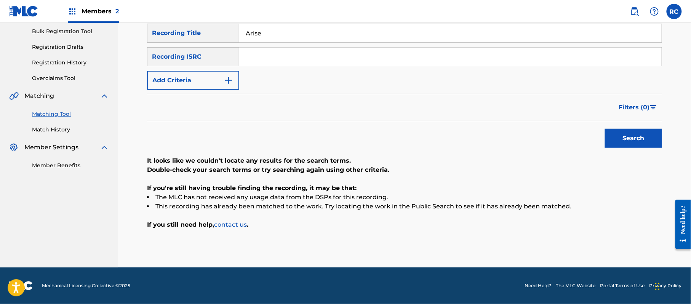
click at [204, 79] on button "Add Criteria" at bounding box center [193, 80] width 92 height 19
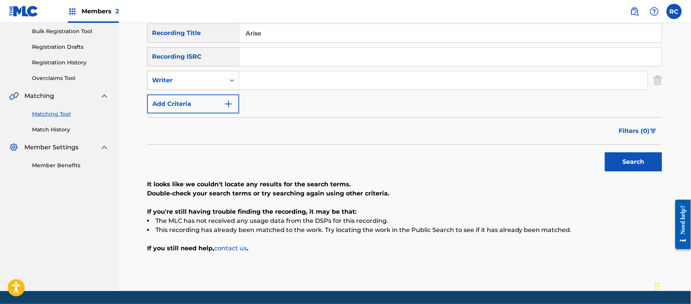
click at [204, 79] on div "Writer" at bounding box center [186, 80] width 69 height 9
click at [209, 97] on div "Recording Artist" at bounding box center [193, 99] width 91 height 19
click at [271, 85] on input "Search Form" at bounding box center [443, 80] width 409 height 18
click at [619, 160] on button "Search" at bounding box center [633, 161] width 57 height 19
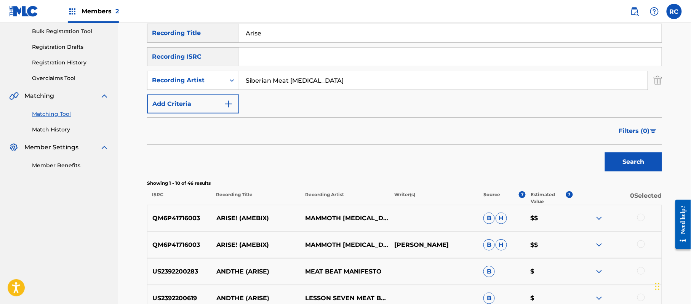
drag, startPoint x: 276, startPoint y: 38, endPoint x: 203, endPoint y: 38, distance: 73.2
click at [203, 38] on div "SearchWithCriteria8841baf3-06e9-4978-b4f7-e97a4b300e5c Recording Title Arise" at bounding box center [404, 33] width 515 height 19
drag, startPoint x: 615, startPoint y: 159, endPoint x: 610, endPoint y: 162, distance: 5.8
click at [616, 159] on button "Search" at bounding box center [633, 161] width 57 height 19
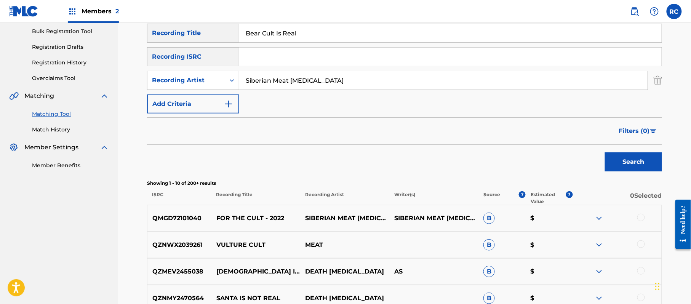
click at [256, 30] on input "Bear Cult Is Real" at bounding box center [450, 33] width 423 height 18
click at [256, 30] on input "Birthday Weekend DJ Khalid & Trarius" at bounding box center [450, 33] width 423 height 18
drag, startPoint x: 310, startPoint y: 30, endPoint x: 409, endPoint y: 51, distance: 101.5
click at [409, 51] on div "SearchWithCriteria8841baf3-06e9-4978-b4f7-e97a4b300e5c Recording Title Birthday…" at bounding box center [404, 69] width 515 height 90
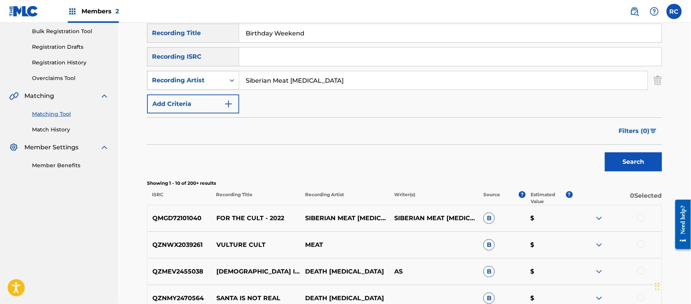
drag, startPoint x: 334, startPoint y: 79, endPoint x: 230, endPoint y: 84, distance: 104.2
click at [230, 84] on div "SearchWithCriteria8b7caf96-5d42-45ef-9d36-948494a77bda Recording Artist Siberia…" at bounding box center [404, 80] width 515 height 19
click at [611, 162] on button "Search" at bounding box center [633, 161] width 57 height 19
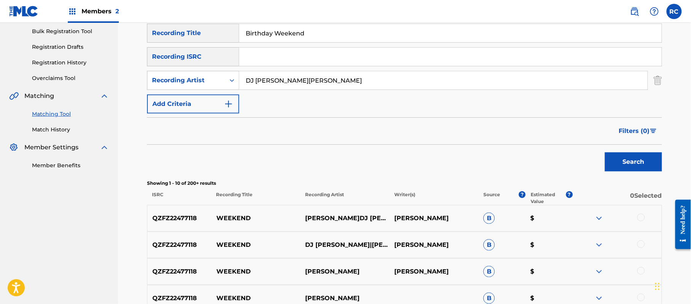
drag, startPoint x: 278, startPoint y: 81, endPoint x: 333, endPoint y: 83, distance: 54.9
click at [333, 83] on input "DJ Khalid & Trarius" at bounding box center [443, 80] width 409 height 18
click at [625, 156] on button "Search" at bounding box center [633, 161] width 57 height 19
drag, startPoint x: 293, startPoint y: 81, endPoint x: 202, endPoint y: 84, distance: 91.9
click at [202, 84] on div "SearchWithCriteria8b7caf96-5d42-45ef-9d36-948494a77bda Recording Artist DJ Khal…" at bounding box center [404, 80] width 515 height 19
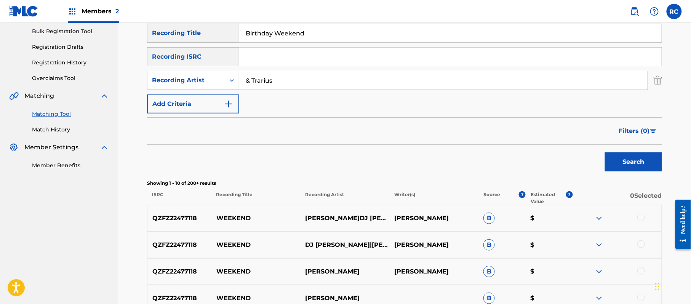
click at [252, 79] on input "& Trarius" at bounding box center [443, 80] width 409 height 18
click at [628, 161] on button "Search" at bounding box center [633, 161] width 57 height 19
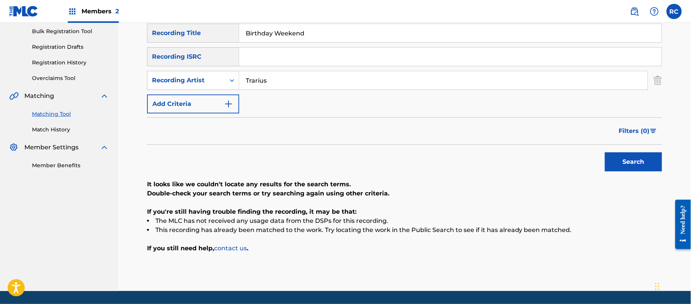
click at [277, 61] on input "Search Form" at bounding box center [450, 57] width 423 height 18
drag, startPoint x: 310, startPoint y: 34, endPoint x: 154, endPoint y: 32, distance: 155.9
click at [154, 32] on div "SearchWithCriteria8841baf3-06e9-4978-b4f7-e97a4b300e5c Recording Title Birthday…" at bounding box center [404, 33] width 515 height 19
drag, startPoint x: 258, startPoint y: 81, endPoint x: 206, endPoint y: 81, distance: 52.2
click at [206, 81] on div "SearchWithCriteria8b7caf96-5d42-45ef-9d36-948494a77bda Recording Artist" at bounding box center [404, 80] width 515 height 19
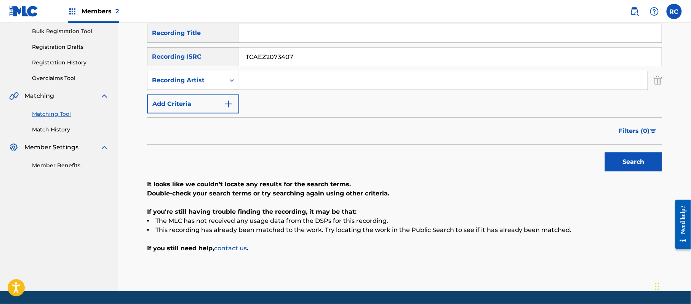
click at [639, 162] on button "Search" at bounding box center [633, 161] width 57 height 19
click at [253, 32] on input "Search Form" at bounding box center [450, 33] width 423 height 18
drag, startPoint x: 297, startPoint y: 34, endPoint x: 342, endPoint y: 51, distance: 48.3
click at [363, 40] on input "Burn Baby Burn Marco Polo" at bounding box center [450, 33] width 423 height 18
drag, startPoint x: 303, startPoint y: 59, endPoint x: 204, endPoint y: 49, distance: 98.8
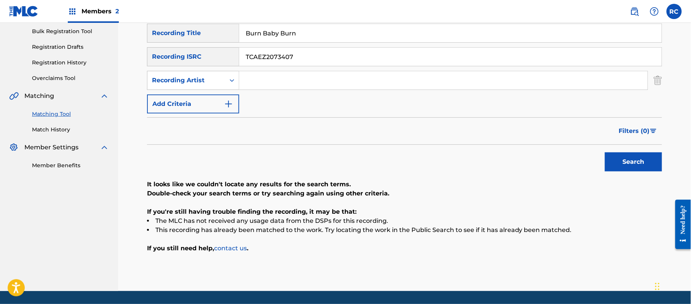
click at [204, 49] on div "SearchWithCriteria83ba27b2-940a-457b-8f01-ff8b8d3b37ab Recording ISRC TCAEZ2073…" at bounding box center [404, 56] width 515 height 19
click at [252, 80] on input "Search Form" at bounding box center [443, 80] width 409 height 18
click at [632, 162] on button "Search" at bounding box center [633, 161] width 57 height 19
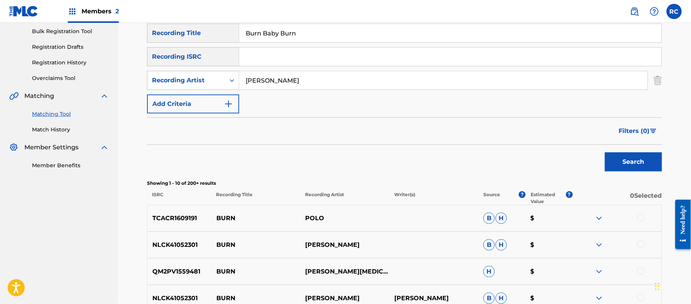
click at [275, 58] on input "Search Form" at bounding box center [450, 57] width 423 height 18
drag, startPoint x: 296, startPoint y: 35, endPoint x: 162, endPoint y: 37, distance: 133.8
click at [162, 37] on div "SearchWithCriteria8841baf3-06e9-4978-b4f7-e97a4b300e5c Recording Title Burn Bab…" at bounding box center [404, 33] width 515 height 19
drag, startPoint x: 287, startPoint y: 82, endPoint x: 218, endPoint y: 82, distance: 69.0
click at [218, 82] on div "SearchWithCriteria8b7caf96-5d42-45ef-9d36-948494a77bda Recording Artist" at bounding box center [404, 80] width 515 height 19
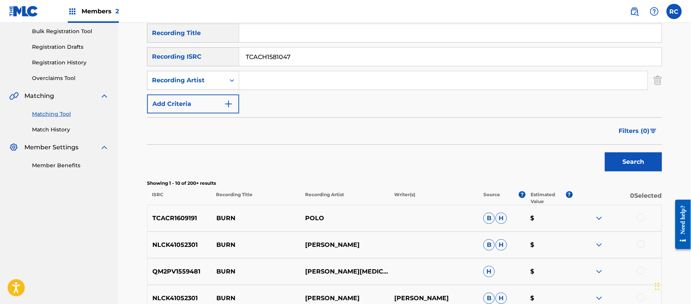
click at [637, 165] on button "Search" at bounding box center [633, 161] width 57 height 19
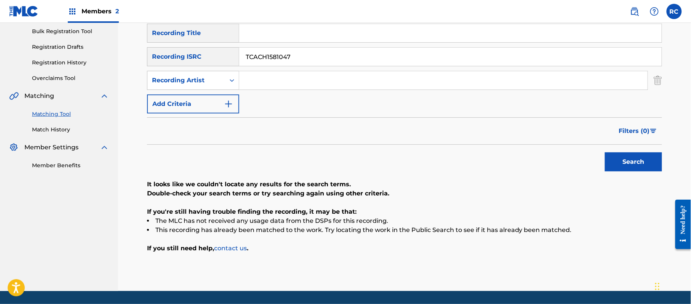
drag, startPoint x: 305, startPoint y: 59, endPoint x: 192, endPoint y: 59, distance: 113.2
click at [183, 58] on div "SearchWithCriteria83ba27b2-940a-457b-8f01-ff8b8d3b37ab Recording ISRC TCACH1581…" at bounding box center [404, 56] width 515 height 19
drag, startPoint x: 623, startPoint y: 151, endPoint x: 622, endPoint y: 162, distance: 11.1
click at [623, 154] on div "Search" at bounding box center [631, 160] width 61 height 30
click at [622, 165] on button "Search" at bounding box center [633, 161] width 57 height 19
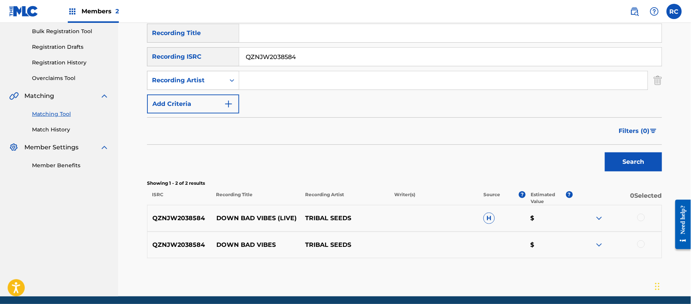
click at [280, 52] on input "QZNJW2038584" at bounding box center [450, 57] width 423 height 18
click at [647, 166] on button "Search" at bounding box center [633, 161] width 57 height 19
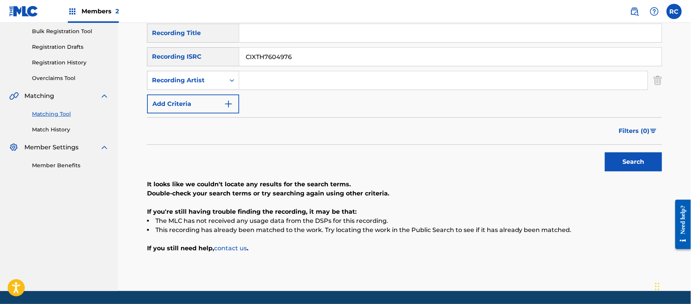
drag, startPoint x: 301, startPoint y: 54, endPoint x: 204, endPoint y: 63, distance: 98.0
click at [206, 63] on div "SearchWithCriteria83ba27b2-940a-457b-8f01-ff8b8d3b37ab Recording ISRC CIXTH7604…" at bounding box center [404, 56] width 515 height 19
click at [620, 162] on button "Search" at bounding box center [633, 161] width 57 height 19
drag, startPoint x: 300, startPoint y: 54, endPoint x: 192, endPoint y: 53, distance: 107.1
click at [192, 53] on div "SearchWithCriteria83ba27b2-940a-457b-8f01-ff8b8d3b37ab Recording ISRC CIXTH7604…" at bounding box center [404, 56] width 515 height 19
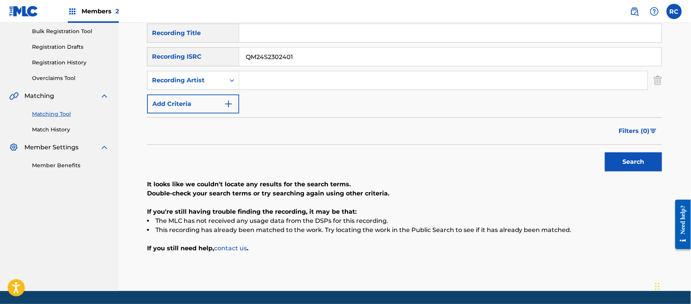
click at [619, 160] on button "Search" at bounding box center [633, 161] width 57 height 19
drag, startPoint x: 305, startPoint y: 53, endPoint x: 228, endPoint y: 59, distance: 77.6
click at [199, 53] on div "SearchWithCriteria83ba27b2-940a-457b-8f01-ff8b8d3b37ab Recording ISRC QM24S2302…" at bounding box center [404, 56] width 515 height 19
click at [625, 167] on button "Search" at bounding box center [633, 161] width 57 height 19
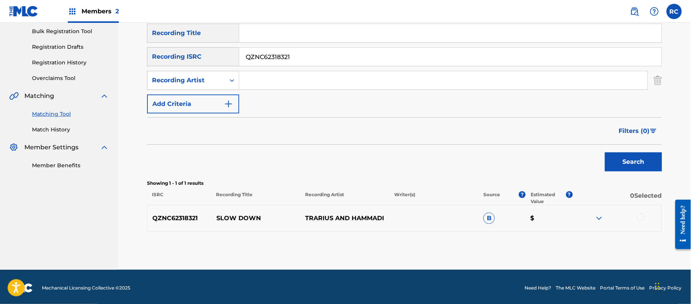
click at [191, 66] on div "SearchWithCriteria83ba27b2-940a-457b-8f01-ff8b8d3b37ab Recording ISRC QZNC62318…" at bounding box center [404, 56] width 515 height 19
click at [618, 158] on button "Search" at bounding box center [633, 161] width 57 height 19
drag, startPoint x: 642, startPoint y: 217, endPoint x: 630, endPoint y: 218, distance: 11.9
click at [641, 217] on div at bounding box center [642, 218] width 8 height 8
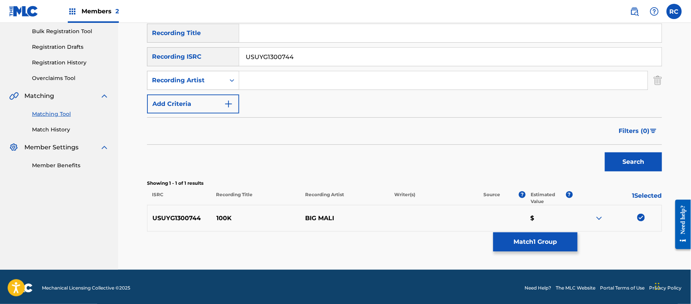
click at [542, 245] on button "Match 1 Group" at bounding box center [536, 241] width 84 height 19
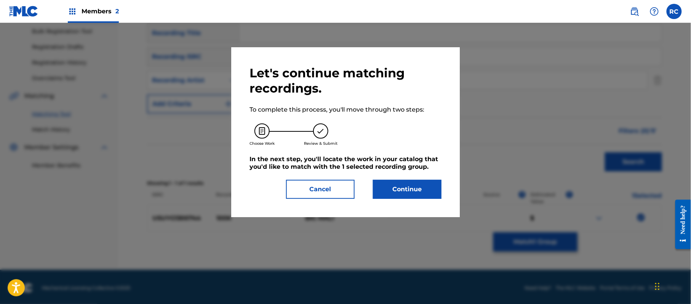
click at [429, 192] on button "Continue" at bounding box center [407, 189] width 69 height 19
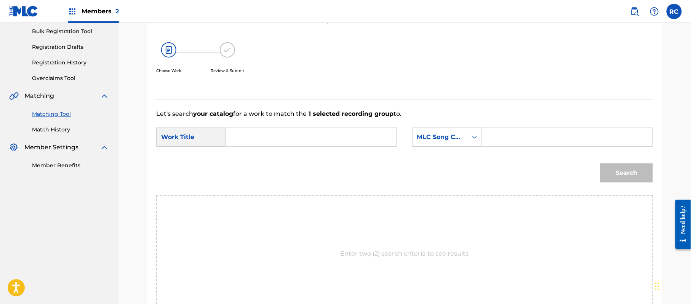
click at [339, 143] on input "Search Form" at bounding box center [311, 137] width 158 height 18
click at [278, 136] on input "100K 1C0RBX" at bounding box center [311, 137] width 158 height 18
click at [516, 142] on input "Search Form" at bounding box center [568, 137] width 158 height 18
click at [632, 174] on button "Search" at bounding box center [627, 173] width 53 height 19
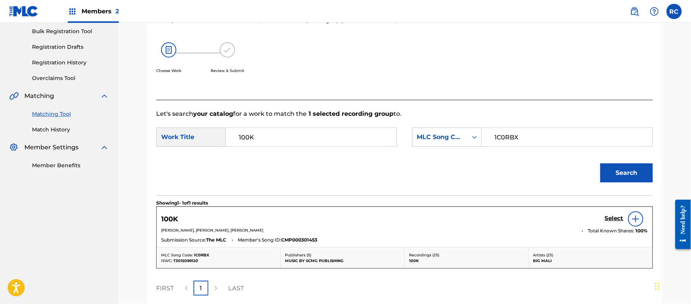
click at [606, 219] on h5 "Select" at bounding box center [614, 218] width 19 height 7
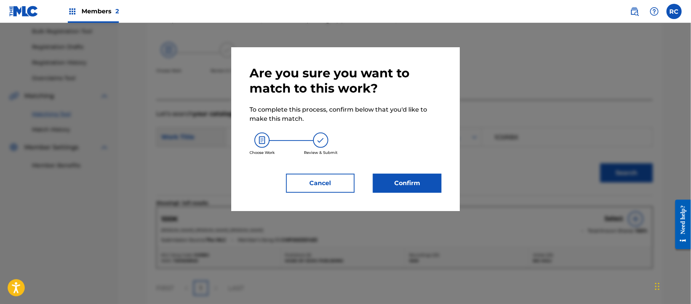
click at [415, 179] on button "Confirm" at bounding box center [407, 183] width 69 height 19
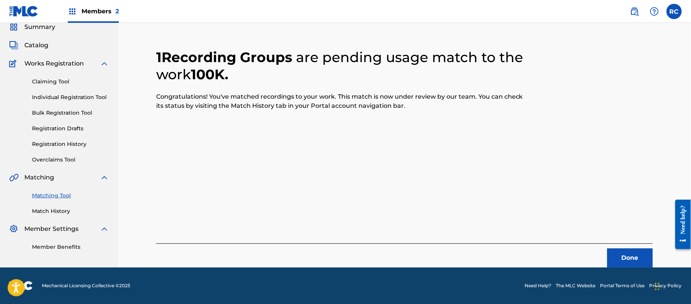
scroll to position [30, 0]
drag, startPoint x: 625, startPoint y: 256, endPoint x: 619, endPoint y: 256, distance: 6.1
click at [619, 256] on button "Done" at bounding box center [631, 258] width 46 height 19
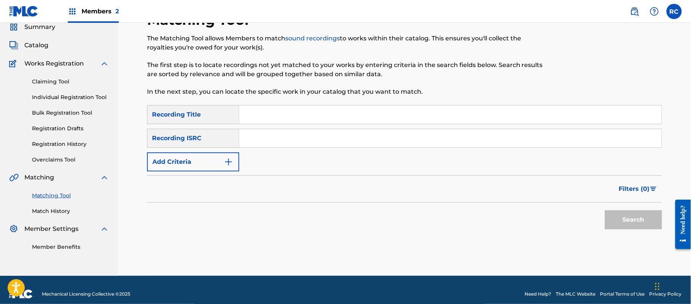
click at [274, 145] on input "Search Form" at bounding box center [450, 138] width 423 height 18
click at [619, 217] on button "Search" at bounding box center [633, 219] width 57 height 19
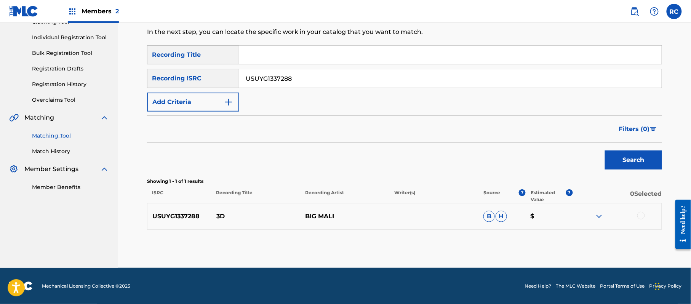
scroll to position [91, 0]
click at [640, 215] on div at bounding box center [642, 216] width 8 height 8
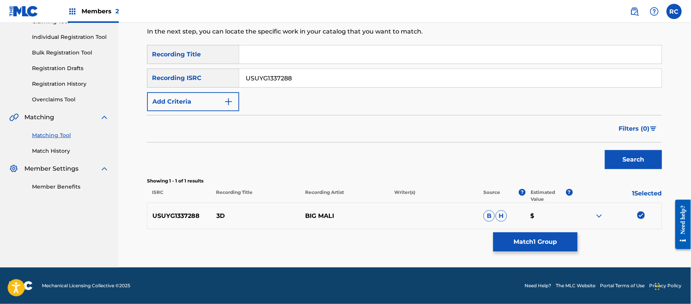
click at [537, 242] on button "Match 1 Group" at bounding box center [536, 241] width 84 height 19
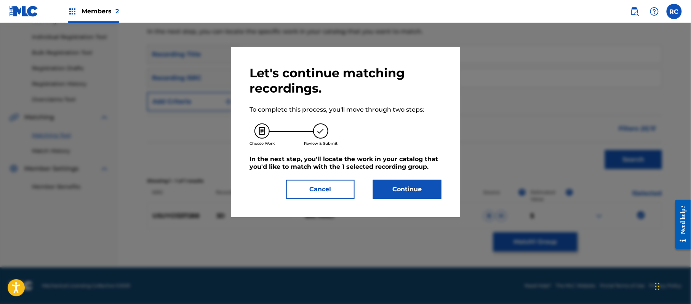
click at [403, 194] on button "Continue" at bounding box center [407, 189] width 69 height 19
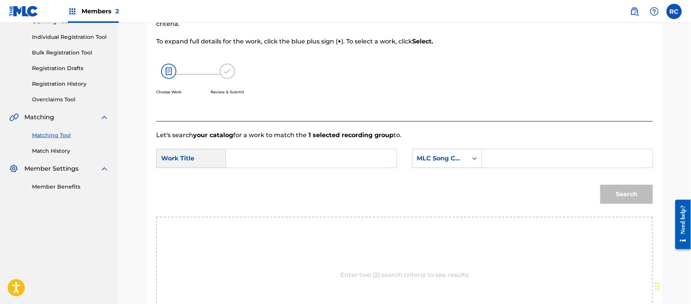
click at [284, 155] on input "Search Form" at bounding box center [311, 158] width 158 height 18
click at [270, 161] on input "3D 3A1C7E" at bounding box center [311, 158] width 158 height 18
drag, startPoint x: 504, startPoint y: 156, endPoint x: 520, endPoint y: 160, distance: 17.0
click at [505, 156] on input "Search Form" at bounding box center [568, 158] width 158 height 18
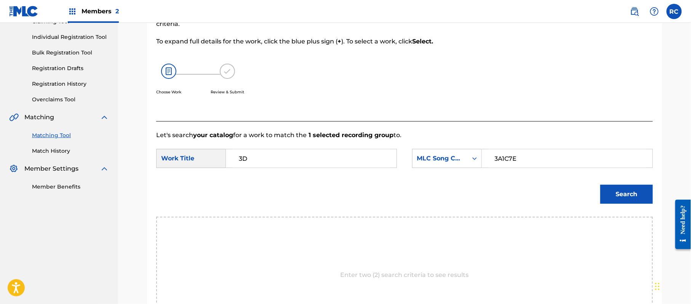
click at [613, 194] on button "Search" at bounding box center [627, 194] width 53 height 19
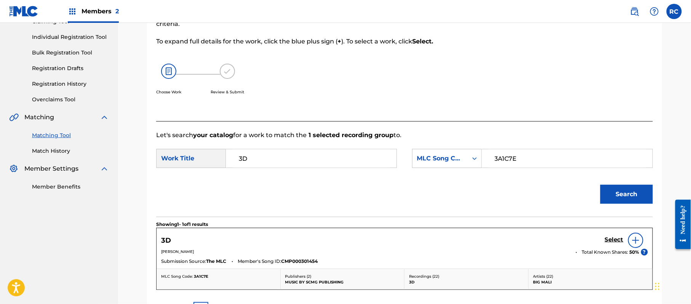
click at [614, 238] on h5 "Select" at bounding box center [614, 239] width 19 height 7
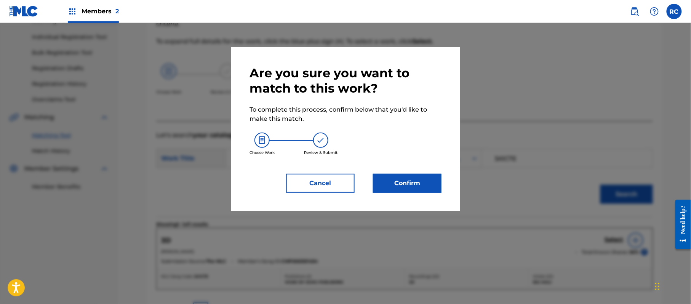
click at [433, 190] on button "Confirm" at bounding box center [407, 183] width 69 height 19
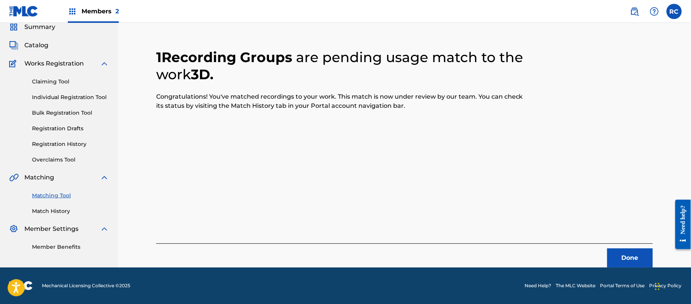
scroll to position [30, 0]
click at [620, 256] on button "Done" at bounding box center [631, 258] width 46 height 19
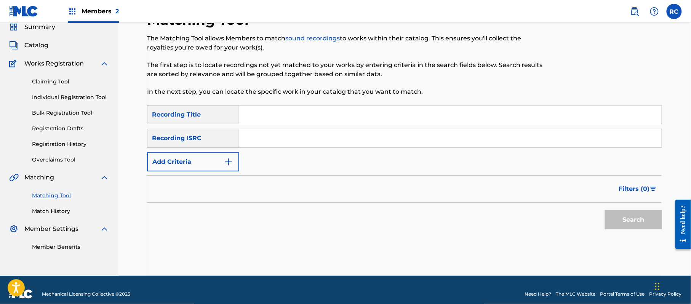
click at [309, 141] on input "Search Form" at bounding box center [450, 138] width 423 height 18
drag, startPoint x: 641, startPoint y: 218, endPoint x: 633, endPoint y: 220, distance: 7.8
click at [639, 220] on button "Search" at bounding box center [633, 219] width 57 height 19
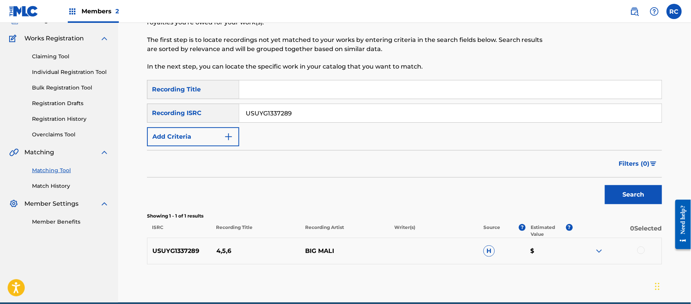
scroll to position [81, 0]
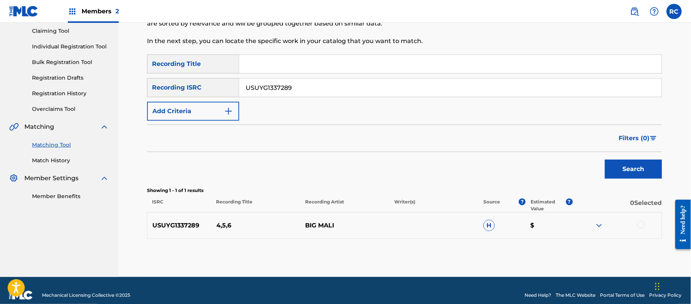
click at [641, 223] on div at bounding box center [642, 225] width 8 height 8
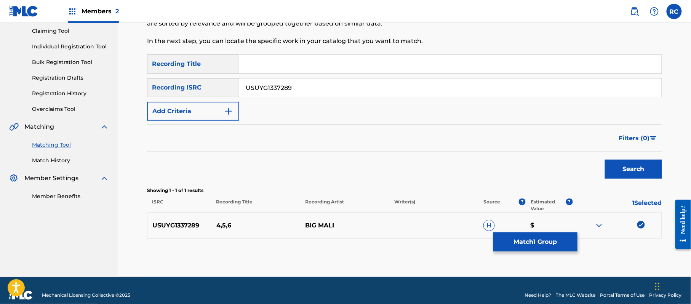
click at [540, 240] on button "Match 1 Group" at bounding box center [536, 241] width 84 height 19
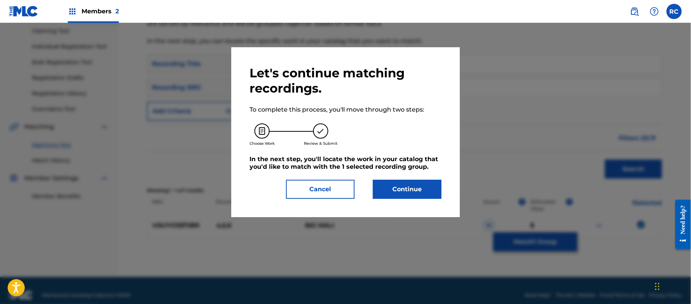
click at [402, 188] on button "Continue" at bounding box center [407, 189] width 69 height 19
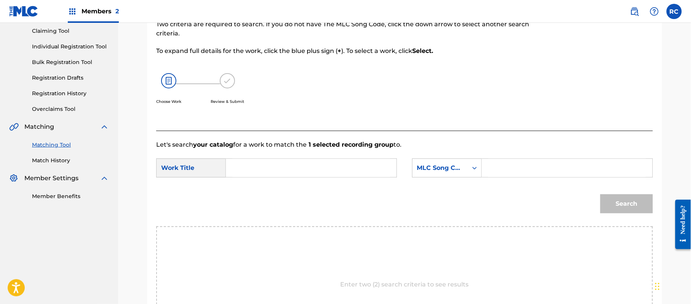
click at [297, 167] on input "Search Form" at bounding box center [311, 168] width 158 height 18
click at [278, 168] on input "4,5,6 4A08GN" at bounding box center [311, 168] width 158 height 18
click at [503, 173] on input "Search Form" at bounding box center [568, 168] width 158 height 18
click at [622, 204] on button "Search" at bounding box center [627, 203] width 53 height 19
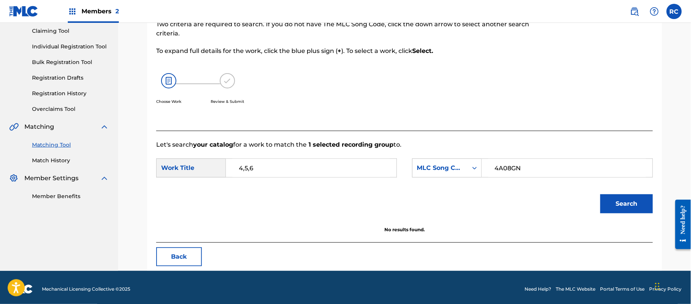
drag, startPoint x: 265, startPoint y: 168, endPoint x: 211, endPoint y: 159, distance: 54.1
click at [211, 168] on div "SearchWithCriteriac2cee685-9df6-4f07-8d70-bf6db8db0378 Work Title 4,5,6" at bounding box center [276, 168] width 241 height 19
drag, startPoint x: 483, startPoint y: 175, endPoint x: 457, endPoint y: 176, distance: 25.9
click at [469, 176] on div "SearchWithCriteria5ea3b8a9-a825-48c7-9263-ba5a0edf742a MLC Song Code 4A08GN" at bounding box center [532, 168] width 241 height 19
drag, startPoint x: 234, startPoint y: 168, endPoint x: 221, endPoint y: 168, distance: 12.6
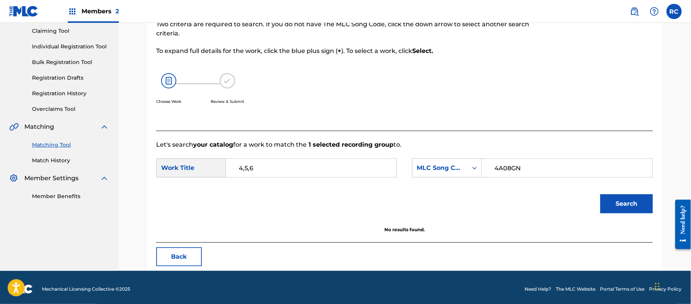
click at [221, 168] on div "SearchWithCriteriac2cee685-9df6-4f07-8d70-bf6db8db0378 Work Title 4,5,6" at bounding box center [276, 168] width 241 height 19
click at [640, 208] on button "Search" at bounding box center [627, 203] width 53 height 19
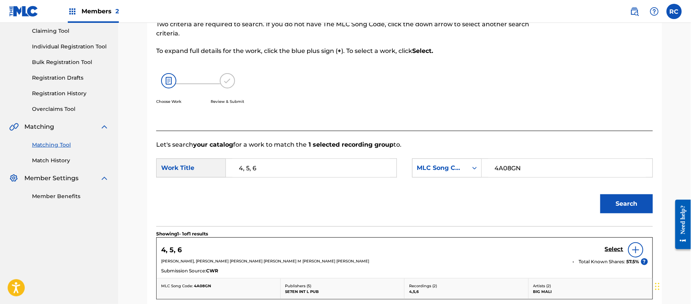
click at [605, 246] on h5 "Select" at bounding box center [614, 249] width 19 height 7
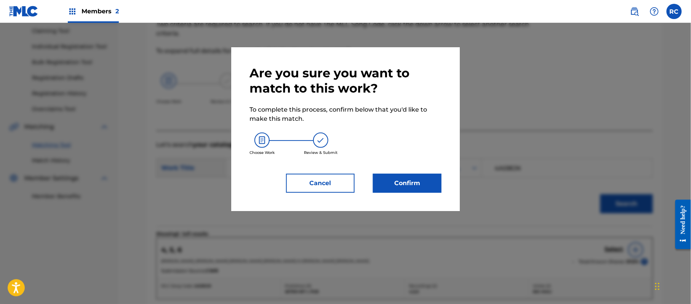
click at [416, 179] on button "Confirm" at bounding box center [407, 183] width 69 height 19
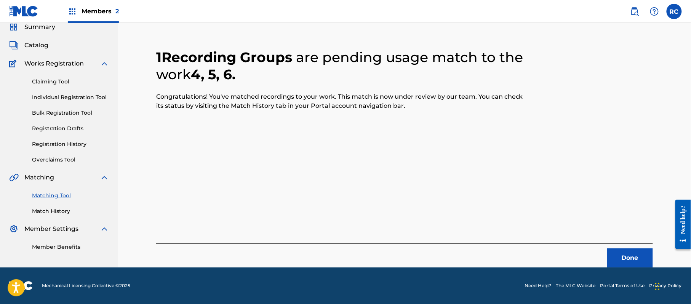
scroll to position [30, 0]
click at [628, 256] on button "Done" at bounding box center [631, 258] width 46 height 19
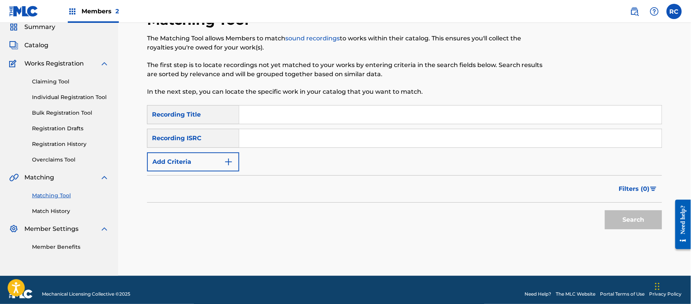
click at [278, 141] on input "Search Form" at bounding box center [450, 138] width 423 height 18
click at [613, 216] on button "Search" at bounding box center [633, 219] width 57 height 19
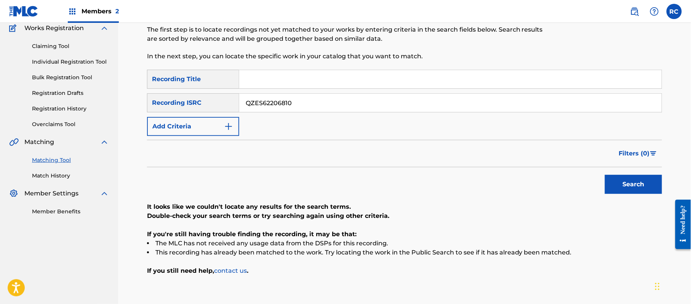
scroll to position [81, 0]
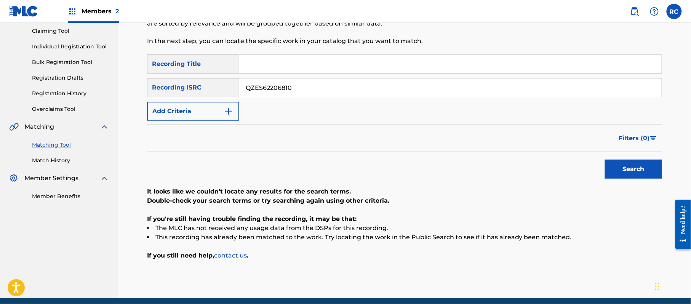
click at [262, 90] on input "QZES62206810" at bounding box center [450, 88] width 423 height 18
click at [633, 166] on button "Search" at bounding box center [633, 169] width 57 height 19
drag, startPoint x: 305, startPoint y: 86, endPoint x: 237, endPoint y: 93, distance: 68.2
click at [204, 86] on div "SearchWithCriteria83ba27b2-940a-457b-8f01-ff8b8d3b37ab Recording ISRC QZ67M2277…" at bounding box center [404, 87] width 515 height 19
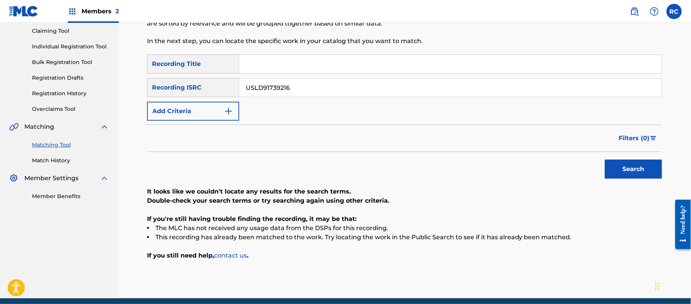
click at [622, 170] on button "Search" at bounding box center [633, 169] width 57 height 19
drag, startPoint x: 293, startPoint y: 90, endPoint x: 195, endPoint y: 92, distance: 98.3
click at [194, 92] on div "SearchWithCriteria83ba27b2-940a-457b-8f01-ff8b8d3b37ab Recording ISRC USLD91739…" at bounding box center [404, 87] width 515 height 19
click at [619, 170] on button "Search" at bounding box center [633, 169] width 57 height 19
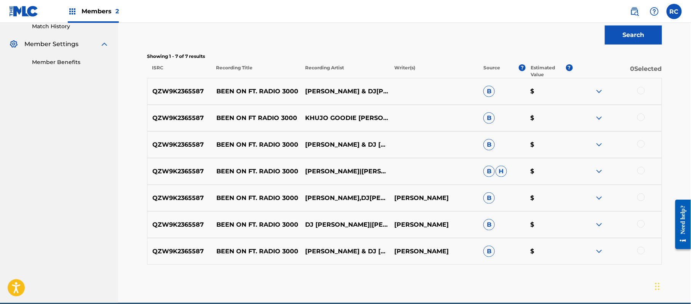
scroll to position [251, 0]
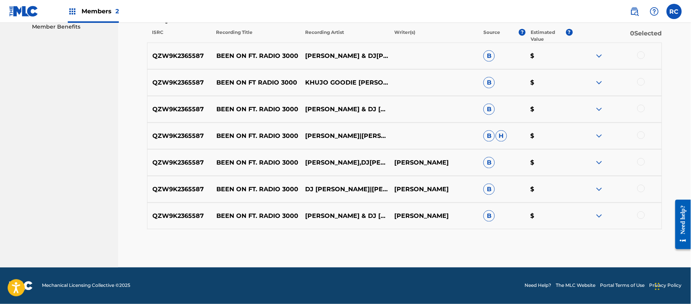
click at [639, 55] on div at bounding box center [642, 55] width 8 height 8
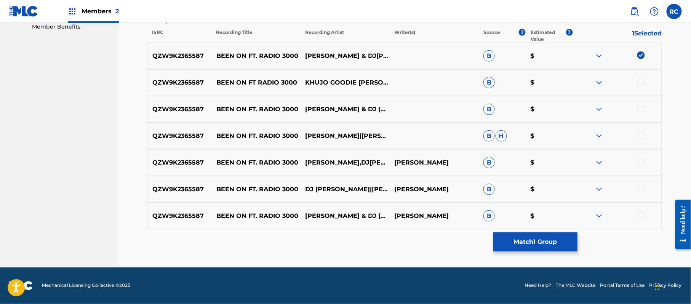
click at [642, 81] on div at bounding box center [642, 82] width 8 height 8
click at [640, 107] on div at bounding box center [642, 109] width 8 height 8
click at [640, 135] on div at bounding box center [642, 135] width 8 height 8
click at [639, 159] on div at bounding box center [642, 162] width 8 height 8
click at [640, 188] on div at bounding box center [642, 189] width 8 height 8
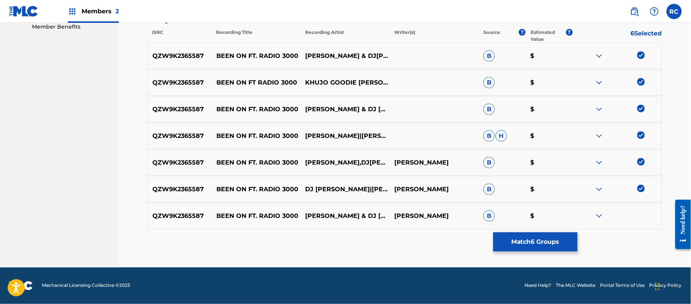
drag, startPoint x: 642, startPoint y: 216, endPoint x: 593, endPoint y: 220, distance: 49.3
click at [641, 216] on div at bounding box center [642, 216] width 8 height 8
click at [546, 238] on button "Match 7 Groups" at bounding box center [536, 241] width 84 height 19
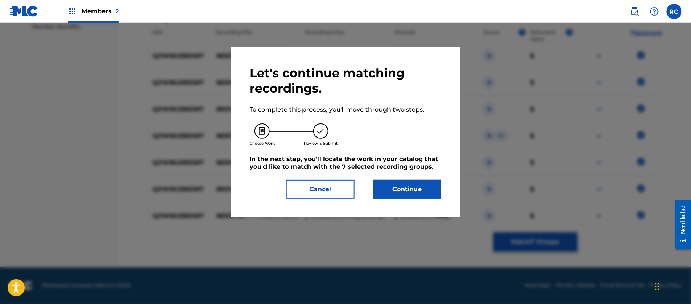
click at [427, 185] on button "Continue" at bounding box center [407, 189] width 69 height 19
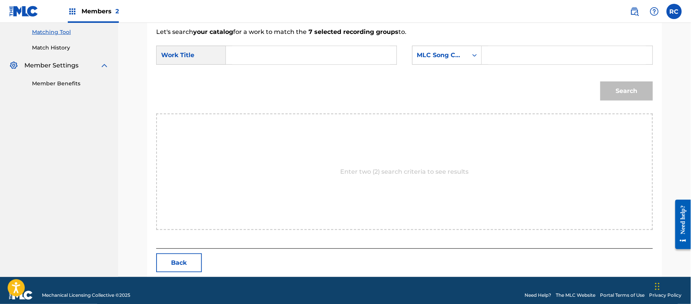
scroll to position [204, 0]
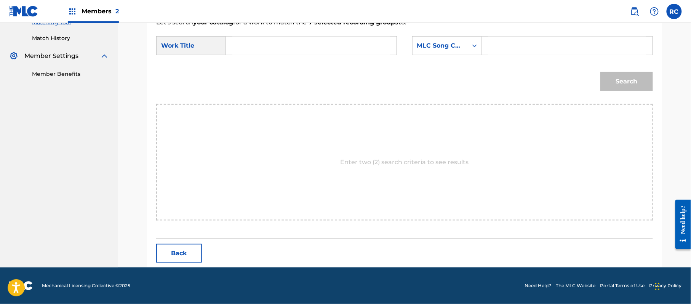
click at [284, 45] on input "Search Form" at bounding box center [311, 46] width 158 height 18
click at [380, 43] on input "Been On Ft Radio 3000 aka Been On BC4CJJ" at bounding box center [311, 46] width 158 height 18
drag, startPoint x: 500, startPoint y: 49, endPoint x: 507, endPoint y: 50, distance: 6.5
click at [500, 49] on input "Search Form" at bounding box center [568, 46] width 158 height 18
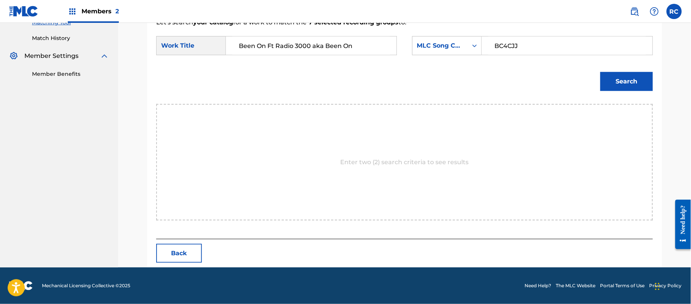
drag, startPoint x: 612, startPoint y: 80, endPoint x: 540, endPoint y: 98, distance: 74.2
click at [612, 81] on button "Search" at bounding box center [627, 81] width 53 height 19
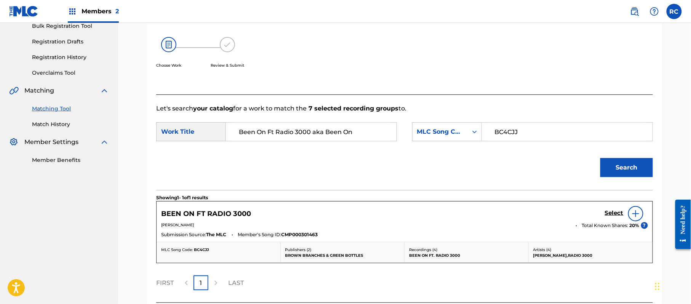
scroll to position [181, 0]
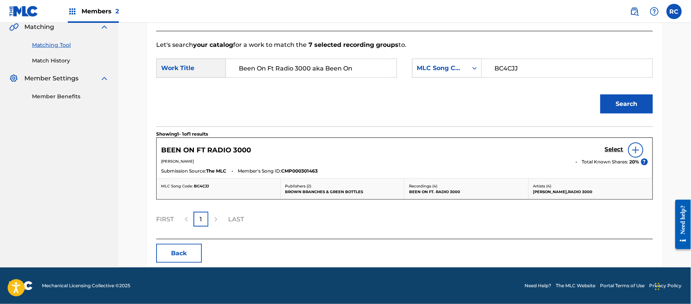
click at [617, 151] on h5 "Select" at bounding box center [614, 149] width 19 height 7
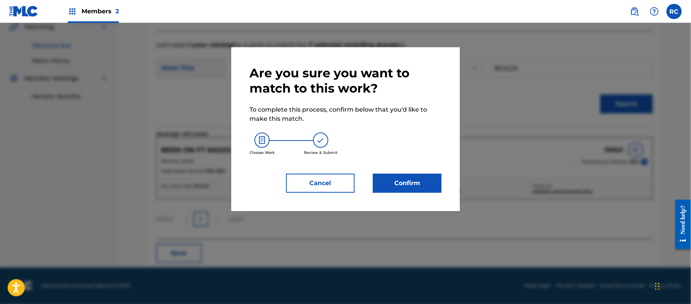
click at [415, 184] on button "Confirm" at bounding box center [407, 183] width 69 height 19
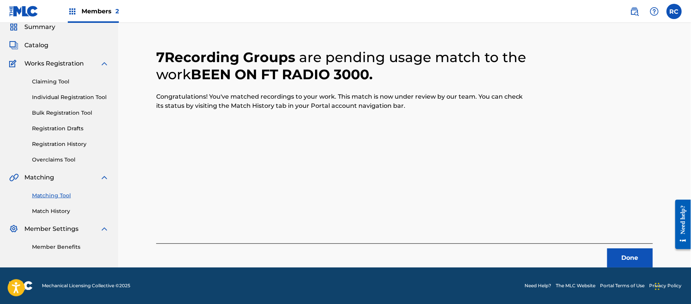
scroll to position [30, 0]
click at [628, 257] on button "Done" at bounding box center [631, 258] width 46 height 19
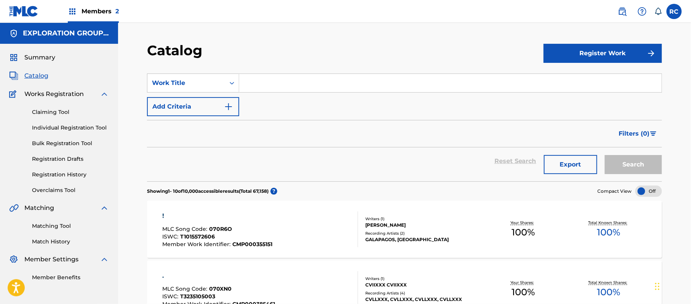
click at [276, 80] on input "Search Form" at bounding box center [450, 83] width 423 height 18
paste input "Spirits Of Myths Stefano Battaglia And Michele Rabbia"
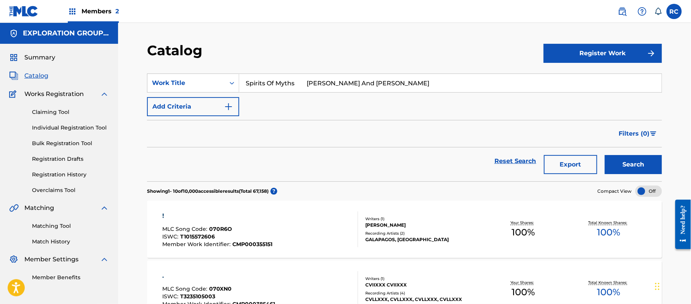
drag, startPoint x: 298, startPoint y: 84, endPoint x: 417, endPoint y: 89, distance: 119.0
click at [417, 89] on input "Spirits Of Myths Stefano Battaglia And Michele Rabbia" at bounding box center [450, 83] width 423 height 18
type input "Spirits Of Myths"
click at [231, 107] on img "Search Form" at bounding box center [228, 106] width 9 height 9
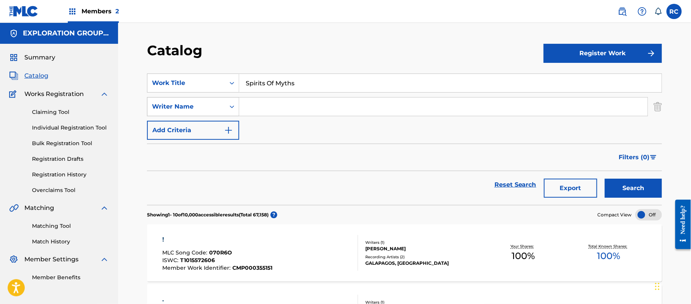
click at [208, 107] on div "Writer Name" at bounding box center [186, 106] width 69 height 9
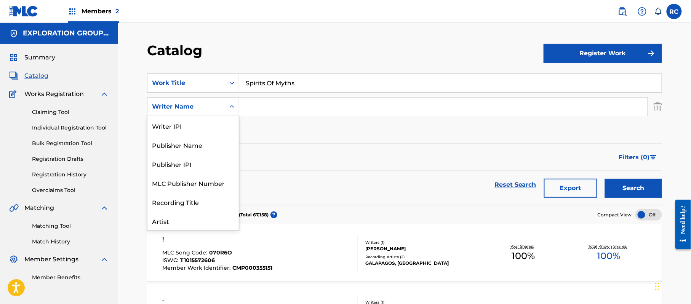
scroll to position [38, 0]
click at [181, 185] on div "Artist" at bounding box center [193, 182] width 91 height 19
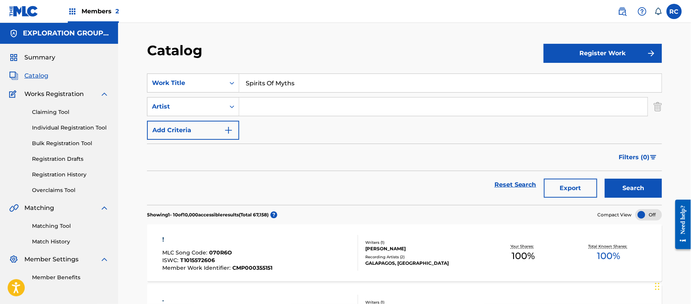
click at [249, 112] on input "Search Form" at bounding box center [443, 107] width 409 height 18
paste input "Stefano Battaglia And Michele Rabbia"
drag, startPoint x: 316, startPoint y: 107, endPoint x: 394, endPoint y: 108, distance: 77.4
click at [394, 108] on input "Stefano Battaglia And Michele Rabbia" at bounding box center [443, 107] width 409 height 18
click at [309, 106] on input "Stefano Battaglia And" at bounding box center [443, 107] width 409 height 18
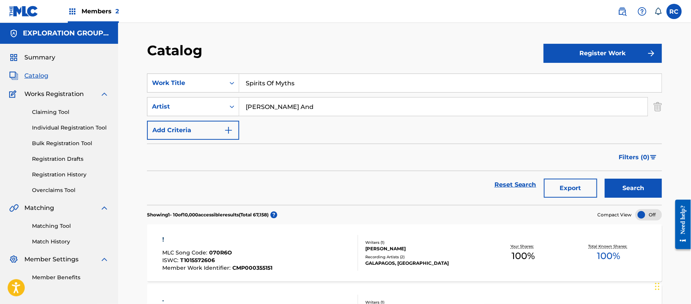
click at [309, 106] on input "Stefano Battaglia And" at bounding box center [443, 107] width 409 height 18
click at [631, 192] on button "Search" at bounding box center [633, 188] width 57 height 19
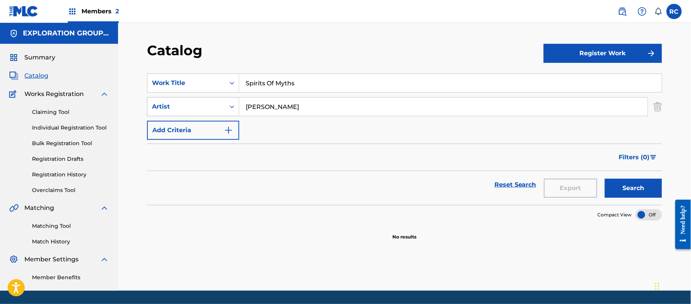
drag, startPoint x: 307, startPoint y: 109, endPoint x: 235, endPoint y: 109, distance: 72.0
click at [235, 109] on div "SearchWithCriteriaab694147-e71d-4419-b7b5-16b9419c65d8 Artist Stefano Battaglia" at bounding box center [404, 106] width 515 height 19
paste input "Michele Rabbia"
type input "Michele Rabbia"
click at [611, 188] on button "Search" at bounding box center [633, 188] width 57 height 19
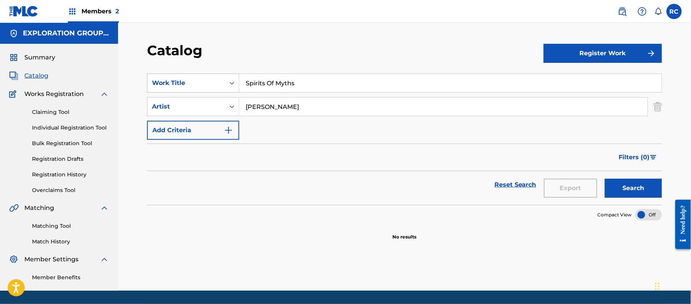
drag, startPoint x: 242, startPoint y: 92, endPoint x: 220, endPoint y: 92, distance: 22.5
click at [220, 92] on div "SearchWithCriteria9ecb362c-09b8-4b15-9e91-f924ea014018 Work Title Spirits Of My…" at bounding box center [404, 83] width 515 height 19
paste input "Auto Music"
type input "Auto Music"
drag, startPoint x: 309, startPoint y: 107, endPoint x: 204, endPoint y: 108, distance: 106.0
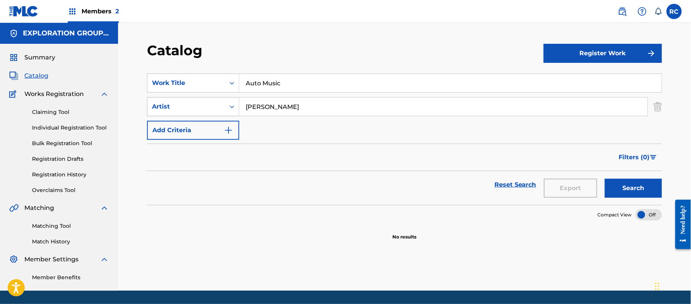
click at [204, 108] on div "SearchWithCriteriaab694147-e71d-4419-b7b5-16b9419c65d8 Artist Michele Rabbia" at bounding box center [404, 106] width 515 height 19
click at [633, 192] on button "Search" at bounding box center [633, 188] width 57 height 19
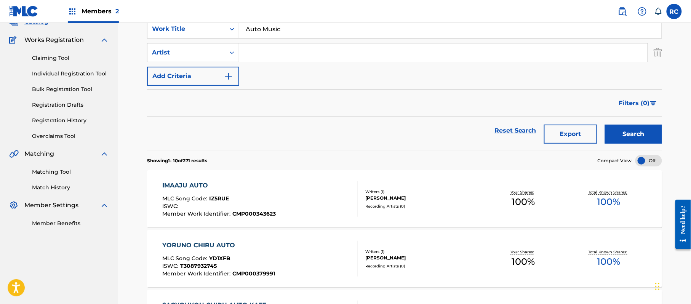
scroll to position [0, 0]
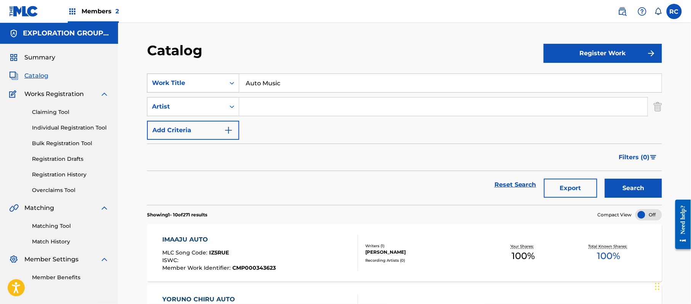
paste input "Me A Librado"
drag, startPoint x: 279, startPoint y: 74, endPoint x: 224, endPoint y: 85, distance: 56.1
click at [224, 85] on div "SearchWithCriteria9ecb362c-09b8-4b15-9e91-f924ea014018 Work Title Auto Music" at bounding box center [404, 83] width 515 height 19
click at [641, 185] on button "Search" at bounding box center [633, 188] width 57 height 19
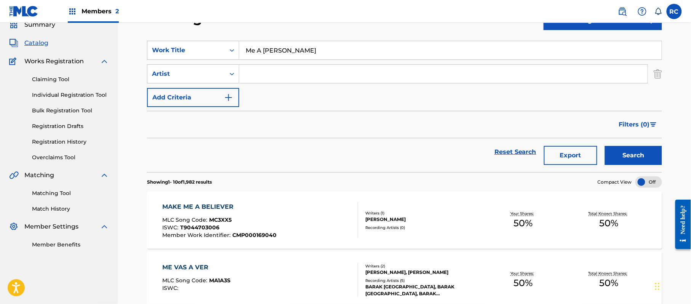
scroll to position [51, 0]
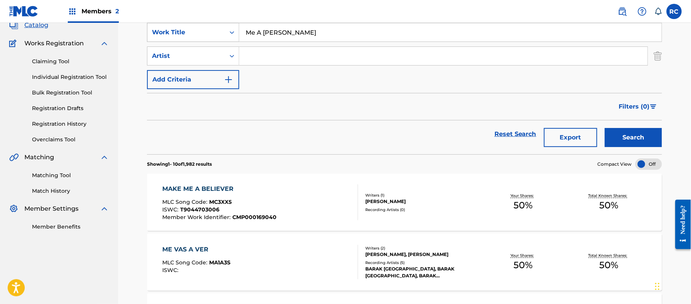
drag, startPoint x: 225, startPoint y: 31, endPoint x: 234, endPoint y: 40, distance: 13.2
click at [191, 31] on div "SearchWithCriteria9ecb362c-09b8-4b15-9e91-f924ea014018 Work Title Me A Librado" at bounding box center [404, 32] width 515 height 19
paste input "Te Voy A Olvidar"
type input "Te Voy A Olvidar"
click at [619, 137] on button "Search" at bounding box center [633, 137] width 57 height 19
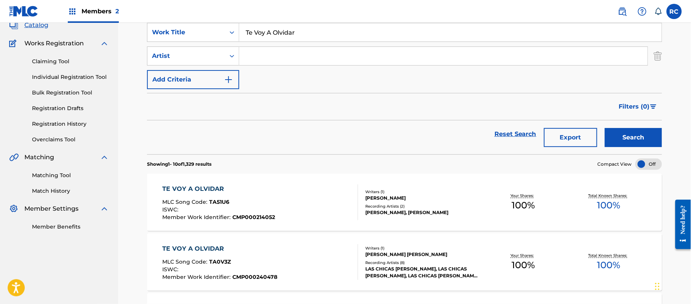
click at [207, 188] on div "TE VOY A OLVIDAR" at bounding box center [219, 188] width 113 height 9
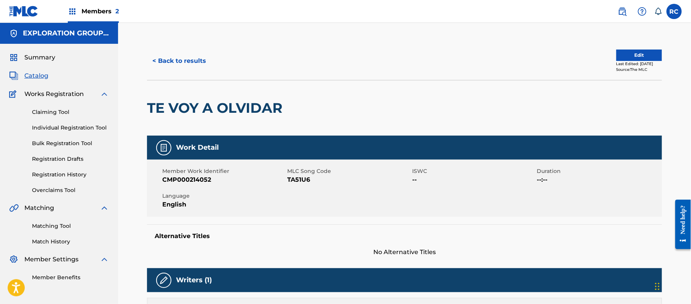
click at [172, 63] on button "< Back to results" at bounding box center [179, 60] width 64 height 19
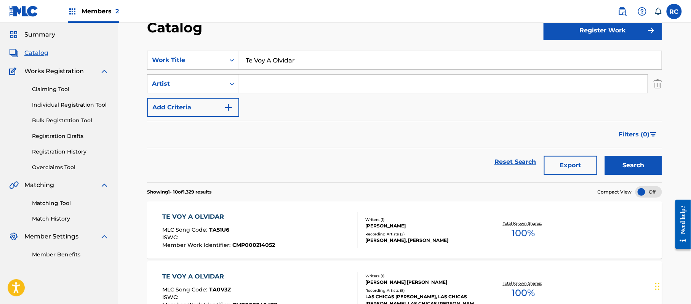
scroll to position [51, 0]
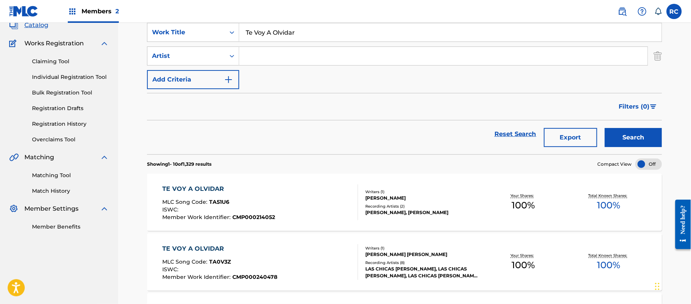
click at [267, 35] on input "Te Voy A Olvidar" at bounding box center [450, 32] width 423 height 18
paste input "Huevos De Toro"
click at [650, 142] on button "Search" at bounding box center [633, 137] width 57 height 19
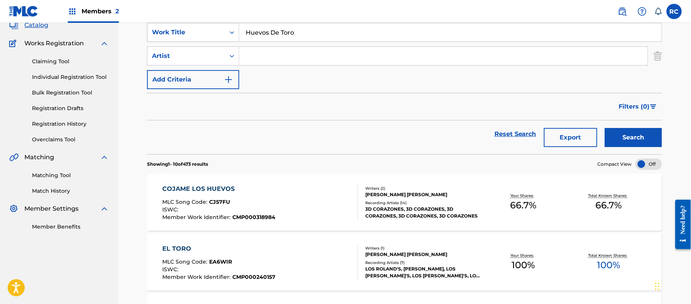
drag, startPoint x: 208, startPoint y: 32, endPoint x: 180, endPoint y: 32, distance: 27.8
click at [180, 32] on div "SearchWithCriteria9ecb362c-09b8-4b15-9e91-f924ea014018 Work Title Huevos De Toro" at bounding box center [404, 32] width 515 height 19
paste input "She Wasn't Your Girlfriend Last Night"
click at [624, 135] on button "Search" at bounding box center [633, 137] width 57 height 19
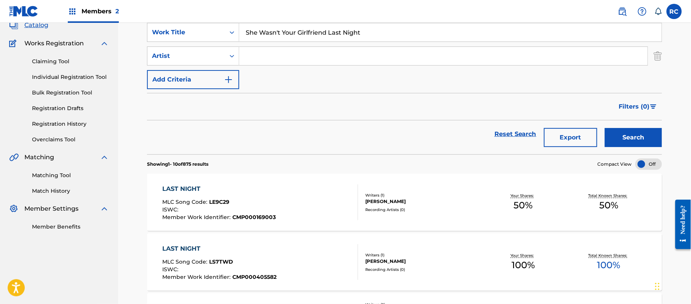
click at [310, 33] on input "She Wasn't Your Girlfriend Last Night" at bounding box center [450, 32] width 423 height 18
paste input "Quiereme"
type input "Quiereme"
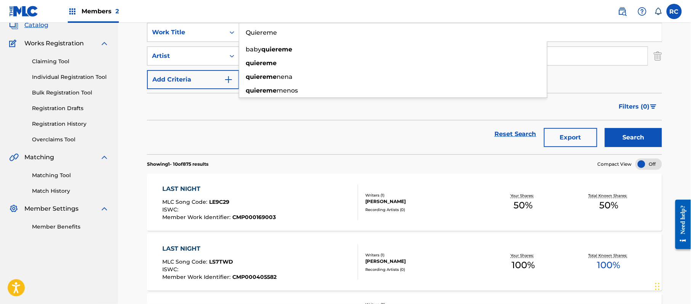
click at [643, 135] on button "Search" at bounding box center [633, 137] width 57 height 19
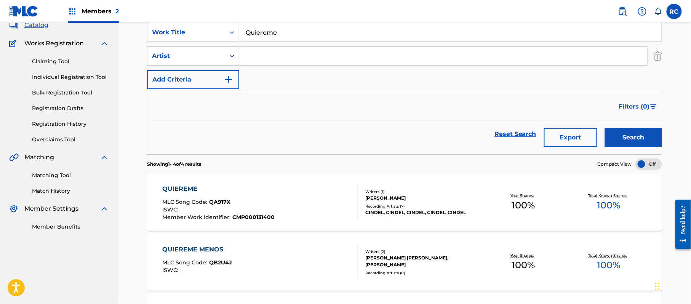
click at [167, 82] on button "Add Criteria" at bounding box center [193, 79] width 92 height 19
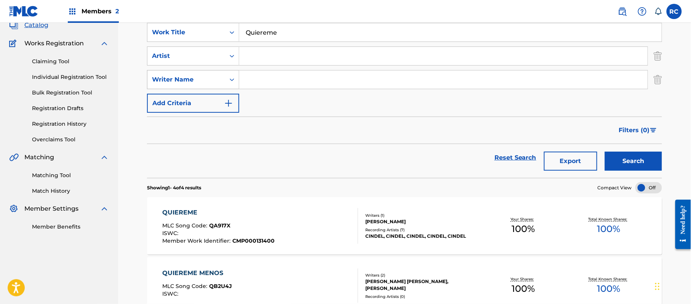
click at [167, 88] on div "Writer Name" at bounding box center [193, 79] width 92 height 19
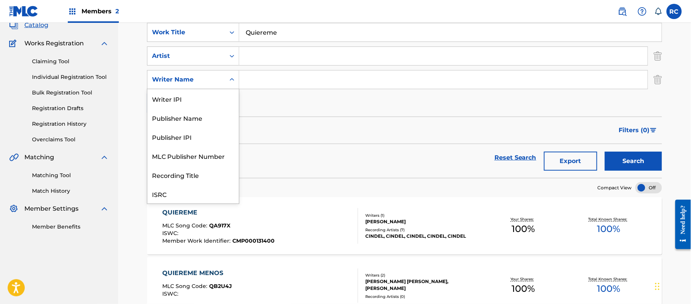
scroll to position [19, 0]
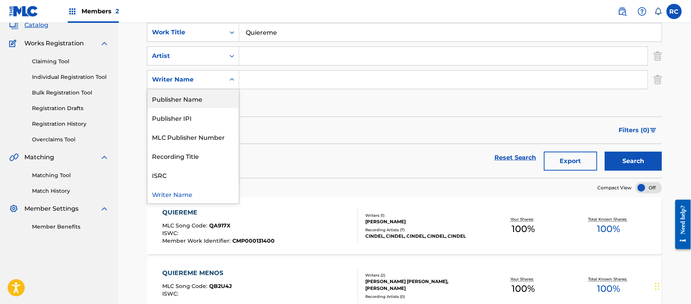
click at [167, 96] on div "Publisher Name" at bounding box center [193, 98] width 91 height 19
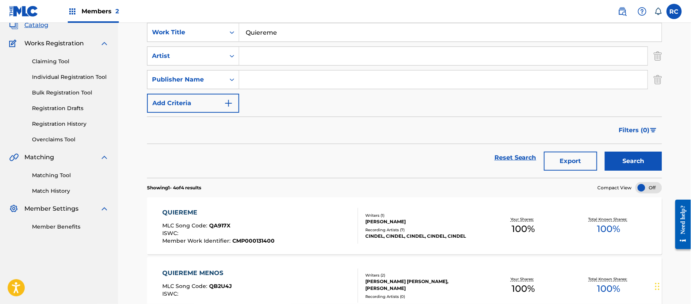
click at [289, 78] on input "Search Form" at bounding box center [443, 80] width 409 height 18
click at [202, 80] on div "Publisher Name" at bounding box center [186, 79] width 69 height 9
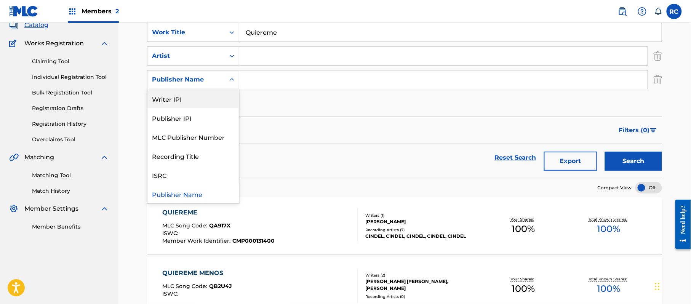
click at [247, 57] on input "Search Form" at bounding box center [443, 56] width 409 height 18
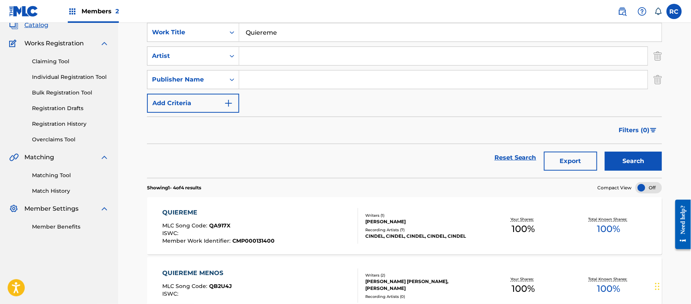
paste input "[PERSON_NAME]"
type input "[PERSON_NAME]"
click at [630, 159] on button "Search" at bounding box center [633, 161] width 57 height 19
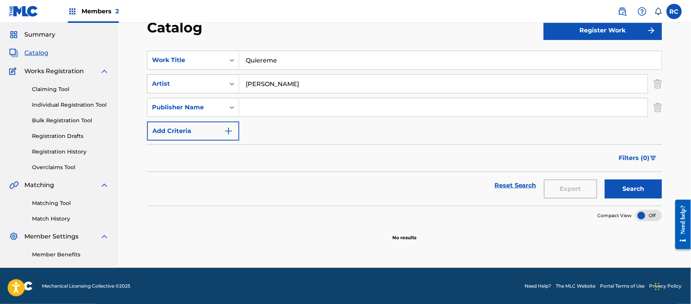
click at [216, 80] on div "Artist" at bounding box center [186, 83] width 69 height 9
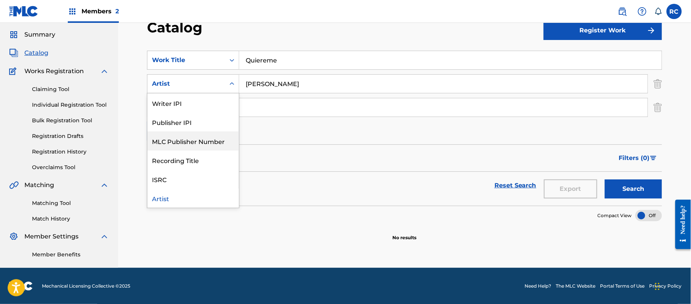
scroll to position [0, 0]
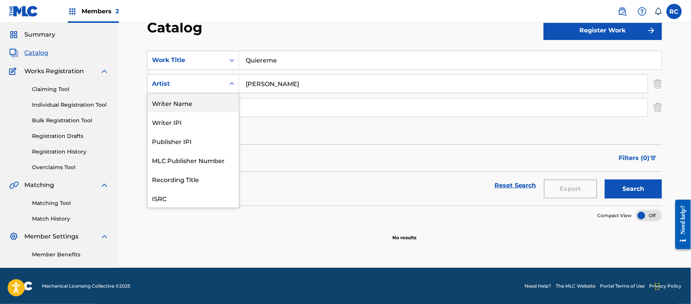
click at [191, 101] on div "Writer Name" at bounding box center [193, 102] width 91 height 19
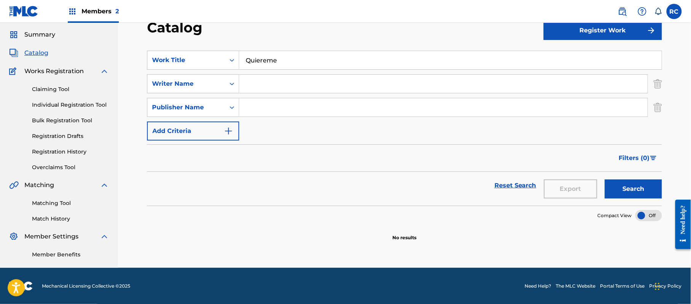
click at [292, 77] on input "Search Form" at bounding box center [443, 84] width 409 height 18
paste input "[PERSON_NAME]"
type input "[PERSON_NAME]"
click at [633, 181] on button "Search" at bounding box center [633, 189] width 57 height 19
click at [271, 61] on input "Quiereme" at bounding box center [450, 60] width 423 height 18
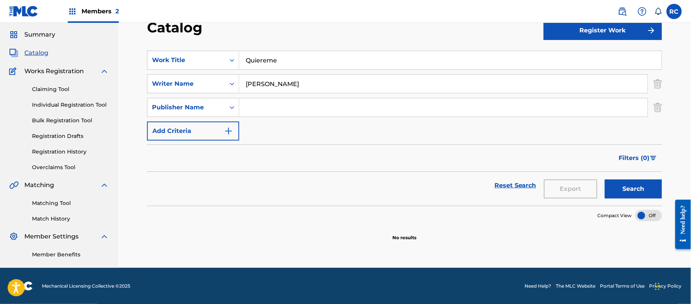
click at [271, 61] on input "Quiereme" at bounding box center [450, 60] width 423 height 18
type input "4,5,6"
drag, startPoint x: 256, startPoint y: 189, endPoint x: 269, endPoint y: 109, distance: 81.4
click at [257, 189] on div "Reset Search Export Search" at bounding box center [404, 185] width 515 height 27
drag, startPoint x: 262, startPoint y: 85, endPoint x: 189, endPoint y: 91, distance: 73.4
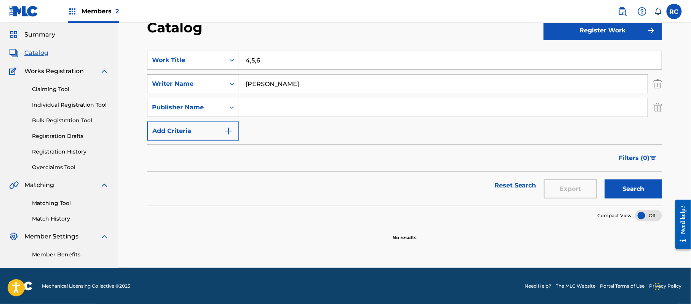
click at [189, 91] on div "SearchWithCriteriac4b4759b-6b8d-48f4-80e3-3fd4b2f0fe86 Writer Name [PERSON_NAME]" at bounding box center [404, 83] width 515 height 19
click at [89, 10] on span "Members 2" at bounding box center [100, 11] width 37 height 9
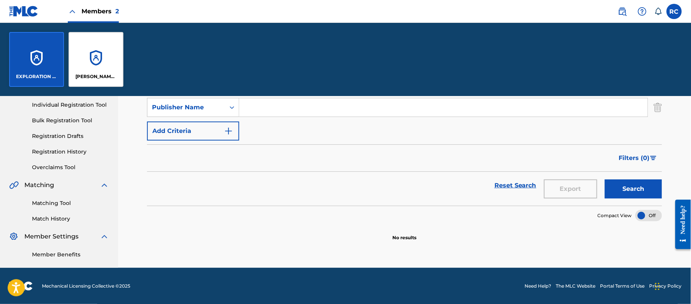
click at [79, 60] on div "[PERSON_NAME] BAY MUSIC" at bounding box center [96, 59] width 55 height 55
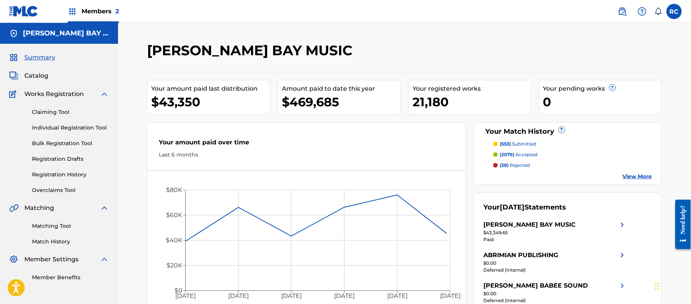
click at [38, 71] on span "Catalog" at bounding box center [36, 75] width 24 height 9
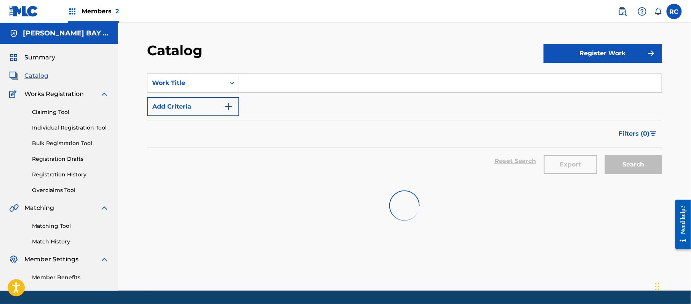
click at [292, 87] on input "Search Form" at bounding box center [450, 83] width 423 height 18
paste input "4,5,6"
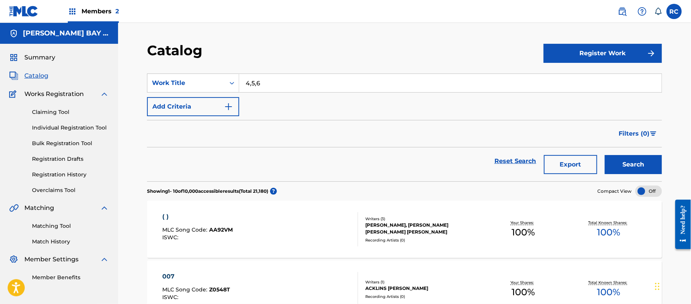
click at [633, 161] on button "Search" at bounding box center [633, 164] width 57 height 19
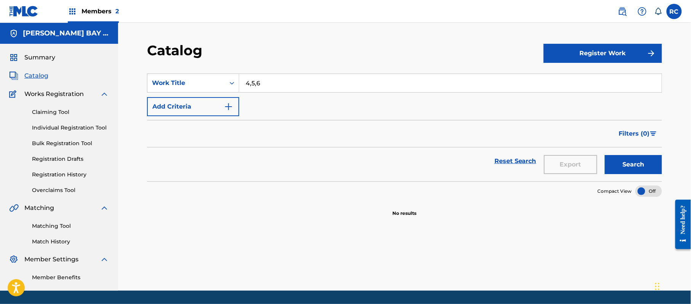
click at [250, 82] on input "4,5,6" at bounding box center [450, 83] width 423 height 18
click at [252, 83] on input "4,5,6" at bounding box center [450, 83] width 423 height 18
click at [255, 85] on input "4 5,6" at bounding box center [450, 83] width 423 height 18
click at [257, 85] on input "4 5,6" at bounding box center [450, 83] width 423 height 18
type input "4 5 6"
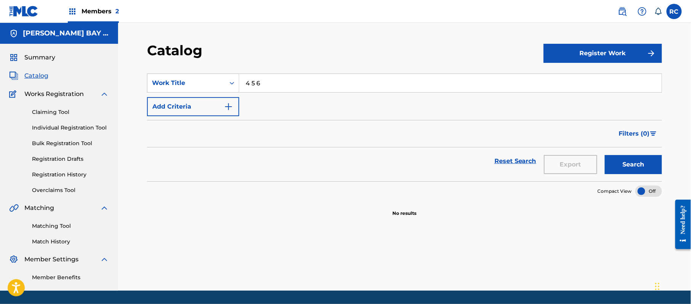
click at [634, 163] on button "Search" at bounding box center [633, 164] width 57 height 19
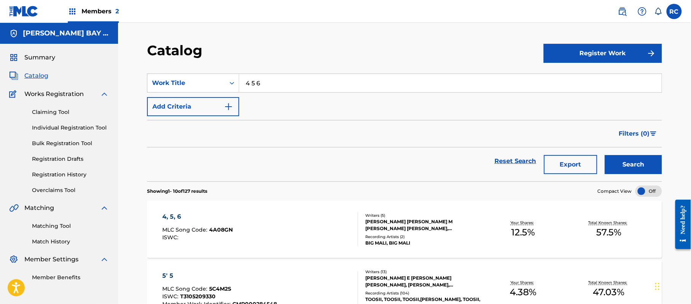
click at [175, 217] on div "4, 5, 6" at bounding box center [198, 216] width 71 height 9
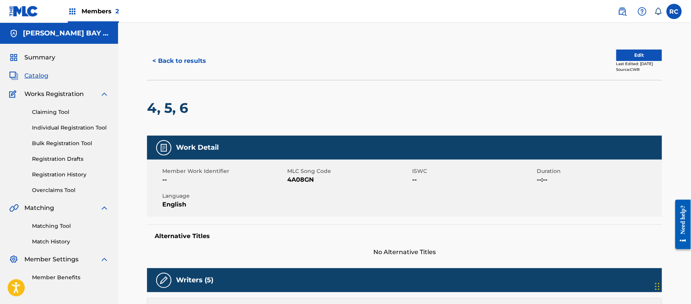
click at [299, 177] on span "4A08GN" at bounding box center [348, 179] width 123 height 9
click at [301, 181] on span "4A08GN" at bounding box center [348, 179] width 123 height 9
copy span "4A08GN"
drag, startPoint x: 159, startPoint y: 104, endPoint x: 156, endPoint y: 40, distance: 64.9
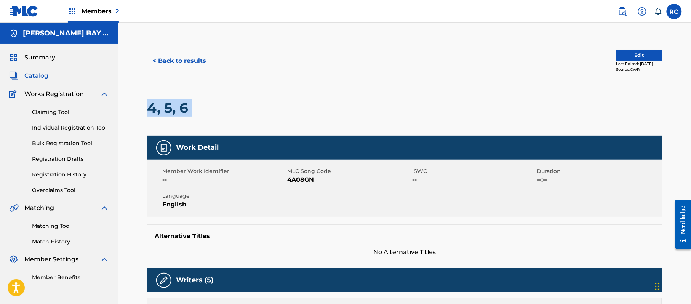
copy div "4, 5, 6"
